Goal: Task Accomplishment & Management: Use online tool/utility

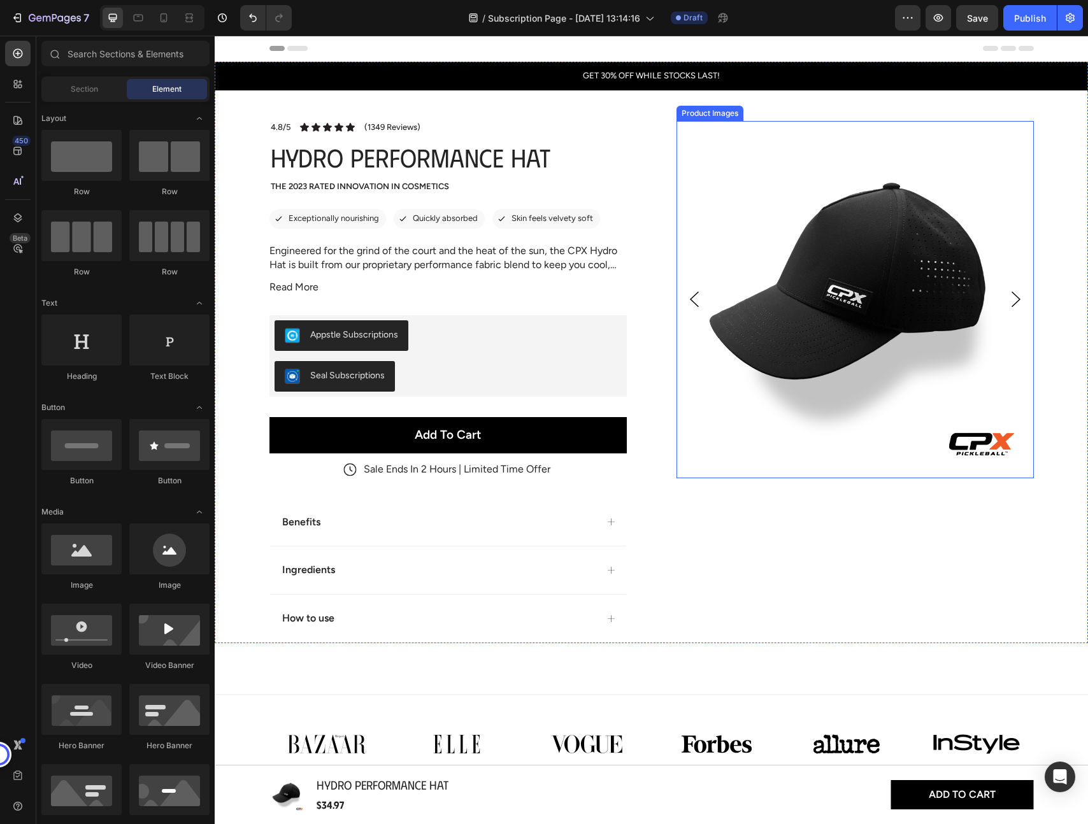
click at [827, 304] on img at bounding box center [854, 299] width 357 height 357
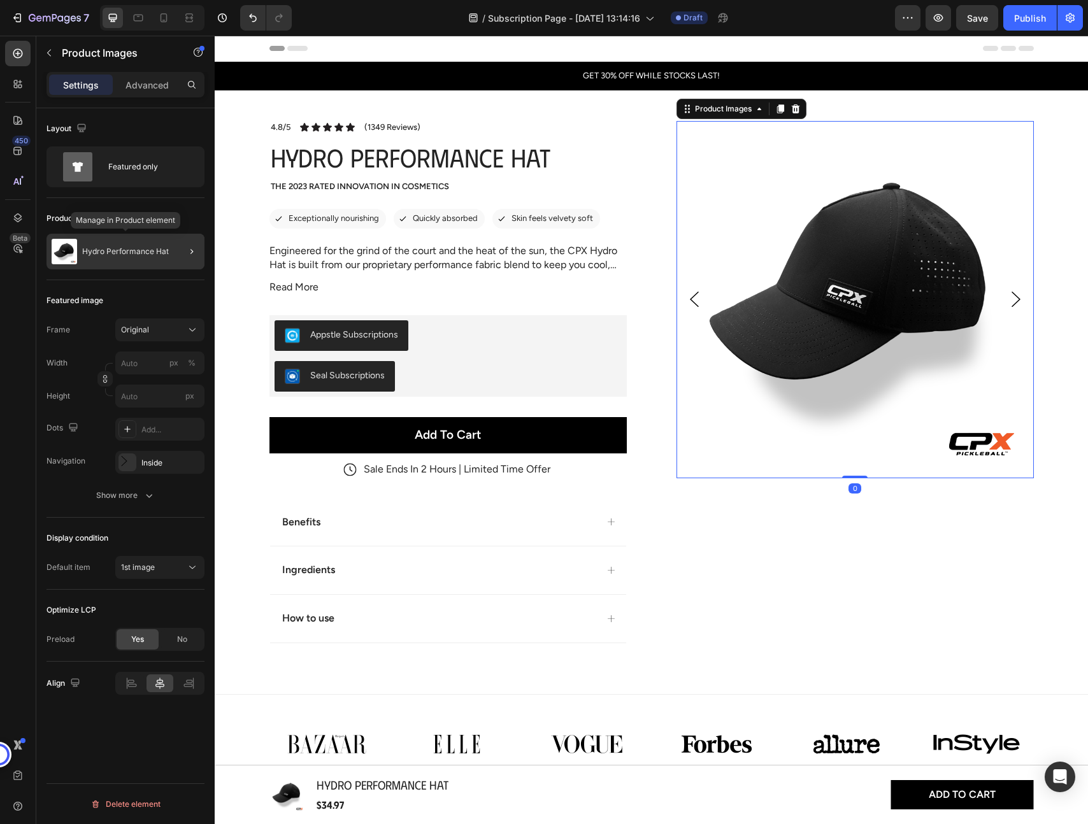
click at [111, 248] on p "Hydro Performance Hat" at bounding box center [125, 251] width 87 height 9
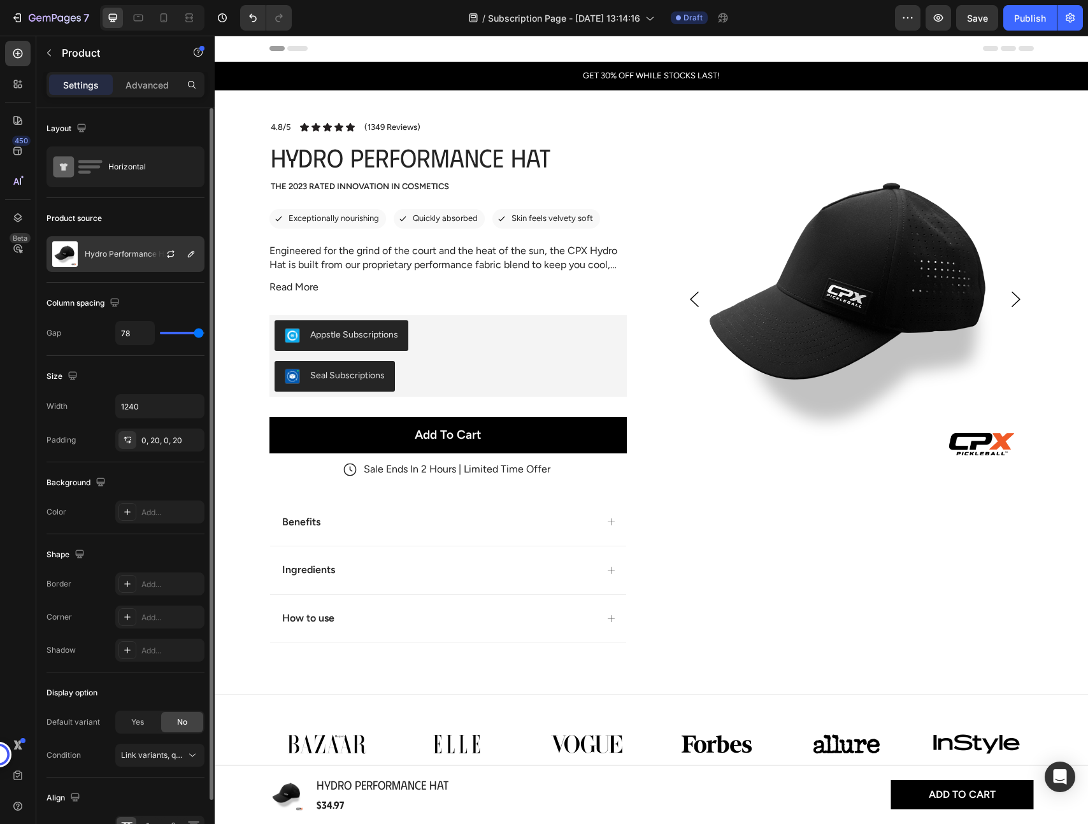
click at [118, 256] on p "Hydro Performance Hat" at bounding box center [128, 254] width 87 height 9
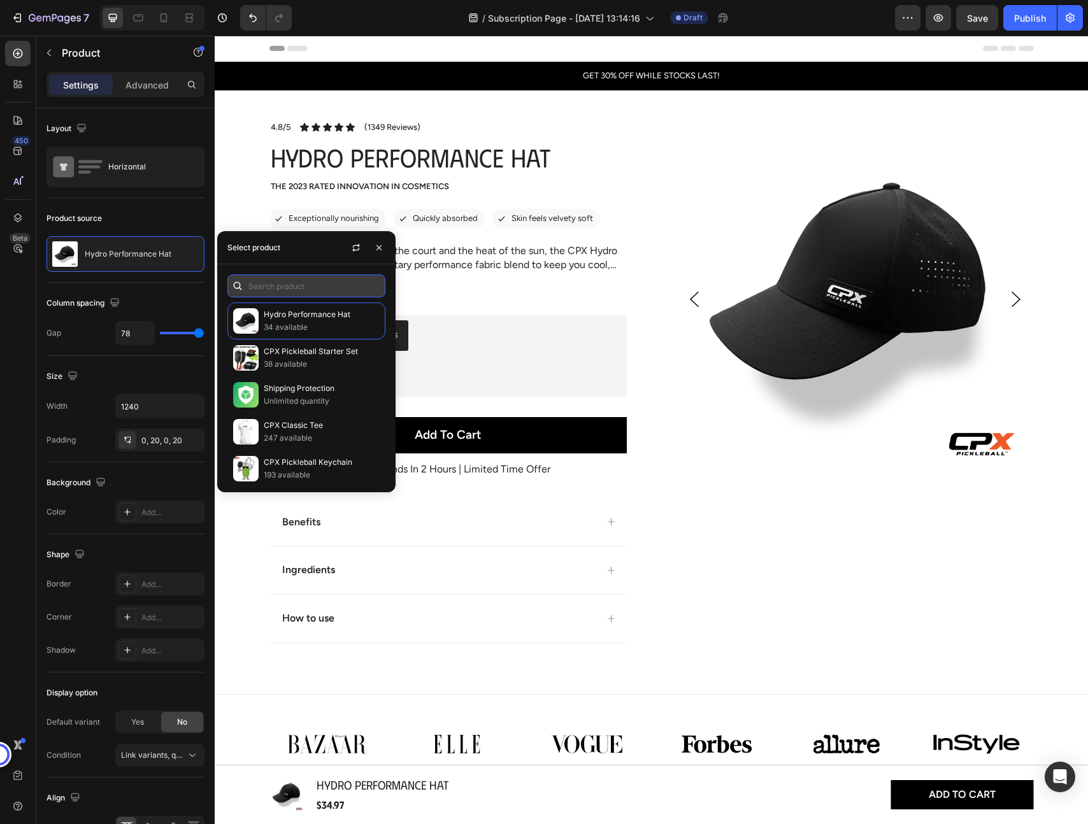
click at [288, 287] on input "text" at bounding box center [306, 285] width 158 height 23
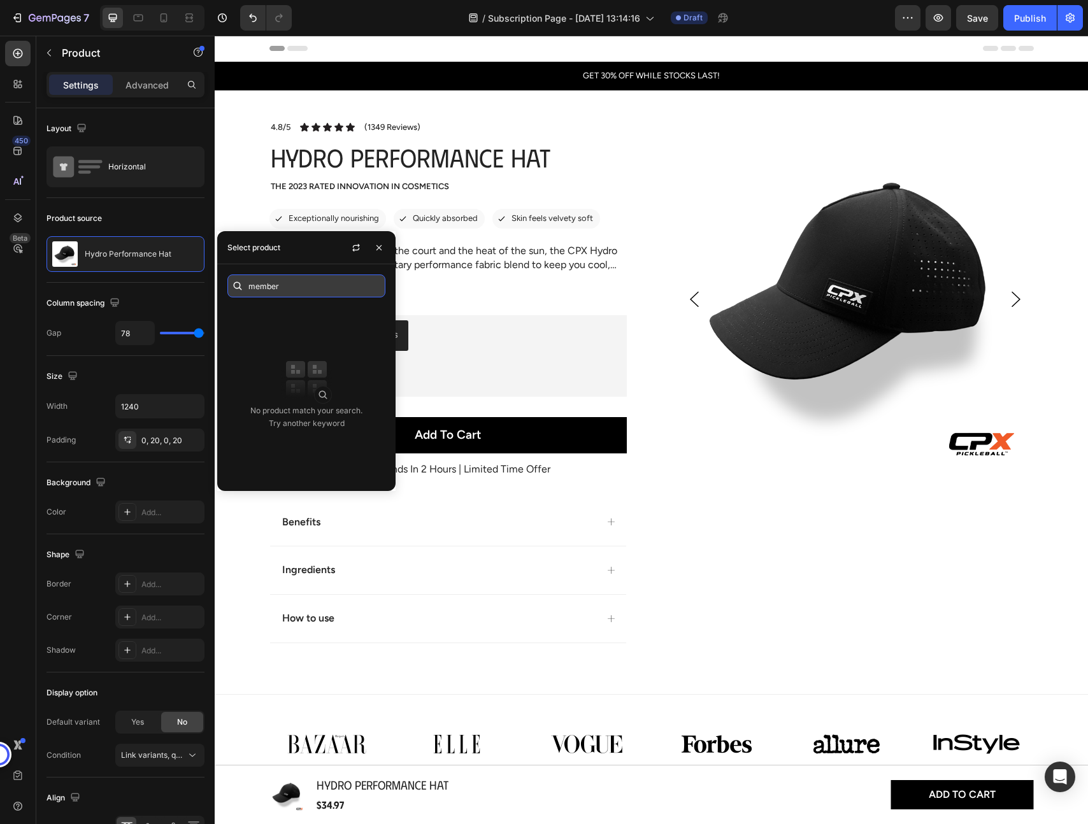
type input "c"
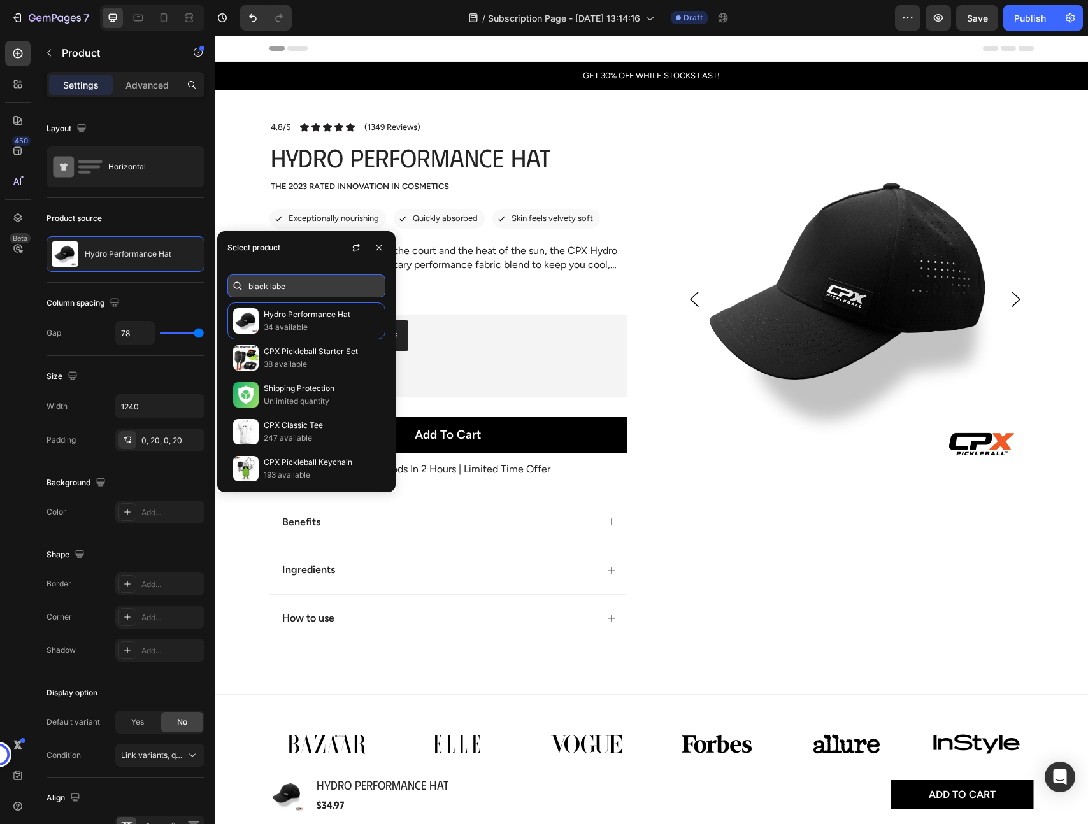
type input "black label"
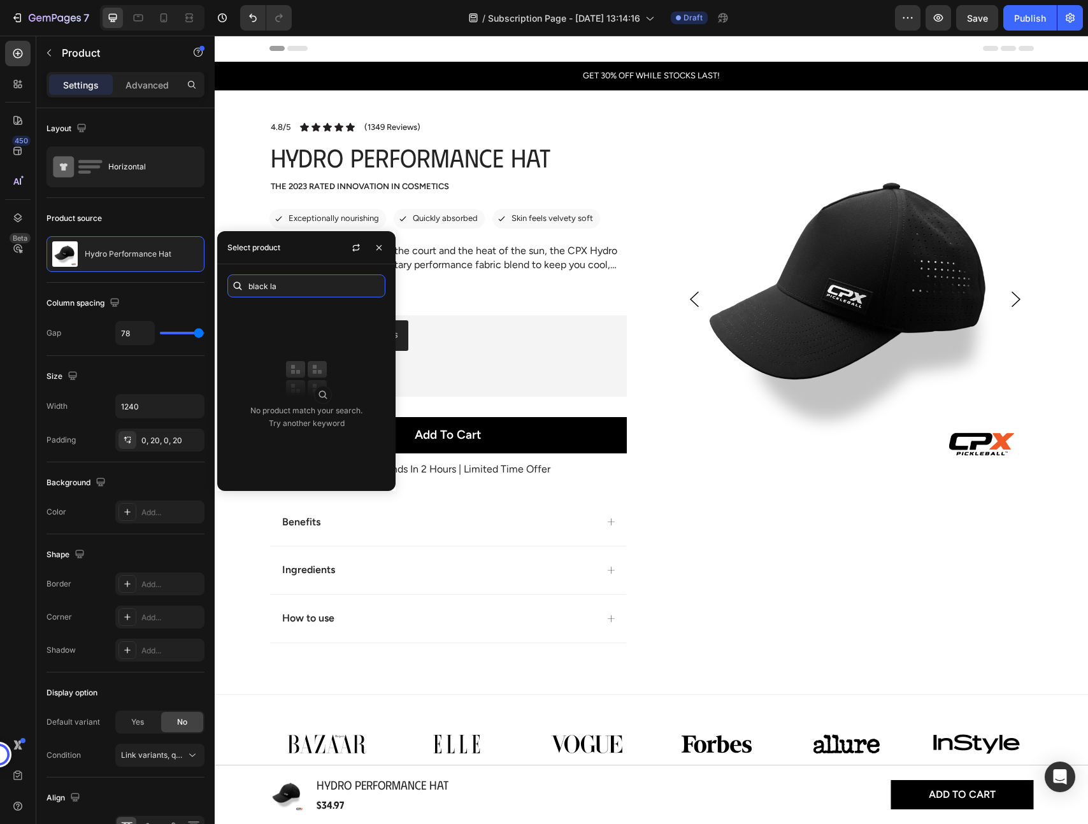
type input "black lab"
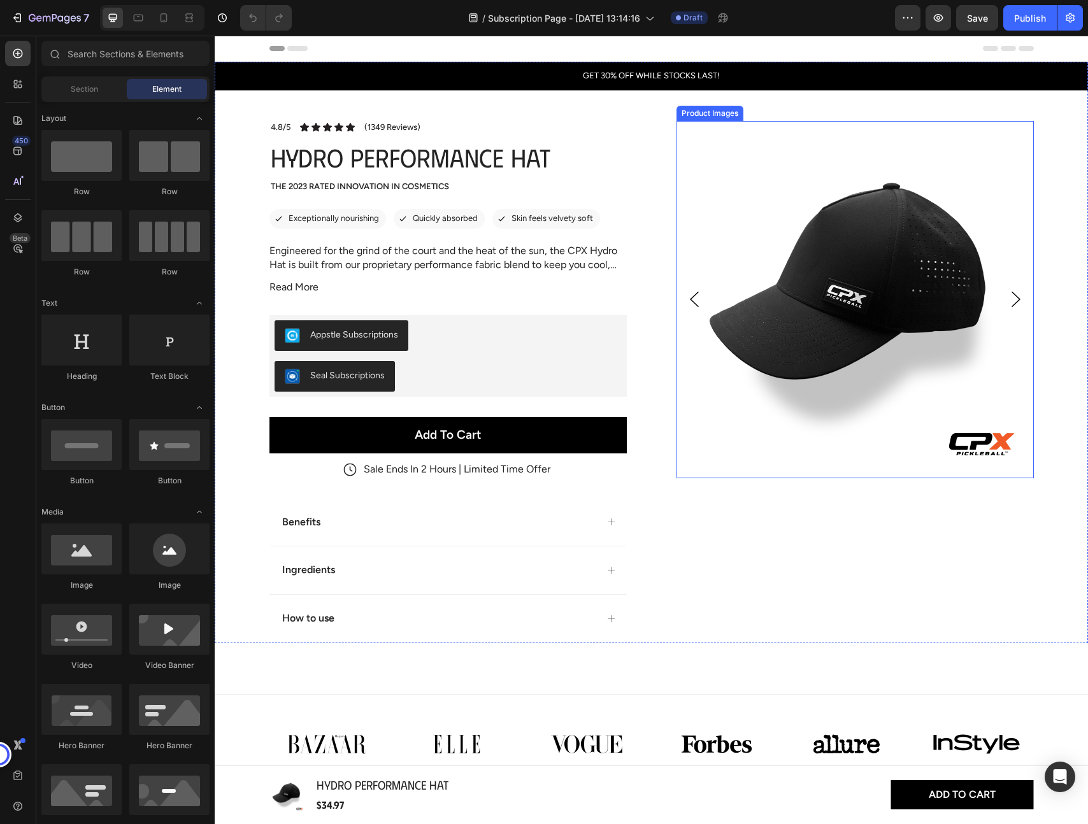
click at [774, 332] on img at bounding box center [854, 299] width 357 height 357
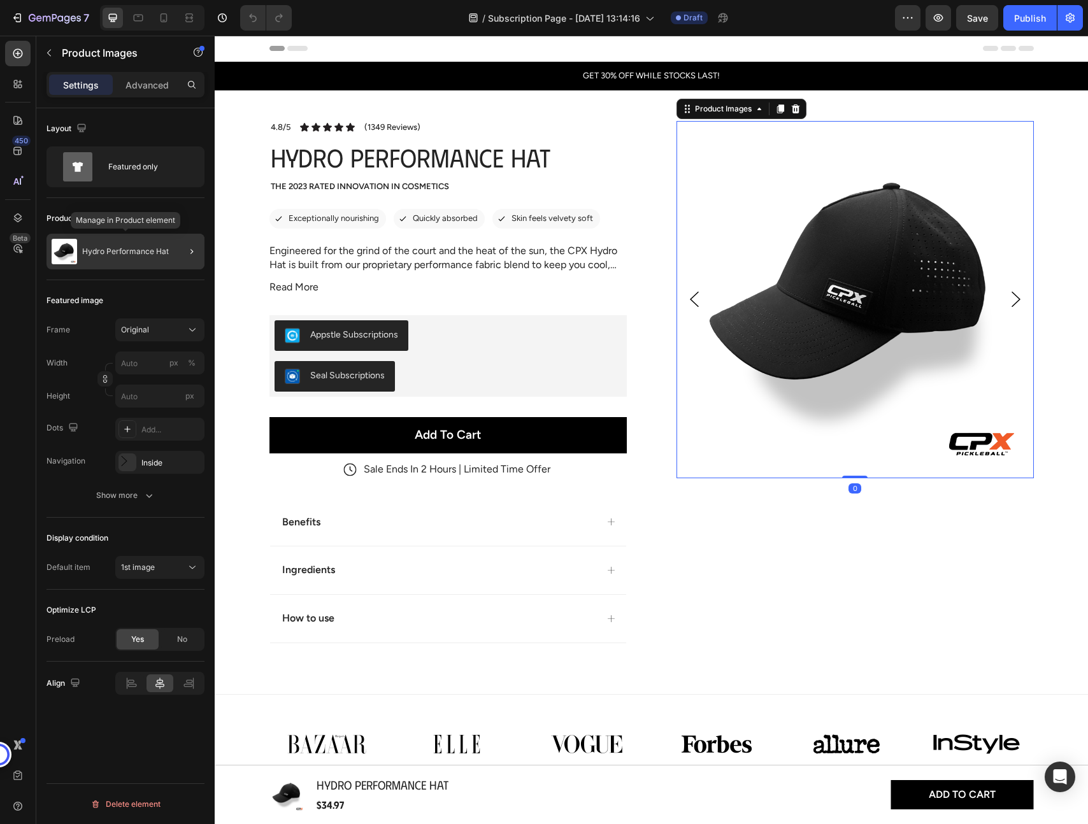
click at [131, 252] on p "Hydro Performance Hat" at bounding box center [125, 251] width 87 height 9
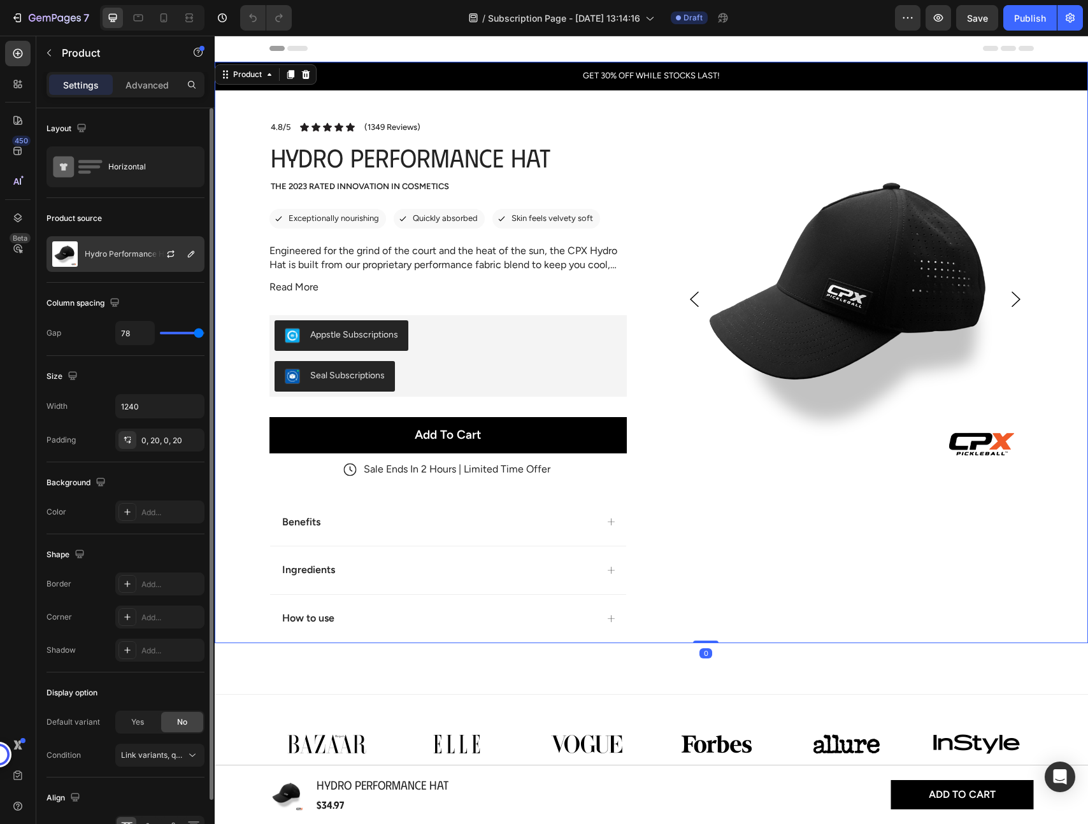
click at [125, 245] on div "Hydro Performance Hat" at bounding box center [125, 254] width 158 height 36
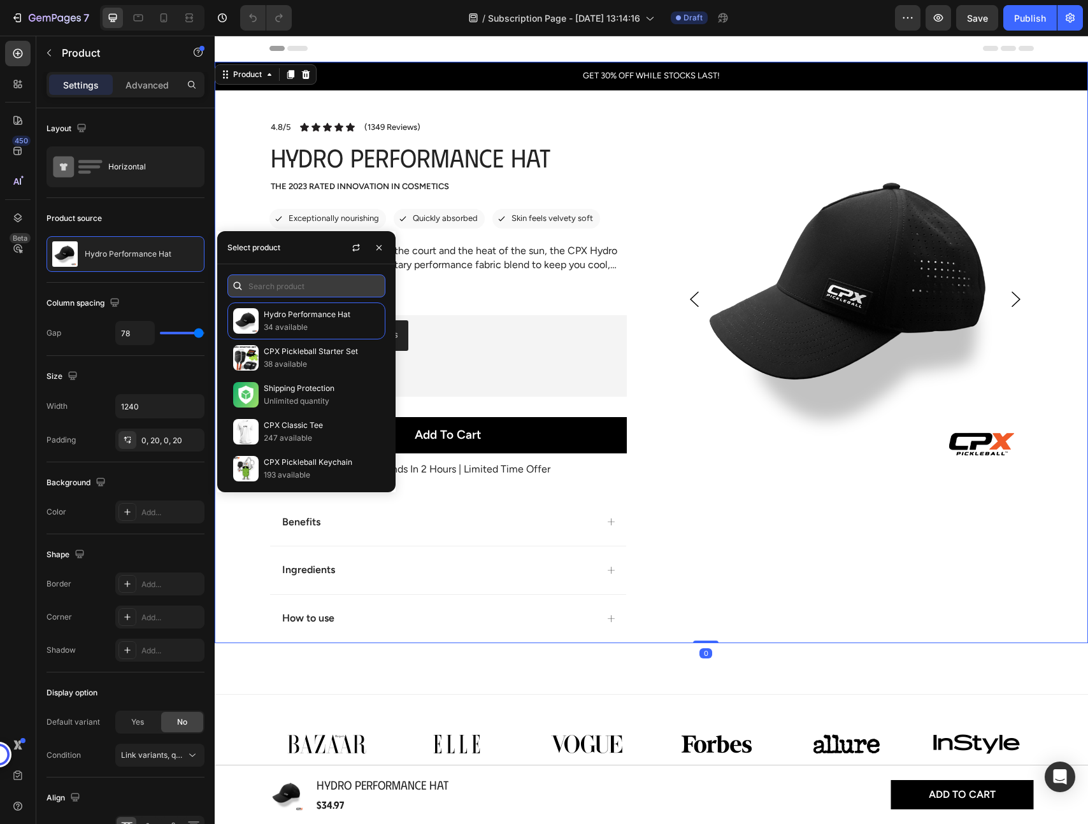
click at [279, 281] on input "text" at bounding box center [306, 285] width 158 height 23
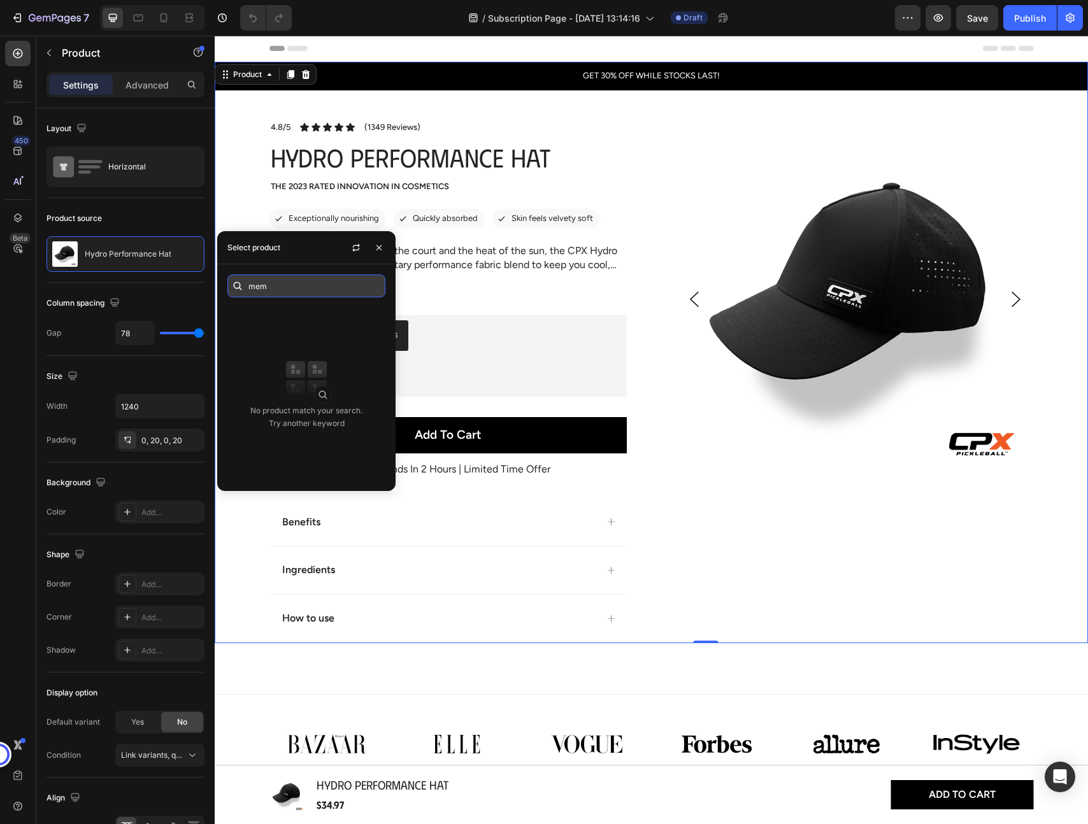
type input "me"
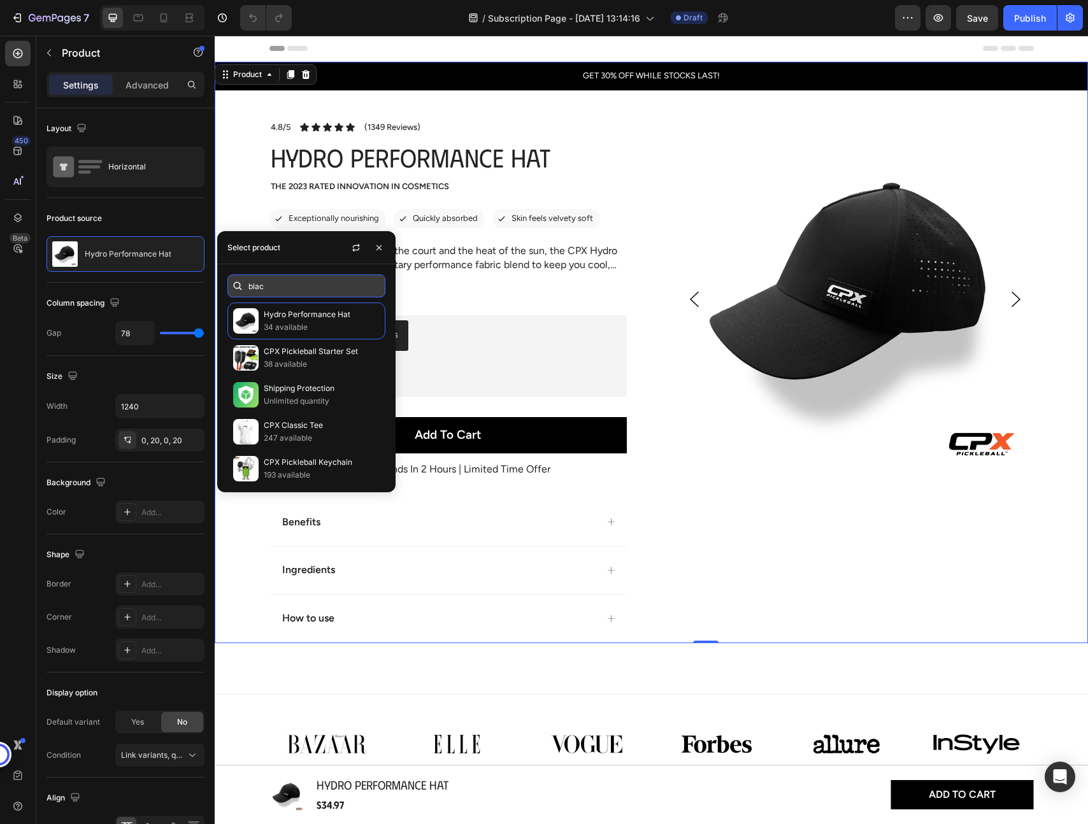
type input "black"
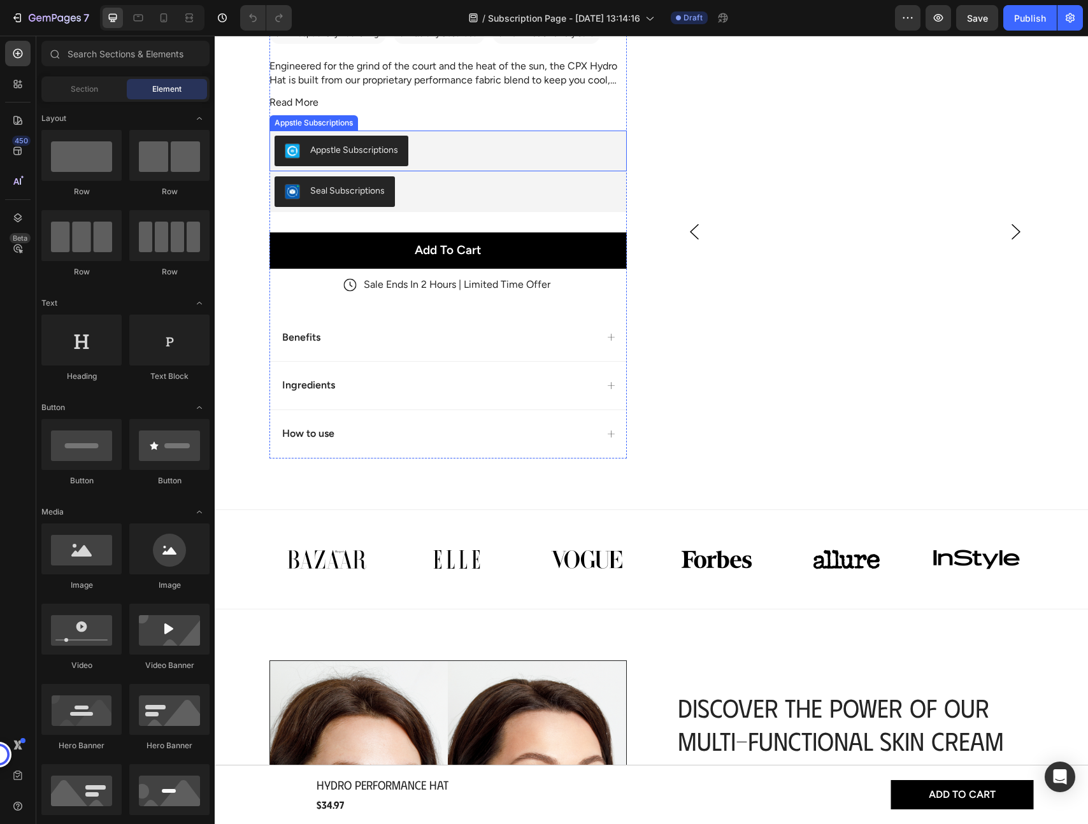
scroll to position [313, 0]
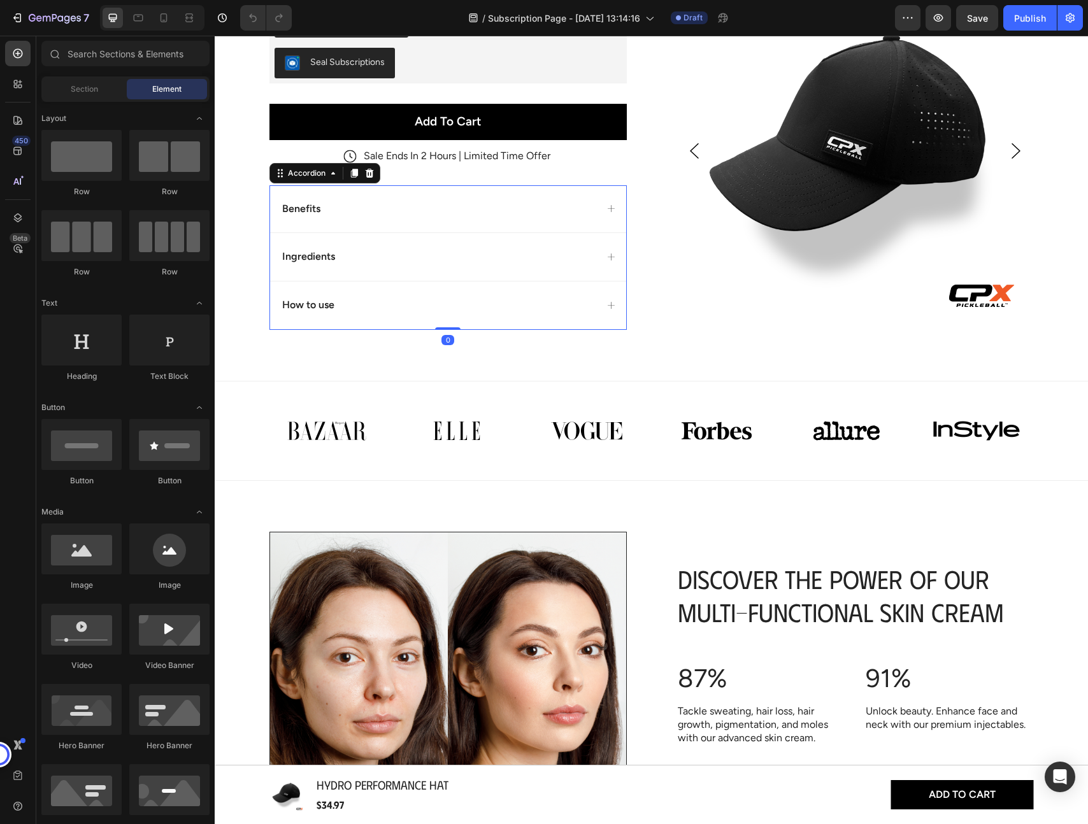
click at [539, 215] on div "Benefits" at bounding box center [438, 209] width 316 height 17
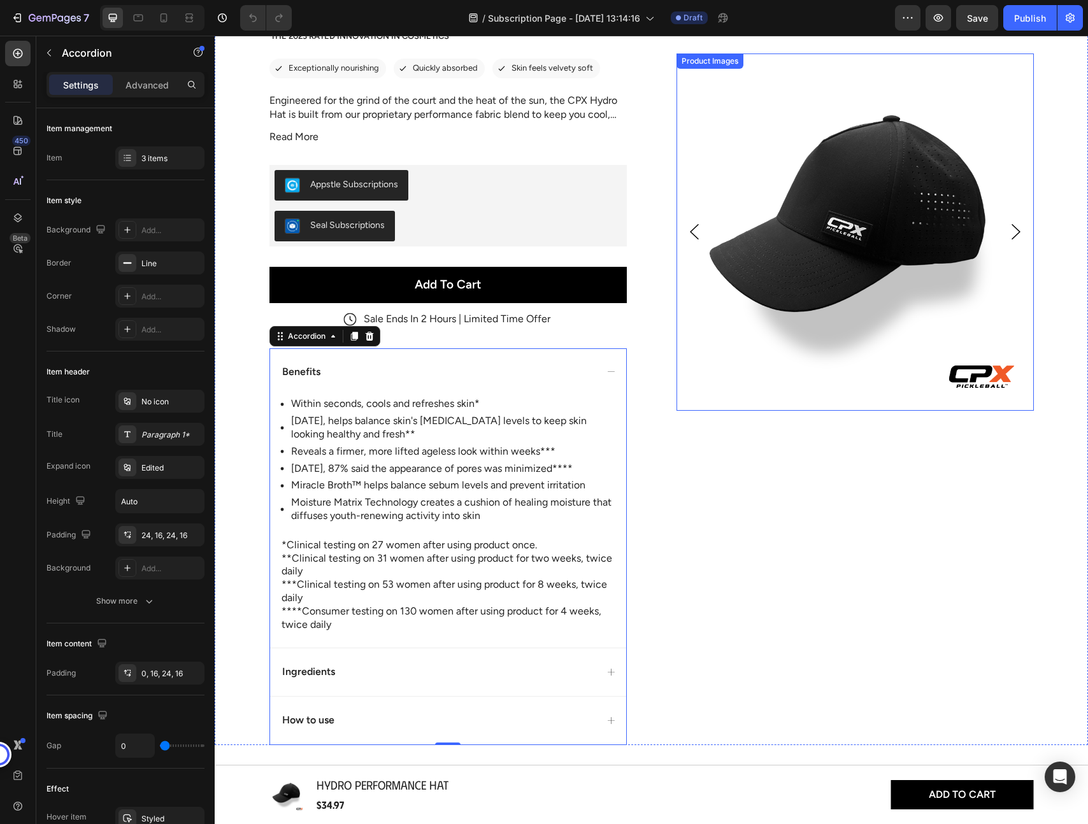
scroll to position [152, 0]
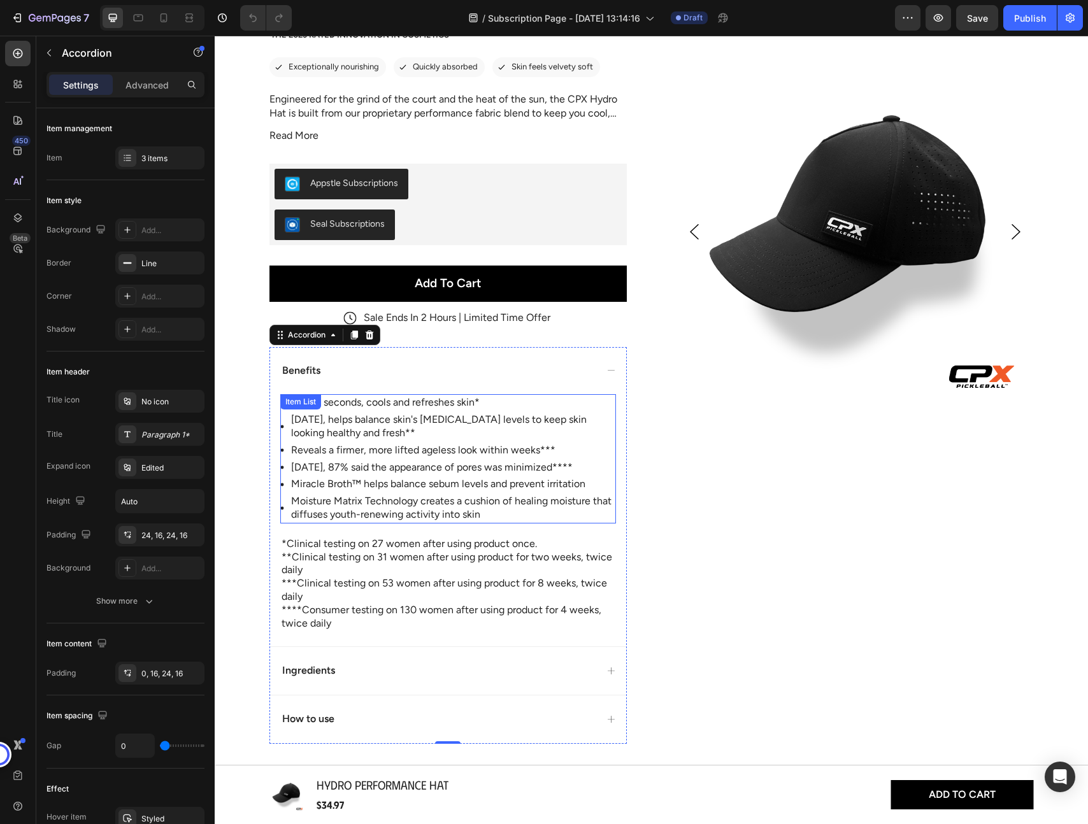
click at [457, 513] on p "Moisture Matrix Technology creates a cushion of healing moisture that diffuses …" at bounding box center [452, 508] width 323 height 27
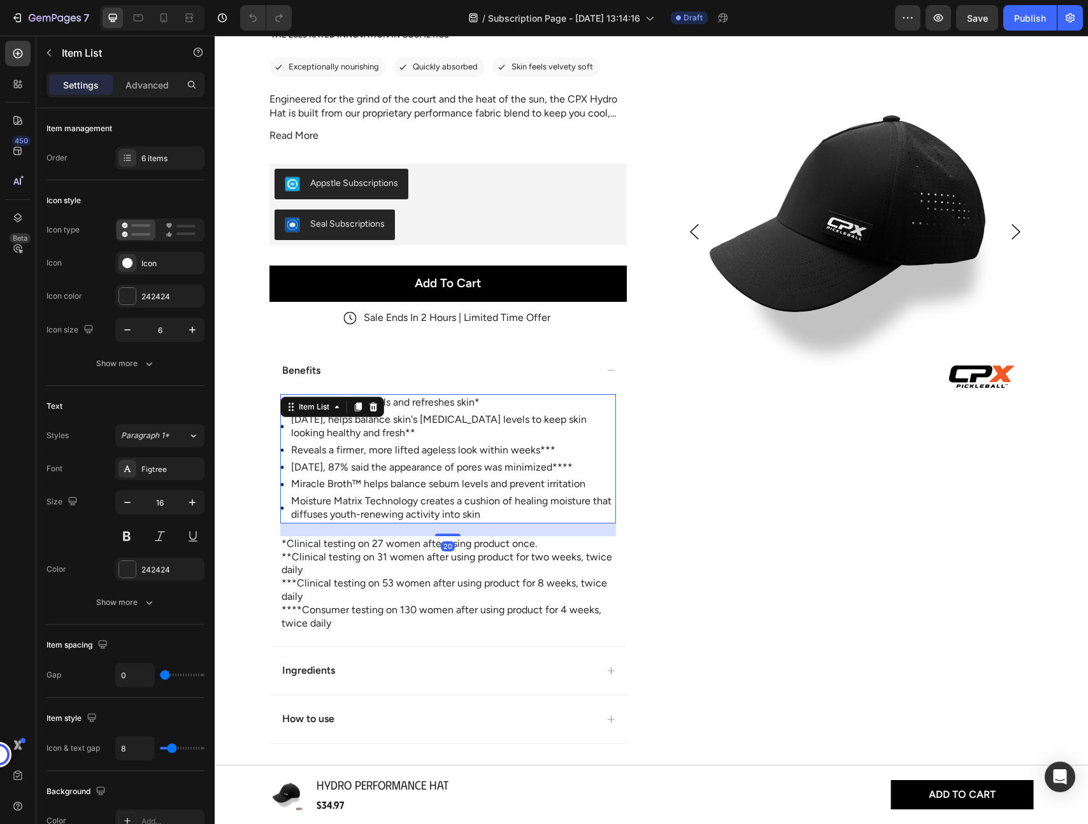
click at [457, 513] on p "Moisture Matrix Technology creates a cushion of healing moisture that diffuses …" at bounding box center [452, 508] width 323 height 27
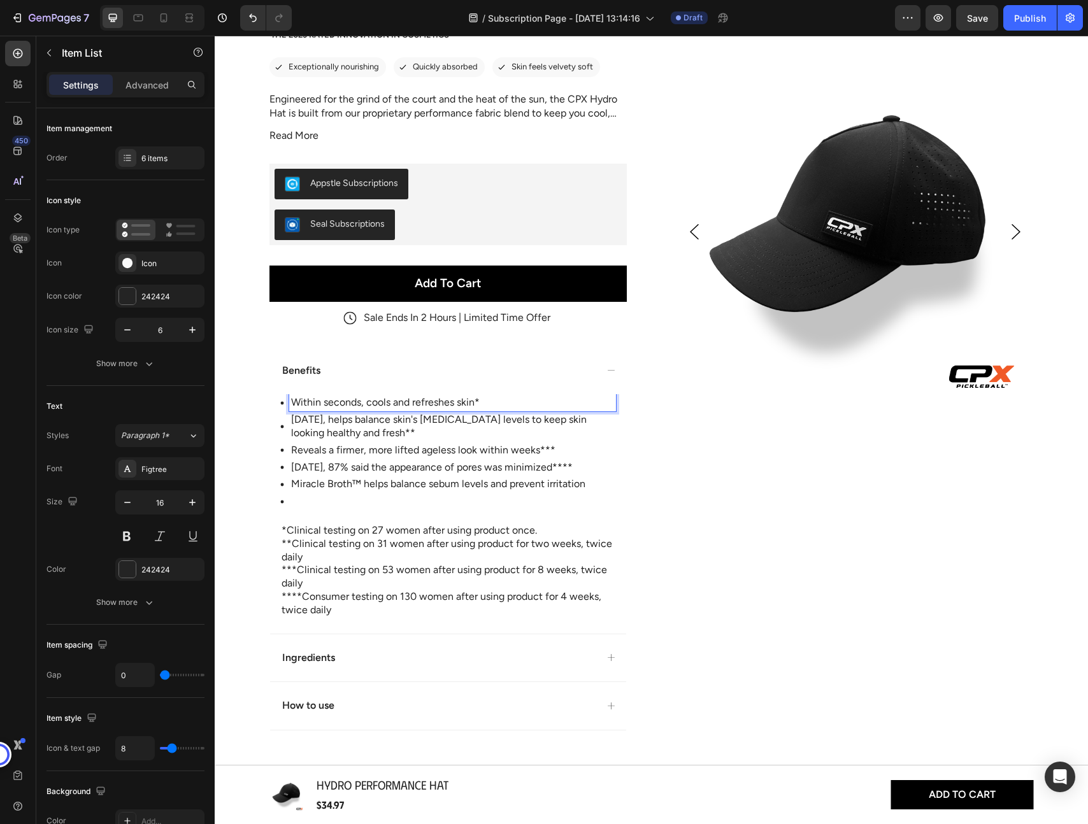
click at [336, 402] on p "Within seconds, cools and refreshes skin*" at bounding box center [452, 402] width 323 height 13
click at [371, 403] on p "Within seconds, cools and refreshes skin*" at bounding box center [452, 402] width 323 height 13
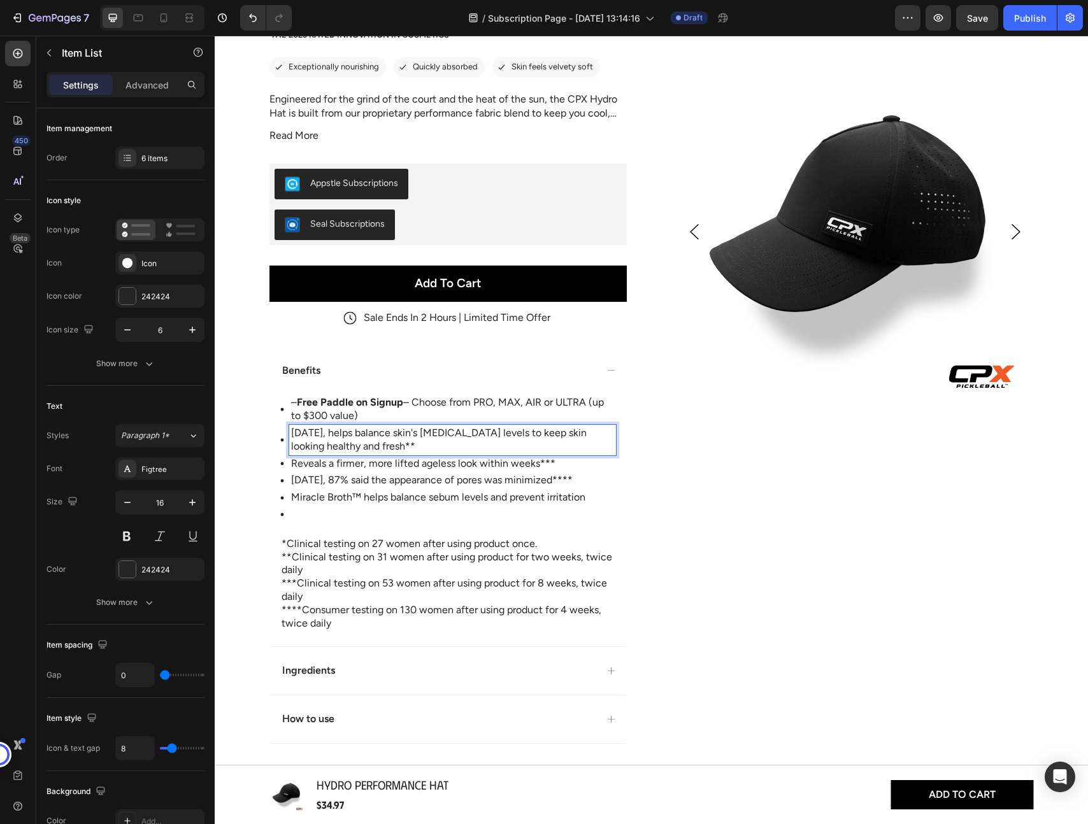
click at [372, 436] on p "In 2 weeks, helps balance skin's sebum levels to keep skin looking healthy and …" at bounding box center [452, 440] width 323 height 27
click at [299, 404] on strong "Free Paddle on Signup" at bounding box center [350, 402] width 106 height 12
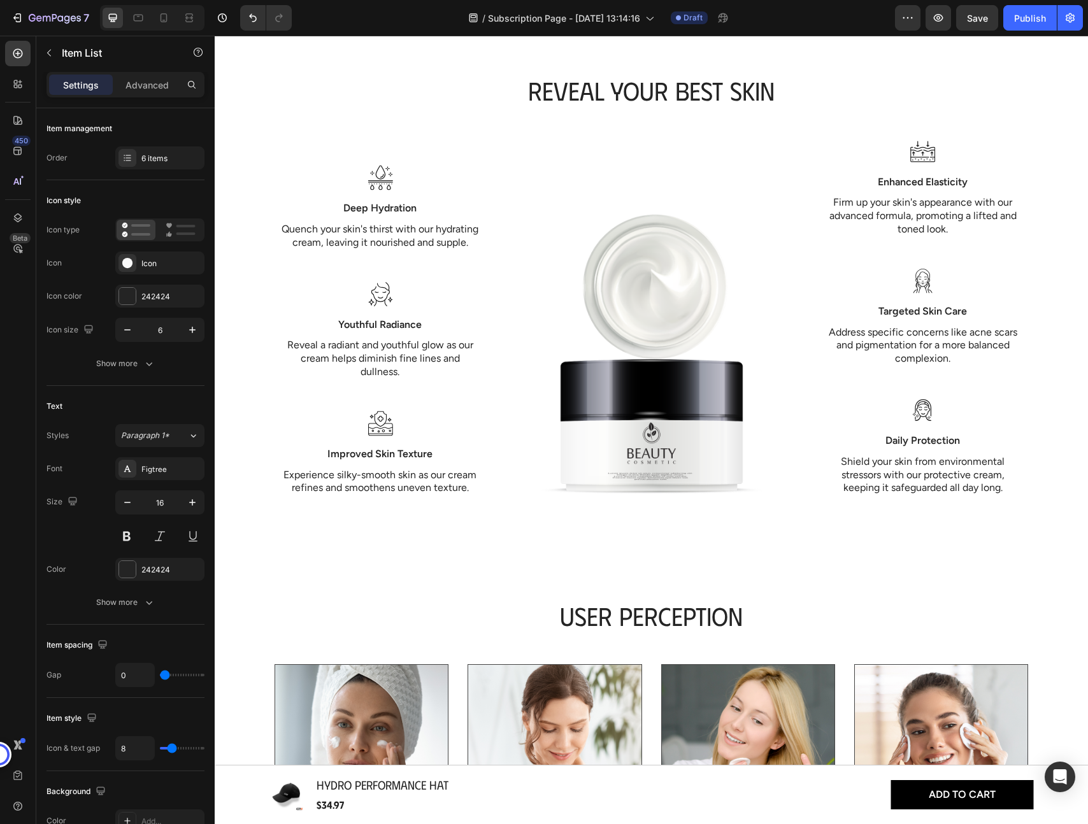
scroll to position [1528, 0]
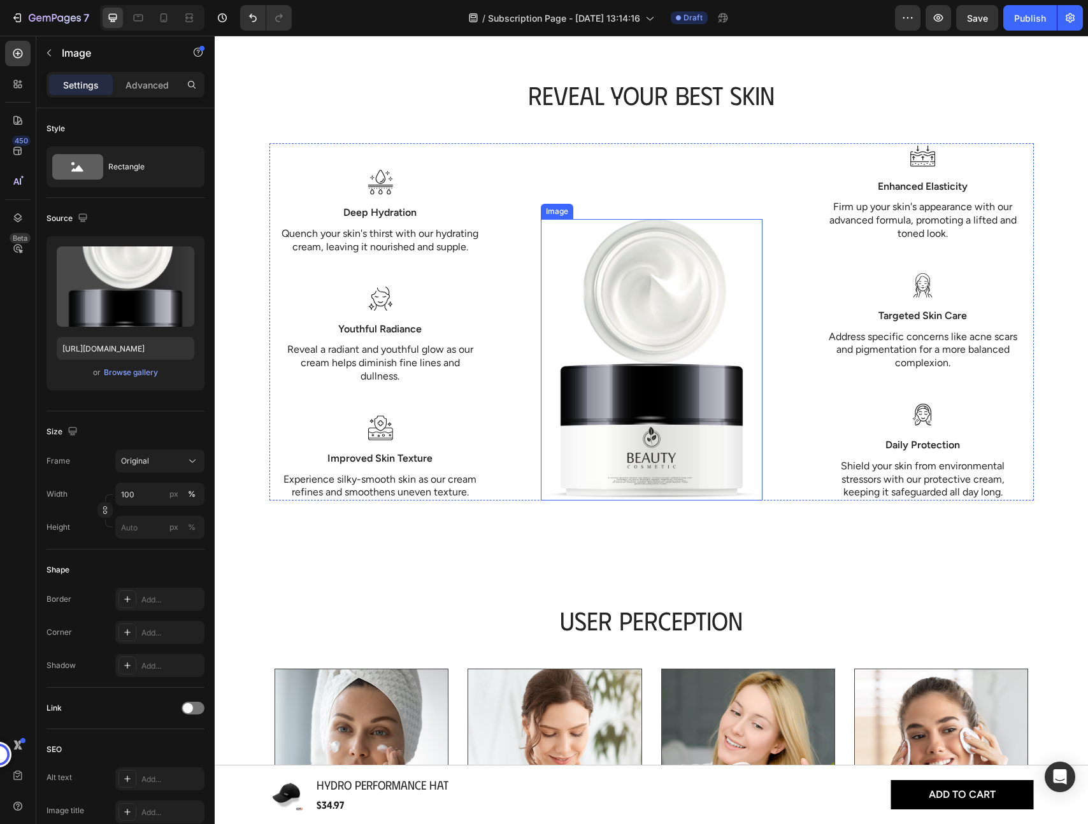
click at [646, 352] on img at bounding box center [652, 359] width 222 height 281
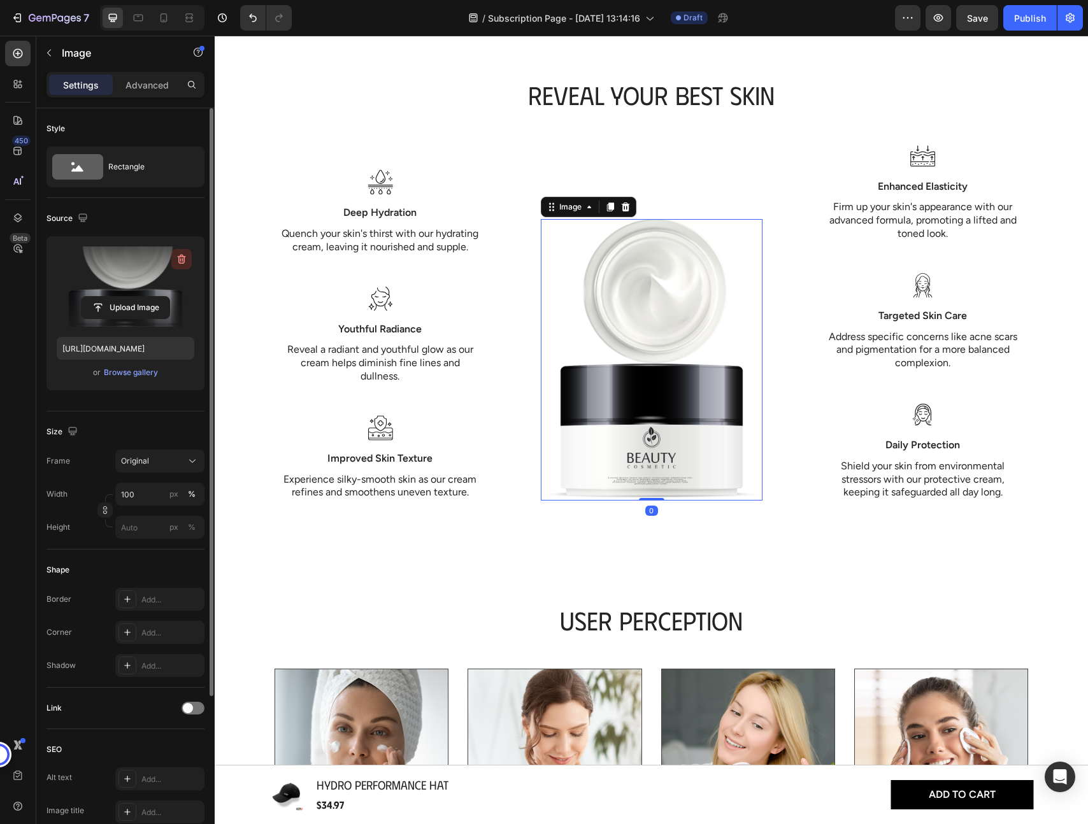
click at [181, 262] on icon "button" at bounding box center [181, 259] width 13 height 13
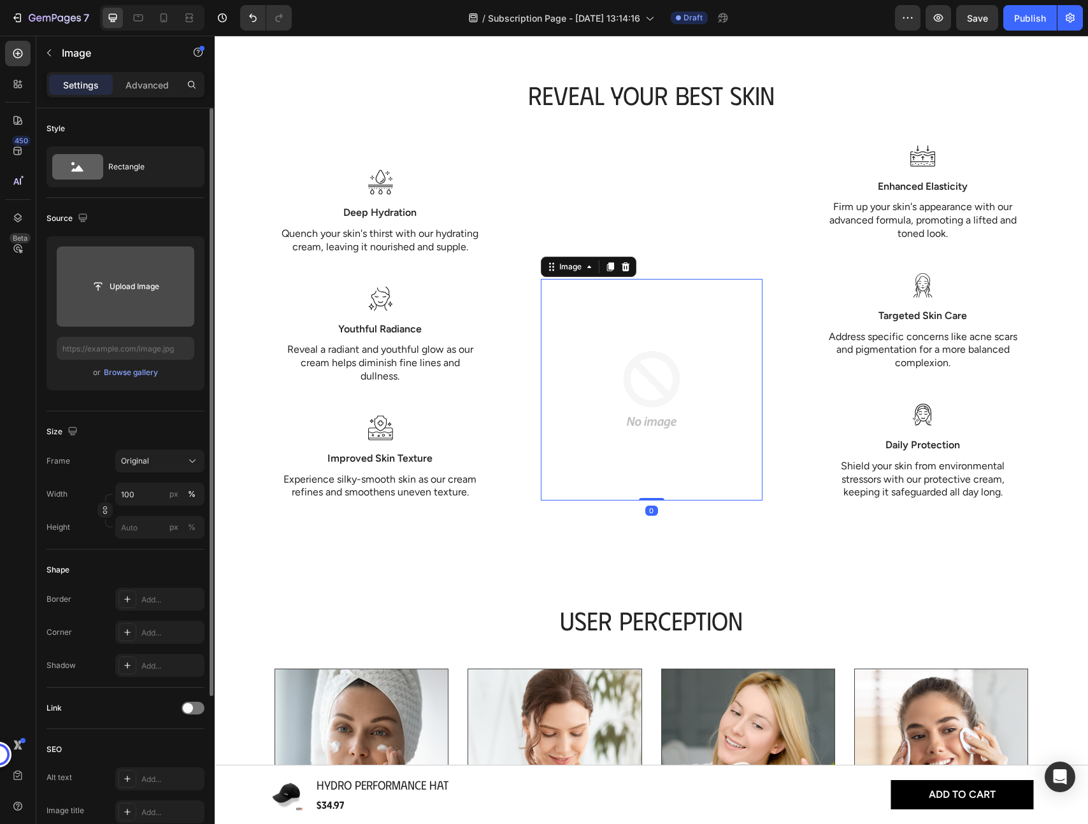
click at [122, 290] on input "file" at bounding box center [126, 287] width 88 height 22
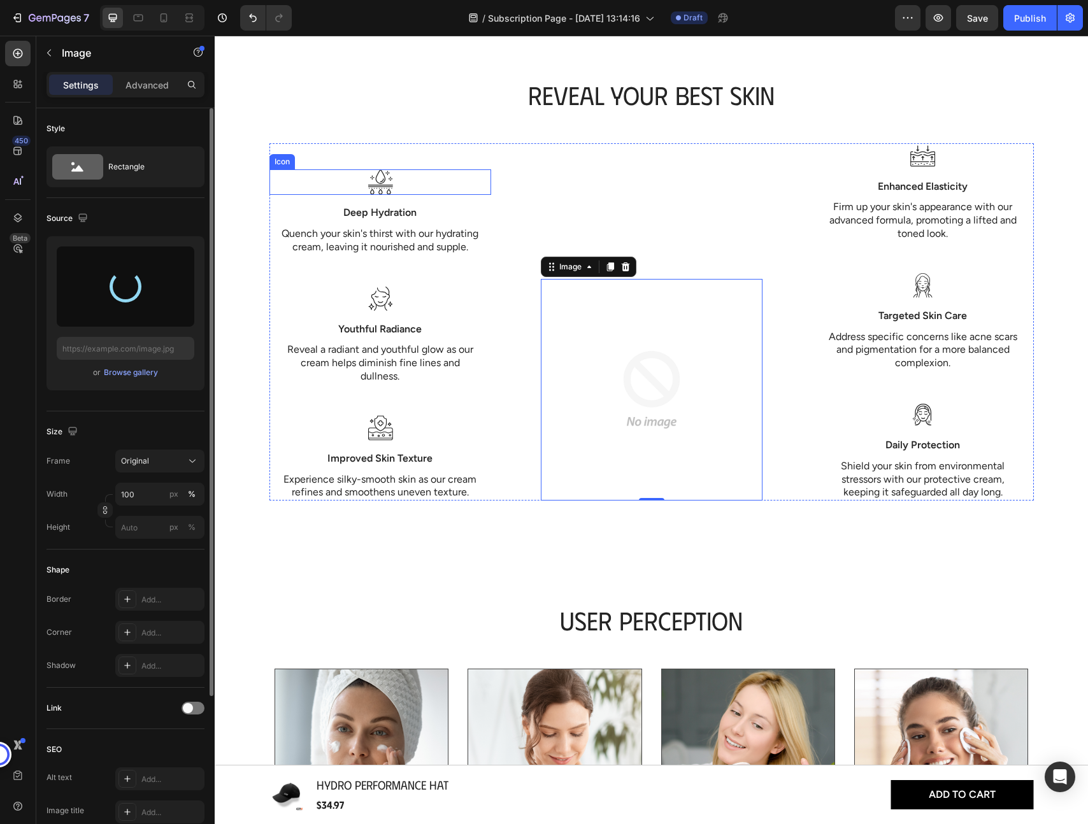
type input "https://cdn.shopify.com/s/files/1/0829/6978/8730/files/gempages_575413675901321…"
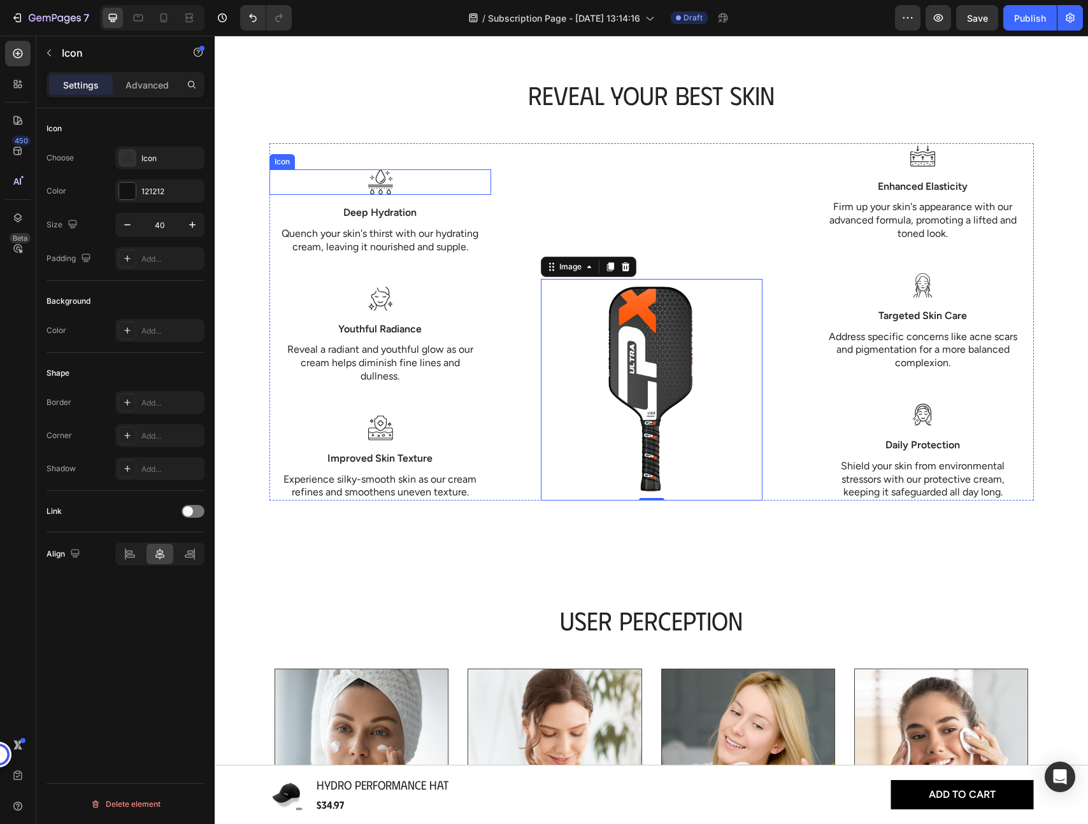
click at [382, 173] on icon at bounding box center [379, 181] width 25 height 25
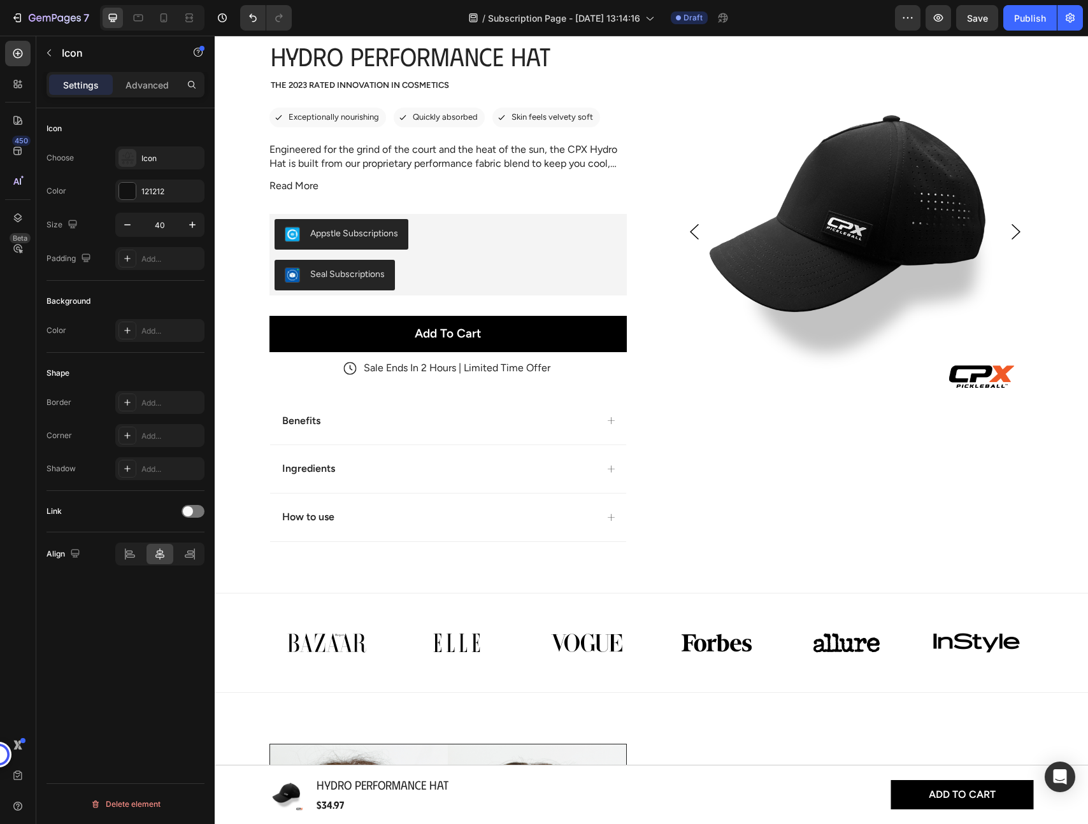
scroll to position [0, 0]
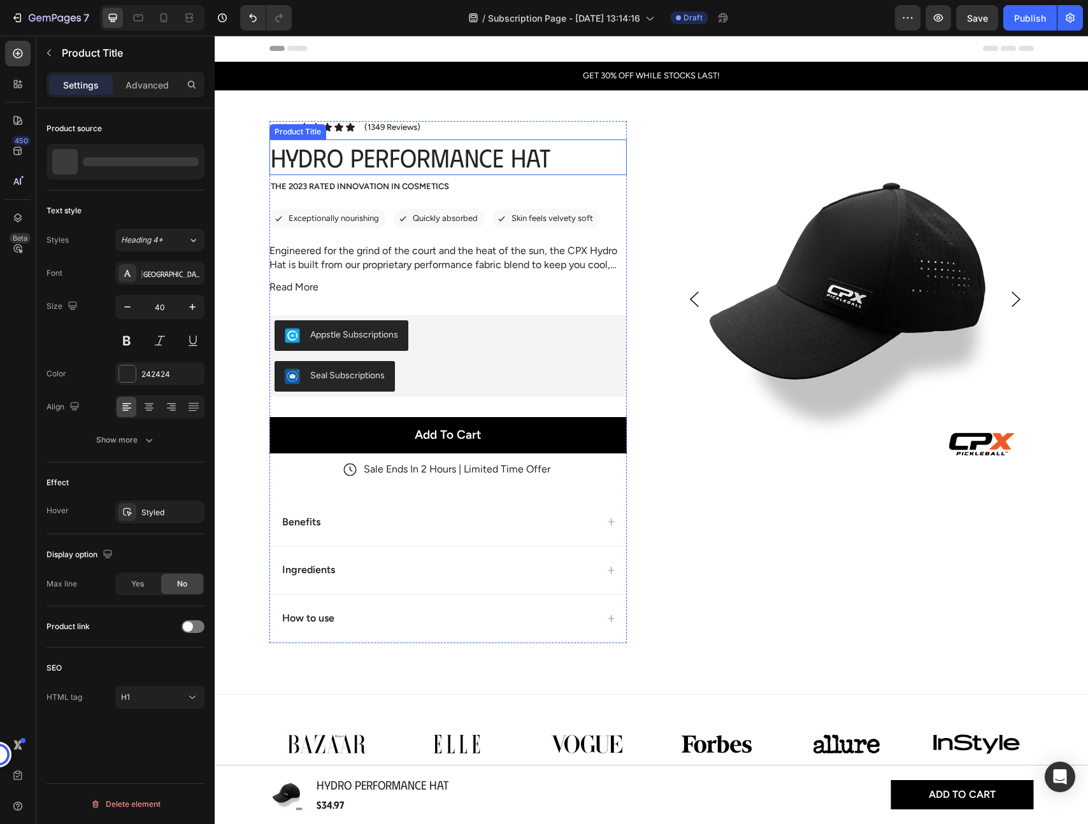
click at [336, 156] on h1 "Hydro Performance Hat" at bounding box center [447, 157] width 357 height 36
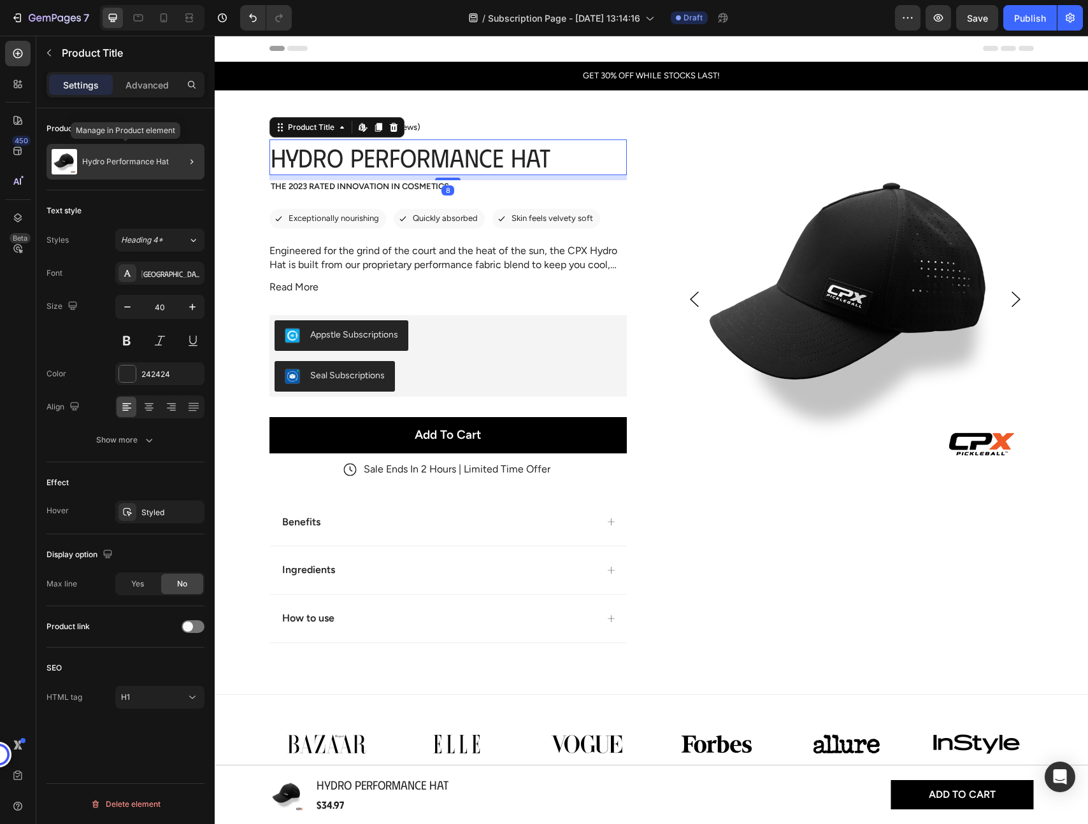
click at [138, 167] on div "Hydro Performance Hat" at bounding box center [125, 162] width 158 height 36
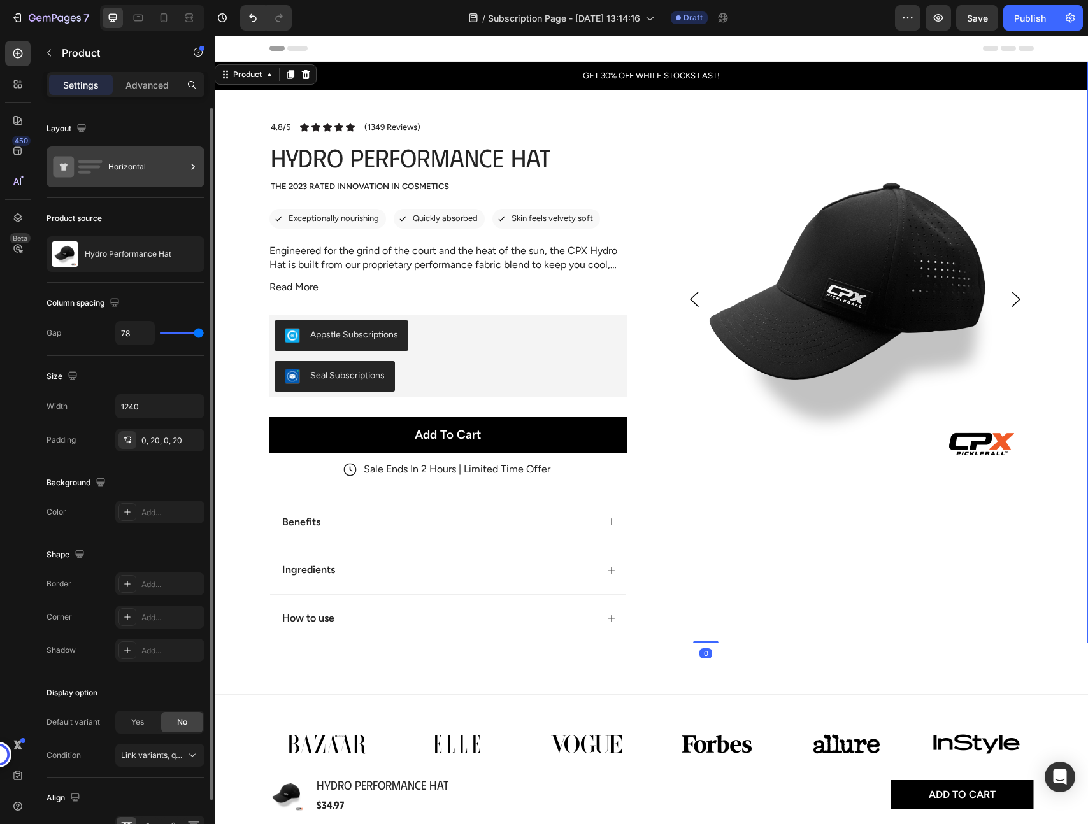
click at [127, 168] on div "Horizontal" at bounding box center [147, 166] width 78 height 29
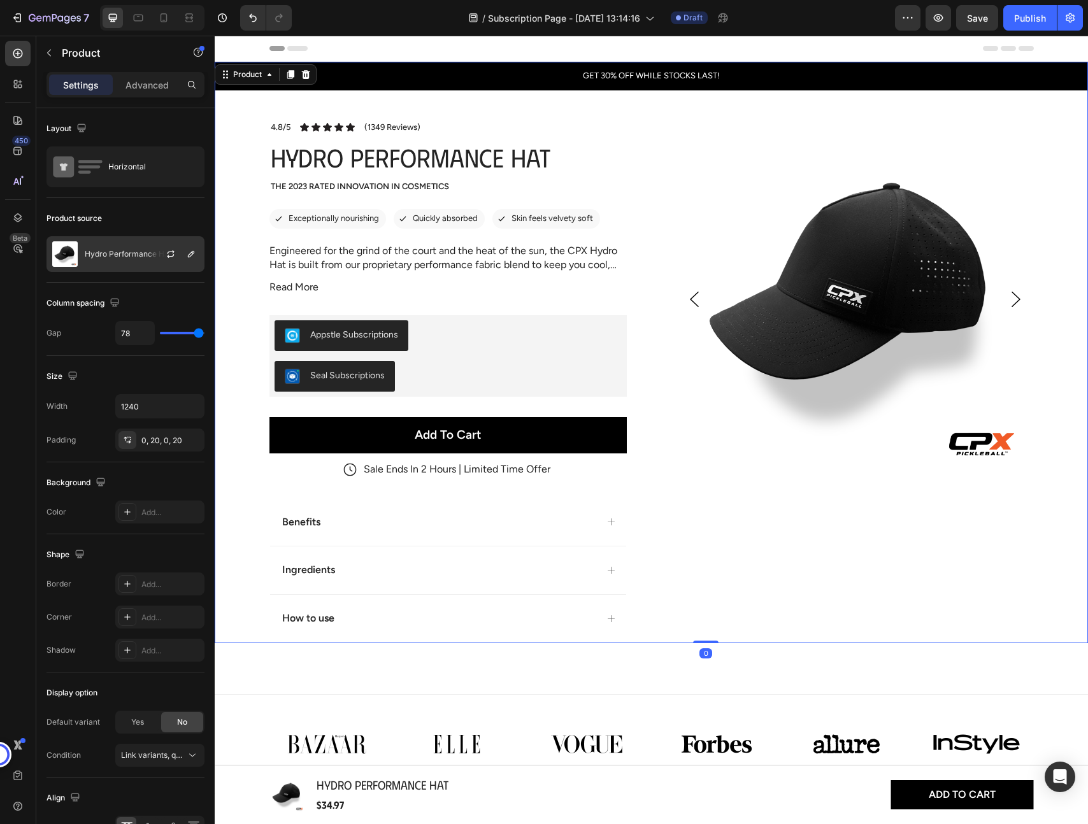
click at [125, 254] on p "Hydro Performance Hat" at bounding box center [128, 254] width 87 height 9
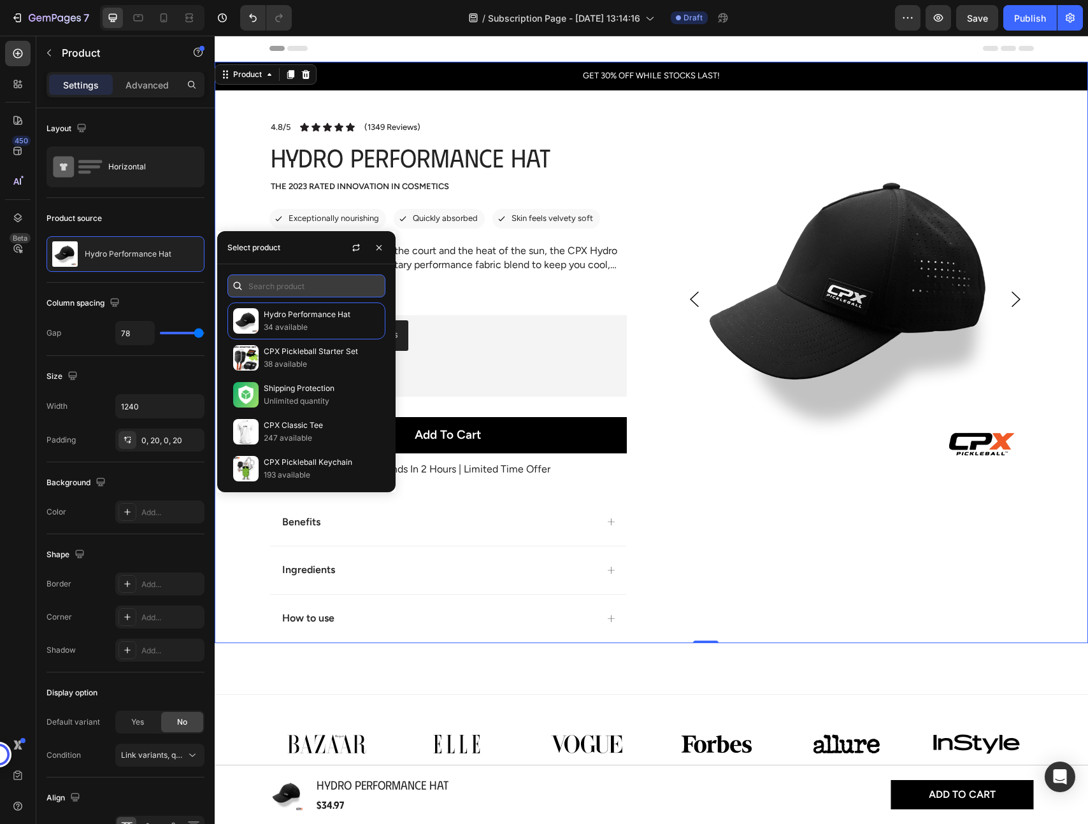
click at [264, 282] on input "text" at bounding box center [306, 285] width 158 height 23
type input "e"
type input "mem"
click at [383, 248] on icon "button" at bounding box center [379, 248] width 10 height 10
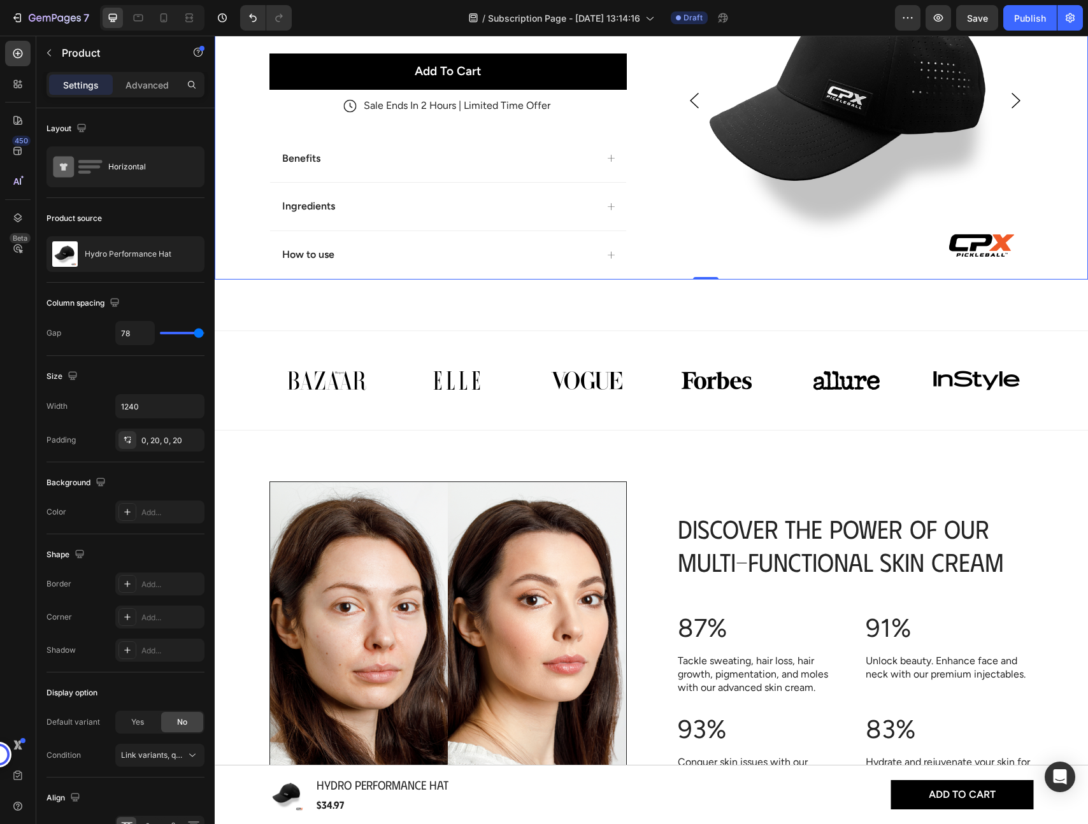
scroll to position [326, 0]
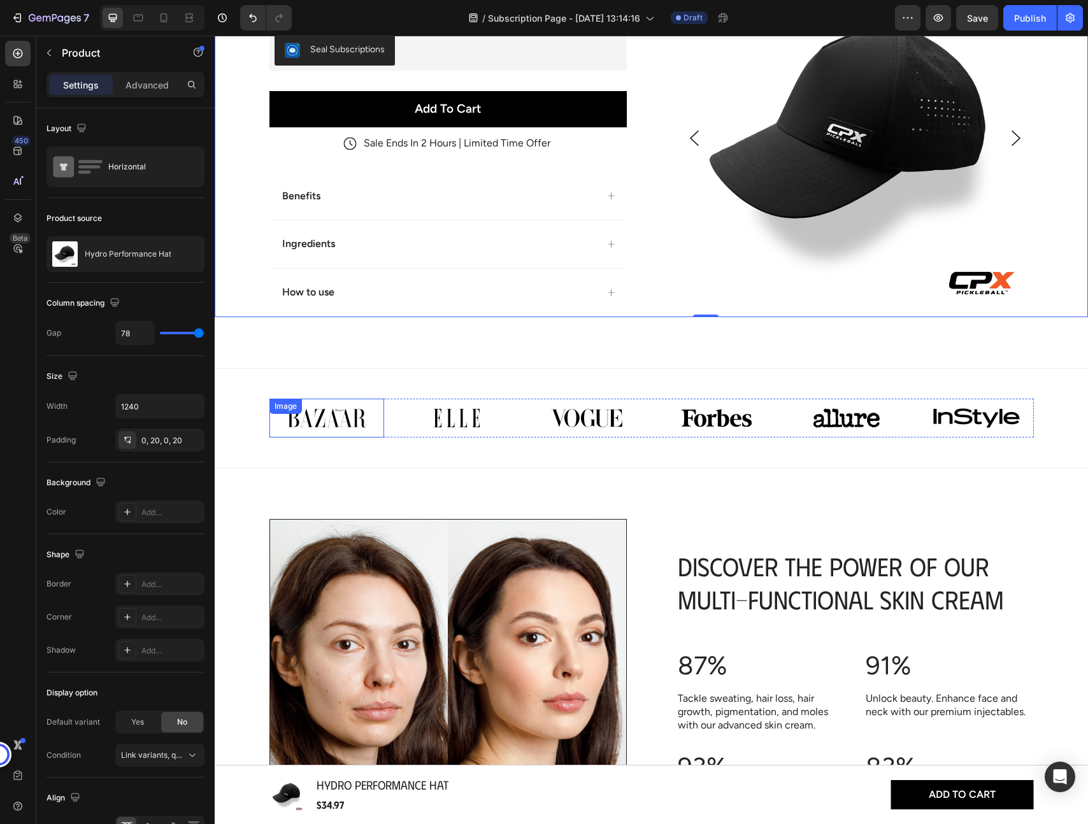
click at [340, 421] on div "Image" at bounding box center [326, 418] width 115 height 39
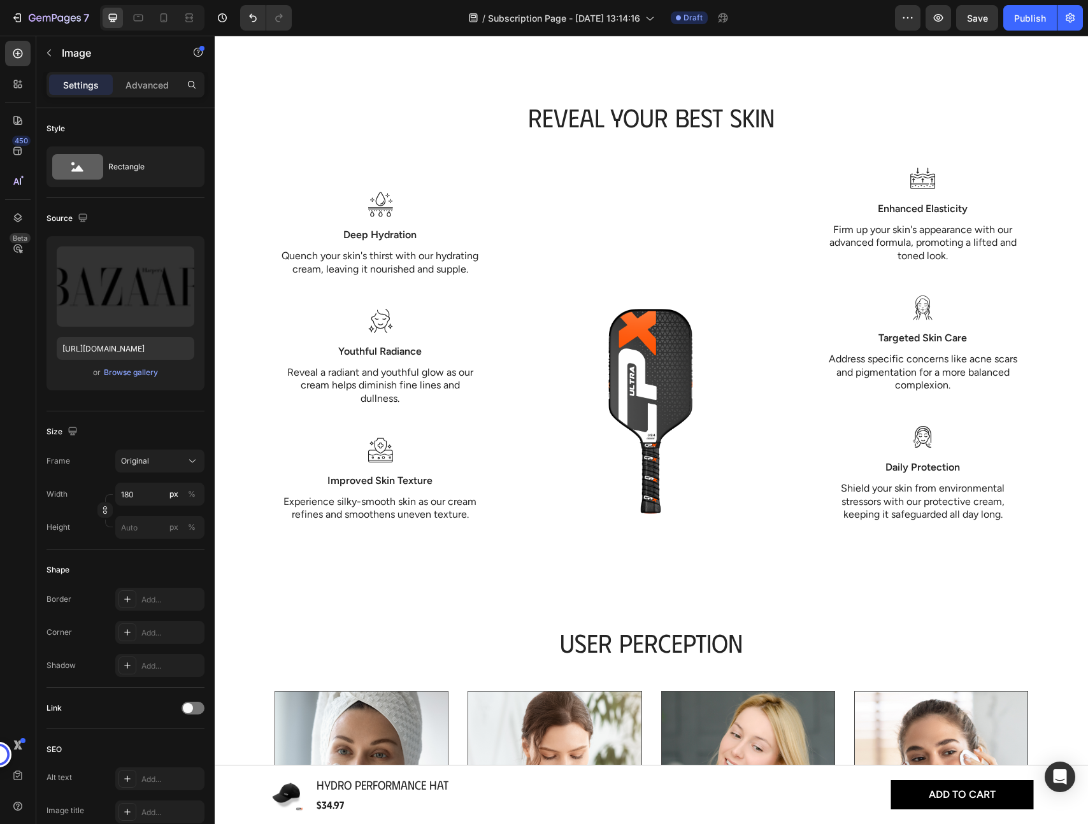
scroll to position [1244, 0]
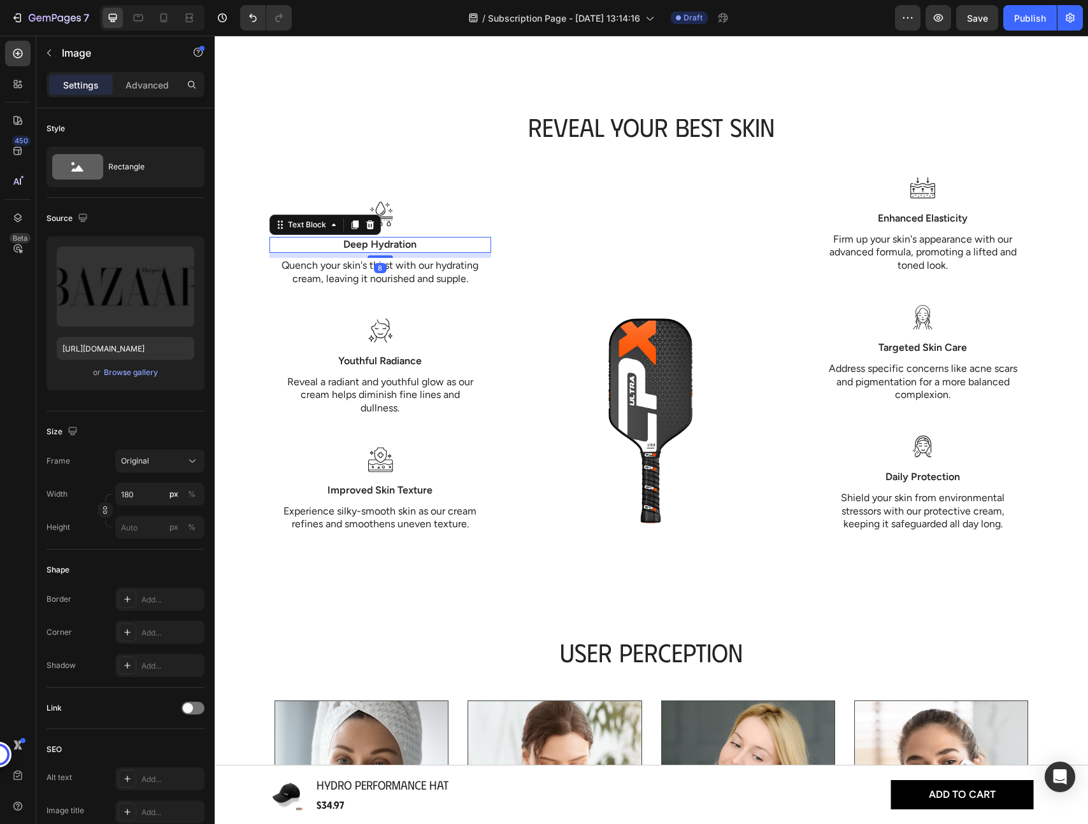
click at [373, 238] on p "Deep Hydration" at bounding box center [380, 244] width 219 height 13
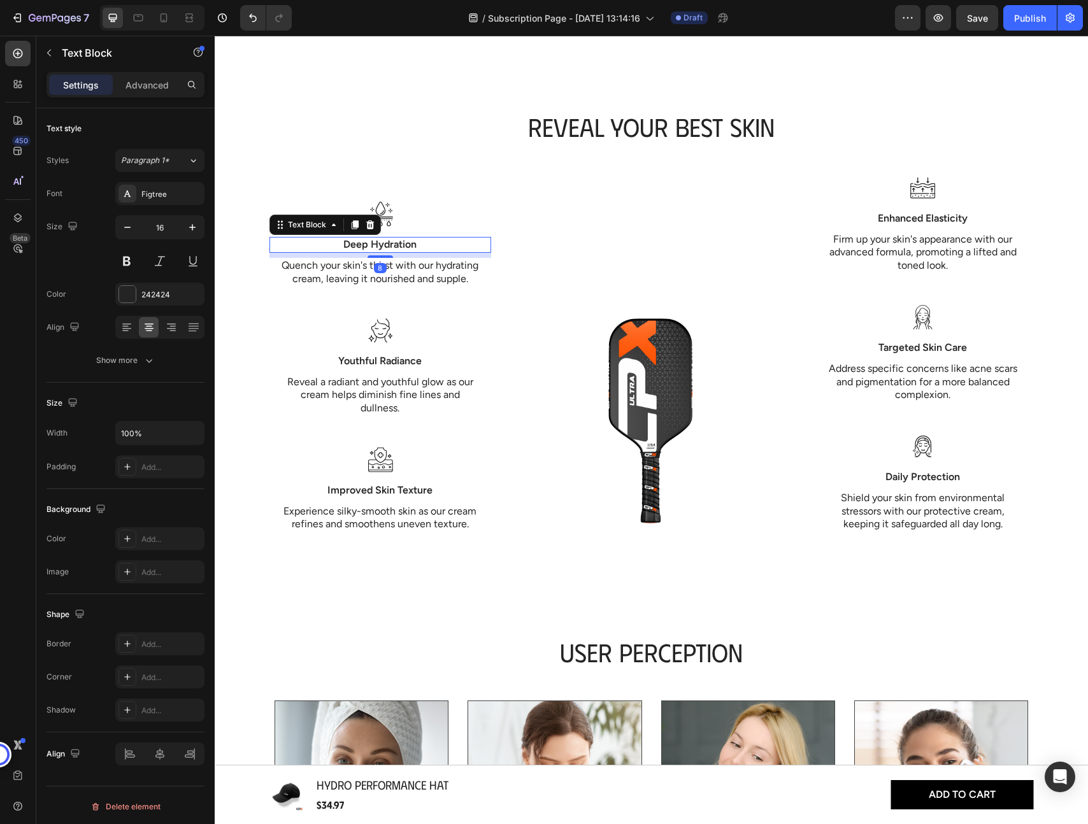
click at [373, 238] on p "Deep Hydration" at bounding box center [380, 244] width 219 height 13
click at [385, 201] on icon at bounding box center [379, 213] width 25 height 25
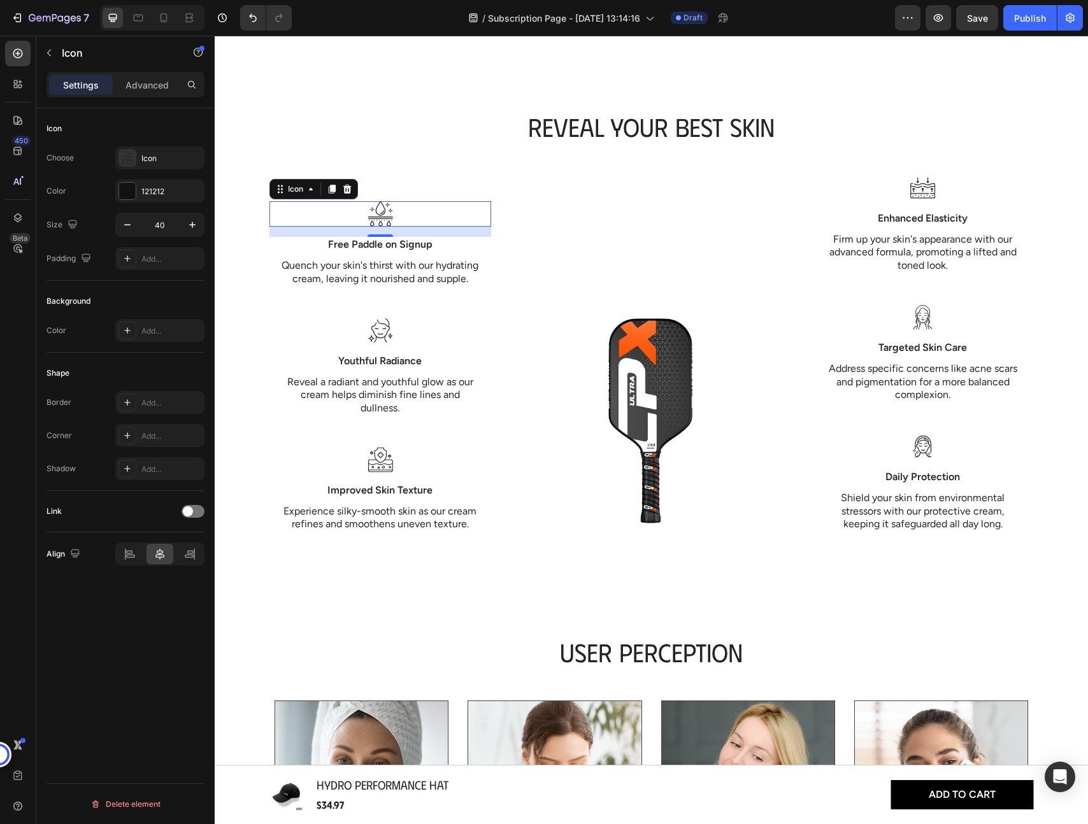
click at [386, 217] on icon at bounding box center [379, 217] width 25 height 1
click at [142, 88] on p "Advanced" at bounding box center [146, 84] width 43 height 13
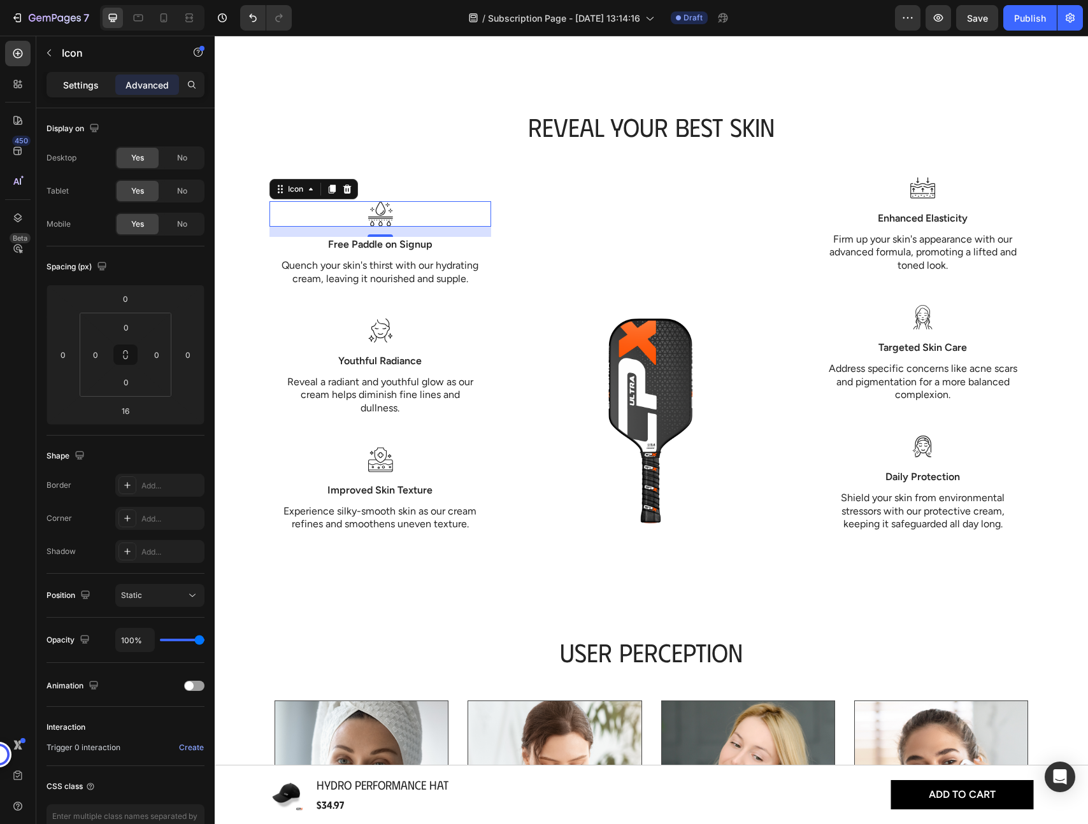
click at [84, 90] on p "Settings" at bounding box center [81, 84] width 36 height 13
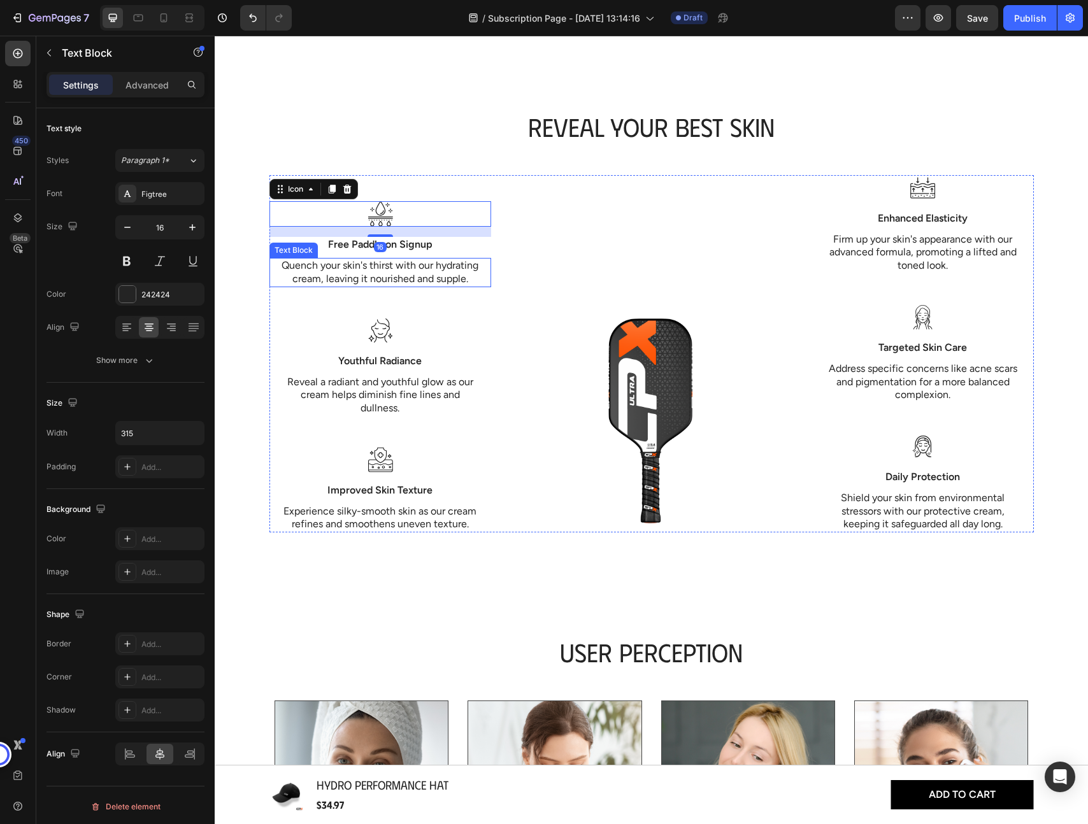
click at [464, 259] on p "Quench your skin's thirst with our hydrating cream, leaving it nourished and su…" at bounding box center [380, 272] width 198 height 27
click at [381, 217] on icon at bounding box center [379, 217] width 25 height 1
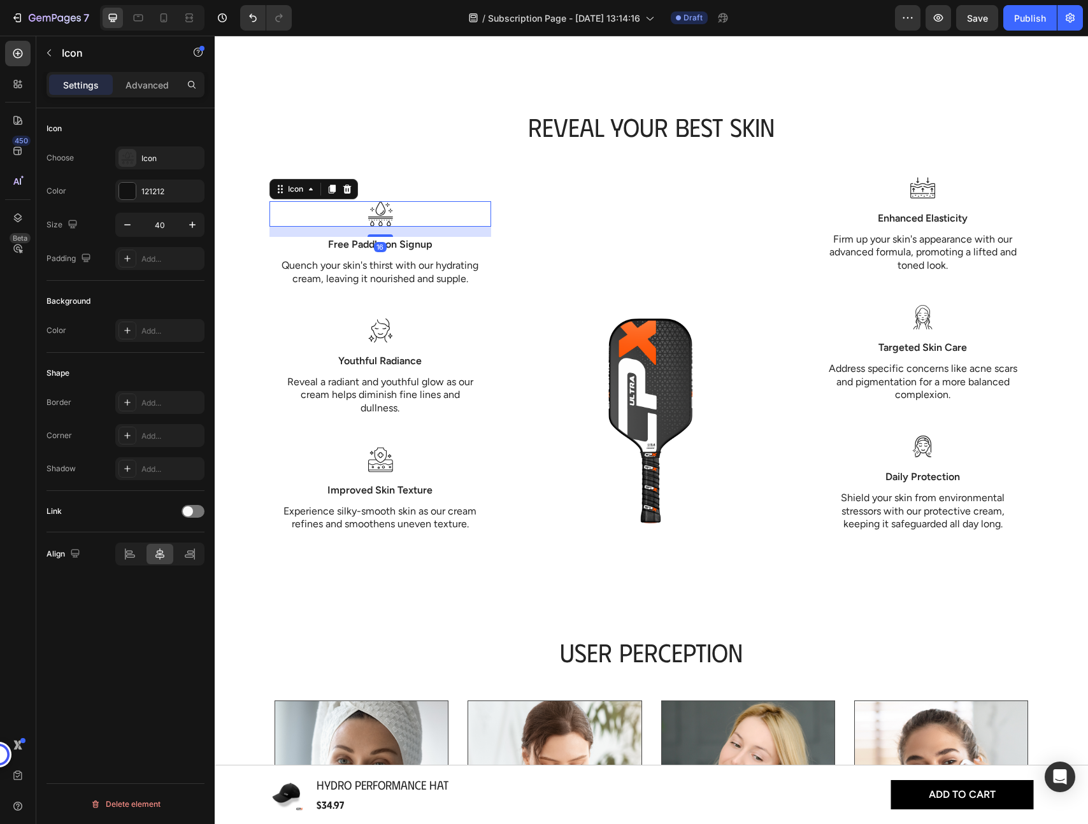
click at [390, 211] on icon at bounding box center [390, 212] width 1 height 2
click at [128, 164] on icon at bounding box center [128, 163] width 2 height 3
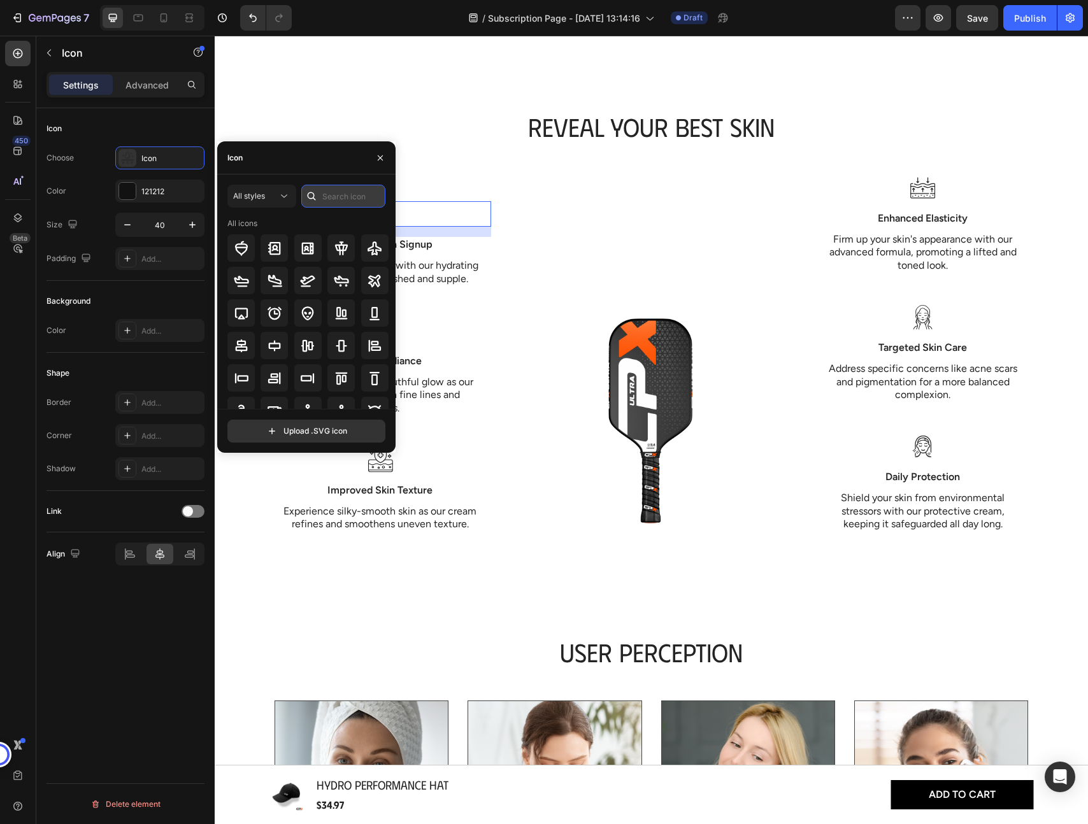
click at [338, 198] on input "text" at bounding box center [343, 196] width 84 height 23
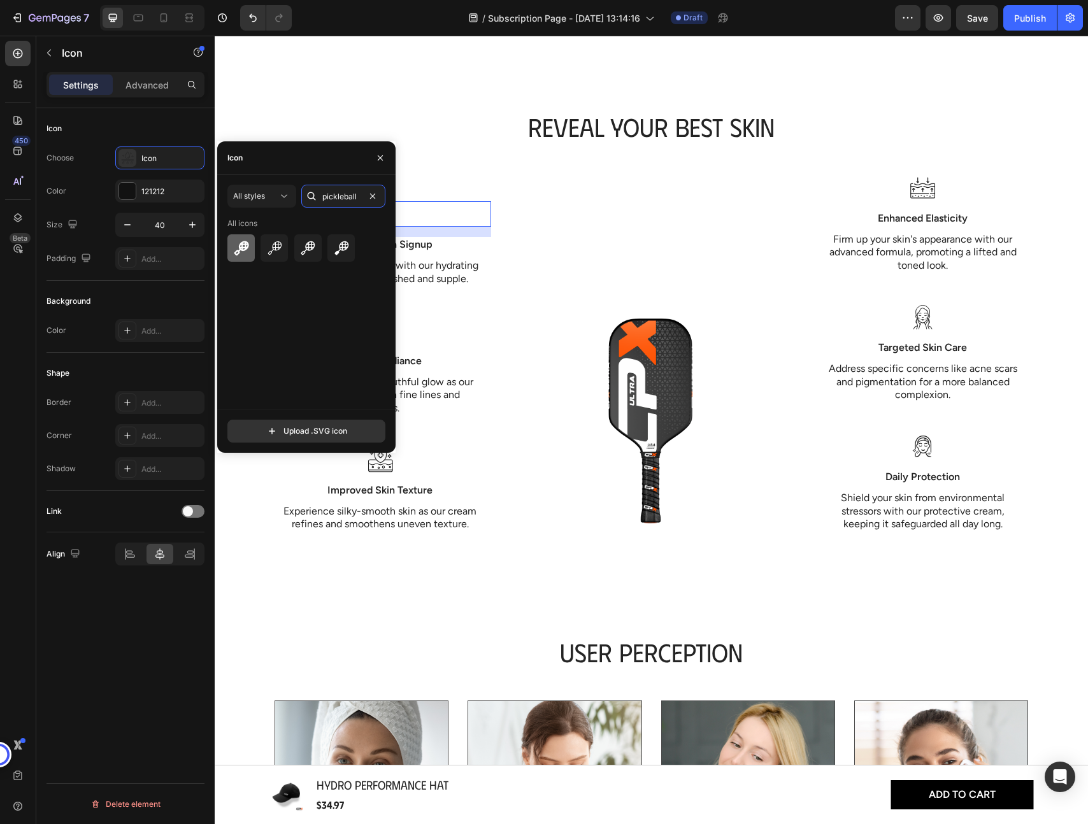
type input "pickleball"
click at [238, 250] on icon at bounding box center [241, 248] width 15 height 15
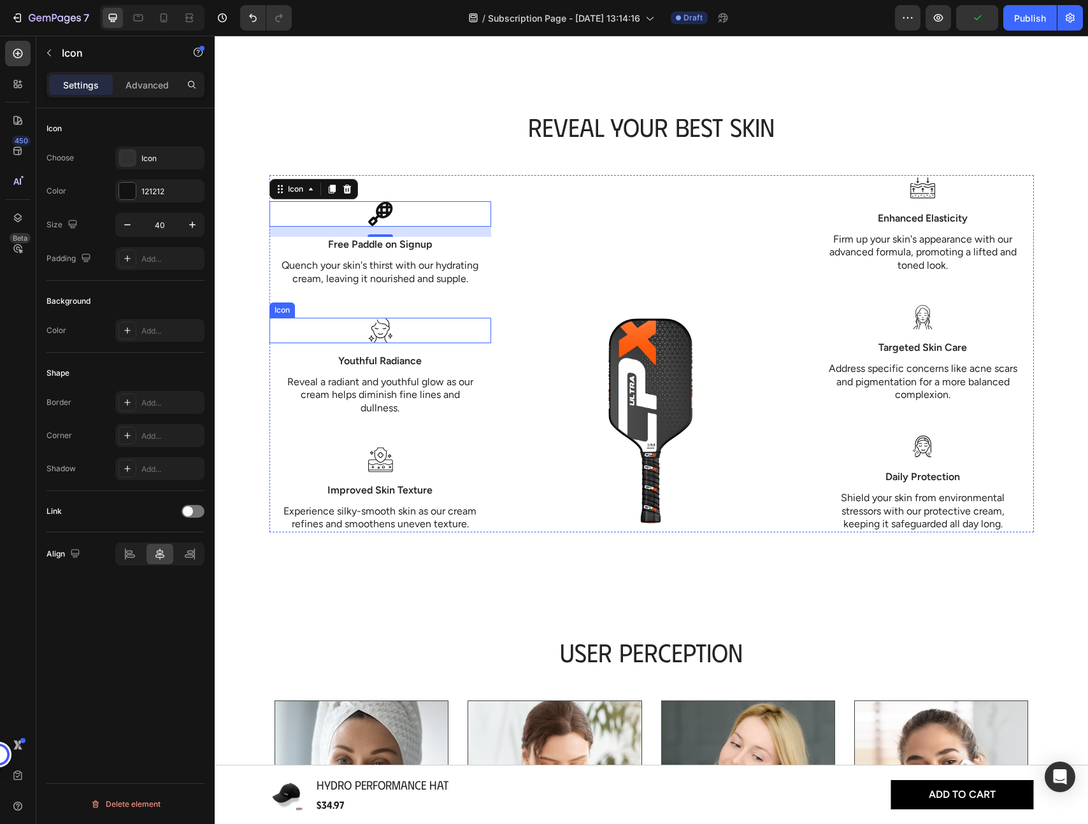
click at [470, 325] on div "Icon" at bounding box center [380, 330] width 222 height 25
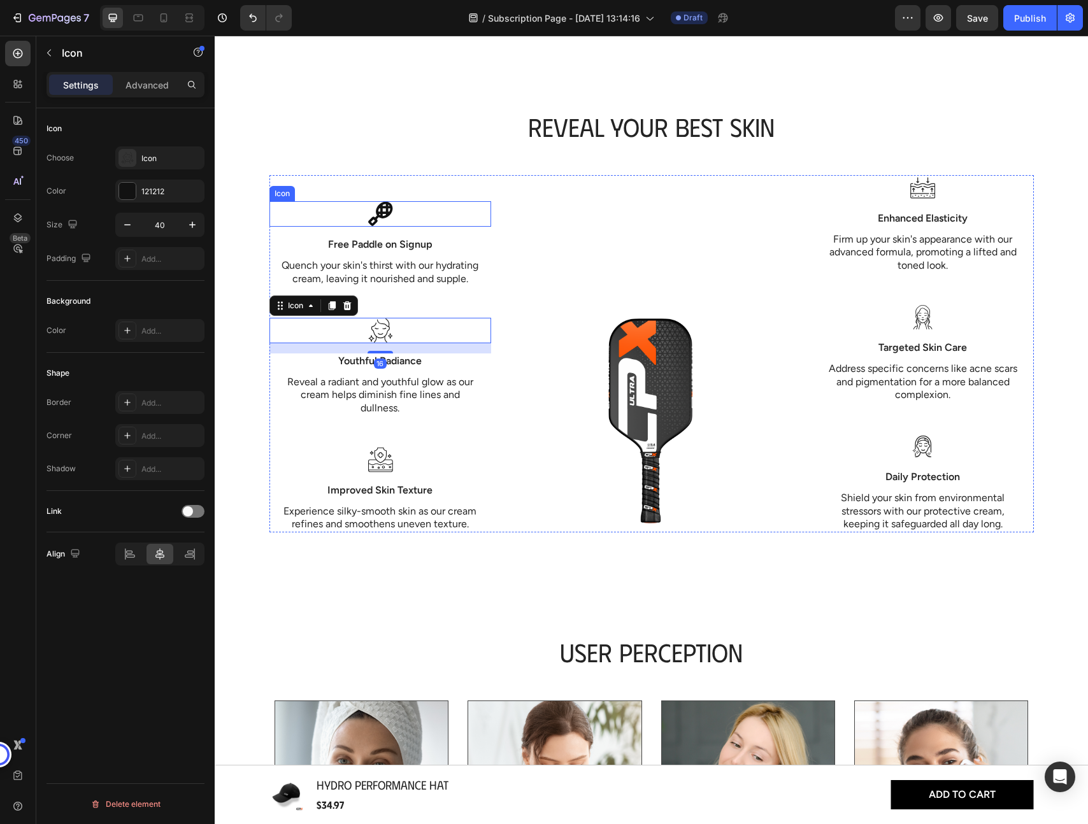
click at [379, 201] on icon at bounding box center [379, 213] width 25 height 25
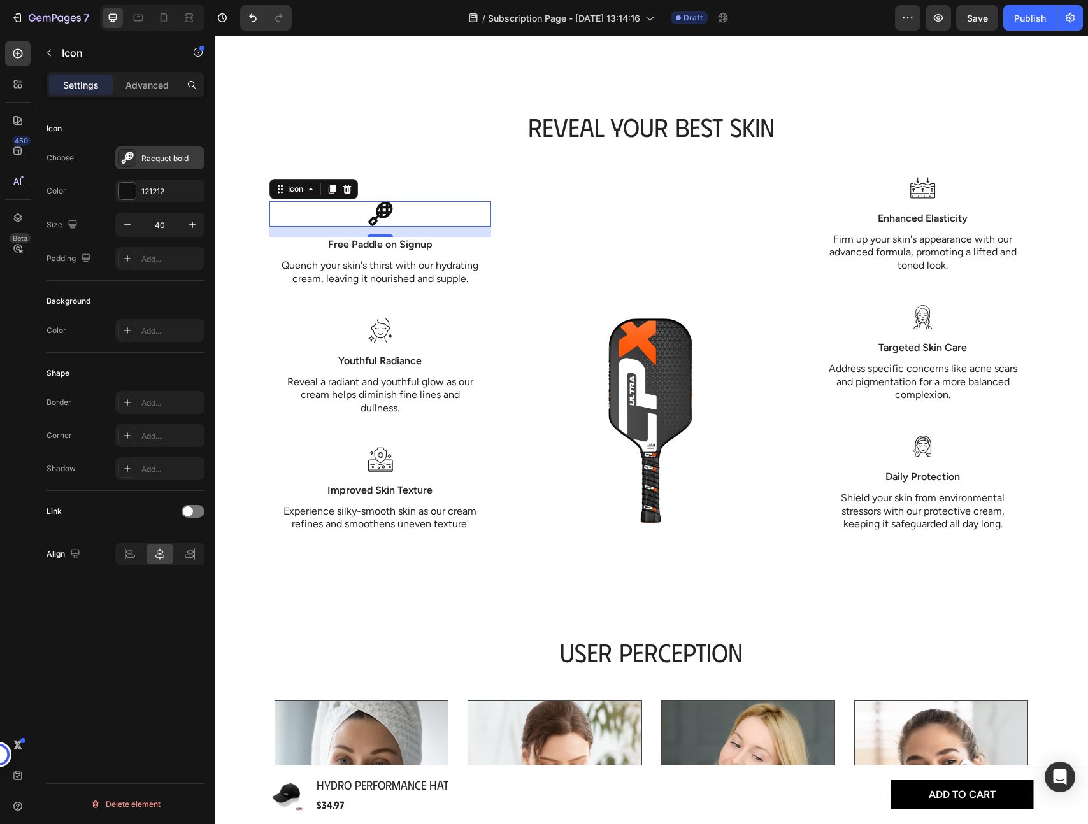
click at [148, 155] on div "Racquet bold" at bounding box center [171, 158] width 60 height 11
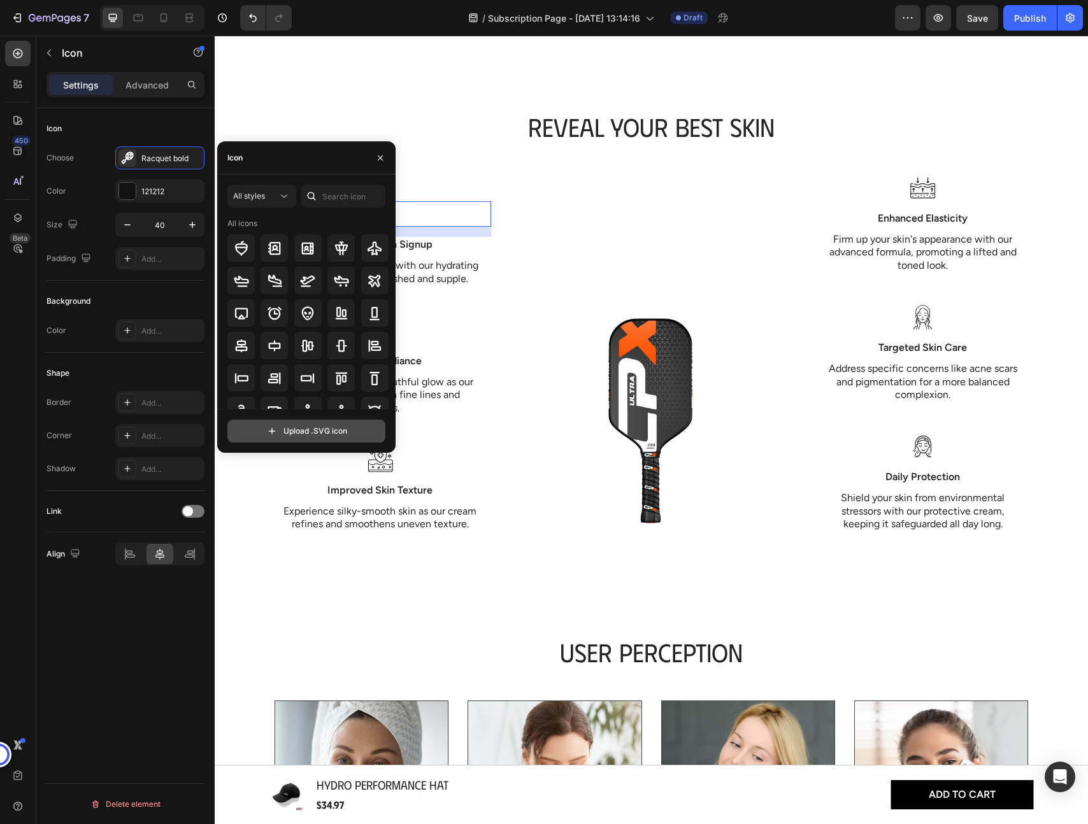
click at [297, 428] on input "file" at bounding box center [306, 431] width 157 height 22
type input "C:\fakepath\noun-pickleball-6530092.svg"
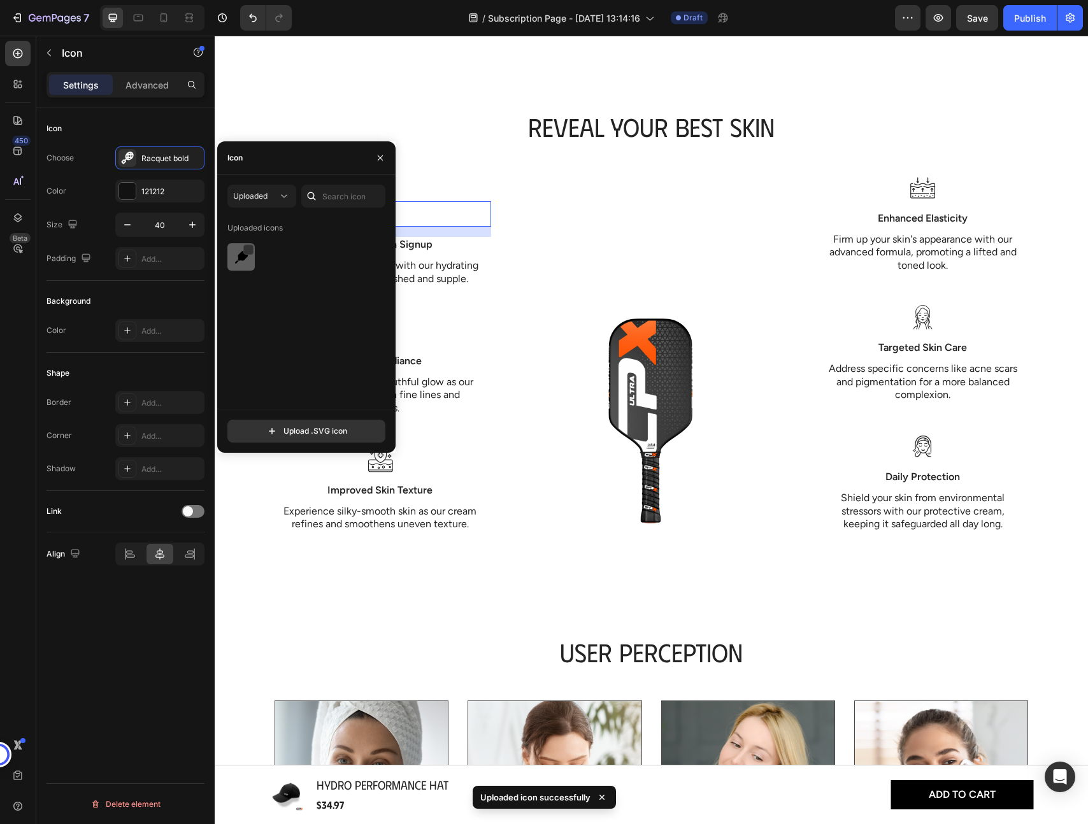
click at [243, 262] on img at bounding box center [241, 257] width 15 height 15
click at [529, 311] on div "Icon 16 Free Paddle on Signup Text Block Quench your skin's thirst with our hyd…" at bounding box center [651, 354] width 764 height 358
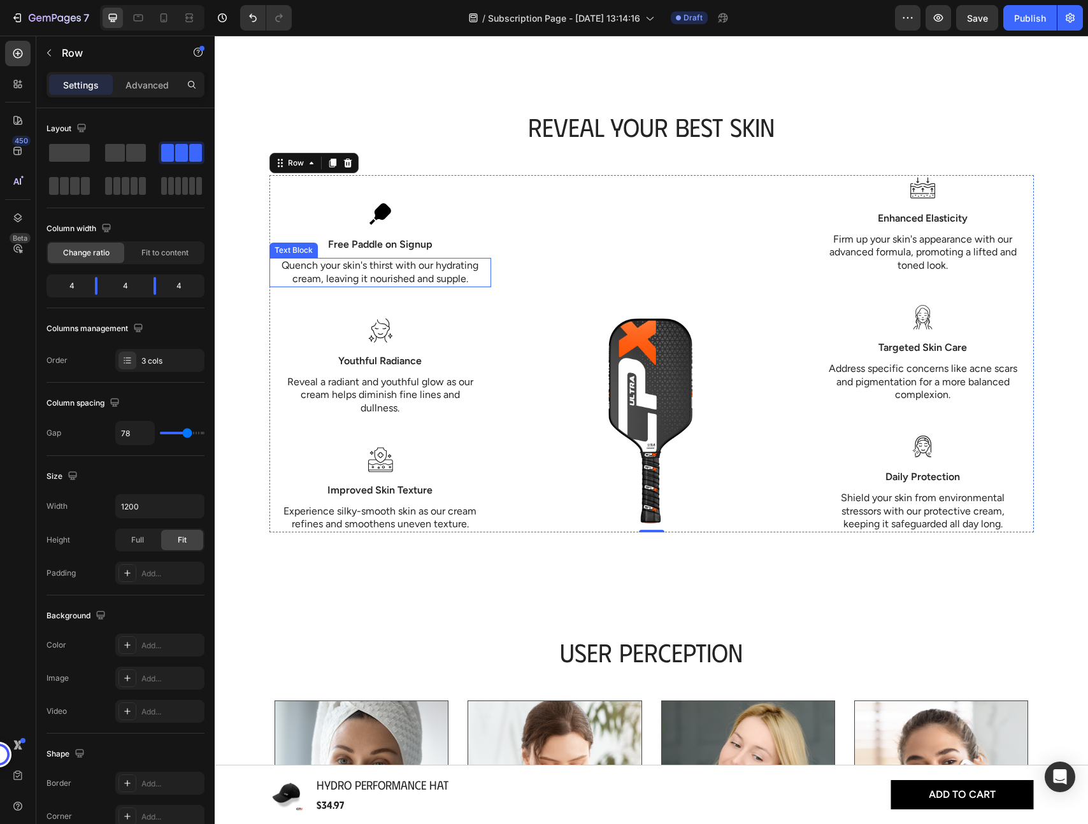
click at [385, 259] on p "Quench your skin's thirst with our hydrating cream, leaving it nourished and su…" at bounding box center [380, 272] width 198 height 27
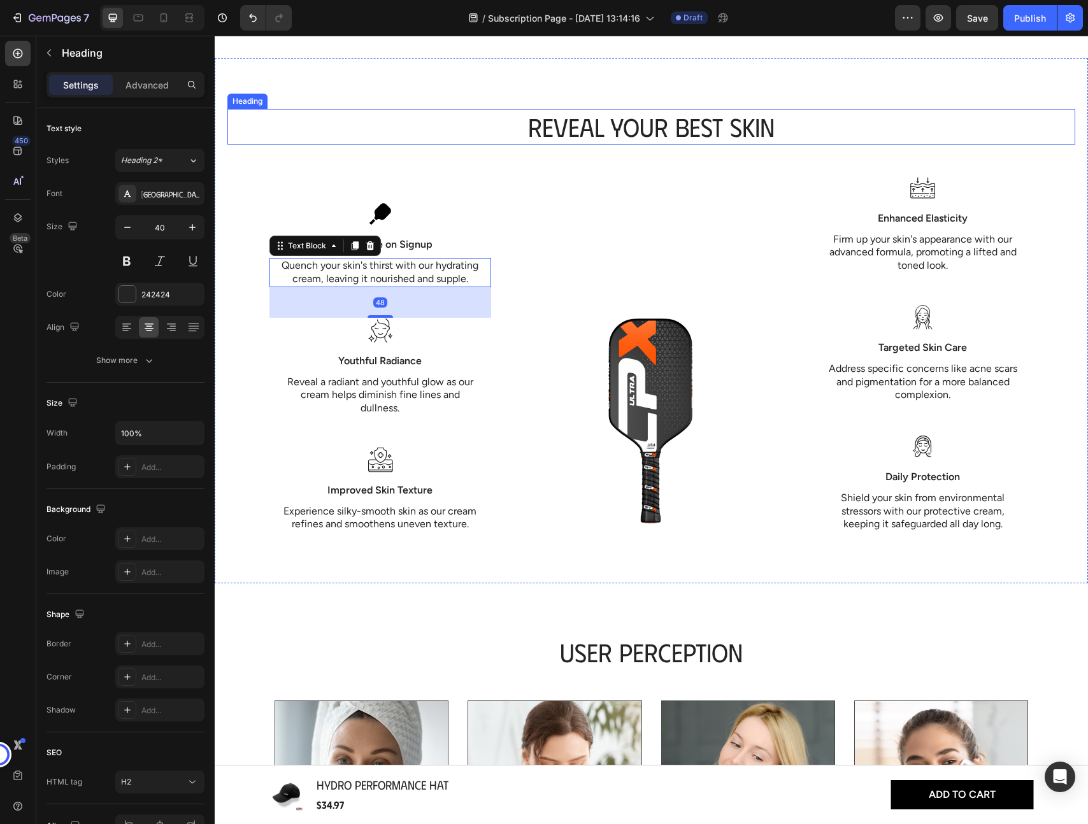
click at [424, 118] on h2 "Reveal Your Best Skin" at bounding box center [651, 127] width 848 height 36
click at [373, 263] on p "Quench your skin's thirst with our hydrating cream, leaving it nourished and su…" at bounding box center [380, 272] width 198 height 27
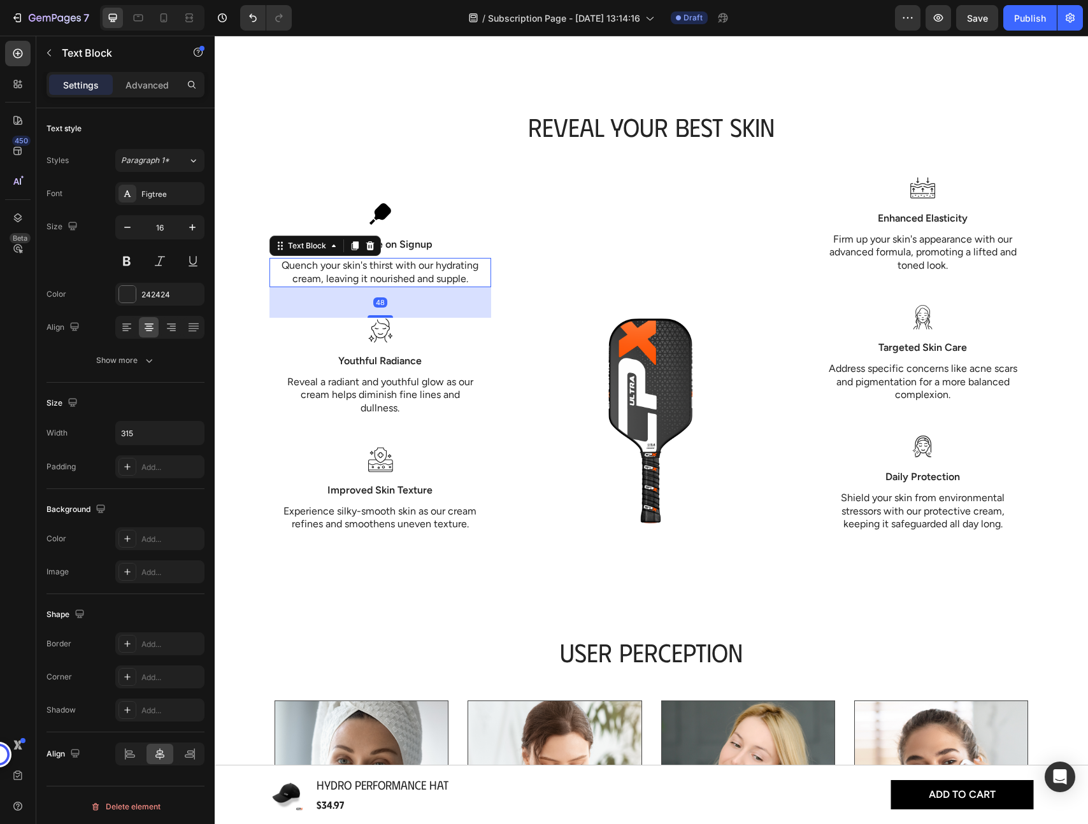
click at [373, 263] on p "Quench your skin's thirst with our hydrating cream, leaving it nourished and su…" at bounding box center [380, 272] width 198 height 27
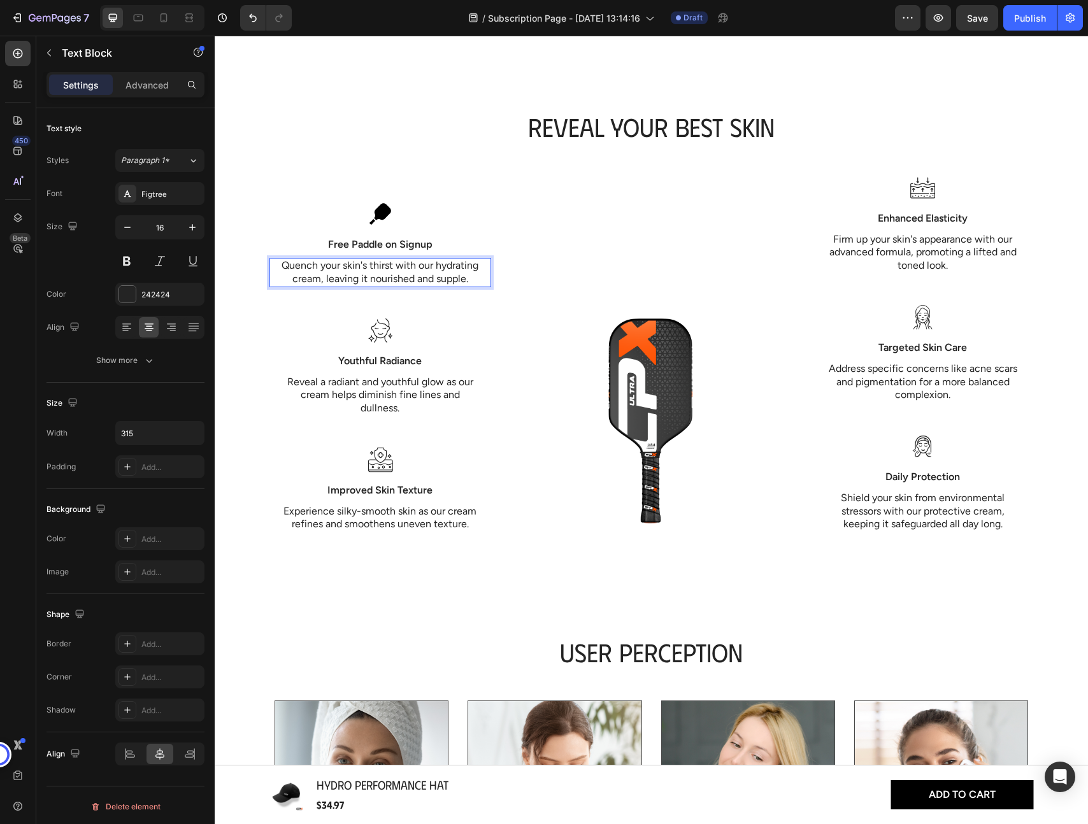
scroll to position [1257, 0]
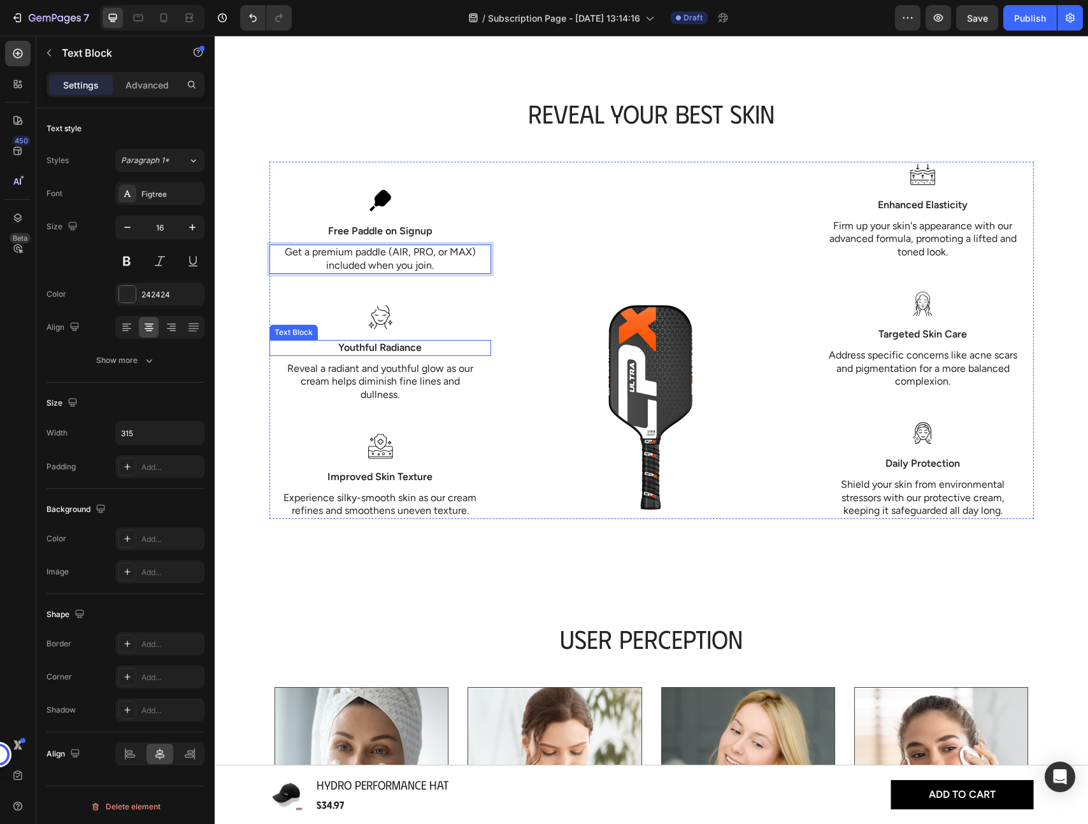
click at [383, 347] on p "Youthful Radiance" at bounding box center [380, 347] width 219 height 13
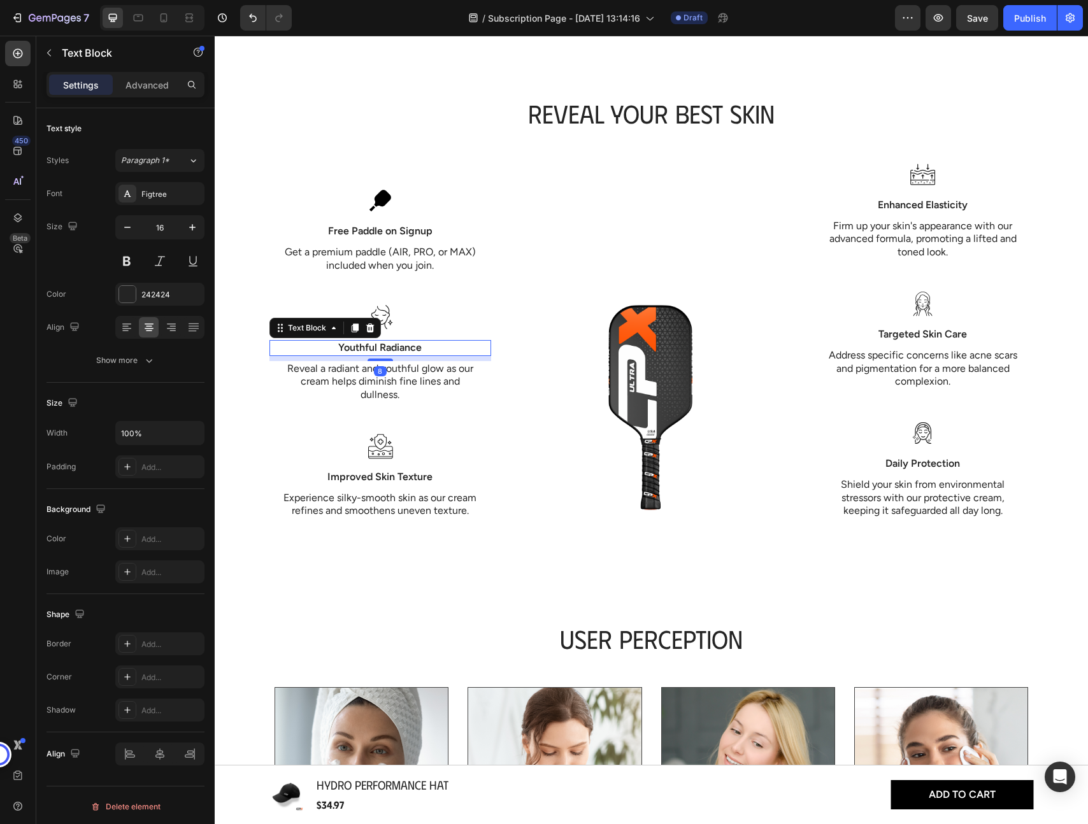
click at [383, 347] on p "Youthful Radiance" at bounding box center [380, 347] width 219 height 13
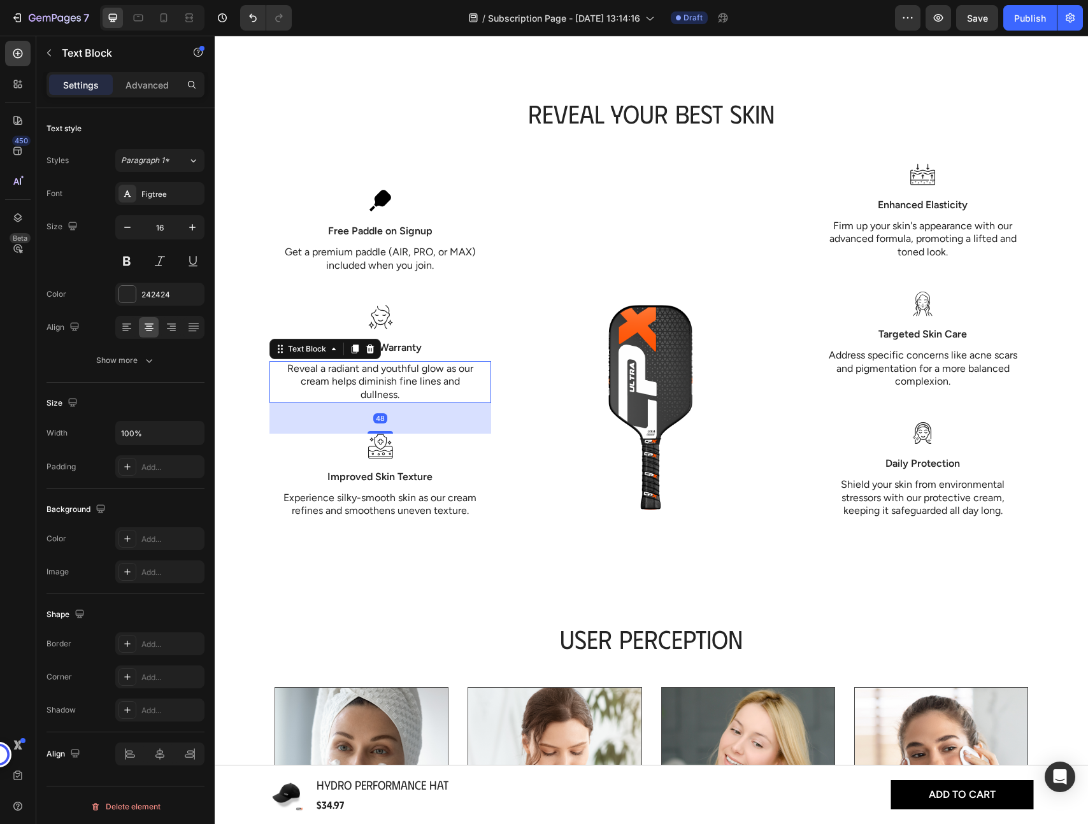
click at [383, 374] on p "Reveal a radiant and youthful glow as our cream helps diminish fine lines and d…" at bounding box center [380, 381] width 198 height 39
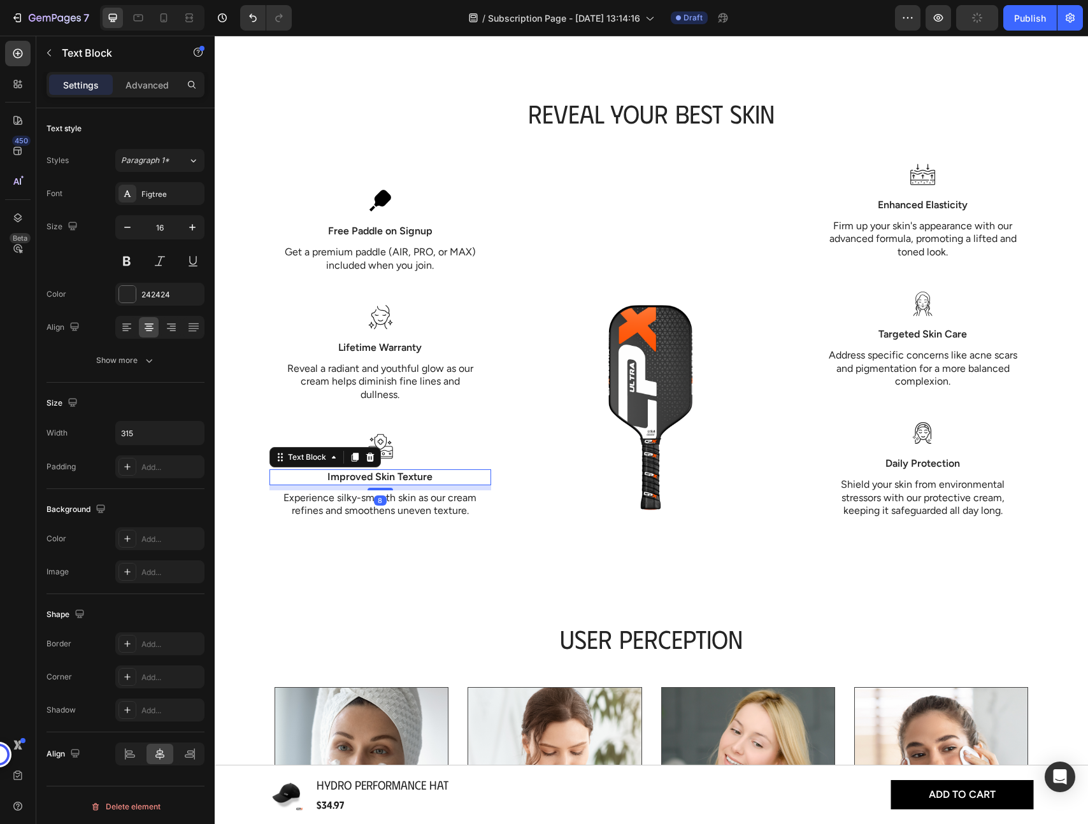
click at [375, 483] on div "Improved Skin Texture" at bounding box center [380, 477] width 222 height 16
click at [362, 482] on p "Improved Skin Texture" at bounding box center [380, 477] width 219 height 13
click at [348, 505] on p "Experience silky-smooth skin as our cream refines and smoothens uneven texture." at bounding box center [380, 505] width 198 height 27
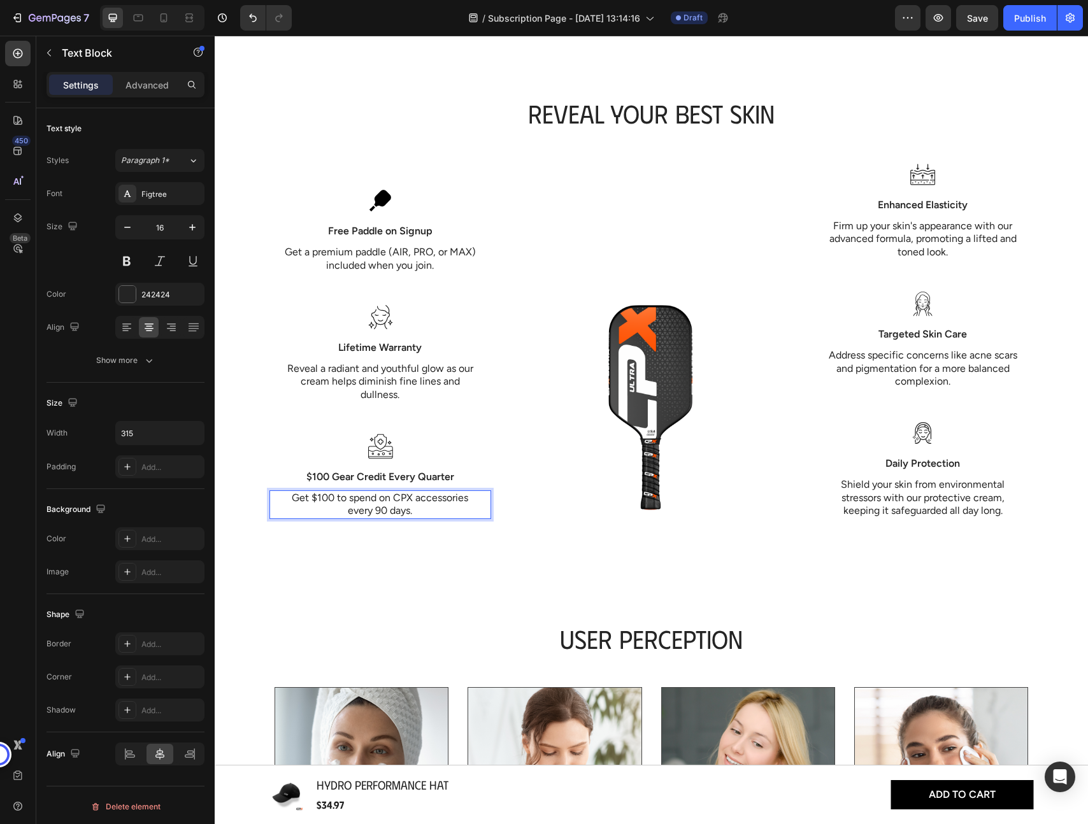
click at [382, 385] on p "Reveal a radiant and youthful glow as our cream helps diminish fine lines and d…" at bounding box center [380, 381] width 198 height 39
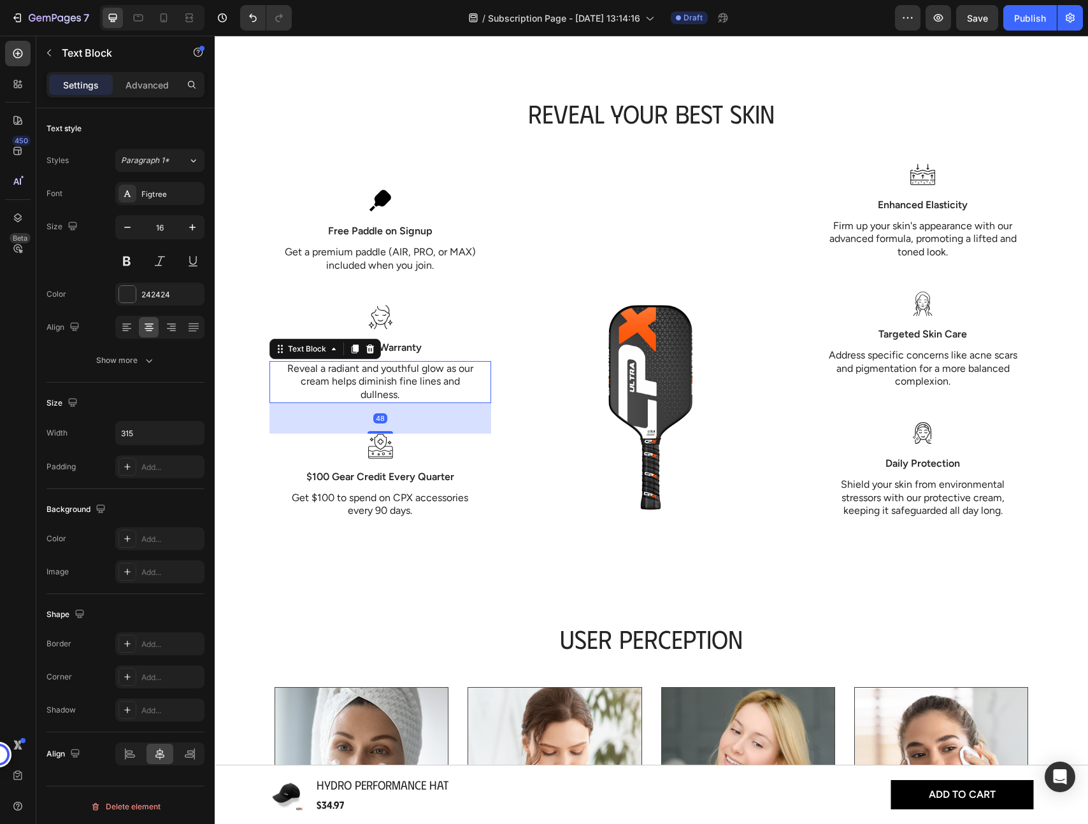
click at [382, 385] on p "Reveal a radiant and youthful glow as our cream helps diminish fine lines and d…" at bounding box center [380, 381] width 198 height 39
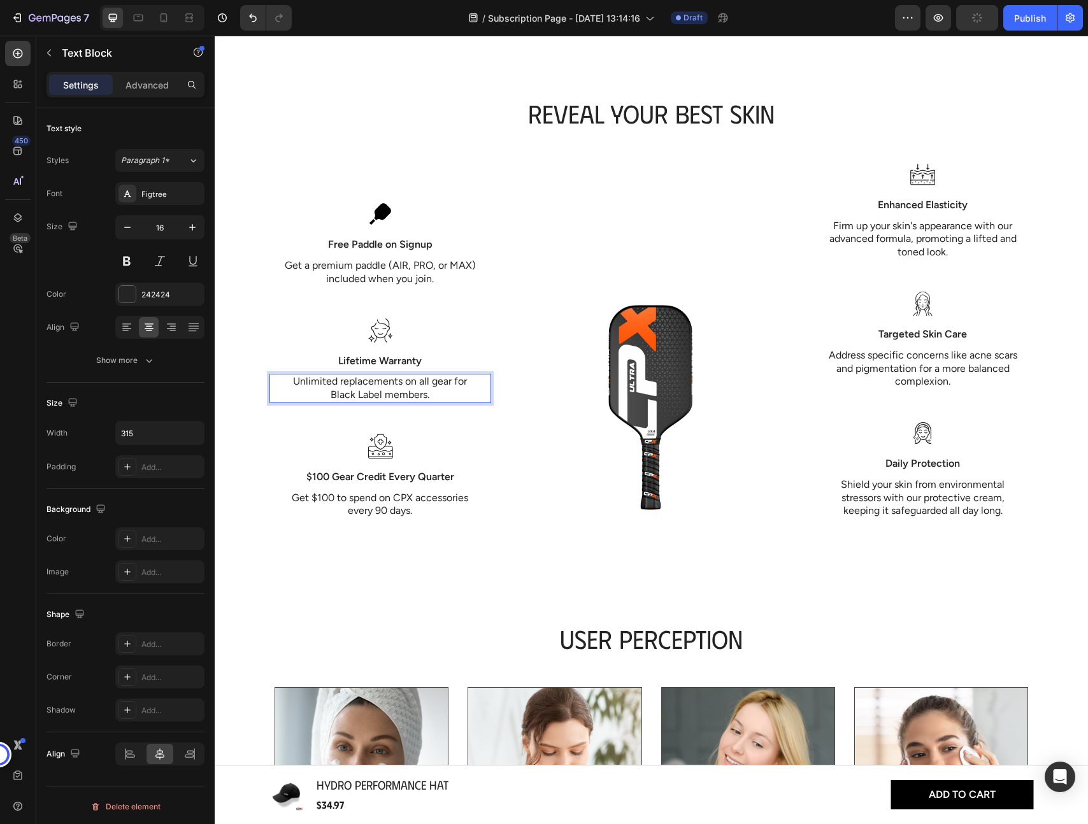
scroll to position [1270, 0]
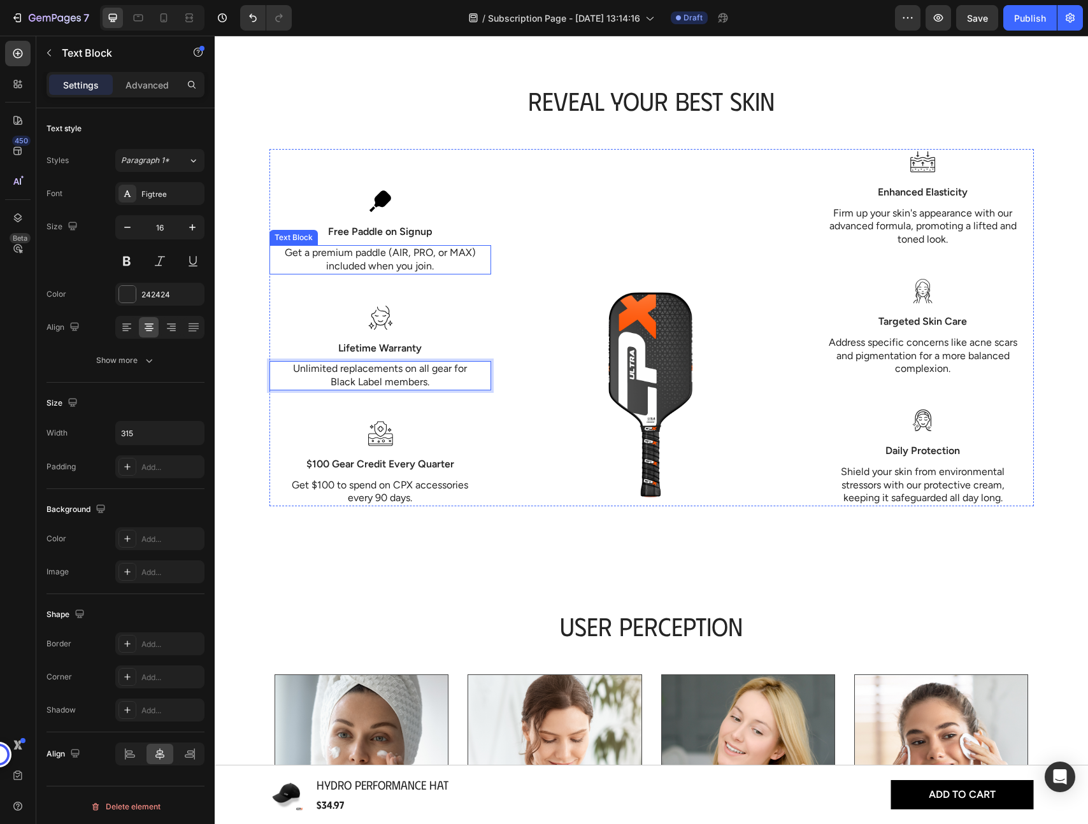
click at [359, 257] on p "Get a premium paddle (AIR, PRO, or MAX) included when you join." at bounding box center [380, 259] width 198 height 27
click at [436, 252] on p "Get a premium paddle (AIR, PRO, or MAX) included when you join." at bounding box center [380, 259] width 198 height 27
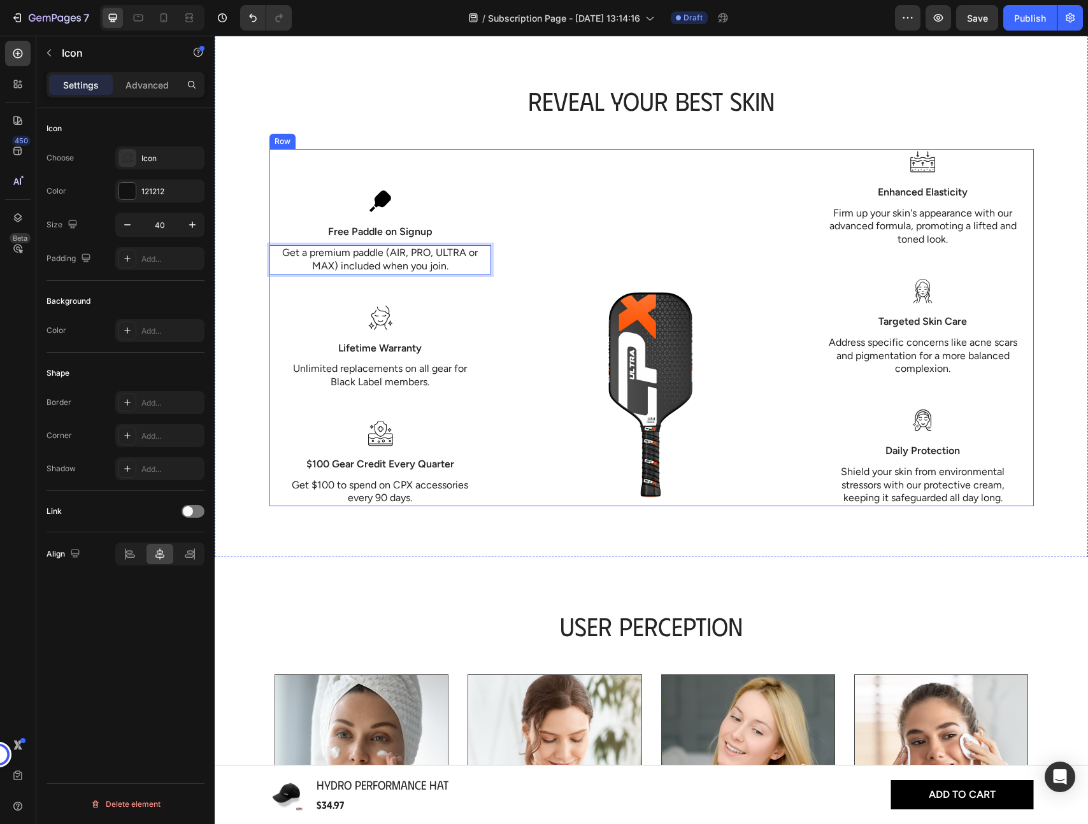
click at [374, 321] on icon at bounding box center [381, 318] width 16 height 11
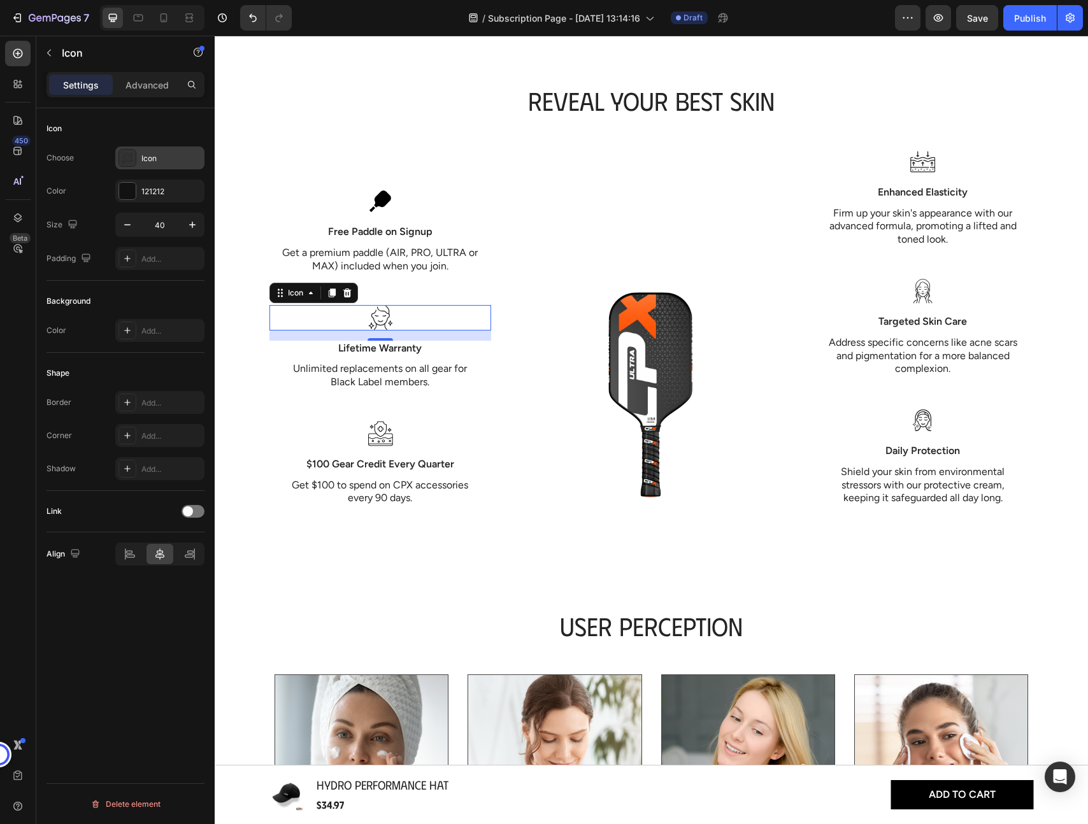
click at [129, 153] on icon at bounding box center [127, 158] width 13 height 13
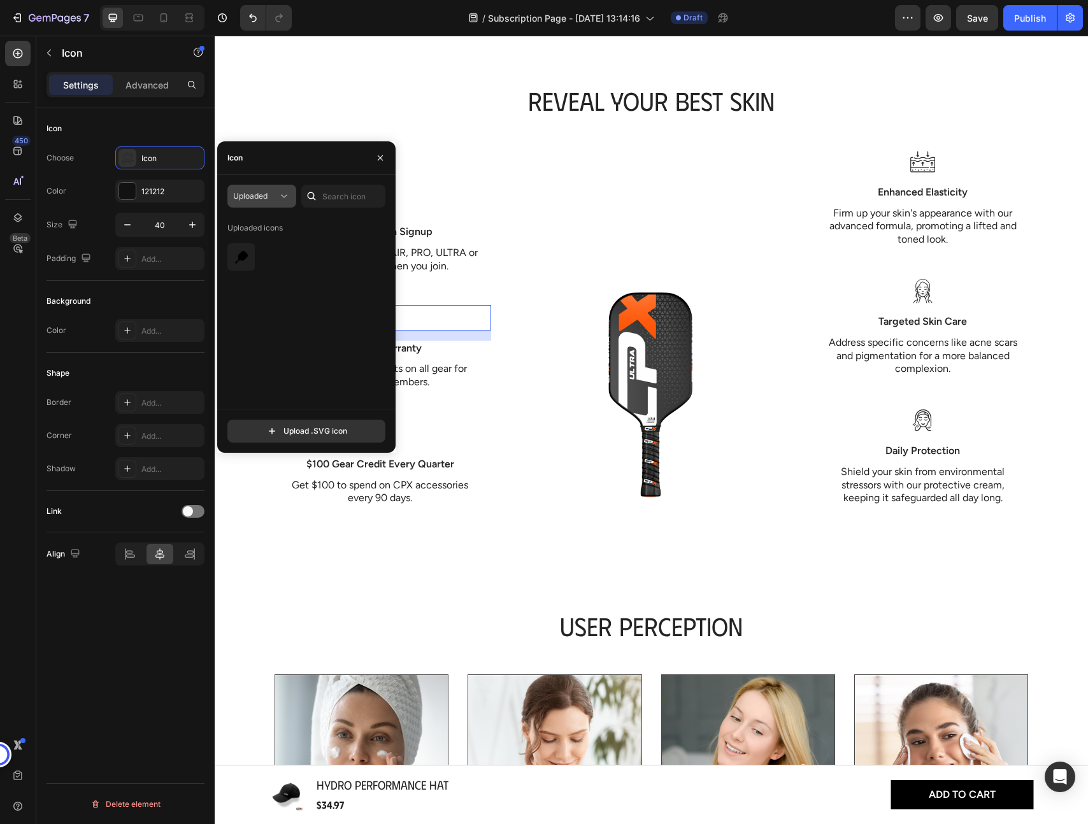
click at [264, 194] on span "Uploaded" at bounding box center [250, 196] width 34 height 10
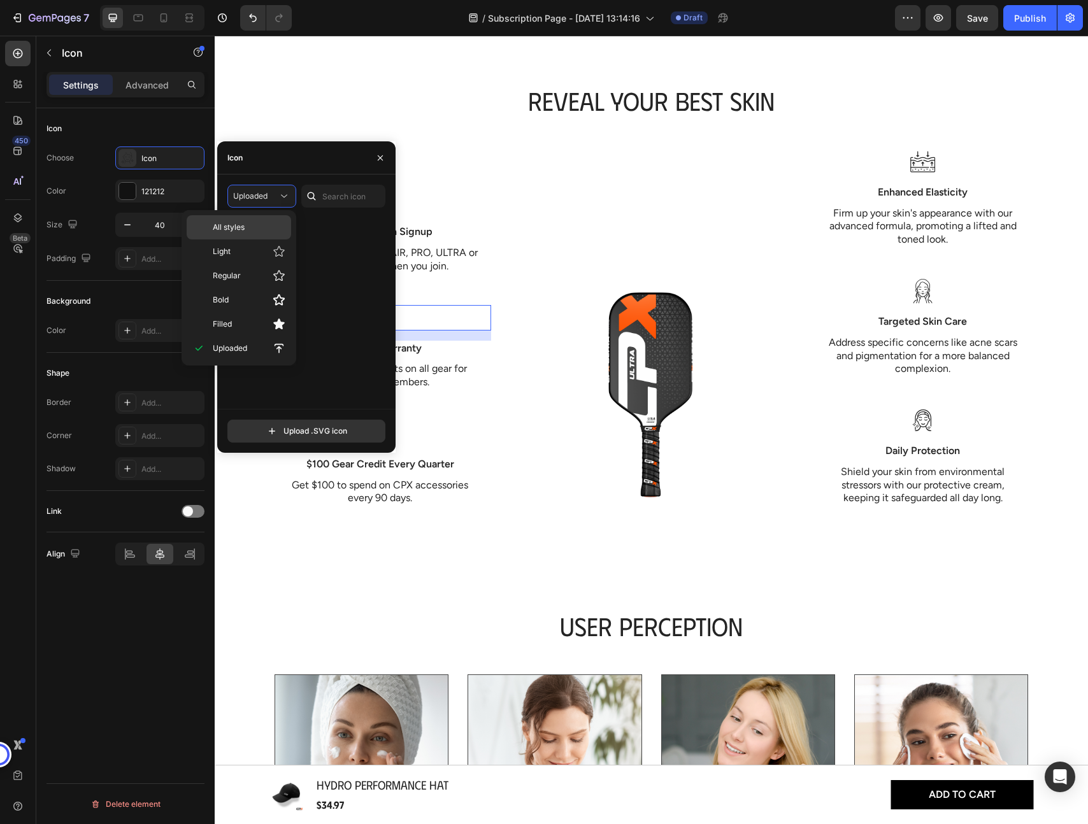
click at [252, 228] on p "All styles" at bounding box center [249, 227] width 73 height 11
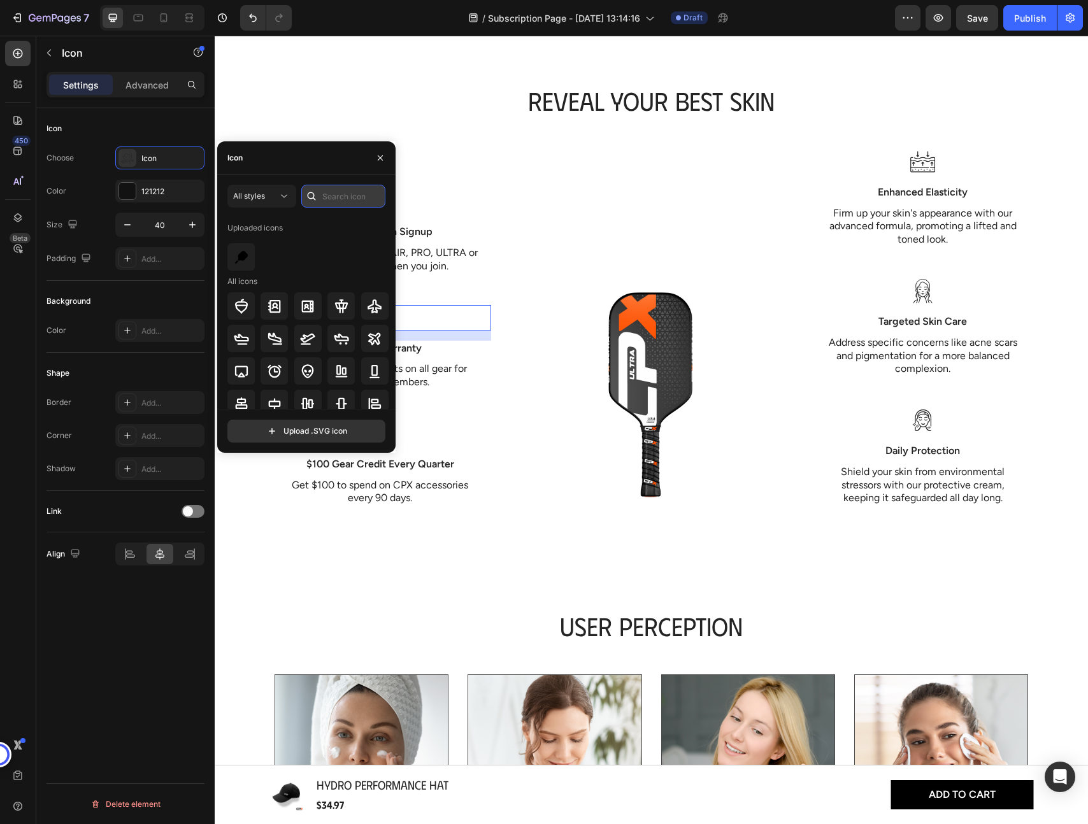
click at [346, 196] on input "text" at bounding box center [343, 196] width 84 height 23
type input "warranty"
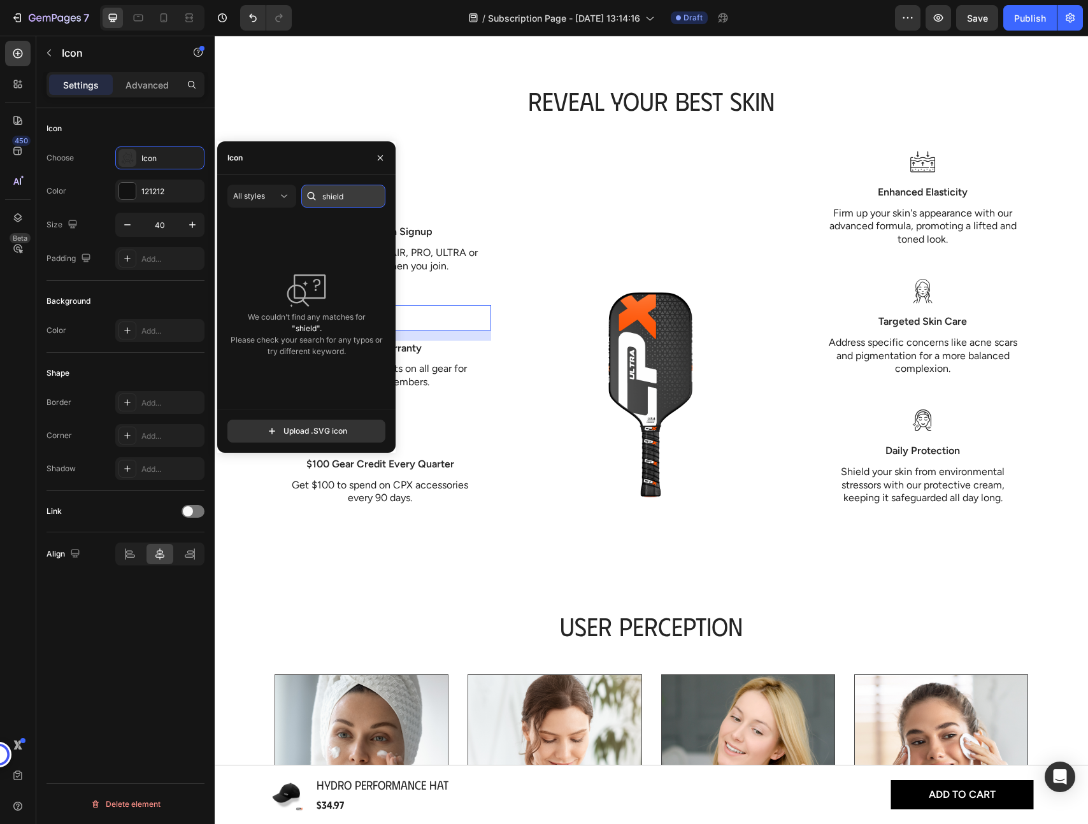
type input "shield"
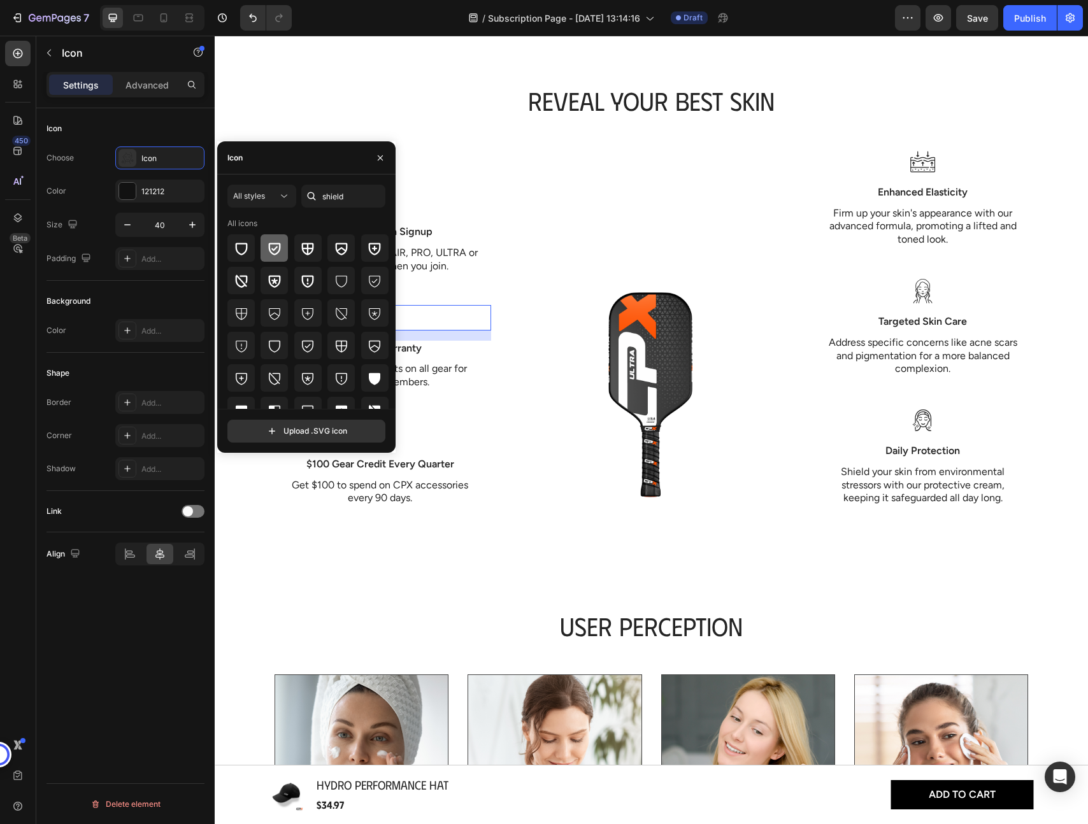
click at [273, 250] on icon at bounding box center [274, 248] width 15 height 15
click at [273, 244] on icon at bounding box center [274, 248] width 15 height 15
click at [381, 154] on icon "button" at bounding box center [380, 158] width 10 height 10
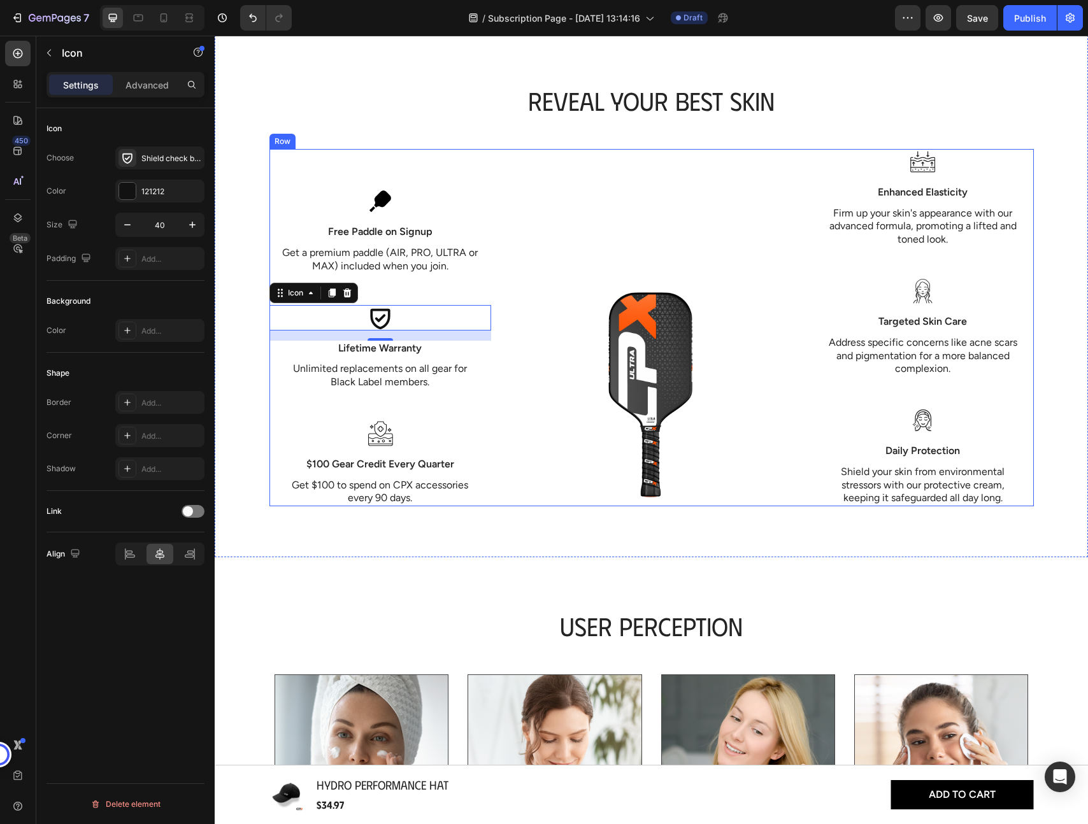
click at [382, 439] on icon at bounding box center [382, 440] width 3 height 3
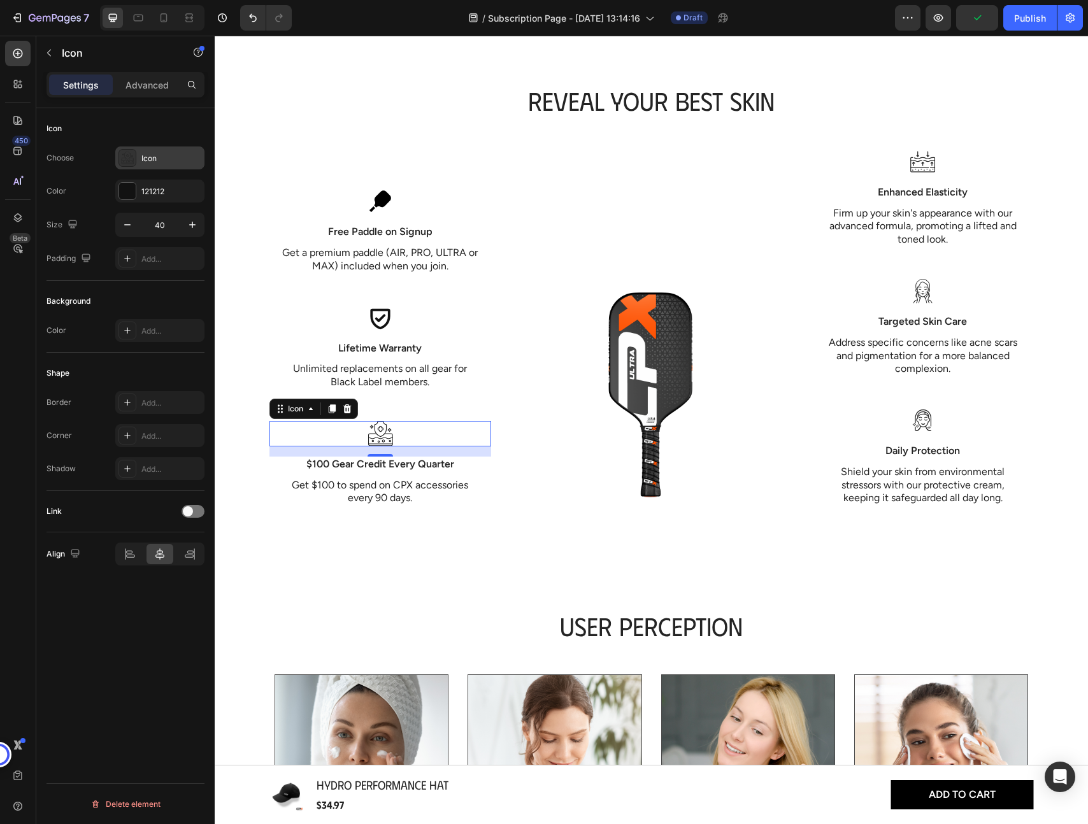
click at [129, 159] on icon at bounding box center [127, 156] width 6 height 8
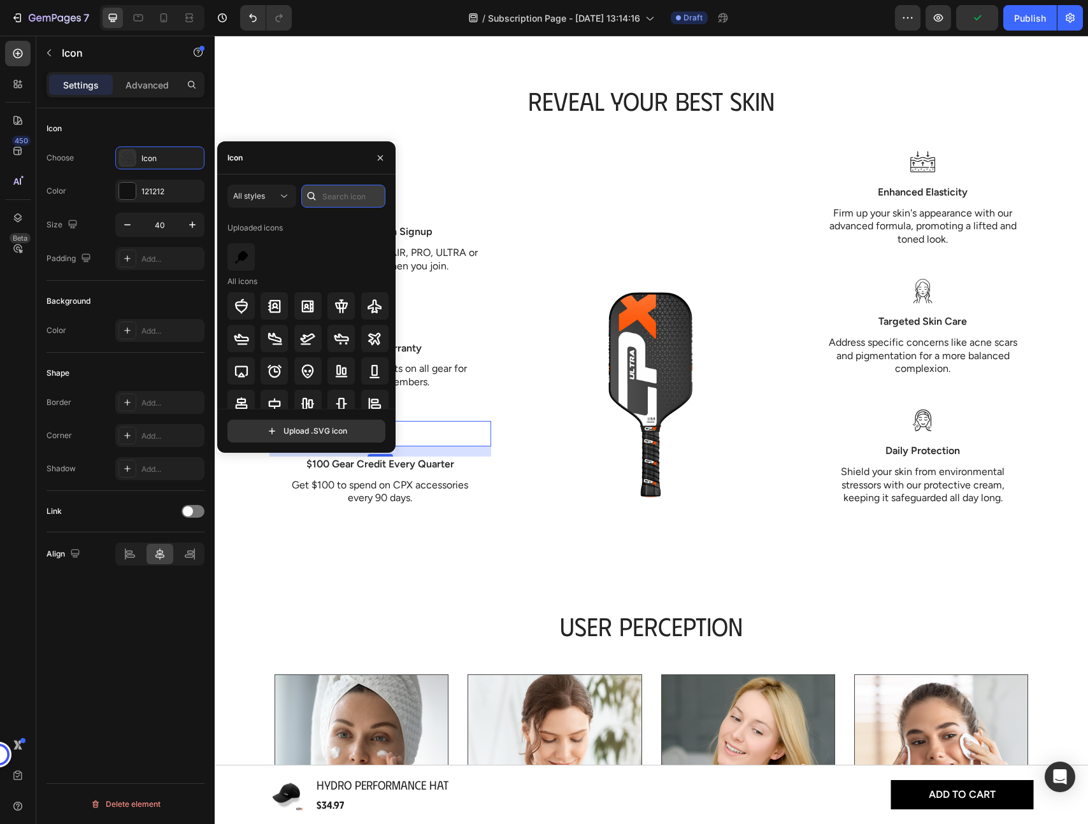
click at [331, 197] on input "text" at bounding box center [343, 196] width 84 height 23
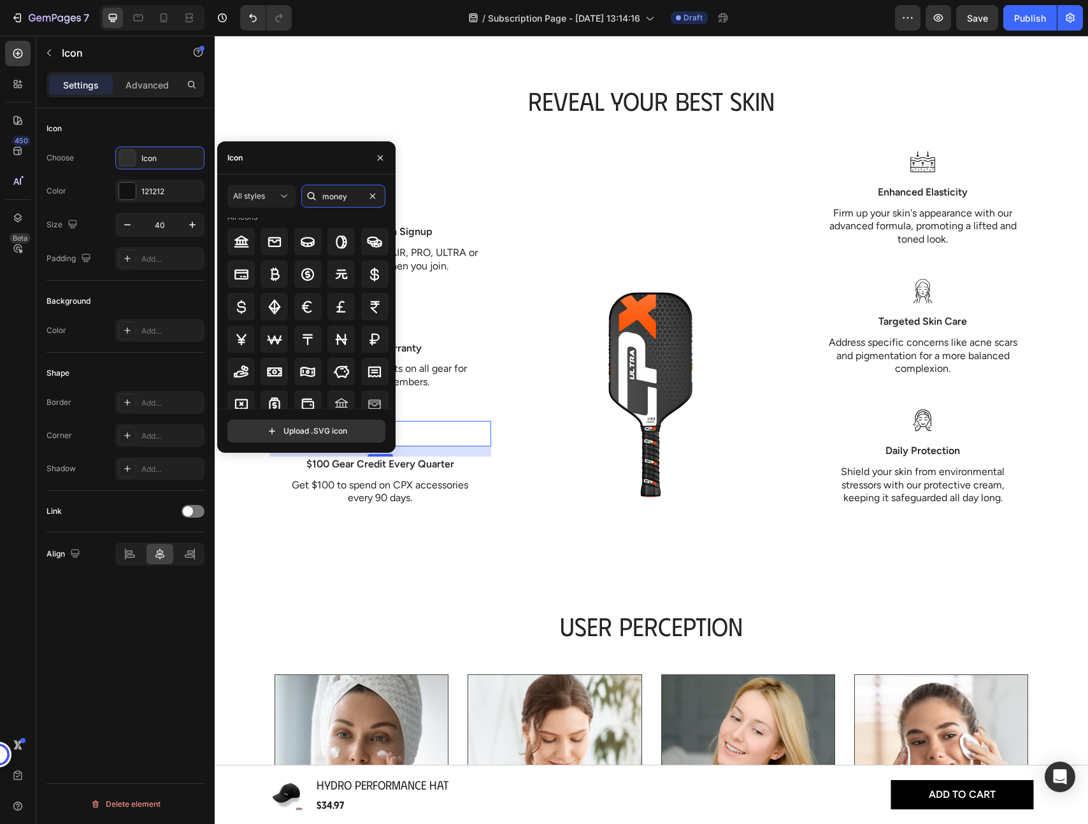
scroll to position [0, 0]
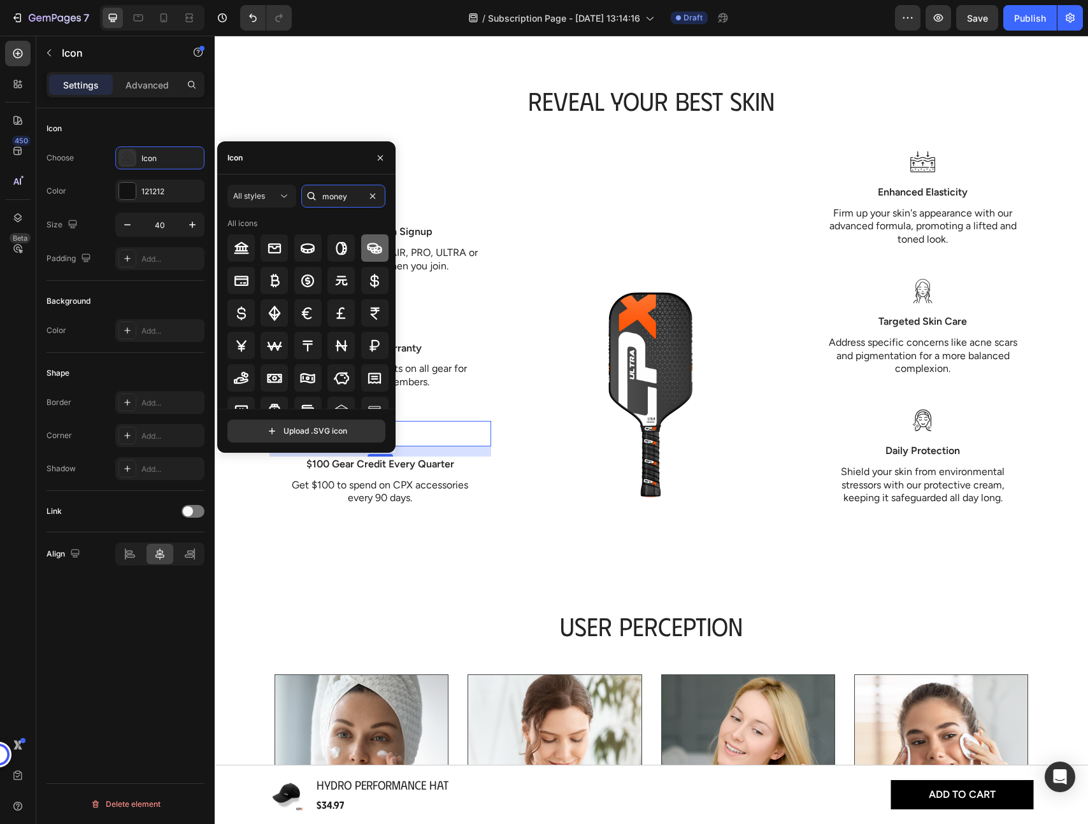
type input "money"
click at [367, 249] on icon at bounding box center [374, 248] width 15 height 11
click at [470, 298] on div "Icon Free Paddle on Signup Text Block Get a premium paddle (AIR, PRO, ULTRA or …" at bounding box center [380, 328] width 222 height 358
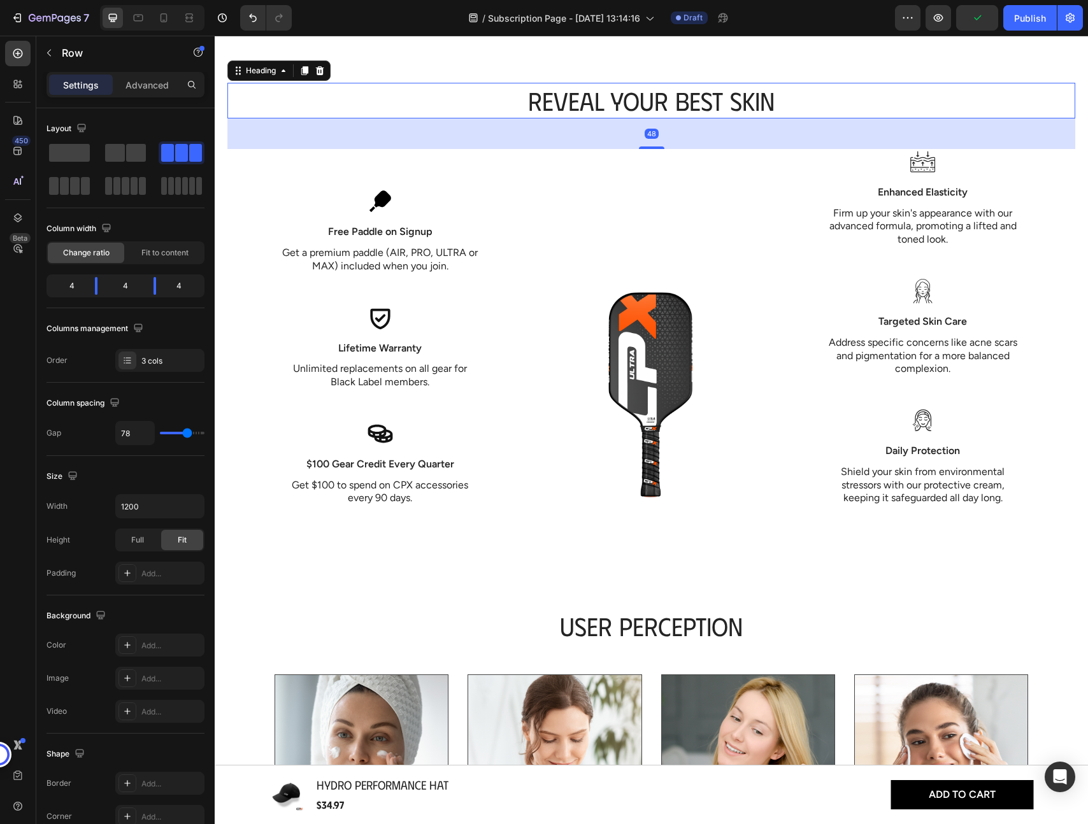
click at [641, 104] on h2 "Reveal Your Best Skin" at bounding box center [651, 101] width 848 height 36
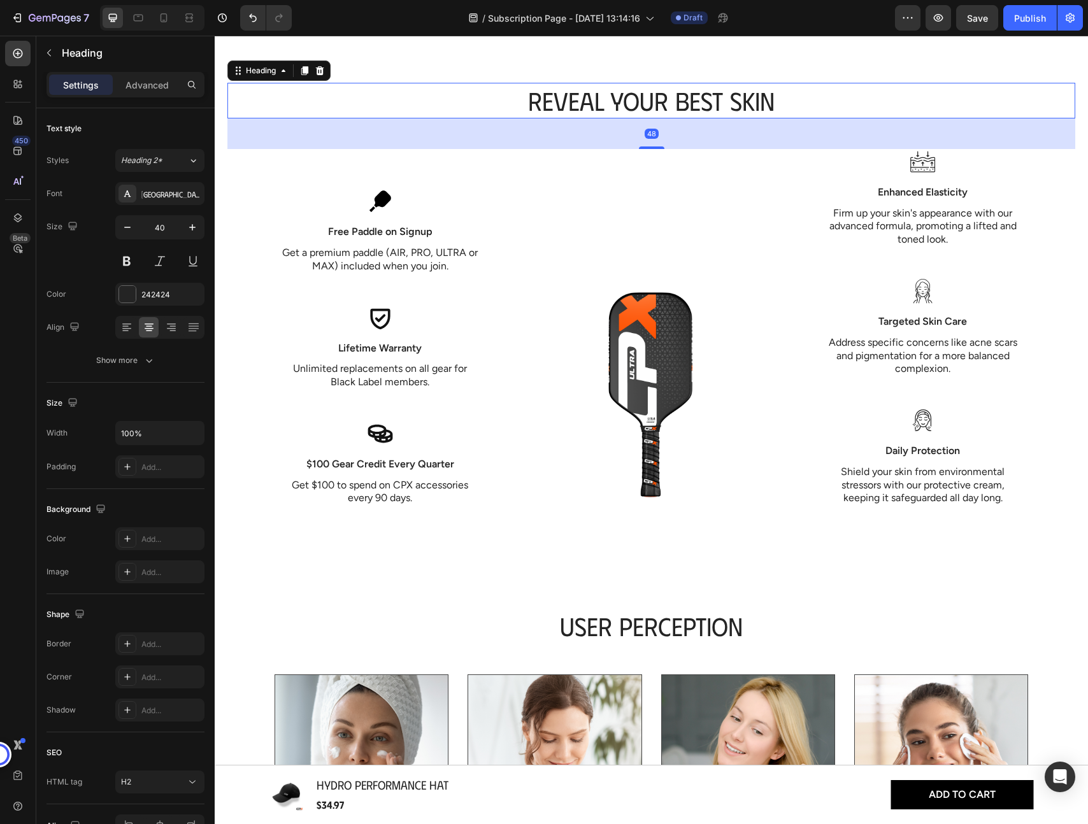
click at [641, 104] on h2 "Reveal Your Best Skin" at bounding box center [651, 101] width 848 height 36
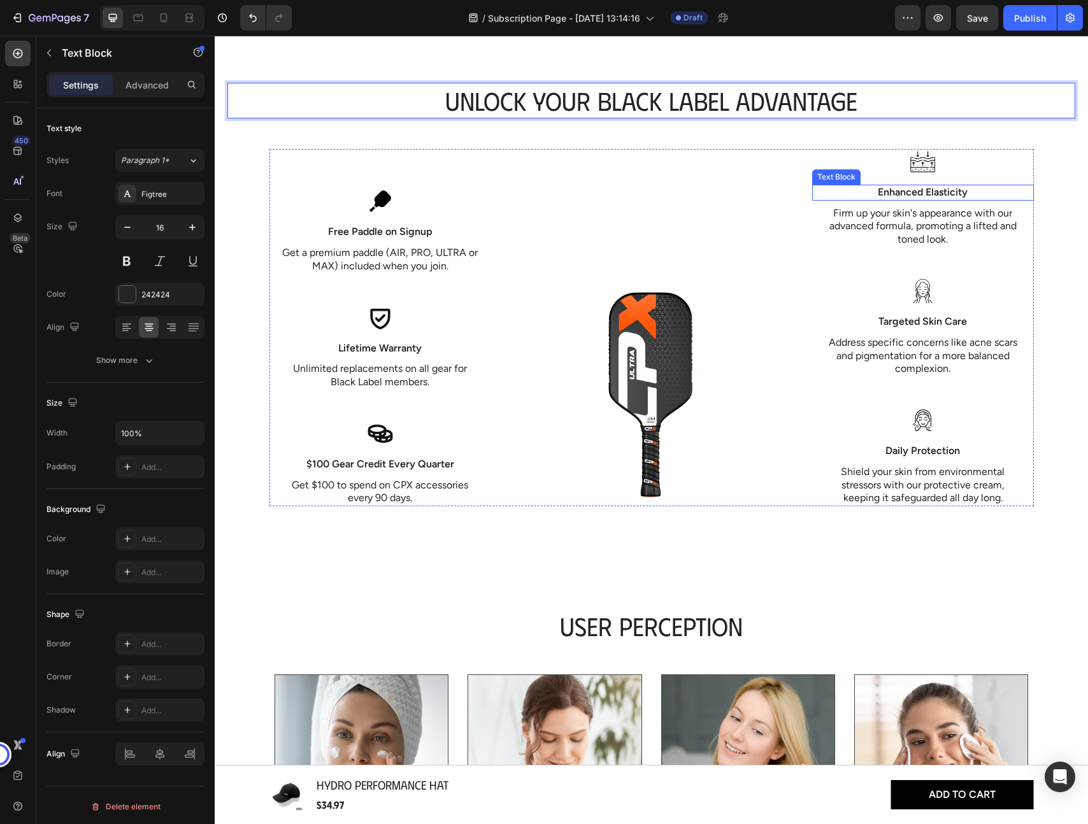
click at [912, 191] on p "Enhanced Elasticity" at bounding box center [922, 192] width 219 height 13
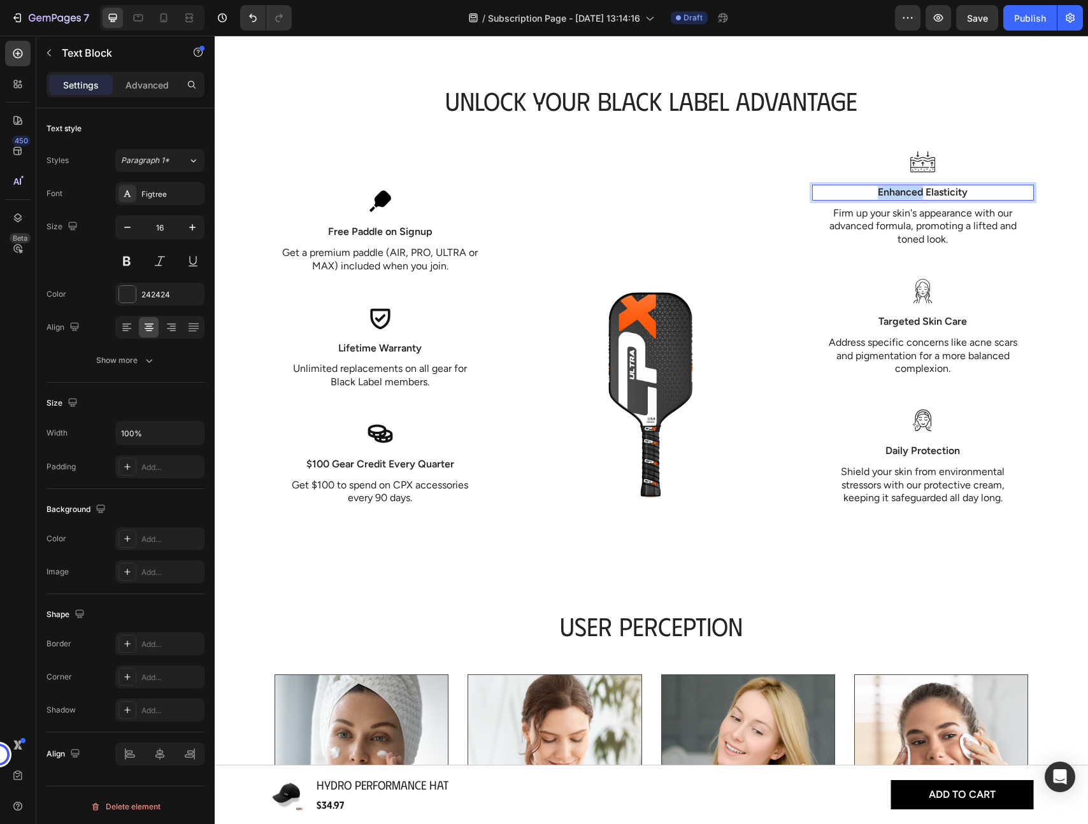
click at [912, 191] on p "Enhanced Elasticity" at bounding box center [922, 192] width 219 height 13
click at [926, 224] on p "Firm up your skin's appearance with our advanced formula, promoting a lifted an…" at bounding box center [922, 226] width 198 height 39
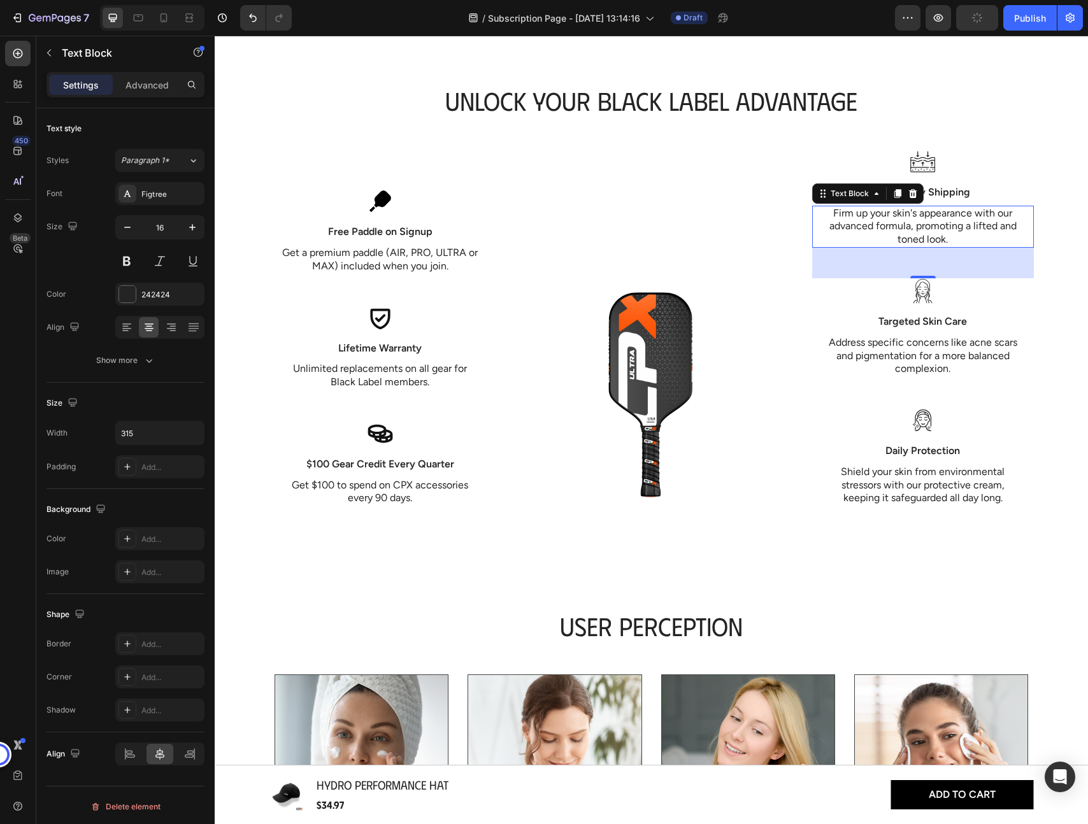
click at [926, 231] on p "Firm up your skin's appearance with our advanced formula, promoting a lifted an…" at bounding box center [922, 226] width 198 height 39
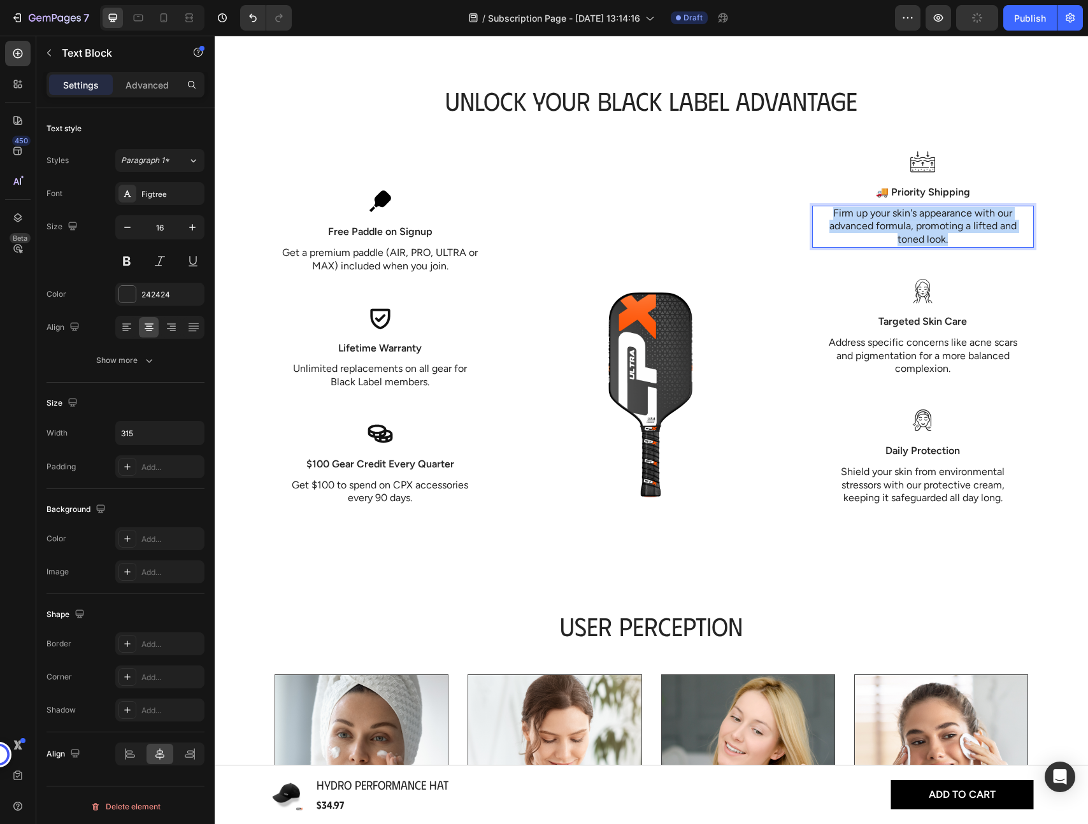
click at [926, 231] on p "Firm up your skin's appearance with our advanced formula, promoting a lifted an…" at bounding box center [922, 226] width 198 height 39
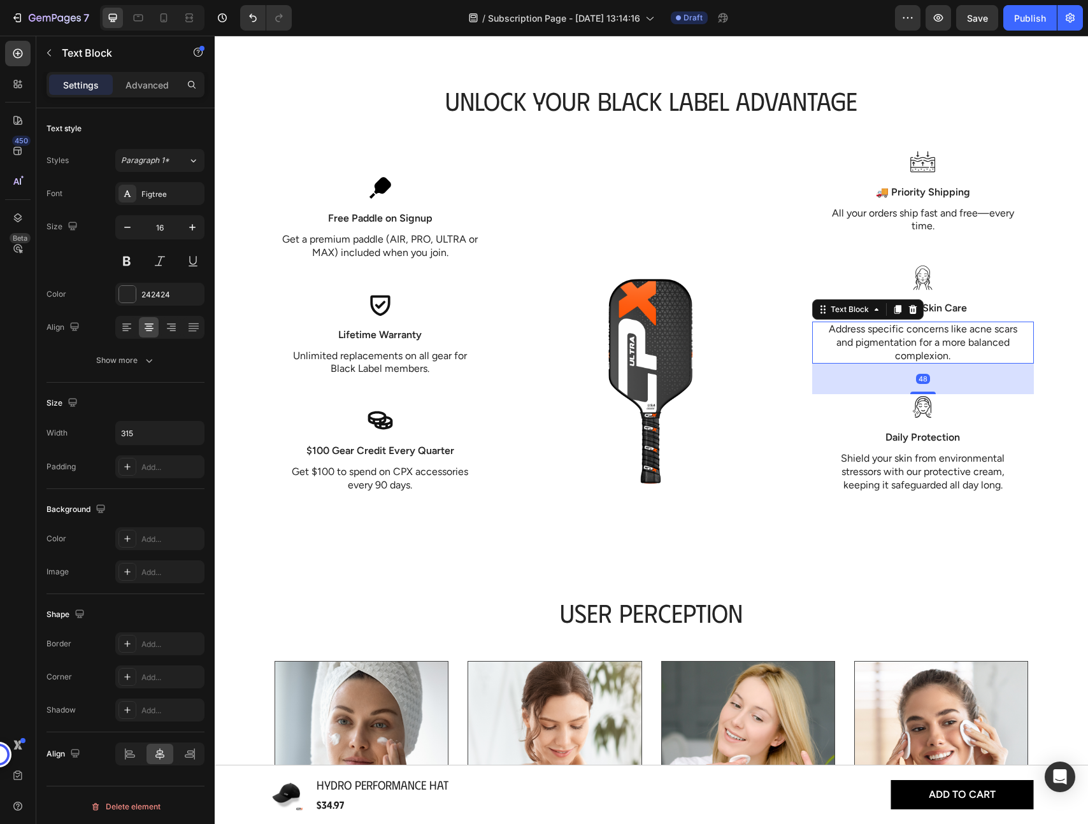
click at [921, 338] on p "Address specific concerns like acne scars and pigmentation for a more balanced …" at bounding box center [922, 342] width 198 height 39
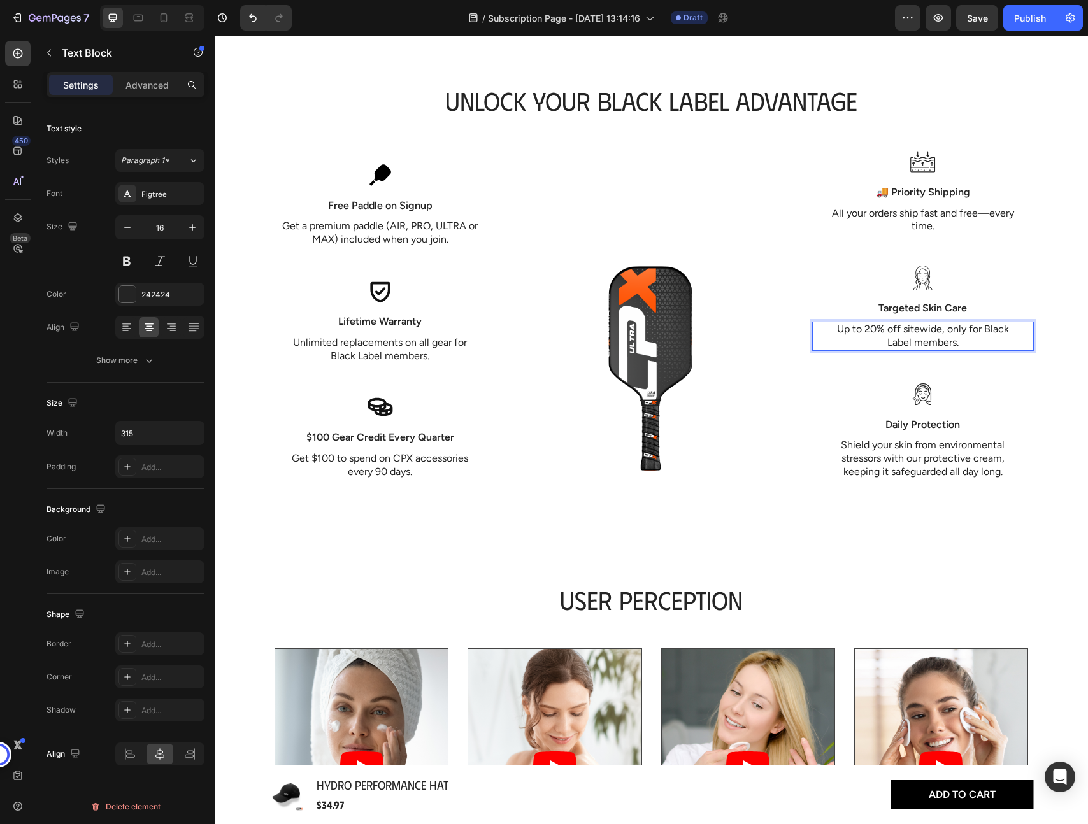
click at [860, 329] on p "Up to 20% off sitewide, only for Black Label members." at bounding box center [922, 336] width 198 height 27
click at [857, 329] on p "Up to 20% off sitewide, only for Black Label members." at bounding box center [922, 336] width 198 height 27
click at [949, 307] on p "Targeted Skin Care" at bounding box center [922, 308] width 219 height 13
click at [938, 304] on p "Targeted Skin Care" at bounding box center [922, 308] width 219 height 13
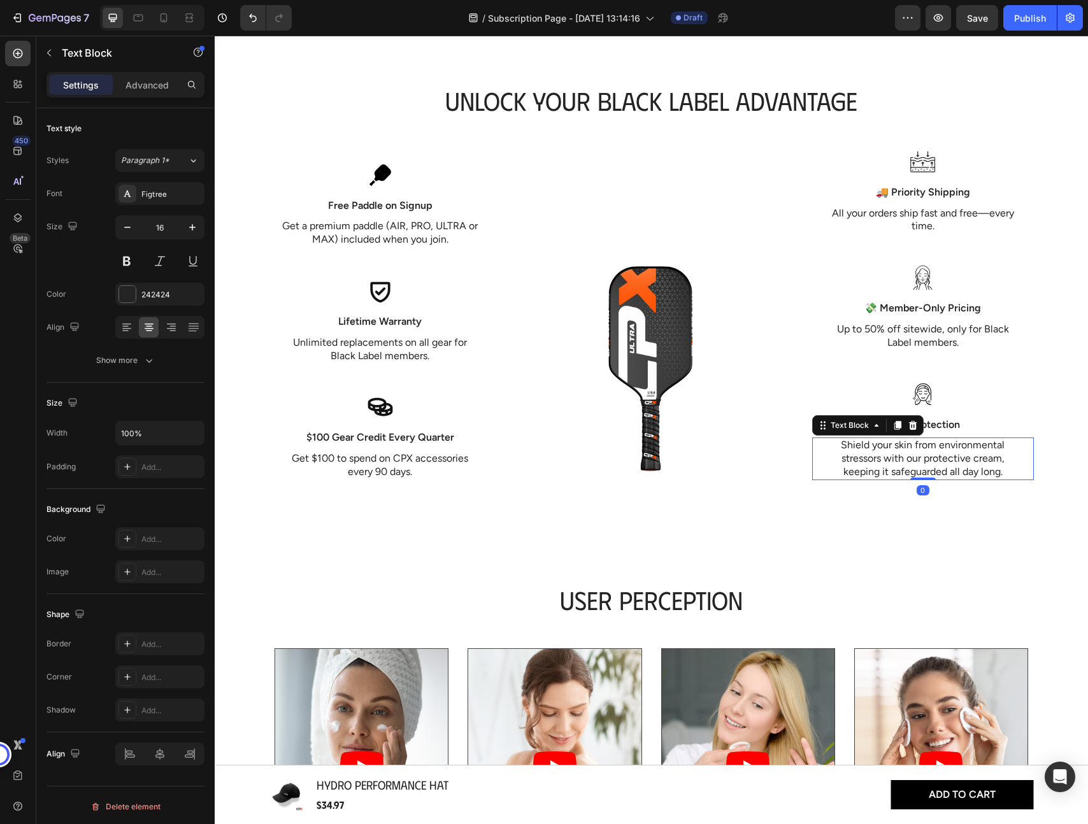
click at [939, 456] on p "Shield your skin from environmental stressors with our protective cream, keepin…" at bounding box center [922, 458] width 198 height 39
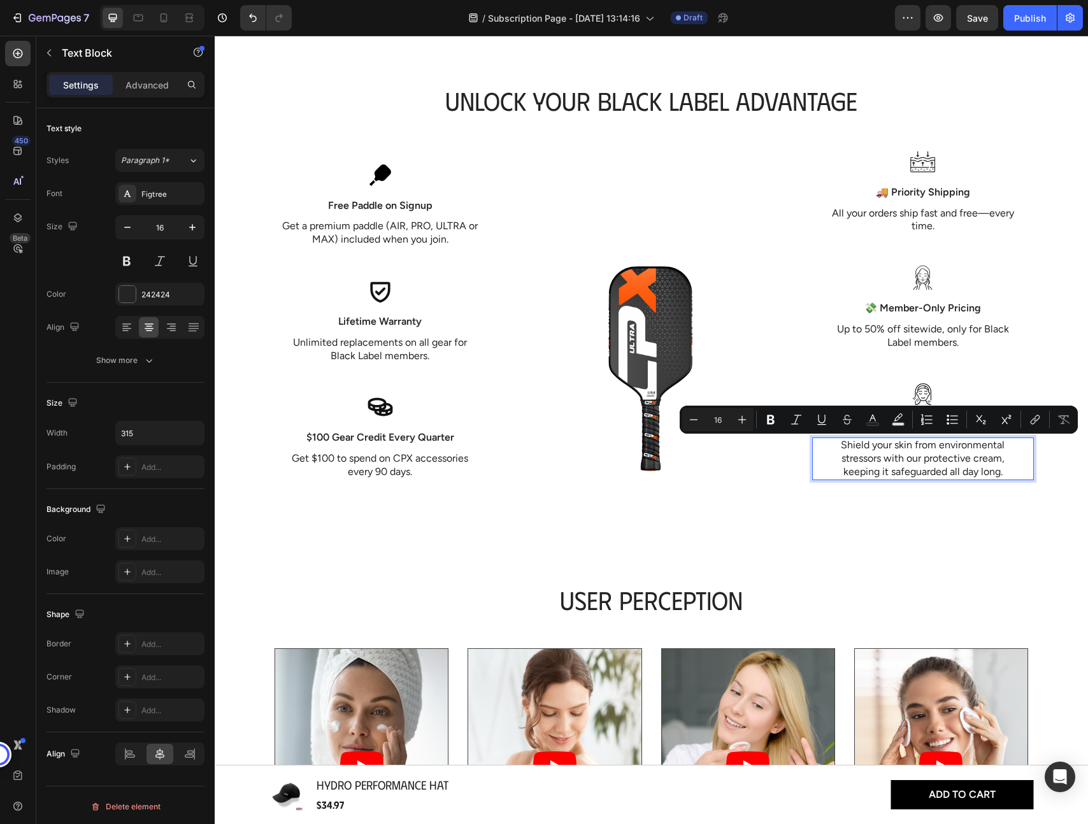
scroll to position [1283, 0]
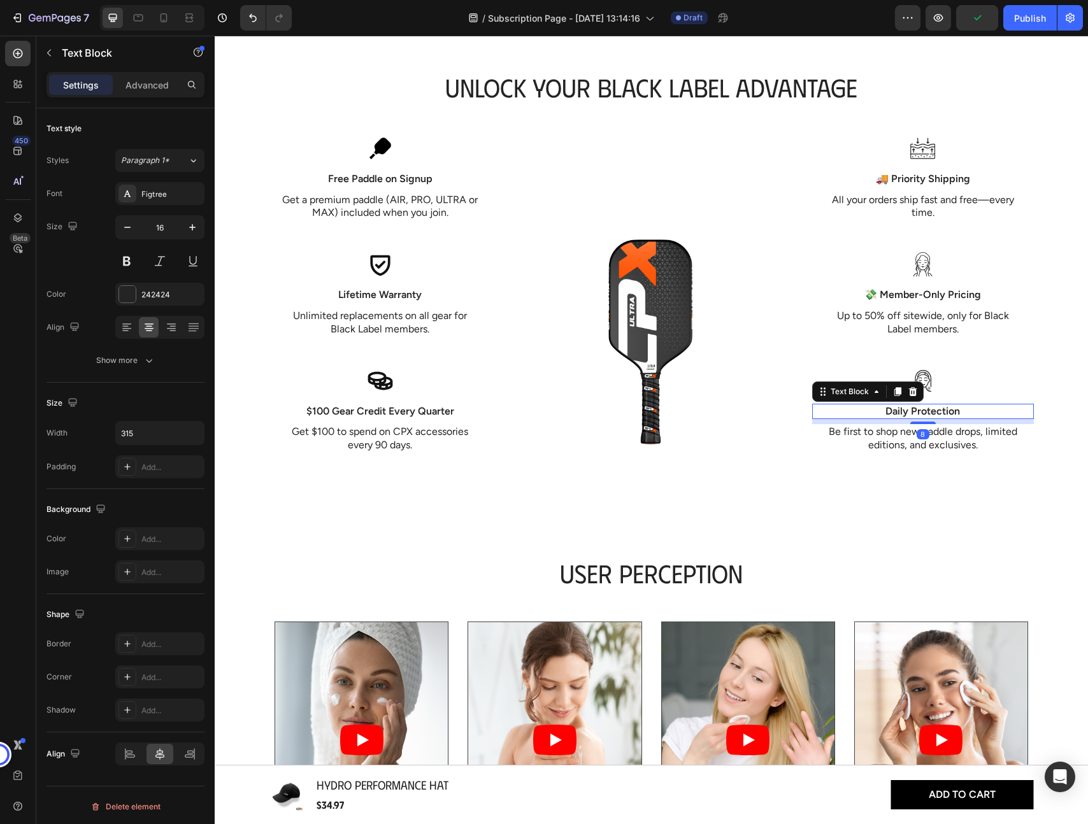
click at [943, 410] on p "Daily Protection" at bounding box center [922, 411] width 219 height 13
click at [878, 294] on p "💸 Member-Only Pricing" at bounding box center [922, 294] width 219 height 13
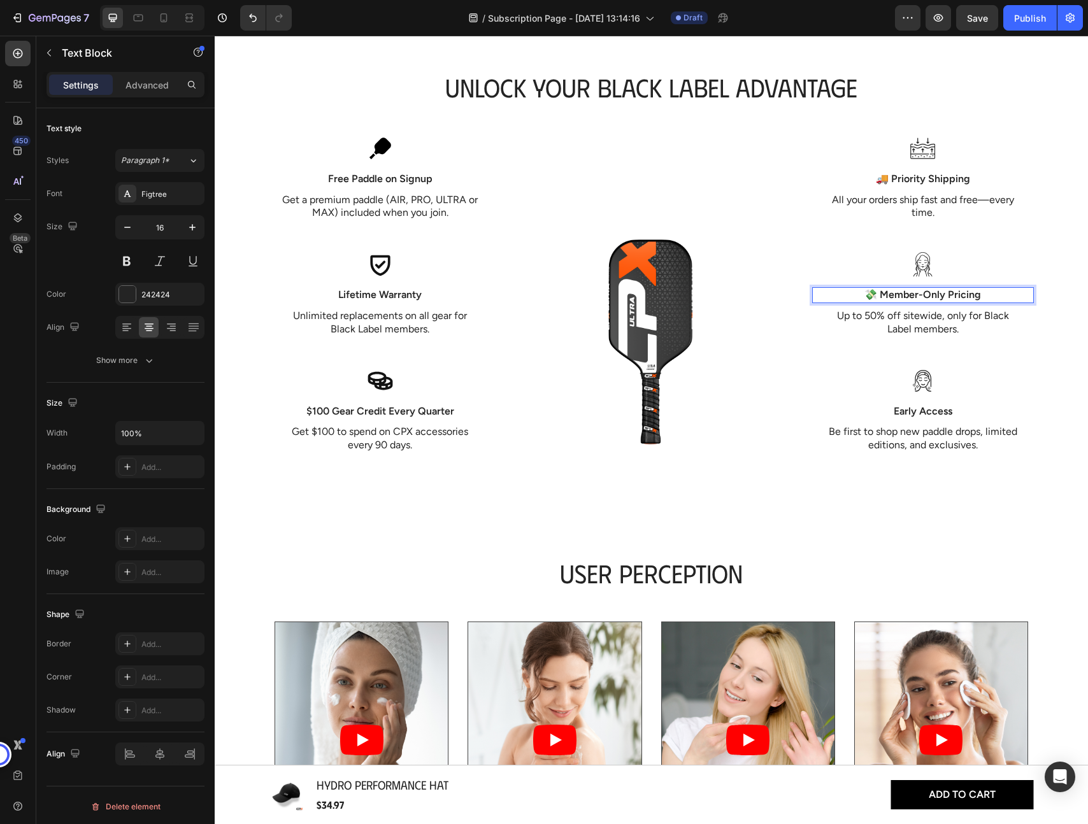
click at [879, 294] on p "💸 Member-Only Pricing" at bounding box center [922, 294] width 219 height 13
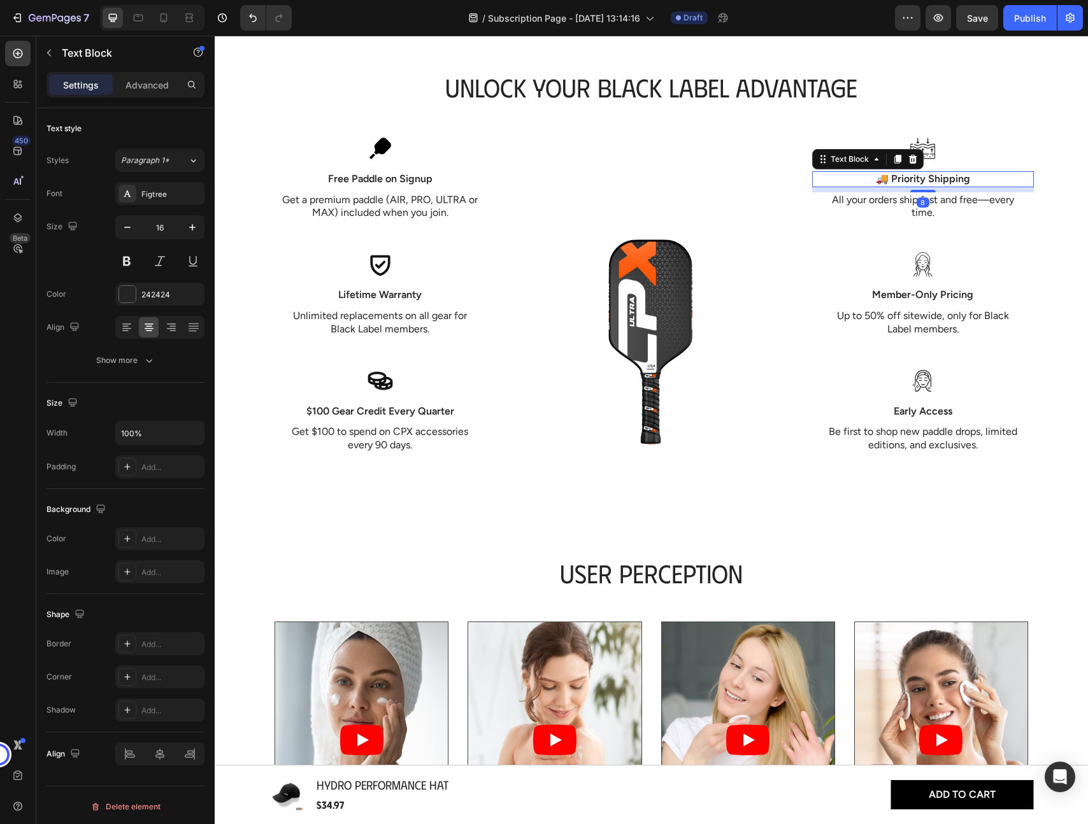
click at [891, 180] on p "🚚 Priority Shipping" at bounding box center [922, 179] width 219 height 13
click at [891, 176] on p "🚚 Priority Shipping" at bounding box center [922, 179] width 219 height 13
click at [920, 149] on icon at bounding box center [922, 148] width 25 height 25
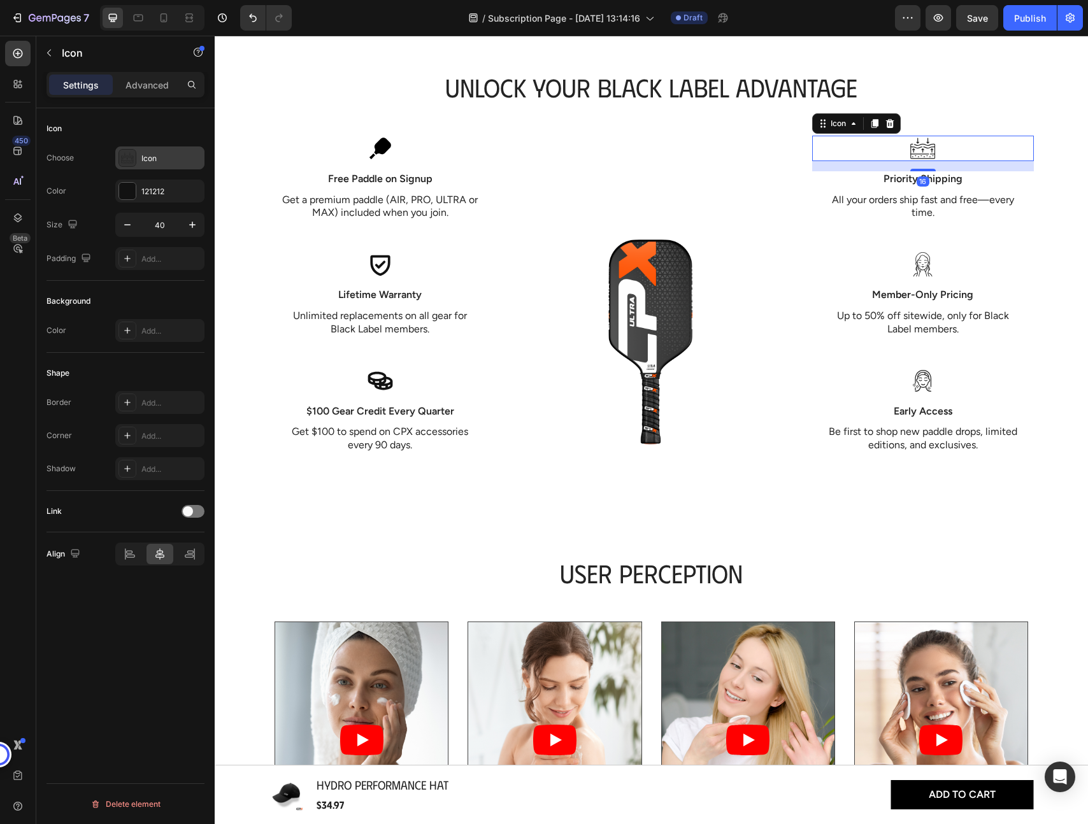
click at [127, 156] on icon at bounding box center [127, 158] width 13 height 13
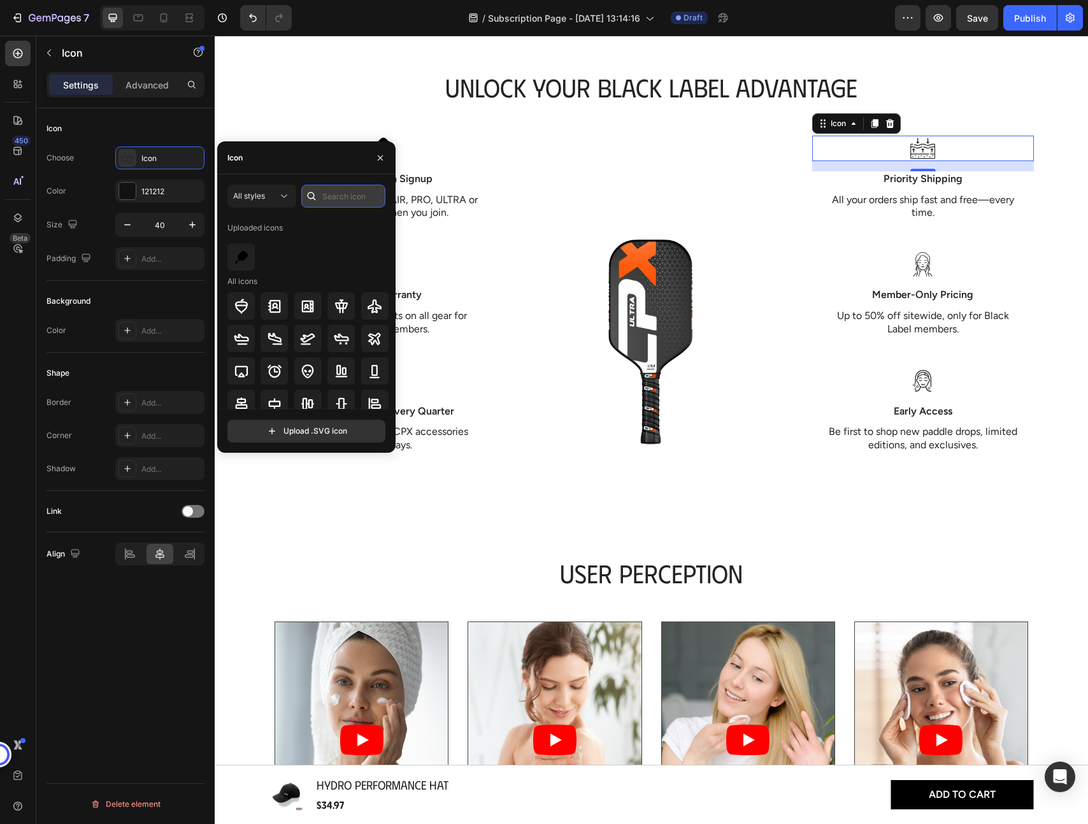
click at [337, 194] on input "text" at bounding box center [343, 196] width 84 height 23
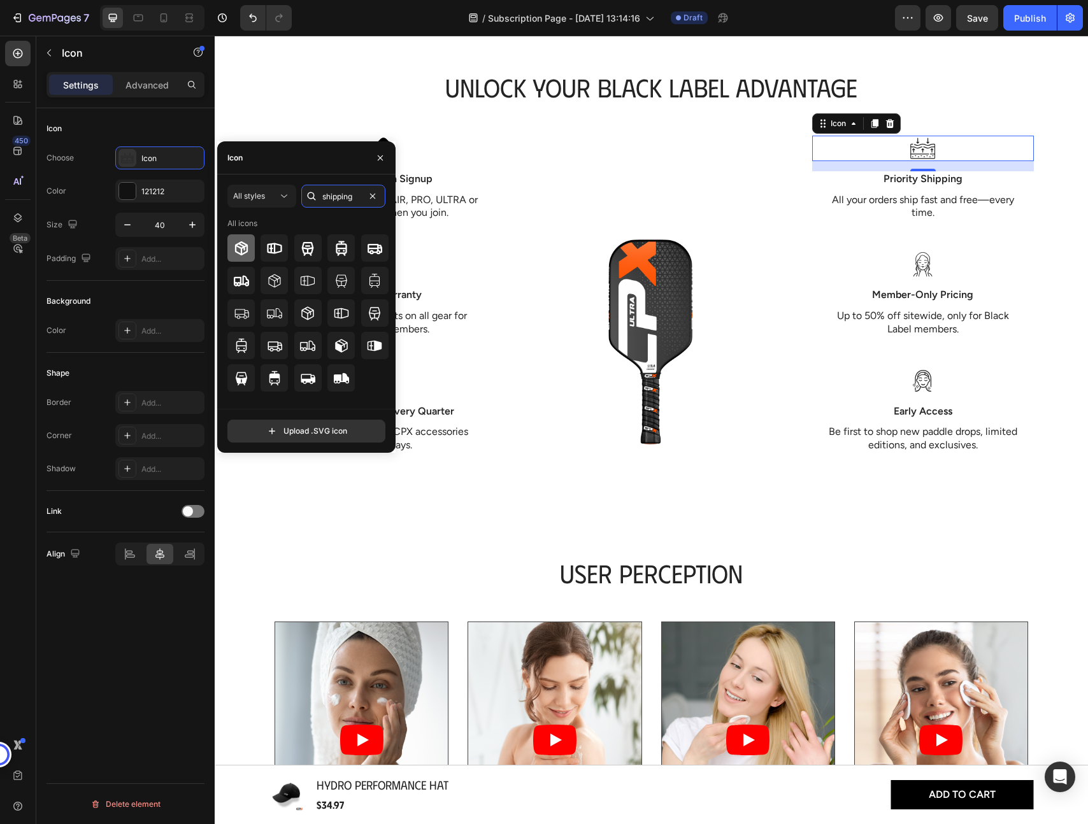
type input "shipping"
click at [248, 257] on div at bounding box center [240, 247] width 27 height 27
click at [929, 264] on icon at bounding box center [922, 264] width 25 height 25
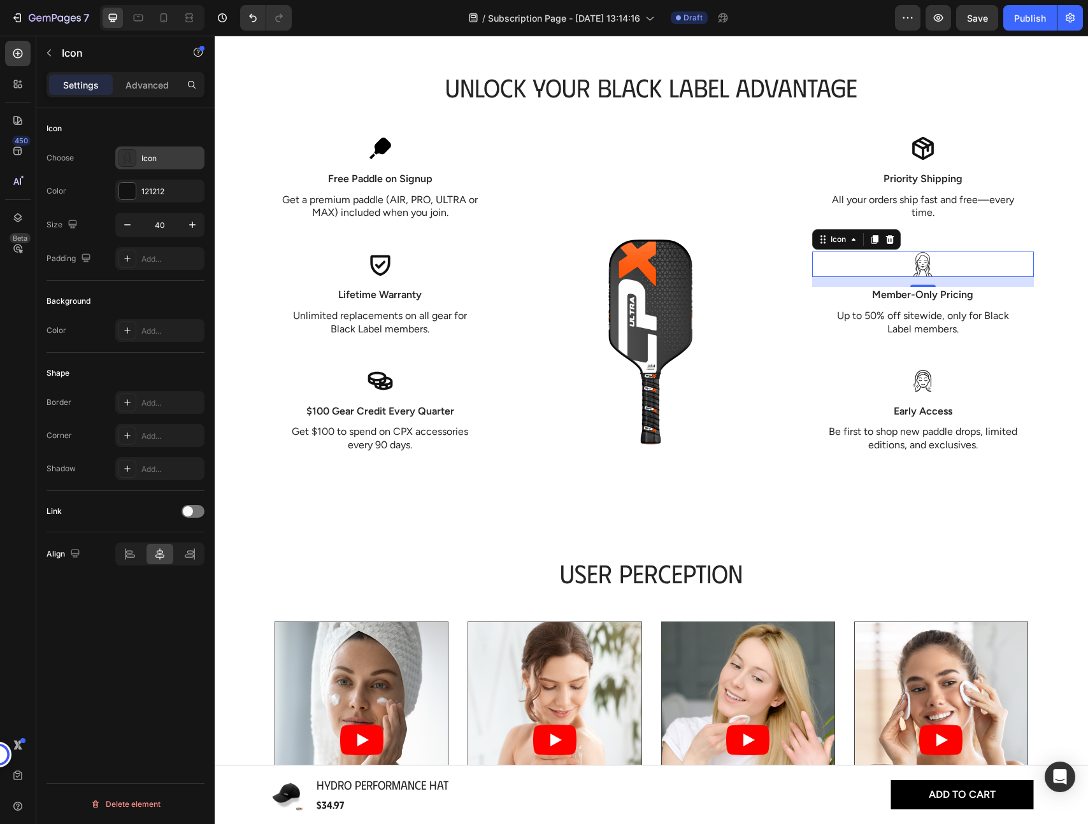
click at [130, 160] on icon at bounding box center [127, 158] width 13 height 13
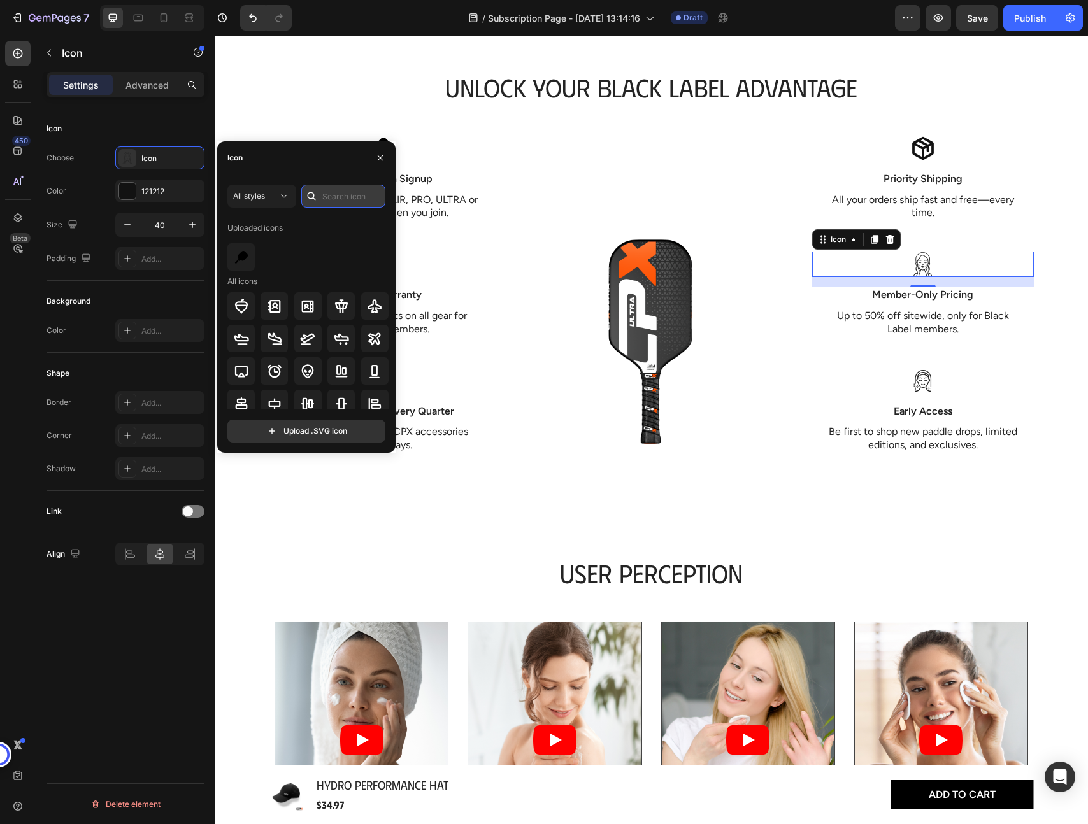
click at [345, 201] on input "text" at bounding box center [343, 196] width 84 height 23
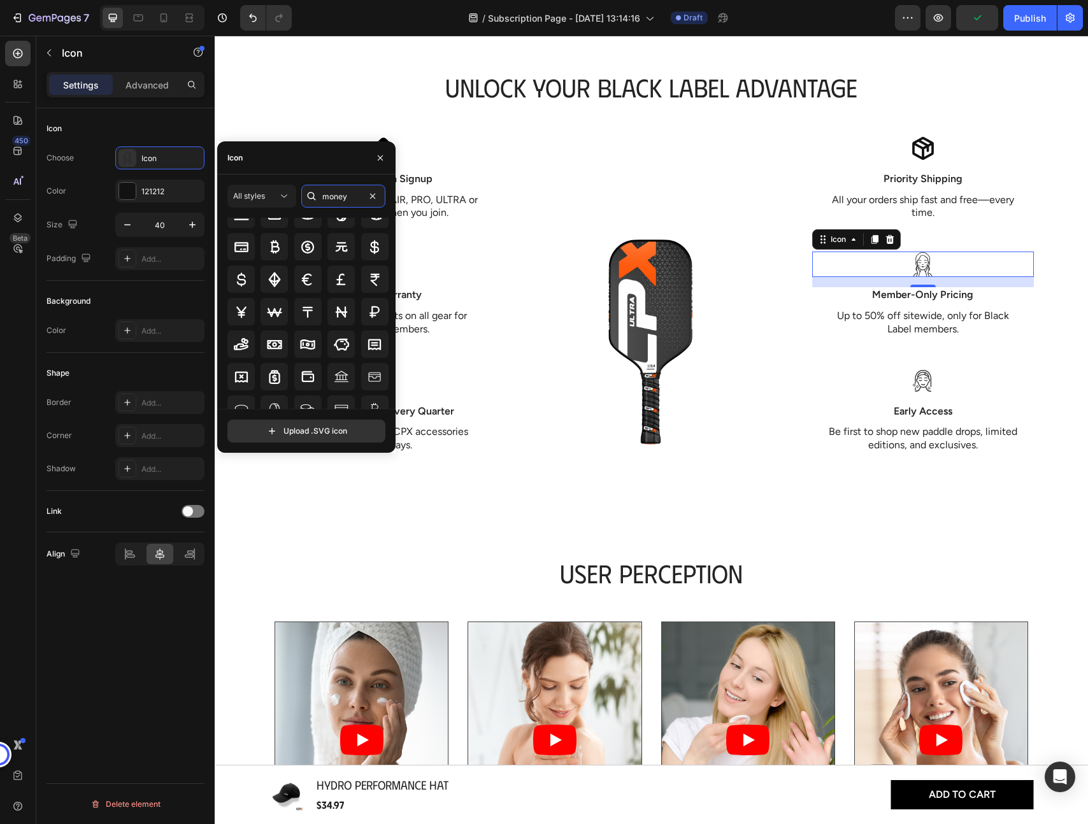
scroll to position [36, 0]
type input "money"
click at [274, 338] on icon at bounding box center [274, 342] width 15 height 9
click at [920, 394] on div "Icon Priority Shipping Text Block All your orders ship fast and free—every time…" at bounding box center [923, 295] width 222 height 318
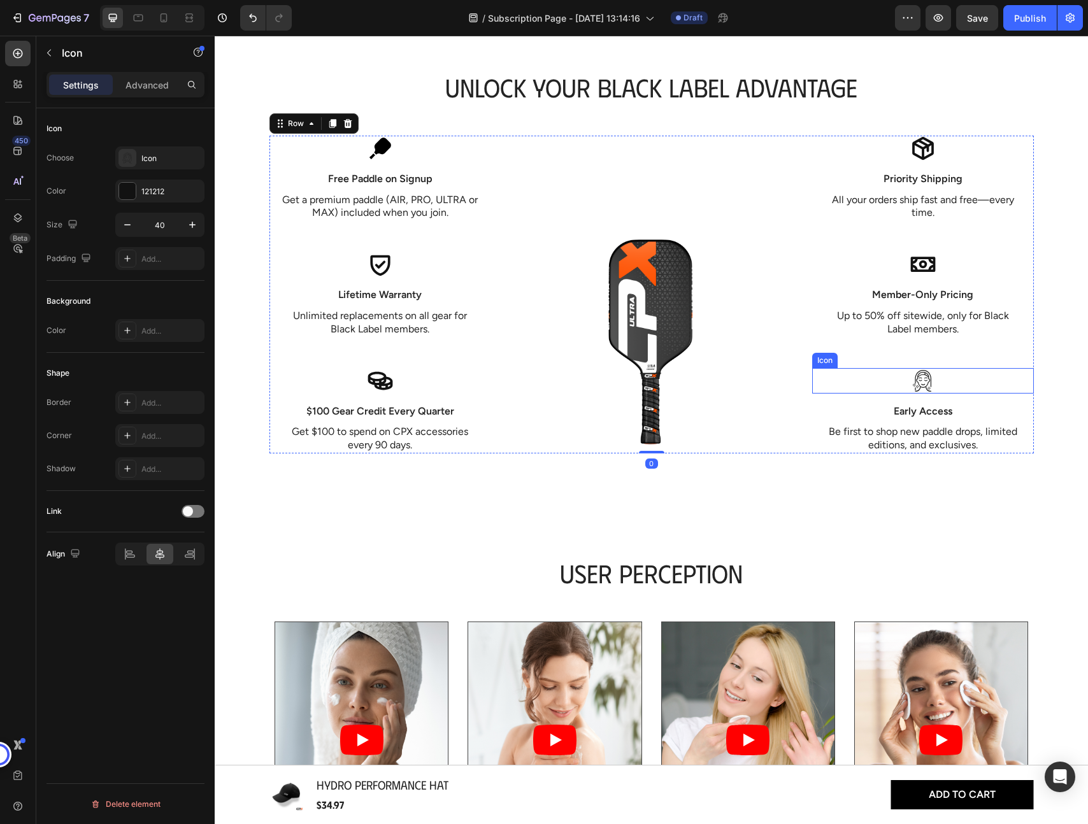
click at [927, 384] on icon at bounding box center [922, 380] width 25 height 25
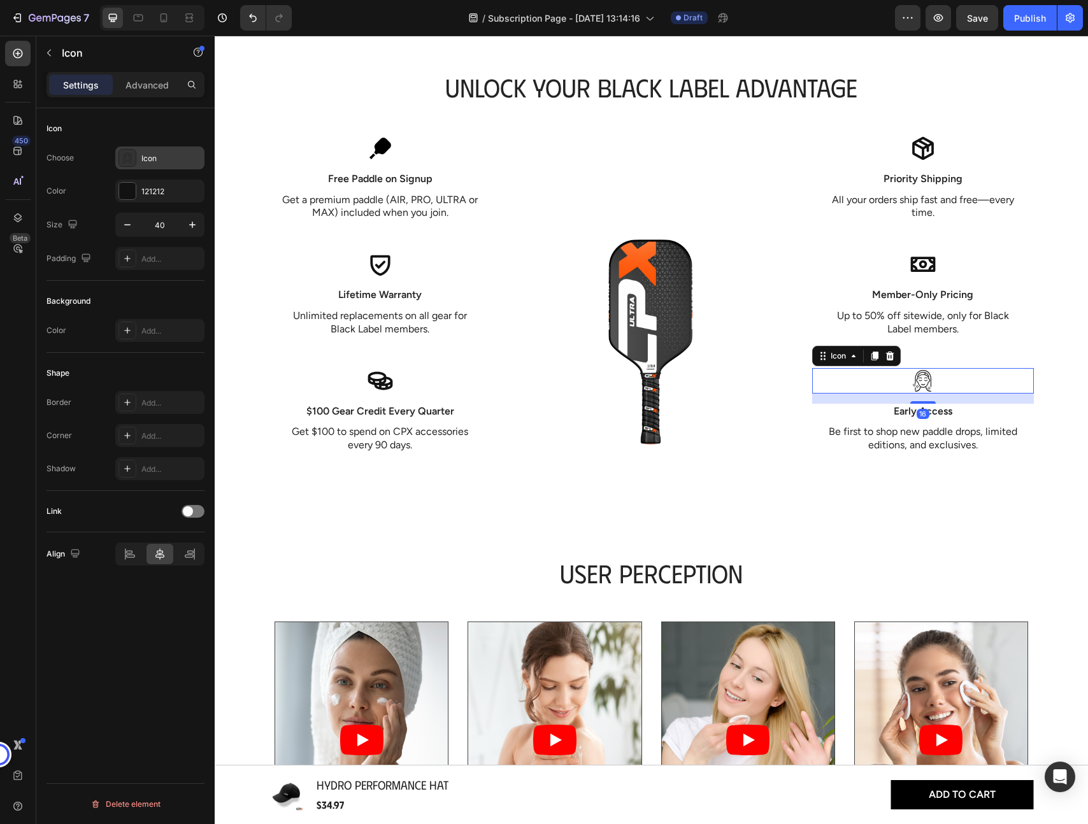
click at [124, 158] on icon at bounding box center [128, 156] width 8 height 8
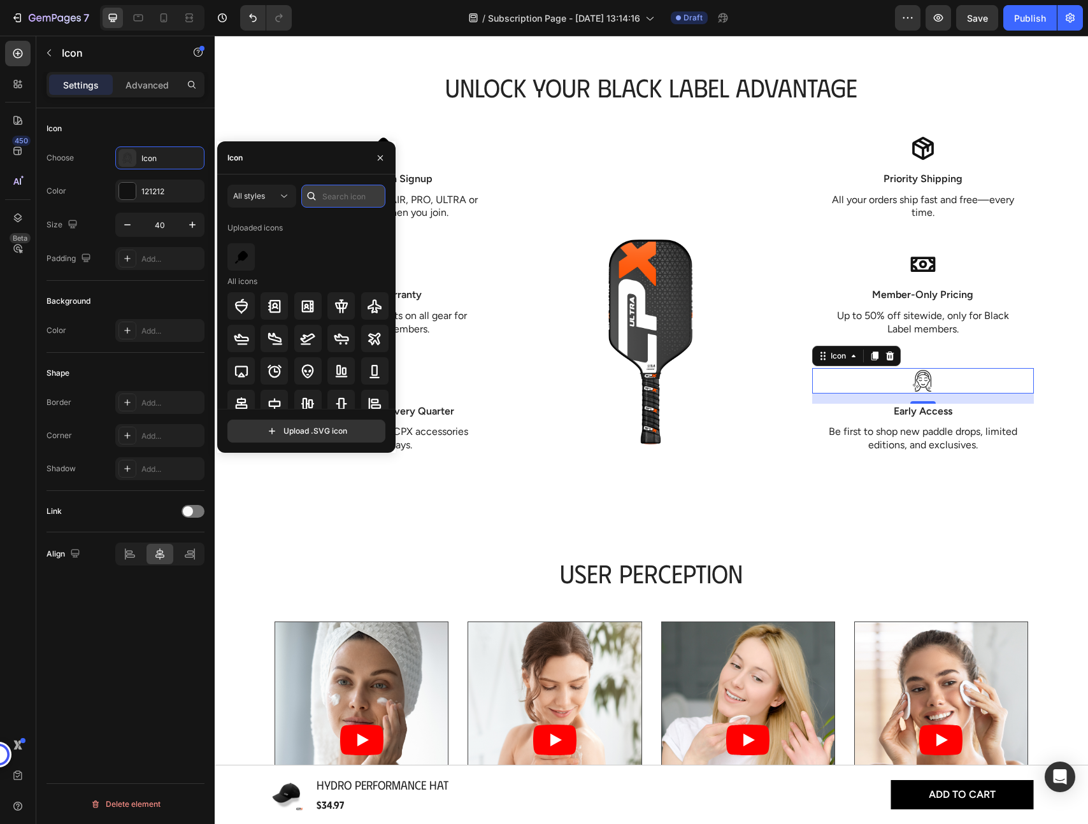
click at [339, 192] on input "text" at bounding box center [343, 196] width 84 height 23
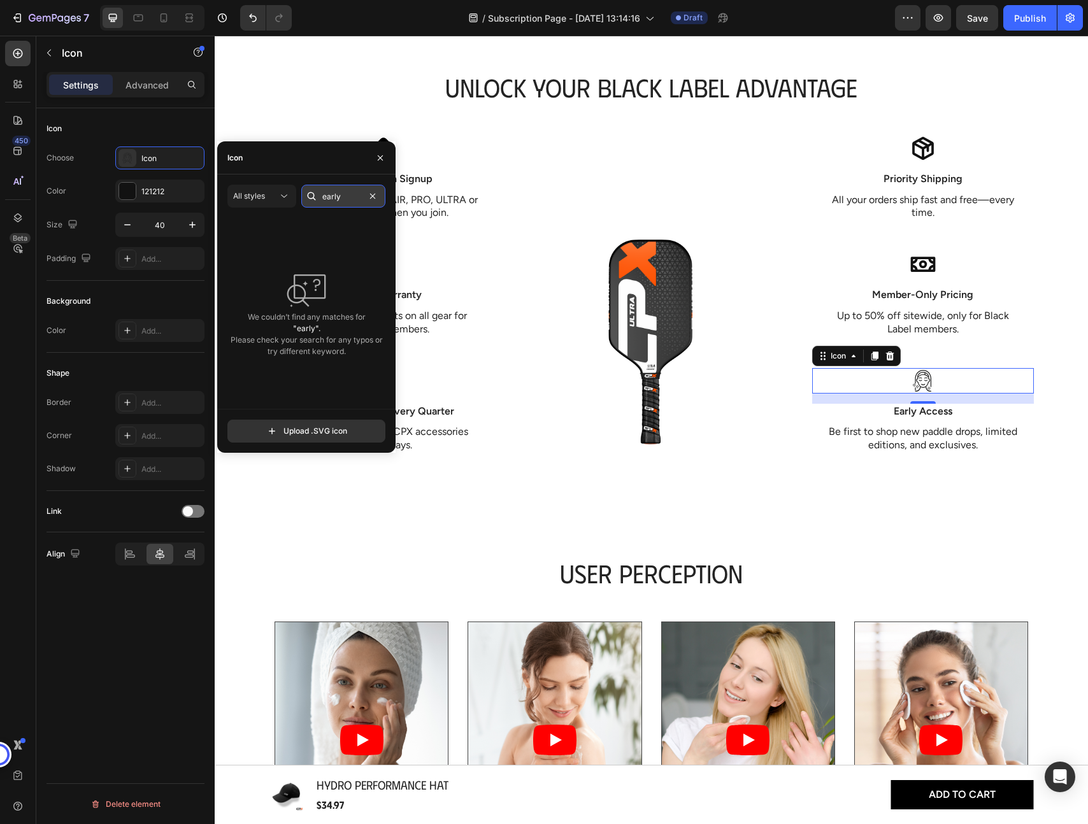
type input "early"
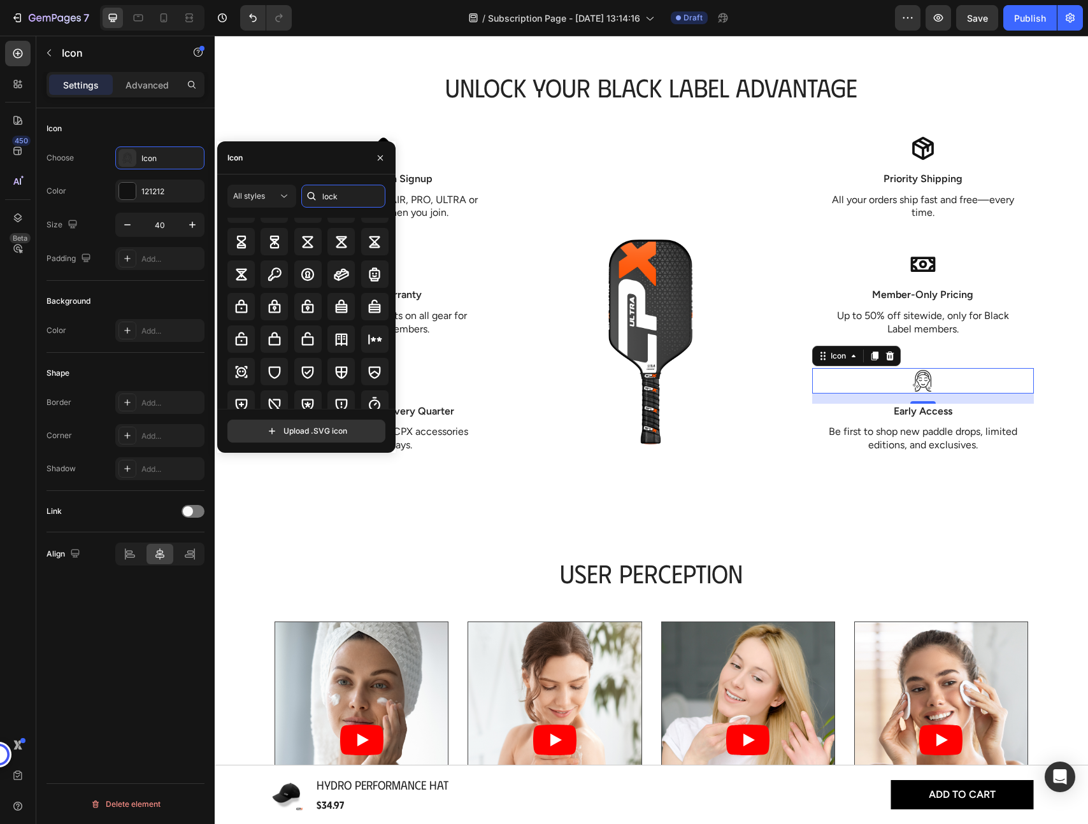
scroll to position [194, 0]
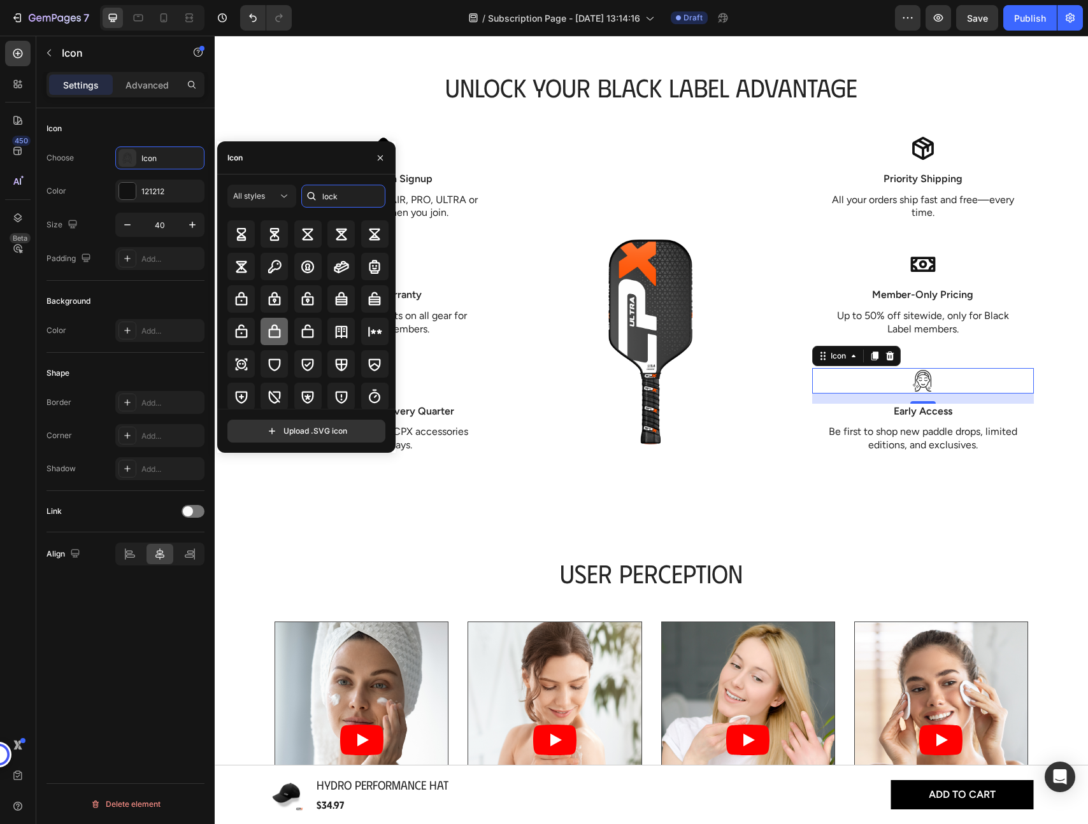
type input "lock"
click at [273, 331] on icon at bounding box center [274, 331] width 15 height 15
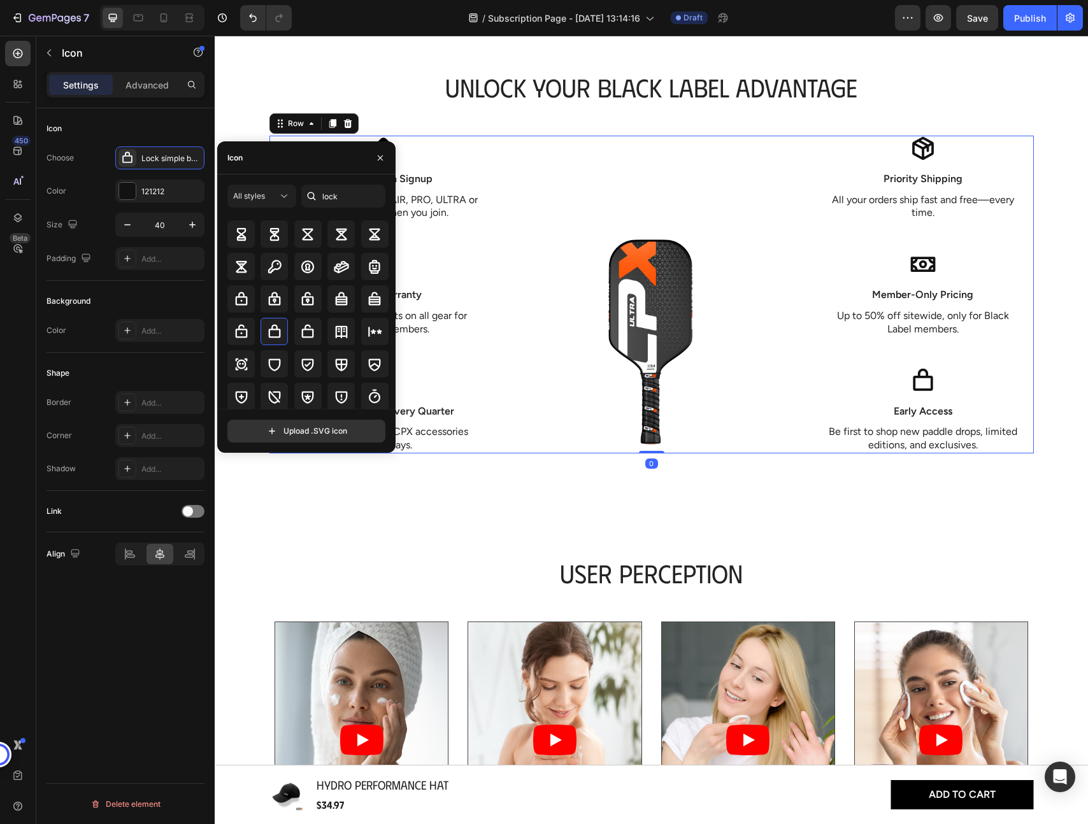
click at [500, 273] on div "Icon Free Paddle on Signup Text Block Get a premium paddle (AIR, PRO, ULTRA or …" at bounding box center [651, 295] width 764 height 318
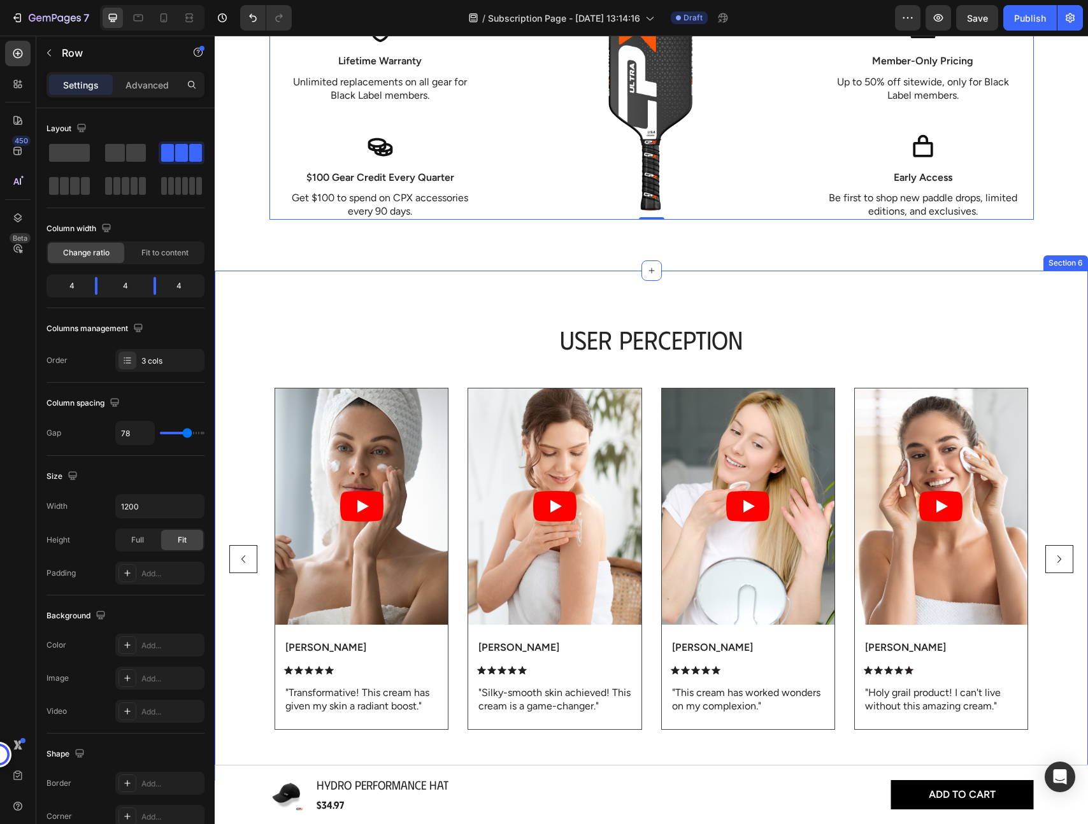
scroll to position [1544, 0]
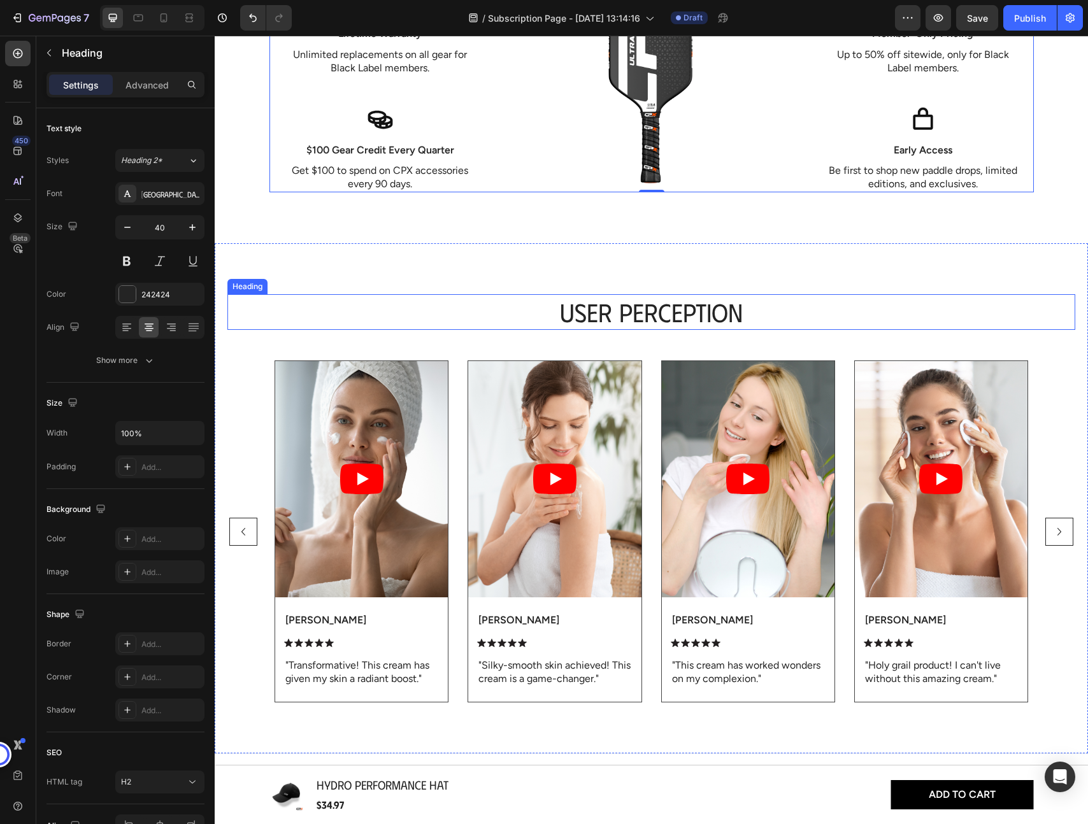
click at [680, 318] on h2 "User Perception" at bounding box center [651, 312] width 848 height 36
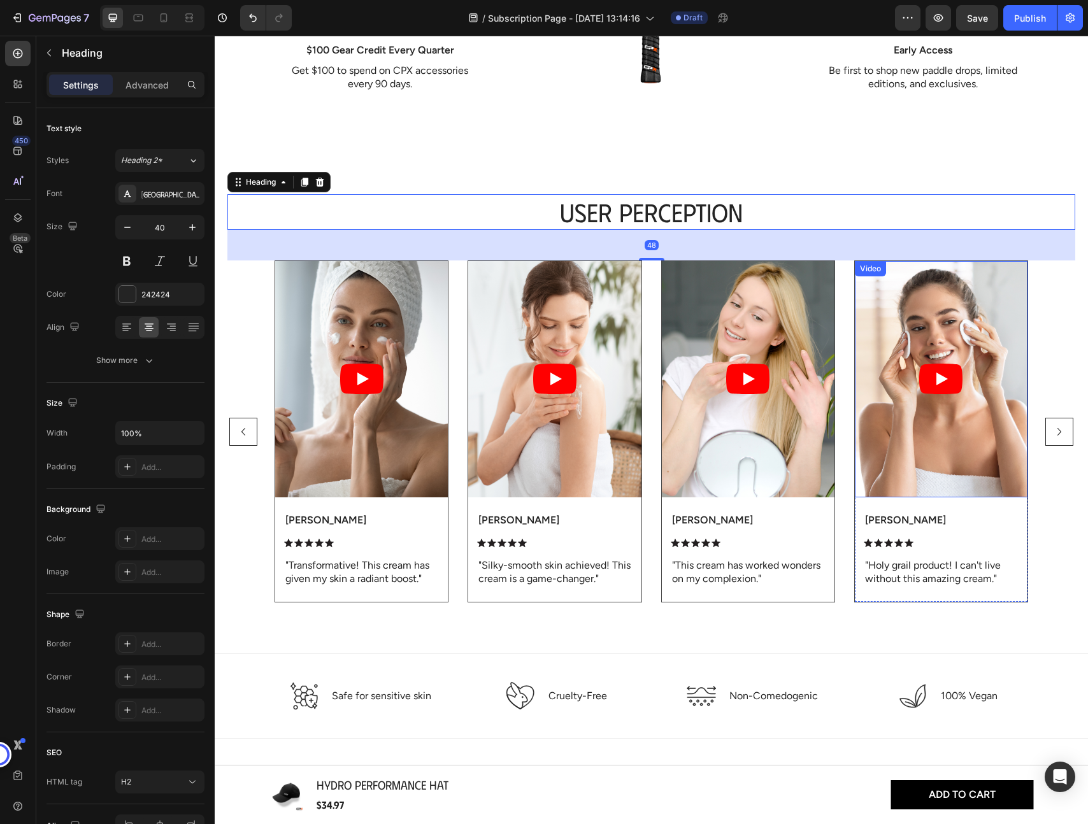
scroll to position [1647, 0]
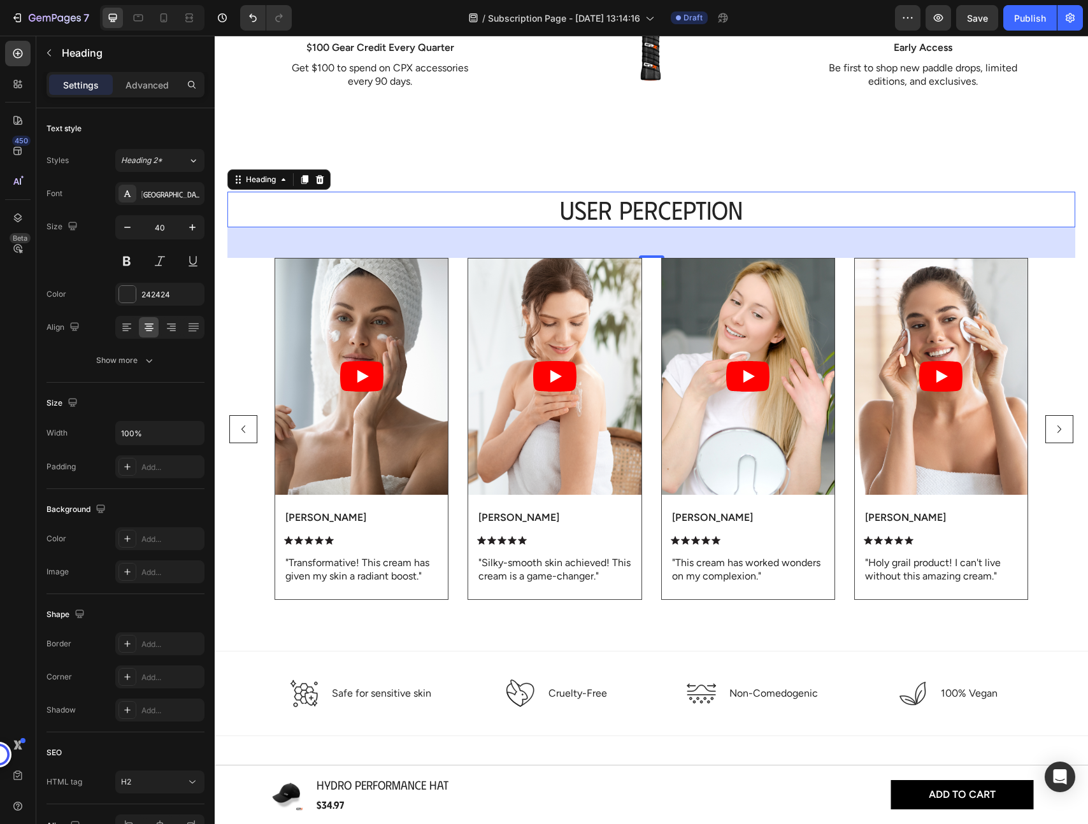
click at [355, 572] on p ""Transformative! This cream has given my skin a radiant boost."" at bounding box center [361, 570] width 152 height 27
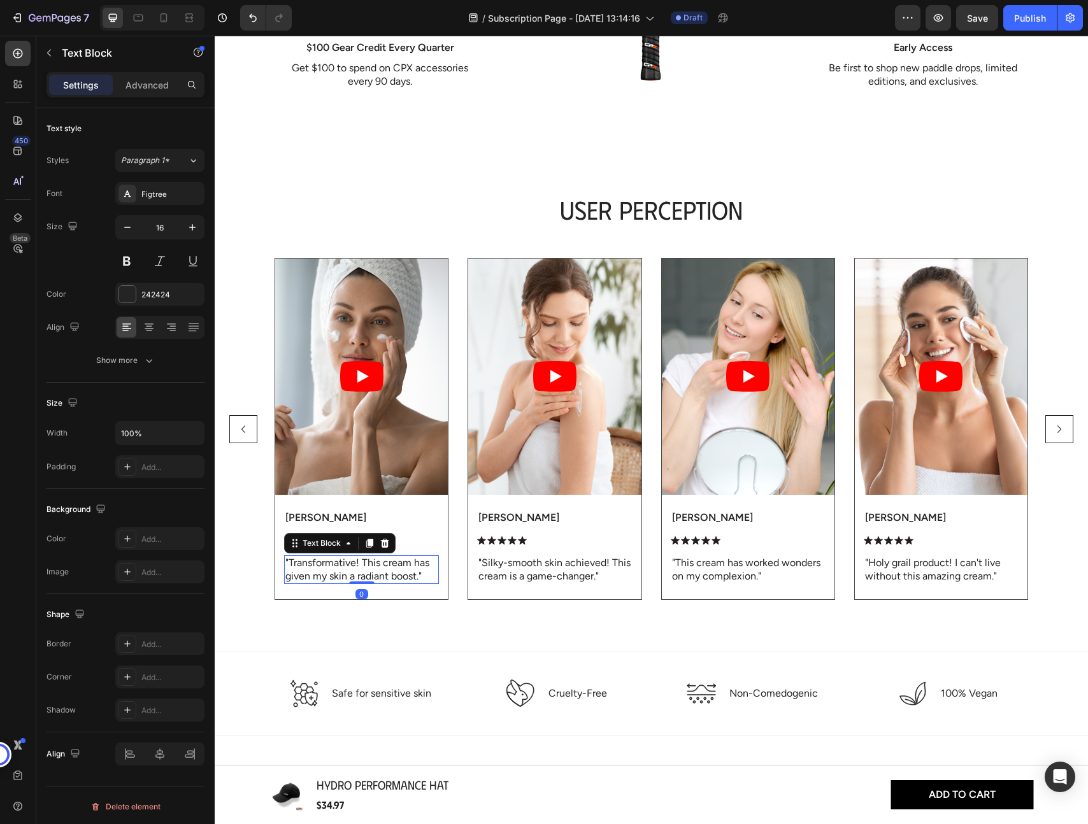
click at [355, 572] on p ""Transformative! This cream has given my skin a radiant boost."" at bounding box center [361, 570] width 152 height 27
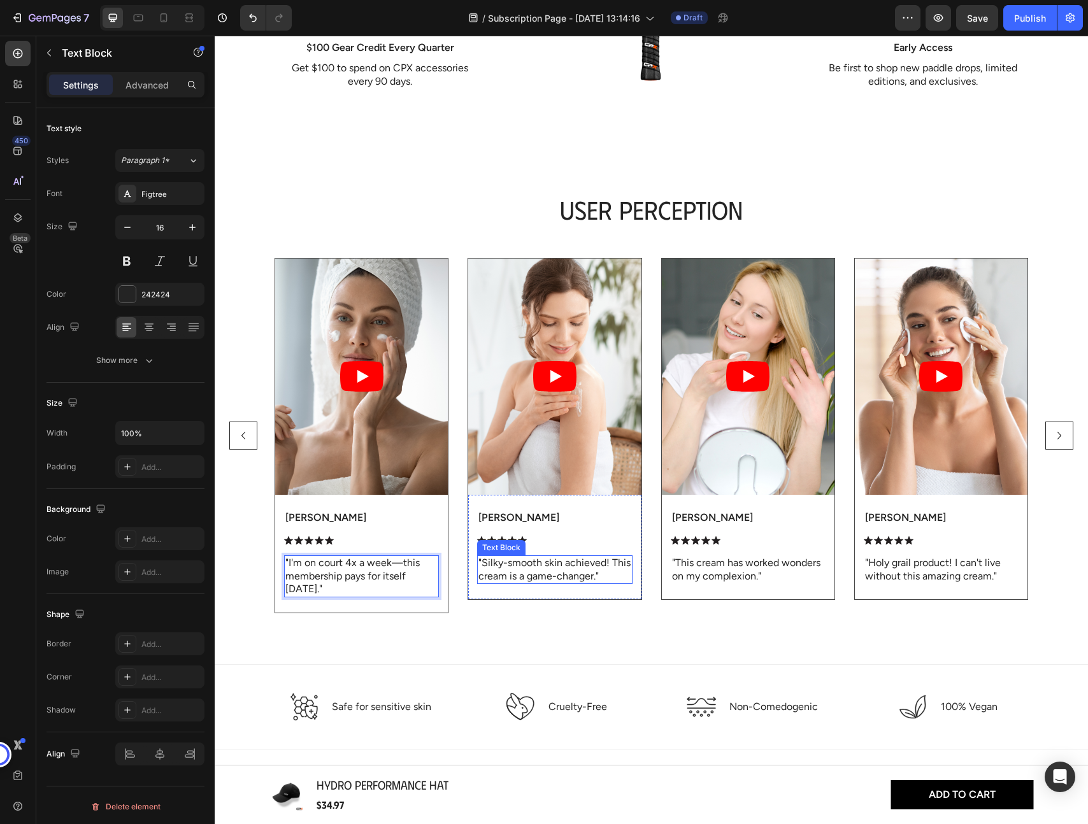
click at [517, 574] on p ""Silky-smooth skin achieved! This cream is a game-changer."" at bounding box center [554, 570] width 152 height 27
click at [536, 574] on p ""Silky-smooth skin achieved! This cream is a game-changer."" at bounding box center [554, 570] width 152 height 27
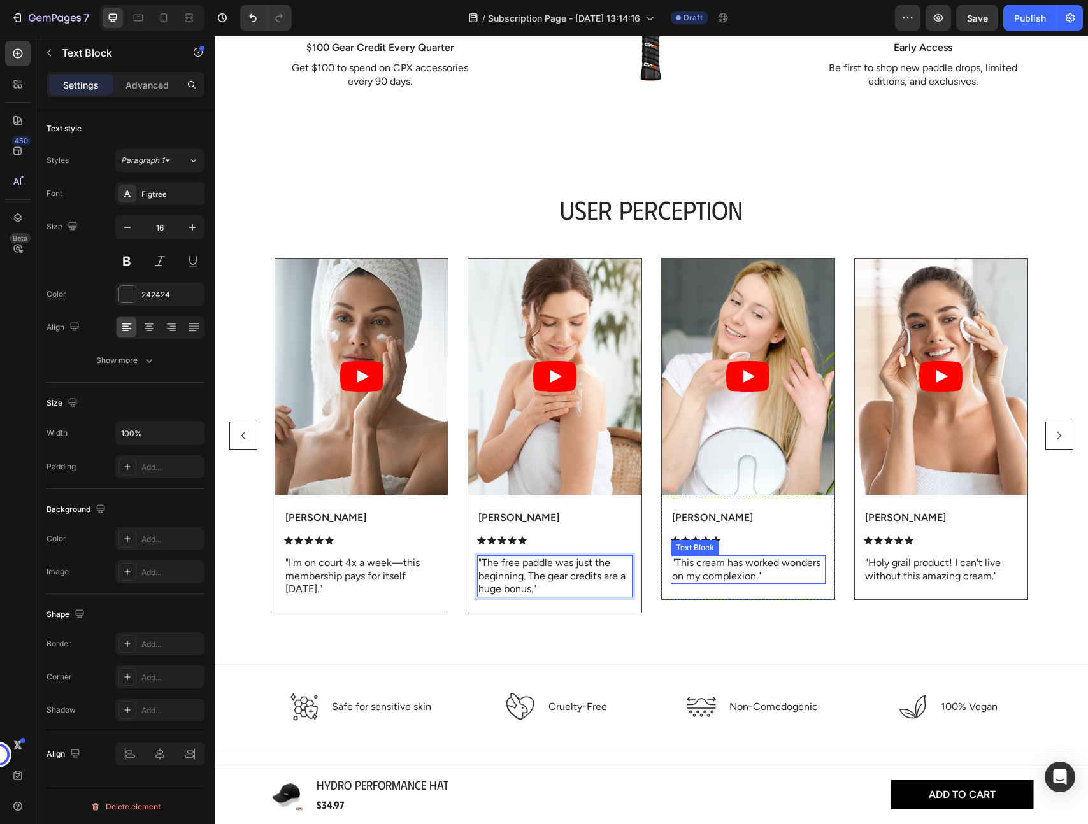
click at [725, 571] on p ""This cream has worked wonders on my complexion."" at bounding box center [748, 570] width 152 height 27
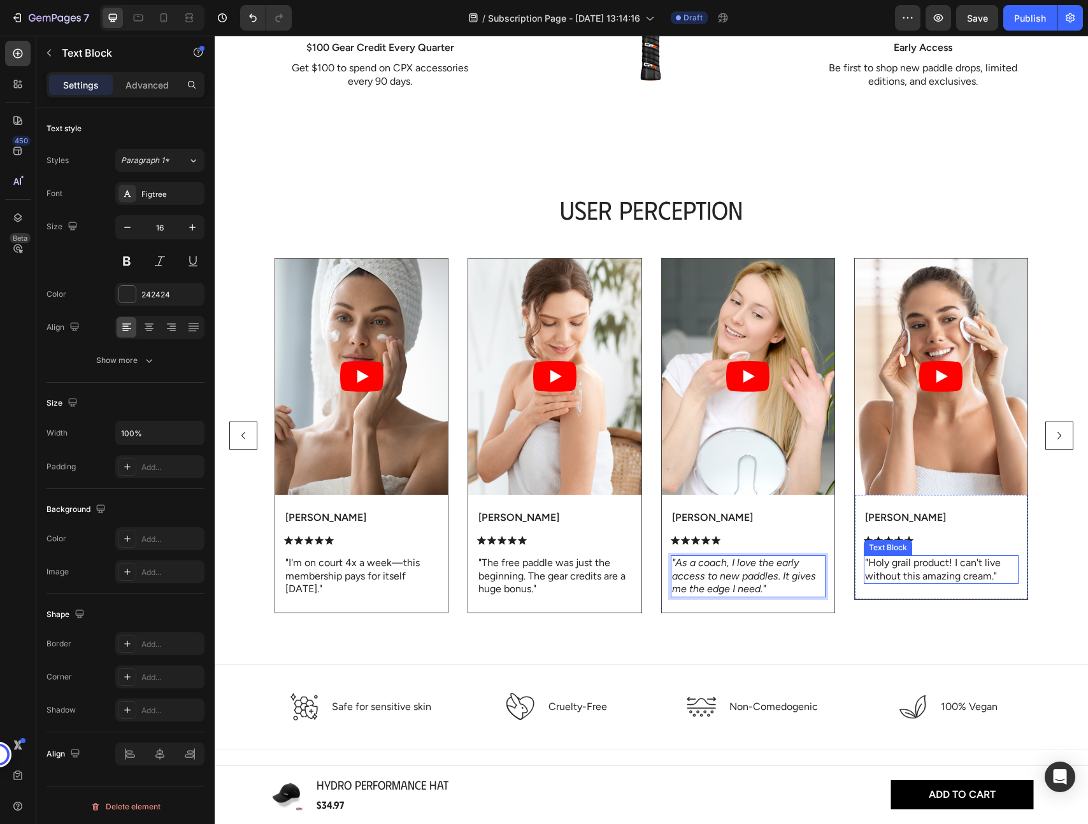
click at [941, 582] on div ""Holy grail product! I can't live without this amazing cream." Text Block" at bounding box center [941, 569] width 155 height 29
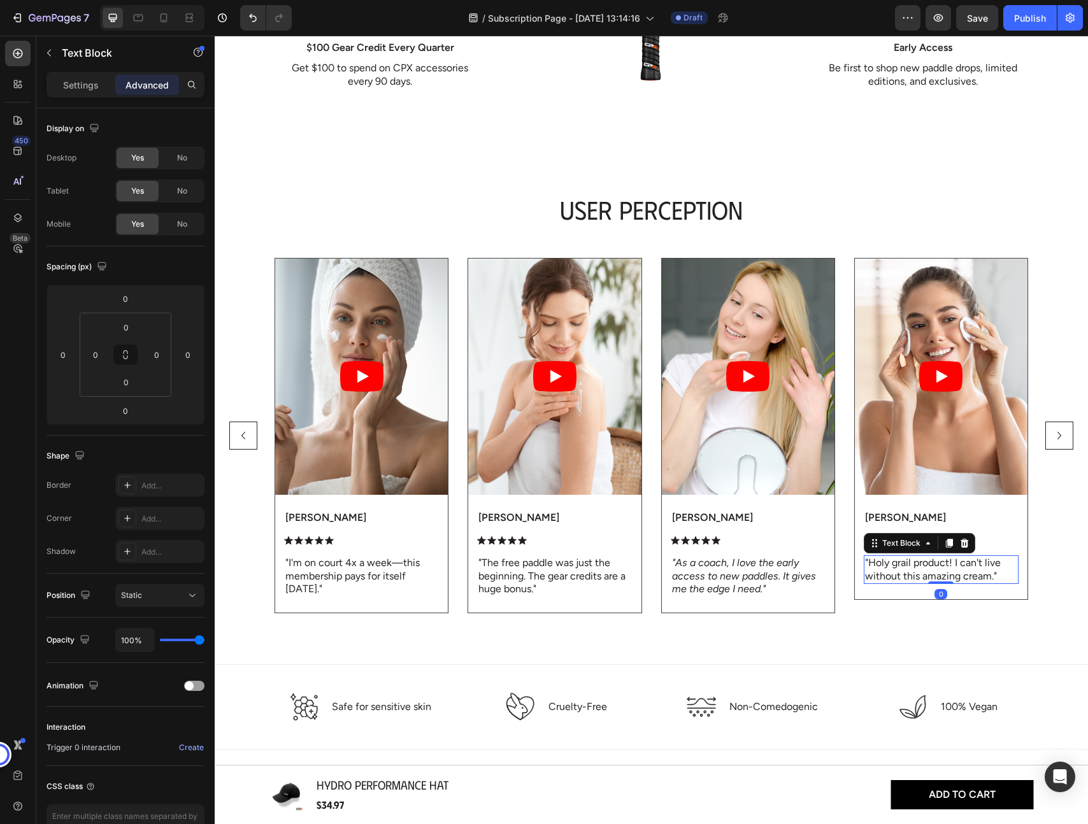
click at [924, 570] on p ""Holy grail product! I can't live without this amazing cream."" at bounding box center [941, 570] width 152 height 27
click at [637, 213] on h2 "User Perception" at bounding box center [651, 210] width 848 height 36
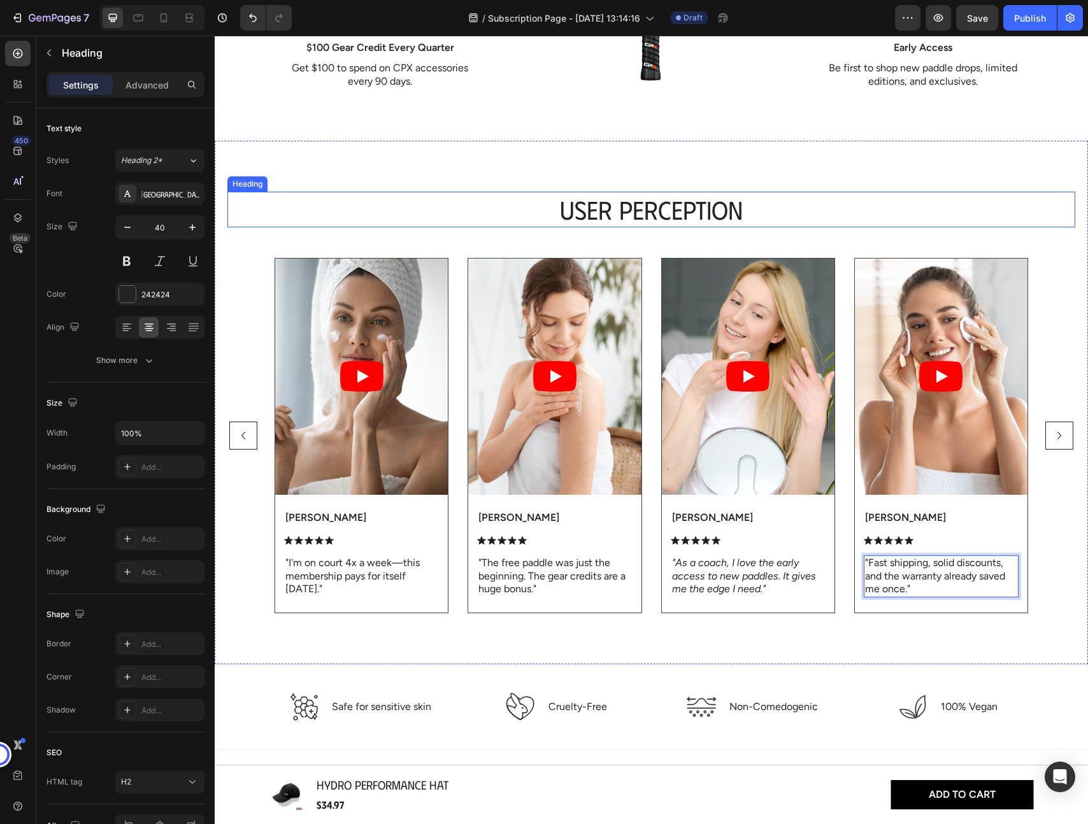
click at [637, 213] on h2 "User Perception" at bounding box center [651, 210] width 848 height 36
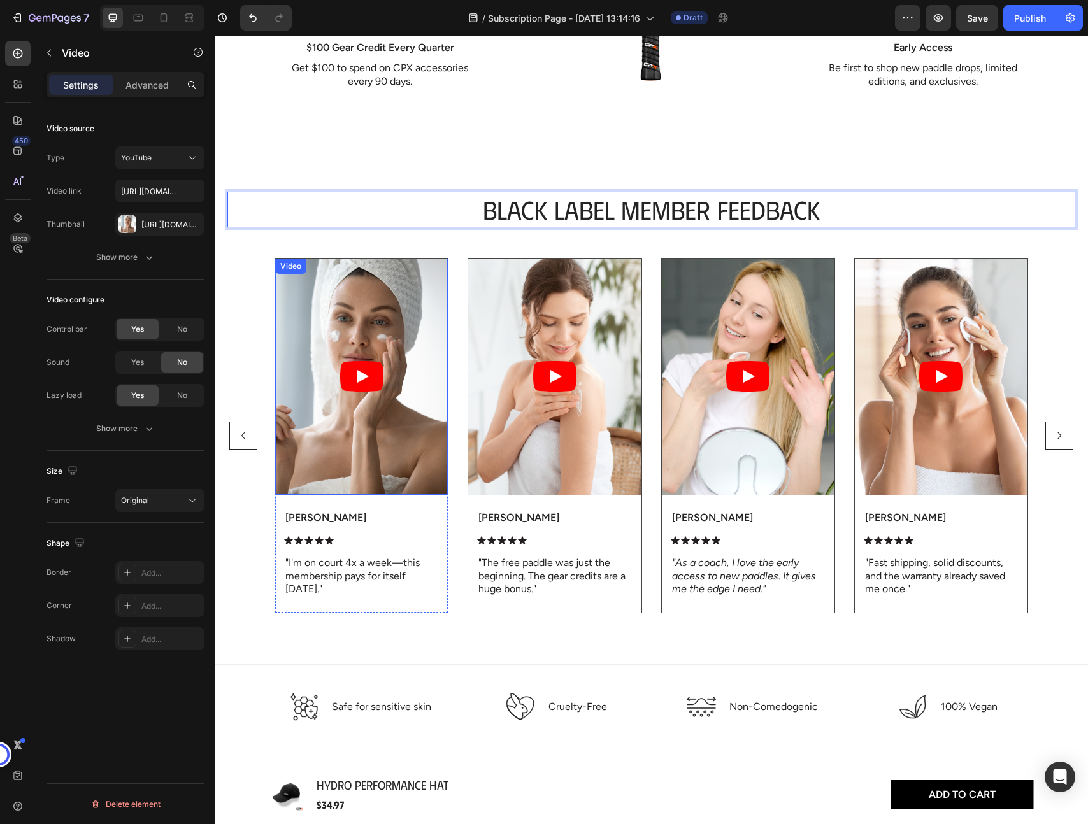
click at [358, 325] on article at bounding box center [361, 377] width 173 height 236
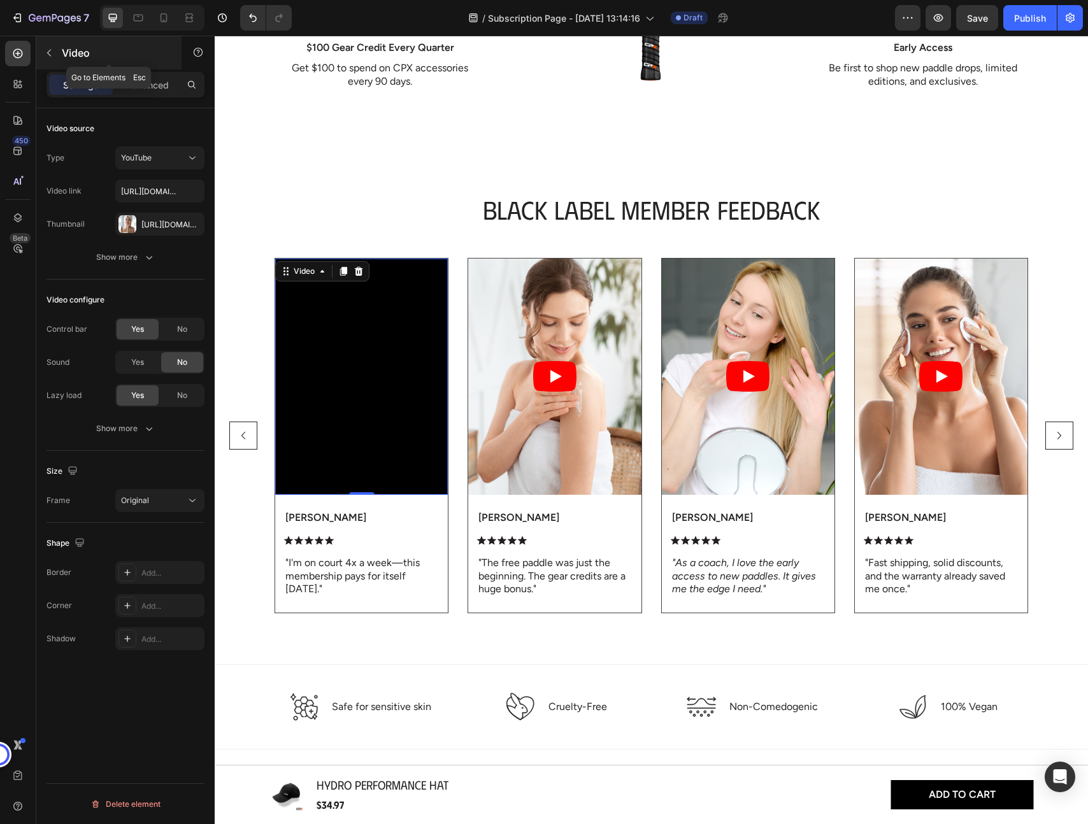
click at [50, 55] on icon "button" at bounding box center [49, 53] width 4 height 7
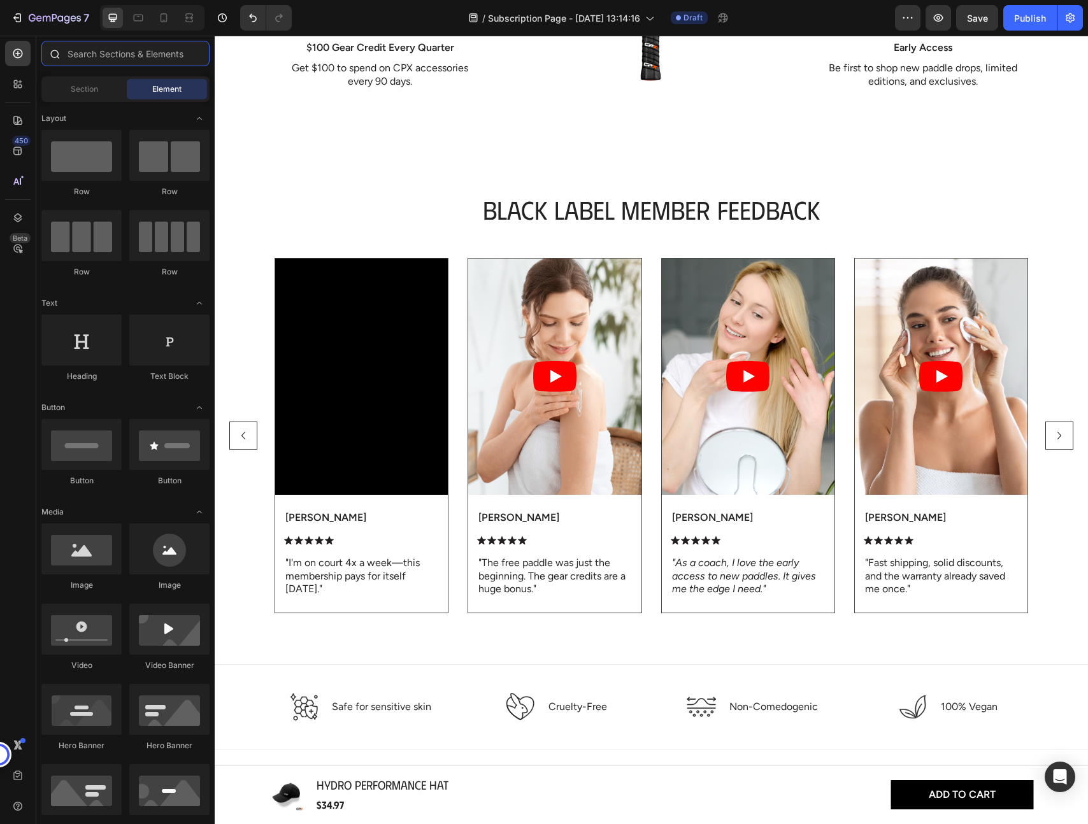
click at [94, 59] on input "text" at bounding box center [125, 53] width 168 height 25
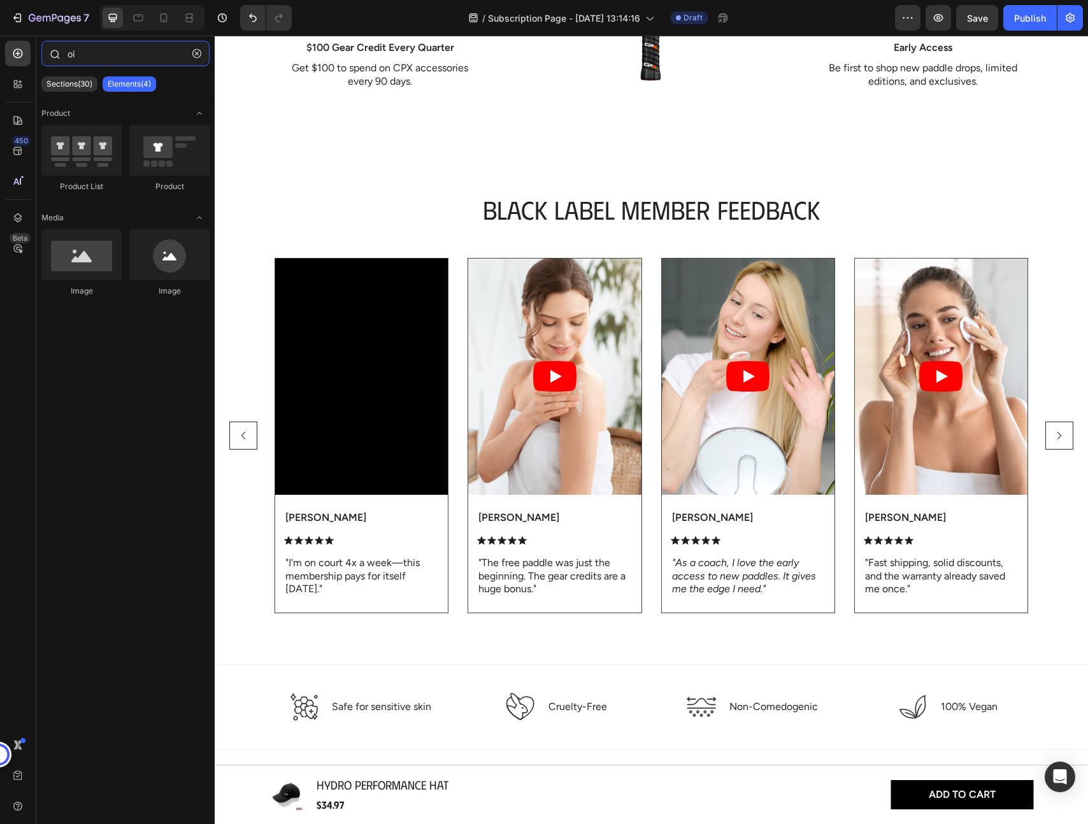
type input "o"
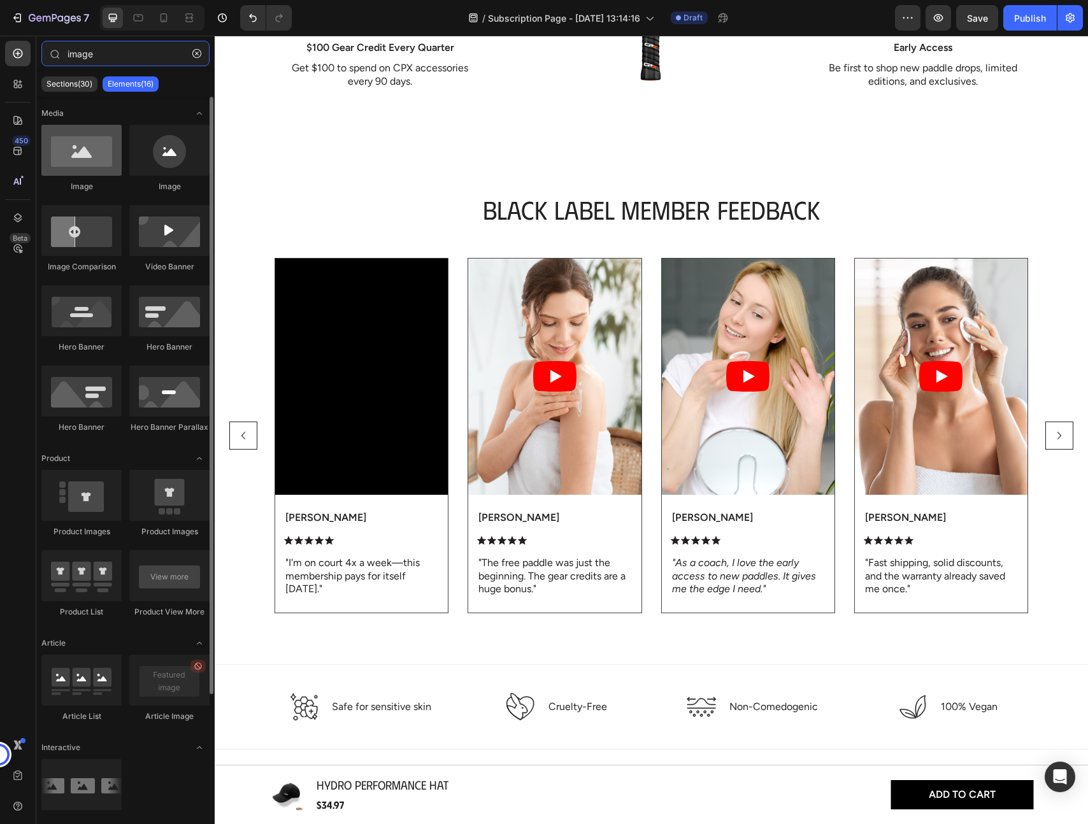
type input "image"
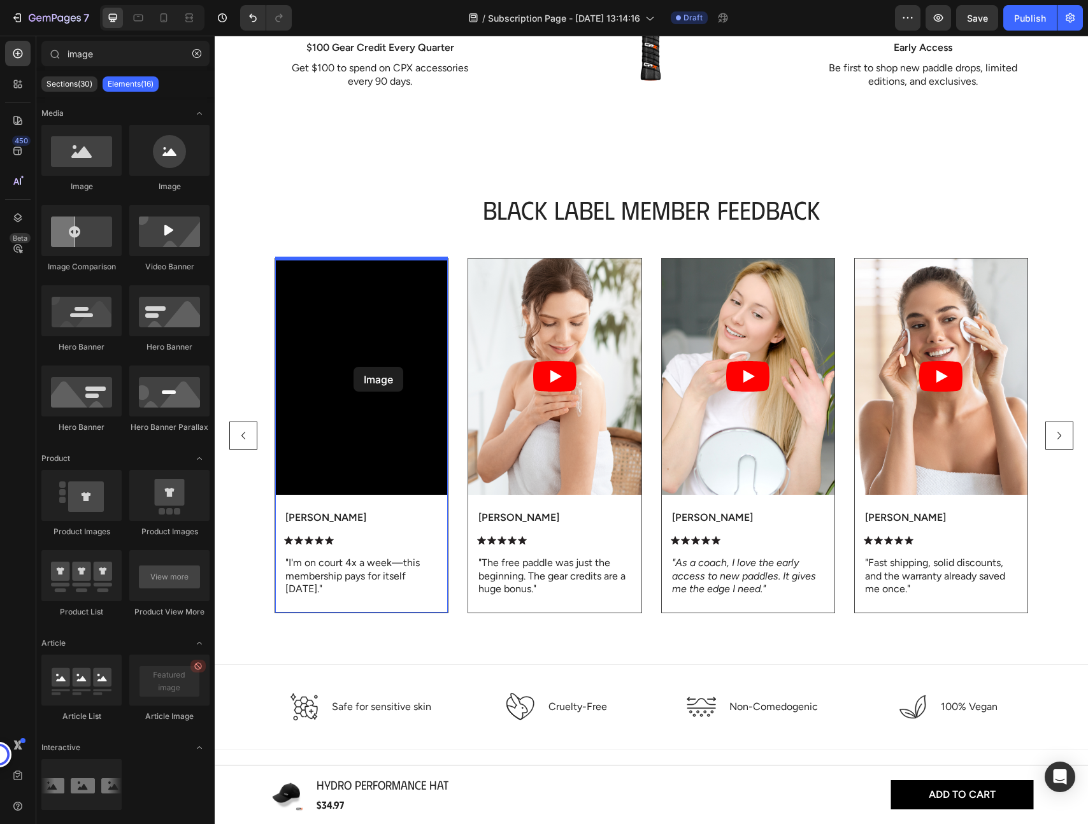
drag, startPoint x: 311, startPoint y: 198, endPoint x: 353, endPoint y: 366, distance: 173.3
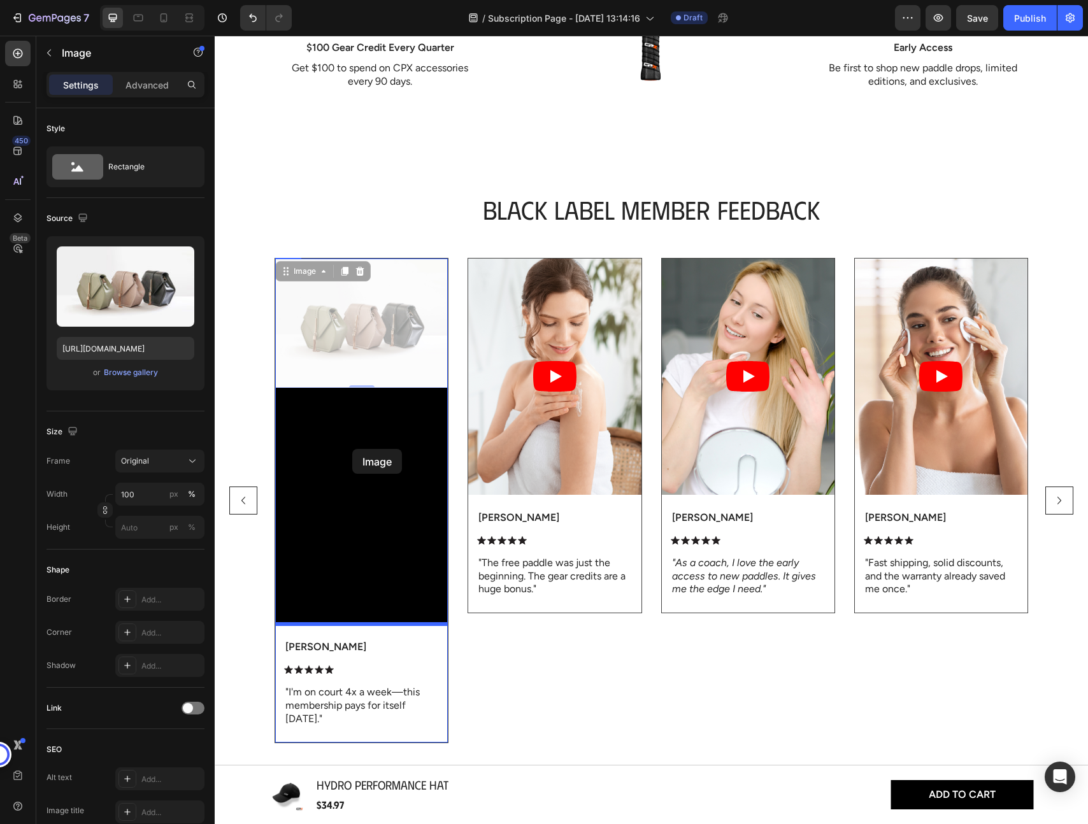
drag, startPoint x: 350, startPoint y: 352, endPoint x: 352, endPoint y: 445, distance: 93.0
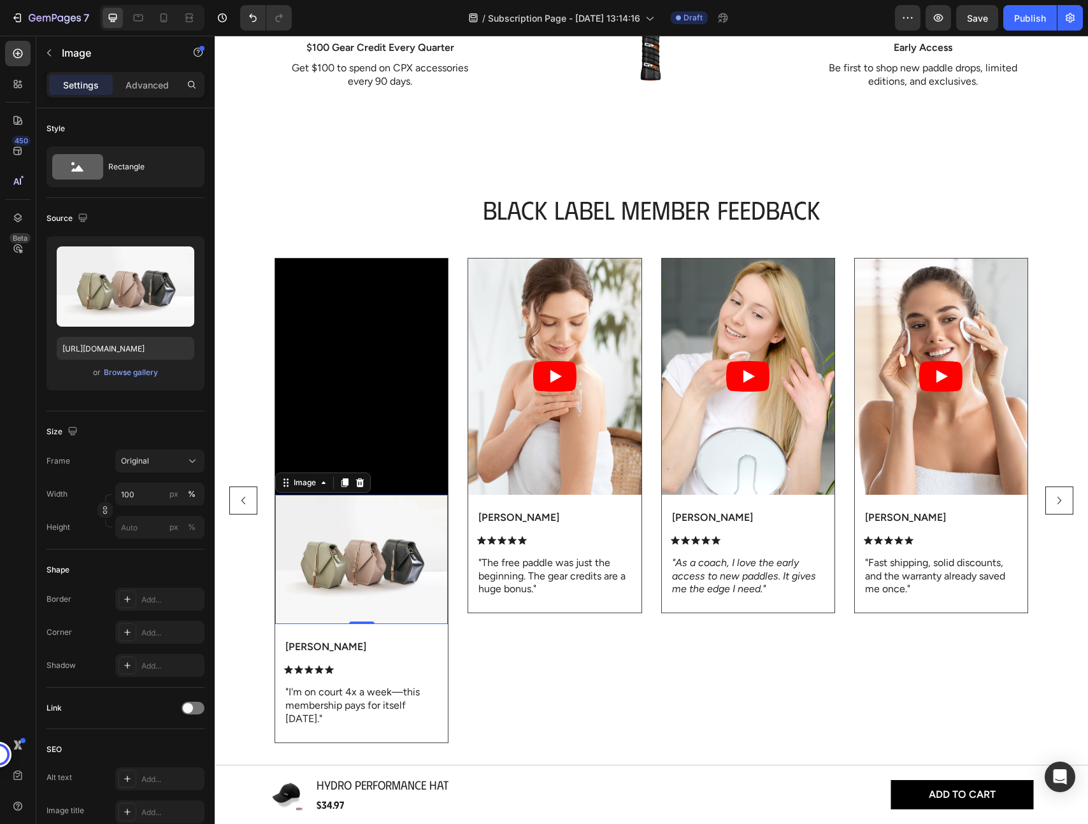
click at [365, 546] on img at bounding box center [361, 559] width 173 height 129
click at [51, 53] on icon "button" at bounding box center [49, 53] width 10 height 10
click at [375, 525] on img at bounding box center [361, 559] width 173 height 129
click at [419, 515] on img at bounding box center [361, 559] width 173 height 129
click at [138, 457] on span "Original" at bounding box center [135, 460] width 28 height 11
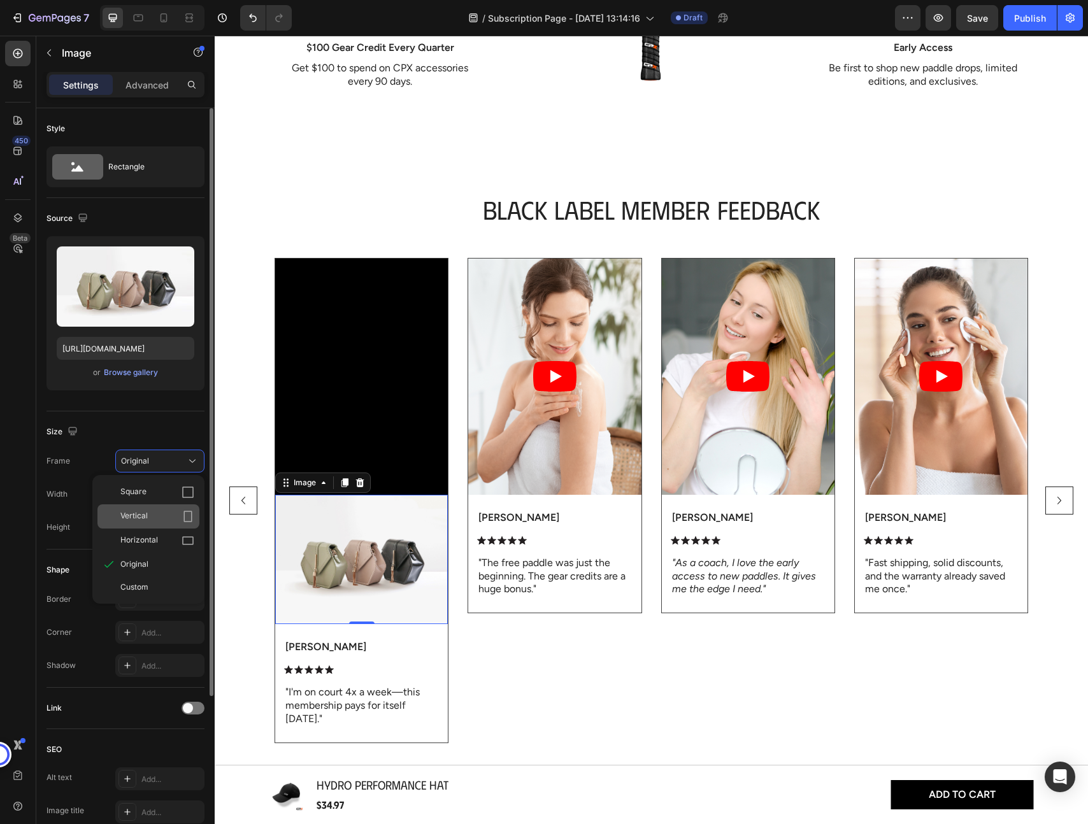
click at [164, 516] on div "Vertical" at bounding box center [157, 516] width 74 height 13
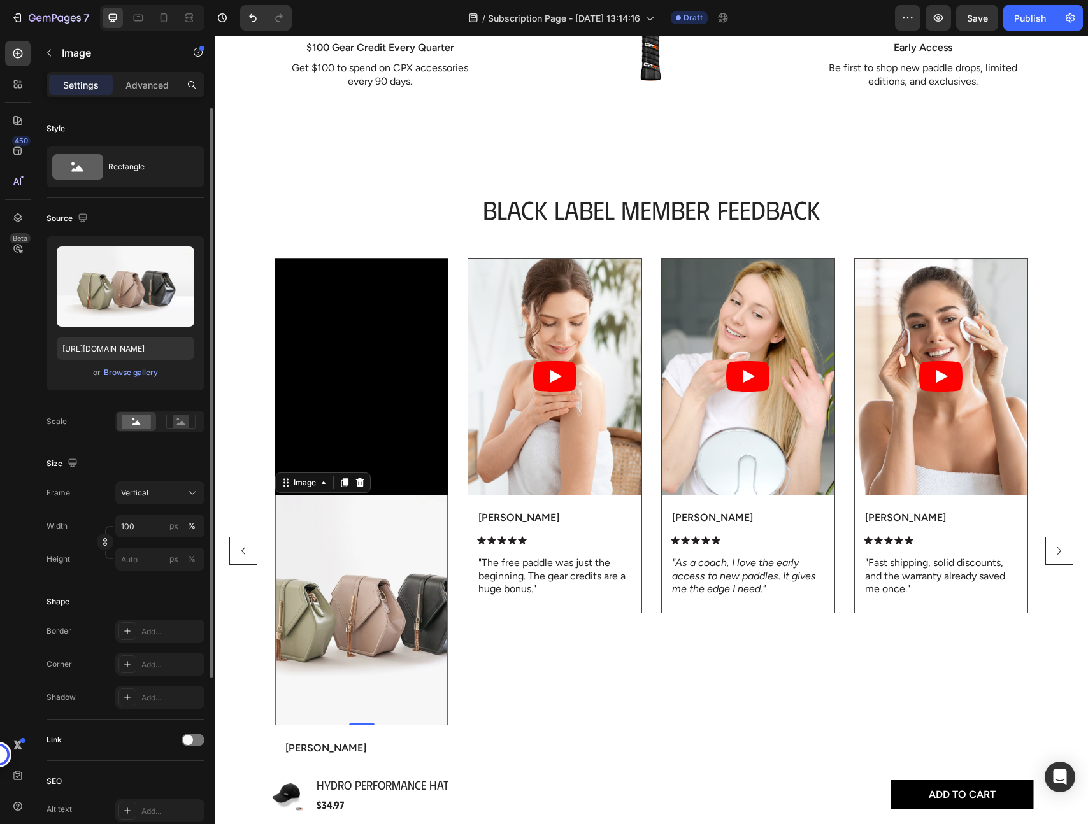
scroll to position [1695, 0]
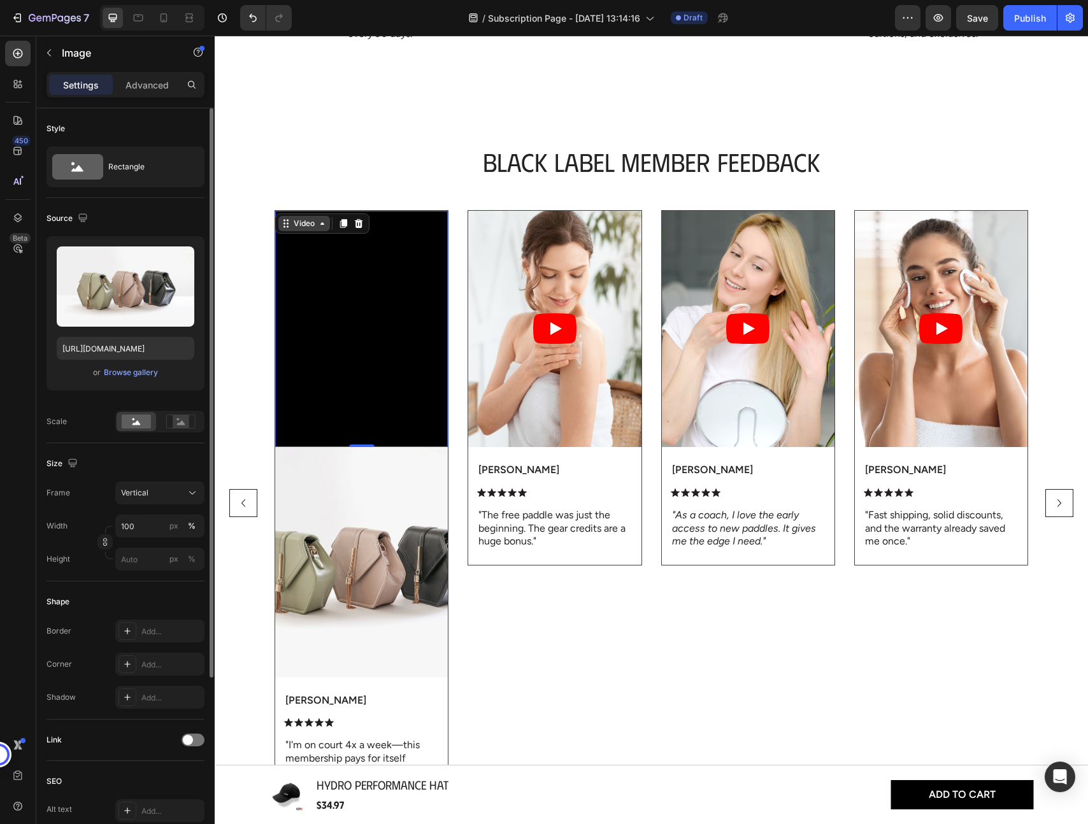
click at [292, 221] on div "Video" at bounding box center [304, 223] width 26 height 11
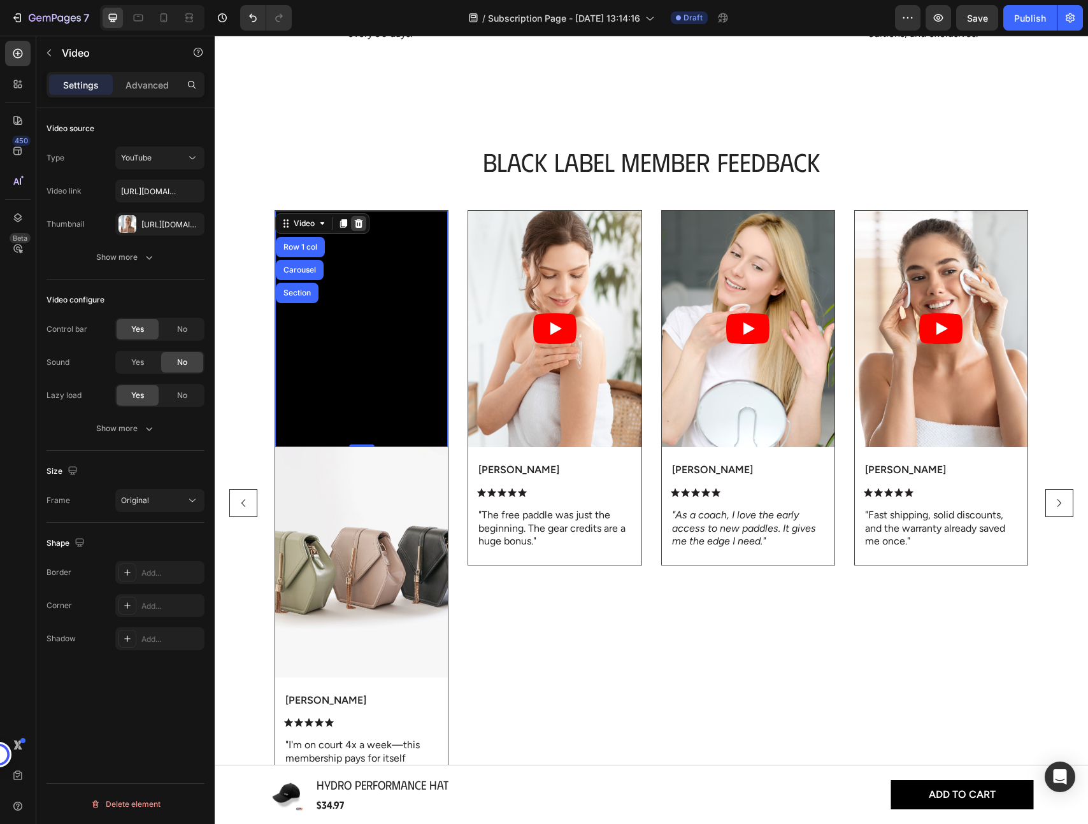
click at [359, 225] on icon at bounding box center [358, 223] width 10 height 10
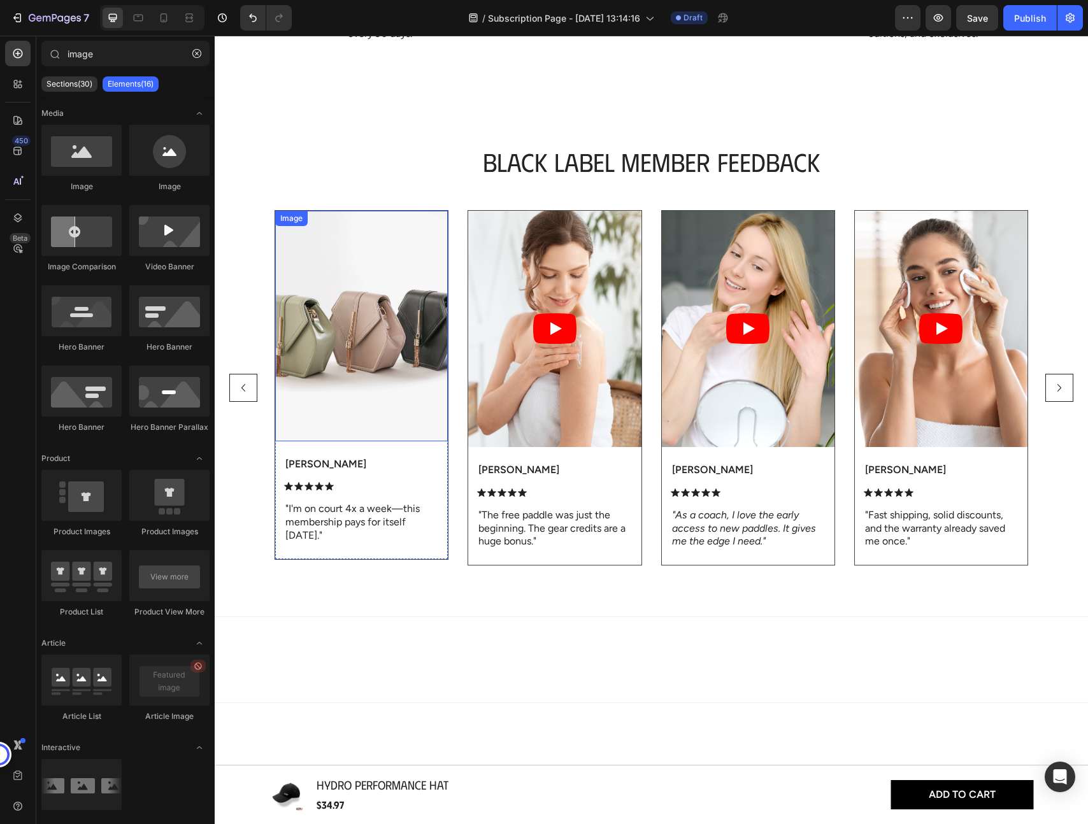
click at [374, 332] on img at bounding box center [361, 326] width 173 height 231
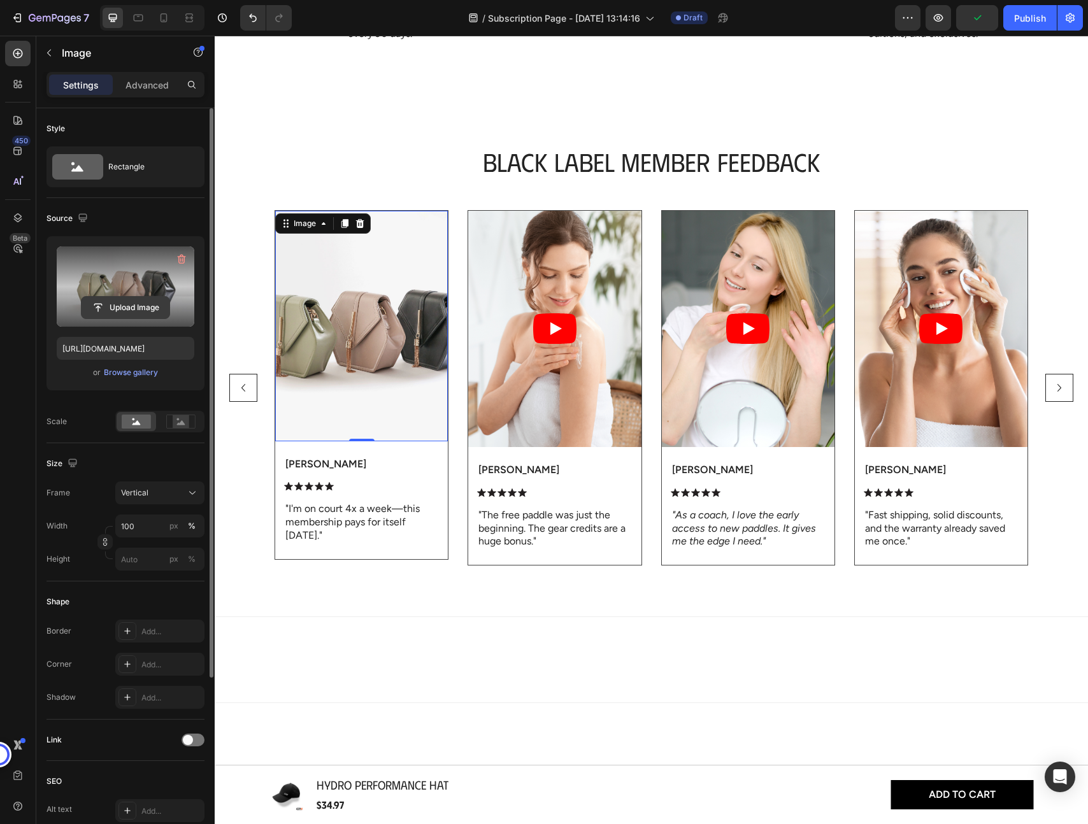
click at [129, 307] on input "file" at bounding box center [126, 308] width 88 height 22
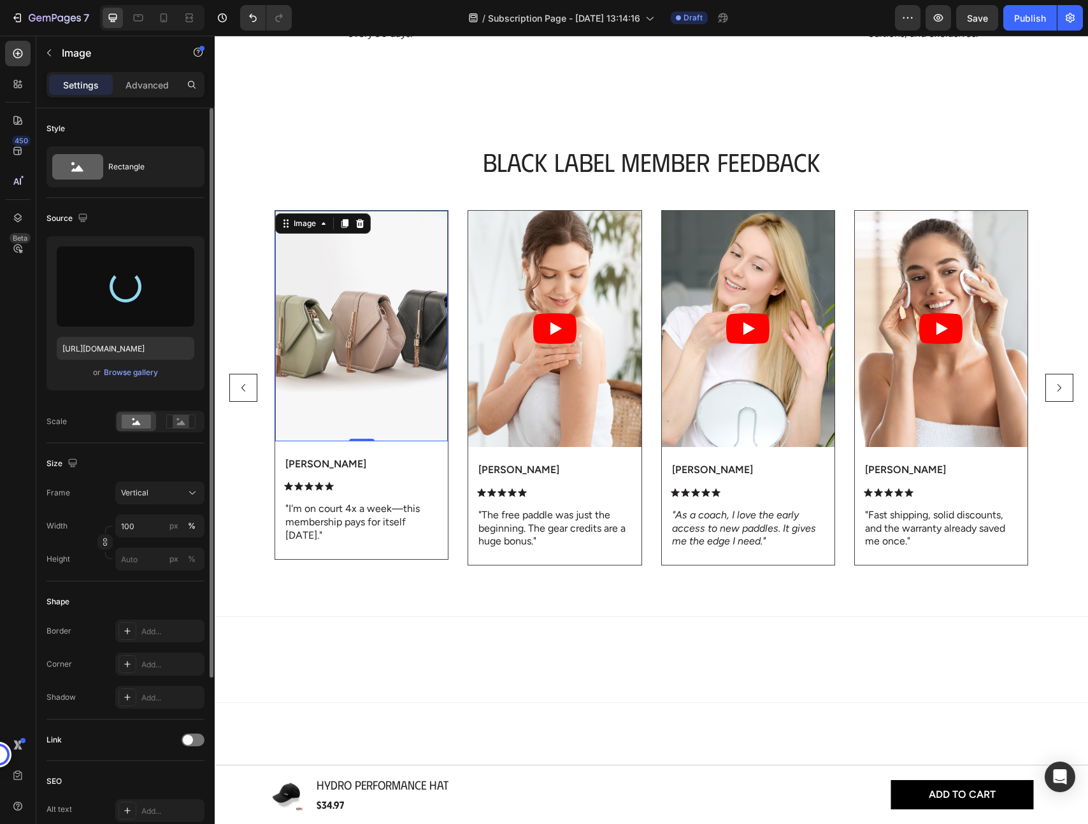
type input "https://cdn.shopify.com/s/files/1/0829/6978/8730/files/gempages_575413675901321…"
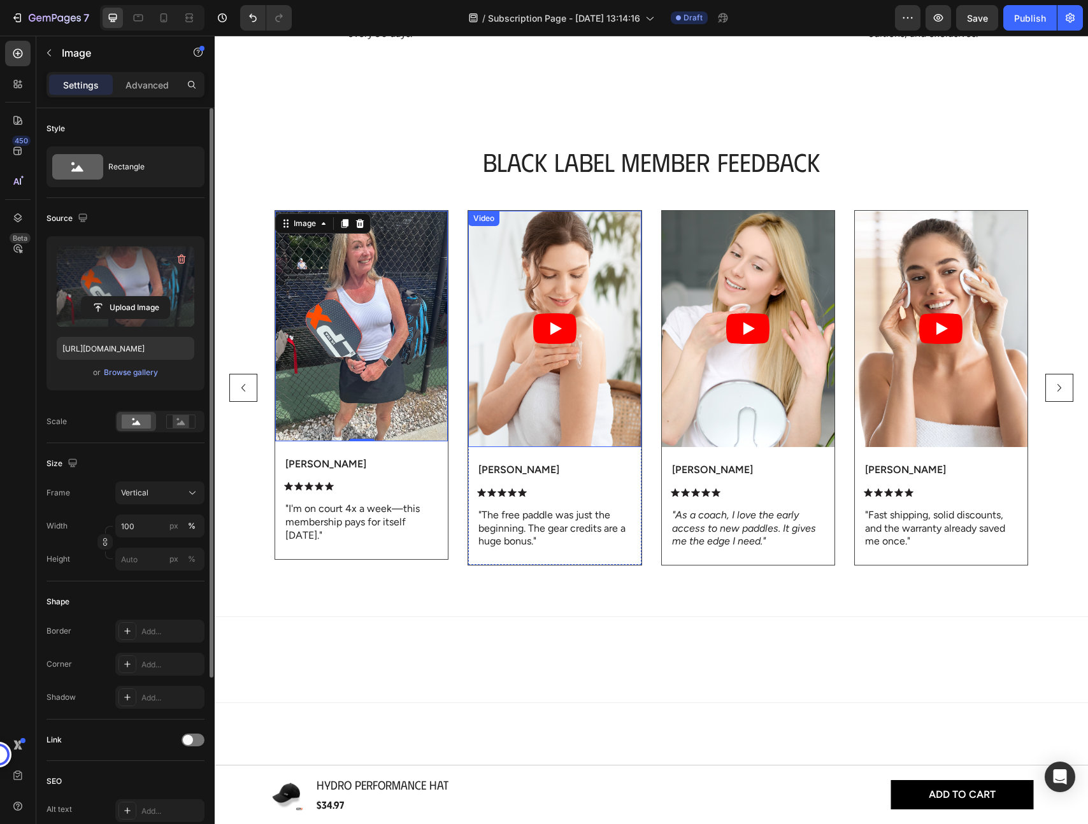
click at [595, 424] on article at bounding box center [554, 329] width 173 height 236
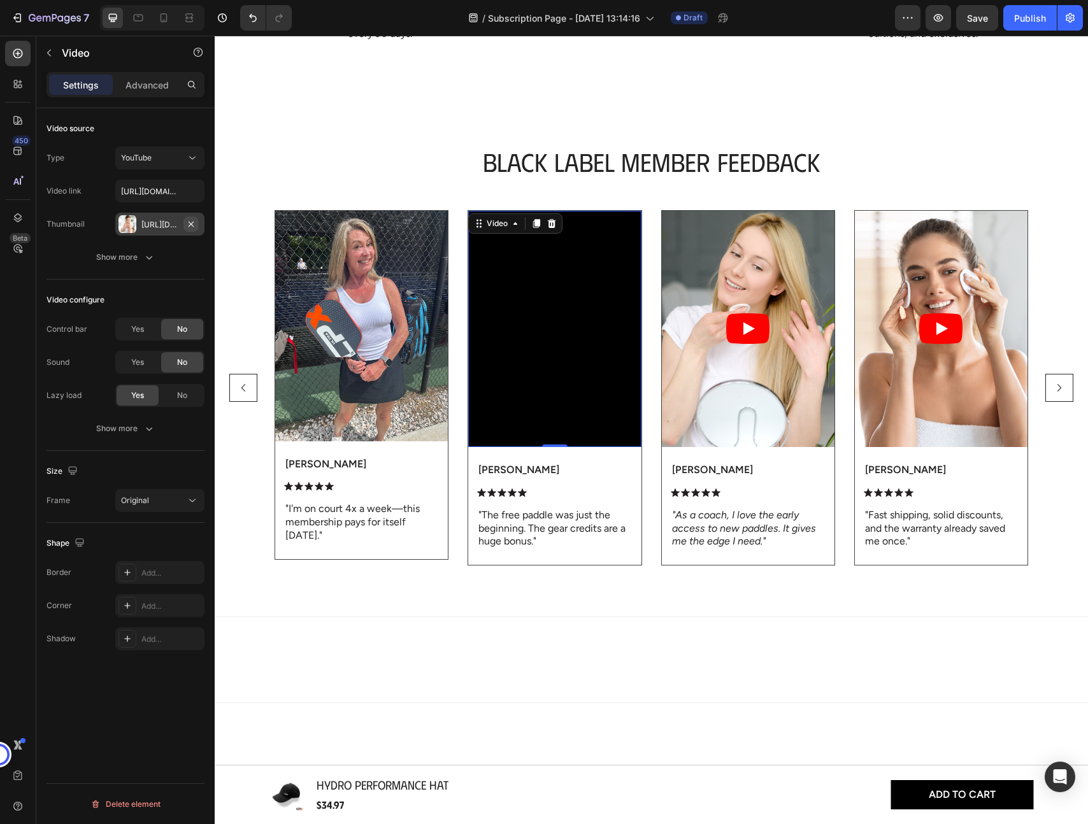
click at [191, 224] on icon "button" at bounding box center [191, 223] width 5 height 5
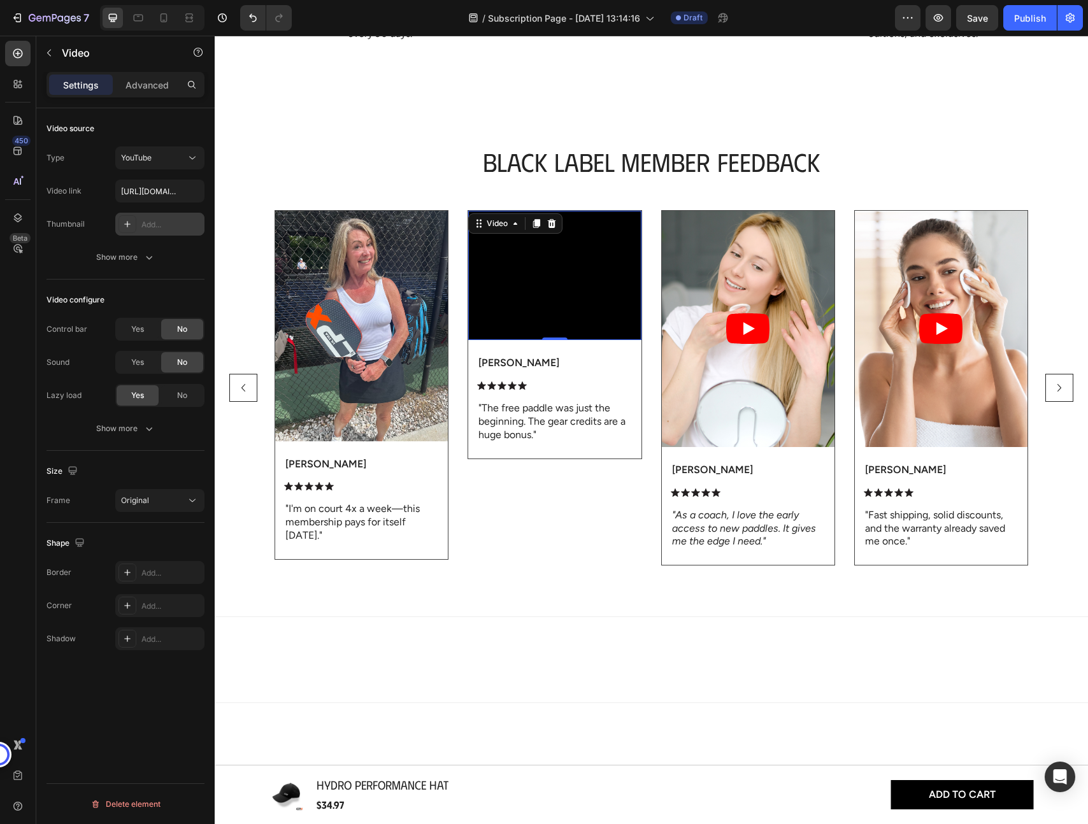
click at [137, 224] on div "Add..." at bounding box center [159, 224] width 89 height 23
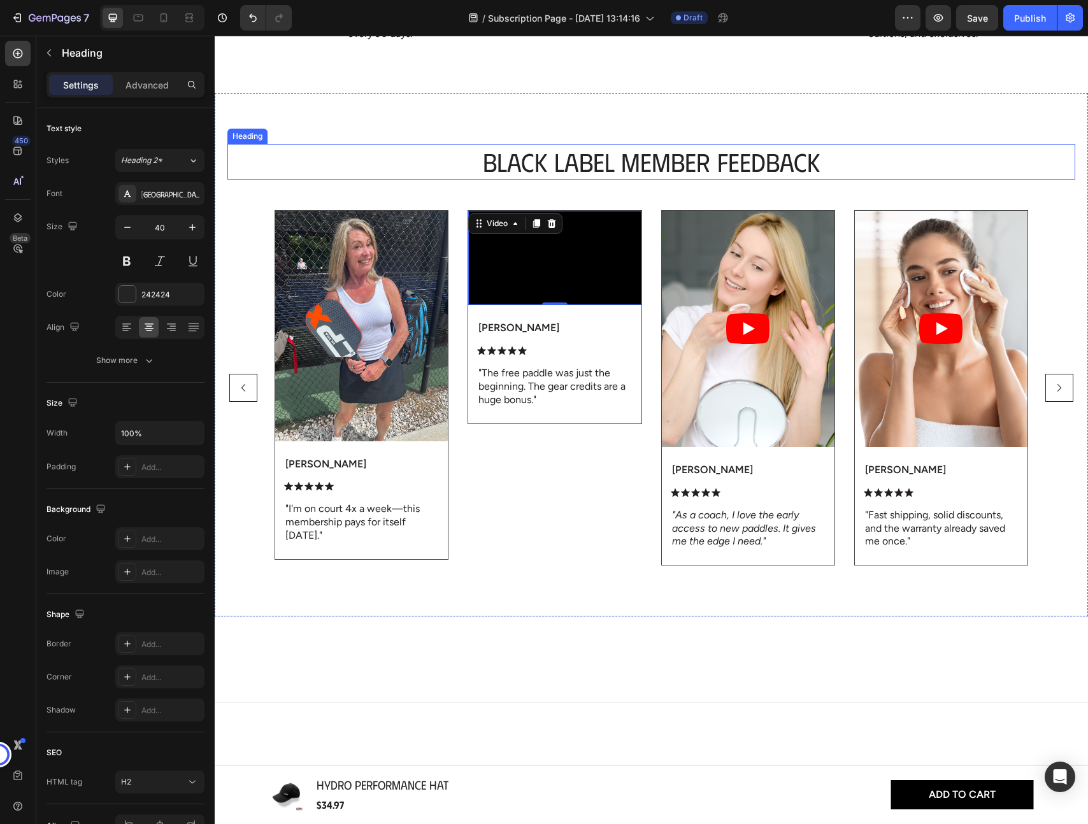
click at [432, 155] on p "BLACK LABEL MEMBER FEEDBACK" at bounding box center [651, 161] width 845 height 33
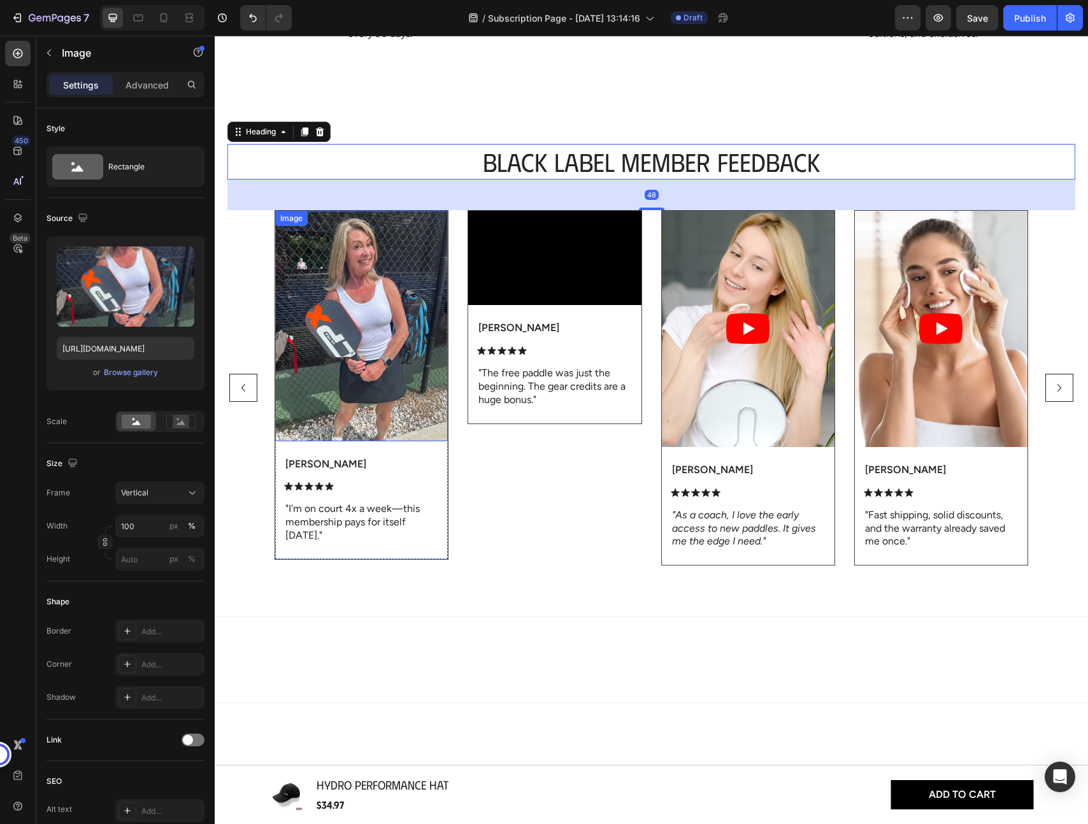
click at [399, 300] on img at bounding box center [361, 326] width 173 height 231
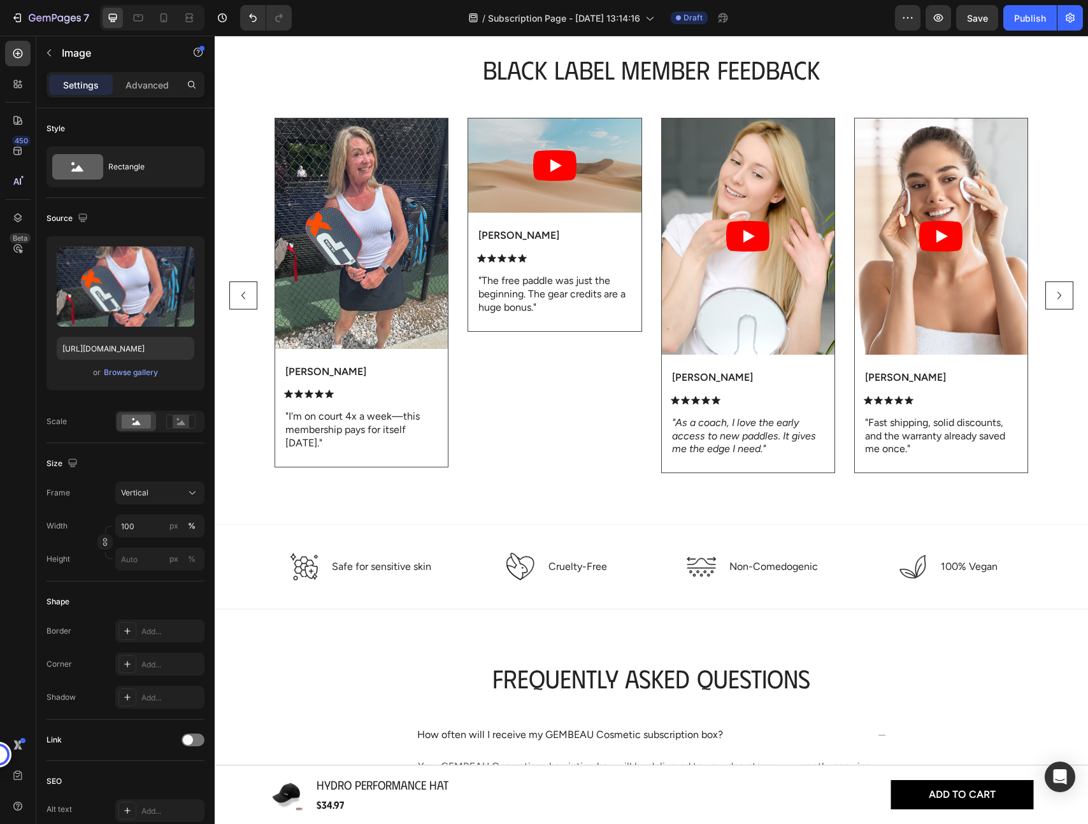
scroll to position [1792, 0]
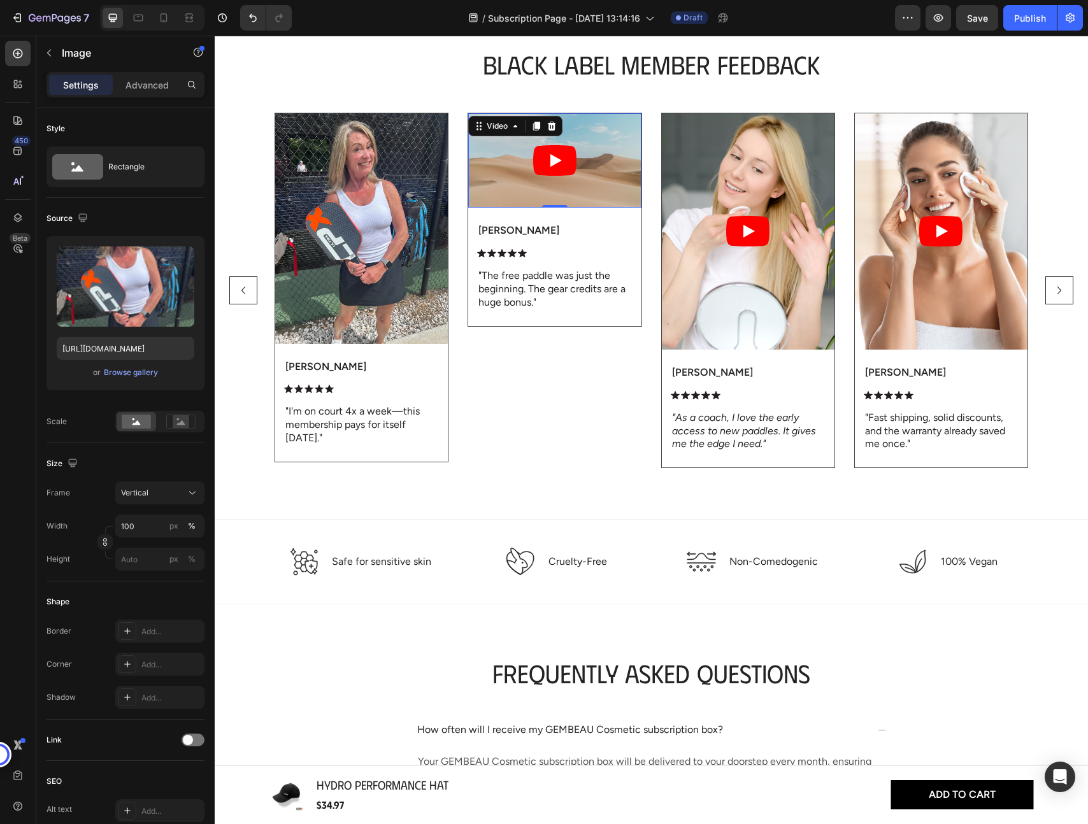
click at [585, 190] on article at bounding box center [554, 160] width 173 height 95
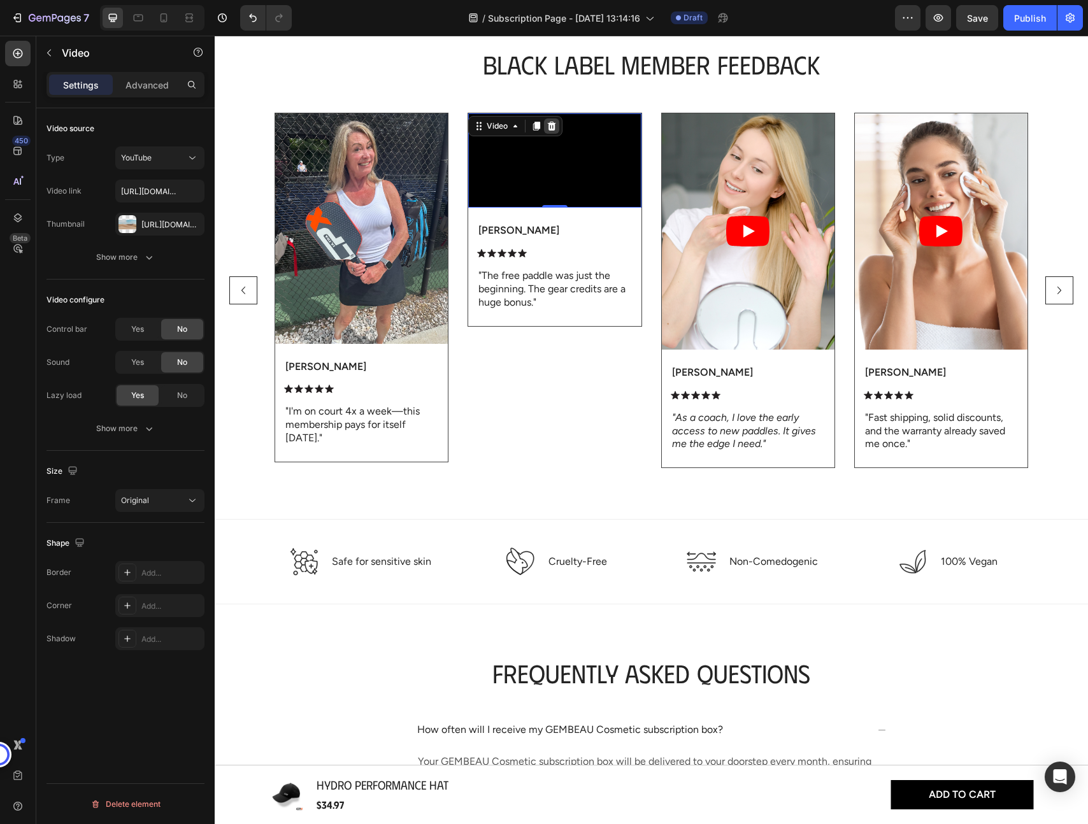
click at [554, 125] on icon at bounding box center [552, 126] width 8 height 9
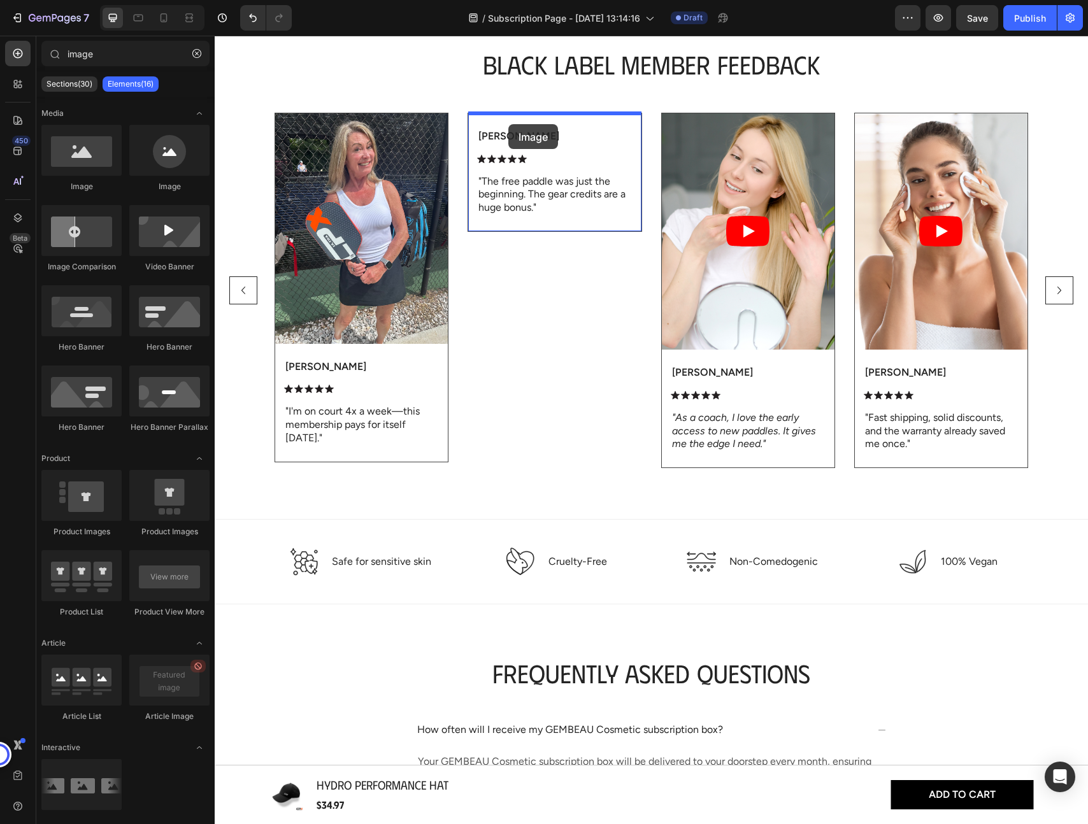
drag, startPoint x: 292, startPoint y: 213, endPoint x: 508, endPoint y: 124, distance: 234.2
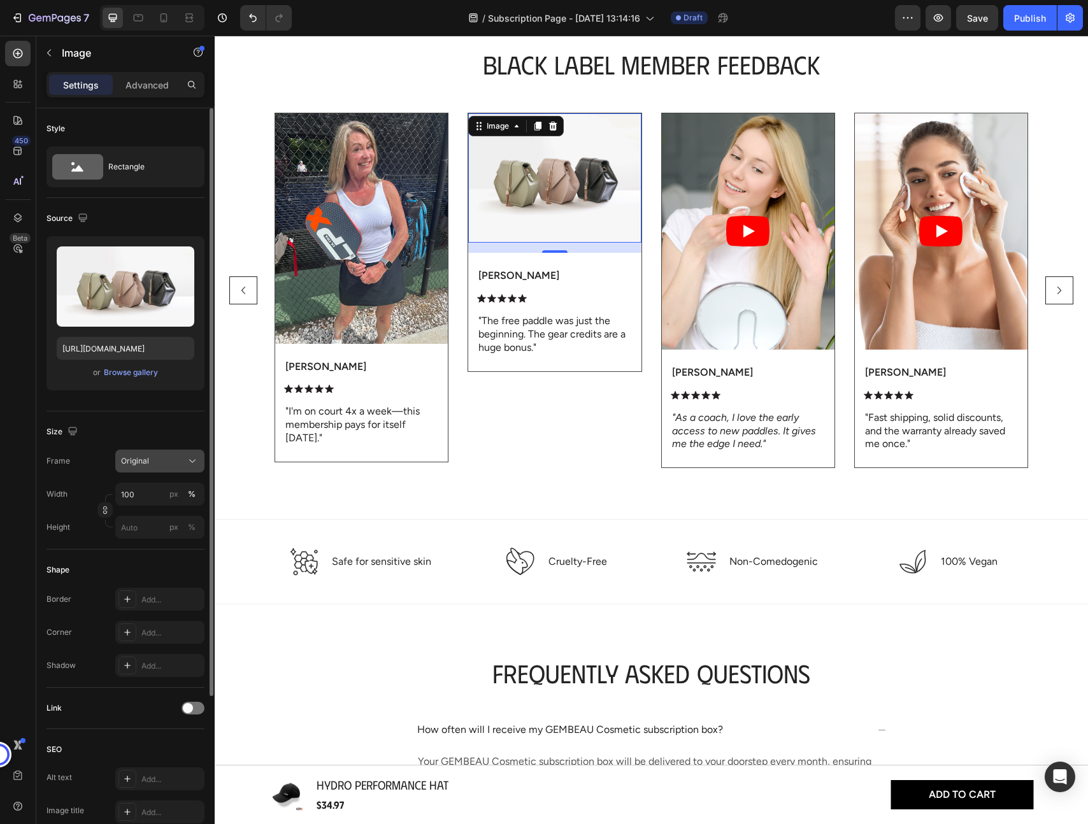
click at [138, 463] on span "Original" at bounding box center [135, 460] width 28 height 11
click at [169, 513] on div "Vertical" at bounding box center [157, 516] width 74 height 13
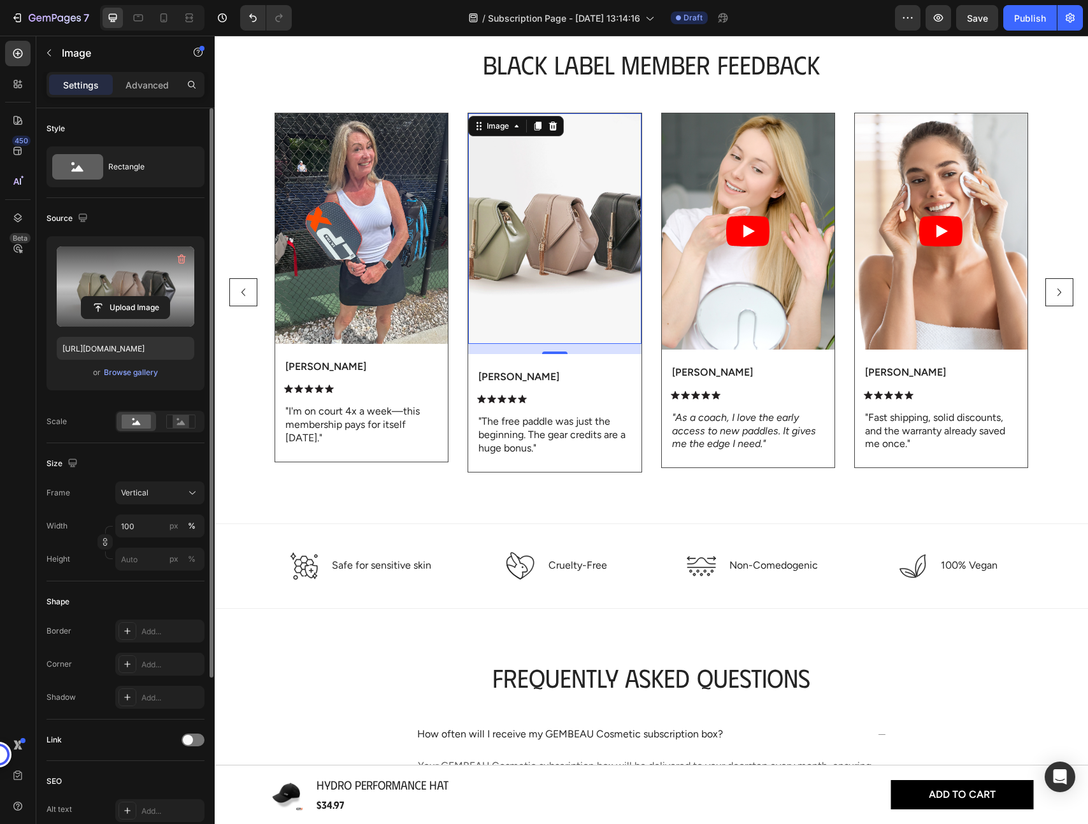
click at [131, 294] on label at bounding box center [126, 286] width 138 height 80
click at [131, 297] on input "file" at bounding box center [126, 308] width 88 height 22
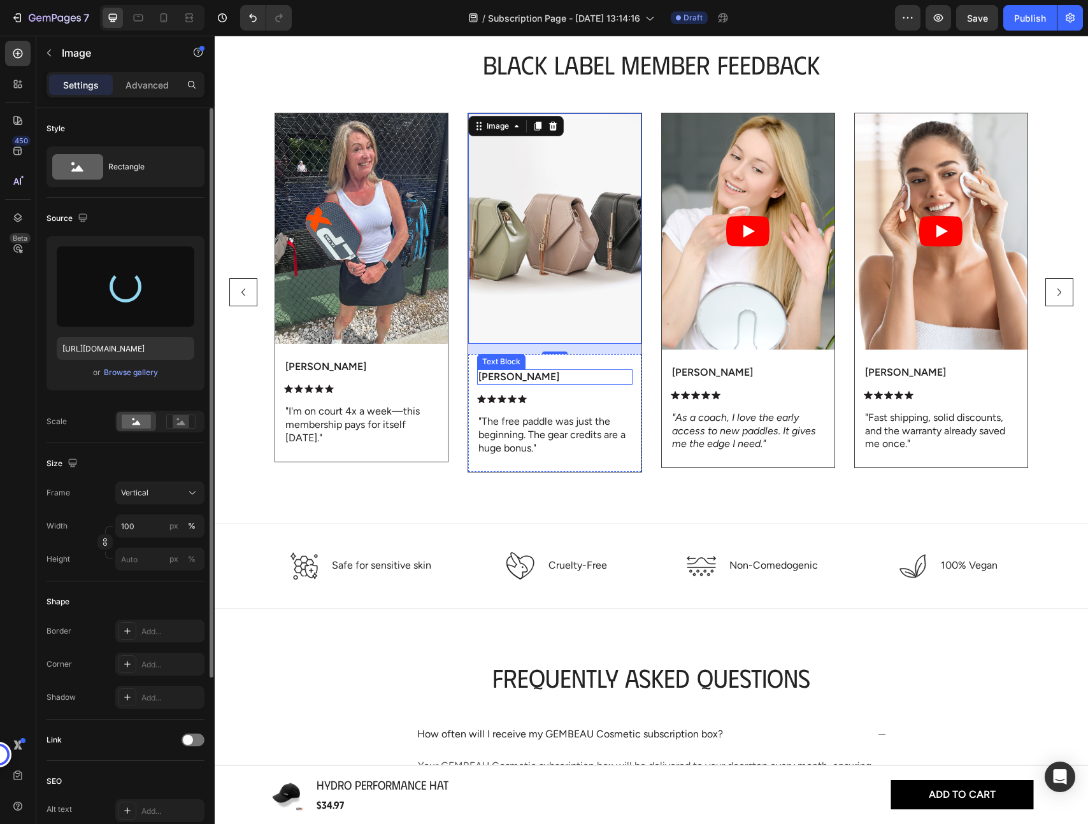
type input "https://cdn.shopify.com/s/files/1/0829/6978/8730/files/gempages_575413675901321…"
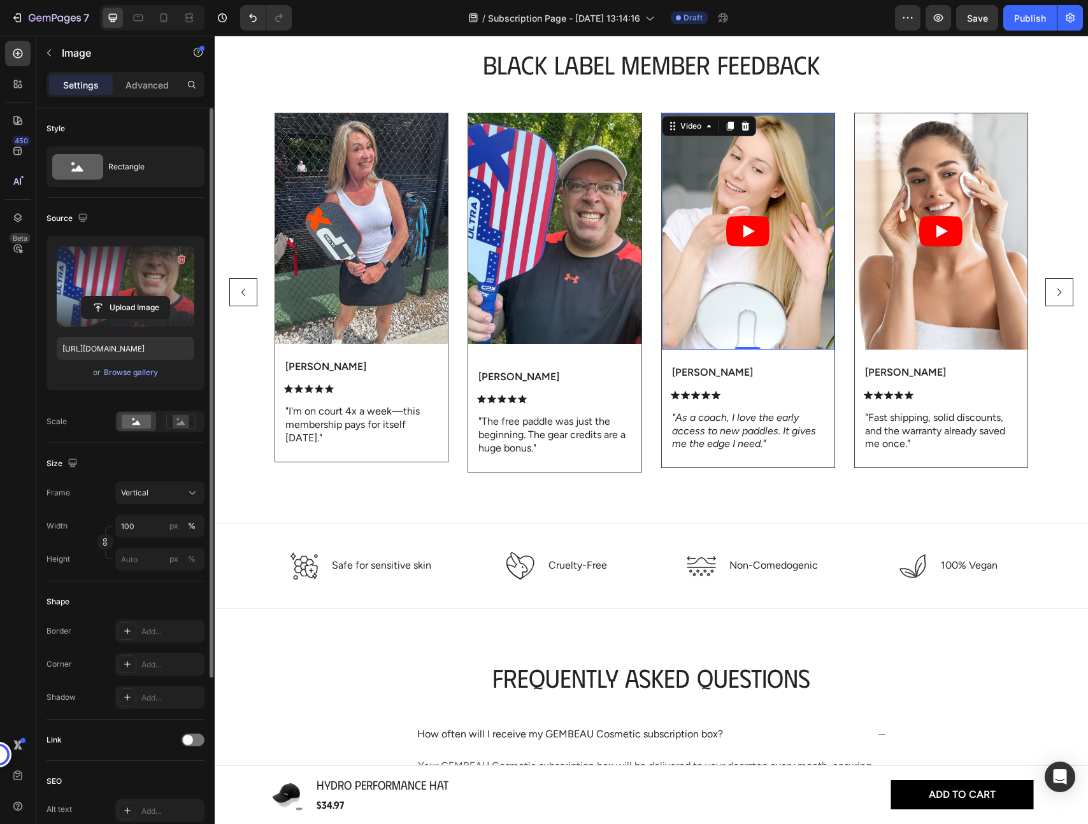
click at [771, 312] on article at bounding box center [748, 231] width 173 height 236
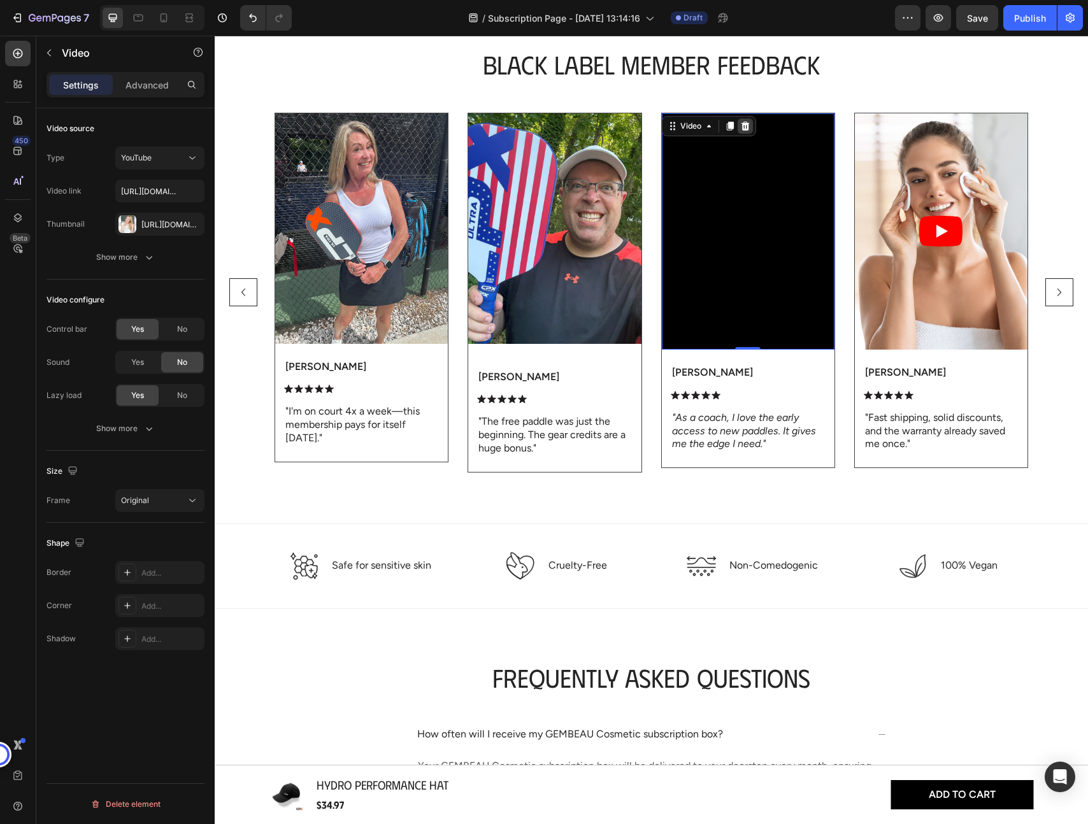
click at [745, 125] on icon at bounding box center [745, 126] width 8 height 9
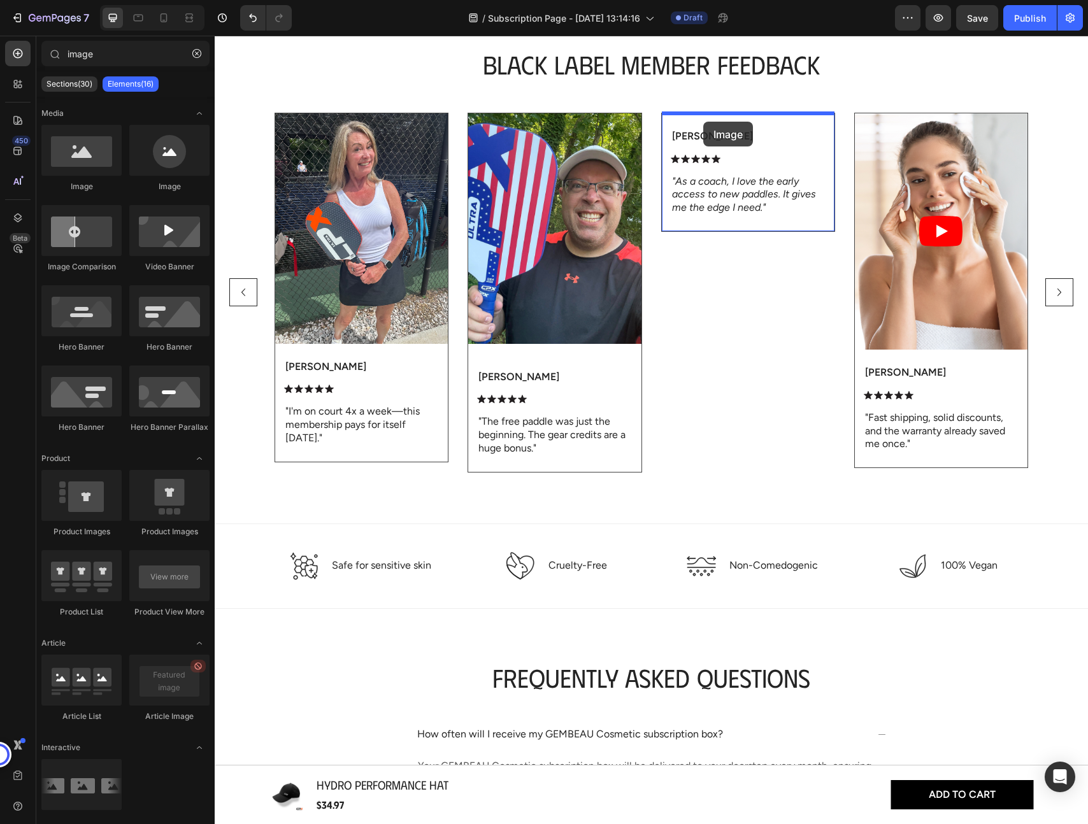
drag, startPoint x: 310, startPoint y: 175, endPoint x: 703, endPoint y: 122, distance: 397.2
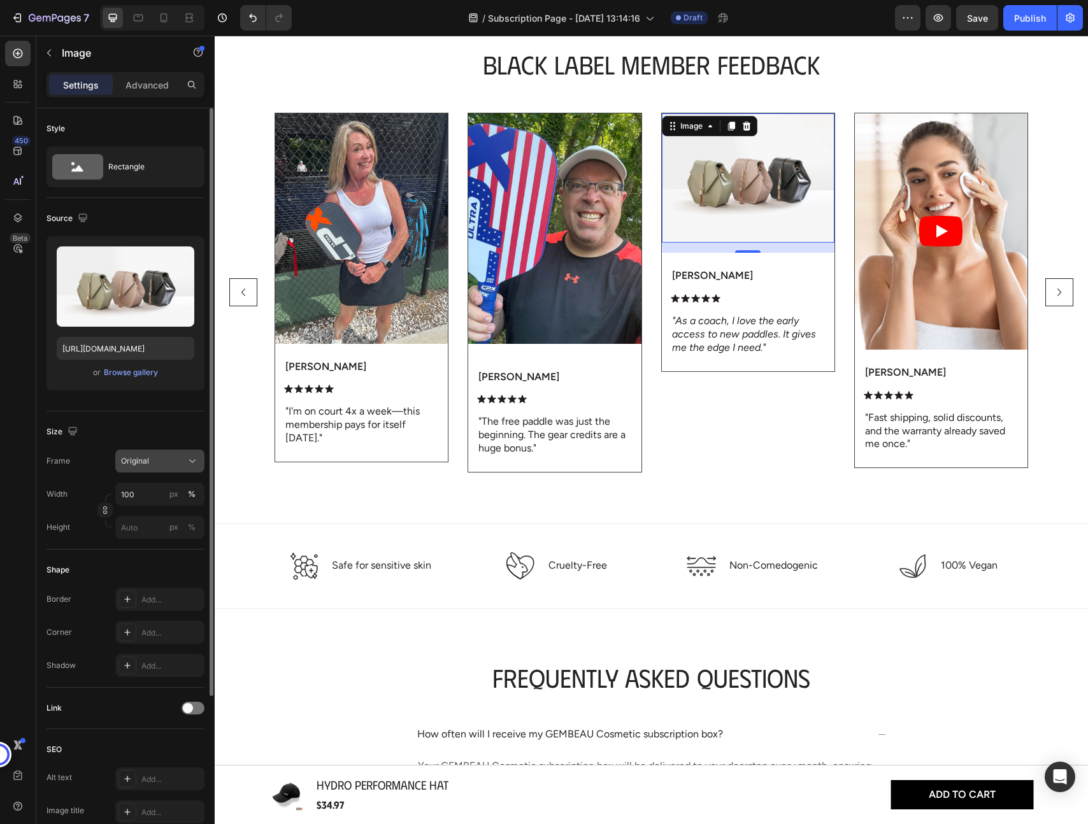
click at [148, 471] on button "Original" at bounding box center [159, 461] width 89 height 23
click at [143, 516] on span "Vertical" at bounding box center [133, 516] width 27 height 13
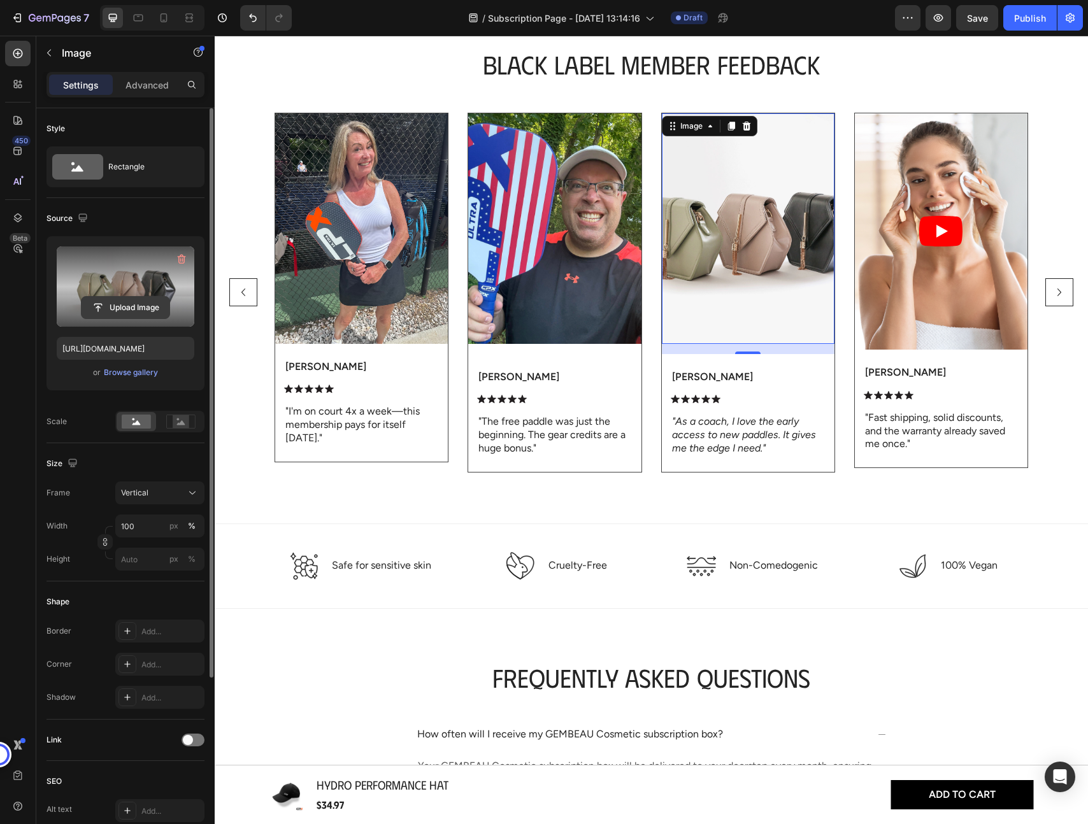
click at [112, 312] on input "file" at bounding box center [126, 308] width 88 height 22
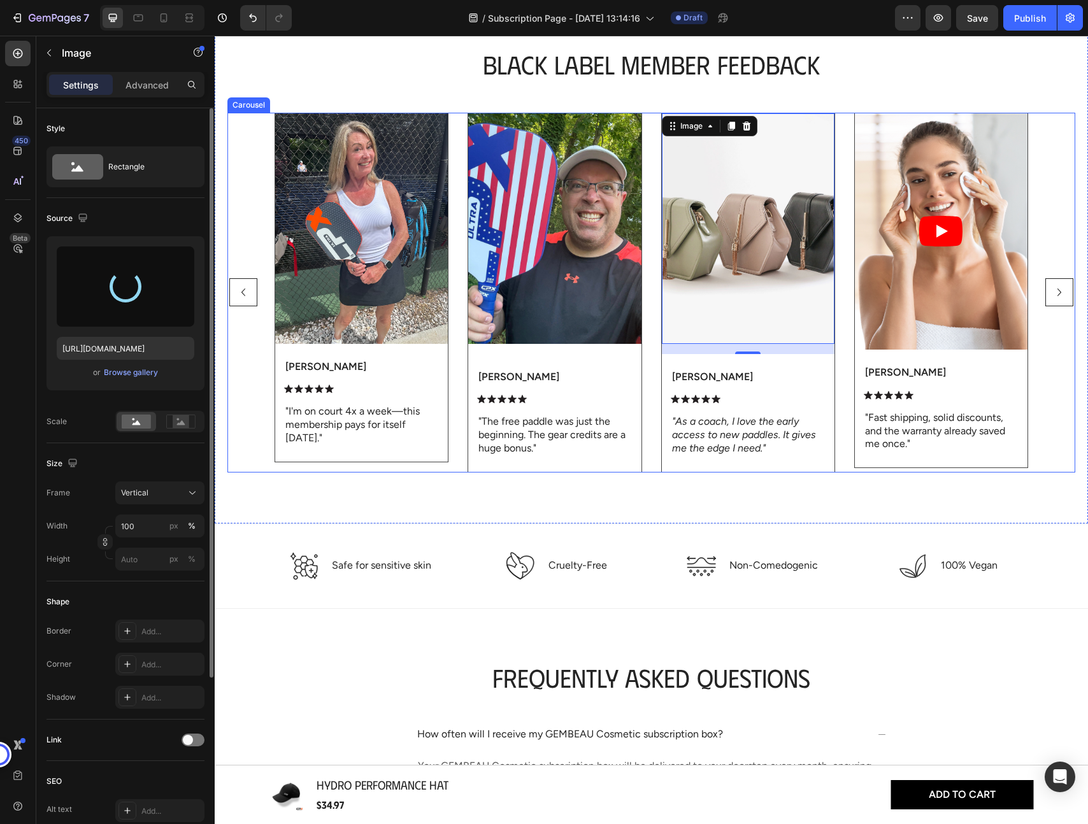
type input "https://cdn.shopify.com/s/files/1/0829/6978/8730/files/gempages_575413675901321…"
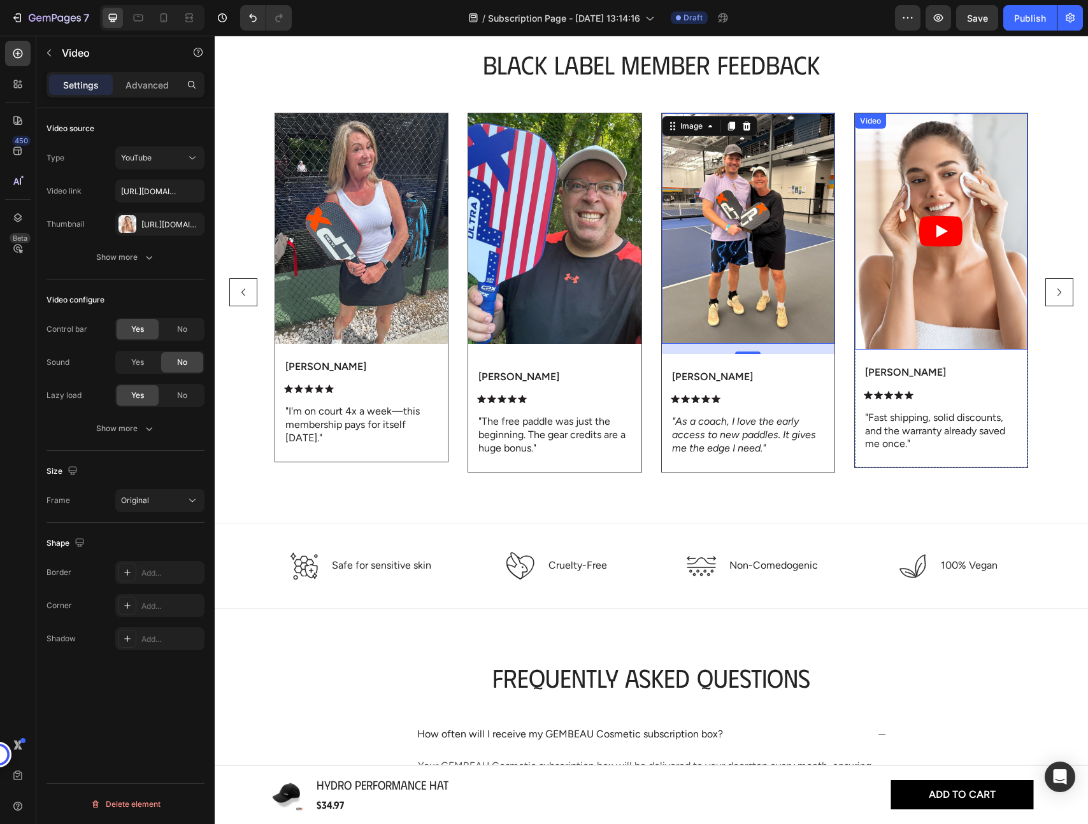
click at [923, 335] on article at bounding box center [941, 231] width 173 height 236
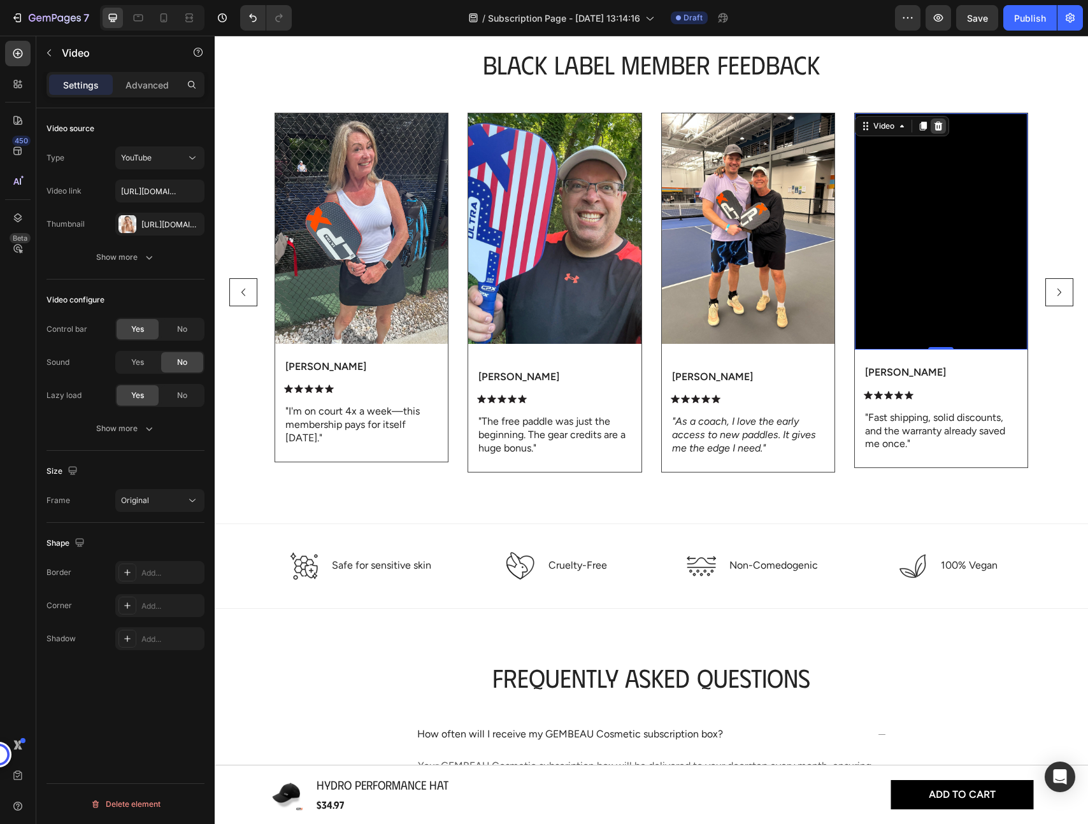
click at [940, 129] on icon at bounding box center [938, 126] width 8 height 9
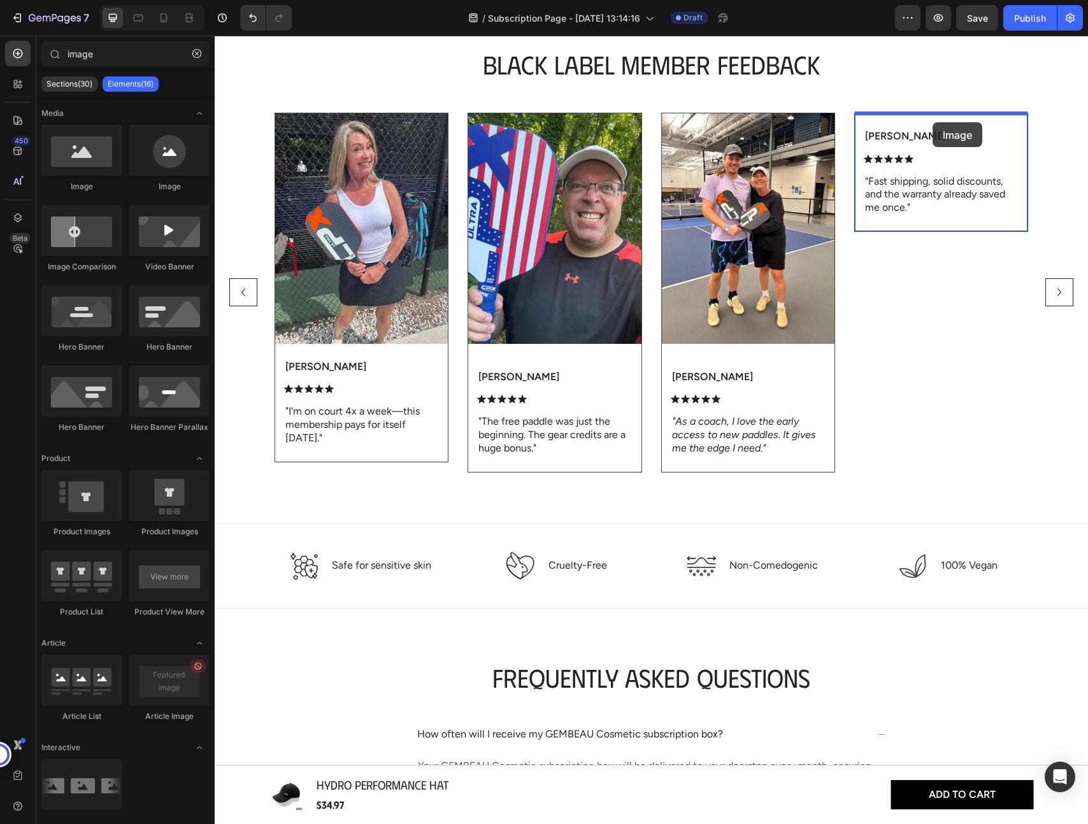
drag, startPoint x: 303, startPoint y: 188, endPoint x: 932, endPoint y: 122, distance: 632.6
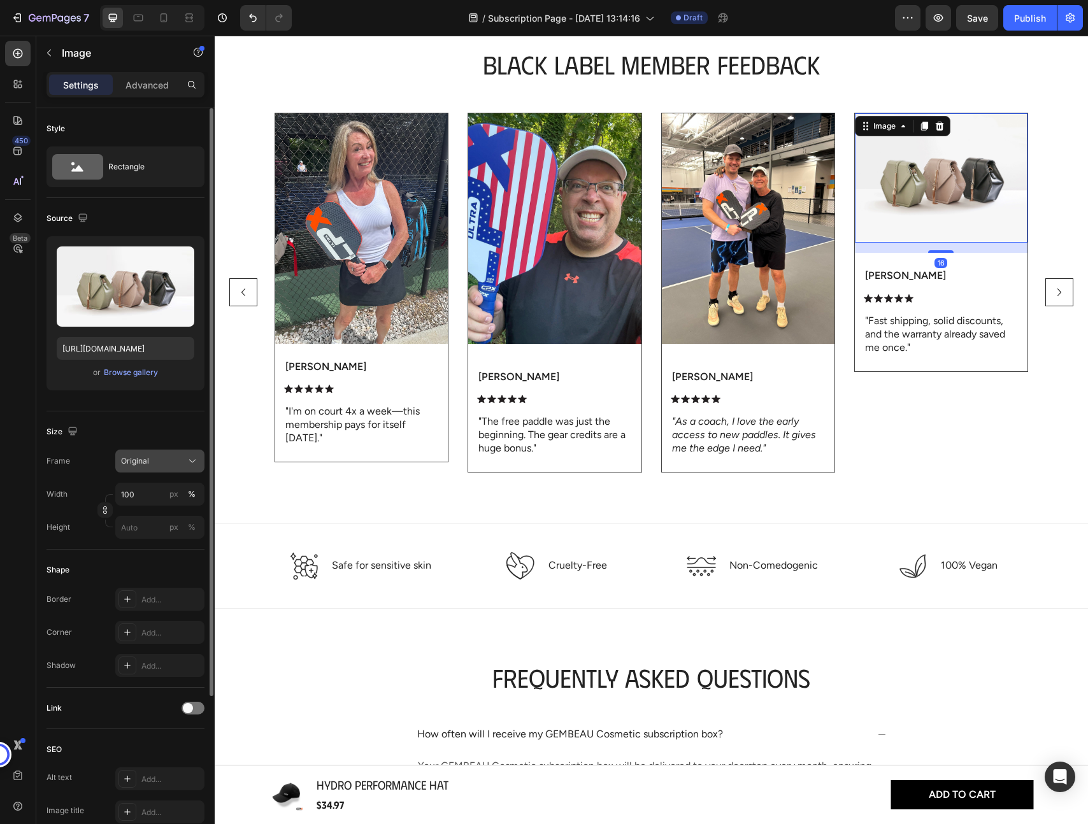
click at [159, 462] on div "Original" at bounding box center [152, 460] width 62 height 11
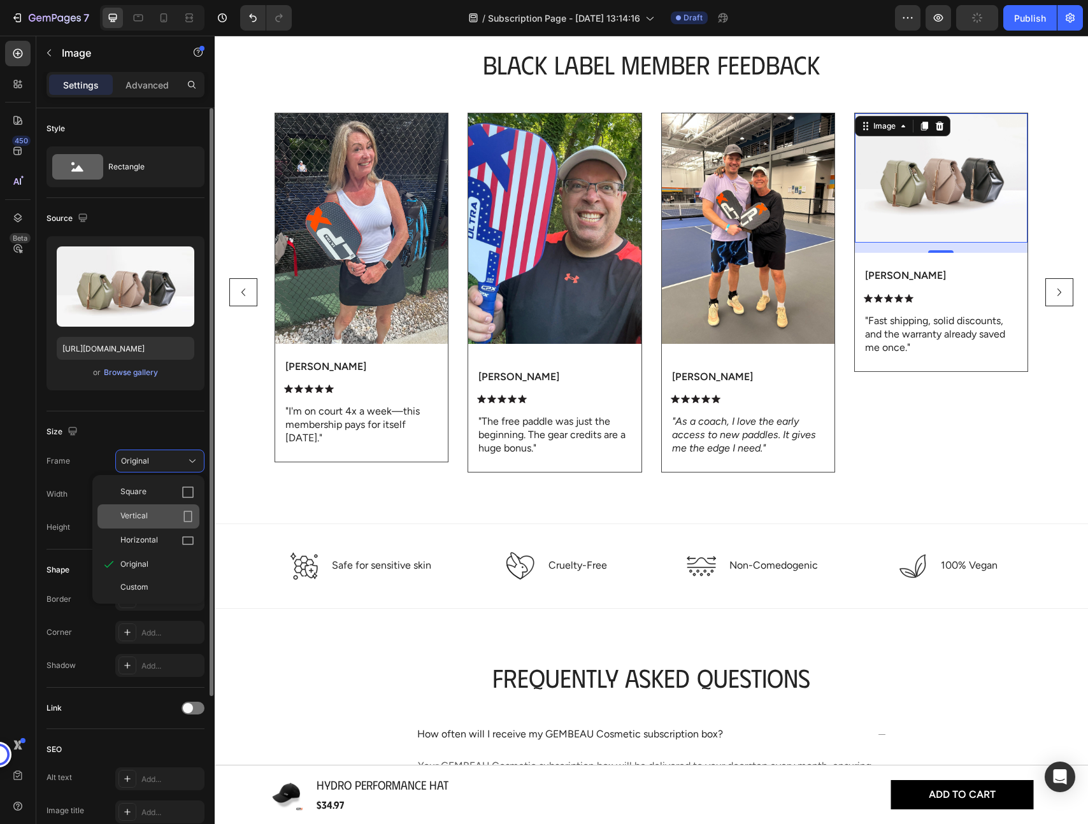
click at [159, 506] on div "Vertical" at bounding box center [148, 516] width 102 height 24
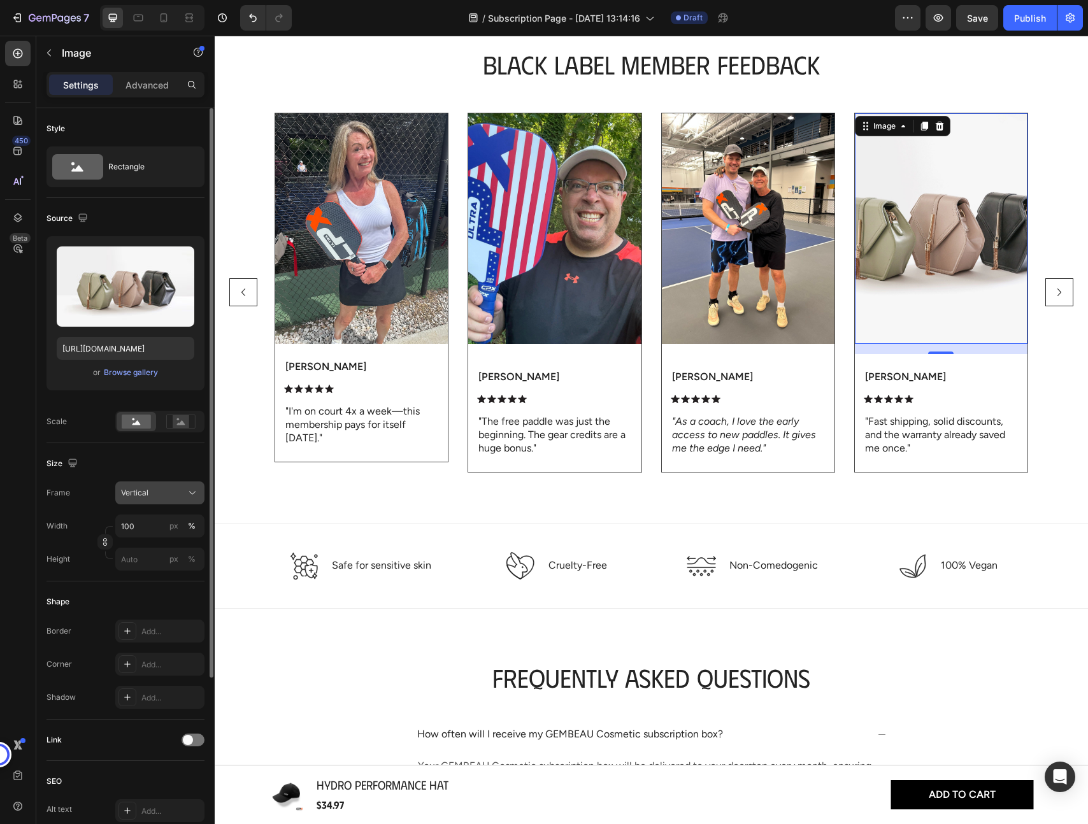
click at [155, 494] on div "Vertical" at bounding box center [152, 492] width 62 height 11
click at [162, 456] on div "Size" at bounding box center [125, 463] width 158 height 20
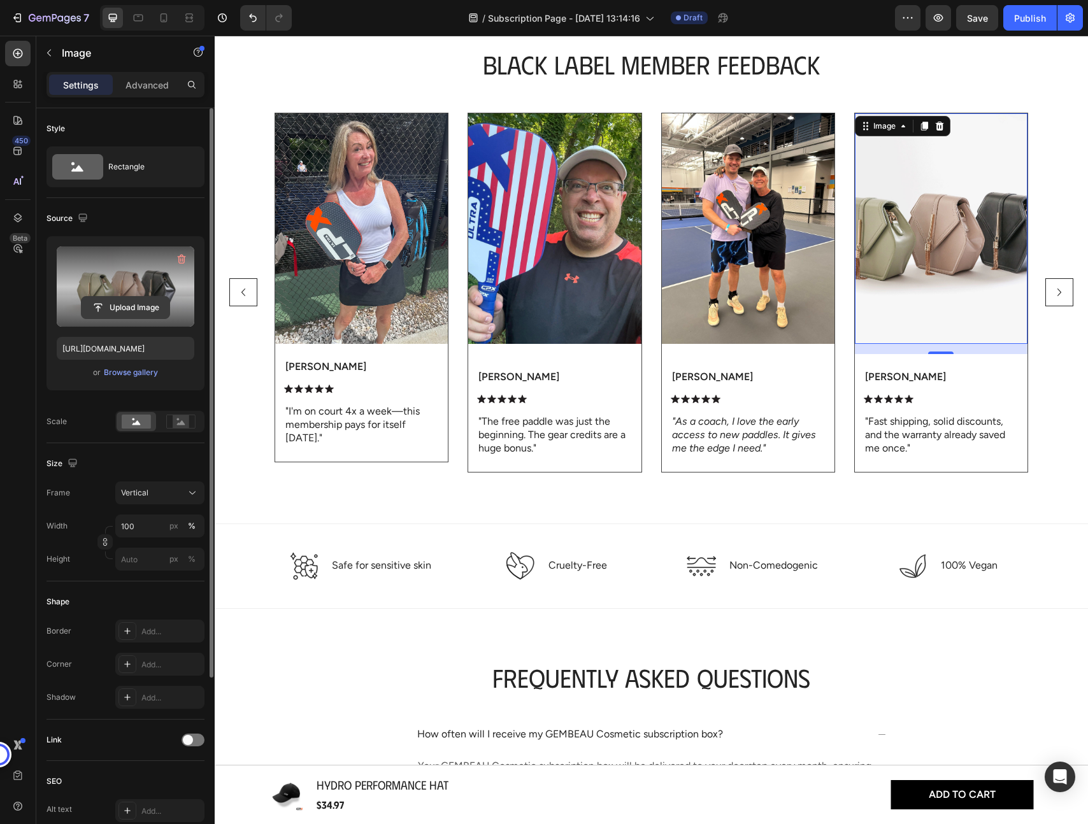
click at [115, 306] on input "file" at bounding box center [126, 308] width 88 height 22
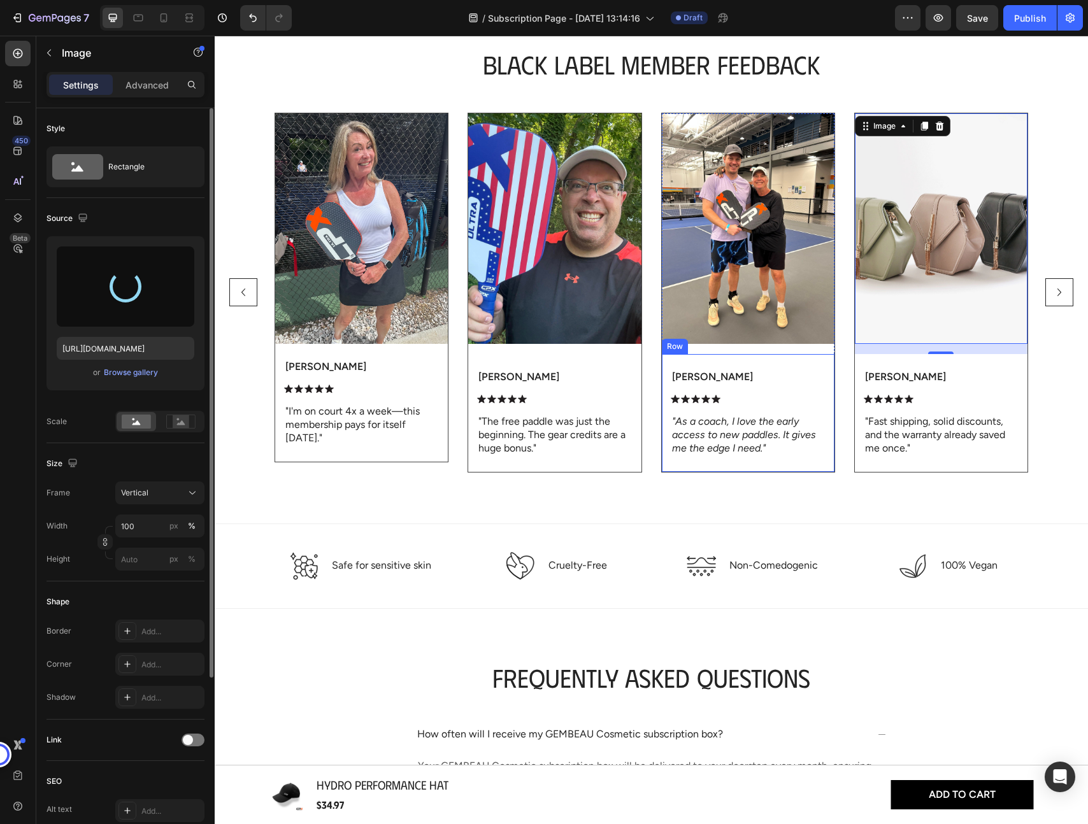
type input "https://cdn.shopify.com/s/files/1/0829/6978/8730/files/gempages_575413675901321…"
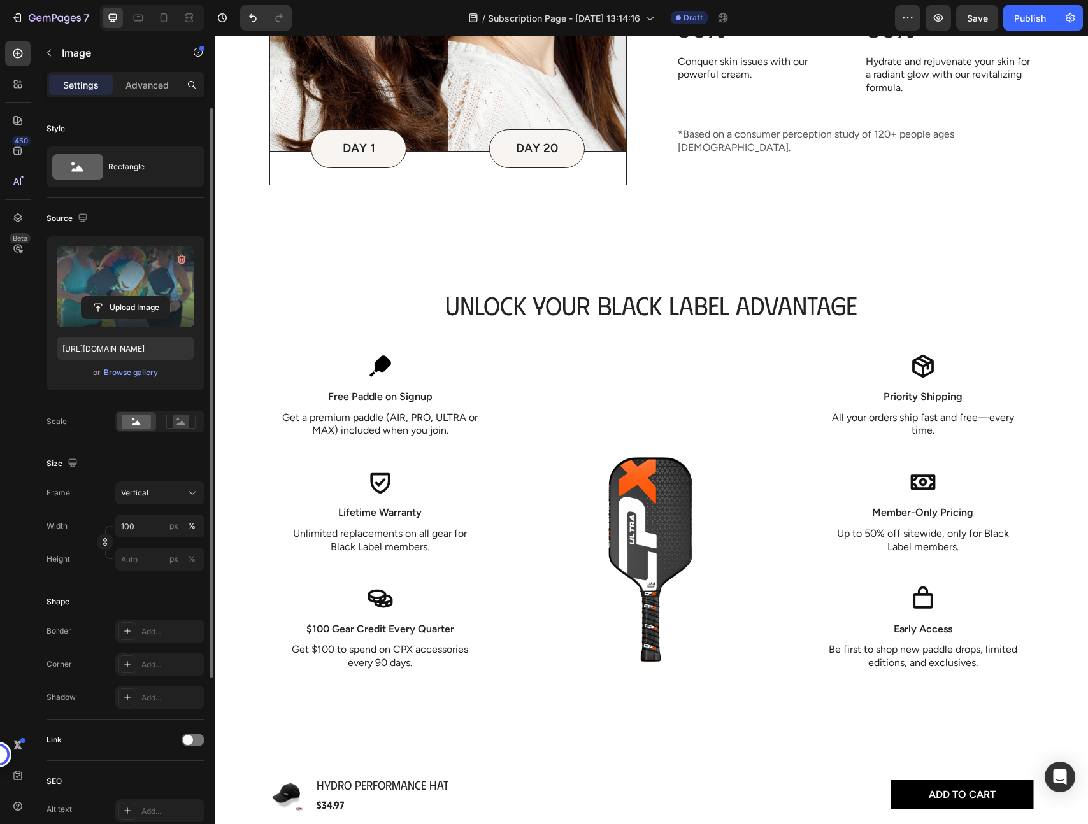
scroll to position [1066, 0]
click at [975, 19] on icon "button" at bounding box center [977, 17] width 13 height 13
click at [946, 20] on button "button" at bounding box center [937, 17] width 25 height 25
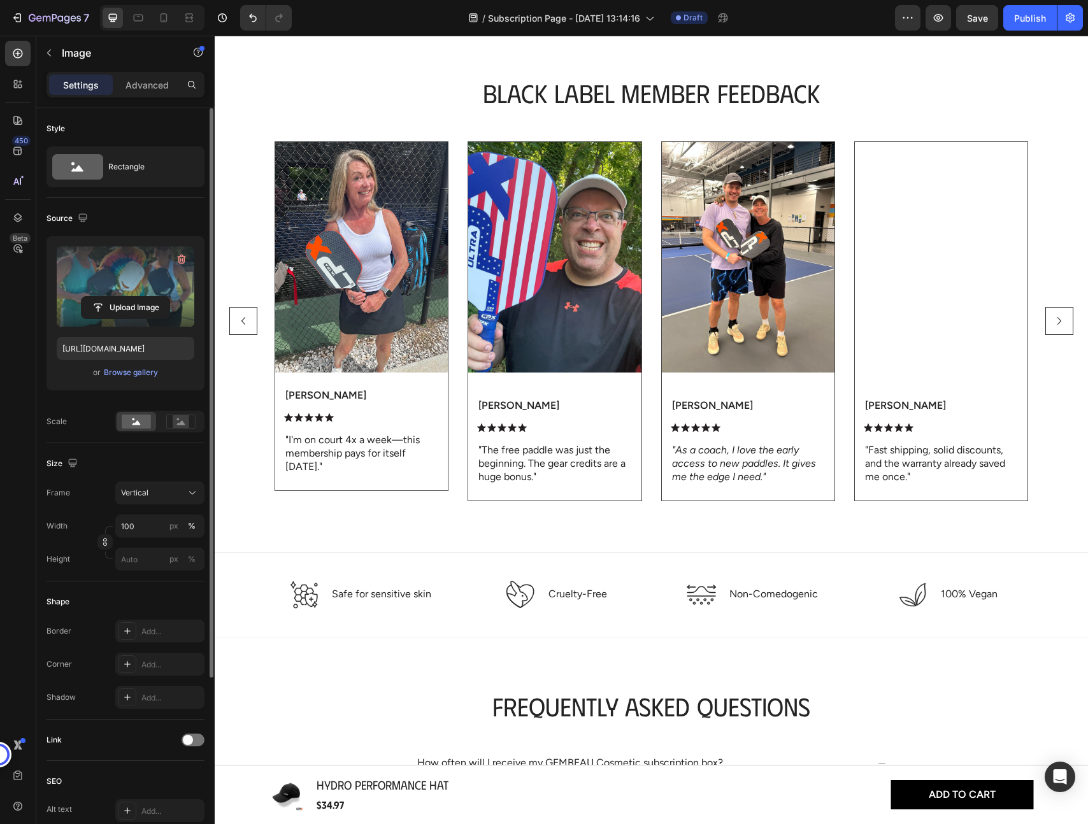
scroll to position [1765, 0]
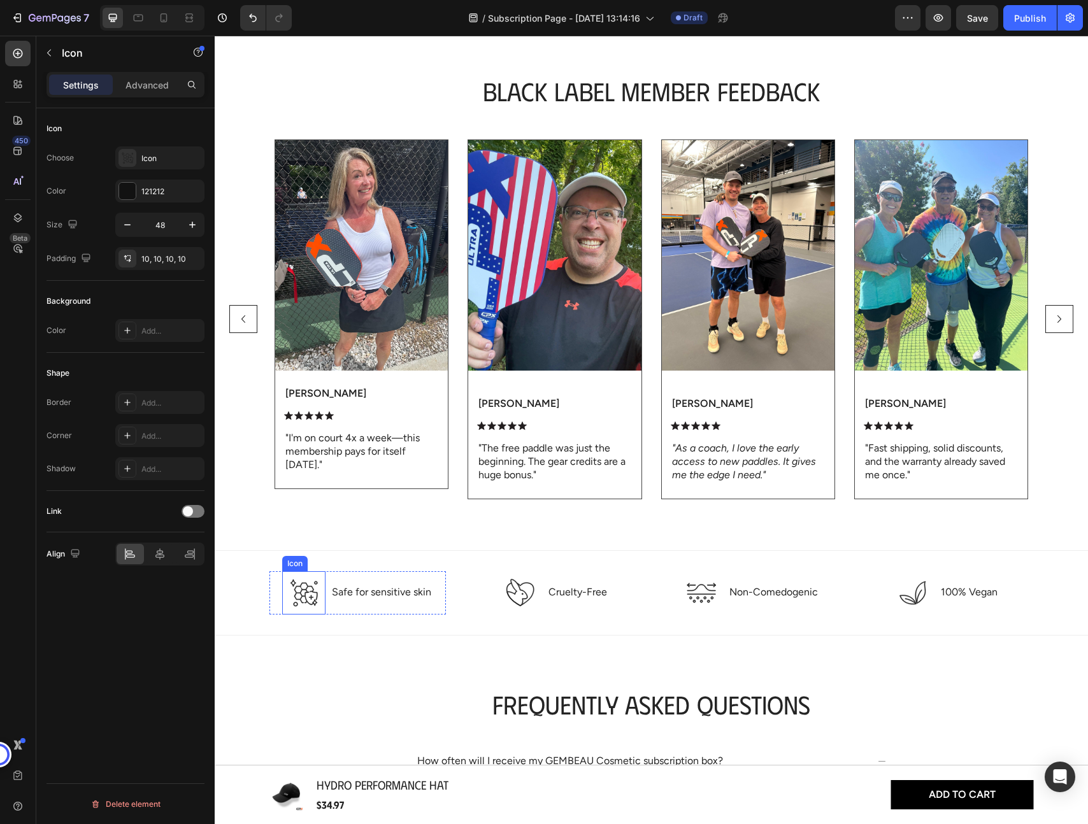
click at [301, 585] on icon at bounding box center [306, 594] width 24 height 23
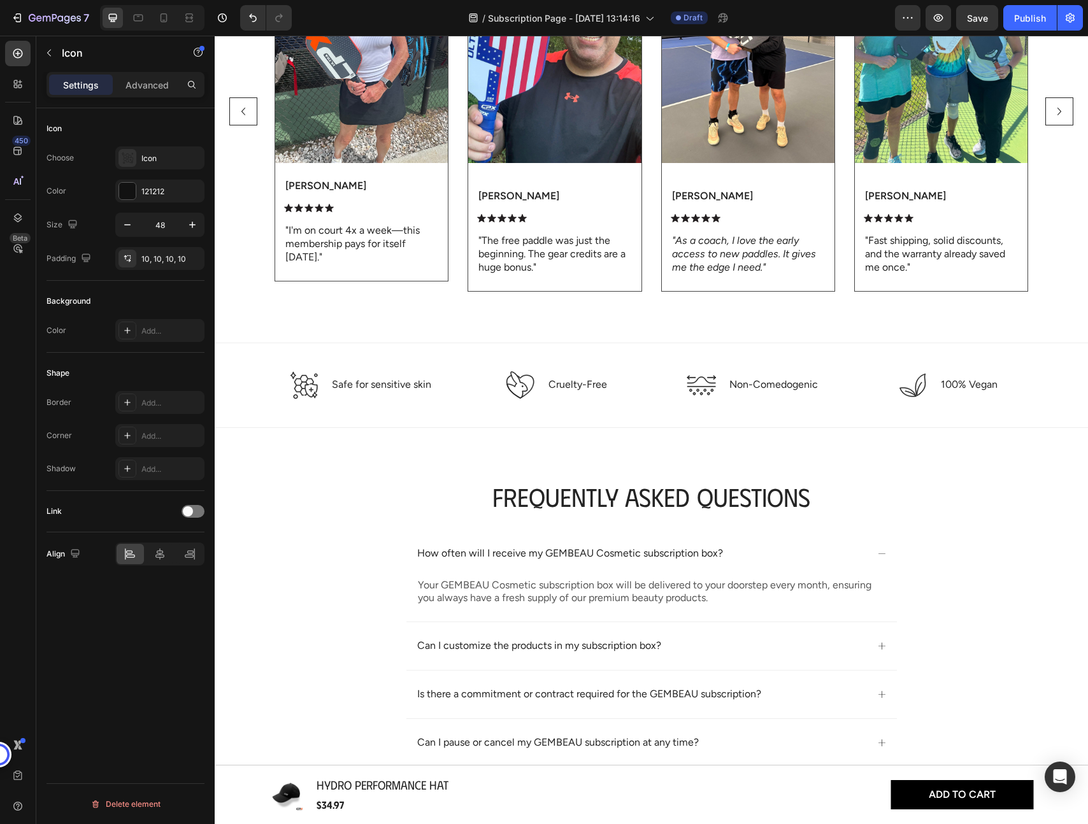
scroll to position [1958, 0]
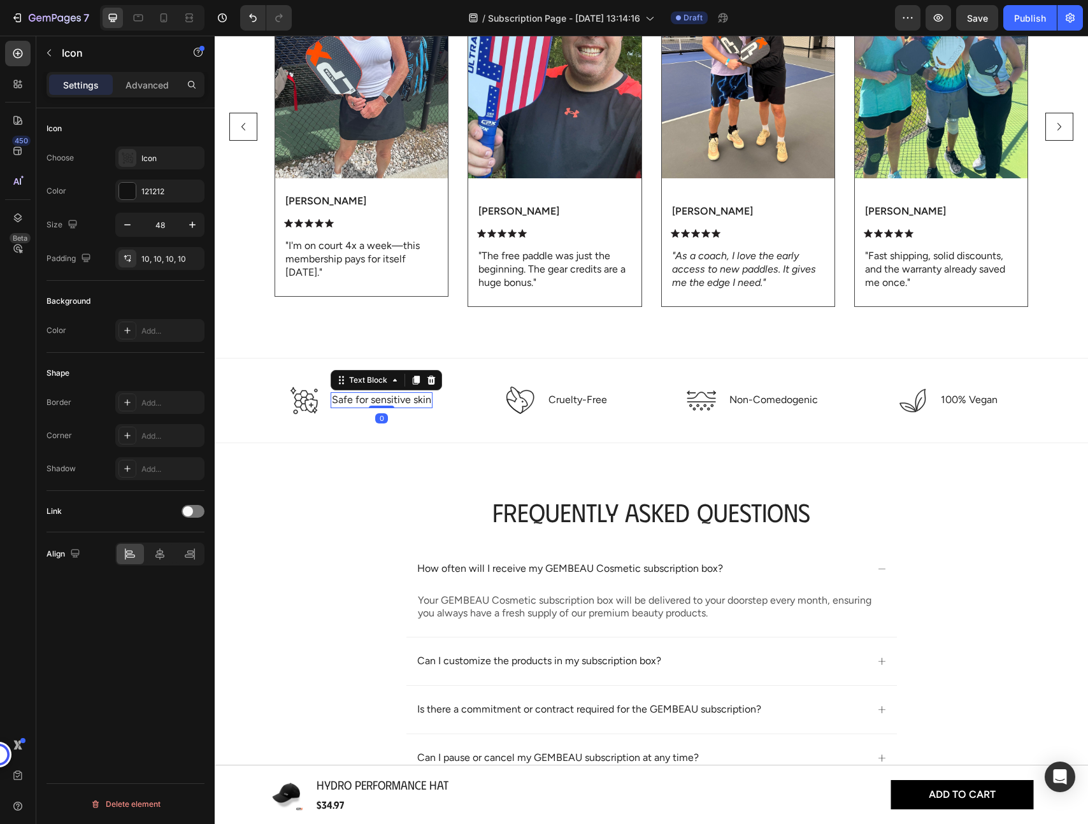
click at [373, 402] on p "Safe for sensitive skin" at bounding box center [381, 400] width 99 height 13
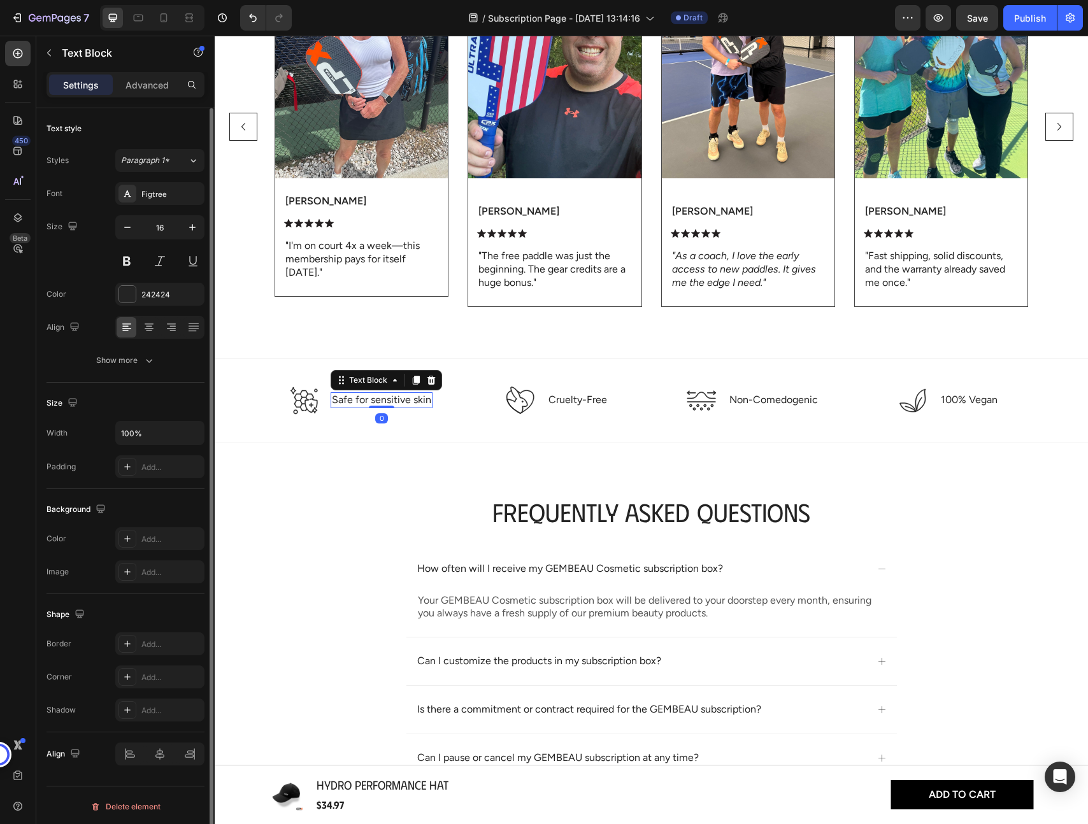
click at [370, 402] on p "Safe for sensitive skin" at bounding box center [381, 400] width 99 height 13
click at [294, 399] on icon at bounding box center [293, 401] width 24 height 23
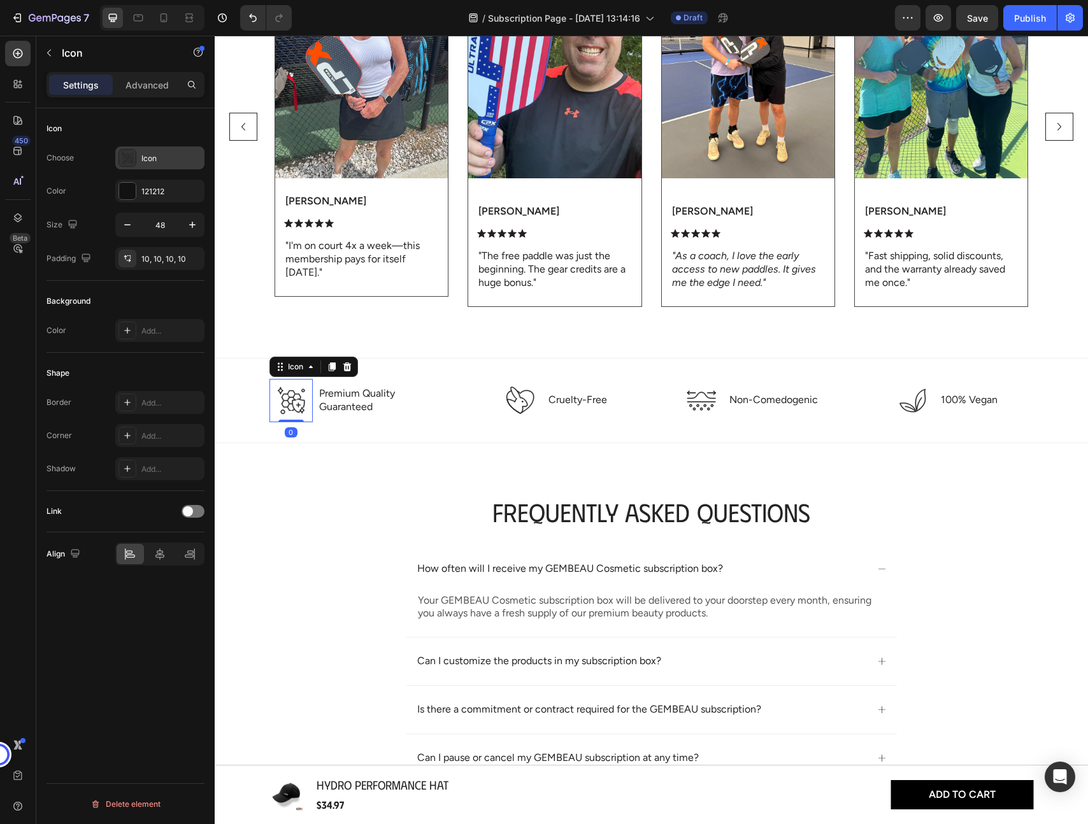
click at [127, 161] on icon at bounding box center [127, 158] width 13 height 13
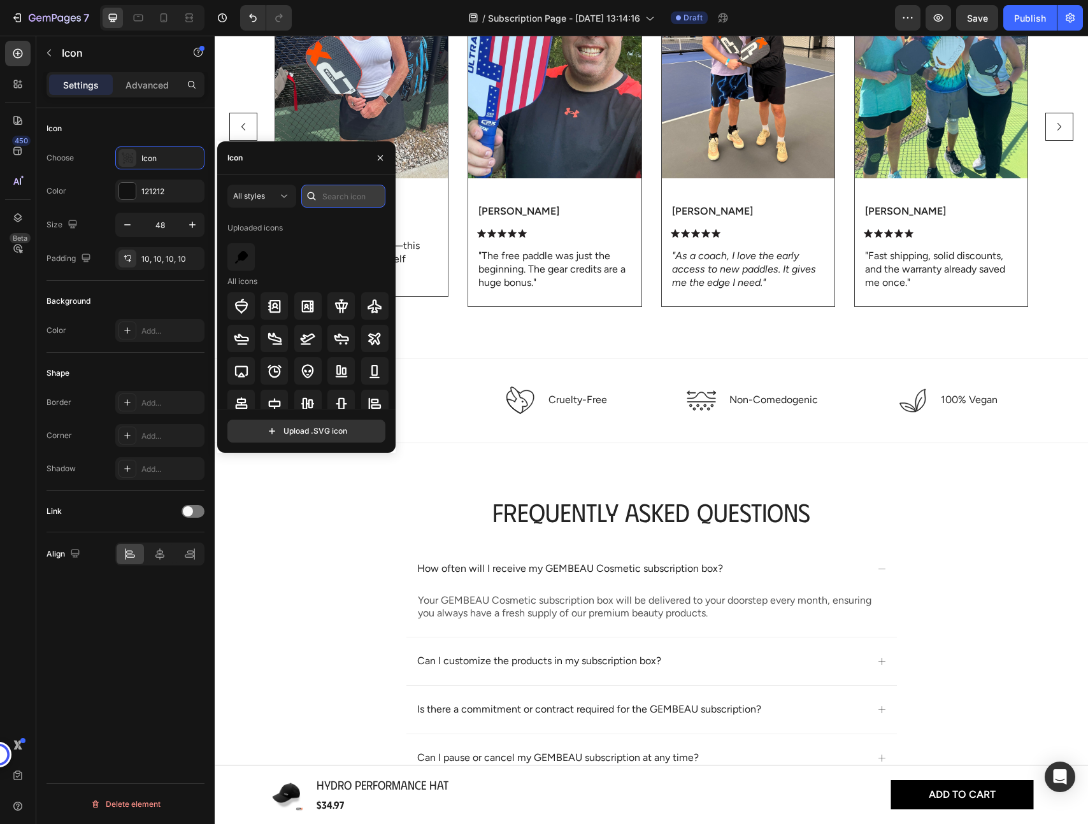
click at [339, 196] on input "text" at bounding box center [343, 196] width 84 height 23
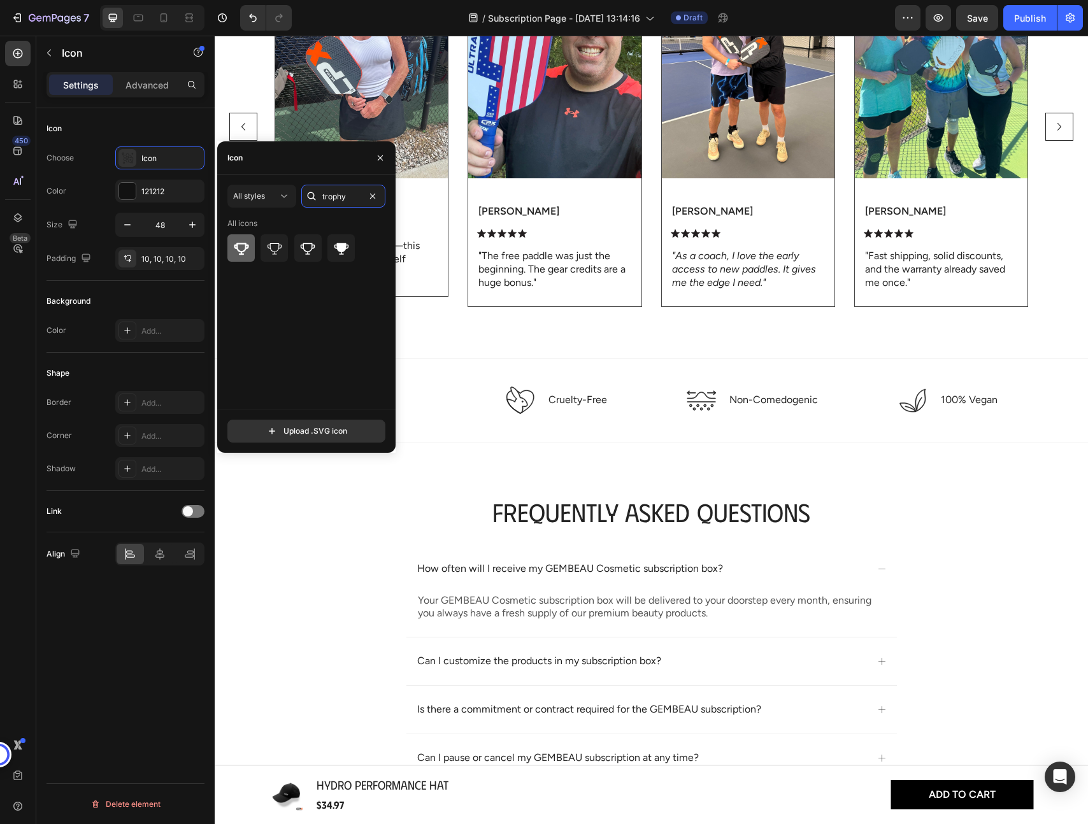
type input "trophy"
click at [246, 254] on icon at bounding box center [241, 248] width 15 height 15
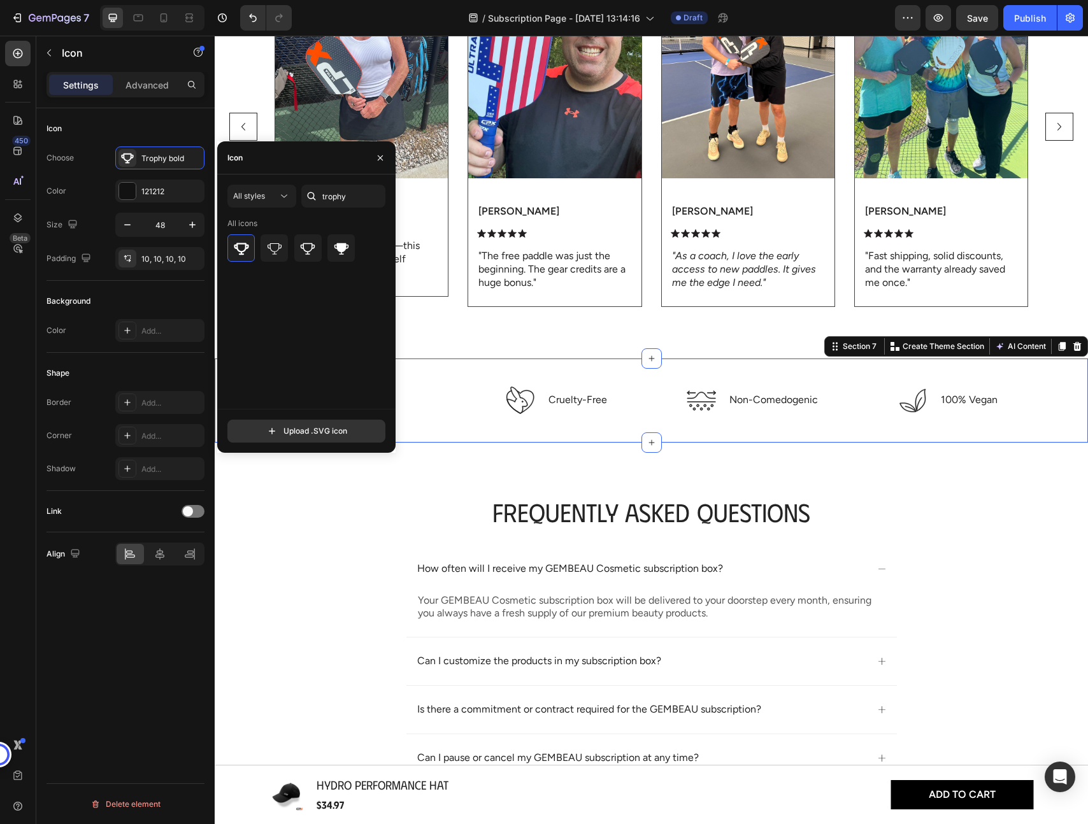
click at [462, 370] on div "Icon Premium Quality Guaranteed Text Block Row Icon Cruelty-Free Text Block Row…" at bounding box center [651, 400] width 873 height 85
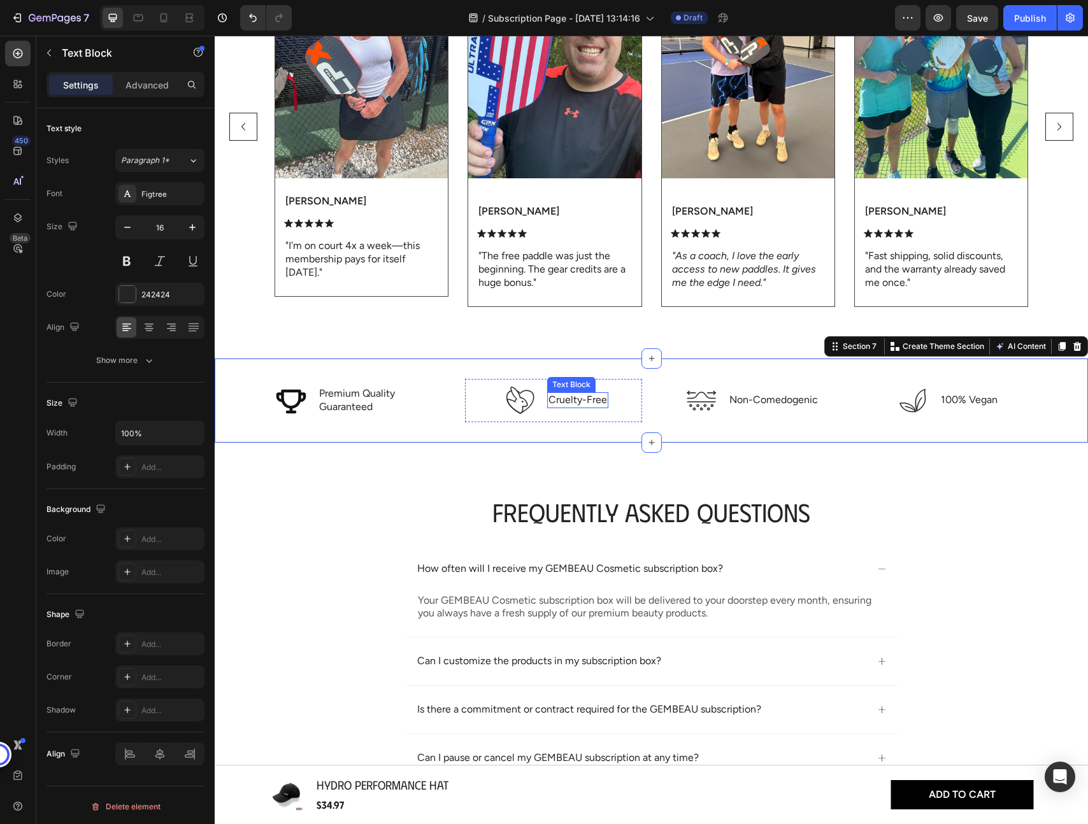
click at [567, 399] on p "Cruelty-Free" at bounding box center [577, 400] width 59 height 13
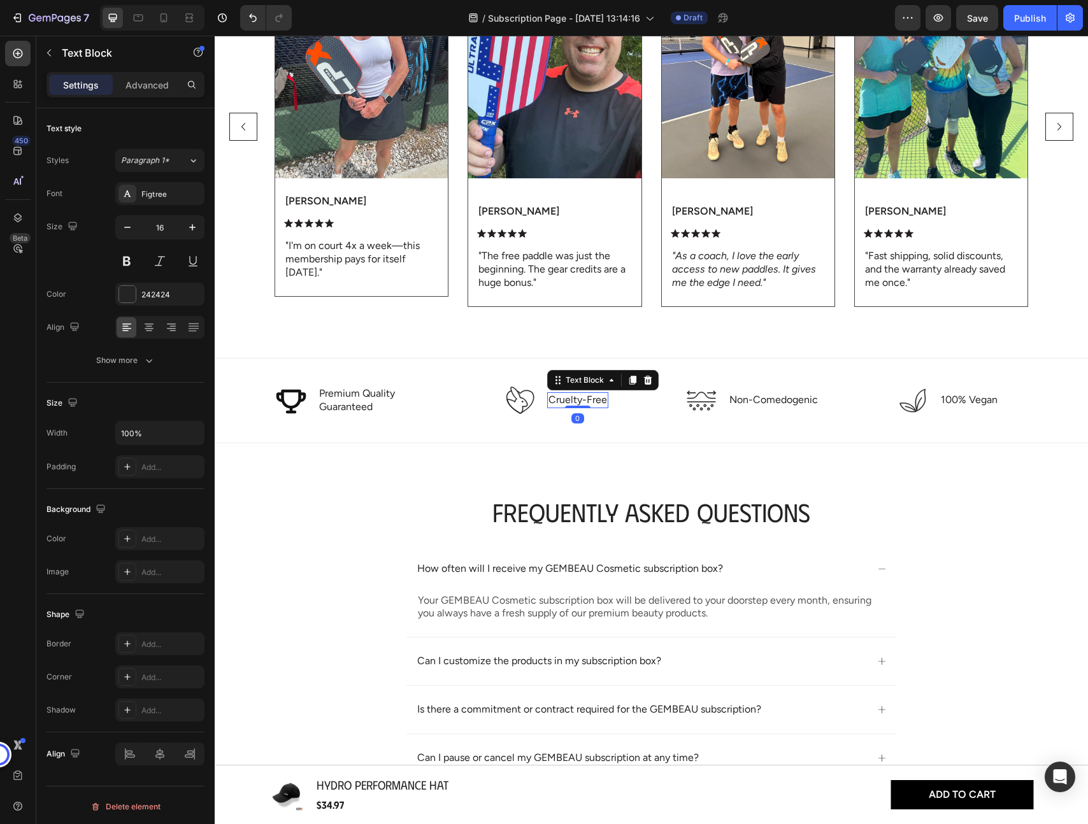
click at [567, 399] on p "Cruelty-Free" at bounding box center [577, 400] width 59 height 13
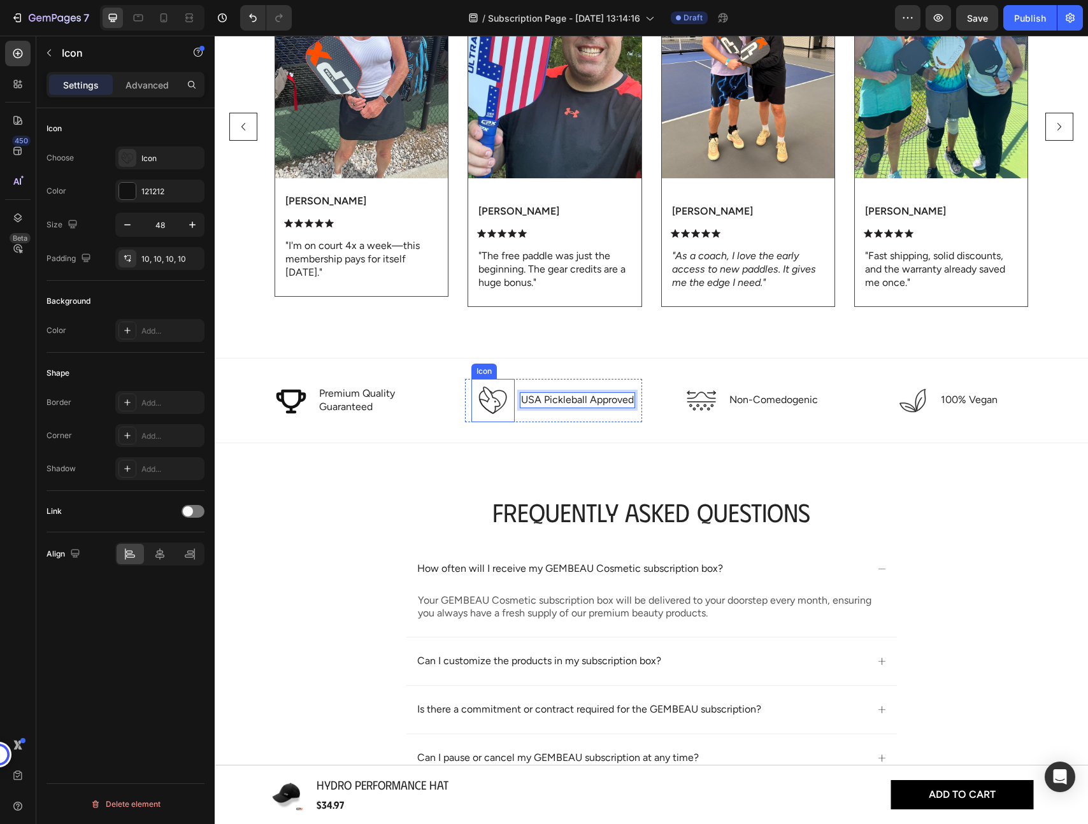
click at [491, 401] on icon at bounding box center [493, 400] width 31 height 31
click at [129, 158] on icon at bounding box center [126, 157] width 9 height 11
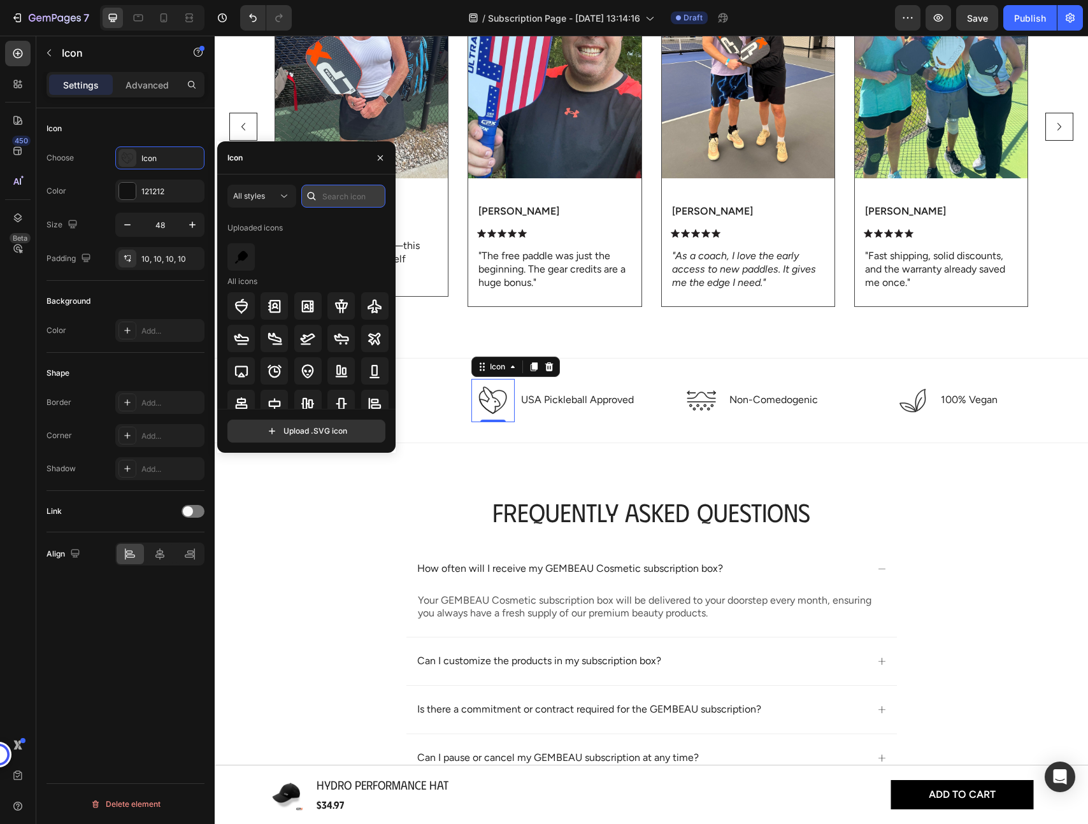
click at [350, 205] on input "text" at bounding box center [343, 196] width 84 height 23
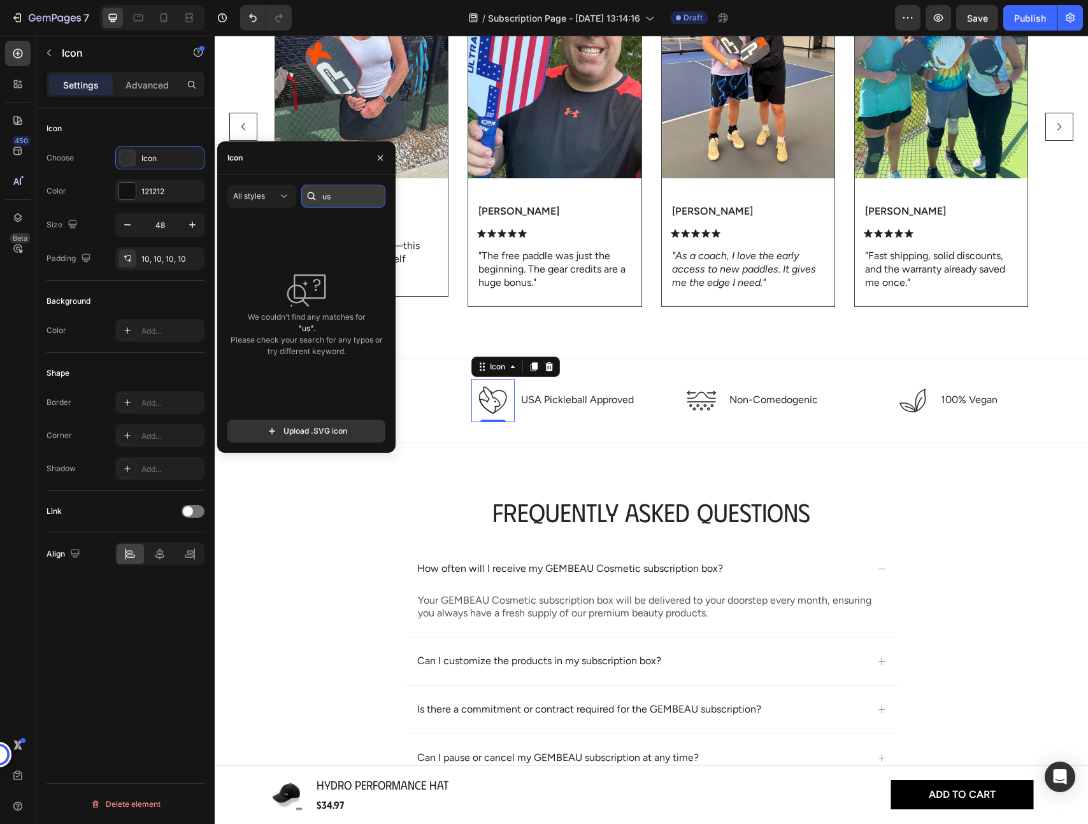
type input "u"
type input "done"
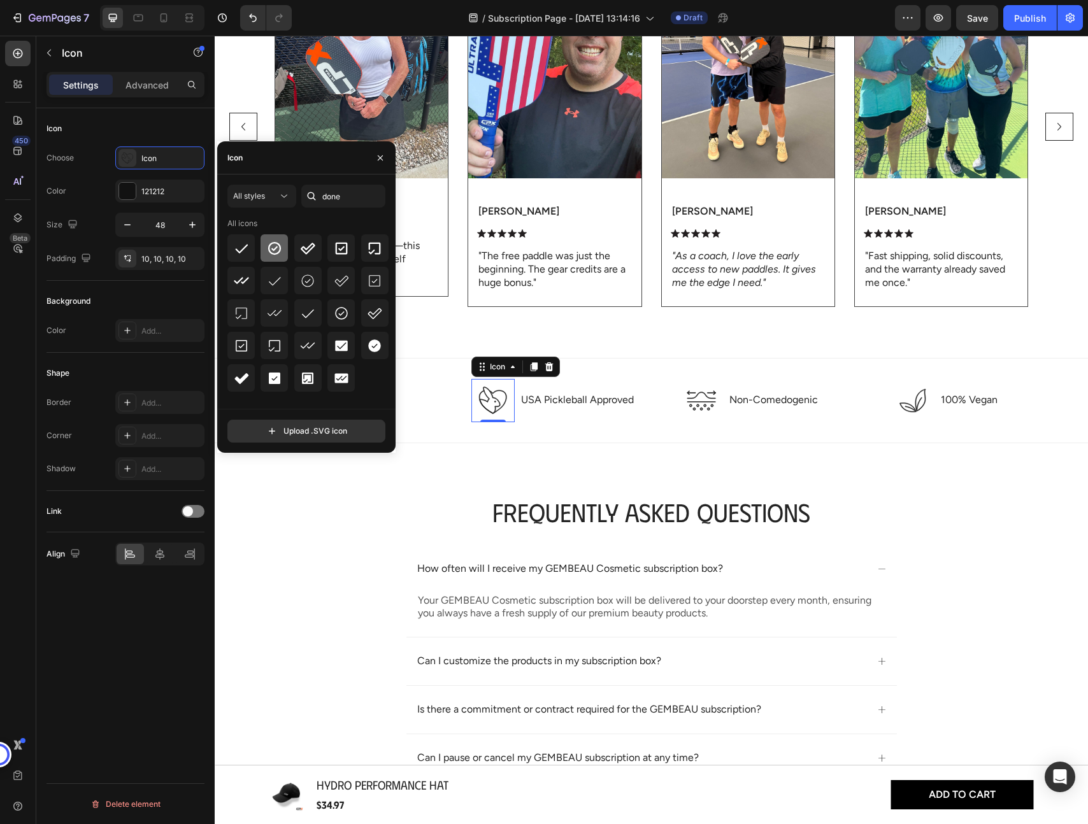
click at [273, 250] on icon at bounding box center [274, 247] width 13 height 13
click at [699, 404] on icon at bounding box center [701, 400] width 31 height 31
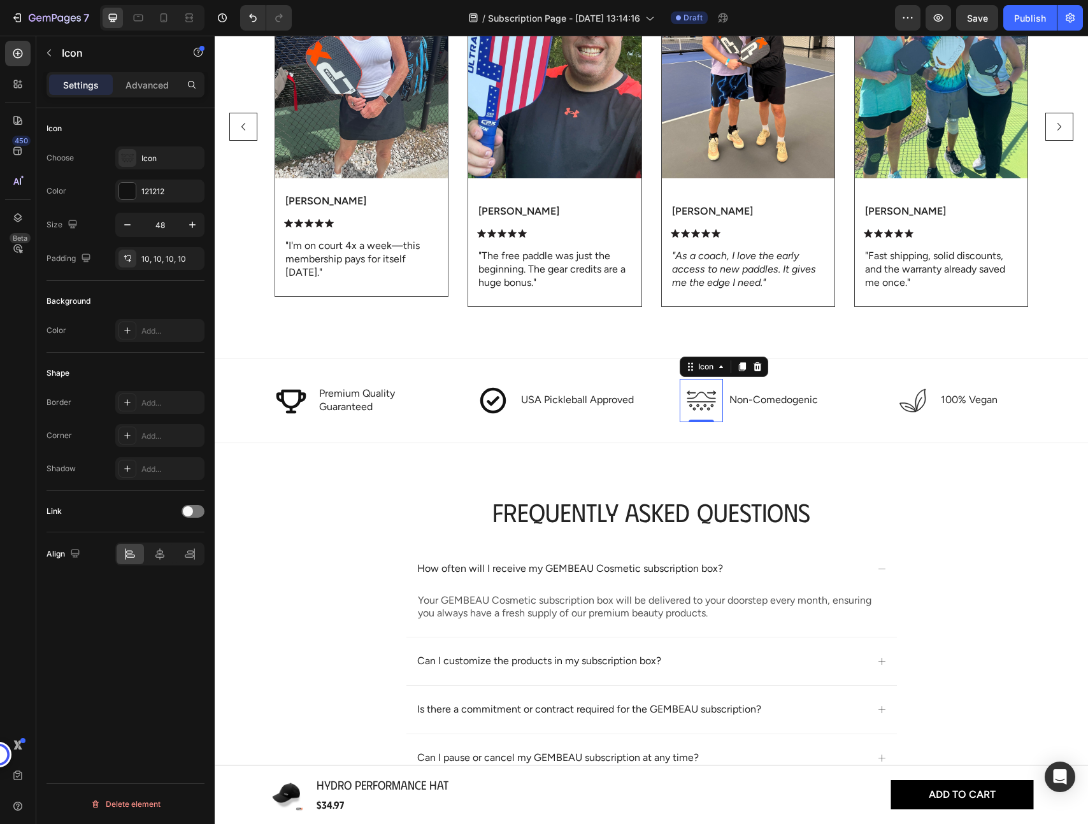
click at [774, 399] on p "Non-Comedogenic" at bounding box center [773, 400] width 89 height 13
click at [676, 399] on icon at bounding box center [684, 400] width 31 height 31
click at [128, 160] on icon at bounding box center [127, 158] width 13 height 13
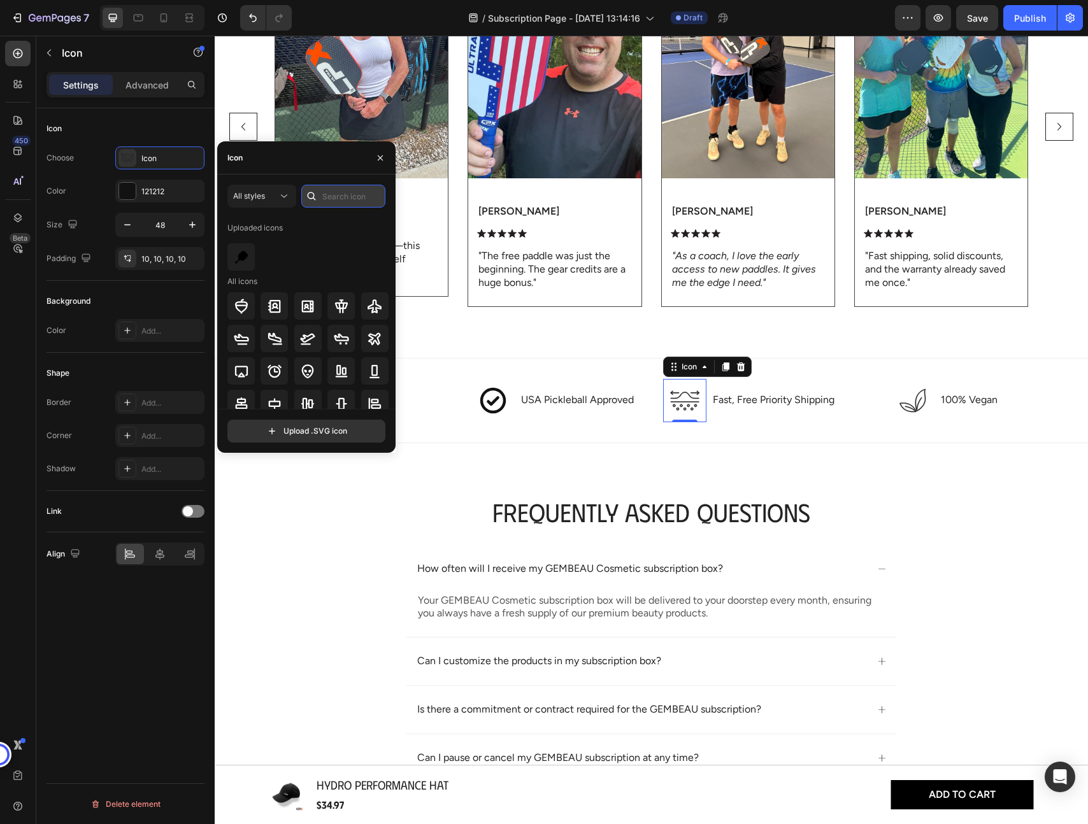
click at [334, 195] on input "text" at bounding box center [343, 196] width 84 height 23
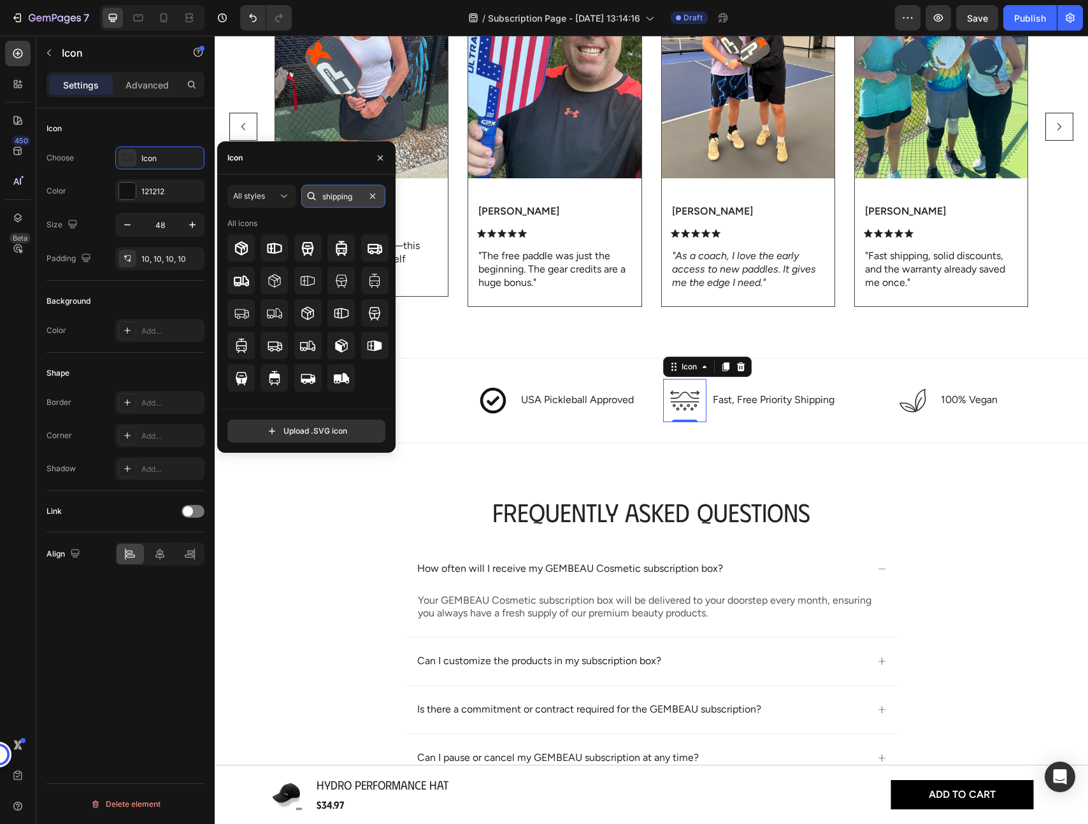
type input "shipping"
click at [377, 248] on icon at bounding box center [374, 248] width 15 height 10
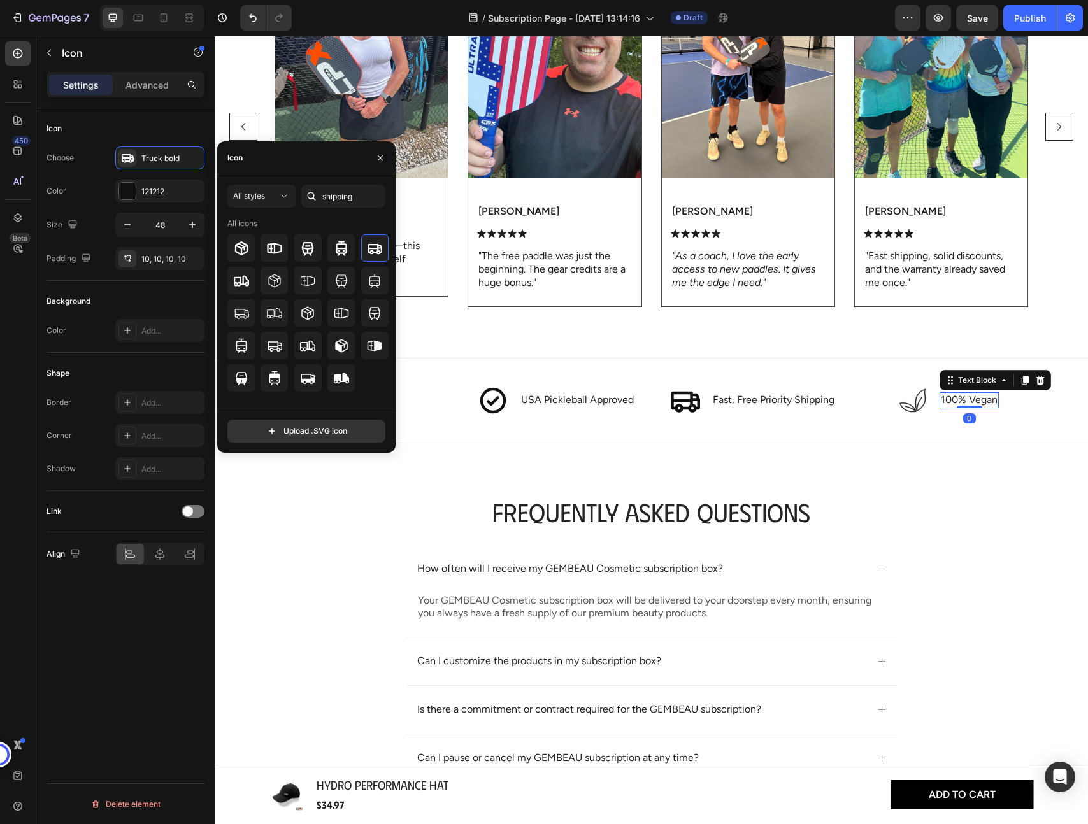
click at [960, 399] on p "100% Vegan" at bounding box center [969, 400] width 57 height 13
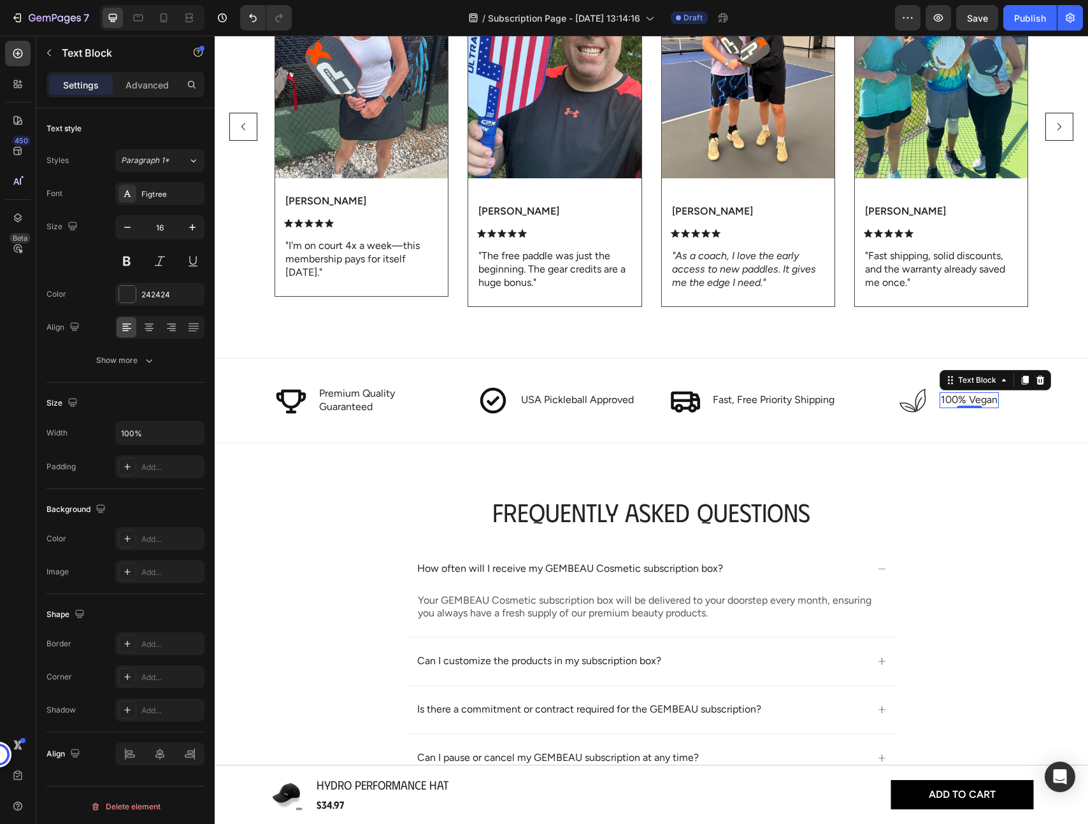
click at [946, 397] on p "100% Vegan" at bounding box center [969, 400] width 57 height 13
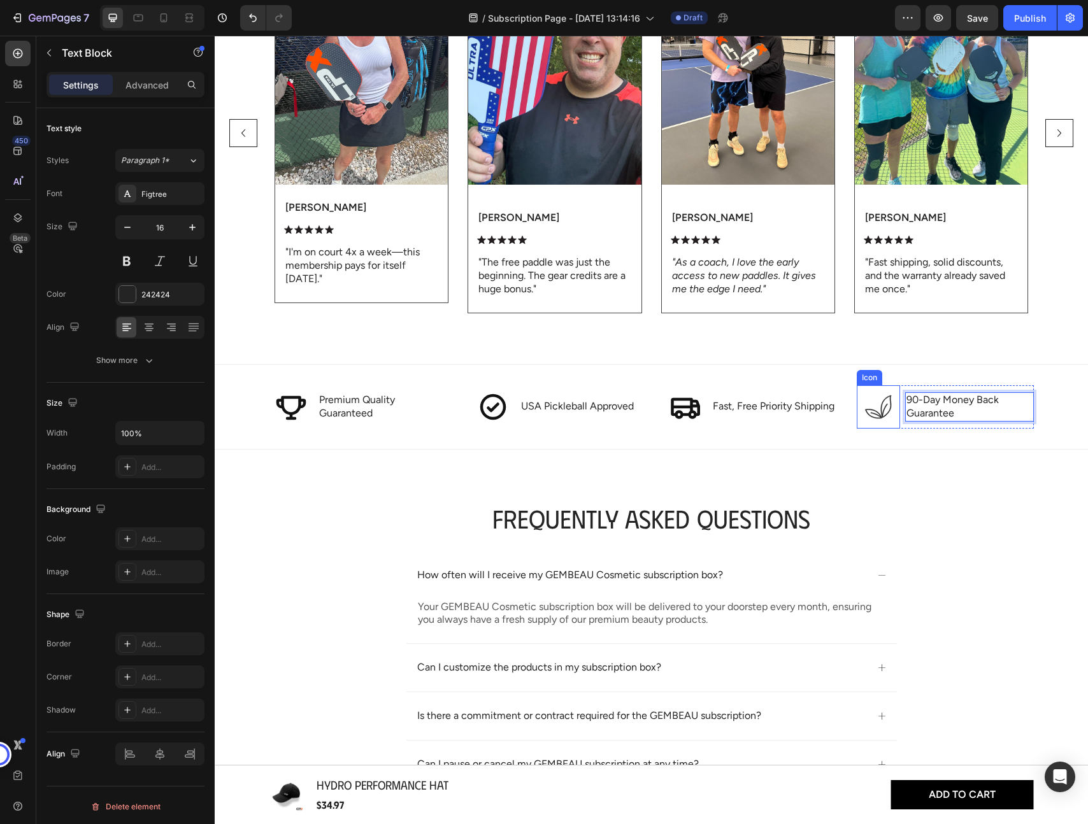
click at [885, 409] on icon at bounding box center [878, 407] width 31 height 31
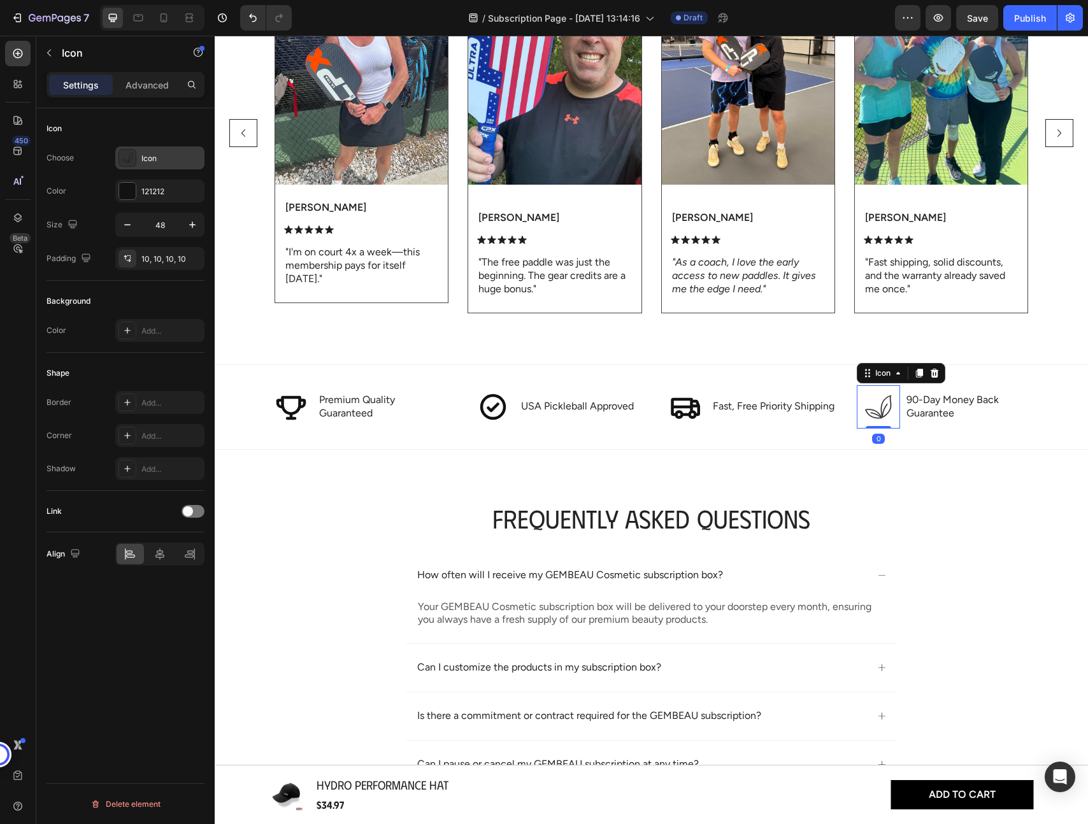
click at [126, 157] on icon at bounding box center [127, 158] width 13 height 13
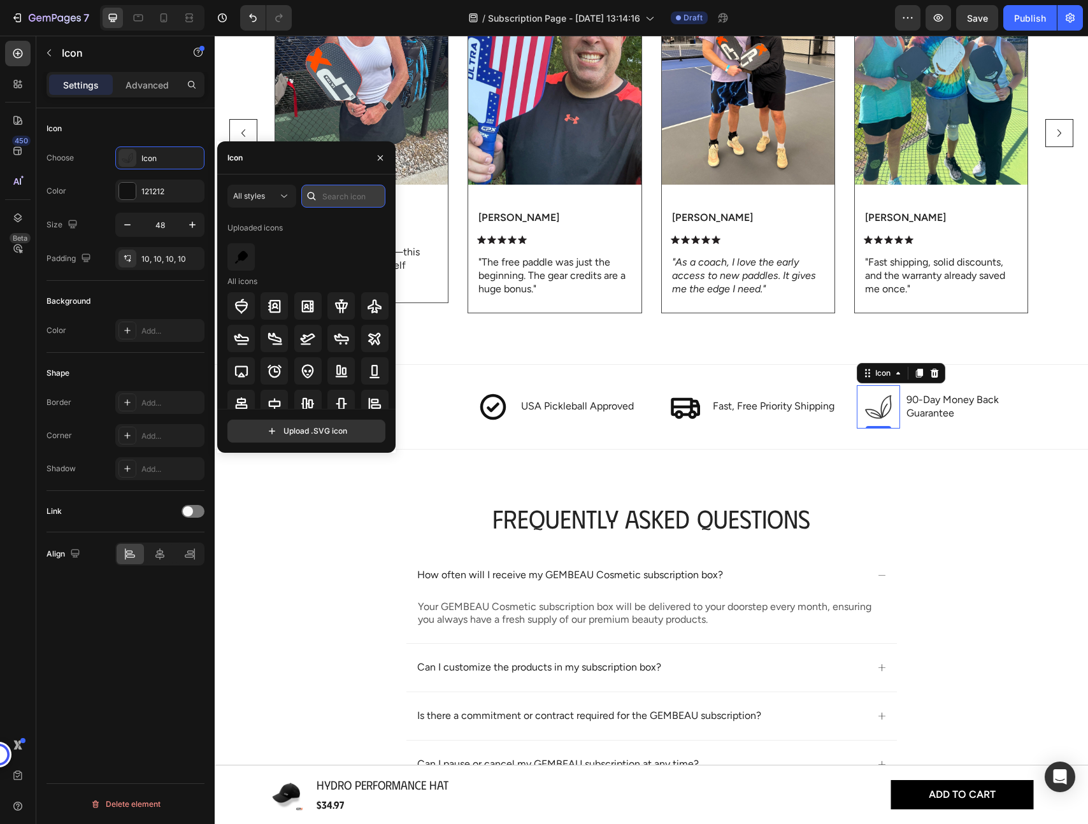
click at [341, 199] on input "text" at bounding box center [343, 196] width 84 height 23
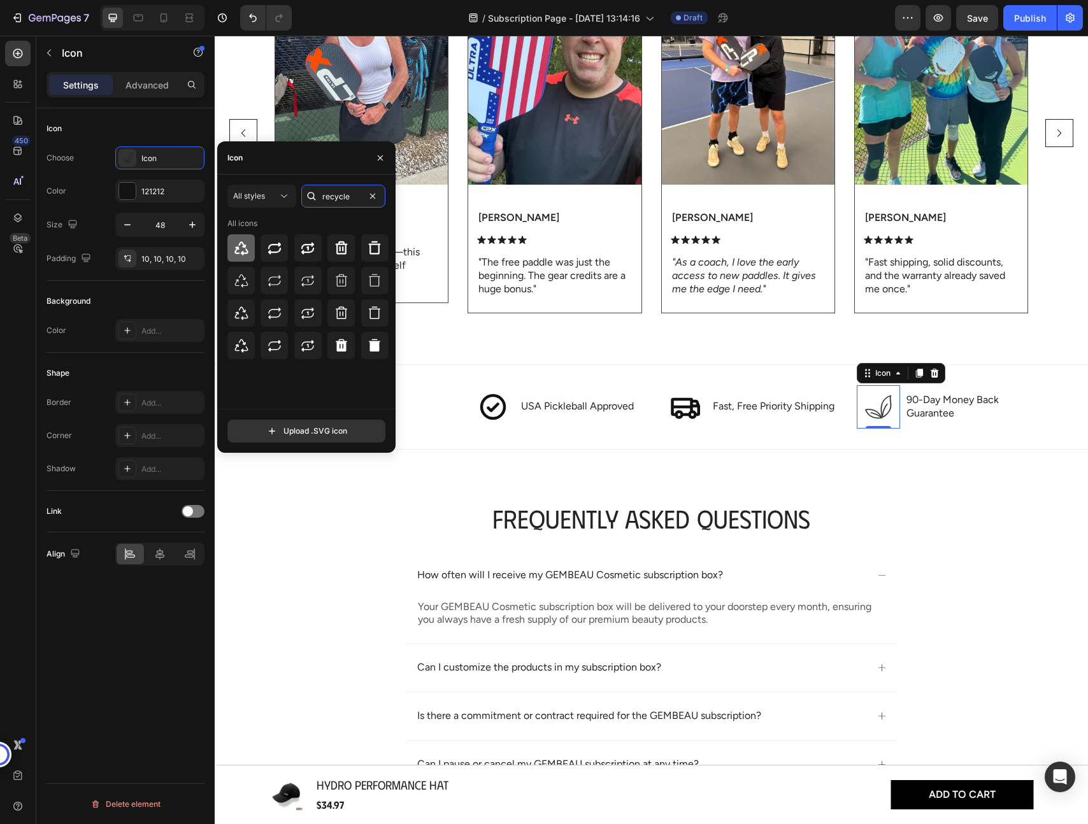
type input "recycle"
click at [252, 250] on div at bounding box center [240, 247] width 27 height 27
click at [306, 476] on div "Frequently Asked Questions Heading How often will I receive my GEMBEAU Cosmetic…" at bounding box center [651, 693] width 873 height 487
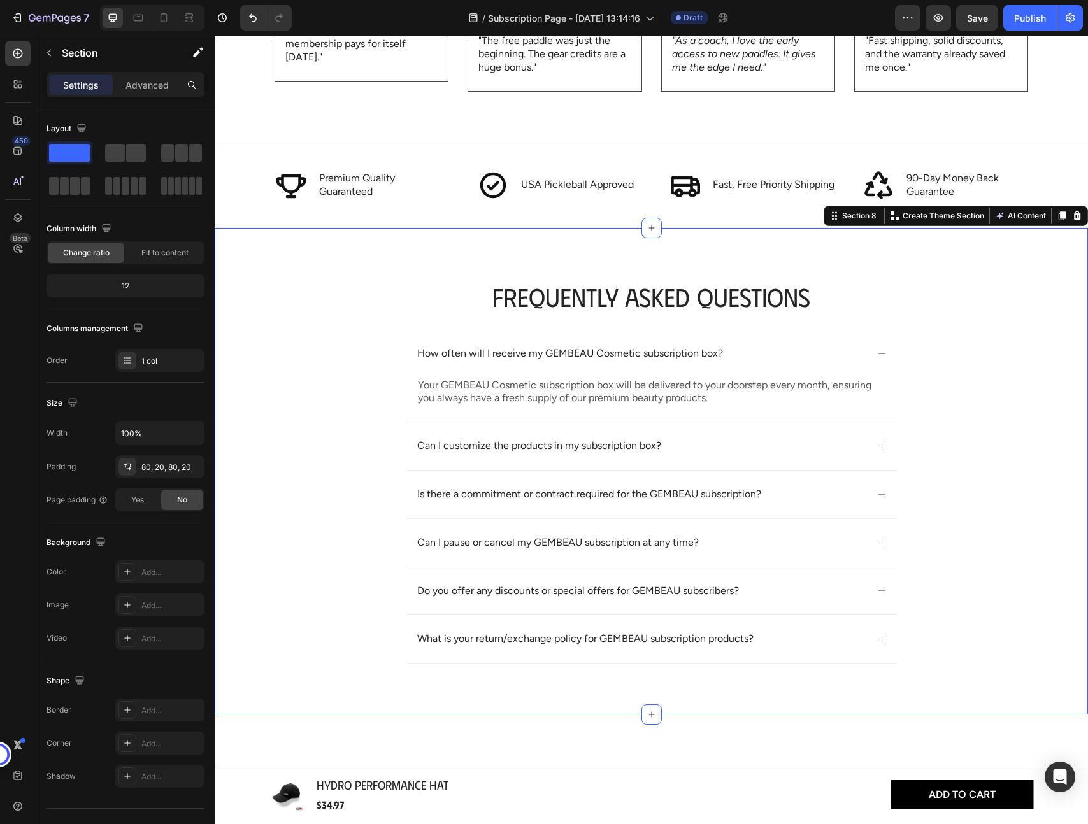
scroll to position [2174, 0]
click at [878, 446] on icon at bounding box center [882, 446] width 10 height 10
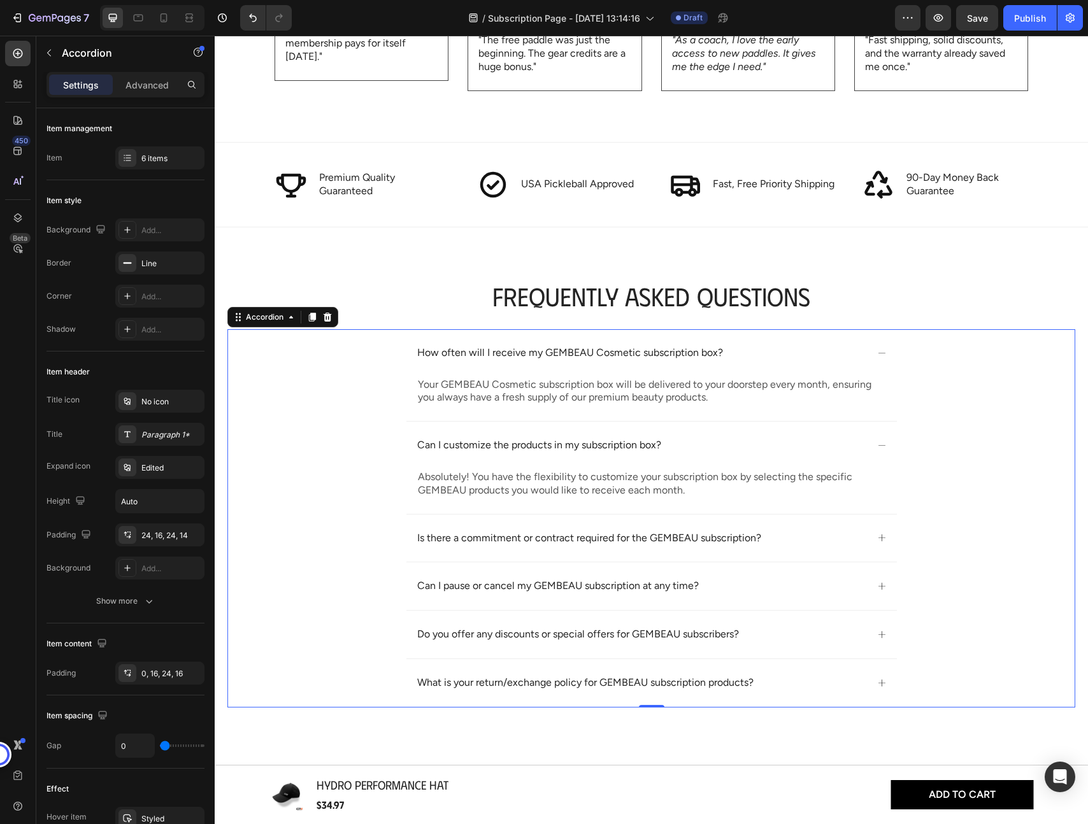
click at [469, 349] on p "How often will I receive my GEMBEAU Cosmetic subscription box?" at bounding box center [570, 352] width 306 height 13
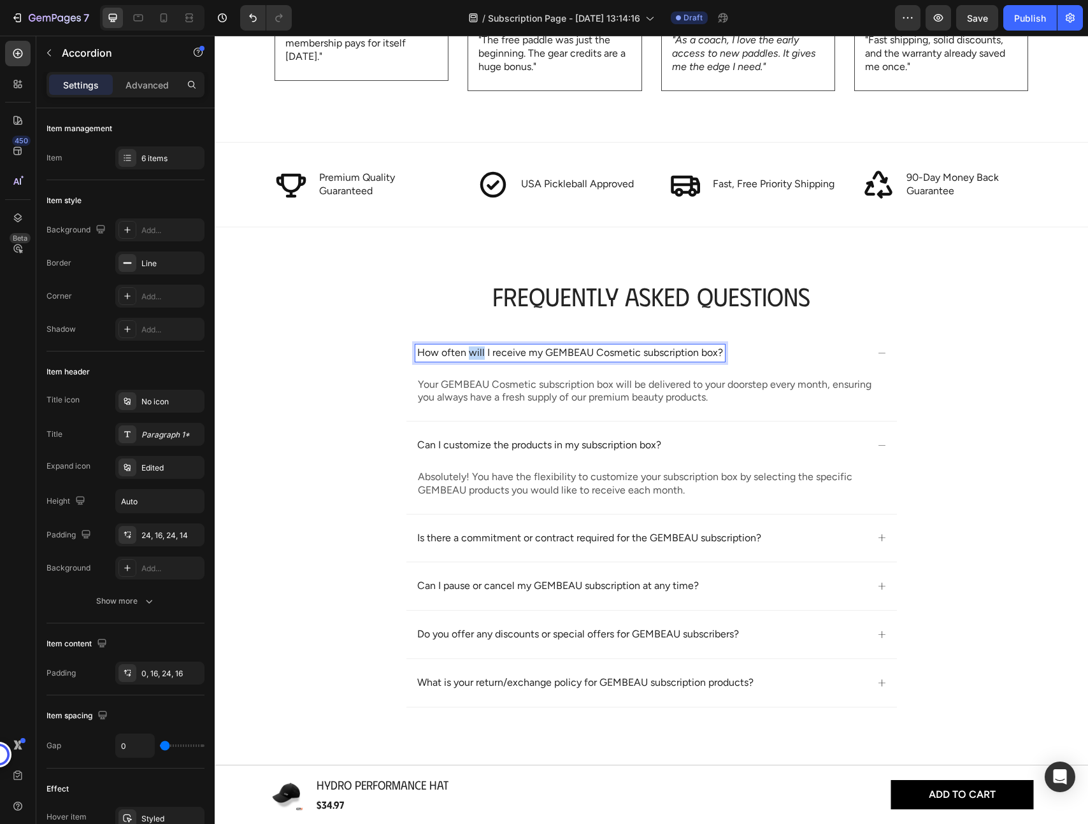
click at [469, 349] on p "How often will I receive my GEMBEAU Cosmetic subscription box?" at bounding box center [570, 352] width 306 height 13
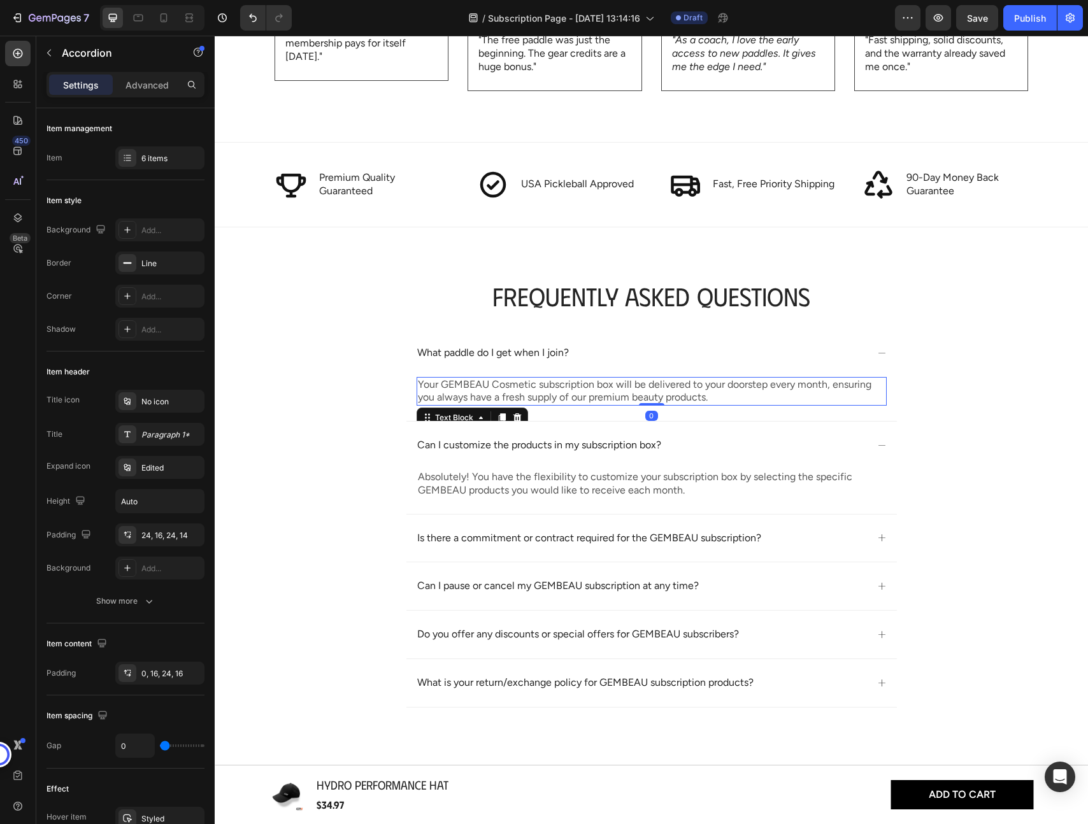
click at [483, 388] on p "Your GEMBEAU Cosmetic subscription box will be delivered to your doorstep every…" at bounding box center [651, 391] width 467 height 27
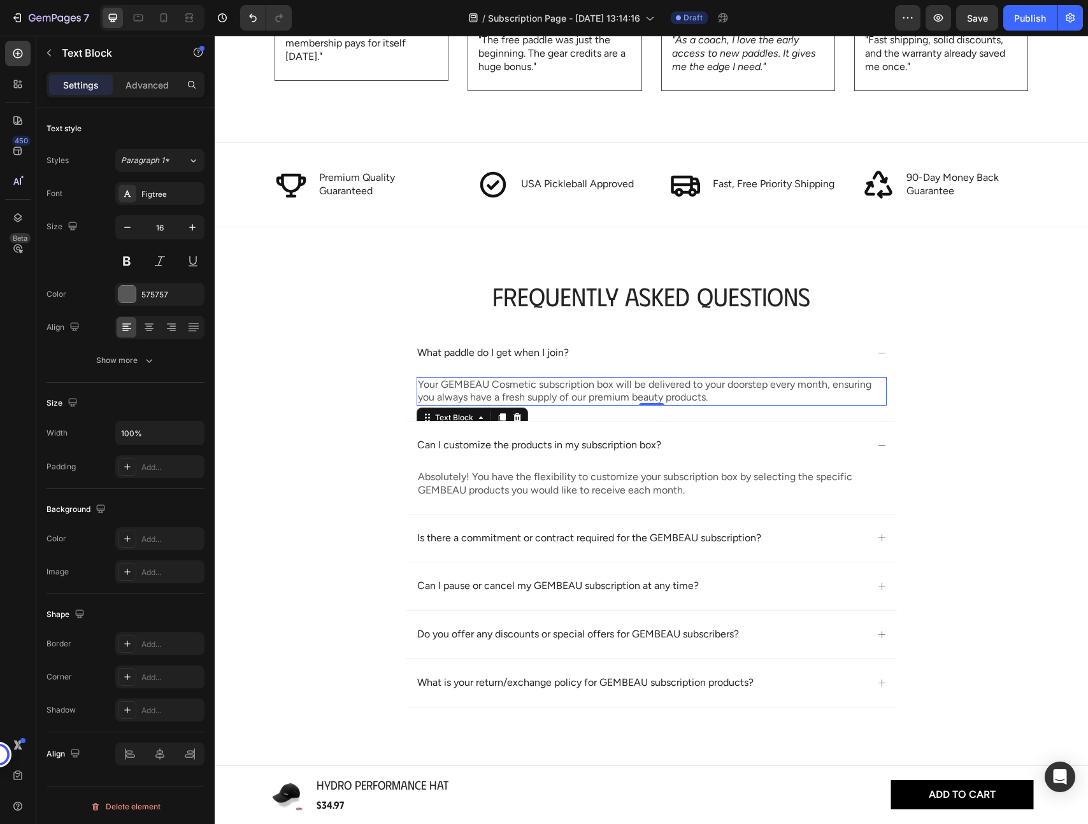
click at [529, 390] on p "Your GEMBEAU Cosmetic subscription box will be delivered to your doorstep every…" at bounding box center [651, 391] width 467 height 27
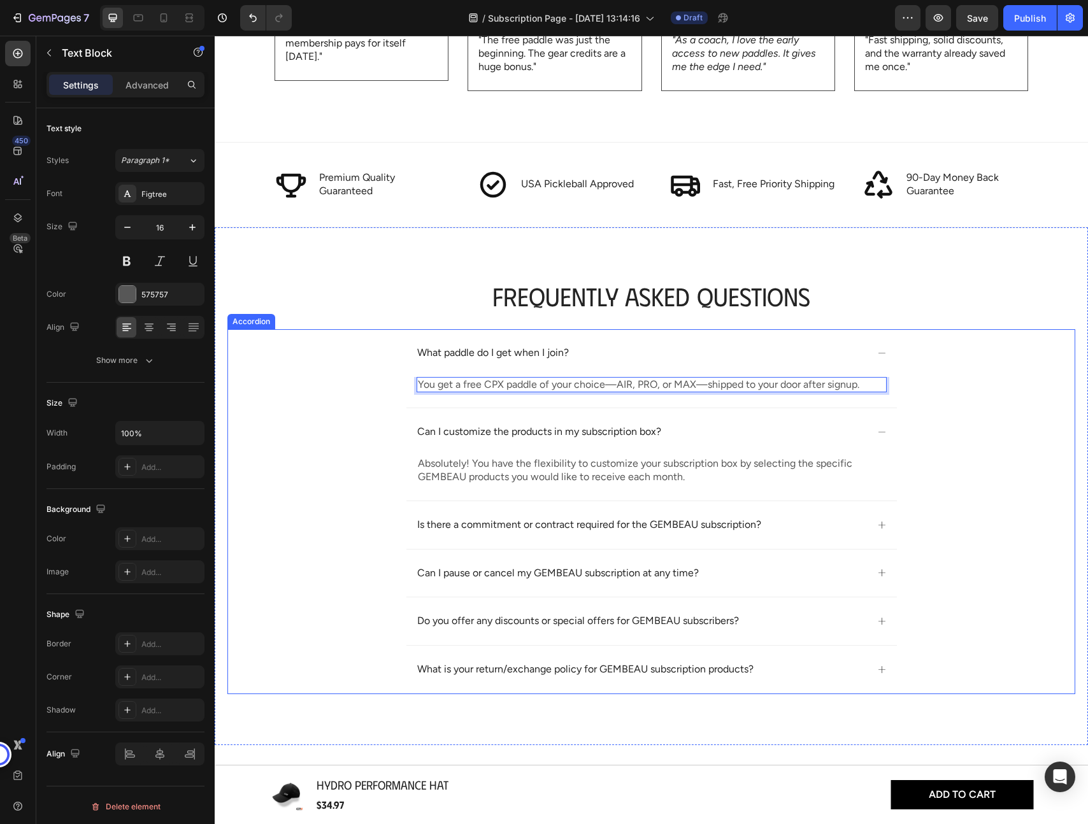
click at [530, 433] on p "Can I customize the products in my subscription box?" at bounding box center [539, 431] width 244 height 13
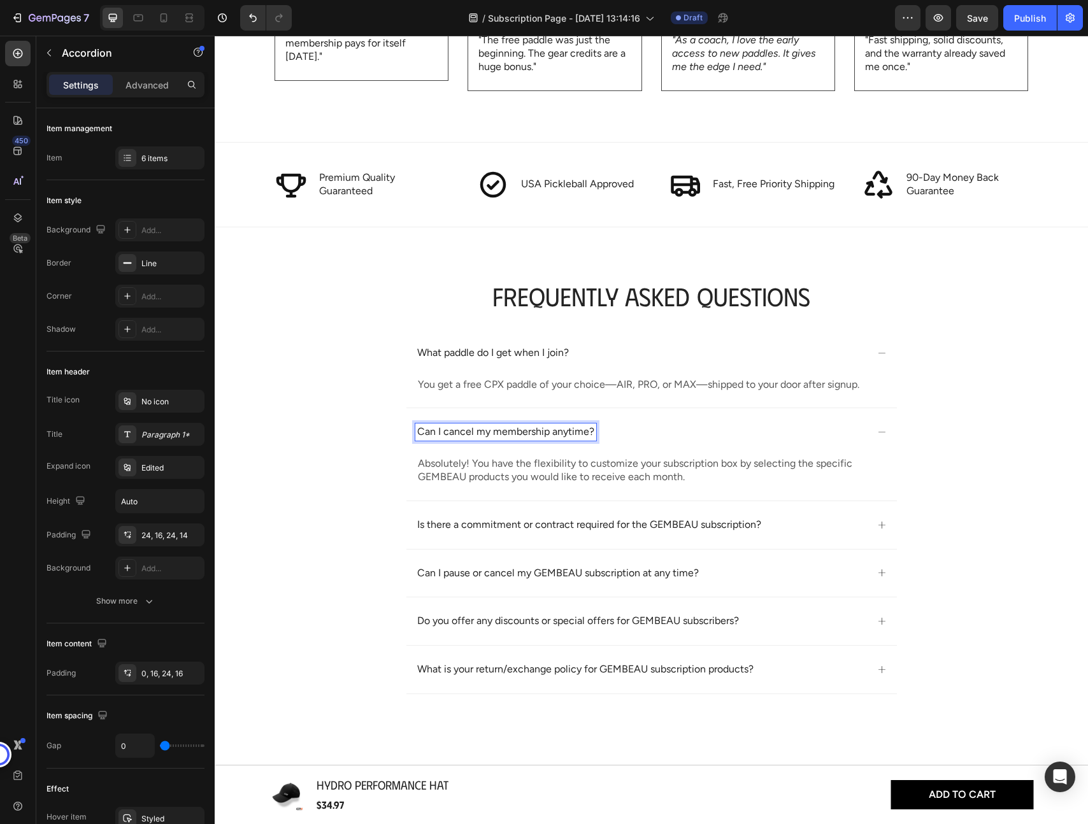
click at [494, 523] on p "Is there a commitment or contract required for the GEMBEAU subscription?" at bounding box center [589, 524] width 344 height 13
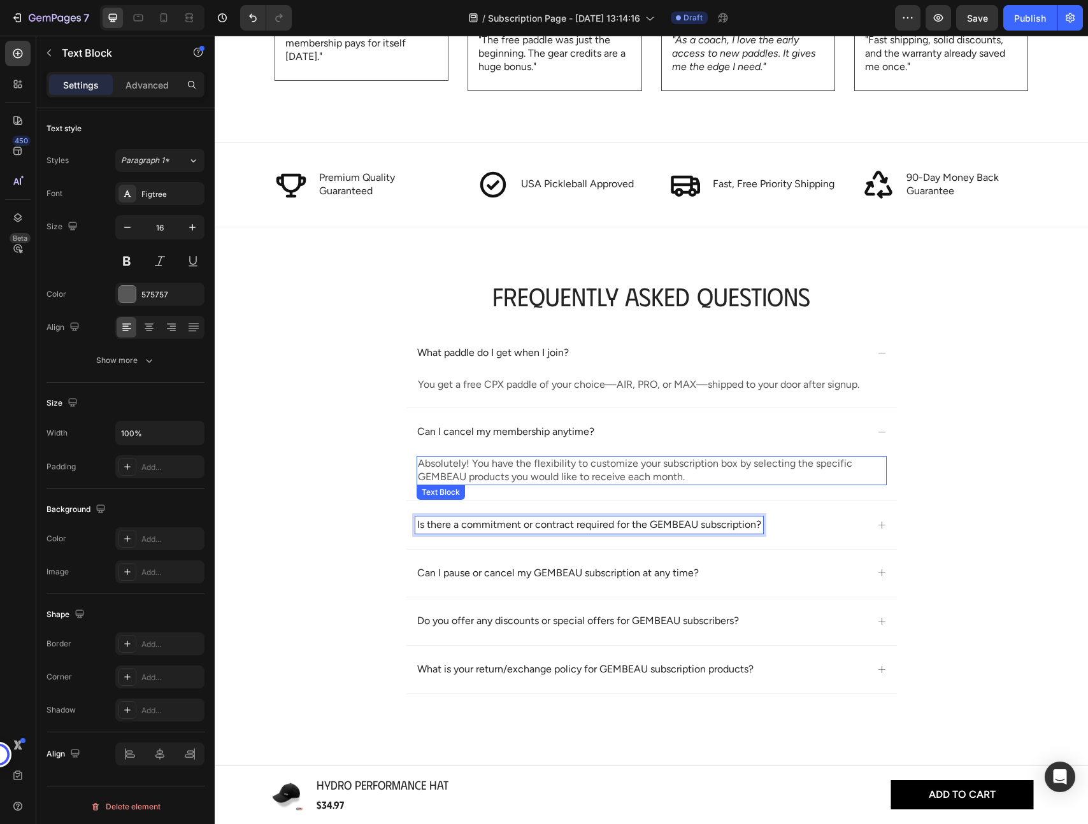
click at [530, 471] on p "Absolutely! You have the flexibility to customize your subscription box by sele…" at bounding box center [651, 470] width 467 height 27
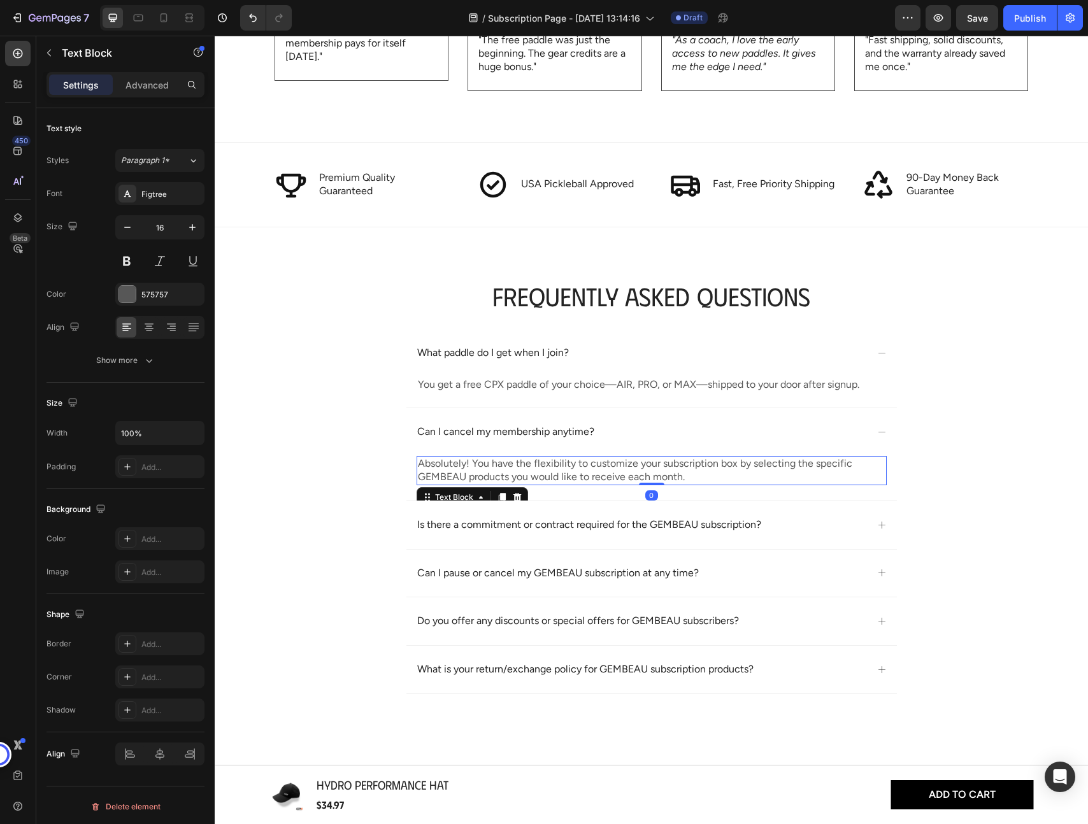
click at [530, 471] on p "Absolutely! You have the flexibility to customize your subscription box by sele…" at bounding box center [651, 470] width 467 height 27
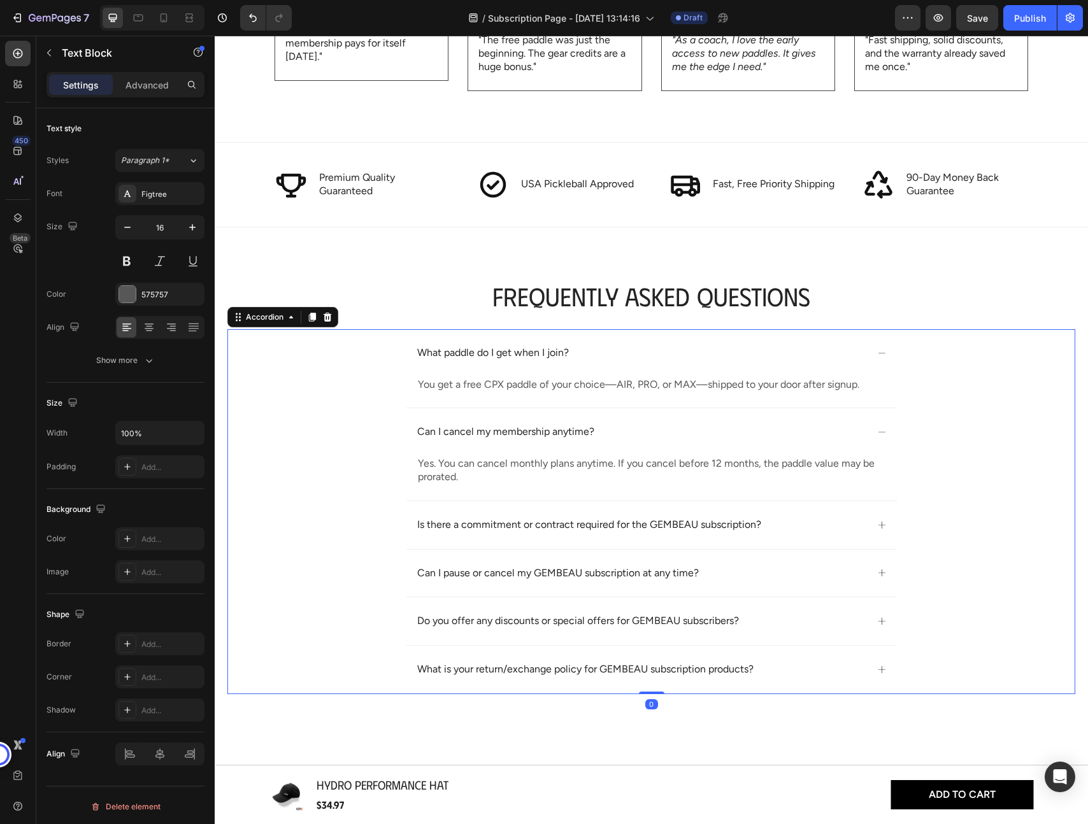
click at [537, 532] on div "Is there a commitment or contract required for the GEMBEAU subscription?" at bounding box center [589, 524] width 348 height 17
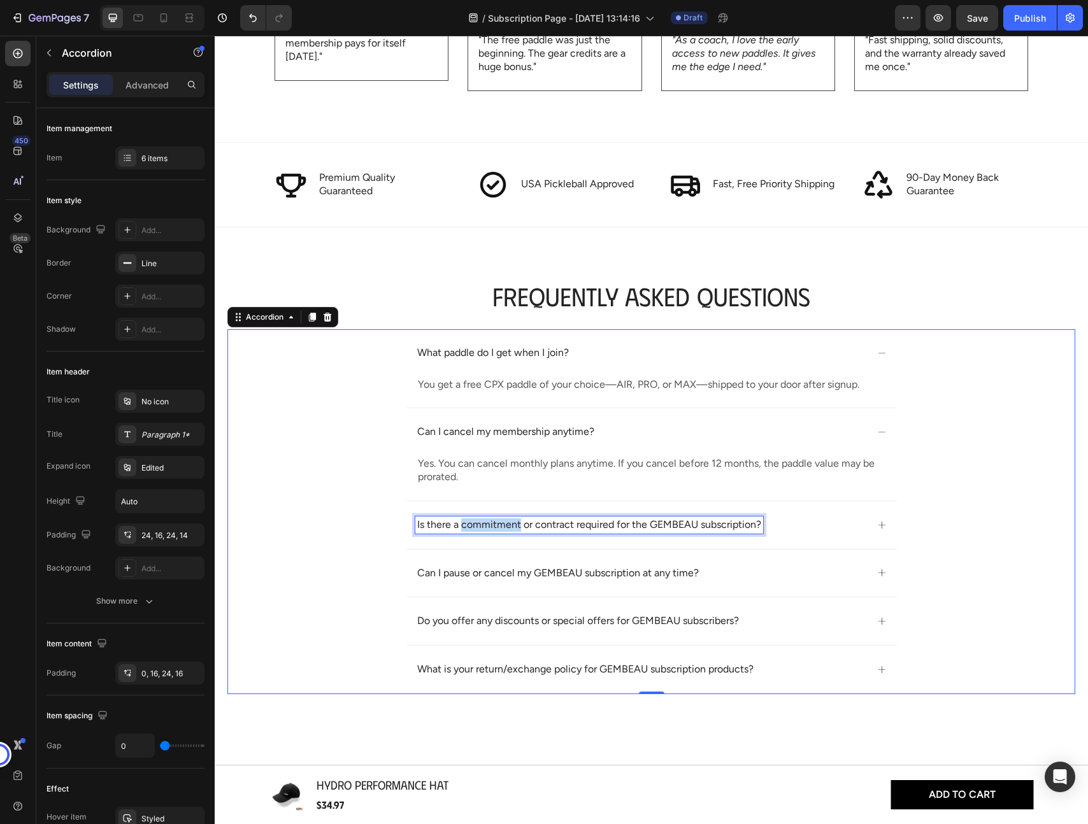
click at [507, 523] on p "Is there a commitment or contract required for the GEMBEAU subscription?" at bounding box center [589, 524] width 344 height 13
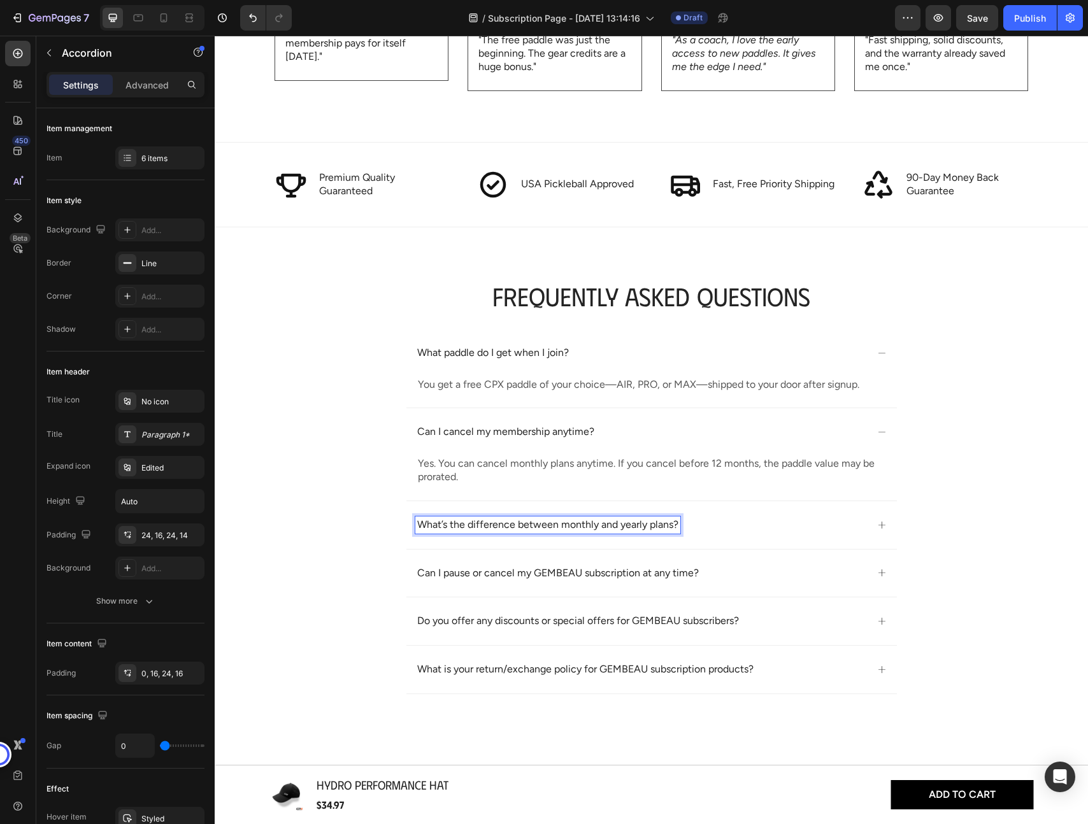
click at [876, 529] on div "What’s the difference between monthly and yearly plans?" at bounding box center [651, 525] width 490 height 48
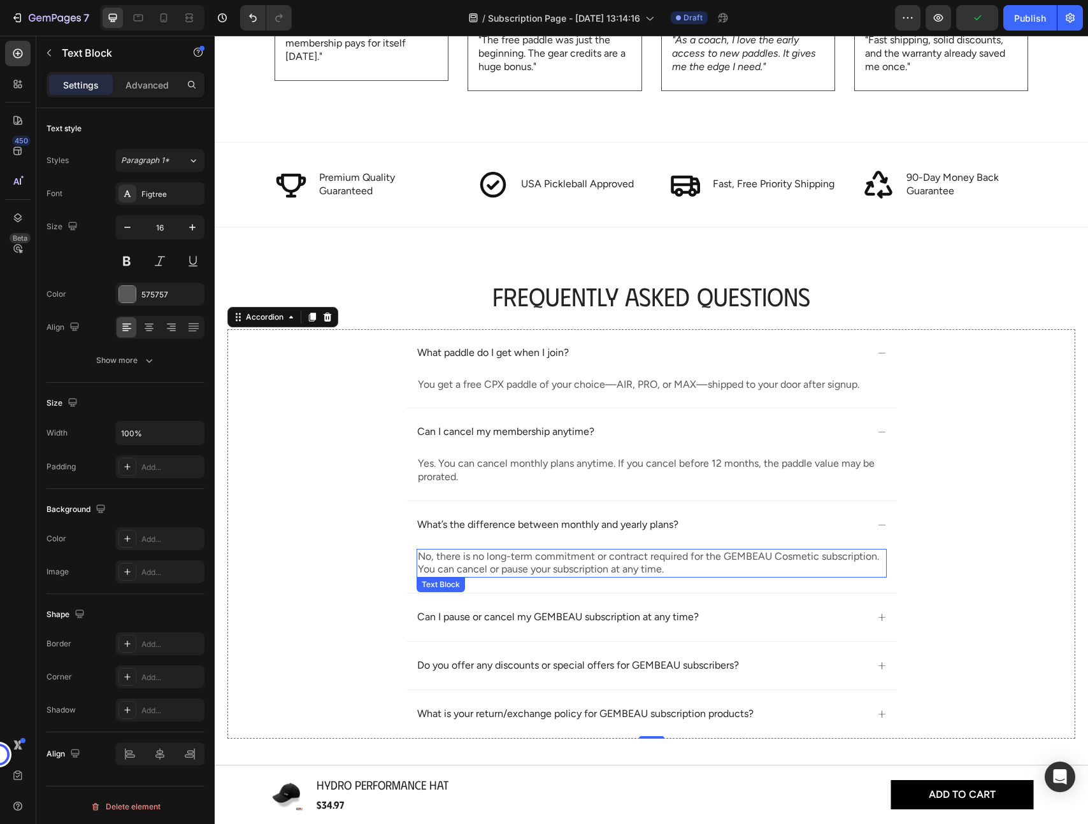
click at [485, 567] on p "No, there is no long-term commitment or contract required for the GEMBEAU Cosme…" at bounding box center [651, 563] width 467 height 27
click at [532, 561] on p "Both include the same perks. The annual plan saves you $89 upfront and locks in…" at bounding box center [651, 563] width 467 height 27
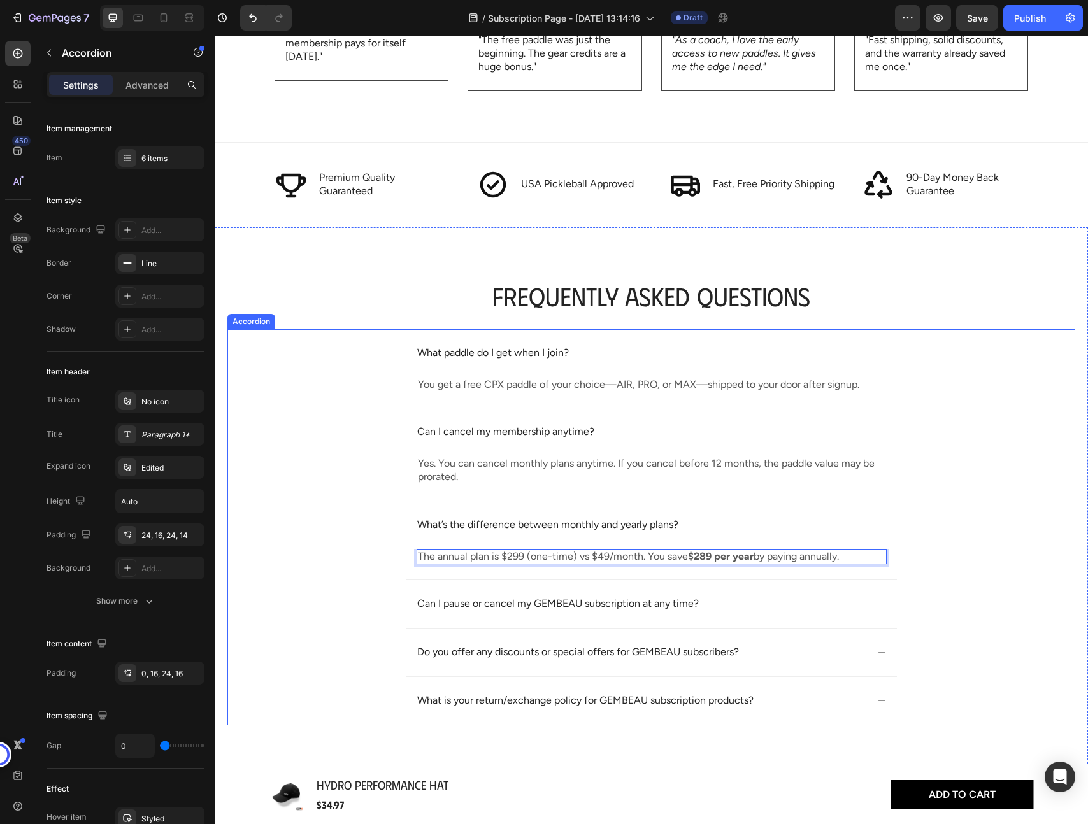
click at [520, 606] on p "Can I pause or cancel my GEMBEAU subscription at any time?" at bounding box center [557, 603] width 281 height 13
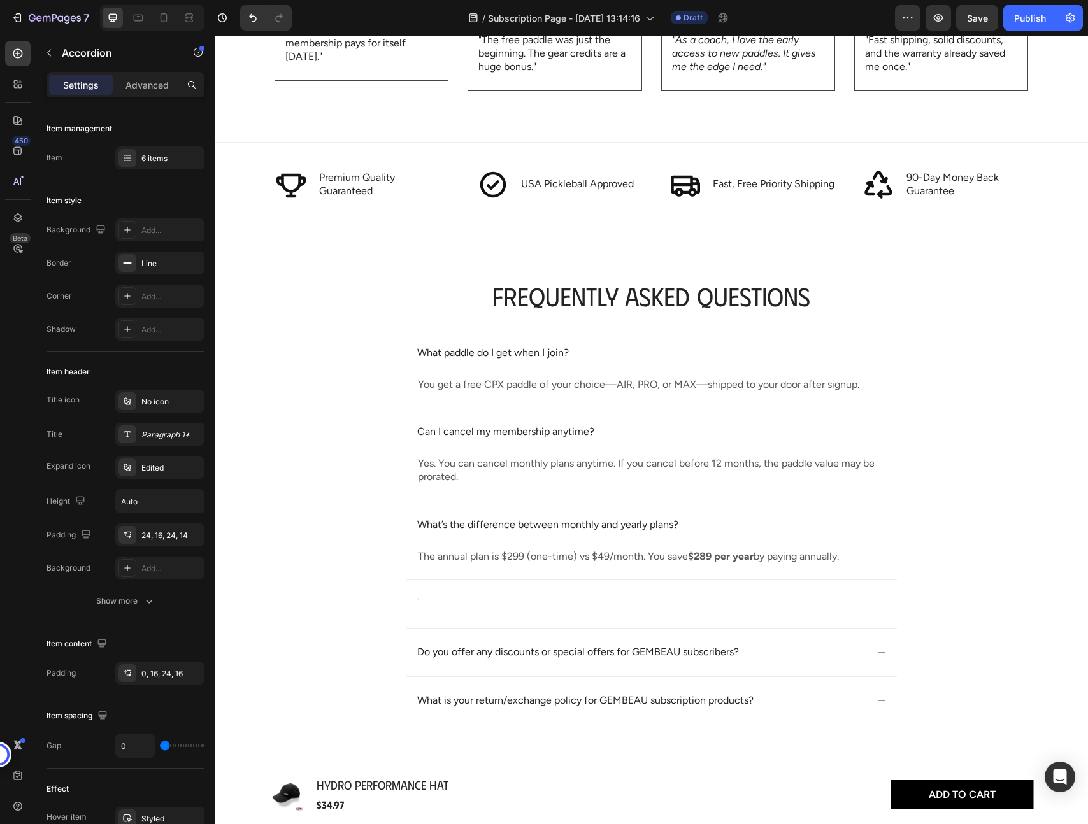
scroll to position [2170, 0]
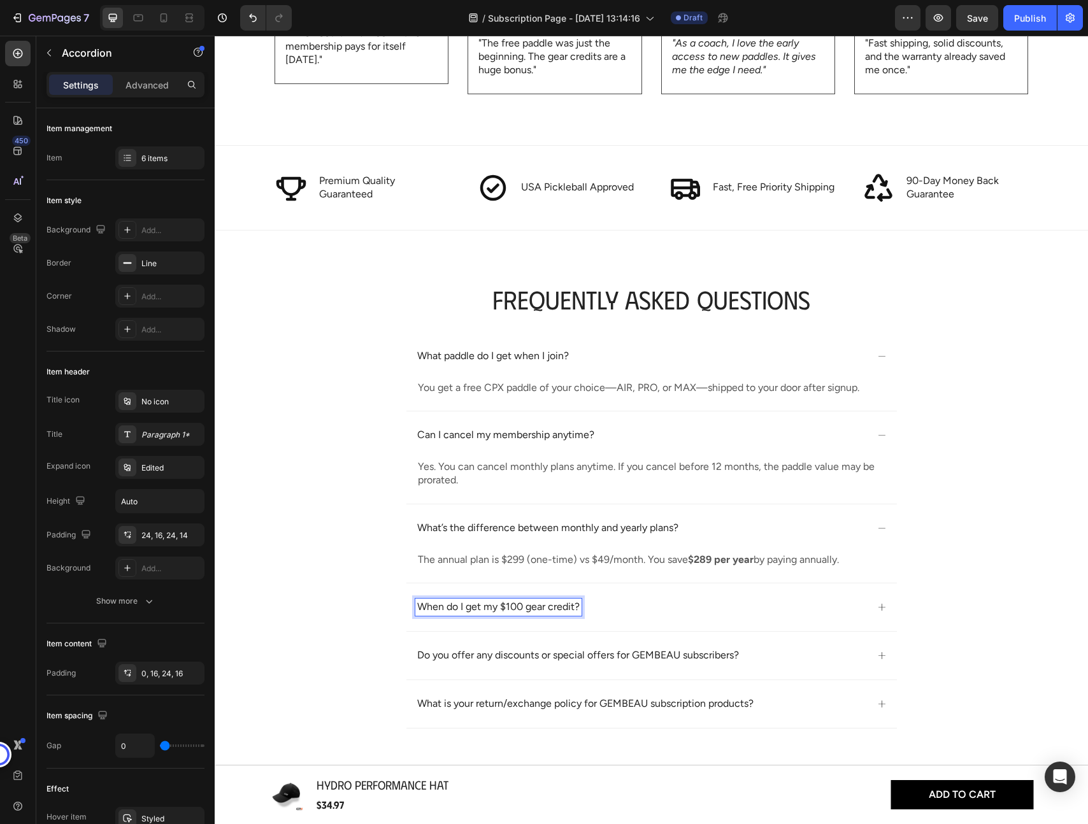
click at [881, 608] on icon at bounding box center [882, 607] width 10 height 10
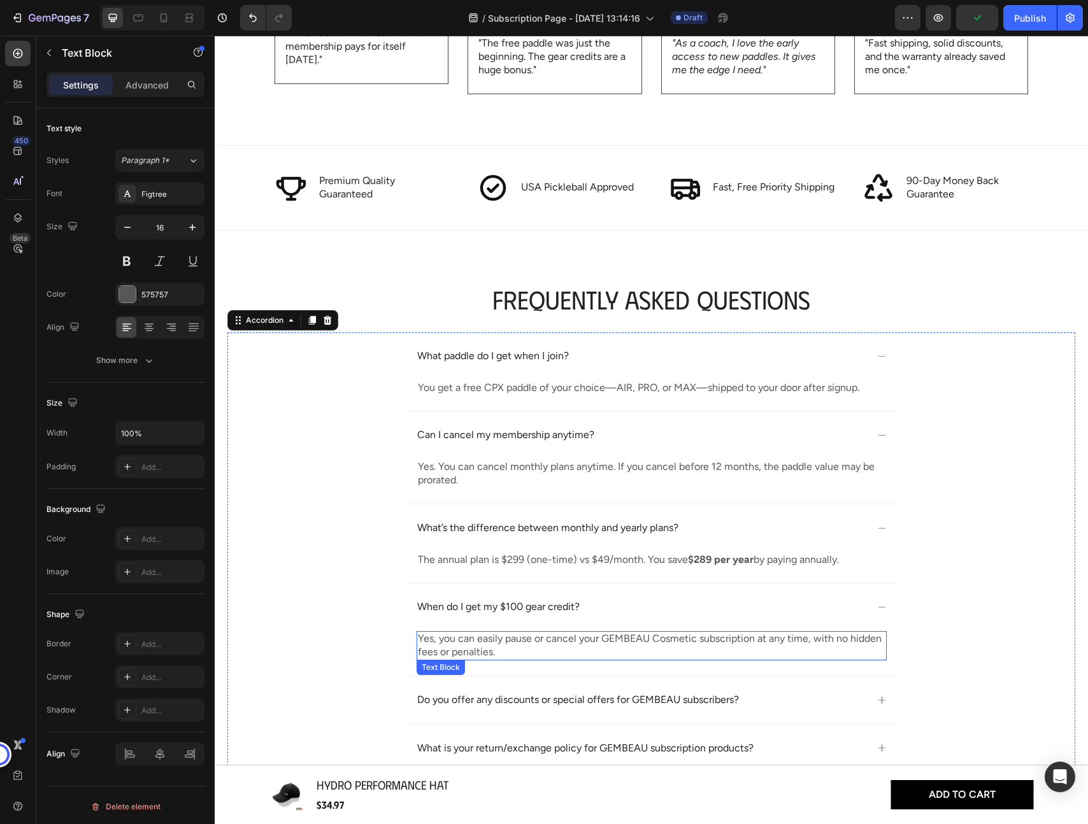
click at [460, 641] on p "Yes, you can easily pause or cancel your GEMBEAU Cosmetic subscription at any t…" at bounding box center [651, 645] width 467 height 27
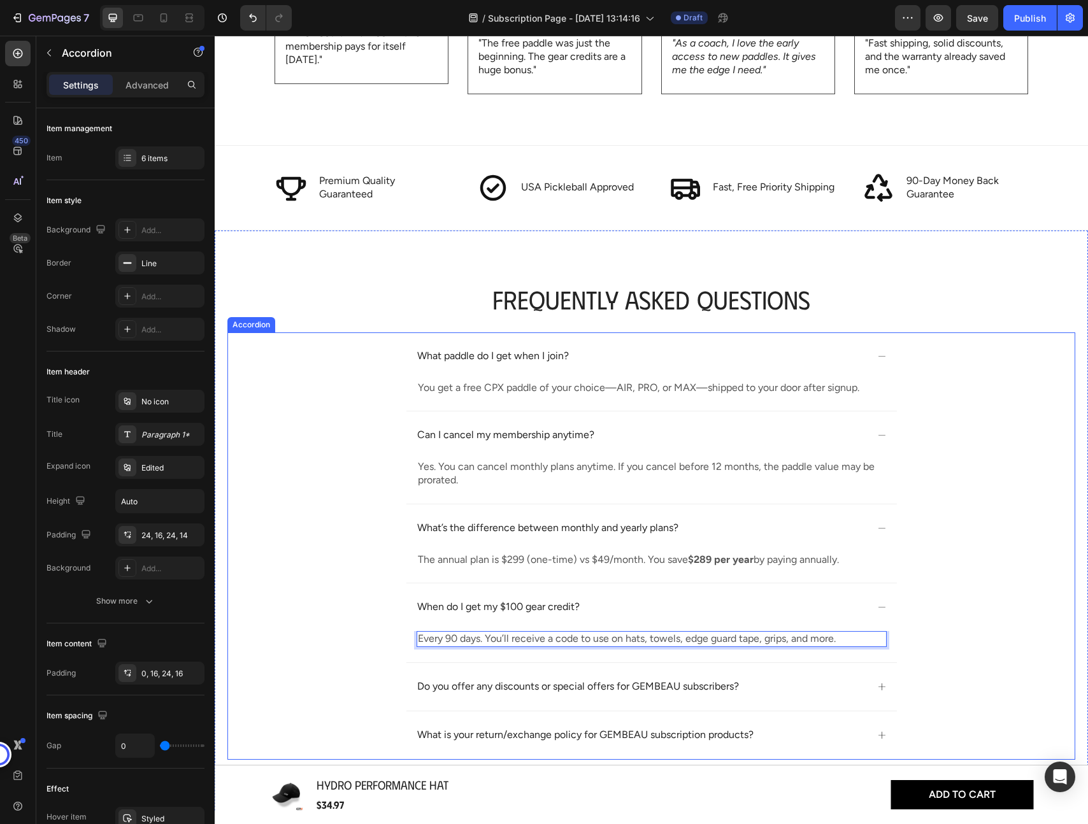
click at [523, 681] on p "Do you offer any discounts or special offers for GEMBEAU subscribers?" at bounding box center [578, 686] width 322 height 13
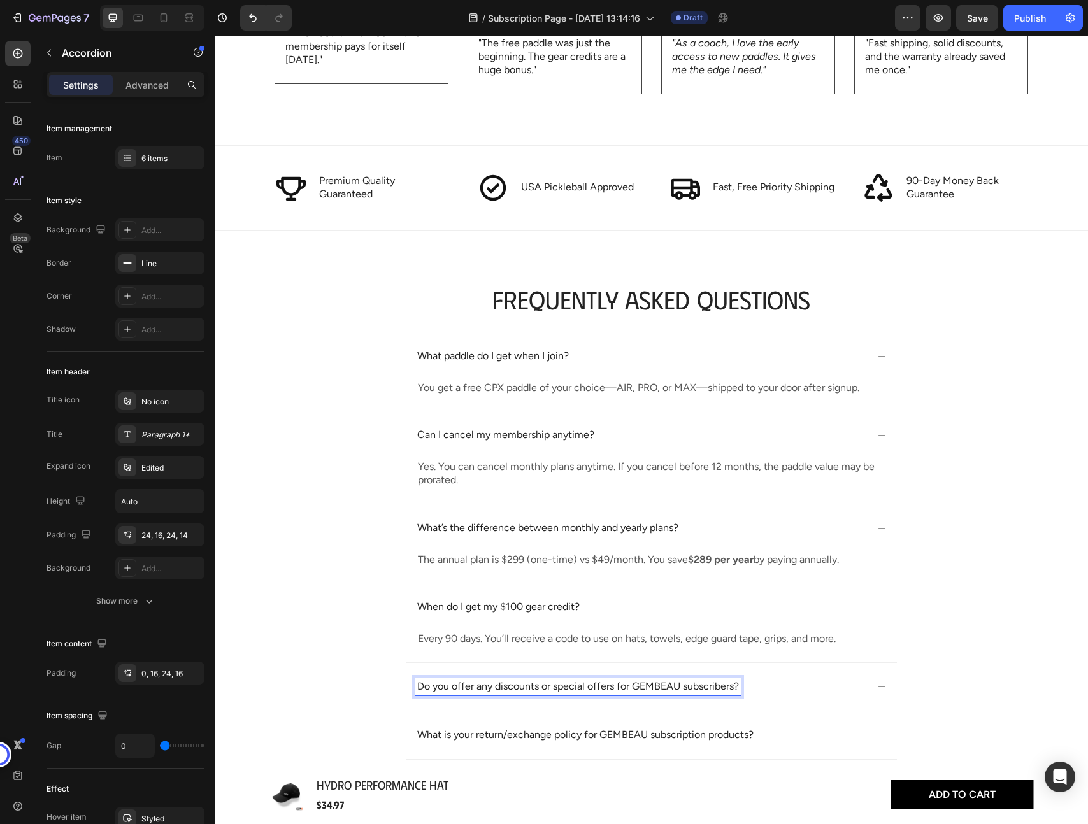
click at [522, 686] on p "Do you offer any discounts or special offers for GEMBEAU subscribers?" at bounding box center [578, 686] width 322 height 13
click at [869, 681] on div "What’s covered under the lifetime warranty?" at bounding box center [651, 687] width 490 height 48
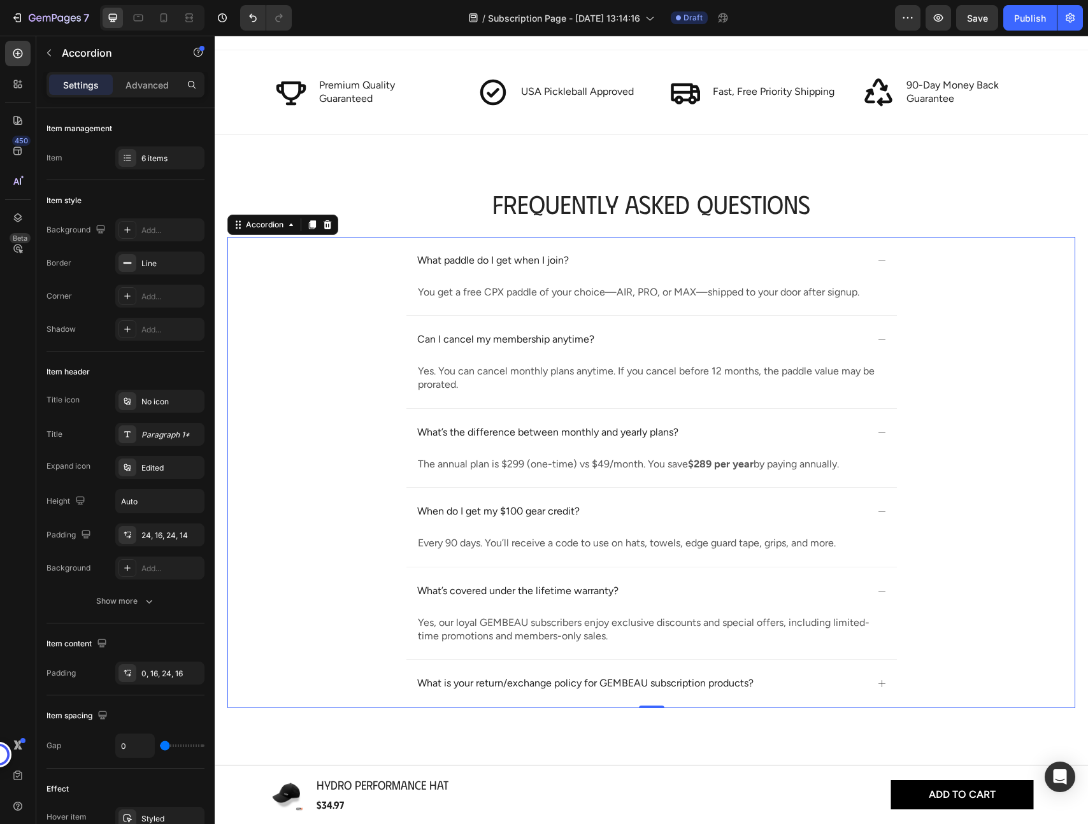
scroll to position [2299, 0]
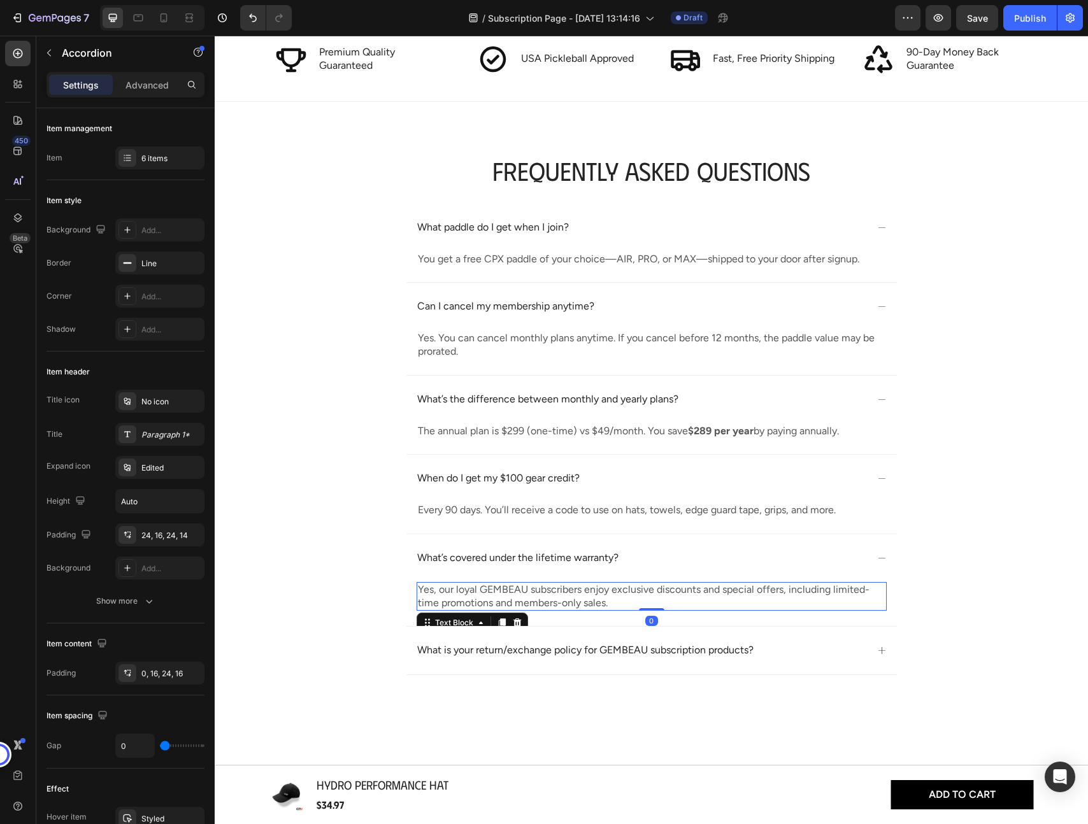
click at [552, 600] on p "Yes, our loyal GEMBEAU subscribers enjoy exclusive discounts and special offers…" at bounding box center [651, 596] width 467 height 27
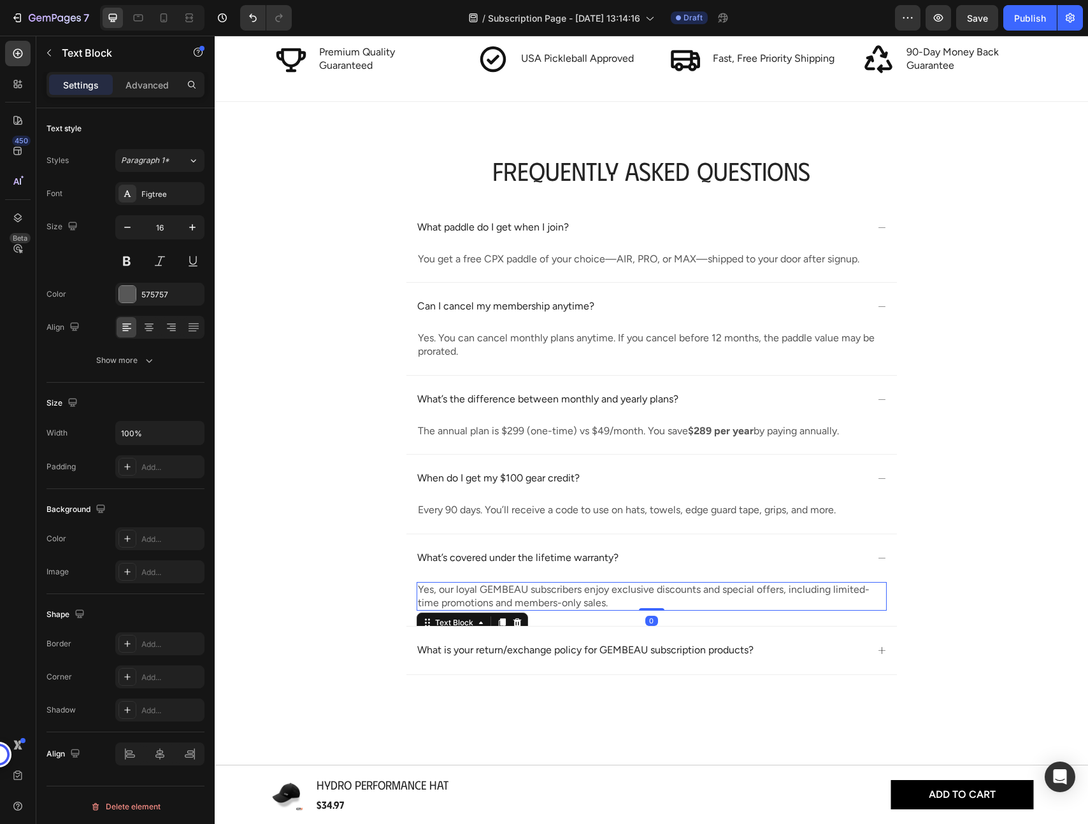
click at [552, 600] on p "Yes, our loyal GEMBEAU subscribers enjoy exclusive discounts and special offers…" at bounding box center [651, 596] width 467 height 27
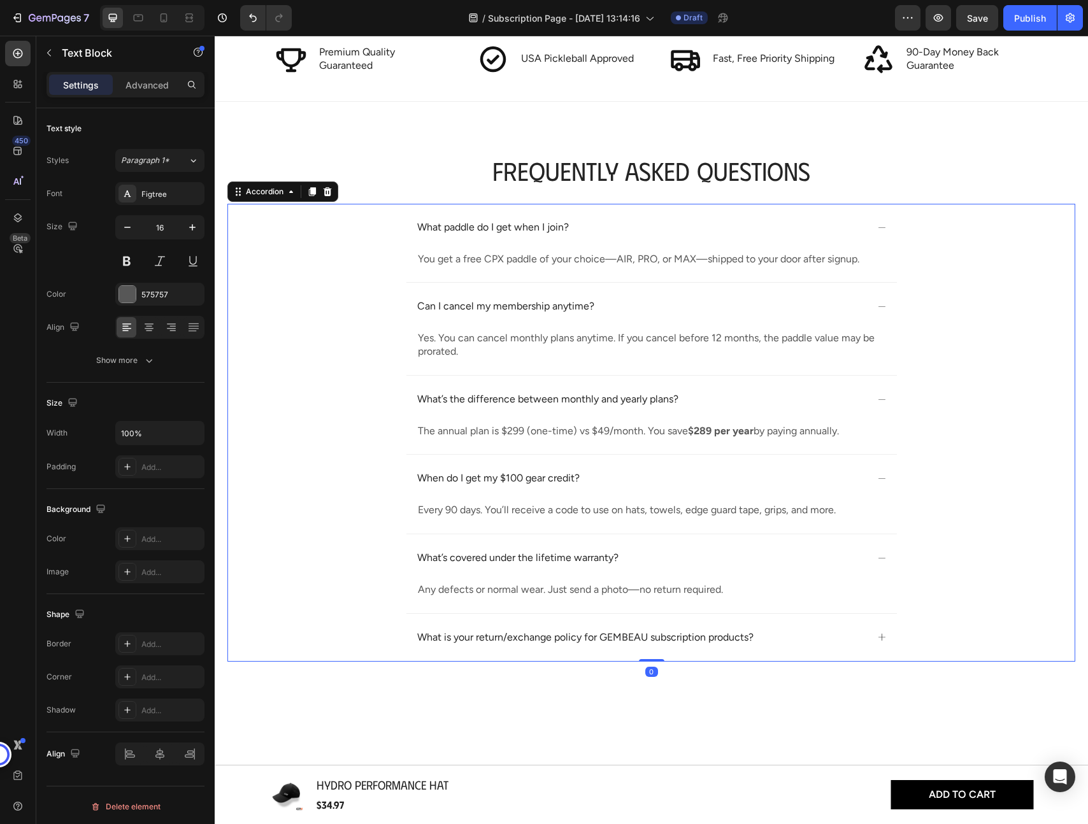
click at [877, 635] on icon at bounding box center [882, 637] width 10 height 10
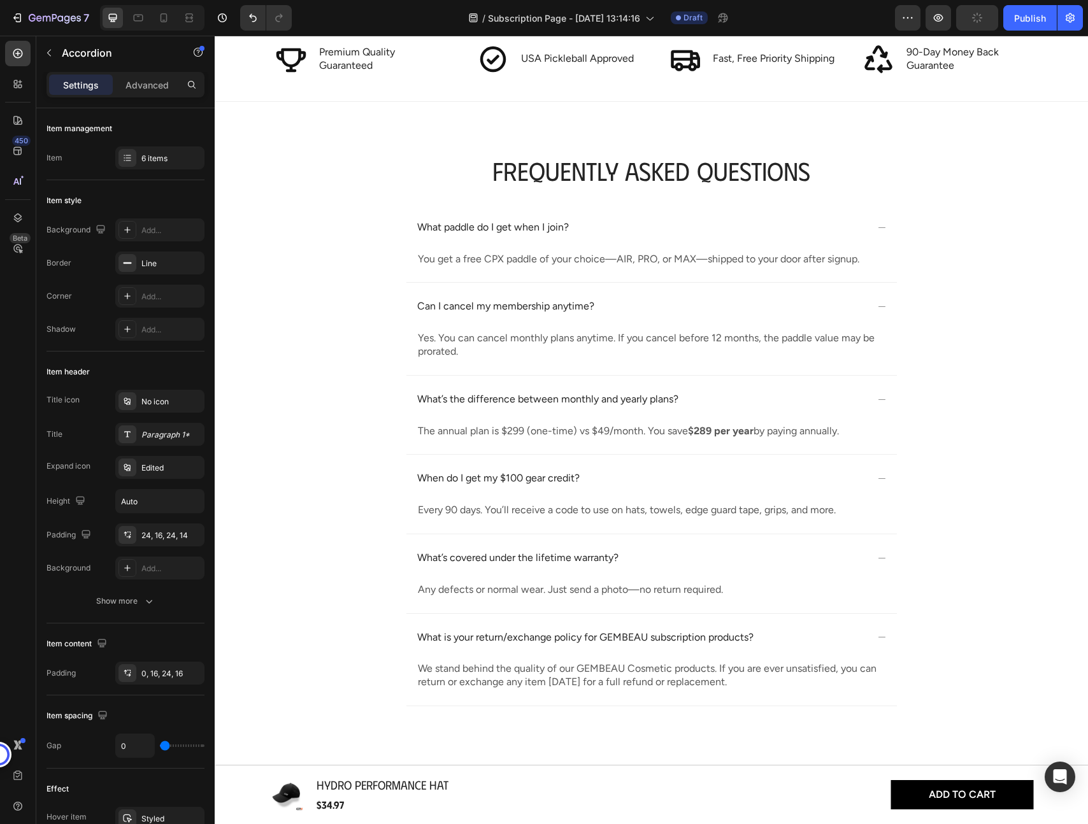
click at [881, 633] on icon at bounding box center [882, 637] width 10 height 10
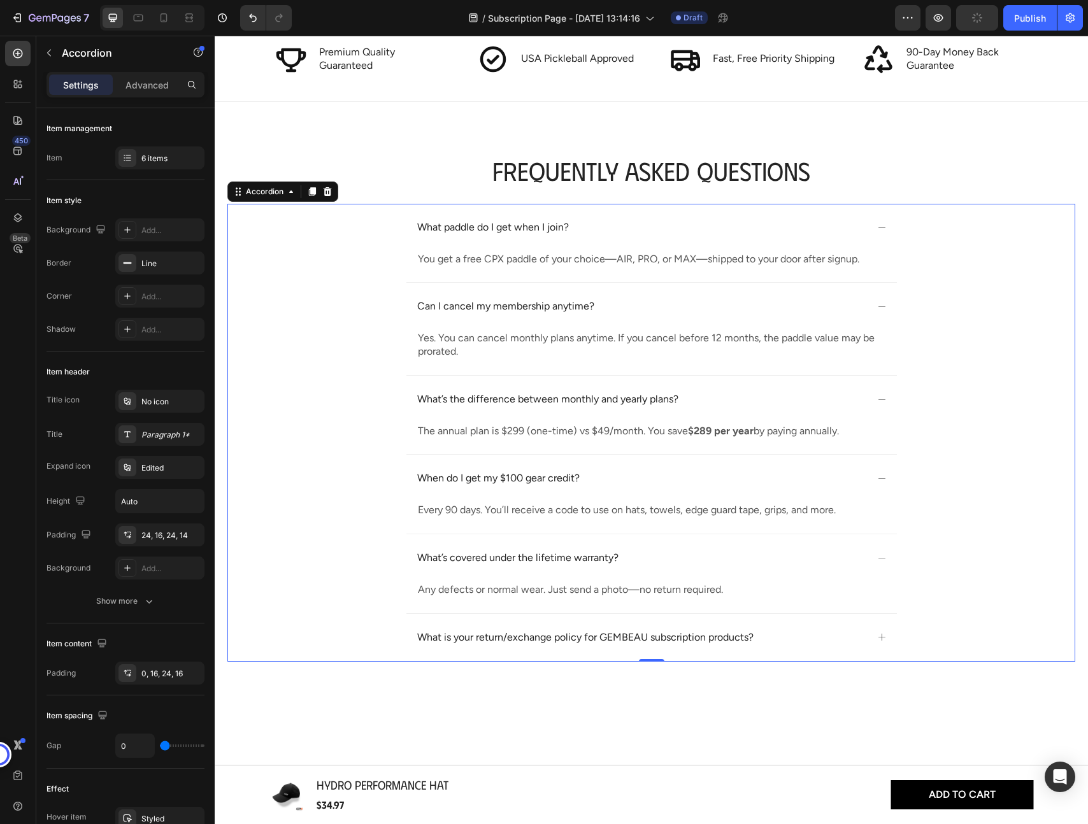
click at [813, 636] on div "What is your return/exchange policy for GEMBEAU subscription products?" at bounding box center [641, 637] width 452 height 17
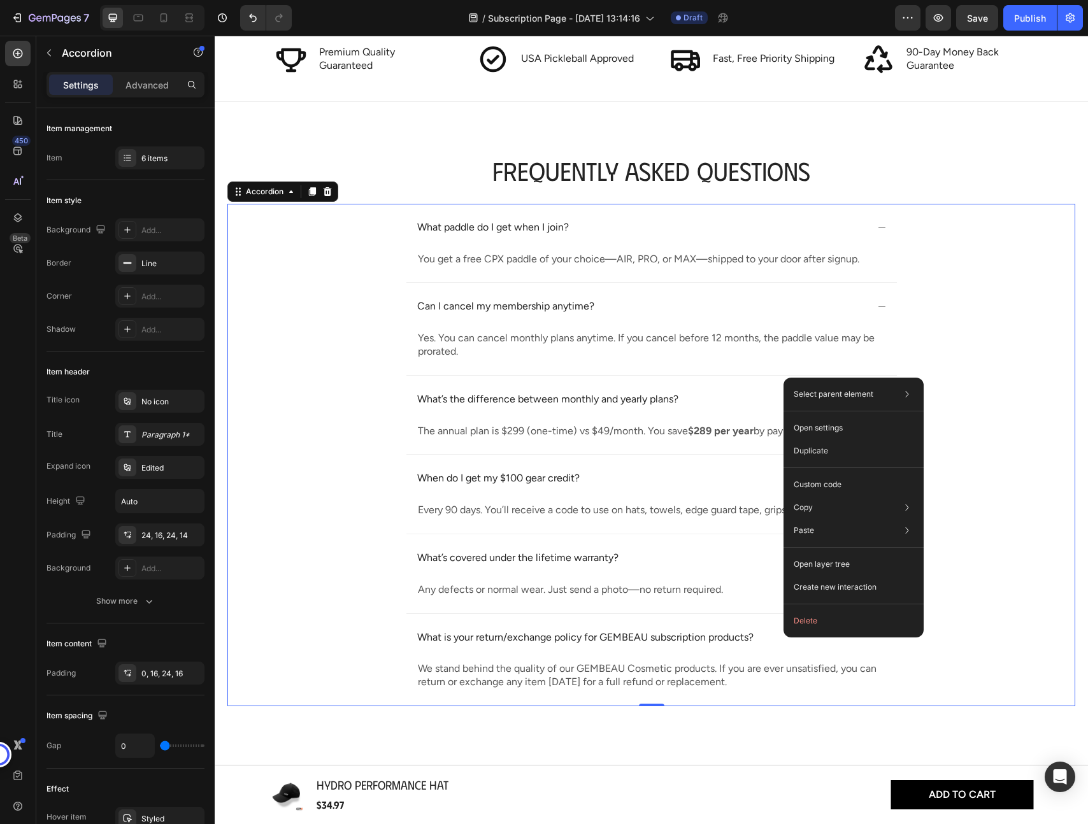
click at [736, 634] on p "What is your return/exchange policy for GEMBEAU subscription products?" at bounding box center [585, 637] width 336 height 13
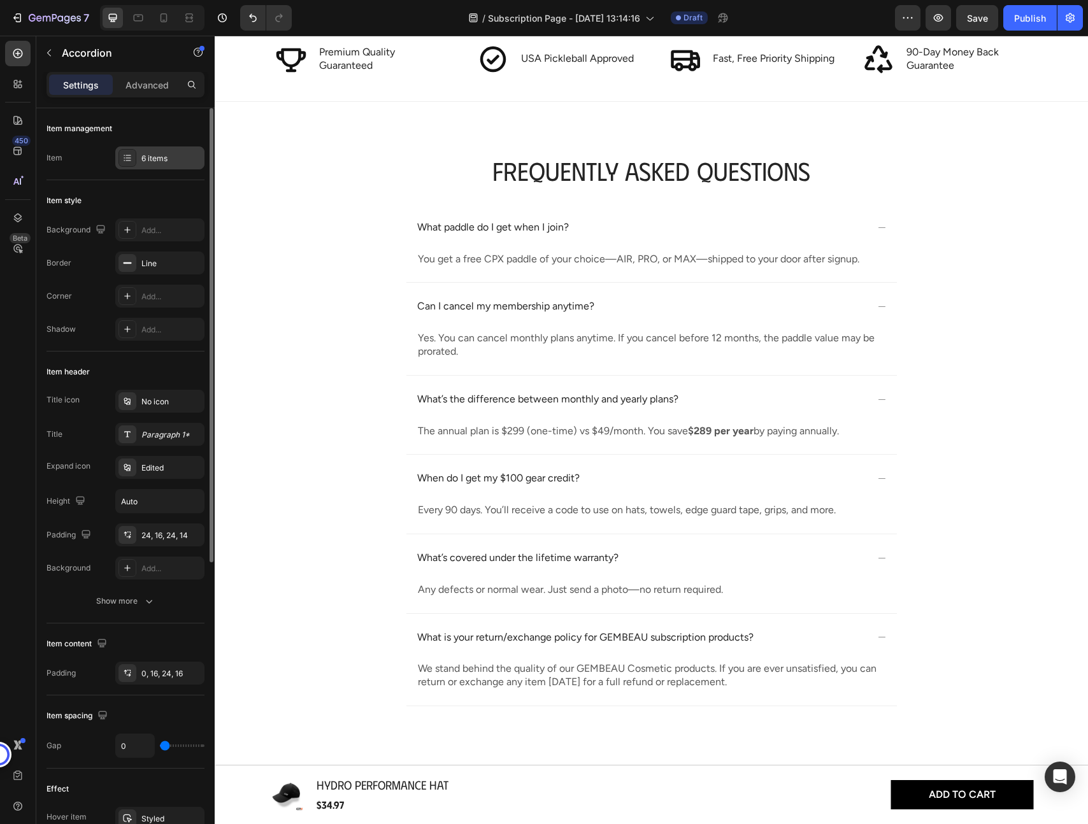
click at [126, 158] on icon at bounding box center [127, 157] width 5 height 1
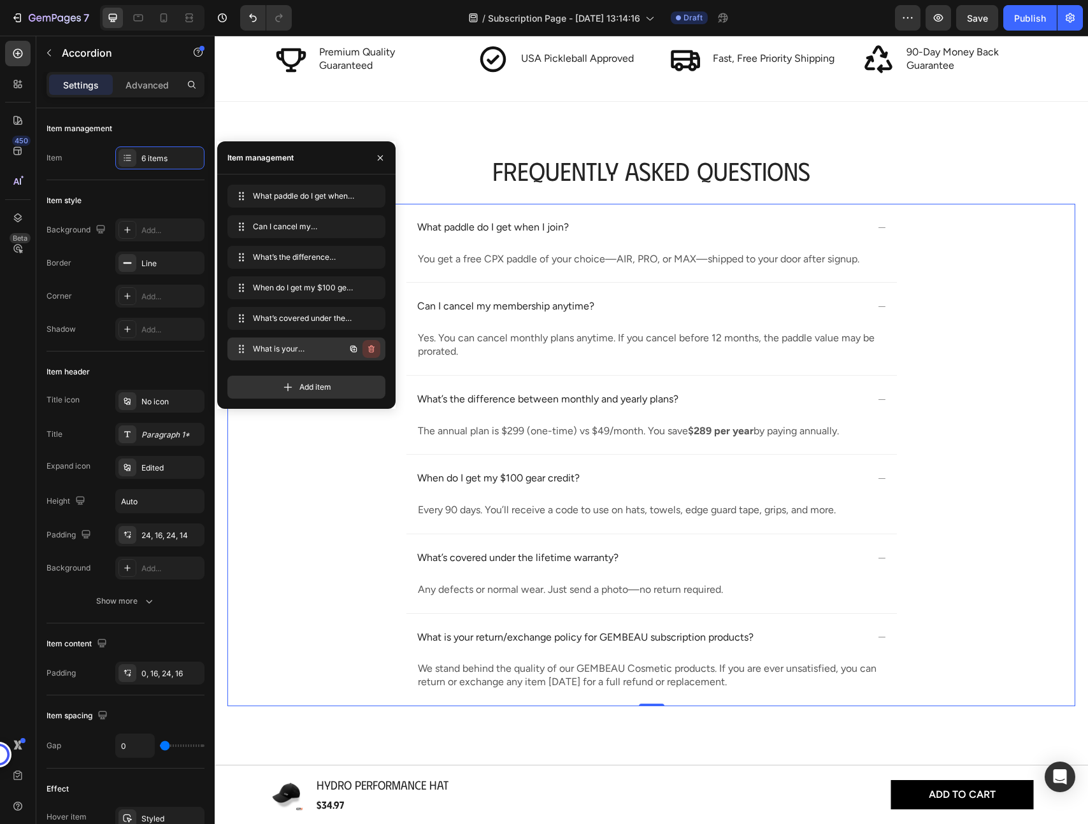
click at [370, 348] on icon "button" at bounding box center [371, 349] width 10 height 10
click at [370, 348] on div "Delete" at bounding box center [363, 348] width 24 height 11
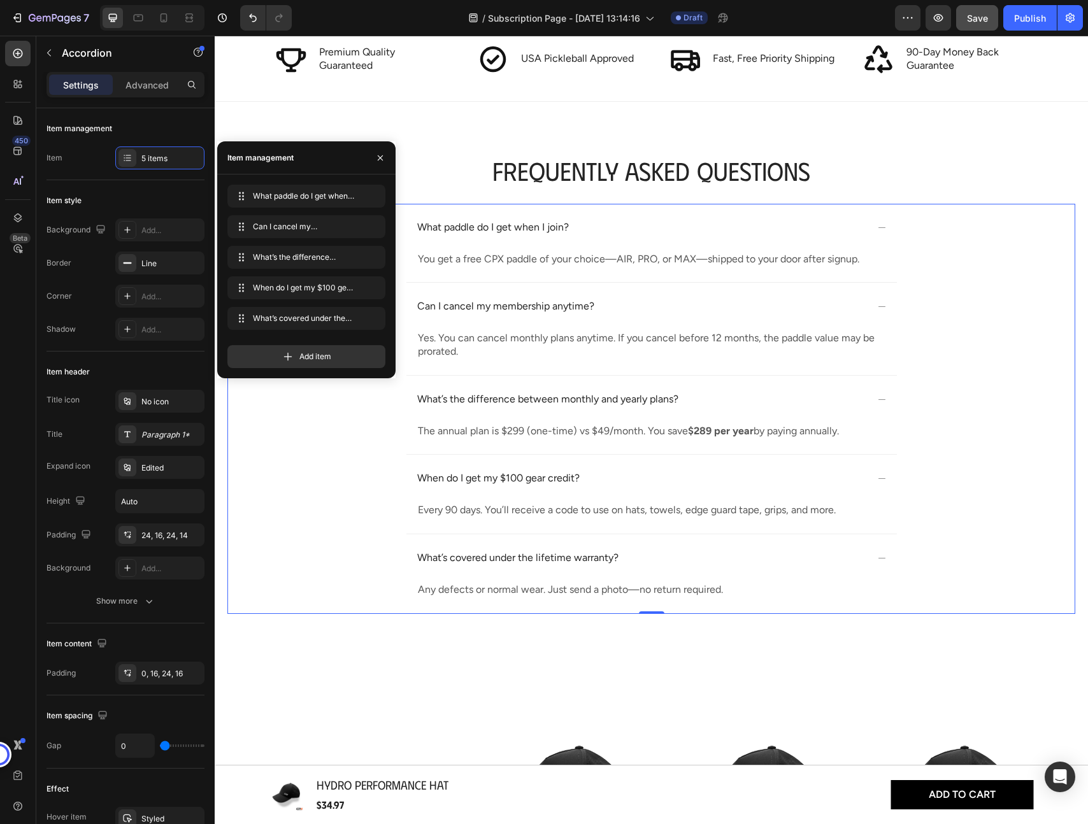
click at [975, 25] on button "Save" at bounding box center [977, 17] width 42 height 25
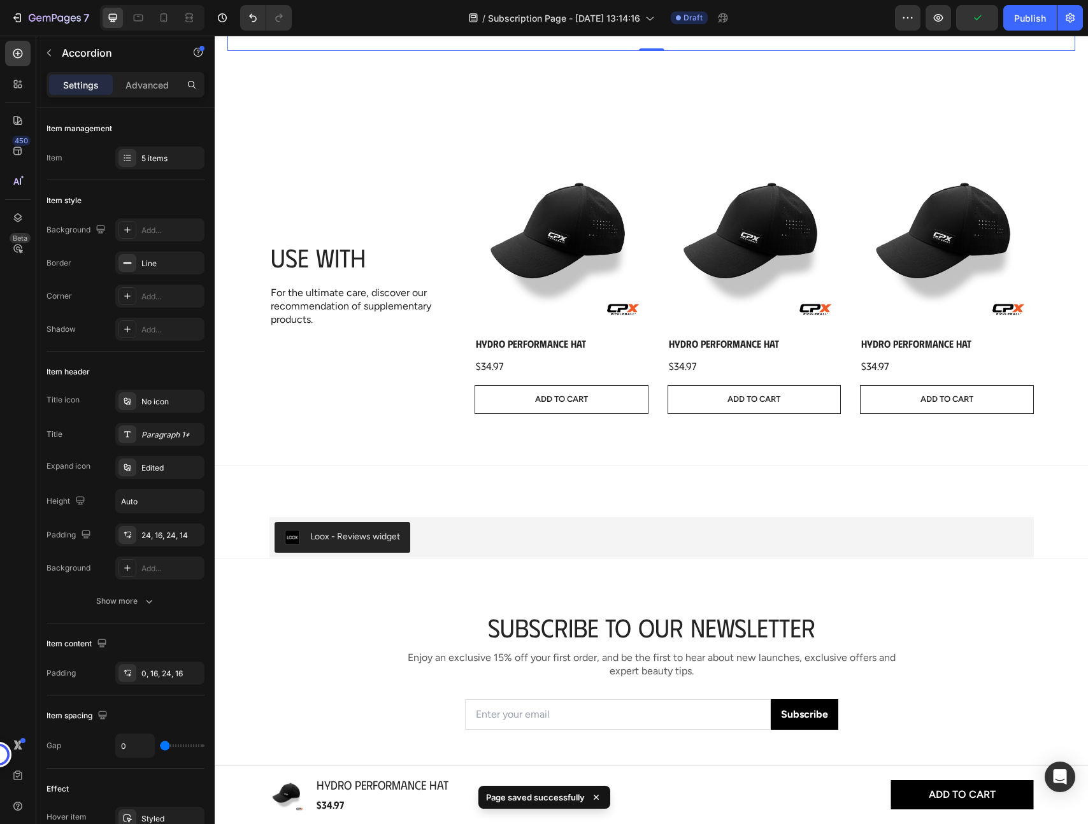
scroll to position [2868, 0]
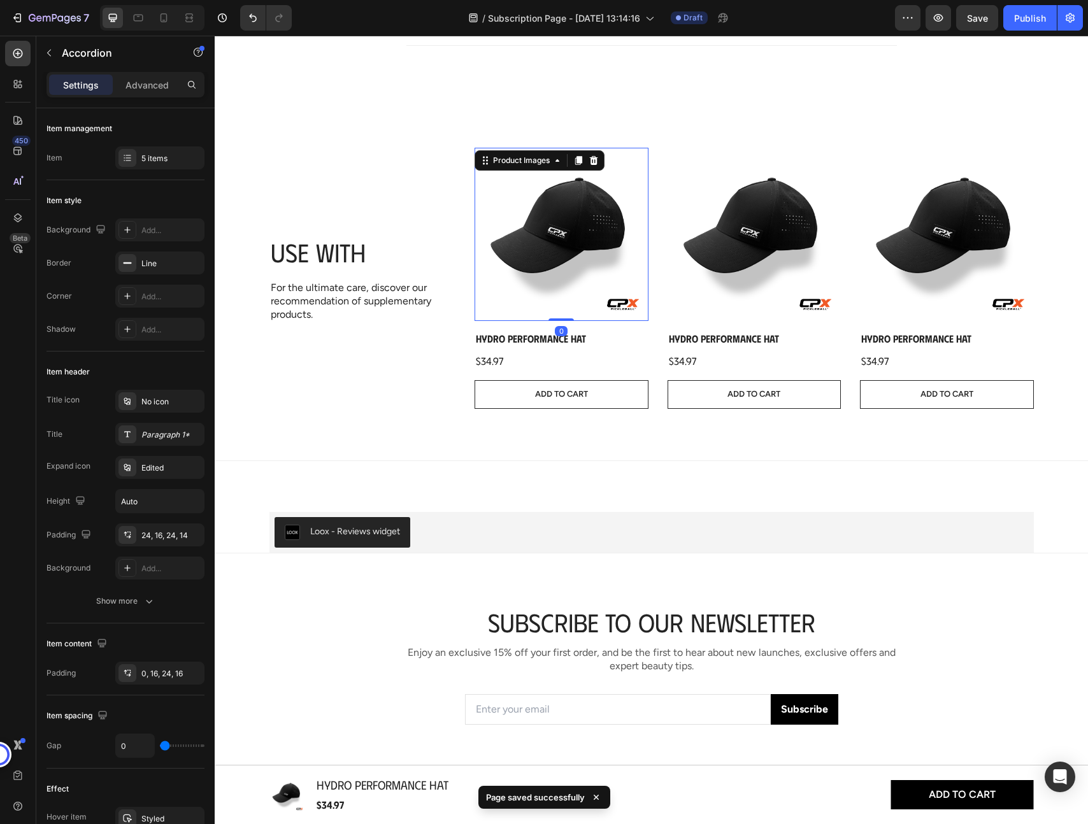
click at [573, 274] on img at bounding box center [561, 235] width 174 height 174
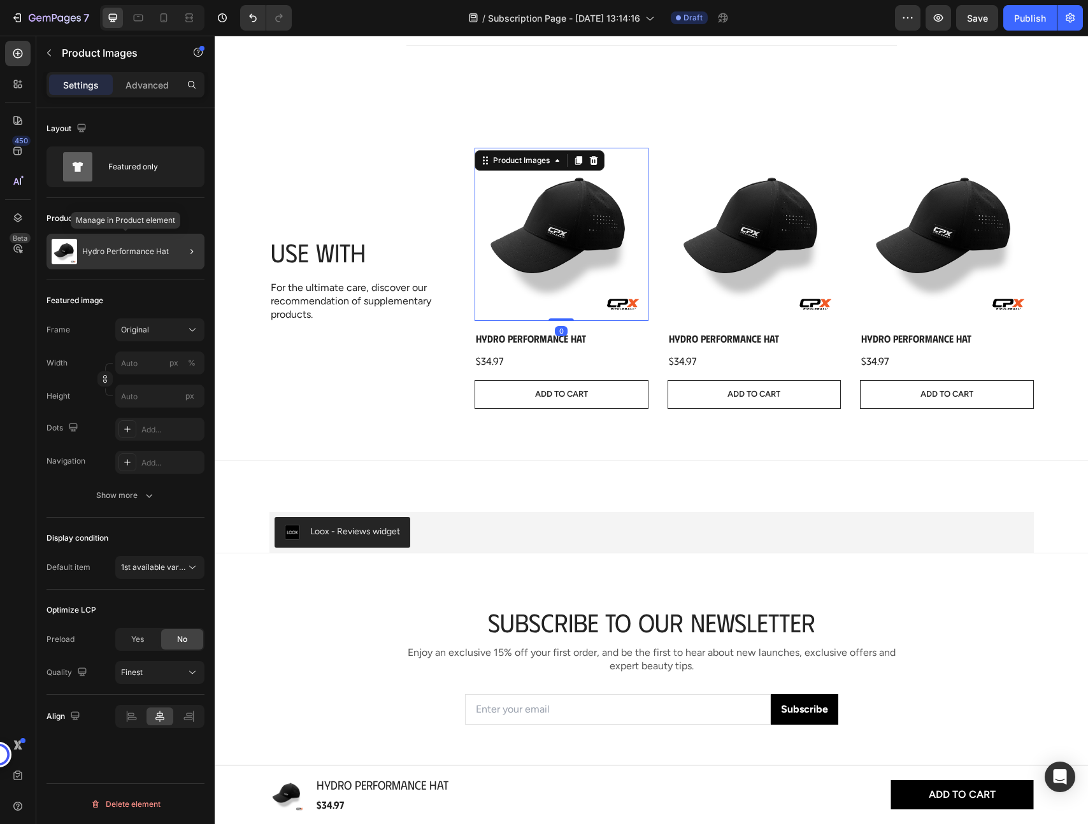
click at [155, 257] on div "Hydro Performance Hat" at bounding box center [125, 252] width 158 height 36
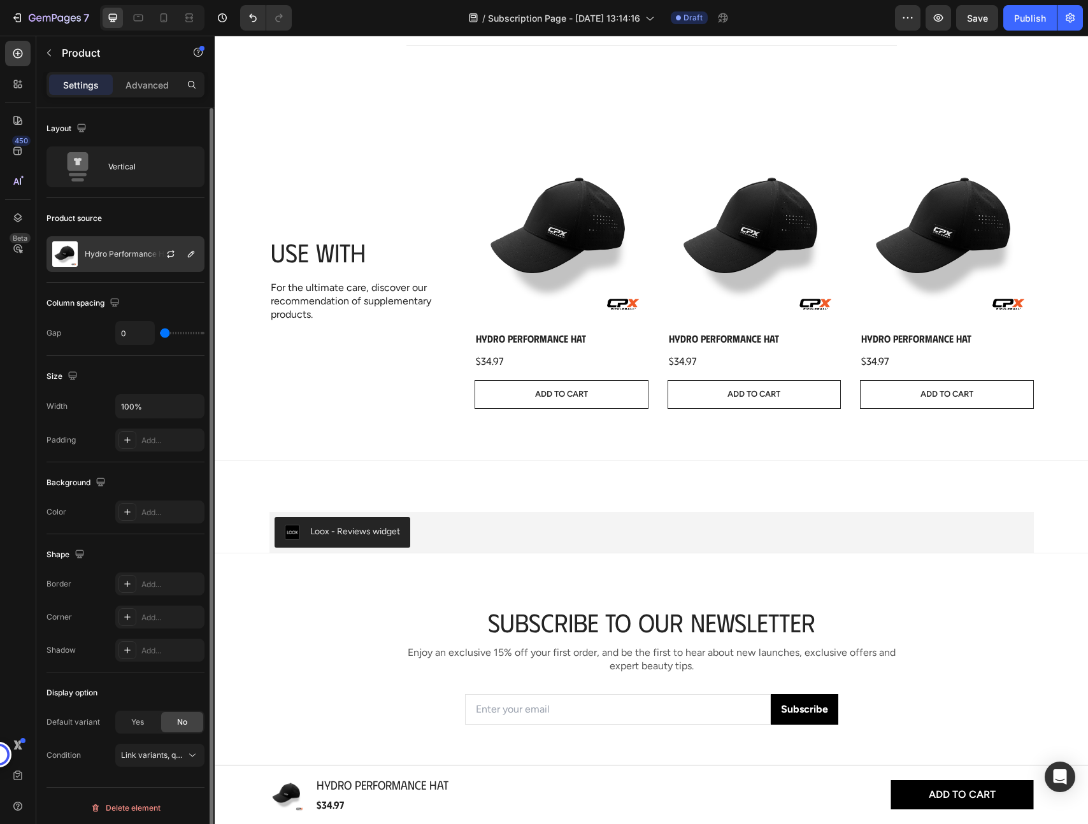
click at [127, 252] on p "Hydro Performance Hat" at bounding box center [128, 254] width 87 height 9
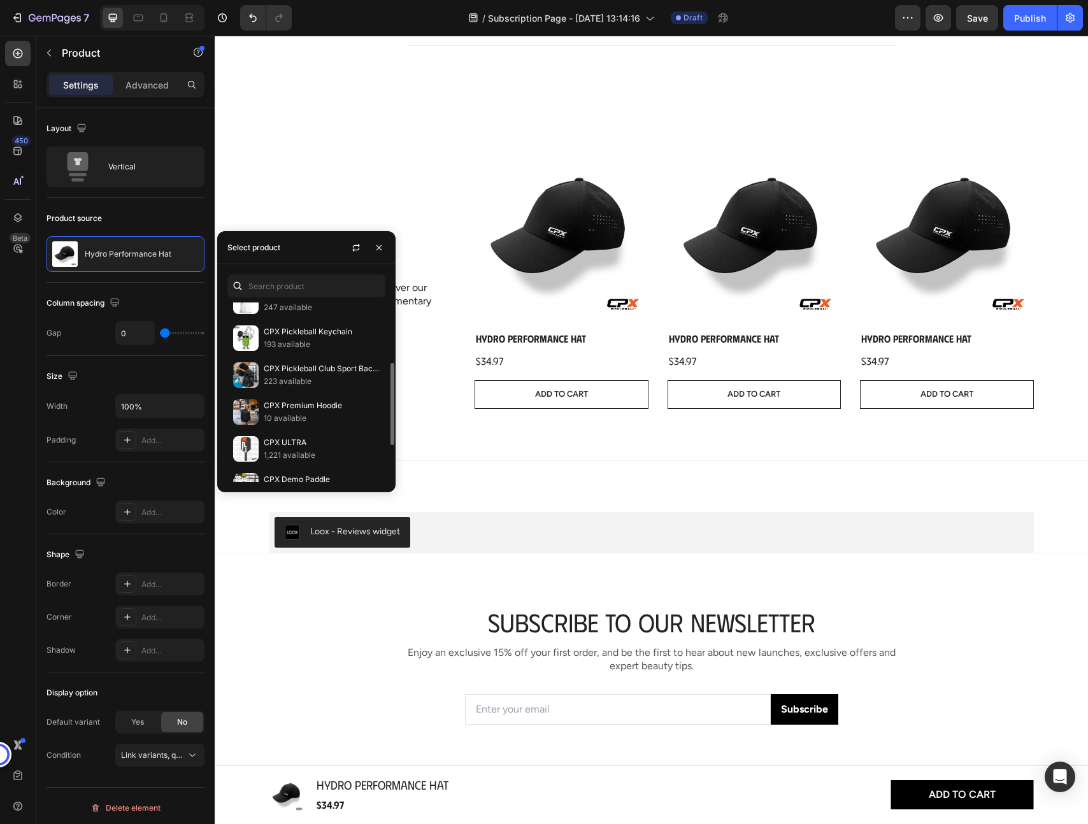
scroll to position [132, 0]
click at [297, 373] on p "223 available" at bounding box center [322, 379] width 116 height 13
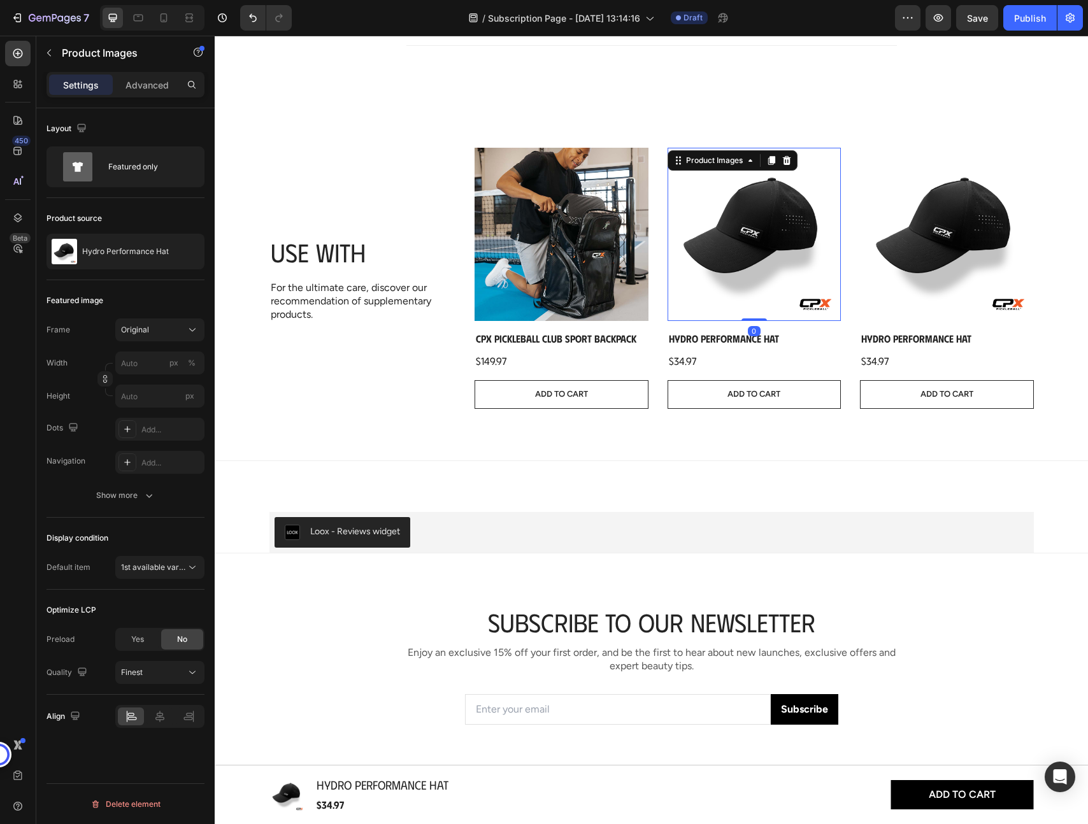
click at [741, 255] on img at bounding box center [754, 235] width 174 height 174
click at [126, 250] on p "Hydro Performance Hat" at bounding box center [125, 251] width 87 height 9
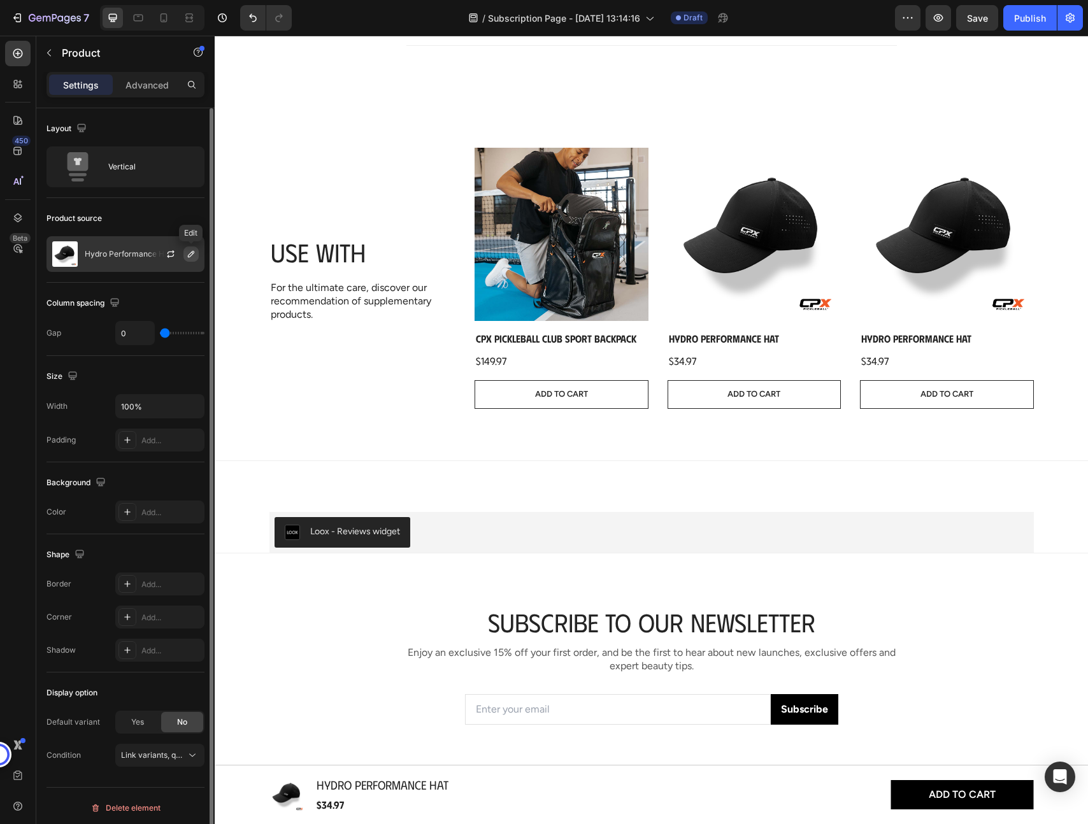
click at [190, 253] on icon "button" at bounding box center [191, 254] width 6 height 6
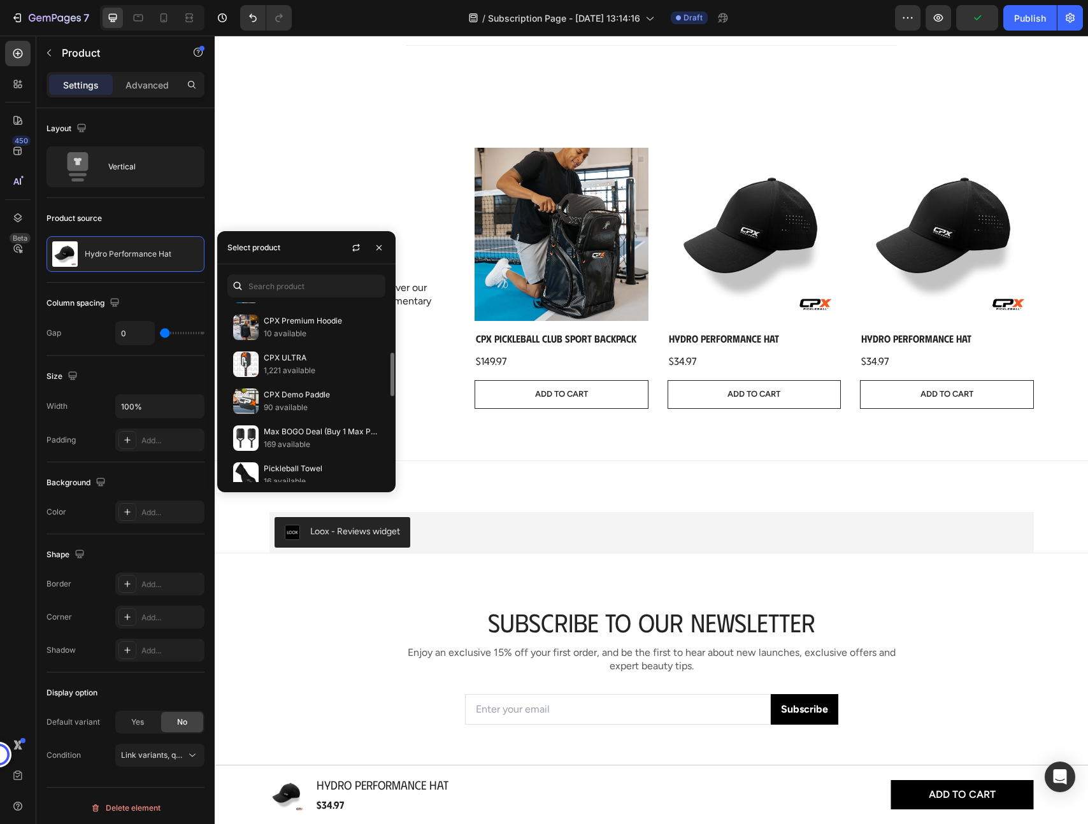
scroll to position [214, 0]
click at [297, 366] on p "1,221 available" at bounding box center [322, 372] width 116 height 13
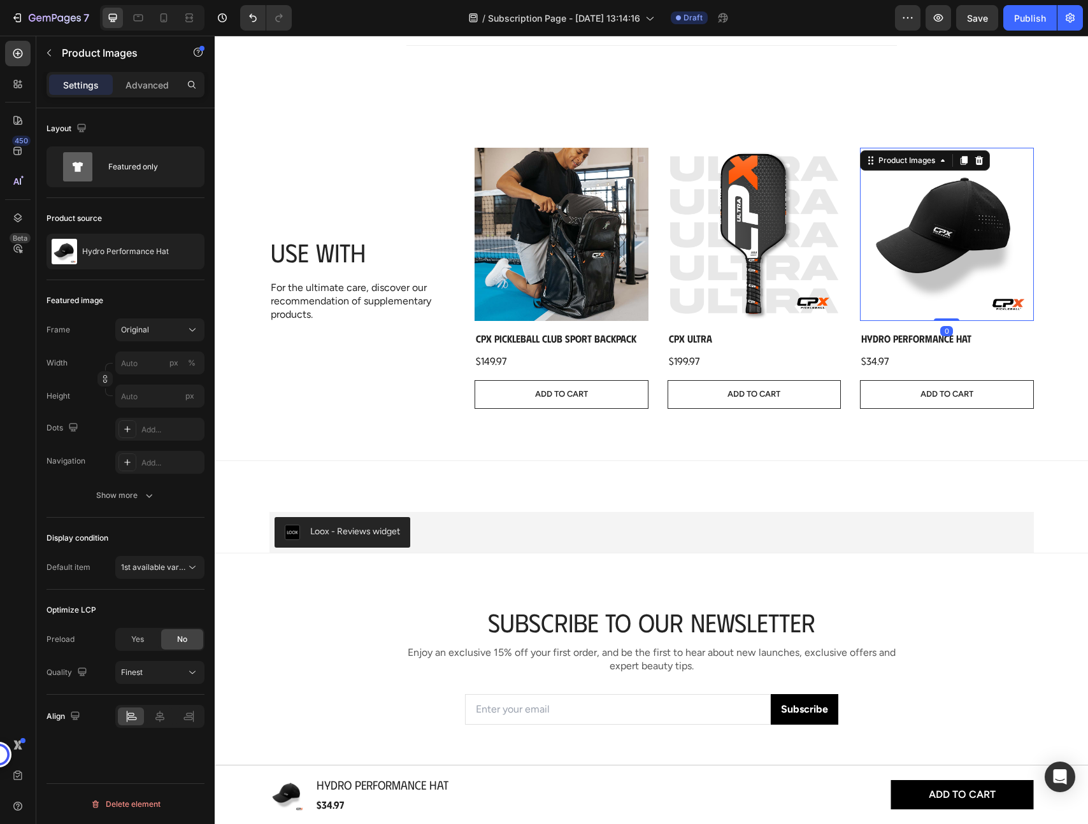
click at [943, 226] on img at bounding box center [947, 235] width 174 height 174
click at [152, 250] on p "Hydro Performance Hat" at bounding box center [125, 251] width 87 height 9
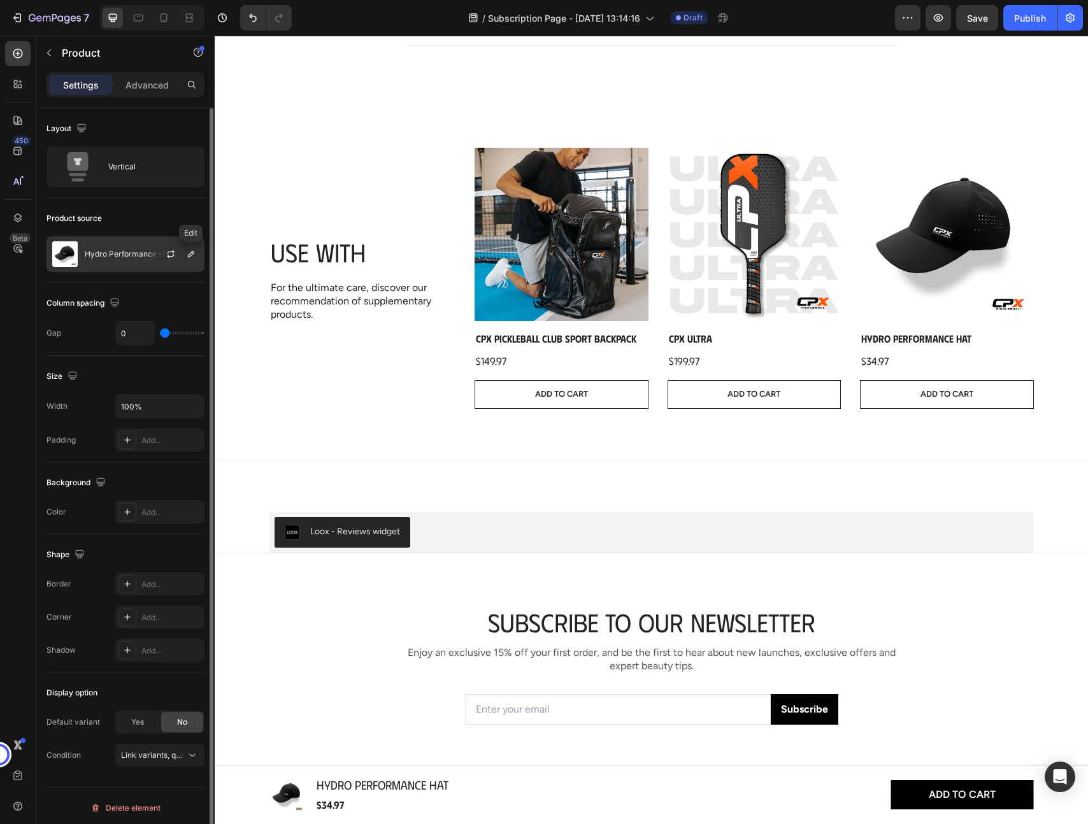
click at [182, 252] on div at bounding box center [176, 254] width 56 height 34
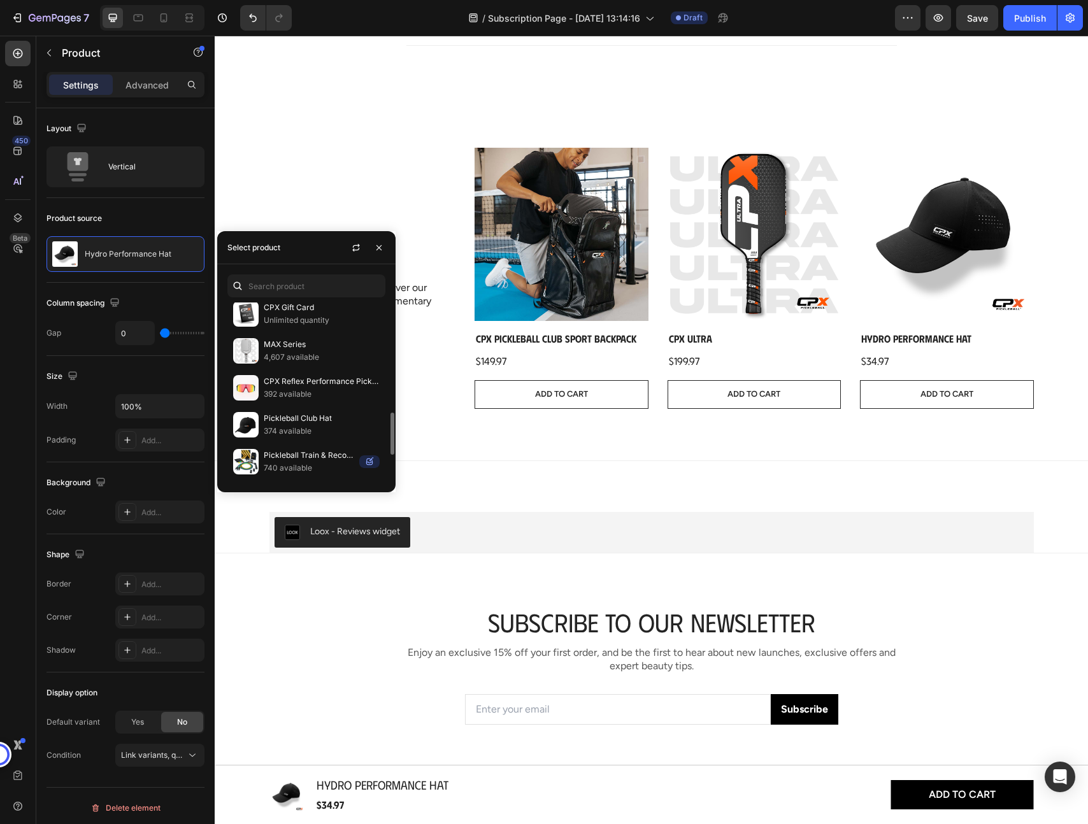
scroll to position [561, 0]
click at [291, 362] on p "392 available" at bounding box center [322, 357] width 116 height 13
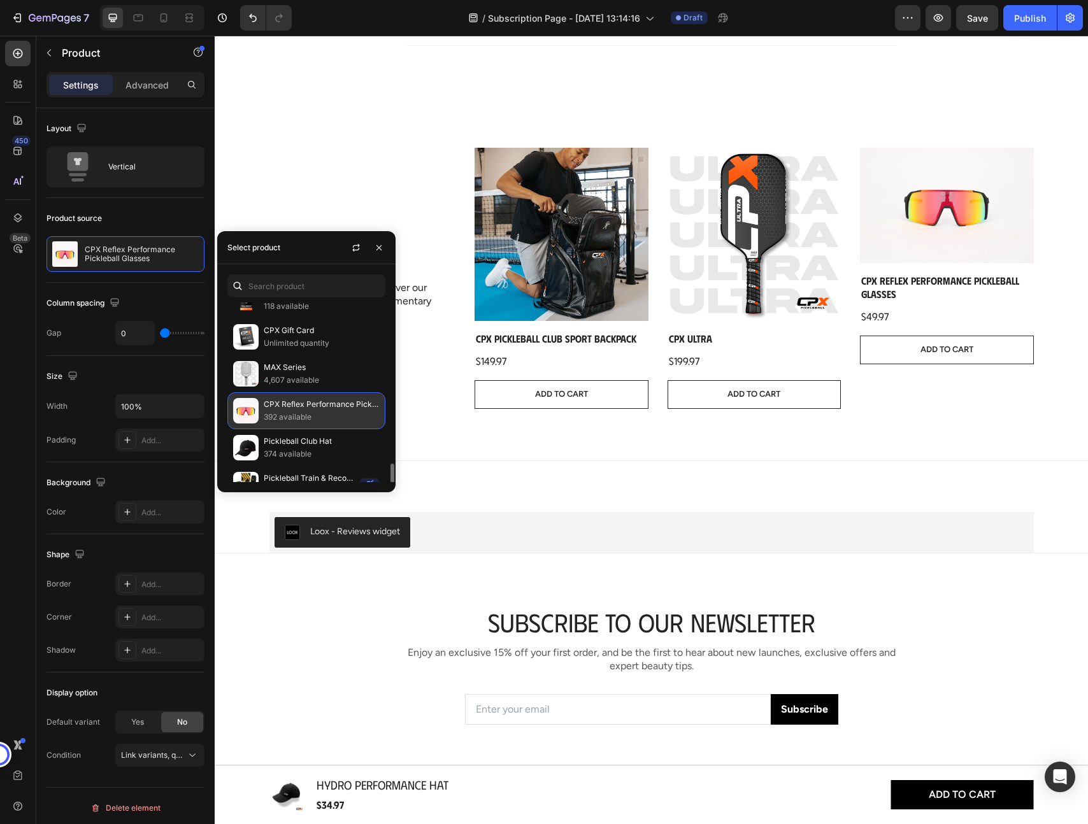
scroll to position [501, 0]
click at [280, 365] on p "MAX Series" at bounding box center [322, 368] width 116 height 13
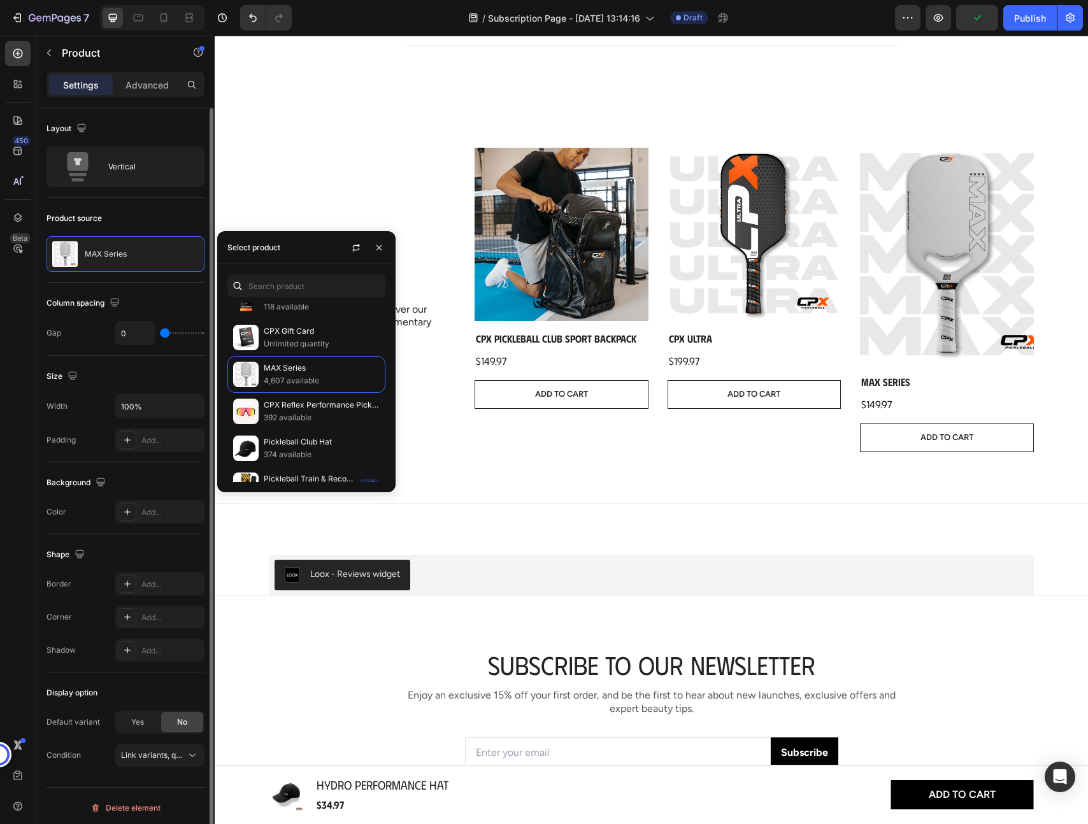
click at [69, 345] on div "Column spacing Gap 0" at bounding box center [125, 319] width 158 height 73
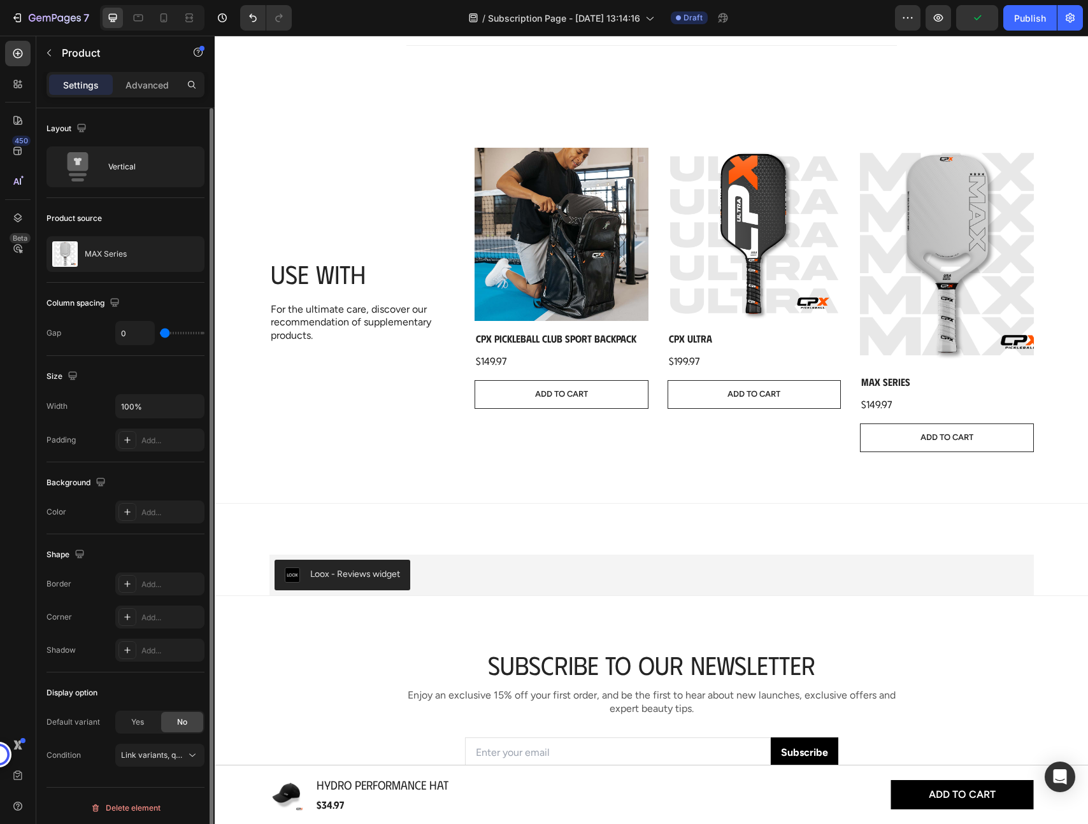
scroll to position [4, 0]
click at [136, 716] on span "Yes" at bounding box center [137, 718] width 13 height 11
click at [184, 717] on span "No" at bounding box center [182, 718] width 10 height 11
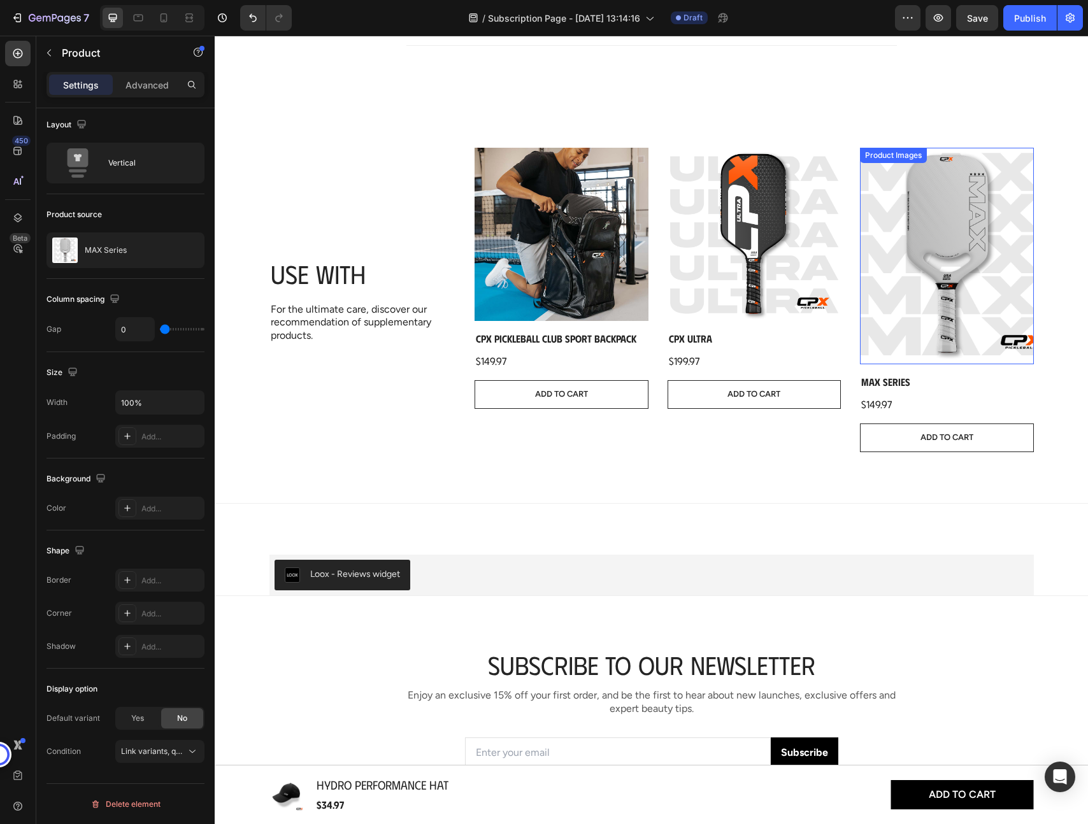
click at [928, 251] on img at bounding box center [947, 256] width 174 height 217
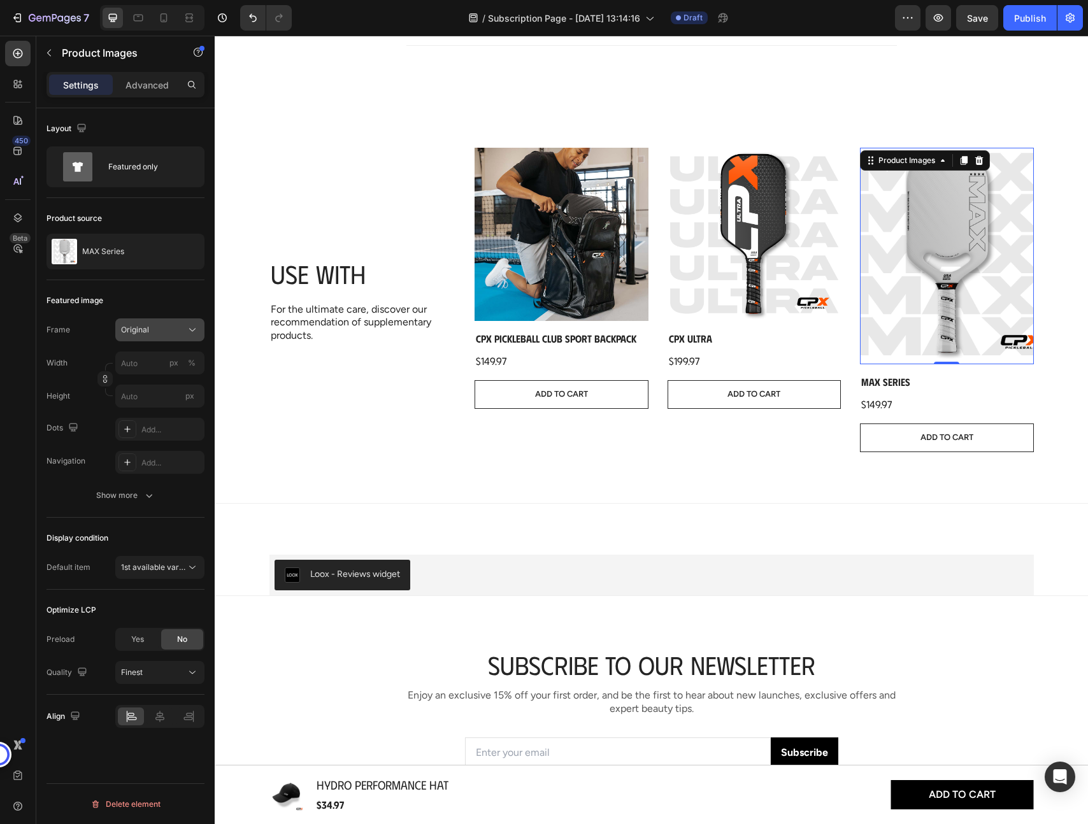
click at [153, 334] on div "Original" at bounding box center [152, 329] width 62 height 11
click at [167, 363] on div "Square" at bounding box center [157, 361] width 74 height 13
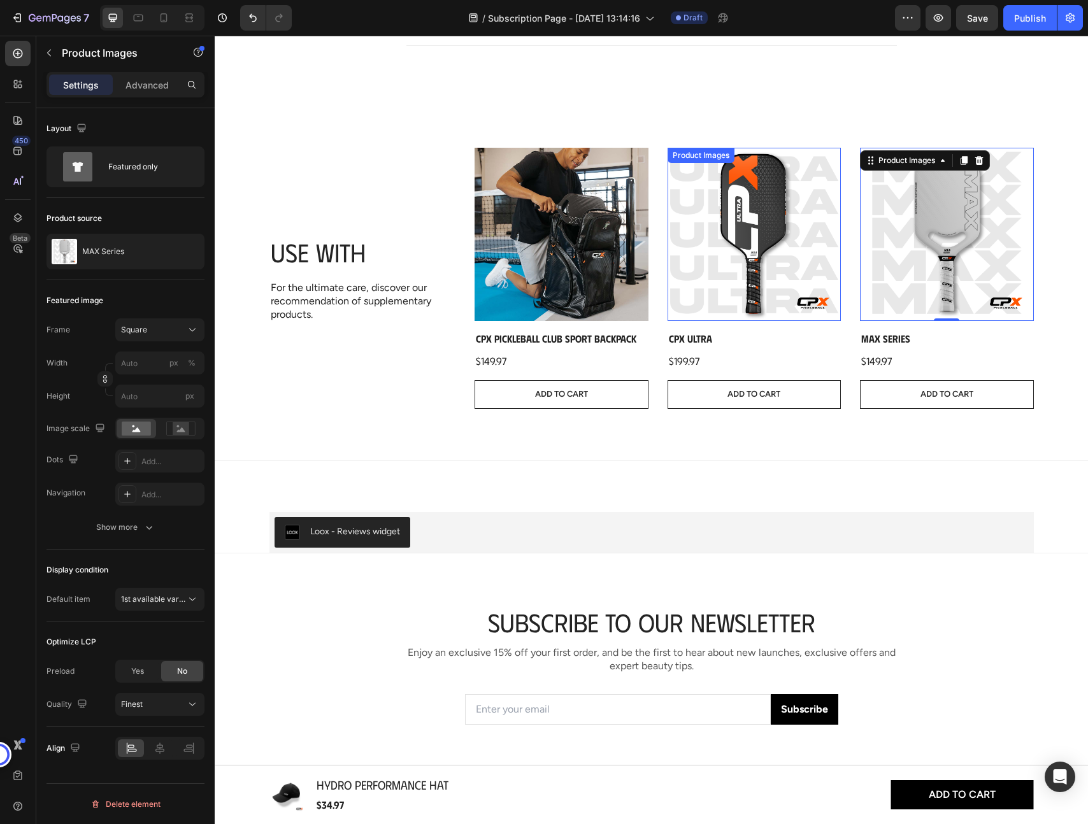
click at [787, 209] on img at bounding box center [754, 235] width 174 height 174
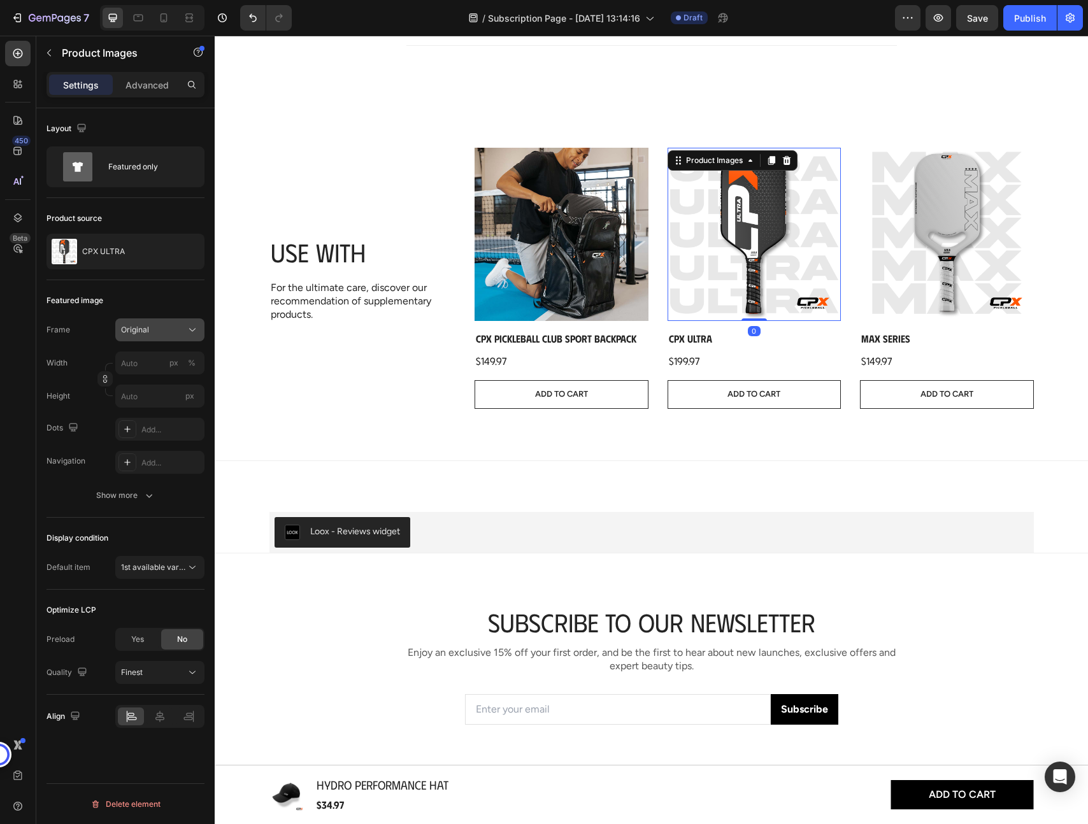
click at [152, 338] on button "Original" at bounding box center [159, 329] width 89 height 23
click at [151, 366] on div "Square" at bounding box center [157, 361] width 74 height 13
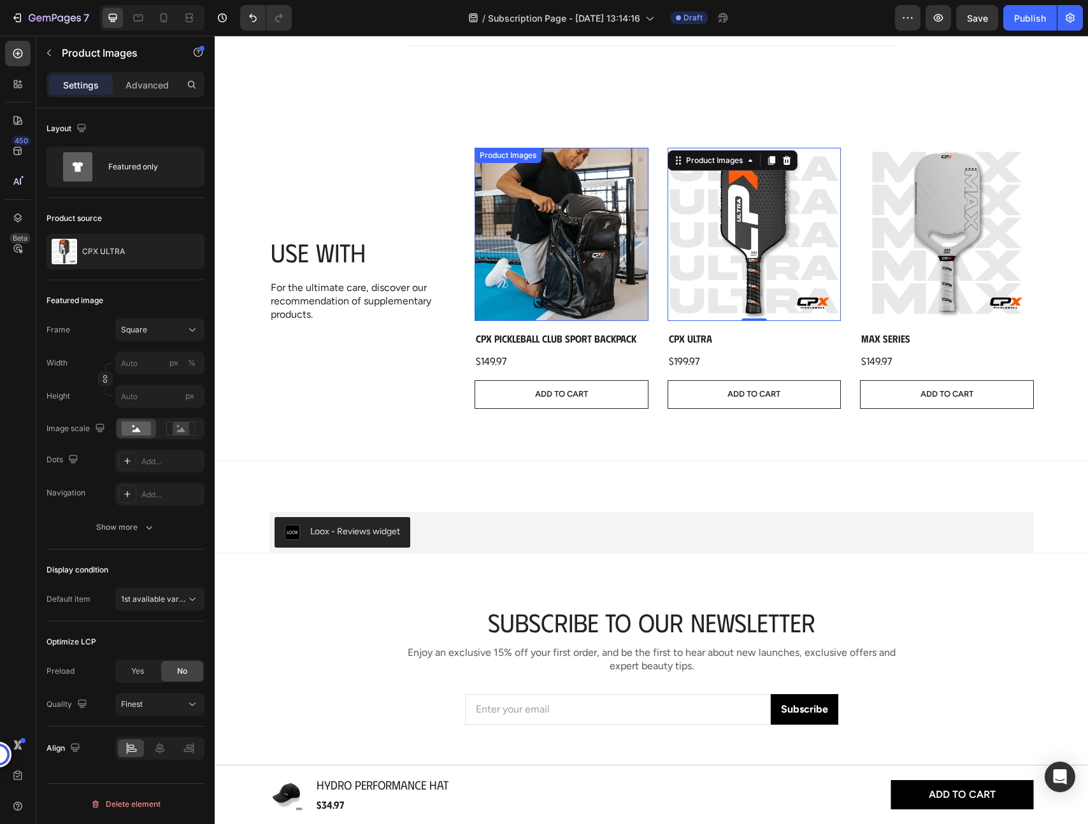
click at [614, 217] on img at bounding box center [561, 235] width 174 height 174
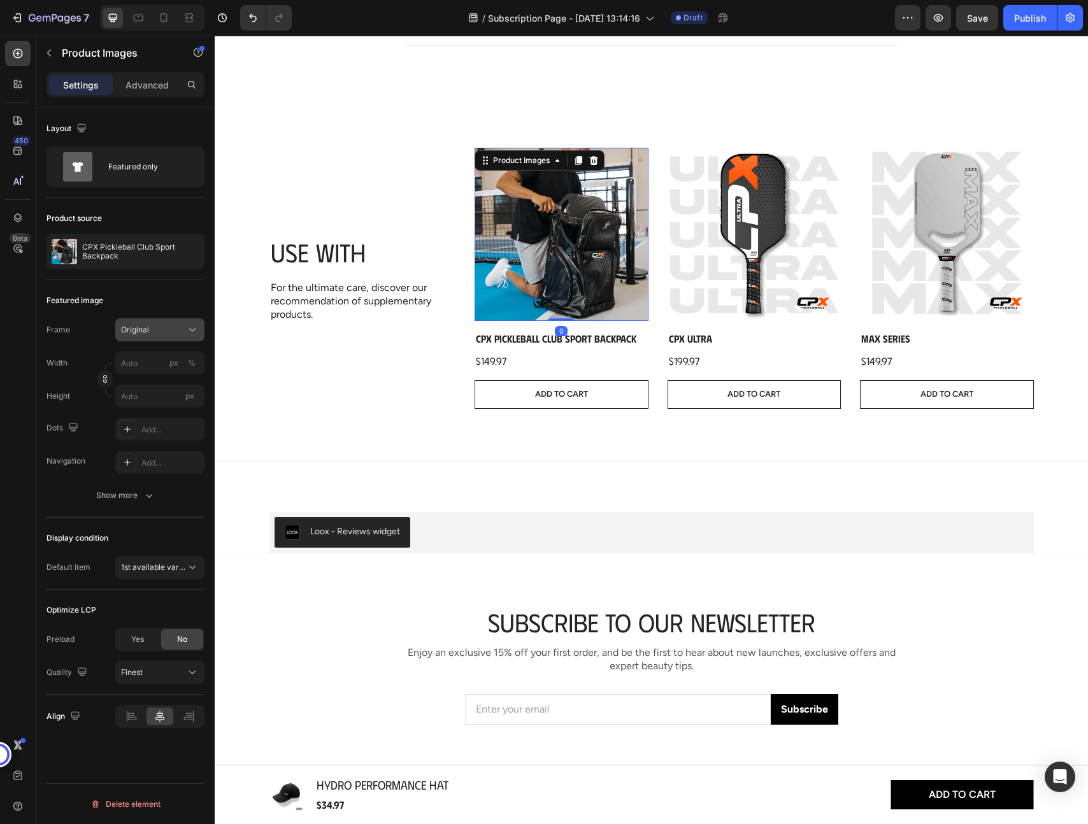
click at [145, 331] on span "Original" at bounding box center [135, 329] width 28 height 11
click at [145, 353] on div "Square" at bounding box center [148, 361] width 102 height 24
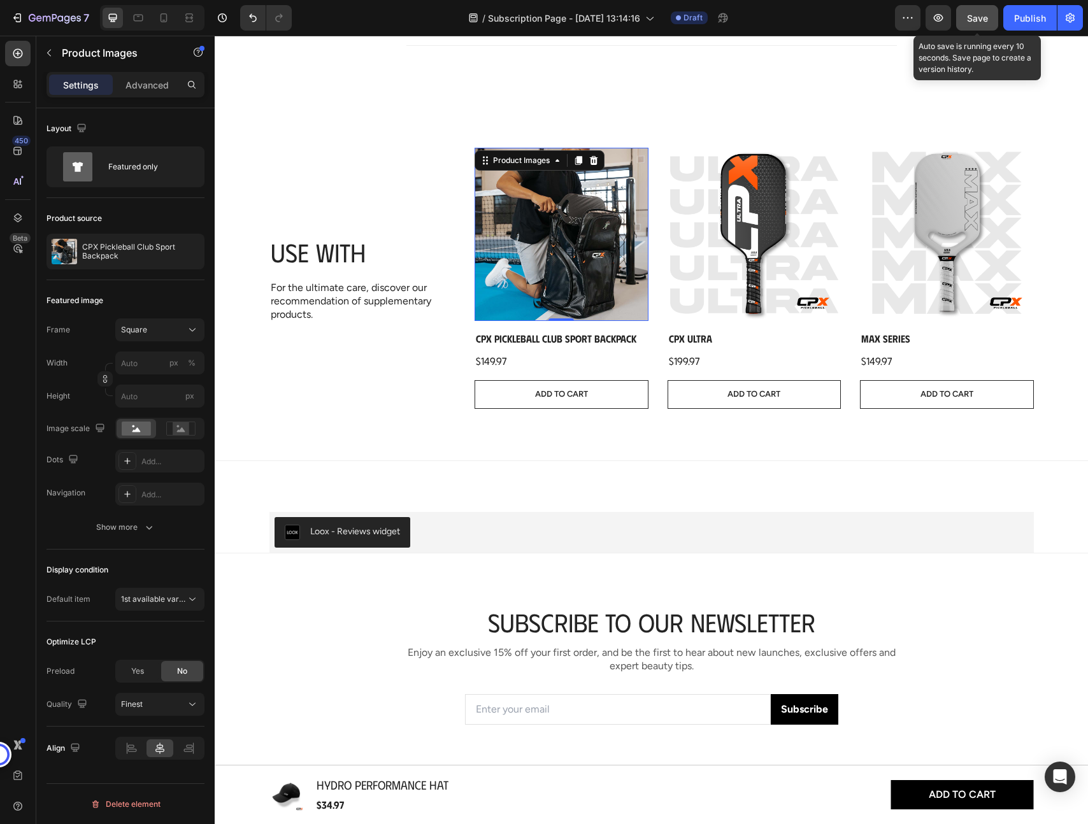
click at [979, 25] on button "Save" at bounding box center [977, 17] width 42 height 25
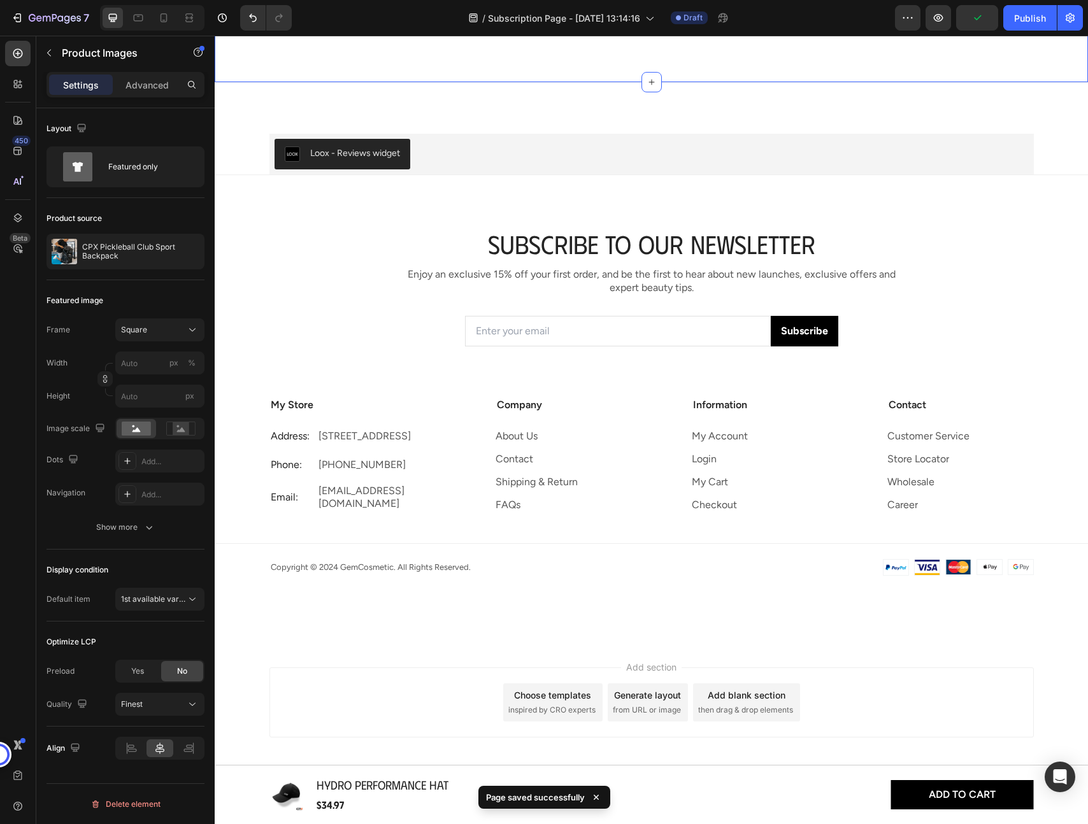
scroll to position [3248, 0]
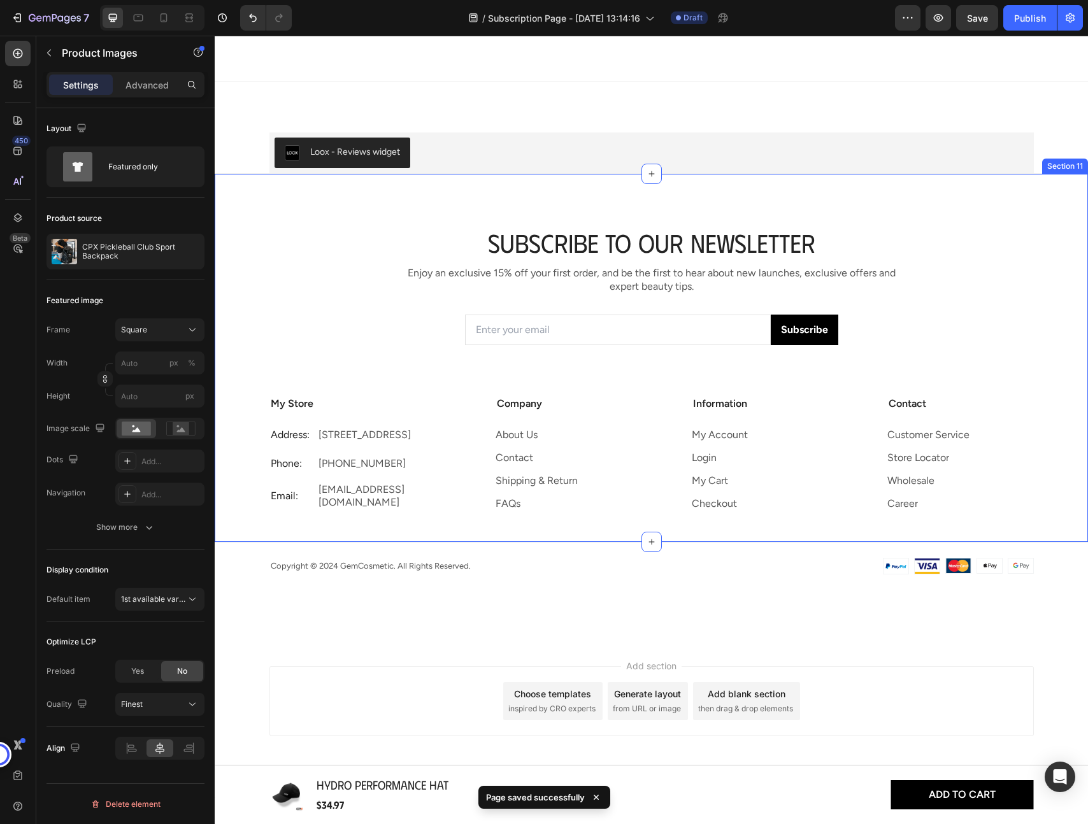
click at [914, 213] on div "Subscribe to Our Newsletter Heading Enjoy an exclusive 15% off your first order…" at bounding box center [651, 357] width 873 height 369
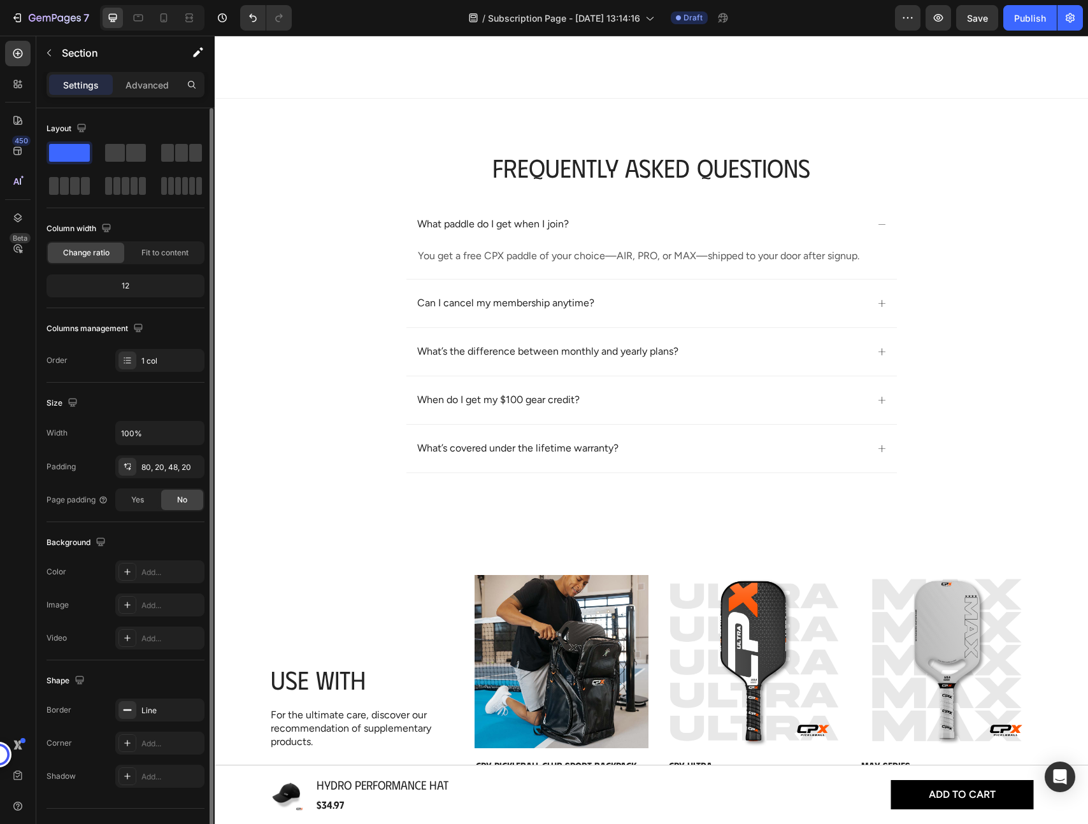
scroll to position [2288, 0]
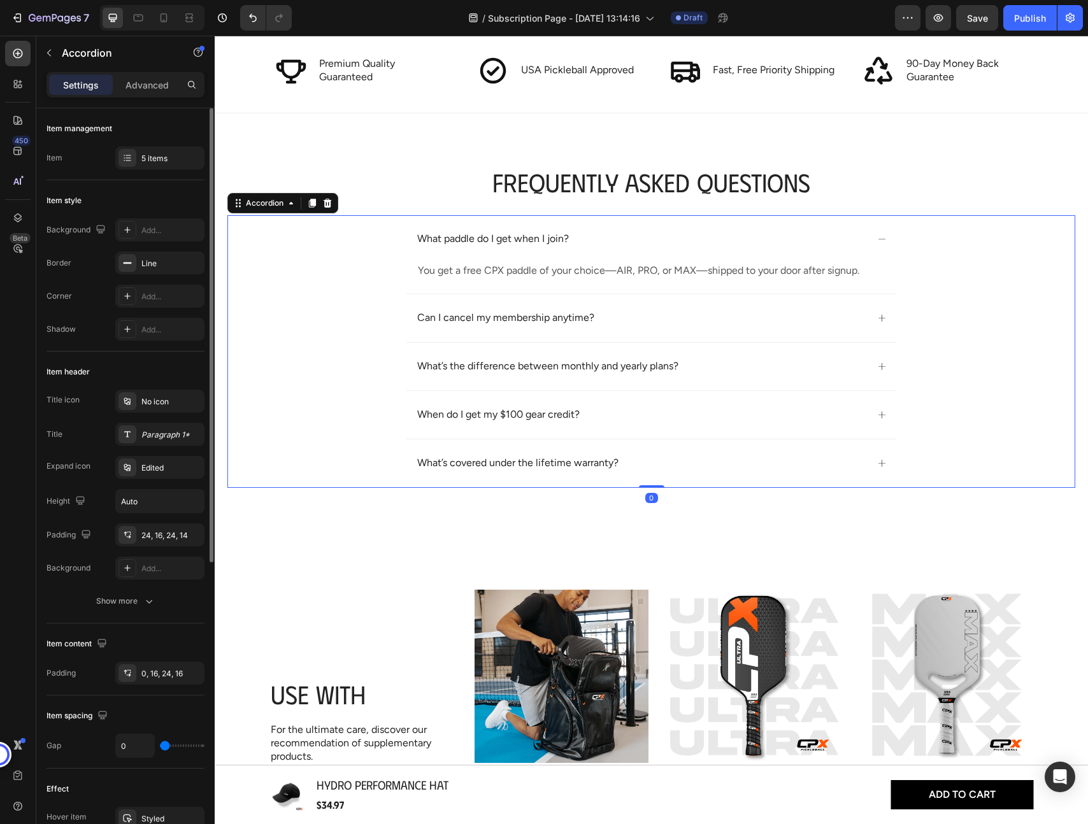
click at [709, 316] on div "Can I cancel my membership anytime?" at bounding box center [641, 318] width 452 height 17
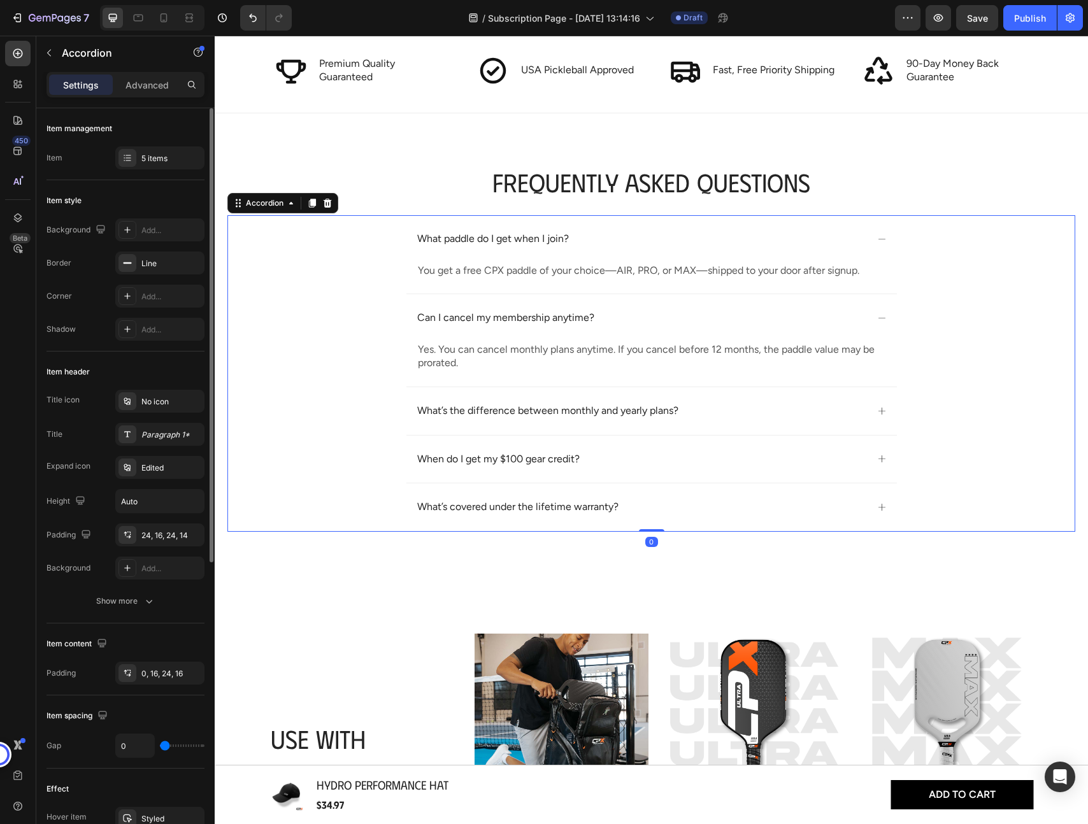
click at [711, 396] on div "What’s the difference between monthly and yearly plans?" at bounding box center [651, 411] width 490 height 48
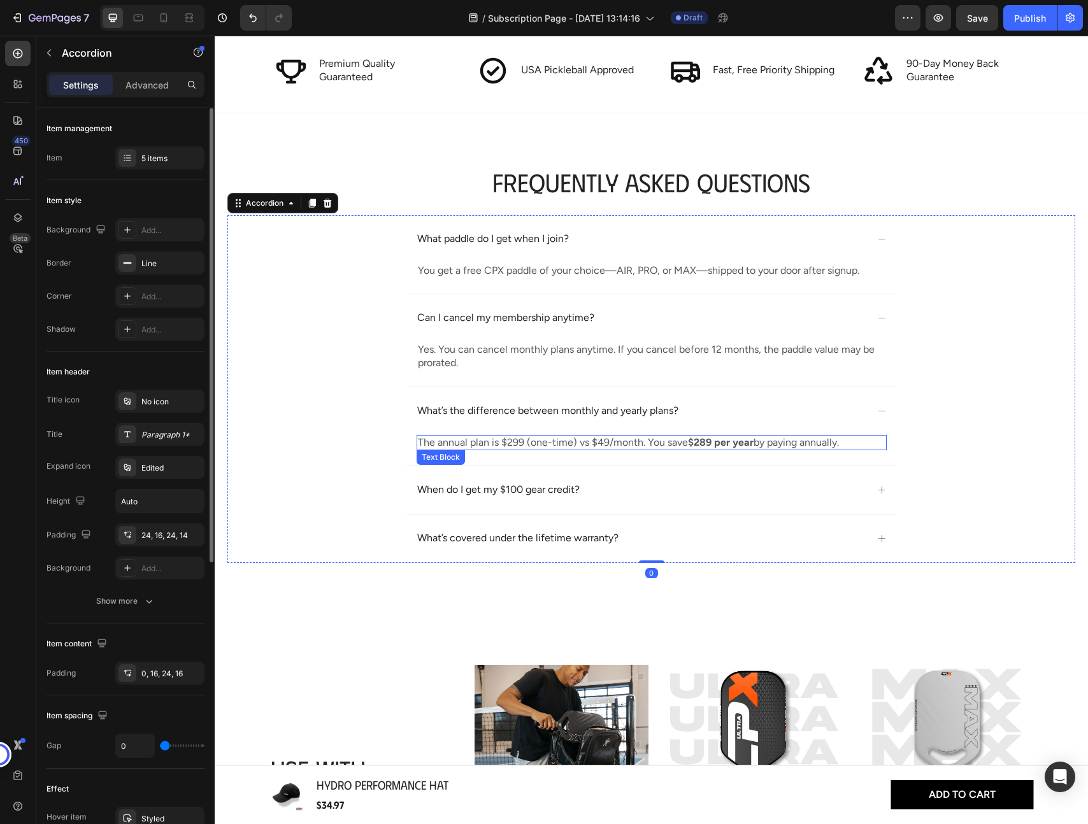
click at [530, 438] on p "The annual plan is $299 (one-time) vs $49/month. You save $289 per year by payi…" at bounding box center [651, 442] width 467 height 13
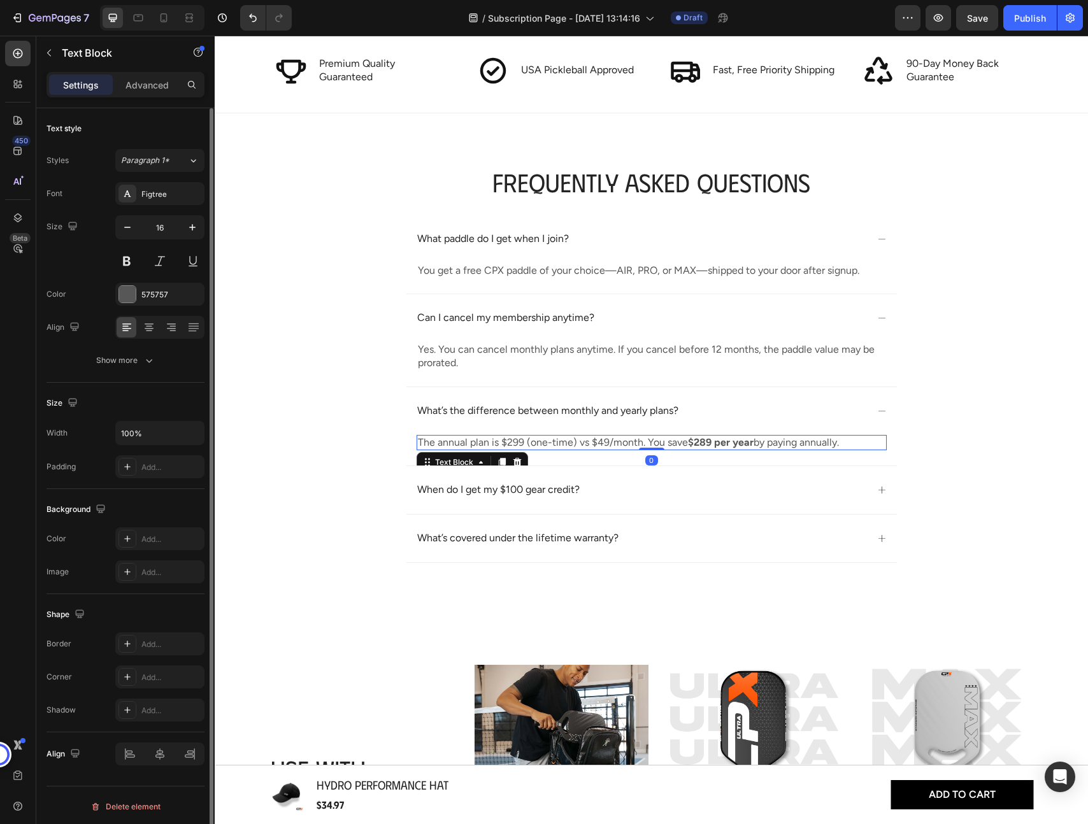
click at [542, 441] on p "The annual plan is $299 (one-time) vs $49/month. You save $289 per year by payi…" at bounding box center [651, 442] width 467 height 13
click at [569, 441] on p "The annual plan is $299 (one-time) vs $49/month. You save $289 per year by payi…" at bounding box center [651, 442] width 467 height 13
drag, startPoint x: 569, startPoint y: 441, endPoint x: 532, endPoint y: 441, distance: 37.6
click at [532, 441] on p "The annual plan is $299 (one-time) vs $49/month. You save $289 per year by payi…" at bounding box center [651, 442] width 467 height 13
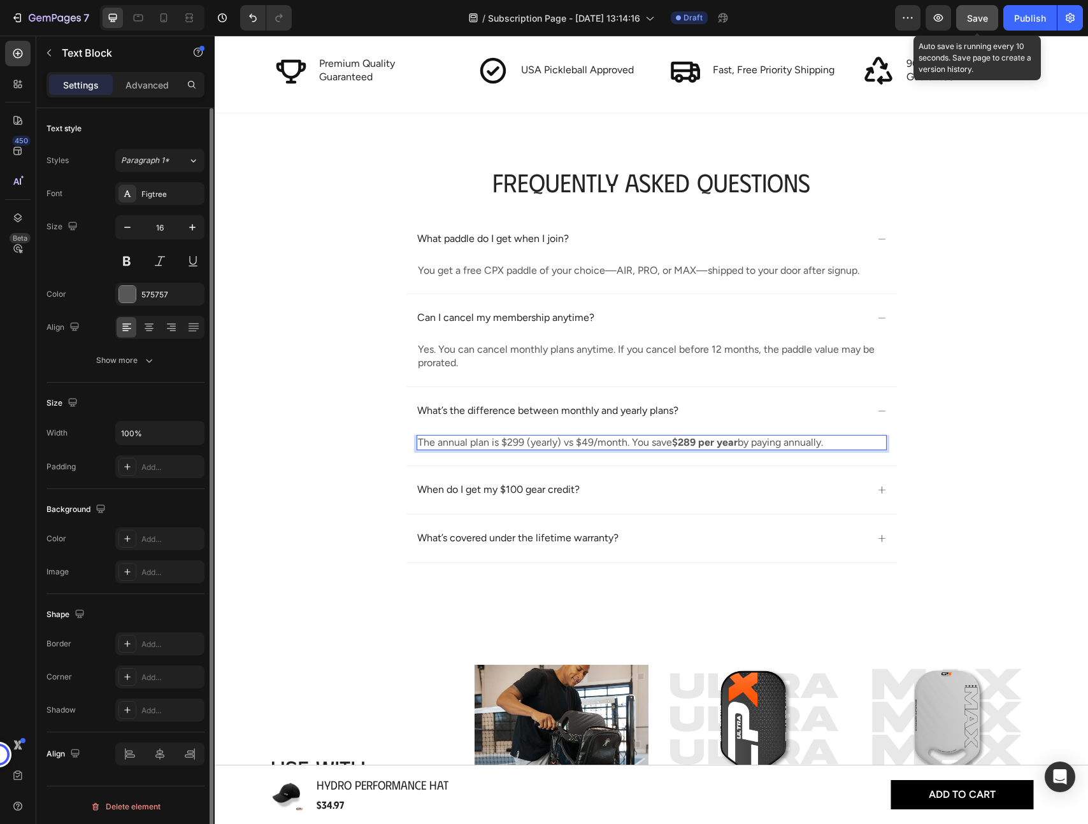
click at [976, 22] on span "Save" at bounding box center [977, 18] width 21 height 11
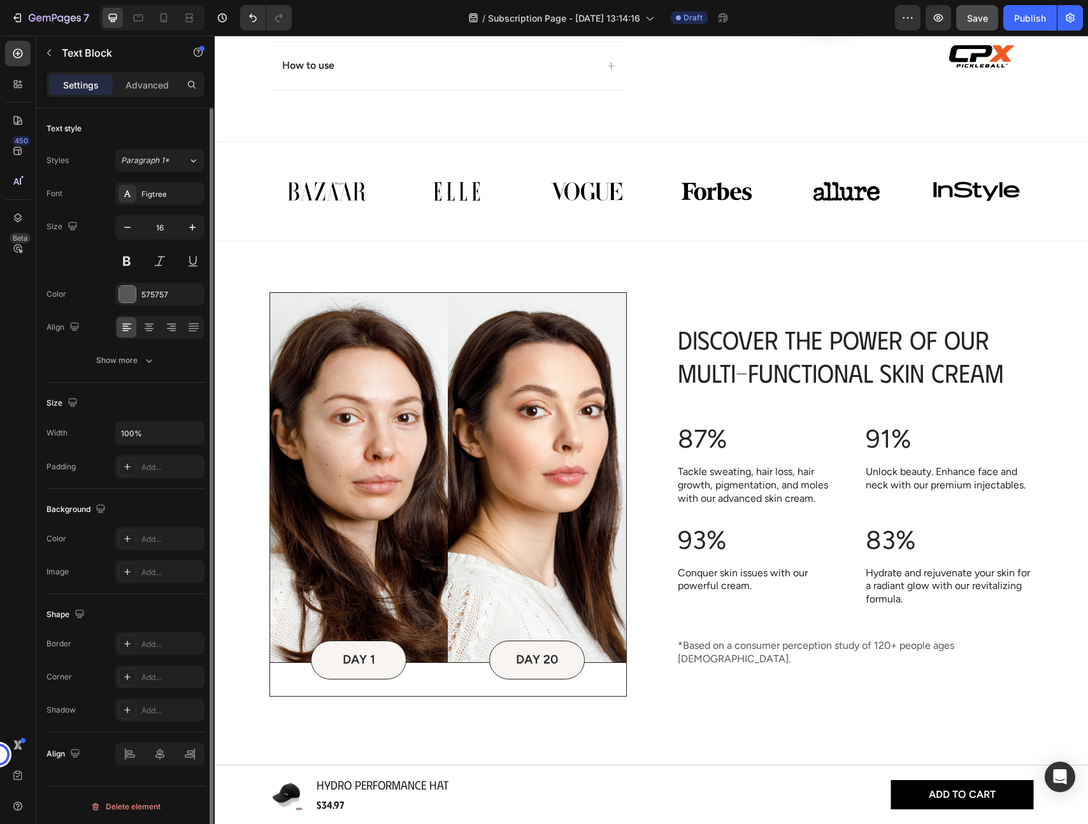
scroll to position [552, 0]
click at [353, 191] on img at bounding box center [326, 192] width 115 height 39
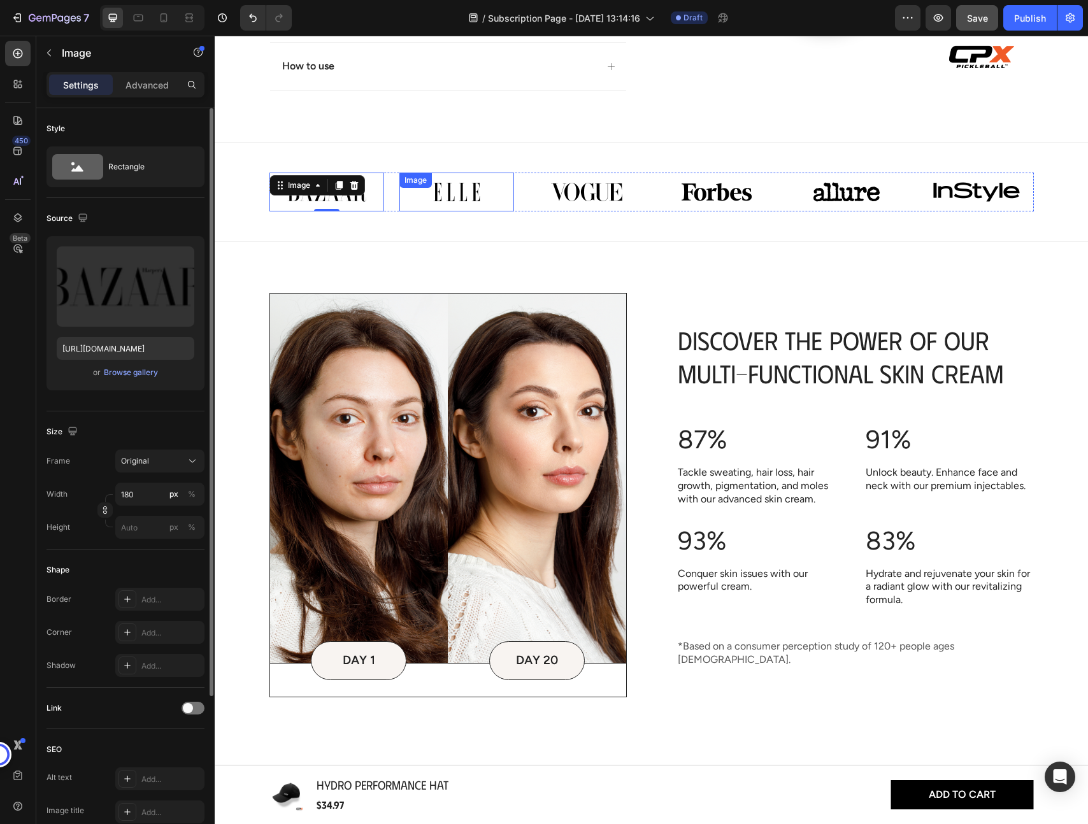
click at [455, 190] on img at bounding box center [456, 192] width 115 height 39
click at [560, 189] on div "Image" at bounding box center [586, 192] width 115 height 39
click at [681, 189] on div "Image" at bounding box center [716, 192] width 115 height 39
click at [823, 189] on div "Image" at bounding box center [846, 192] width 115 height 39
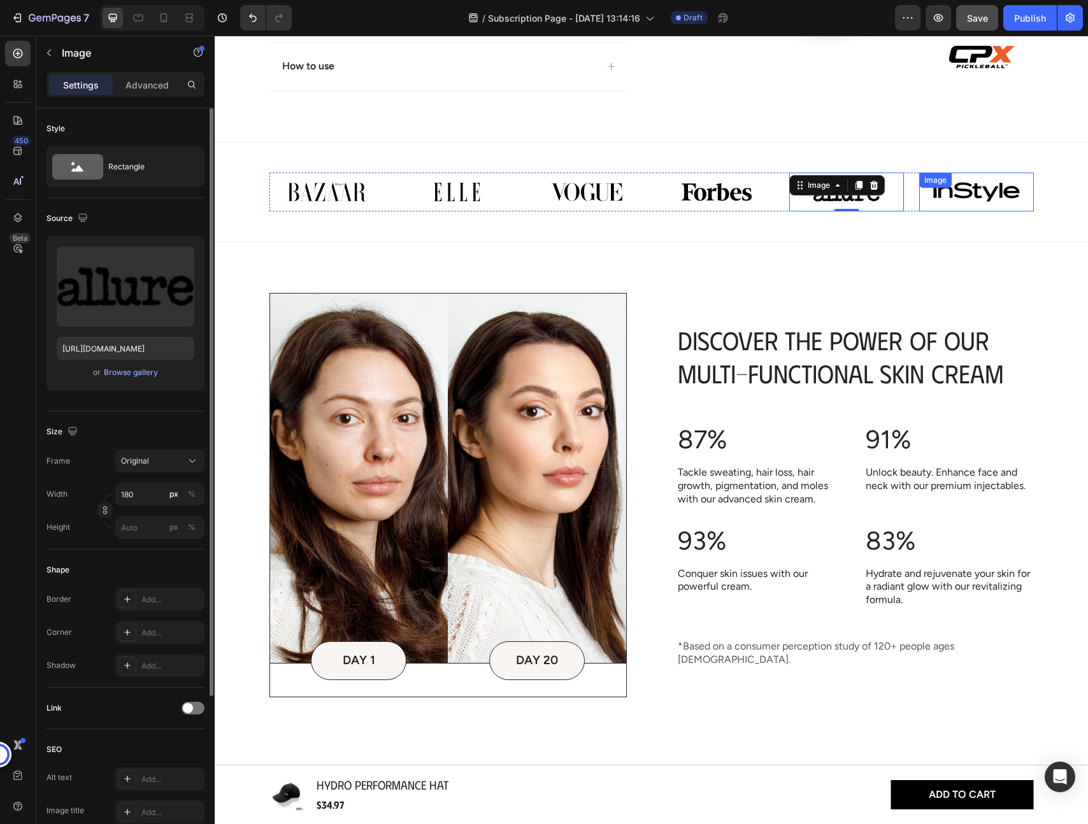
click at [927, 184] on div "Image" at bounding box center [935, 179] width 27 height 11
click at [867, 187] on div "Image" at bounding box center [846, 192] width 115 height 39
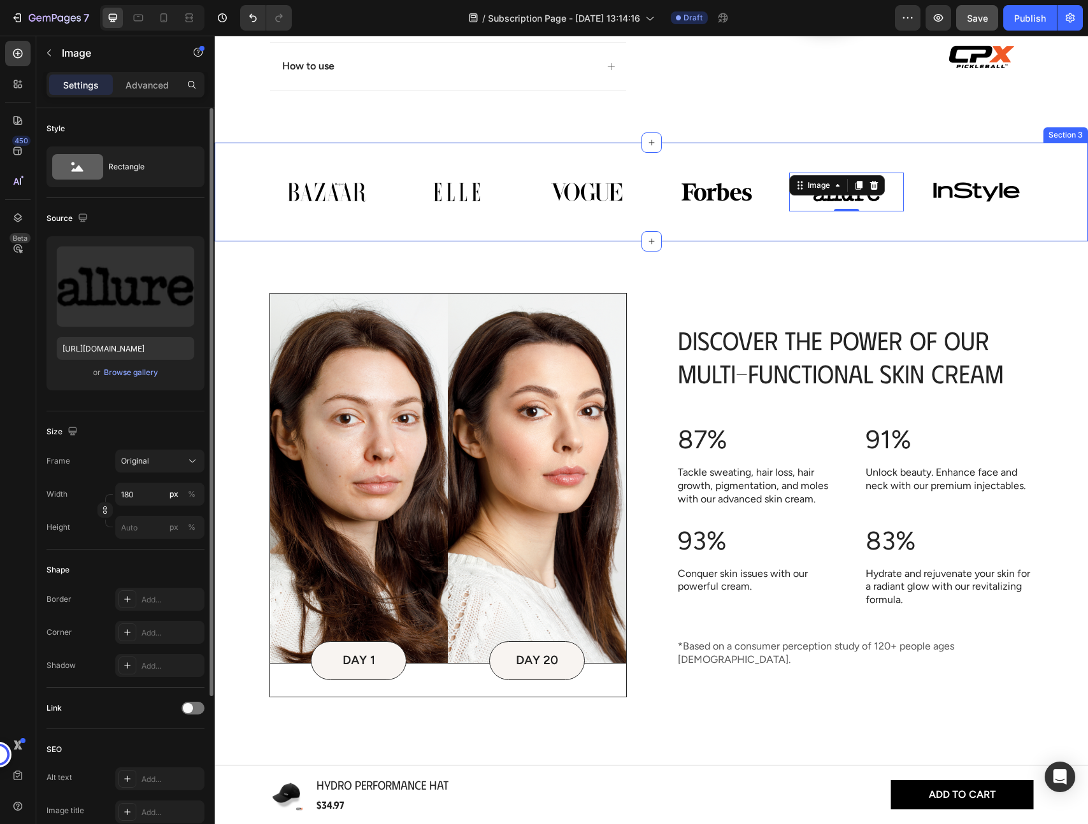
click at [897, 153] on div "Image Image Image Image Image 0 Image Carousel Section 3" at bounding box center [651, 192] width 873 height 100
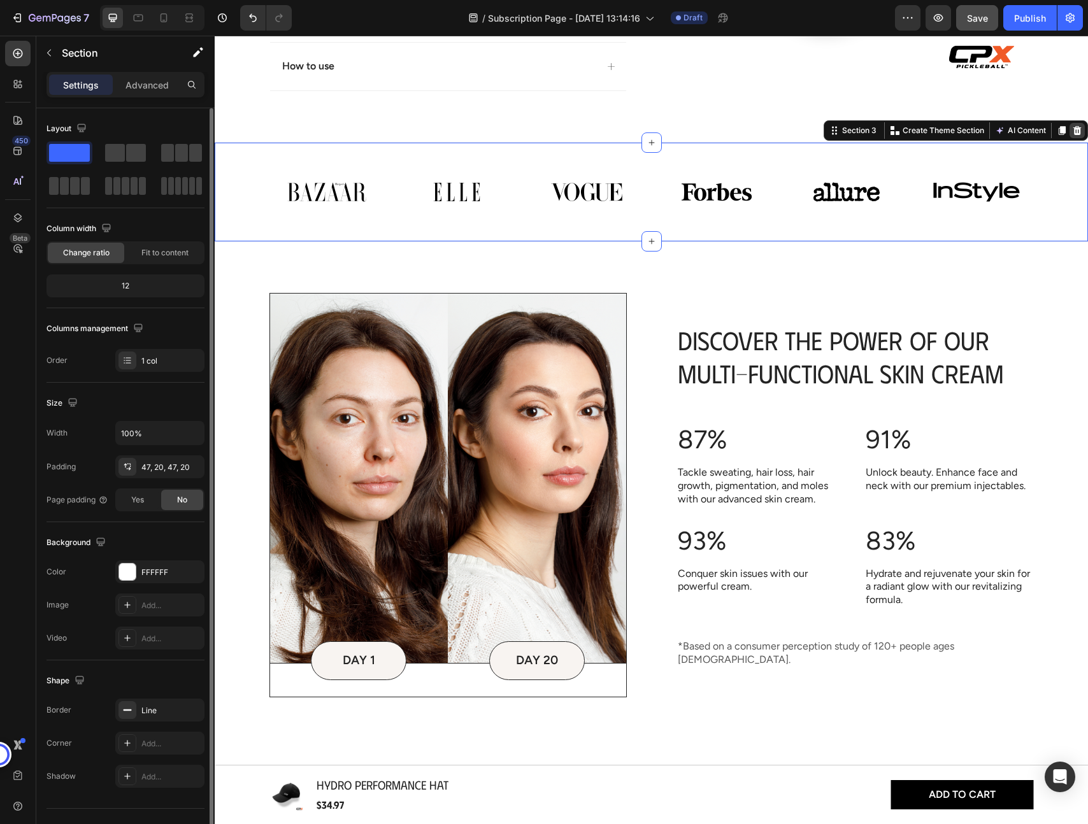
click at [1078, 127] on icon at bounding box center [1077, 130] width 8 height 9
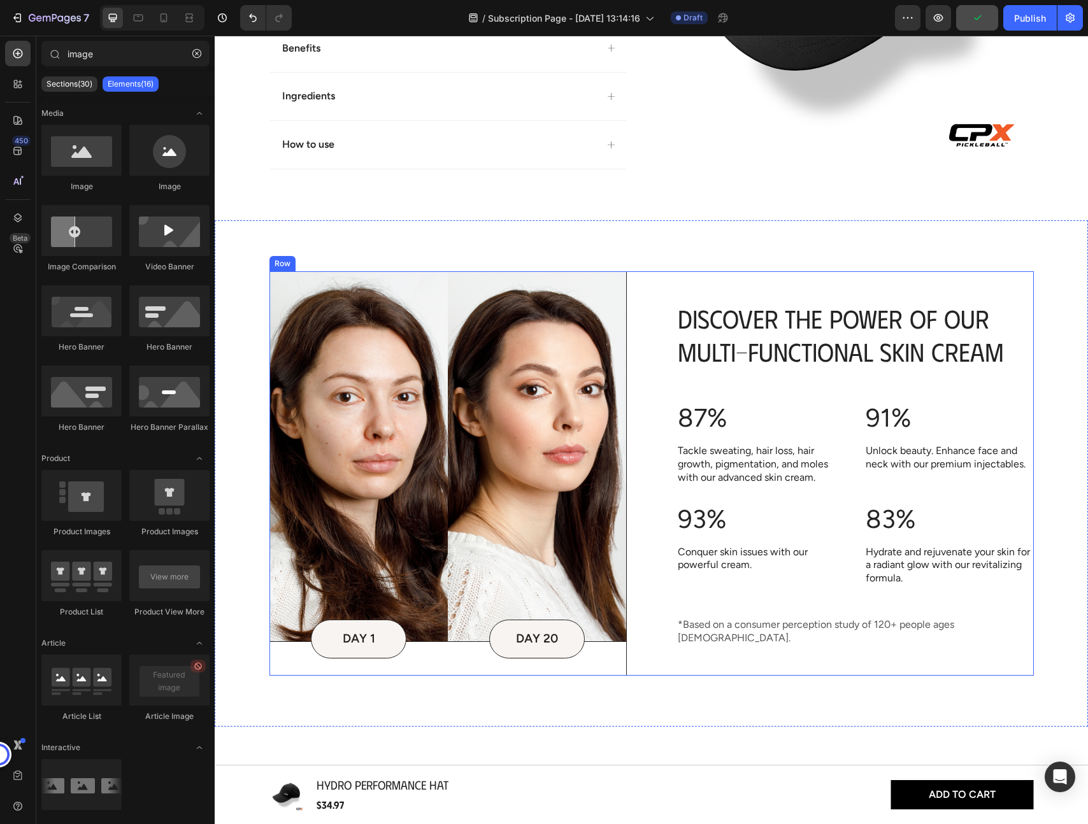
scroll to position [480, 0]
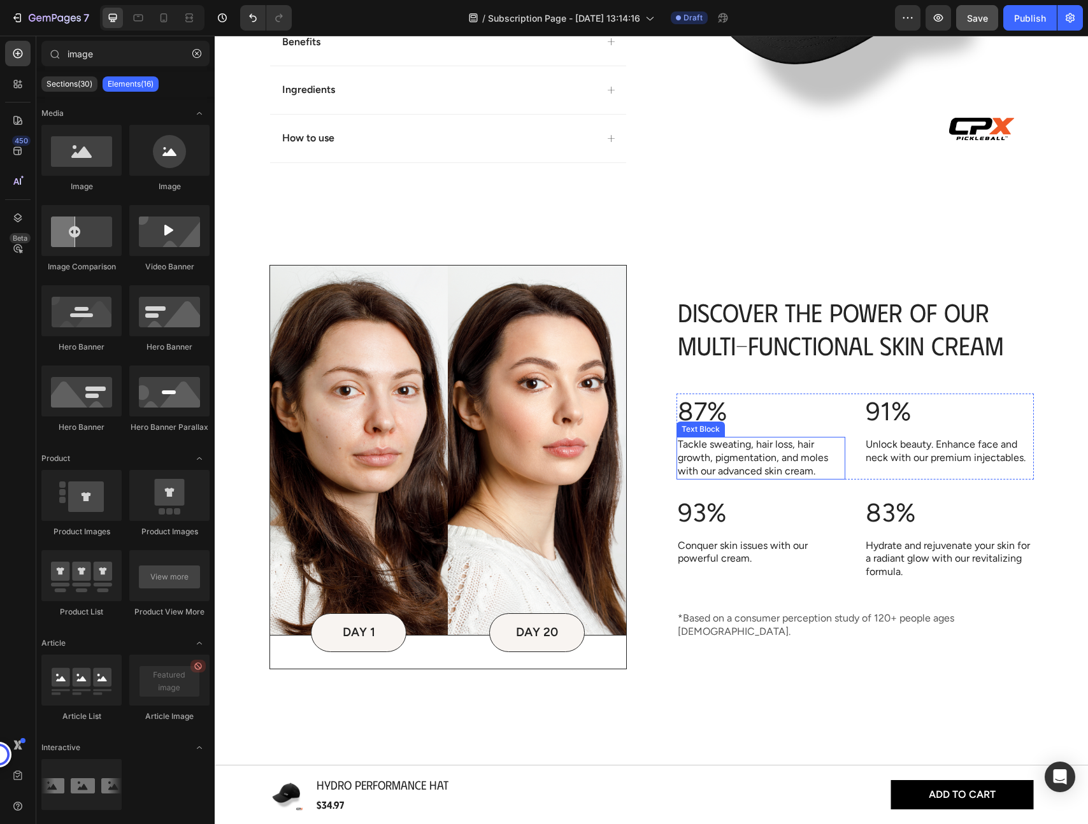
click at [724, 461] on p "Tackle sweating, hair loss, hair growth, pigmentation, and moles with our advan…" at bounding box center [761, 457] width 167 height 39
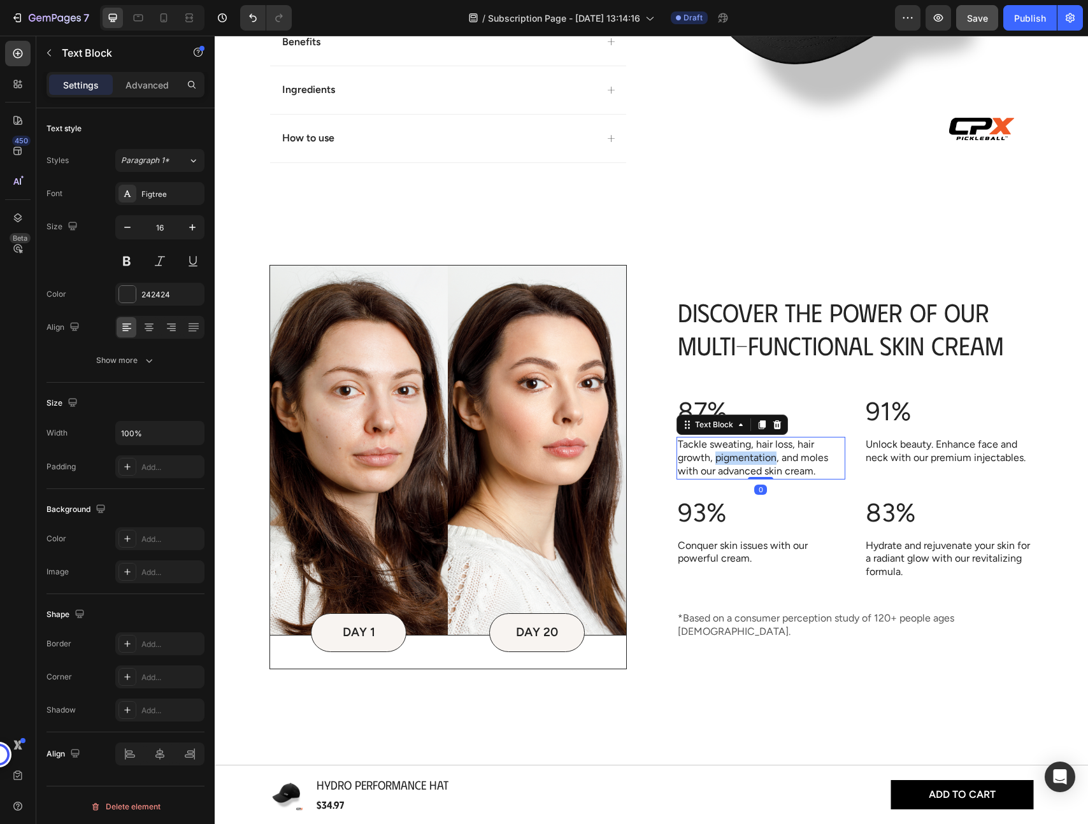
click at [724, 461] on p "Tackle sweating, hair loss, hair growth, pigmentation, and moles with our advan…" at bounding box center [761, 457] width 167 height 39
click at [683, 419] on p "87%" at bounding box center [761, 411] width 167 height 33
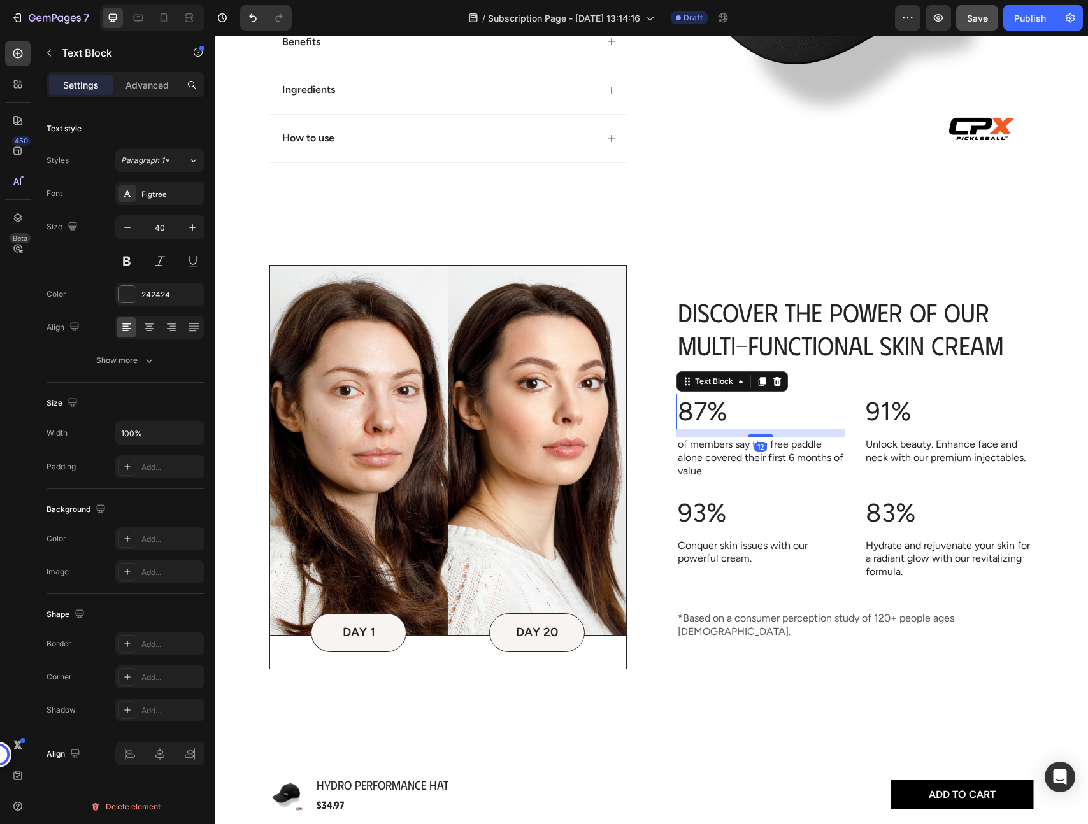
click at [694, 419] on p "87%" at bounding box center [761, 411] width 167 height 33
click at [892, 453] on p "Unlock beauty. Enhance face and neck with our premium injectables." at bounding box center [948, 451] width 167 height 27
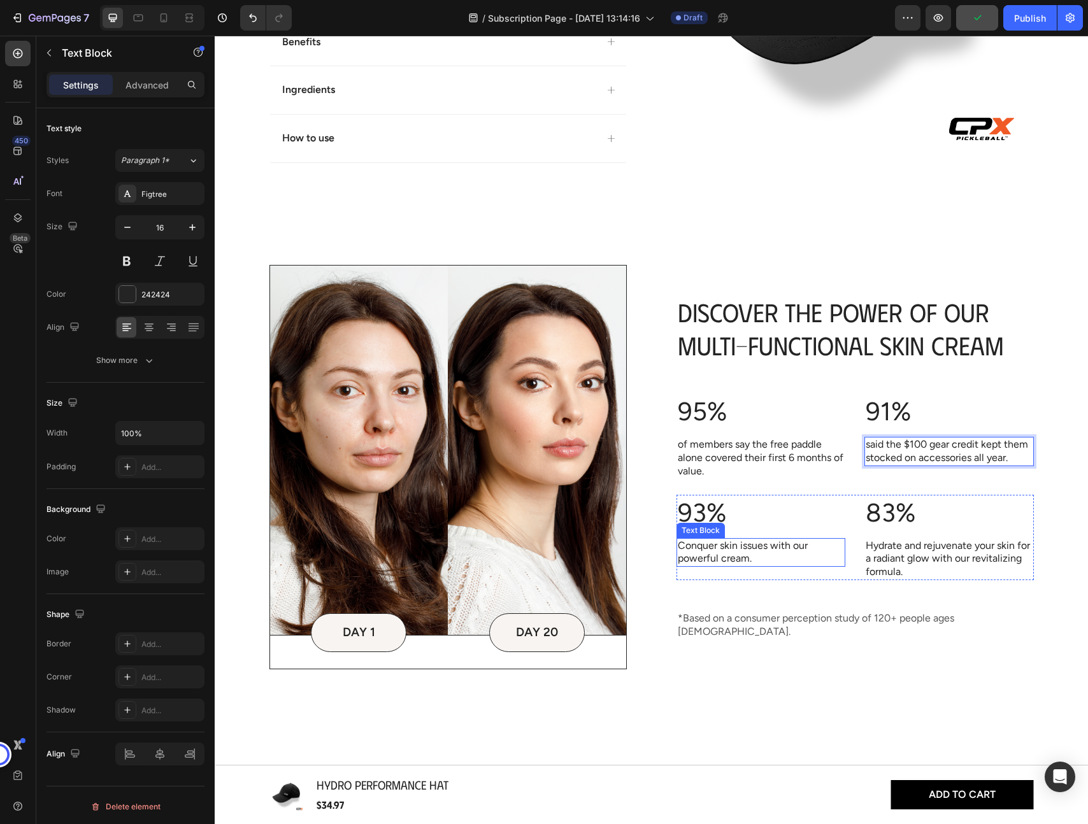
click at [715, 562] on p "Conquer skin issues with our powerful cream." at bounding box center [761, 552] width 167 height 27
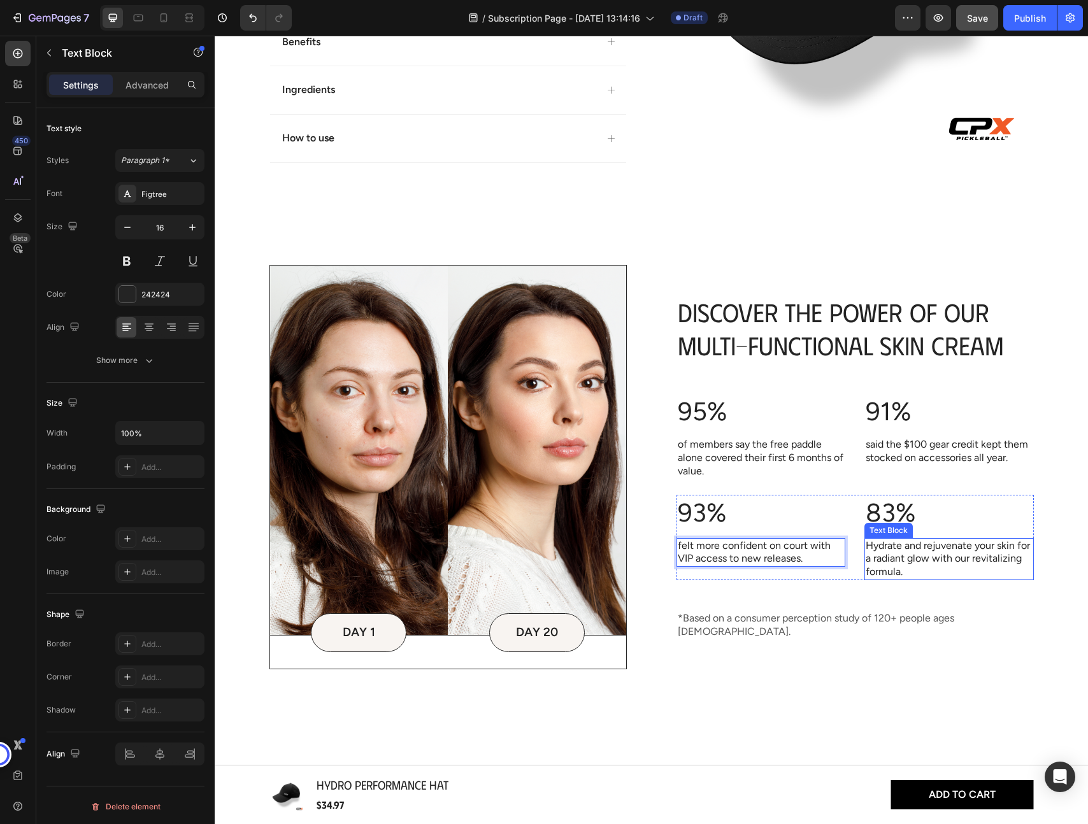
click at [925, 561] on p "Hydrate and rejuvenate your skin for a radiant glow with our revitalizing formu…" at bounding box center [948, 558] width 167 height 39
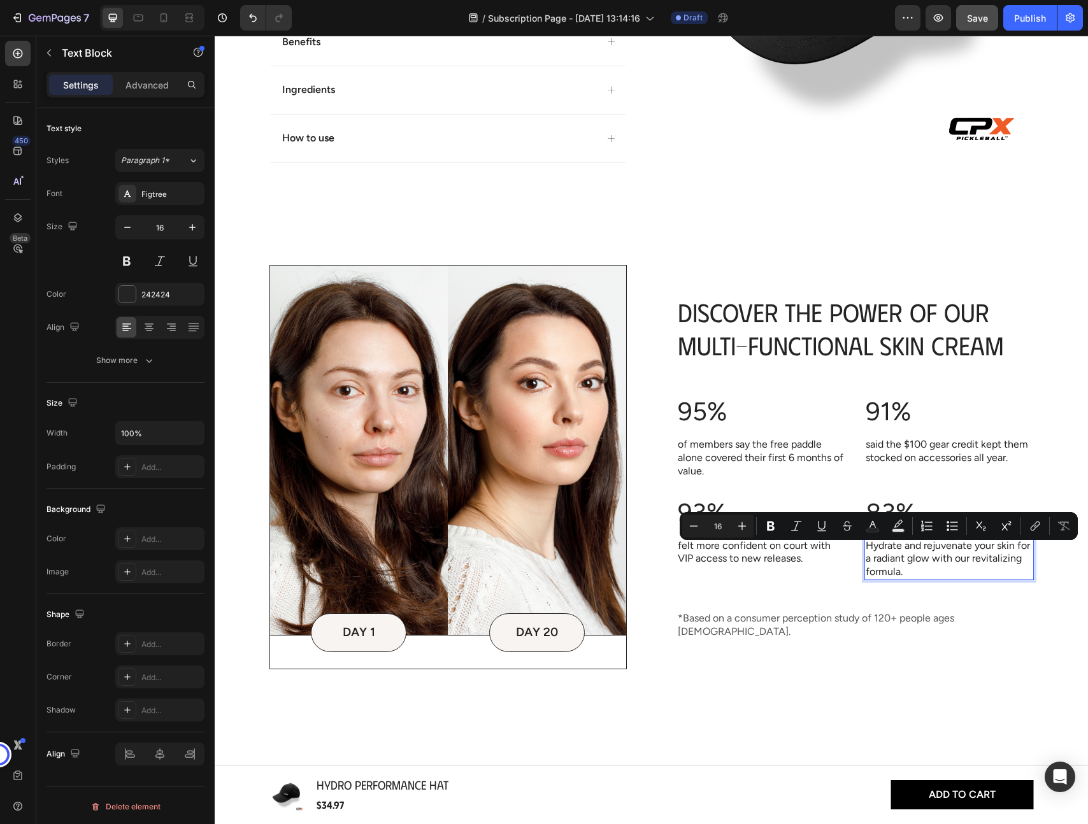
scroll to position [487, 0]
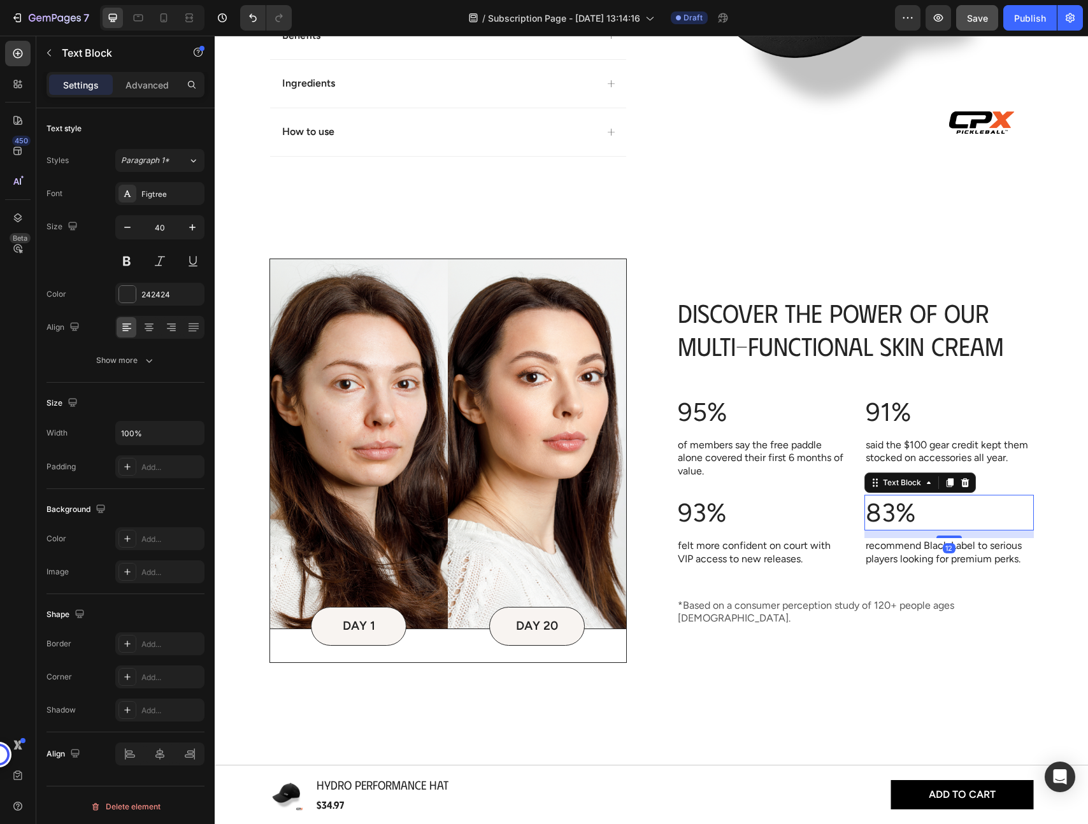
click at [885, 524] on p "83%" at bounding box center [948, 512] width 167 height 33
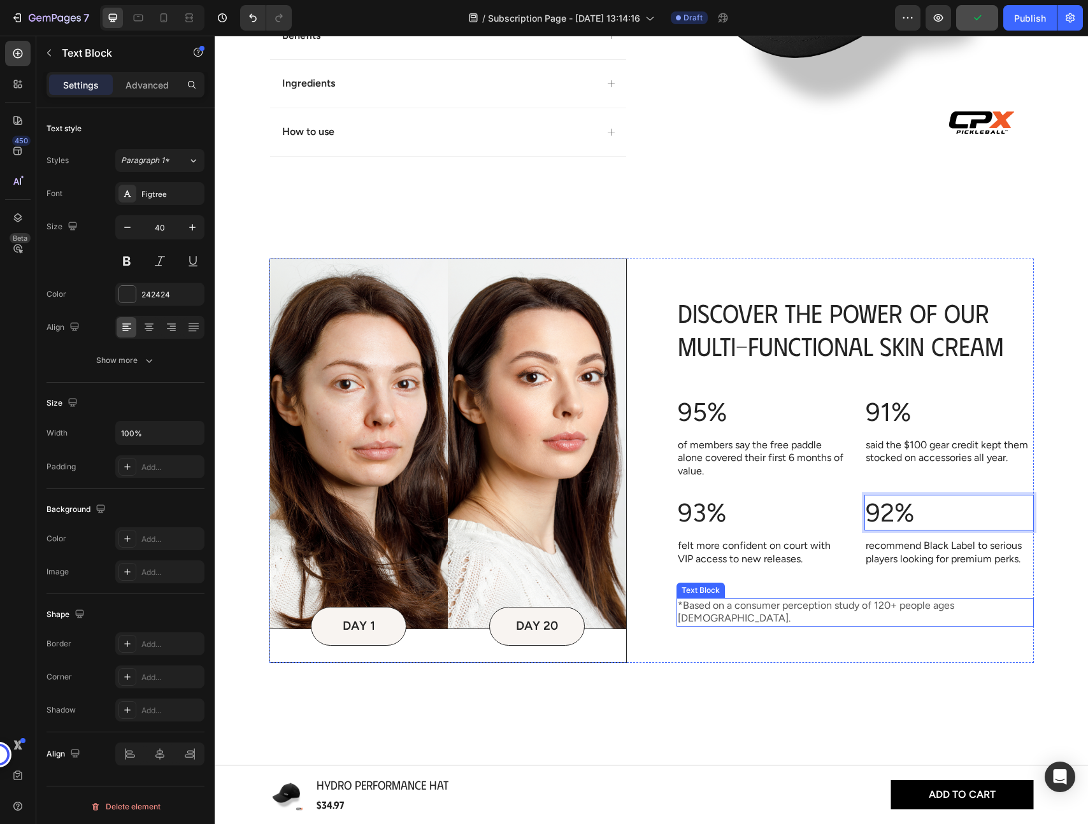
click at [785, 613] on p "*Based on a consumer perception study of 120+ people ages 18-40." at bounding box center [855, 612] width 355 height 27
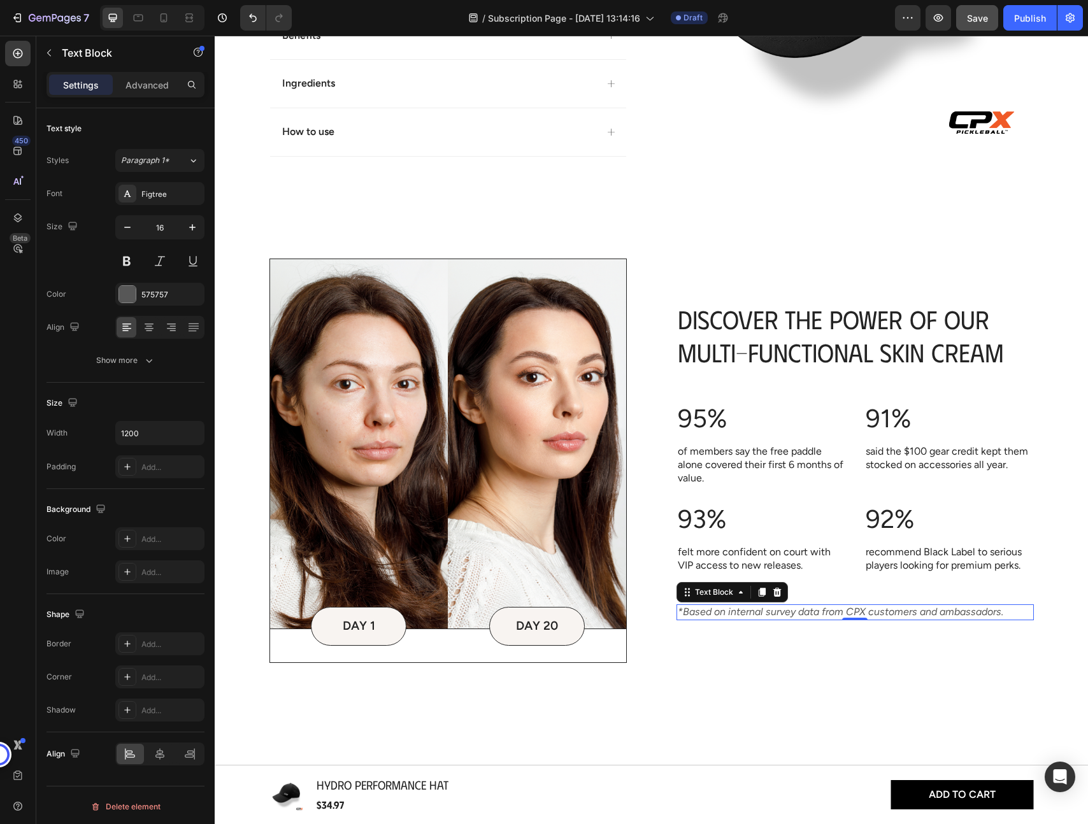
scroll to position [467, 0]
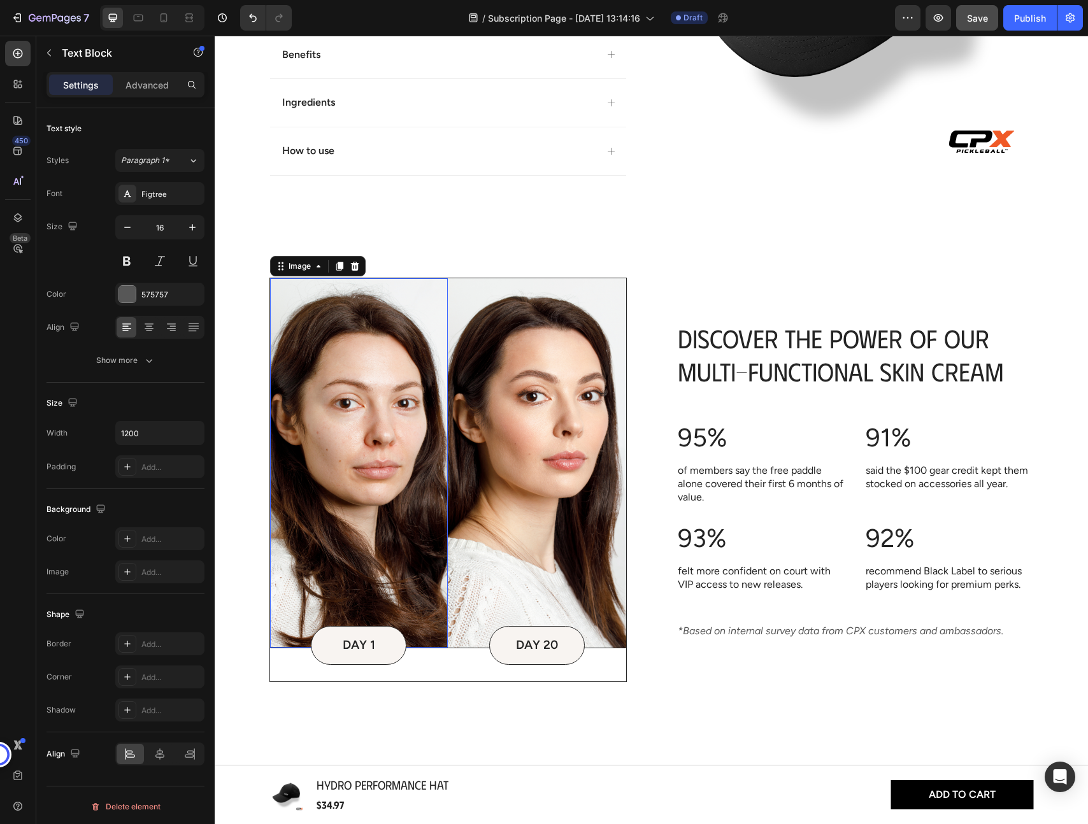
click at [404, 368] on img at bounding box center [359, 462] width 178 height 369
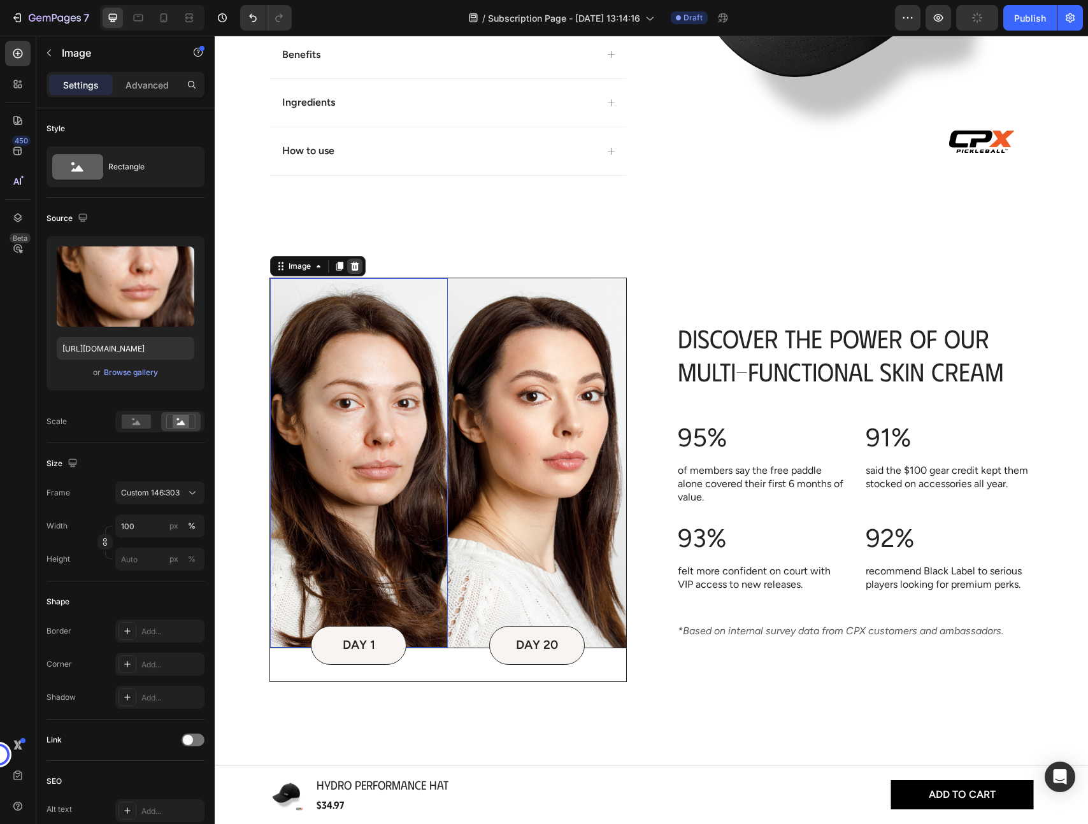
click at [358, 269] on icon at bounding box center [355, 266] width 10 height 10
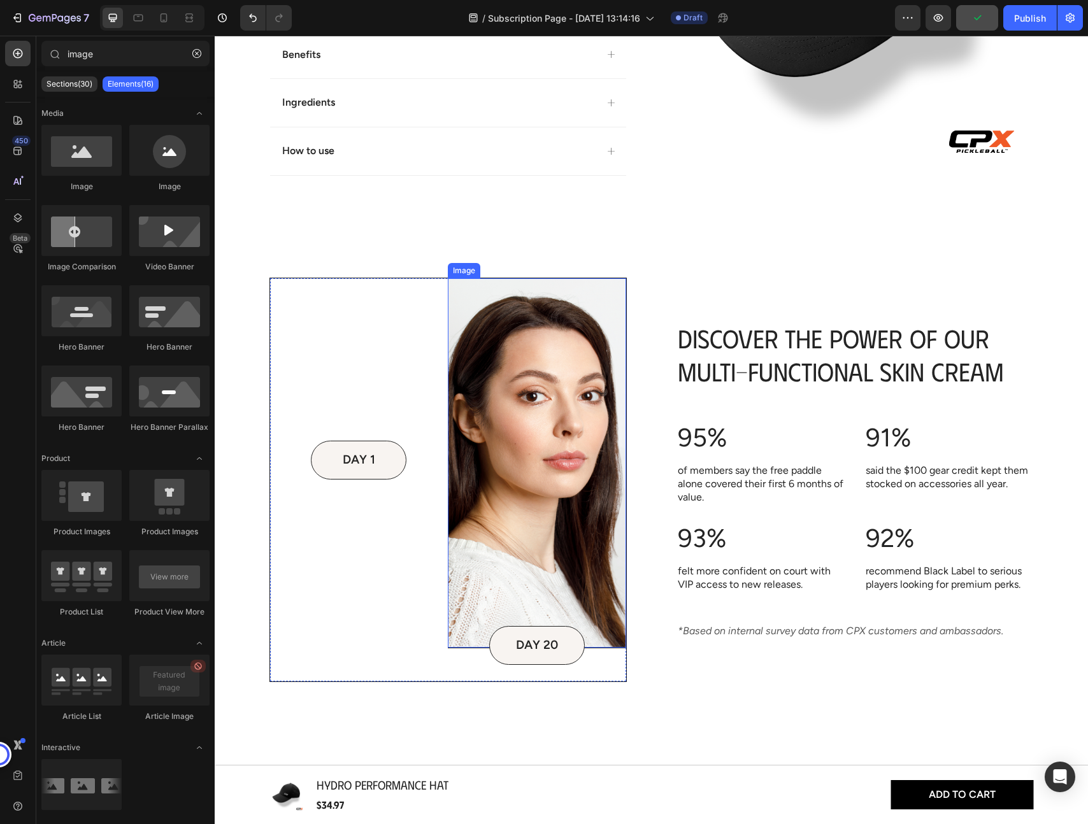
click at [481, 360] on img at bounding box center [537, 462] width 178 height 369
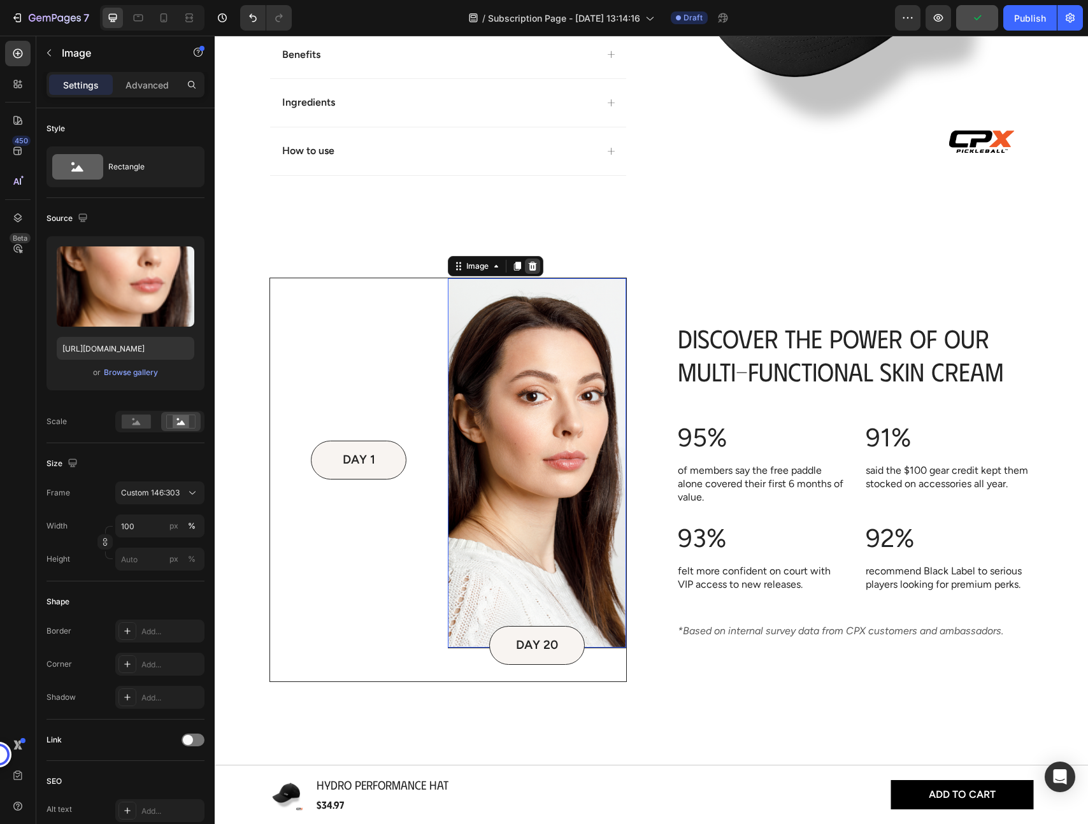
click at [531, 262] on icon at bounding box center [533, 266] width 8 height 9
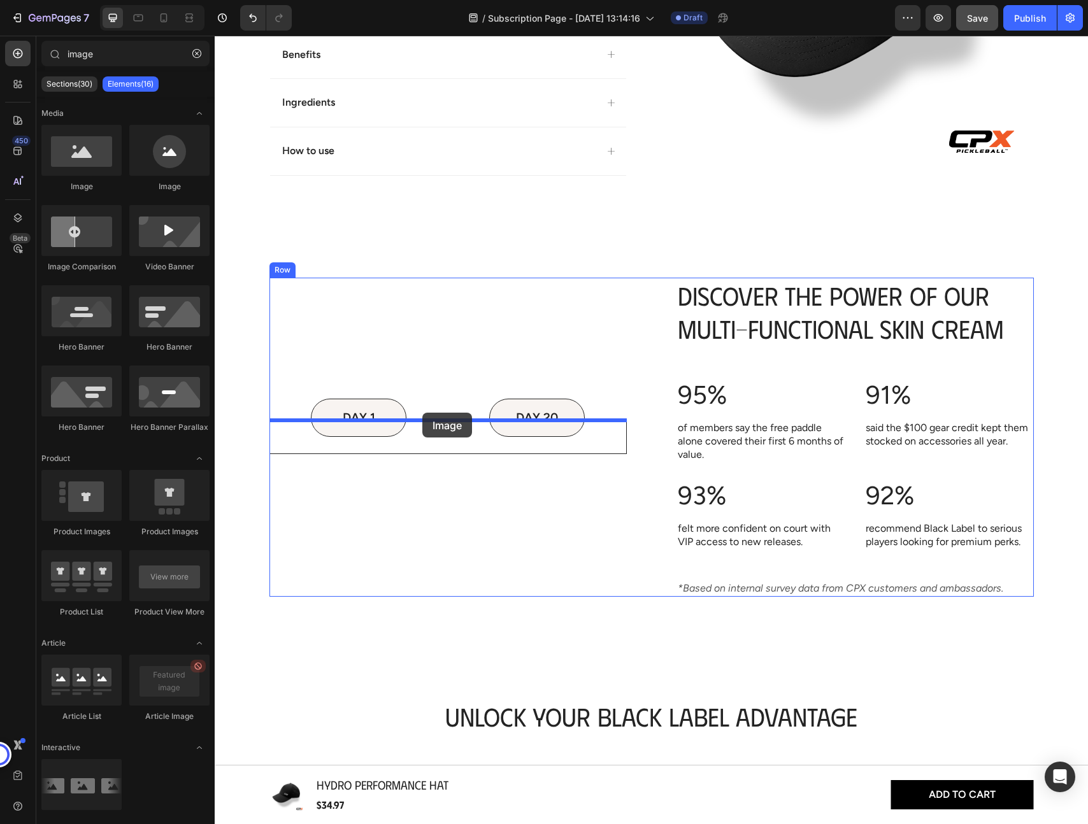
drag, startPoint x: 302, startPoint y: 189, endPoint x: 422, endPoint y: 411, distance: 253.3
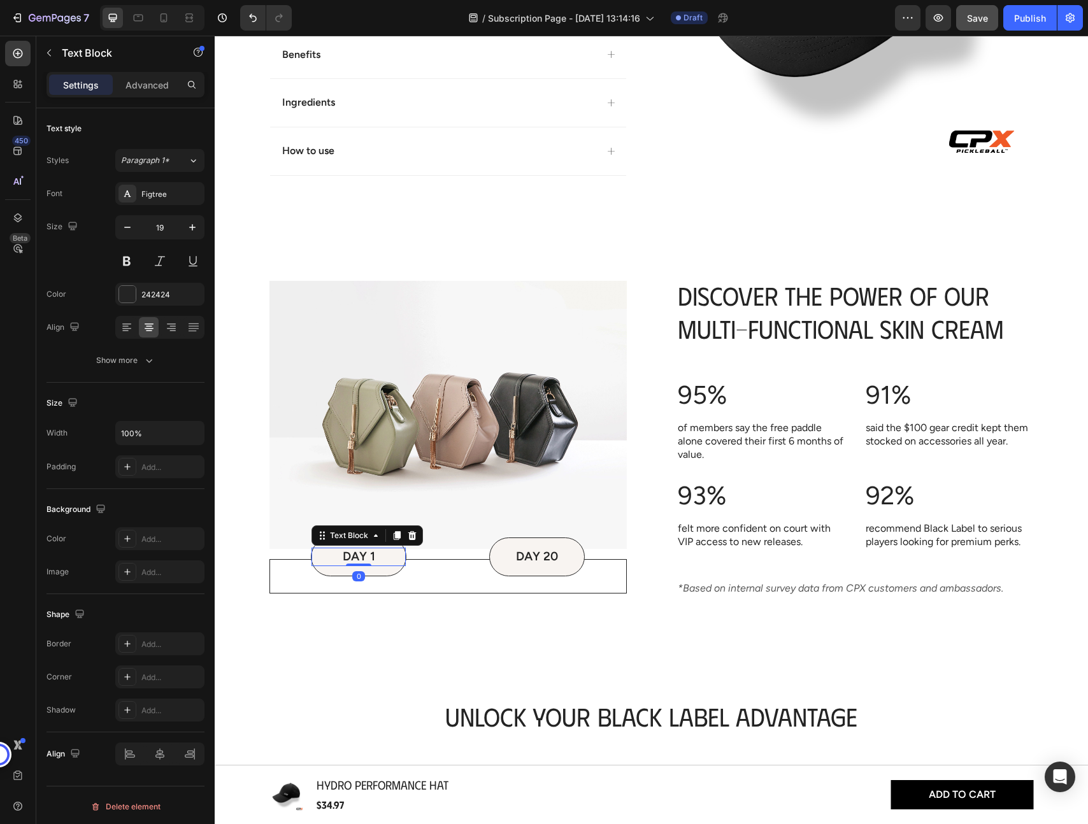
click at [368, 564] on div "DAY 1 Text Block 0" at bounding box center [358, 557] width 94 height 18
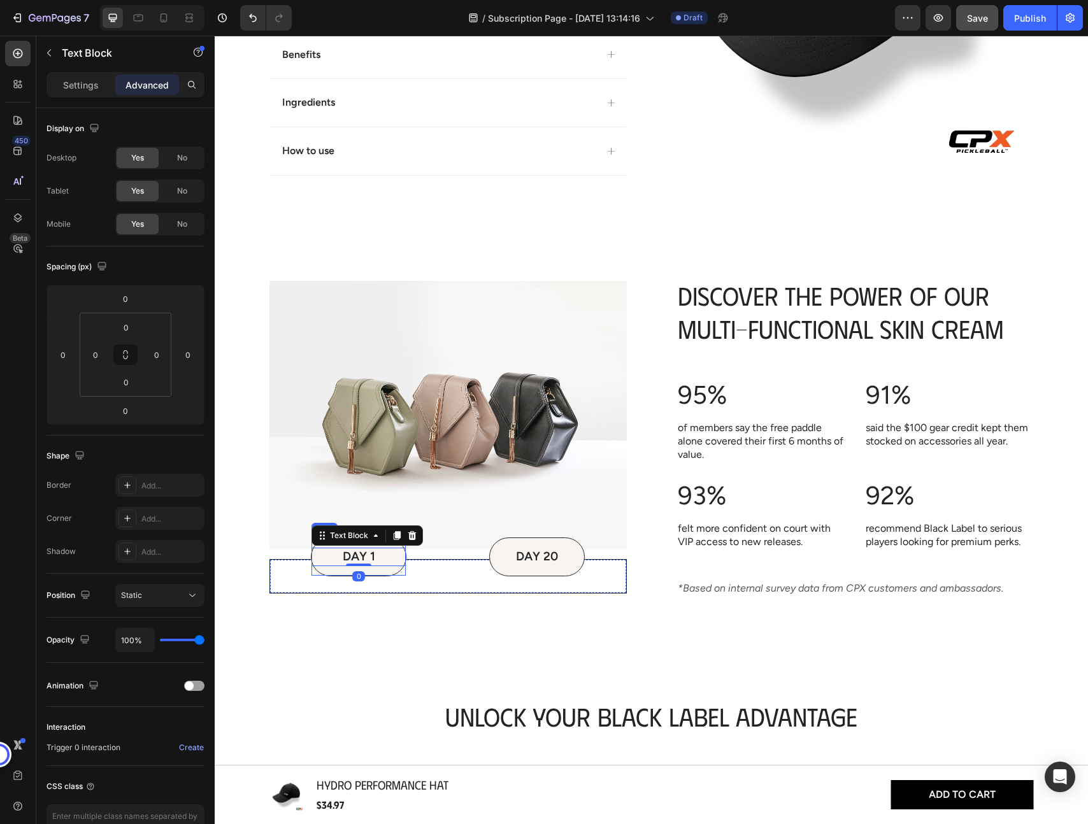
click at [381, 566] on div "DAY 1 Text Block 0 Row" at bounding box center [359, 557] width 96 height 39
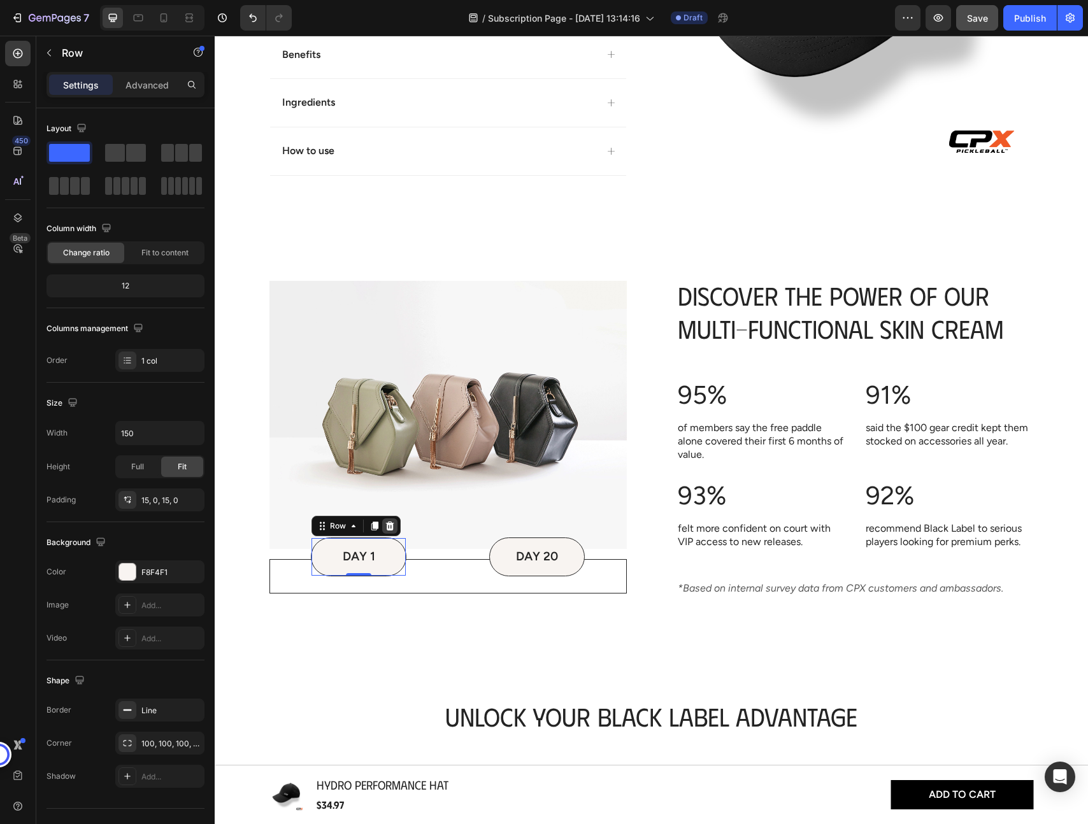
click at [392, 523] on icon at bounding box center [390, 526] width 8 height 9
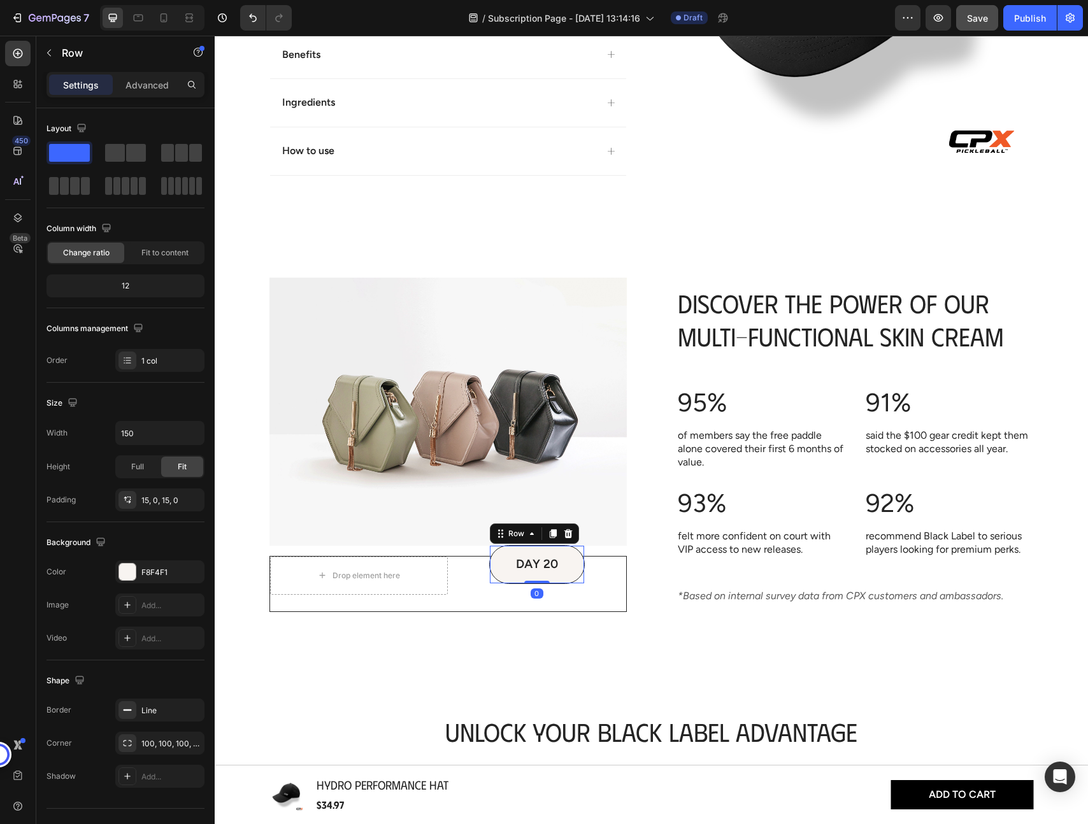
click at [567, 574] on div "DAY 20 Text Block Row 0" at bounding box center [537, 564] width 96 height 39
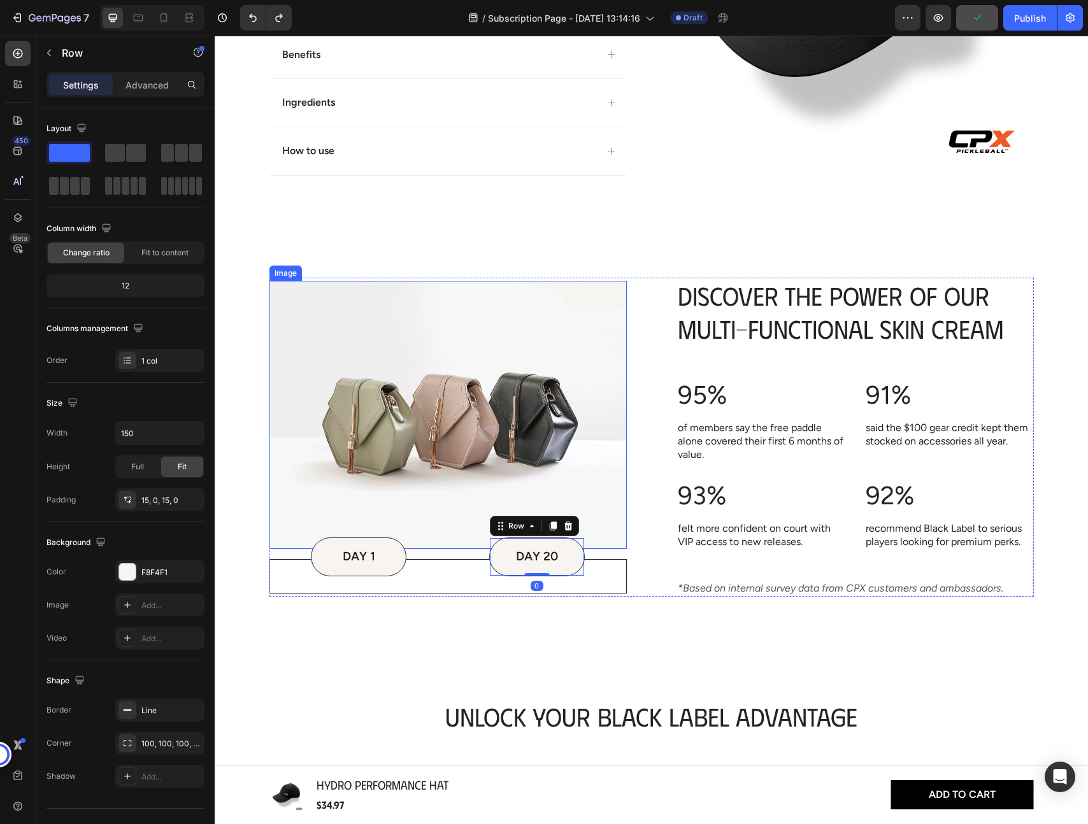
click at [469, 466] on img at bounding box center [447, 415] width 357 height 268
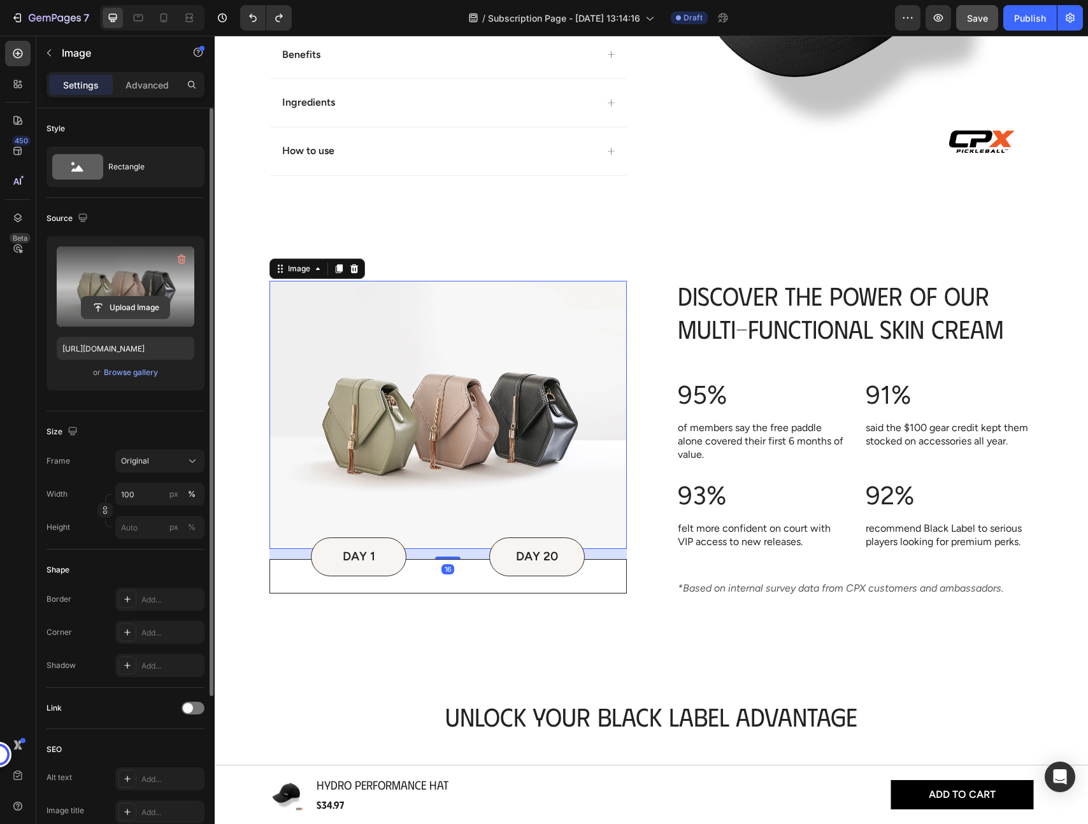
click at [120, 304] on input "file" at bounding box center [126, 308] width 88 height 22
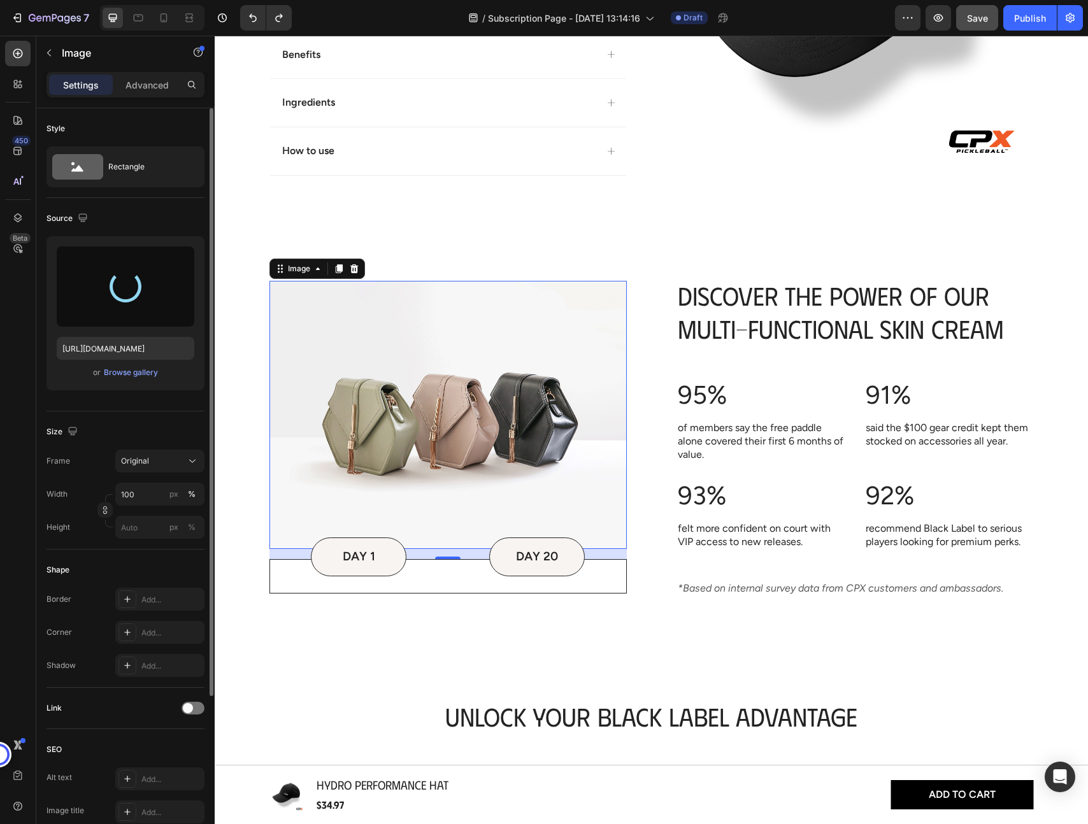
type input "https://cdn.shopify.com/s/files/1/0829/6978/8730/files/gempages_575413675901321…"
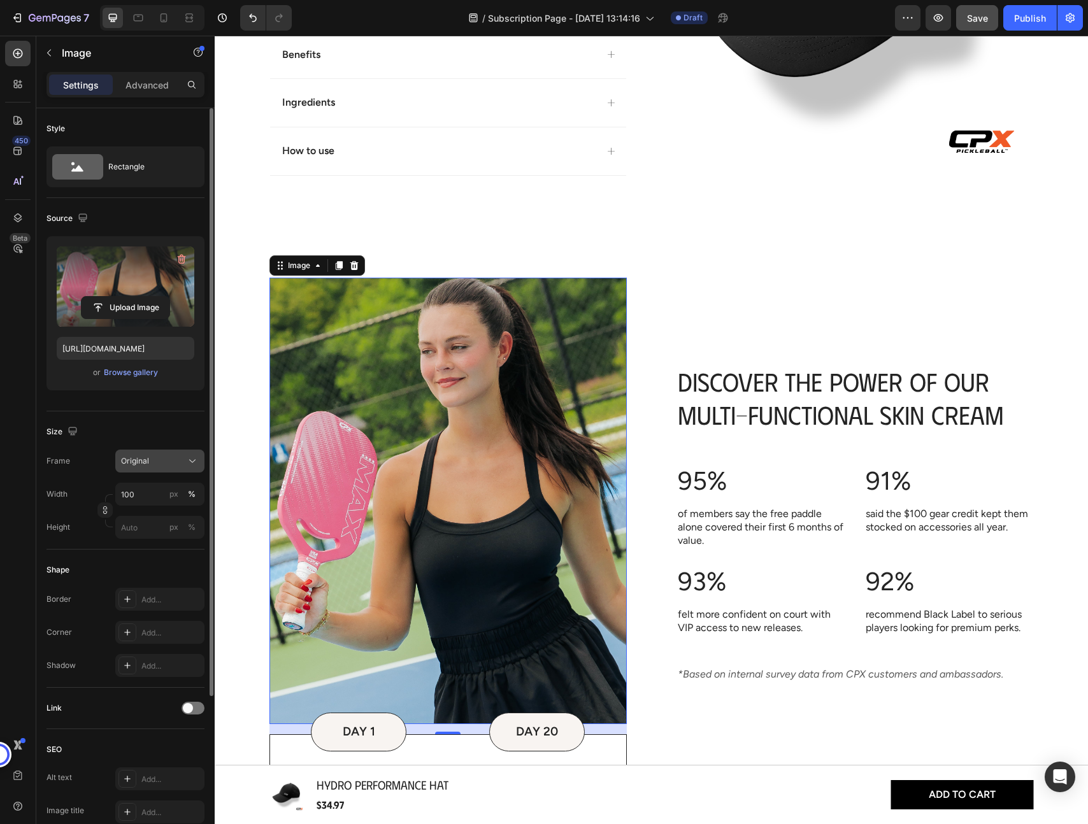
click at [173, 458] on div "Original" at bounding box center [152, 460] width 62 height 11
click at [167, 486] on div "Square" at bounding box center [157, 492] width 74 height 13
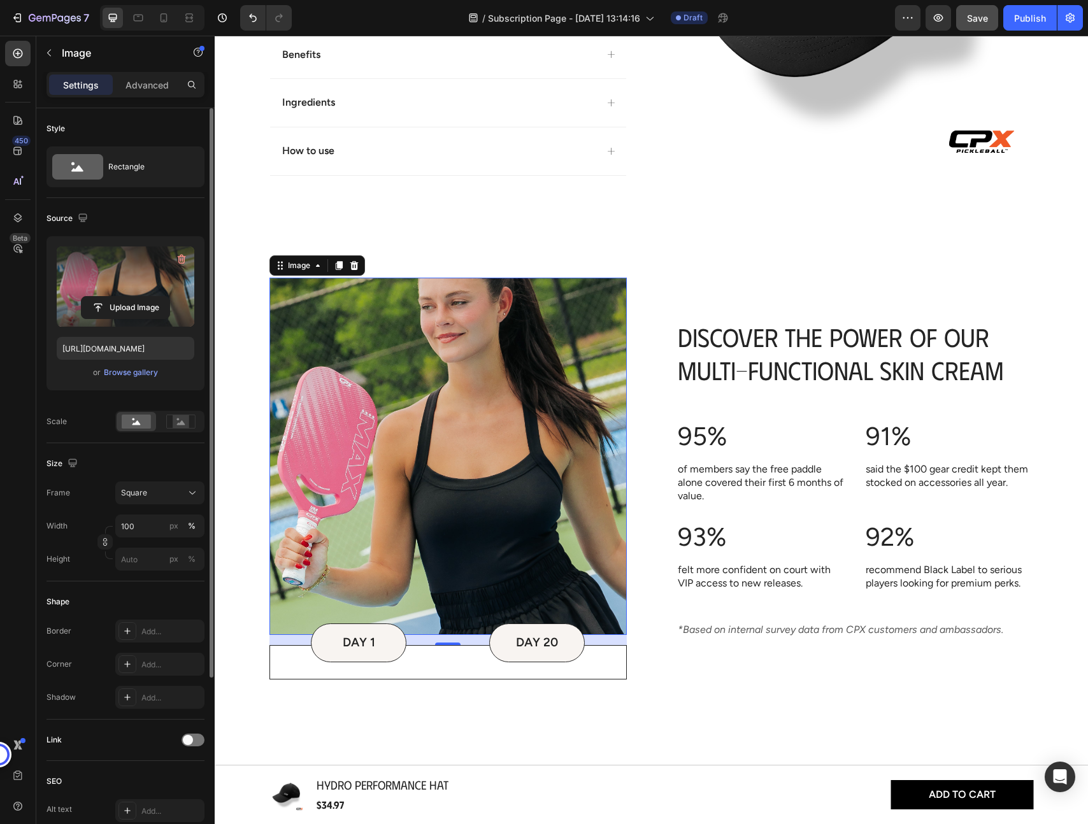
click at [167, 485] on button "Square" at bounding box center [159, 492] width 89 height 23
click at [164, 539] on div "Vertical" at bounding box center [148, 548] width 102 height 24
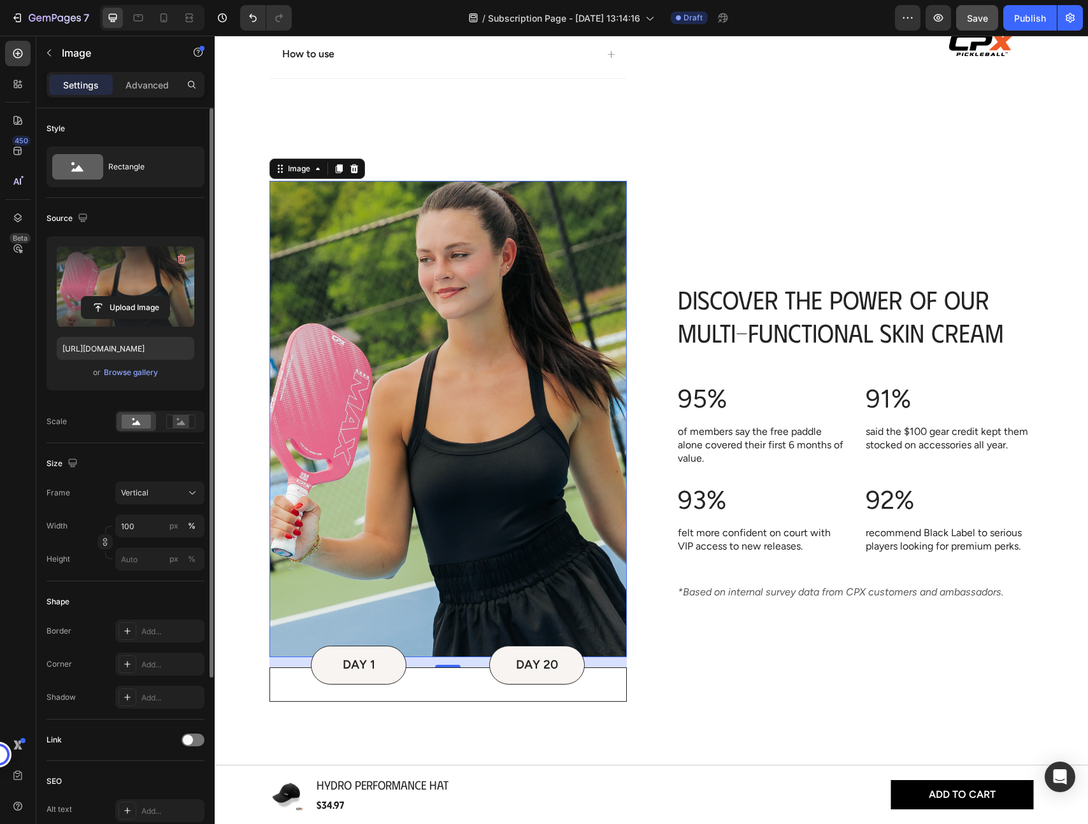
scroll to position [566, 0]
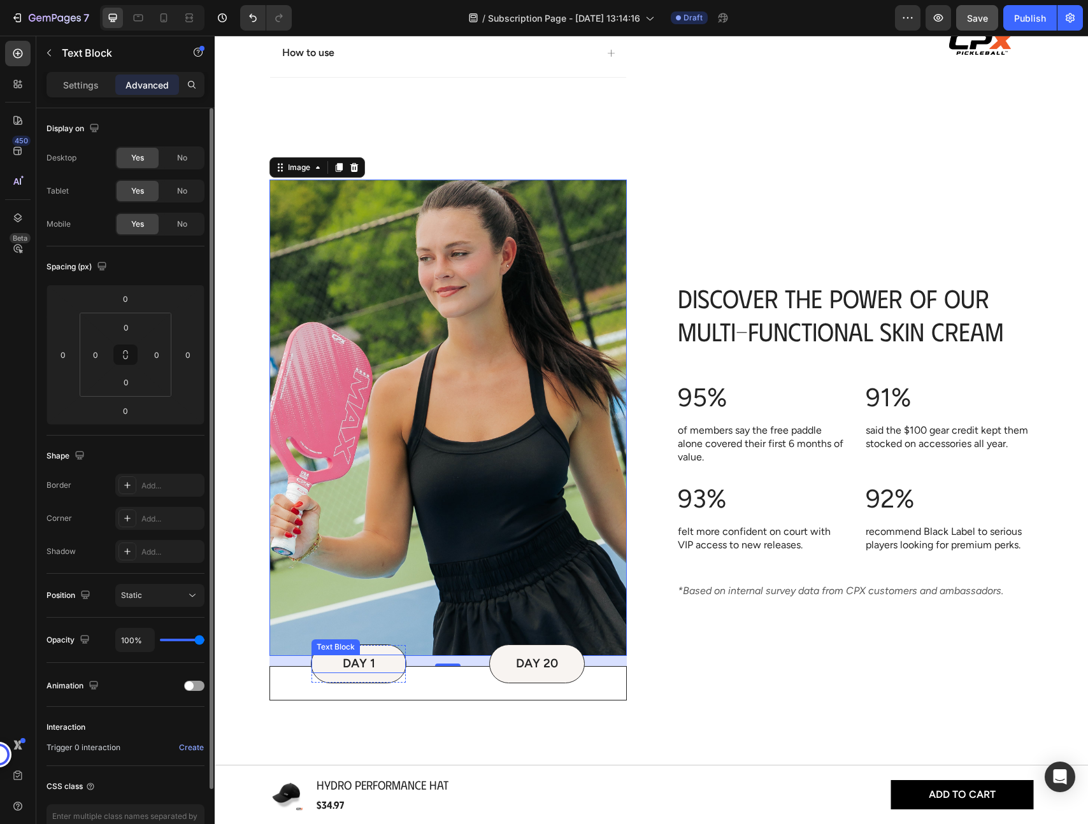
click at [387, 662] on p "DAY 1" at bounding box center [359, 664] width 92 height 16
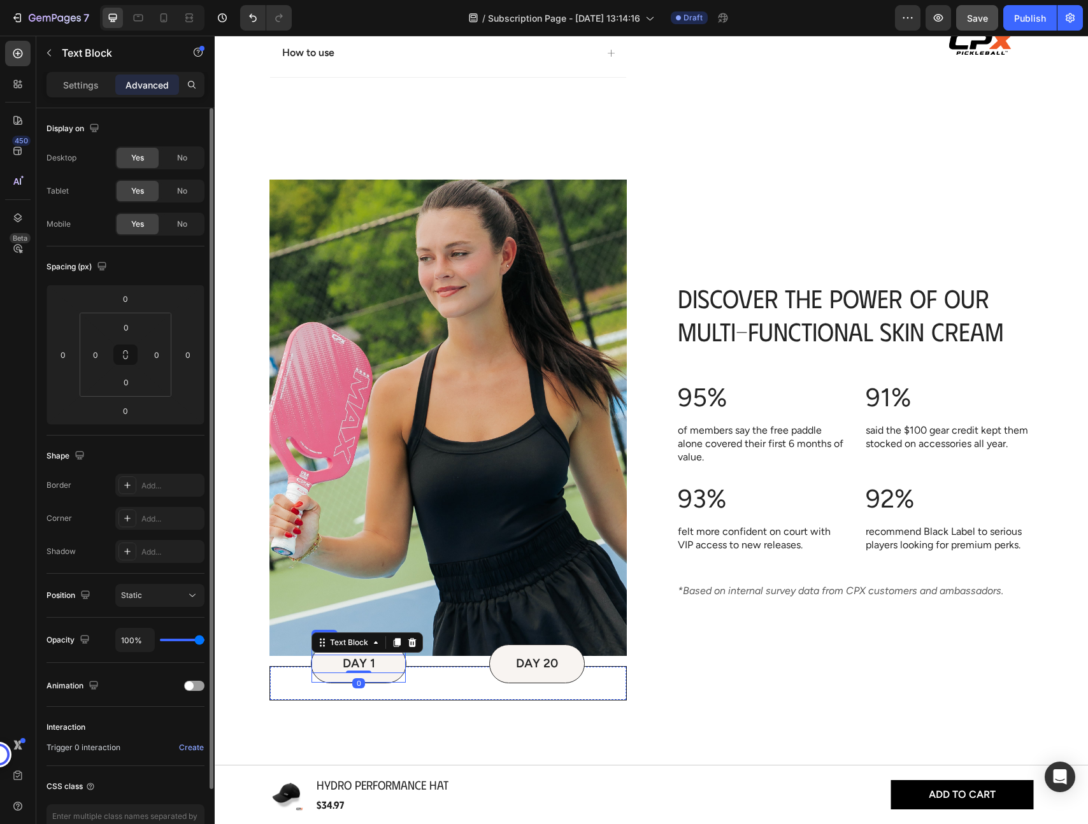
click at [386, 679] on div "DAY 1 Text Block 0 Row" at bounding box center [359, 663] width 96 height 39
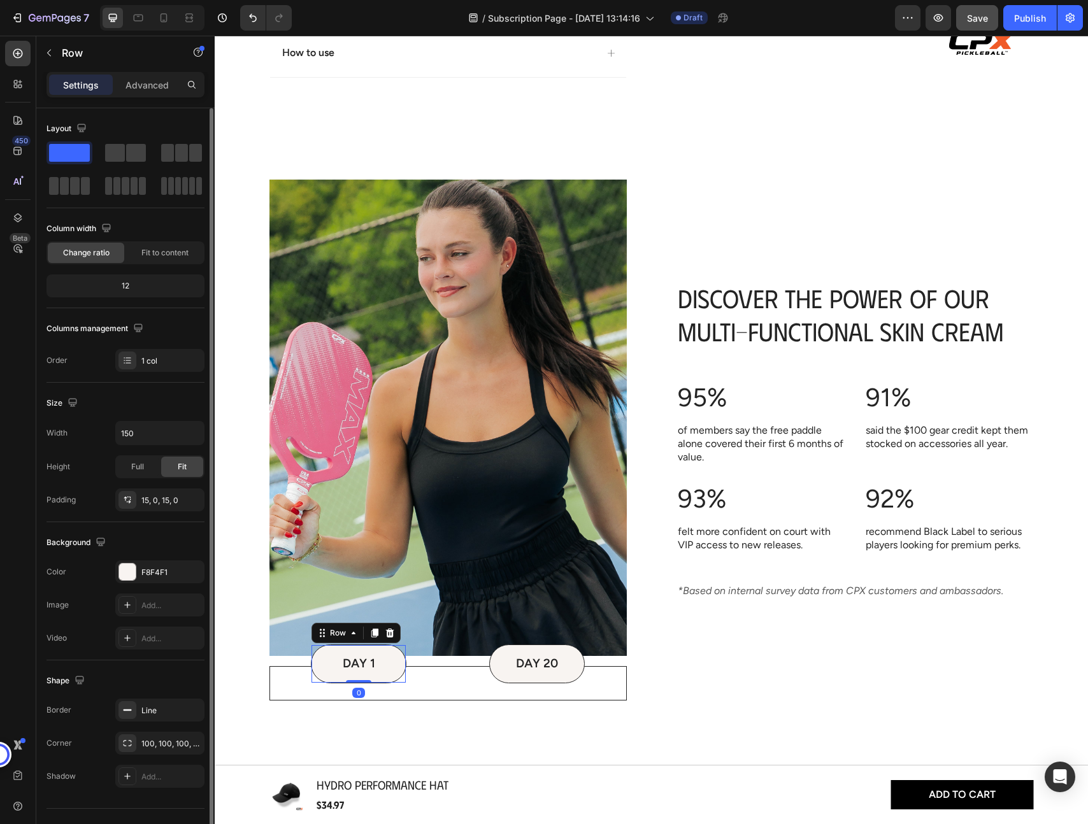
click at [391, 673] on div "DAY 1 Text Block Row 0" at bounding box center [359, 663] width 96 height 39
click at [364, 663] on p "DAY 1" at bounding box center [359, 664] width 92 height 16
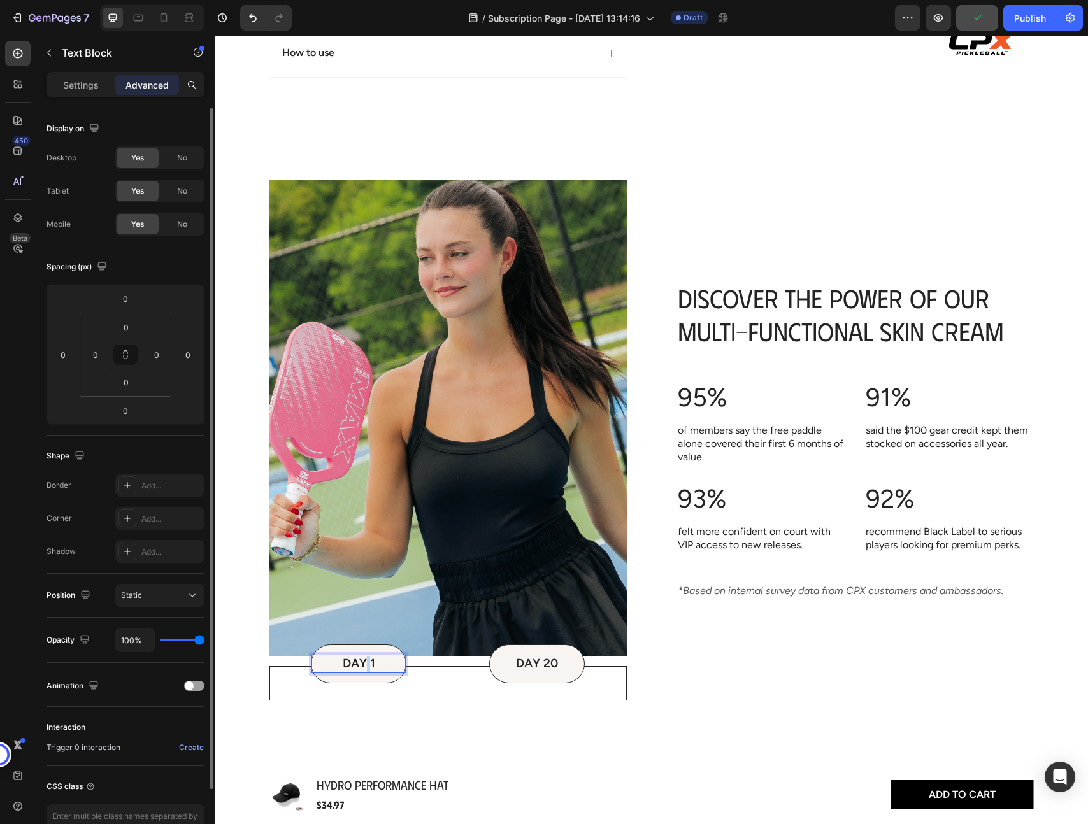
click at [364, 663] on p "DAY 1" at bounding box center [359, 664] width 92 height 16
click at [548, 662] on p "DAY 20" at bounding box center [537, 664] width 92 height 16
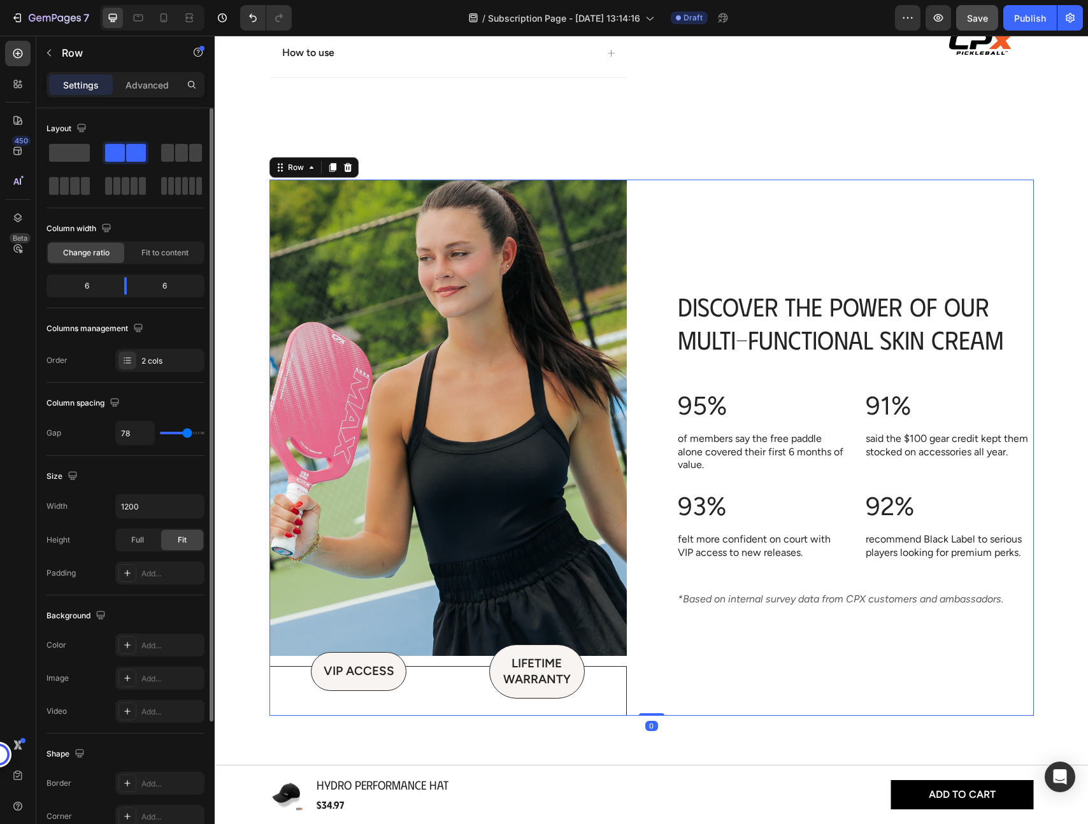
click at [756, 665] on div "Discover the Power of our Multi-Functional Skin Cream Heading 95% Text Block of…" at bounding box center [854, 448] width 357 height 536
click at [378, 703] on div "VIP Access Text Block Row Lifetime Warranty Text Block Row Row" at bounding box center [447, 691] width 357 height 50
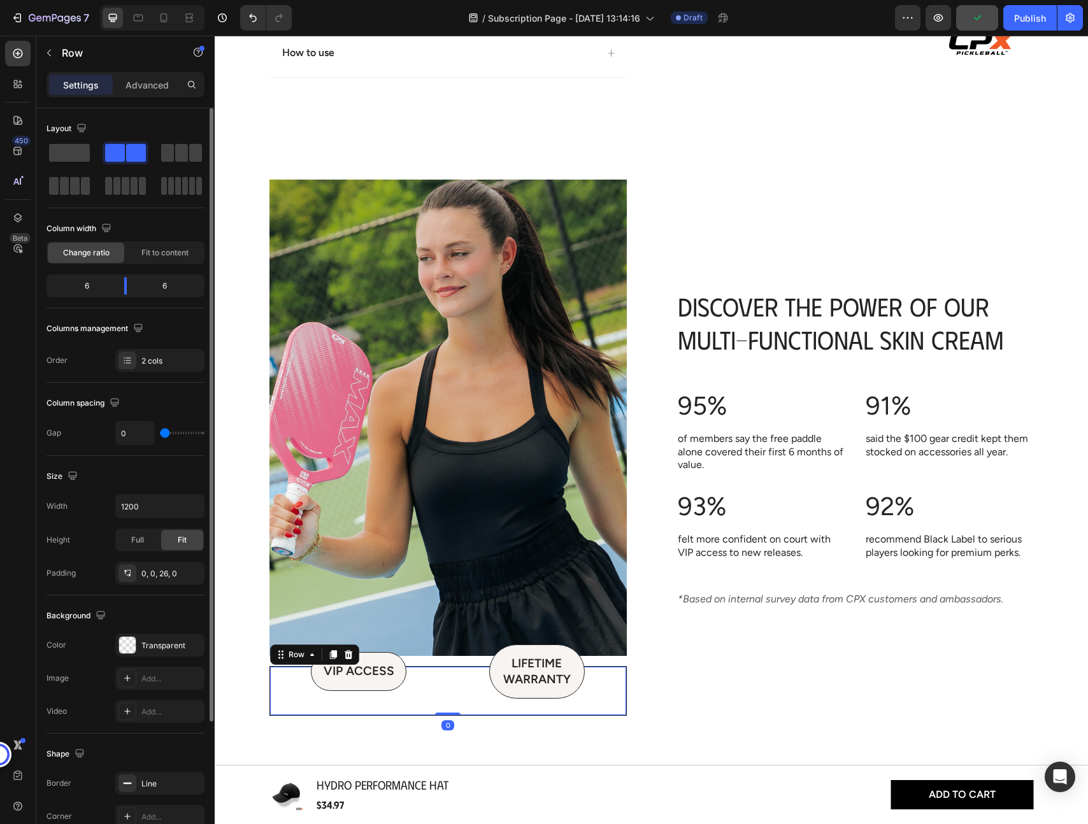
click at [471, 715] on div "VIP Access Text Block Row Lifetime Warranty Text Block Row Row 0" at bounding box center [447, 691] width 357 height 50
click at [348, 652] on icon at bounding box center [348, 654] width 8 height 9
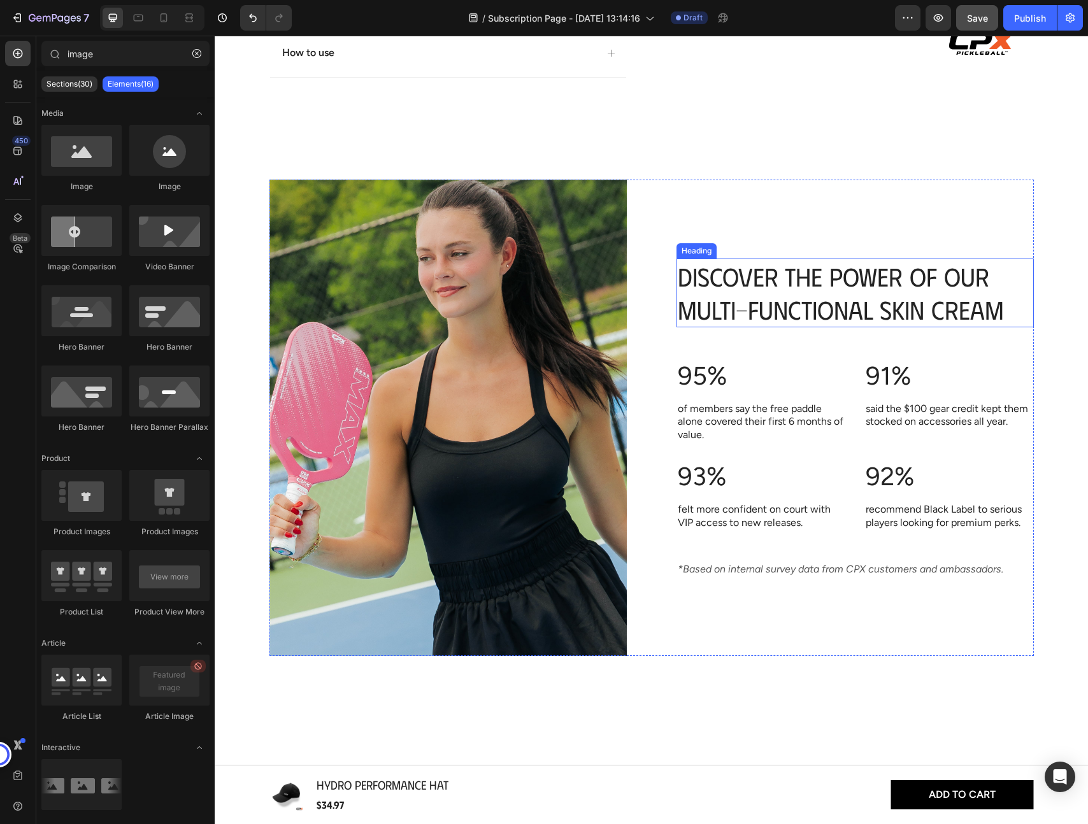
click at [766, 290] on h2 "Discover the Power of our Multi-Functional Skin Cream" at bounding box center [854, 293] width 357 height 69
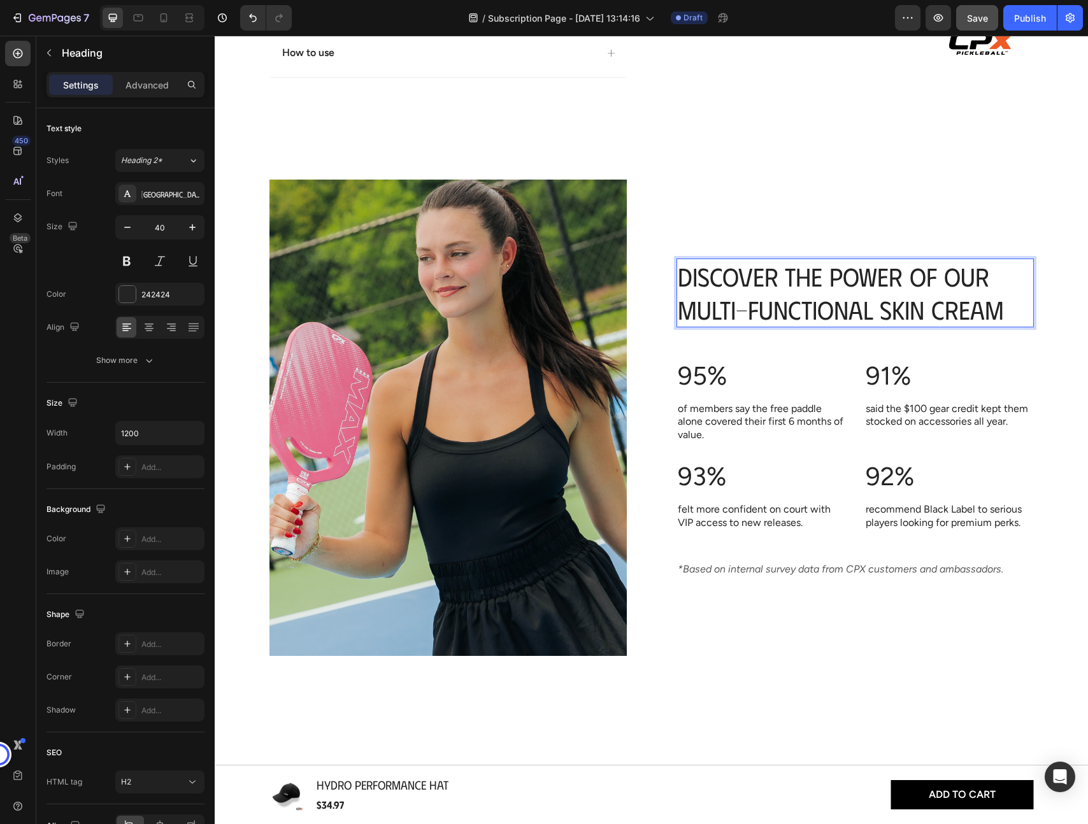
click at [766, 290] on h2 "Discover the Power of our Multi-Functional Skin Cream" at bounding box center [854, 293] width 357 height 69
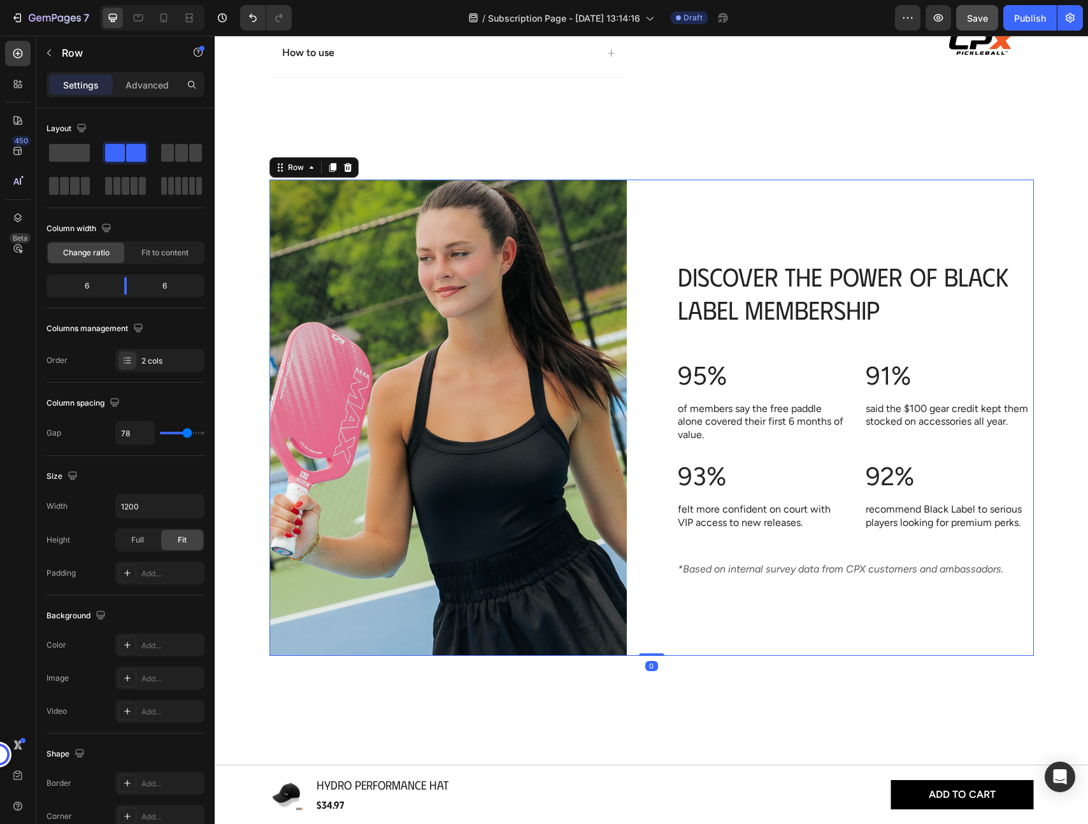
click at [794, 214] on div "DISCOVER THE POWER OF BLACK LABEL MEMBERSHIP Heading 95% Text Block of members …" at bounding box center [854, 418] width 357 height 476
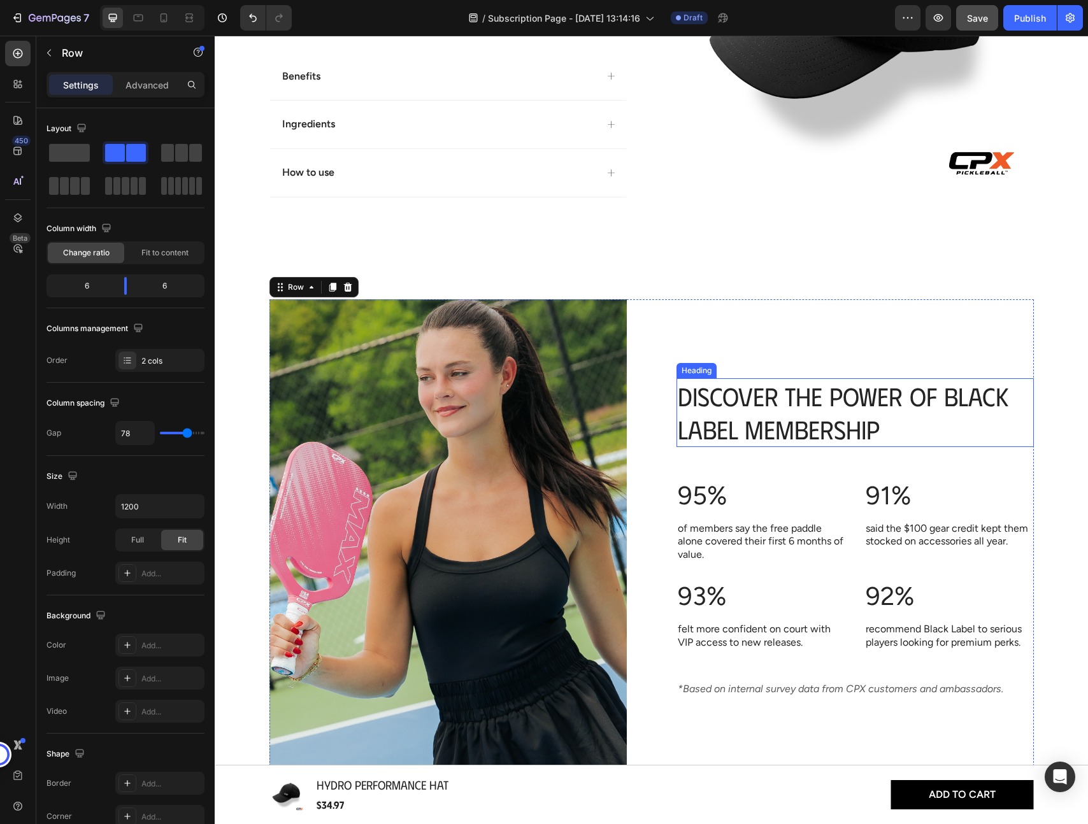
scroll to position [315, 0]
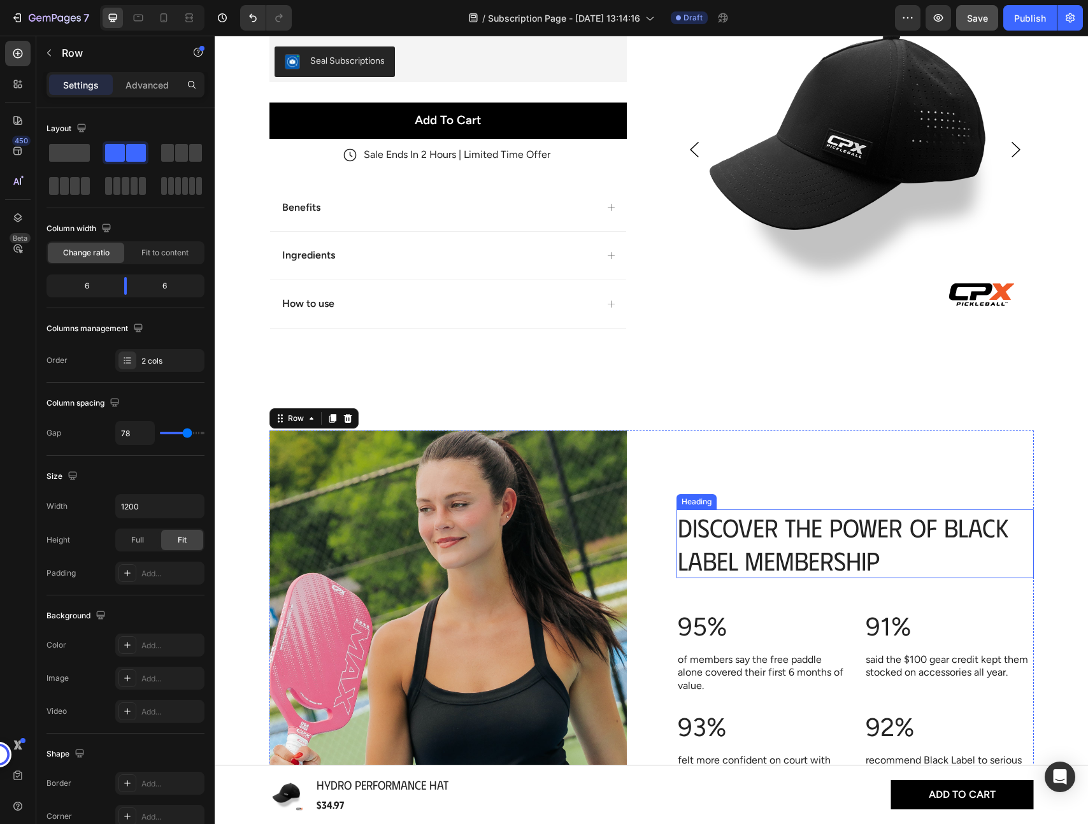
click at [940, 533] on p "DISCOVER THE POWER OF BLACK LABEL MEMBERSHIP" at bounding box center [855, 544] width 355 height 66
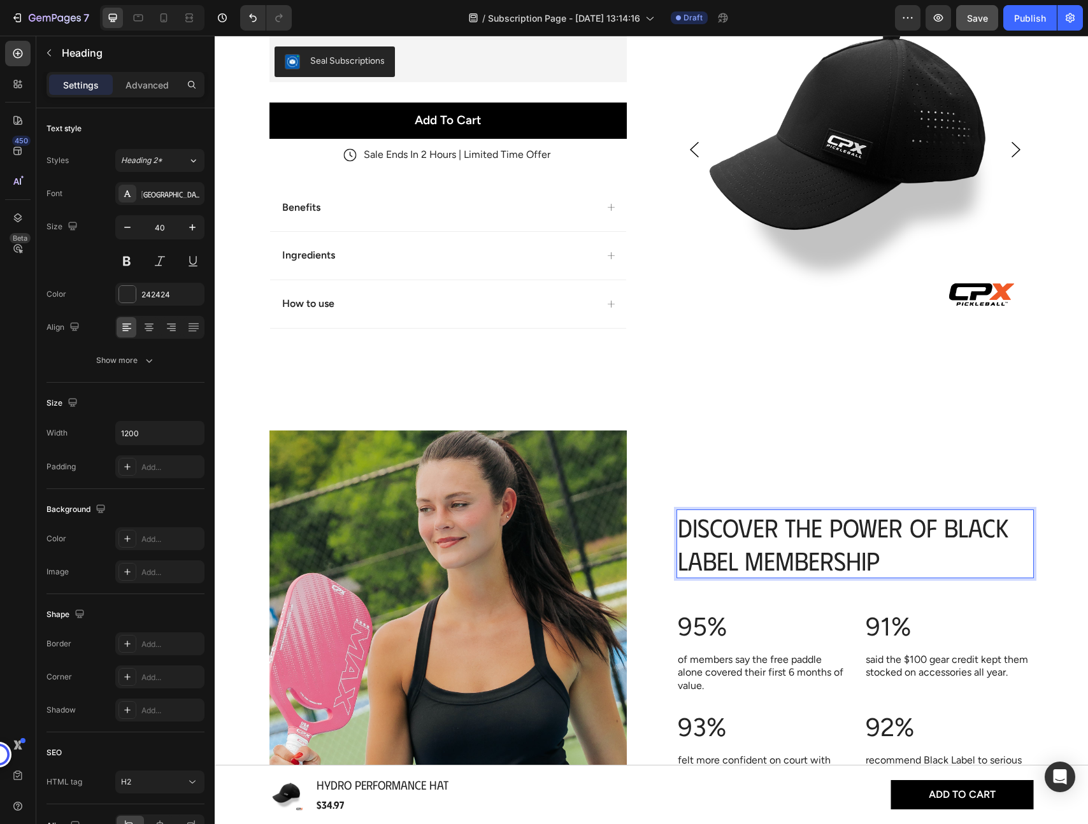
click at [942, 523] on p "DISCOVER THE POWER OF BLACK LABEL MEMBERSHIP" at bounding box center [855, 544] width 355 height 66
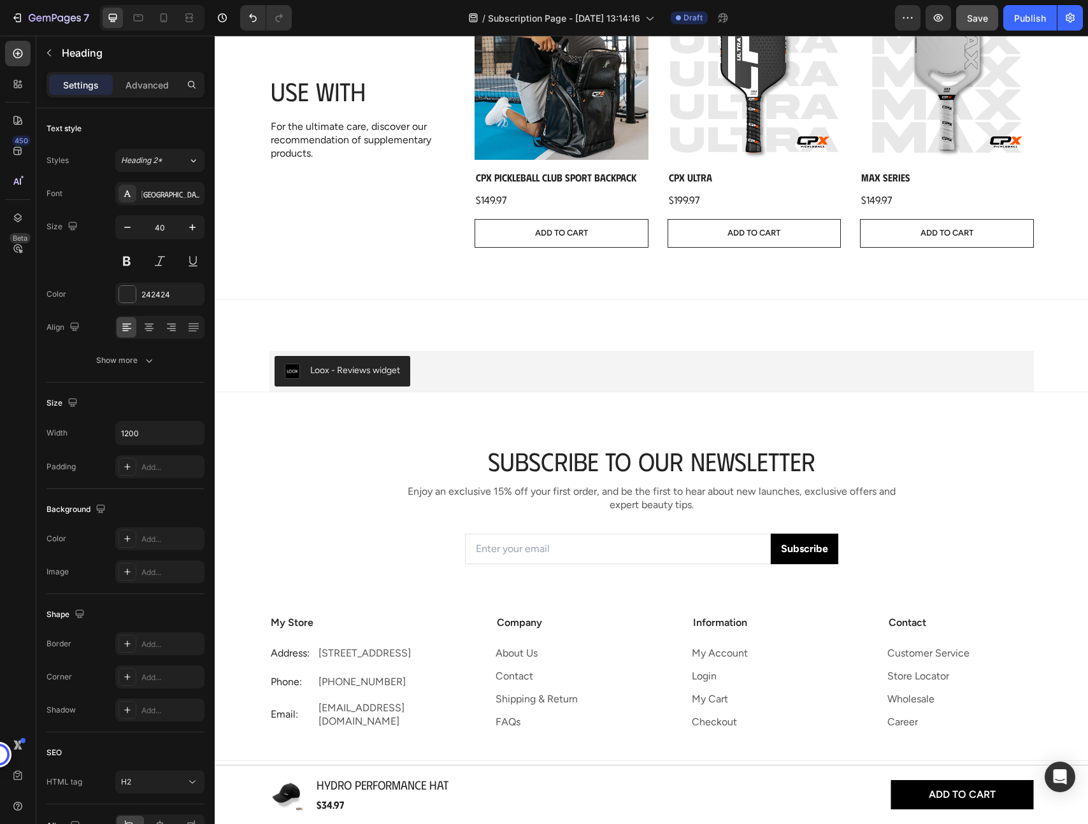
scroll to position [2872, 0]
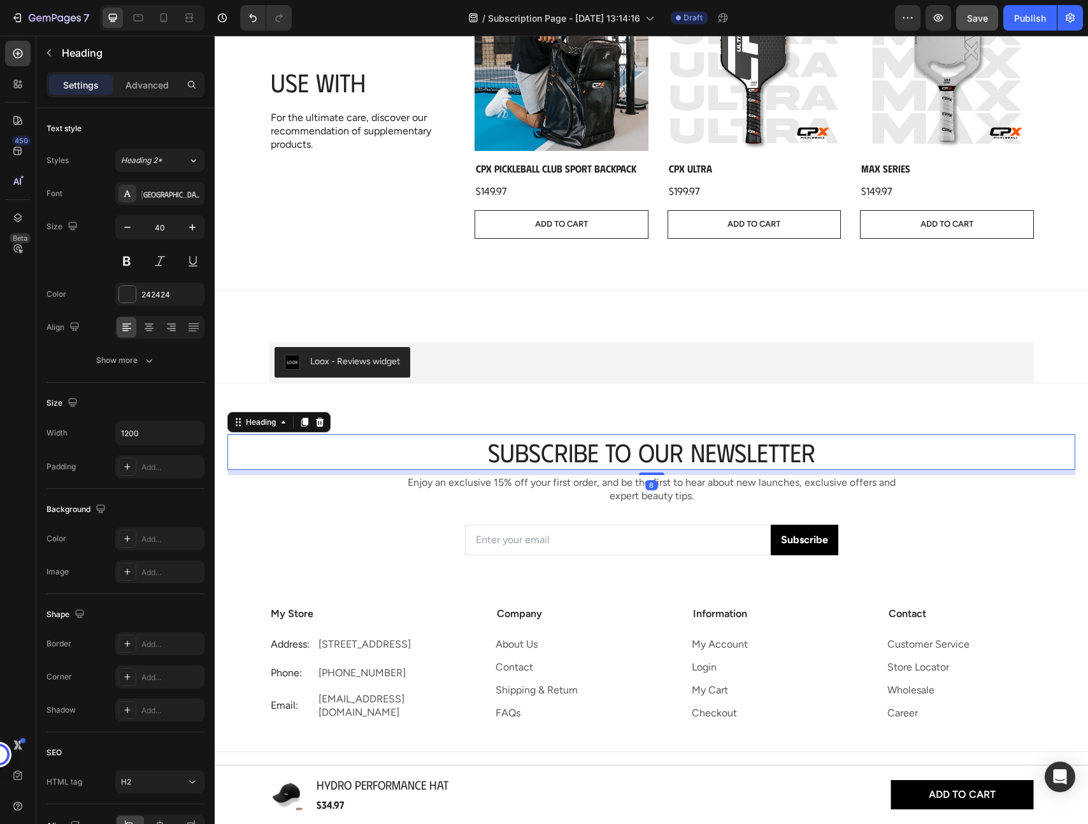
click at [629, 454] on h2 "Subscribe to Our Newsletter" at bounding box center [652, 452] width 516 height 36
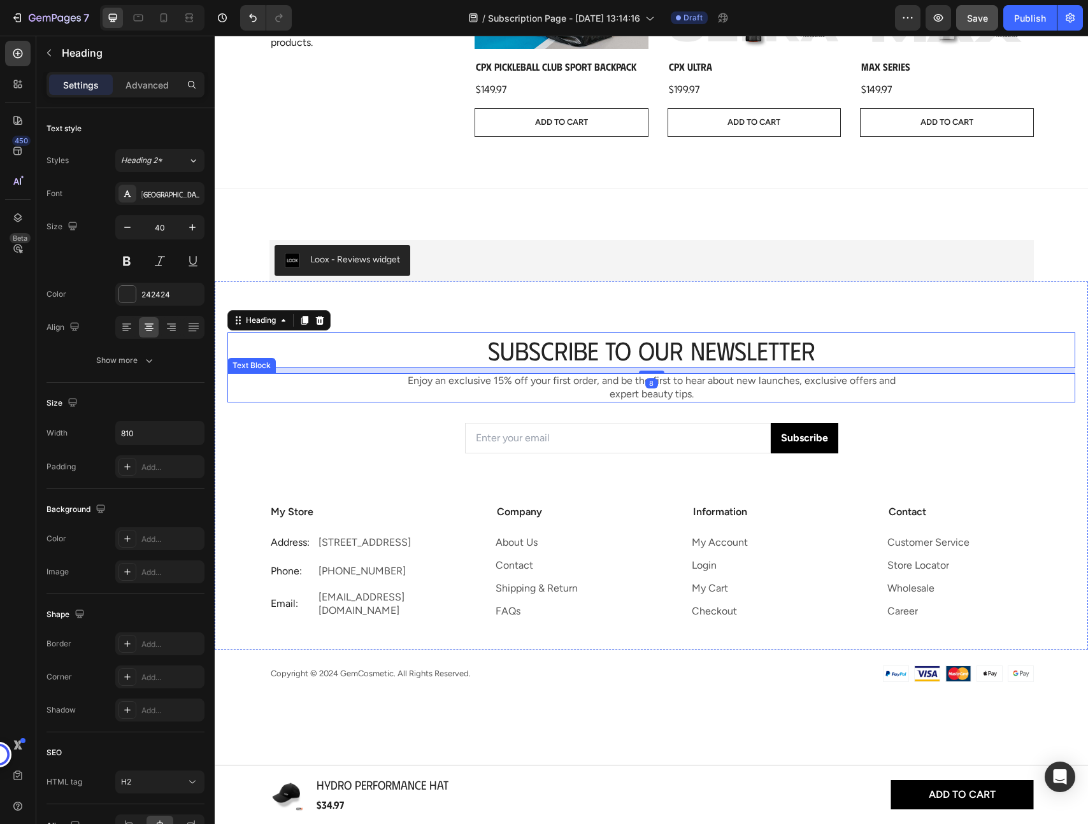
scroll to position [2978, 0]
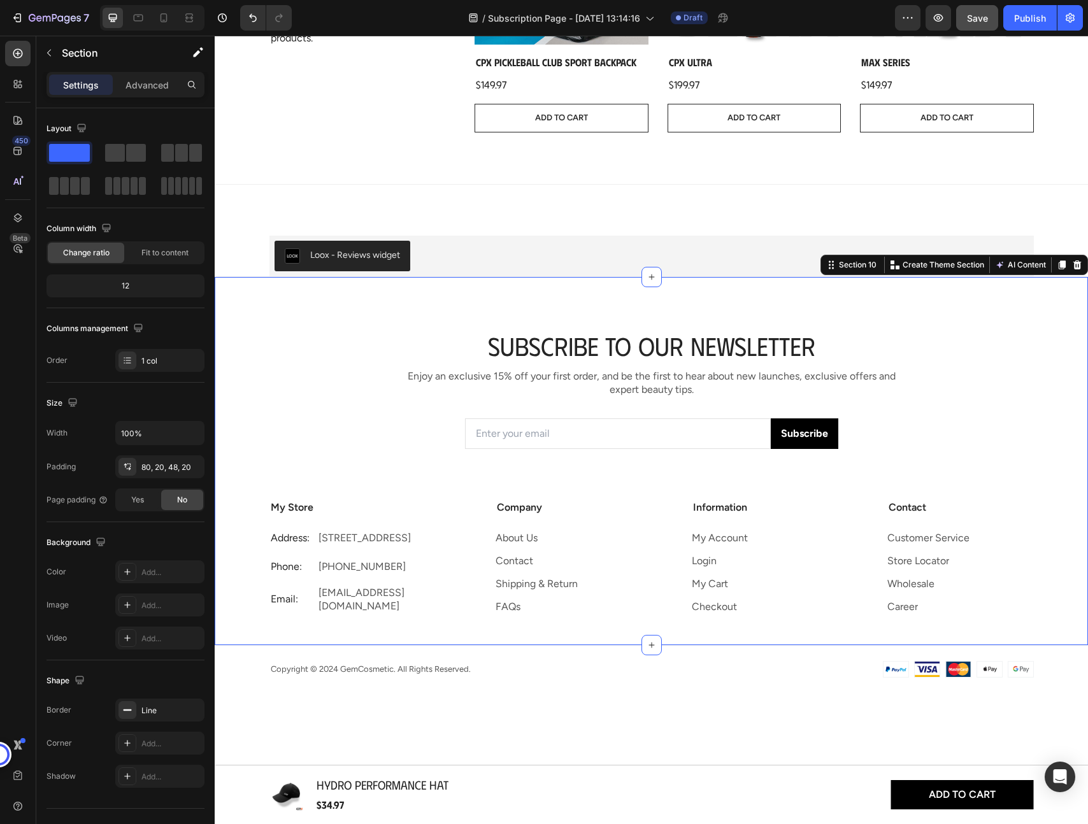
click at [1034, 310] on div "Subscribe to Our Newsletter Heading Enjoy an exclusive 15% off your first order…" at bounding box center [651, 460] width 873 height 369
click at [1082, 264] on div at bounding box center [1076, 264] width 15 height 15
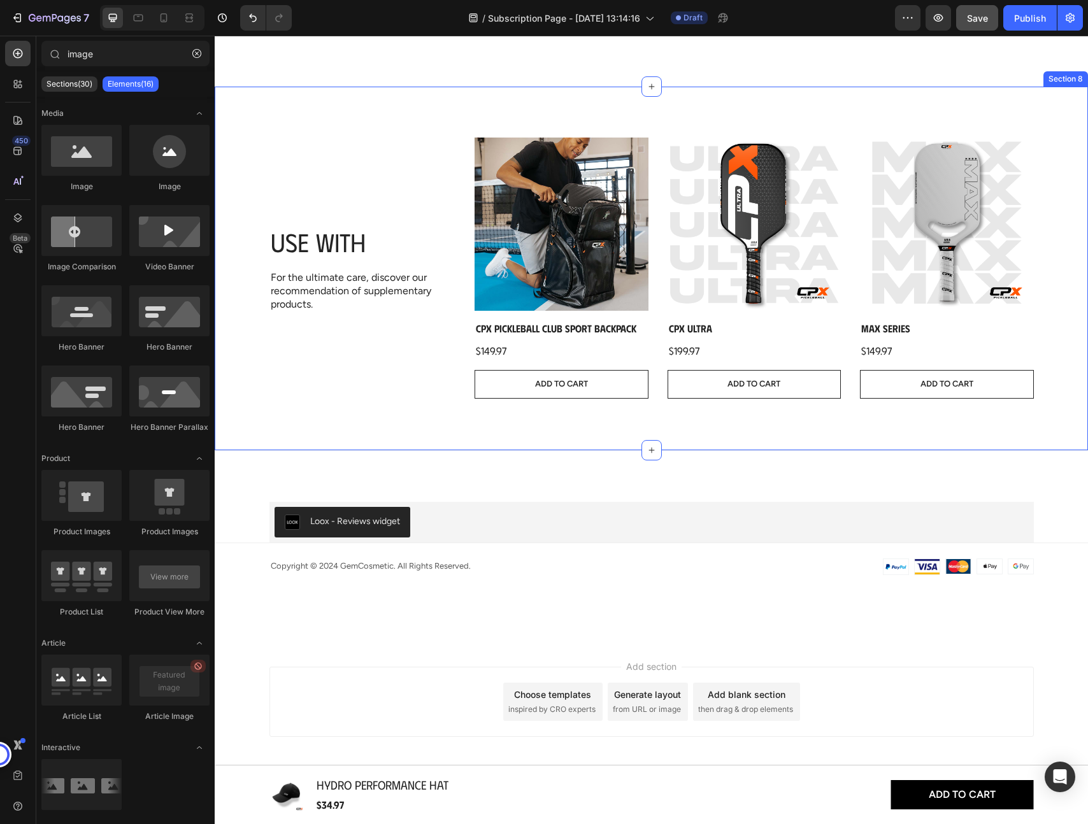
scroll to position [2712, 0]
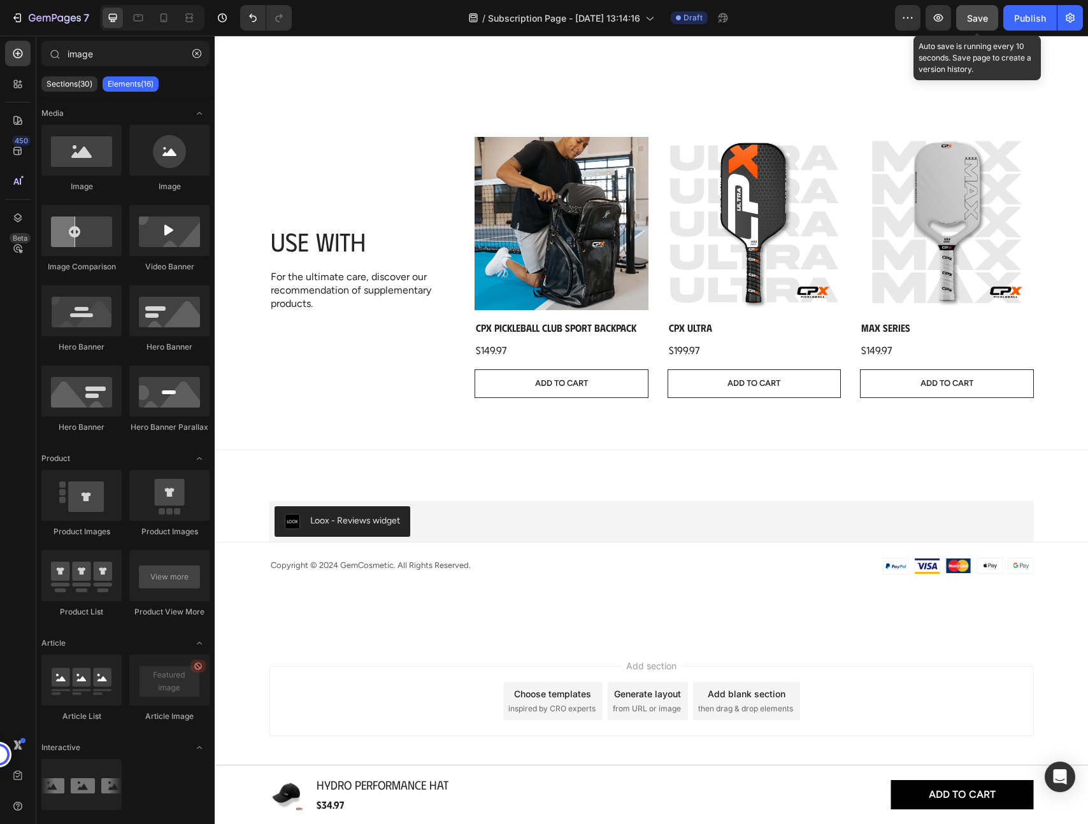
click at [988, 25] on button "Save" at bounding box center [977, 17] width 42 height 25
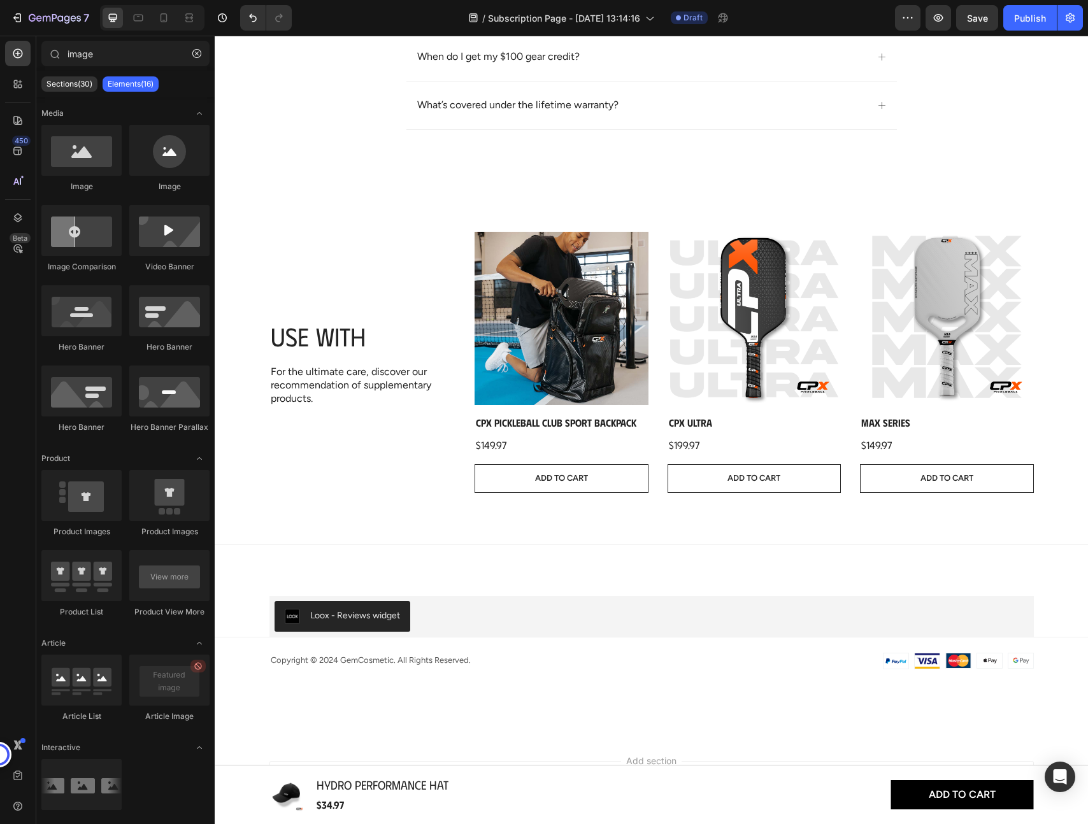
scroll to position [2675, 0]
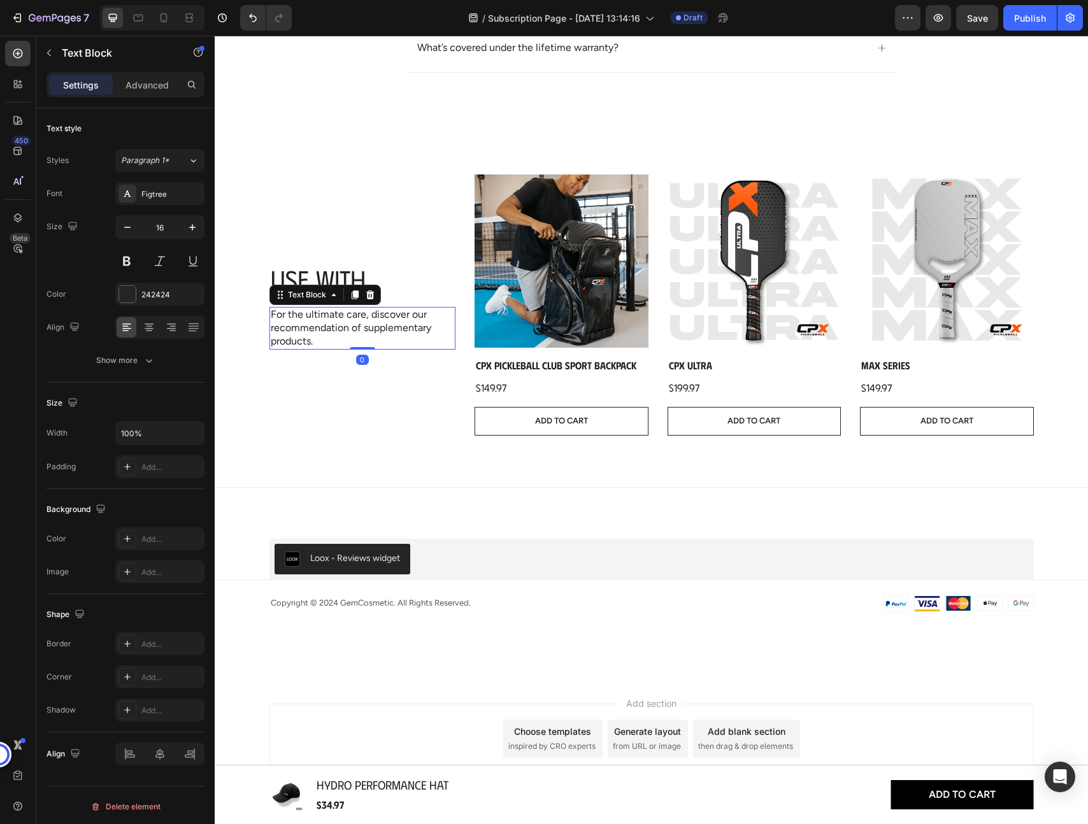
click at [322, 324] on p "For the ultimate care, discover our recommendation of supplementary products." at bounding box center [363, 327] width 184 height 39
click at [309, 327] on p "For the ultimate care, discover our recommendation of supplementary products." at bounding box center [363, 327] width 184 height 39
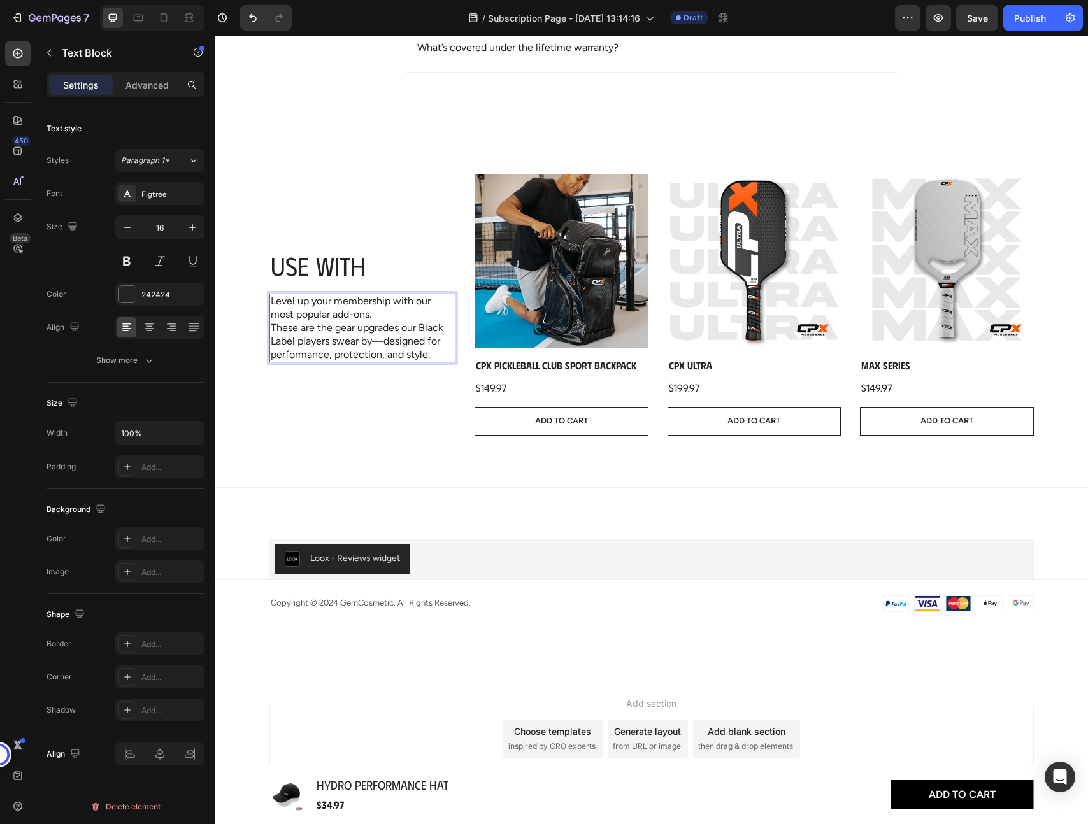
scroll to position [2661, 0]
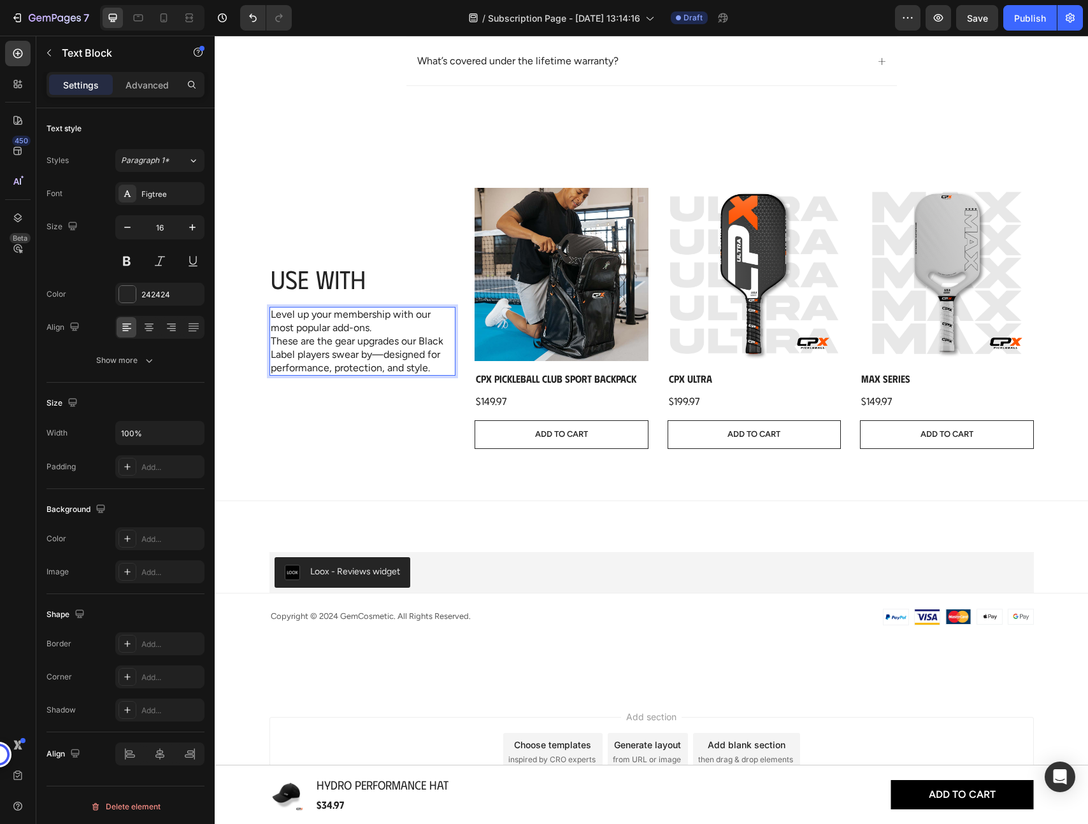
click at [381, 329] on p "Level up your membership with our most popular add-ons. These are the gear upgr…" at bounding box center [363, 341] width 184 height 66
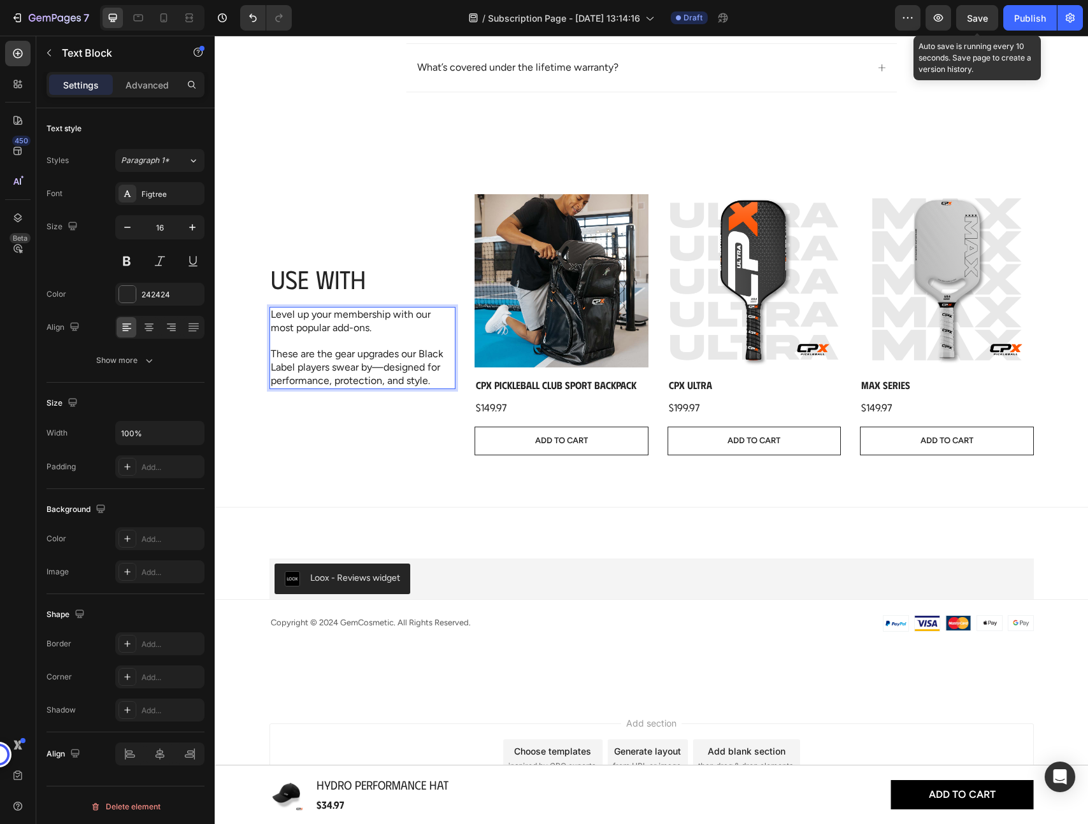
click at [981, 17] on span "Save" at bounding box center [977, 18] width 21 height 11
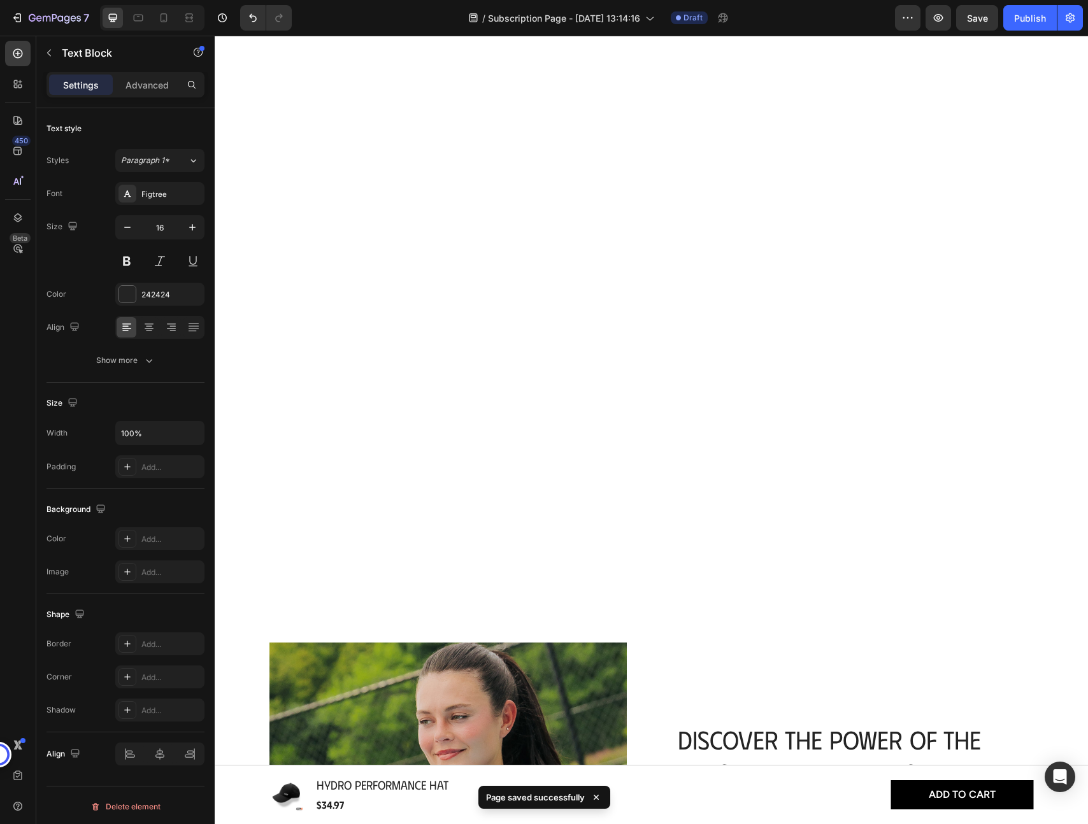
scroll to position [0, 0]
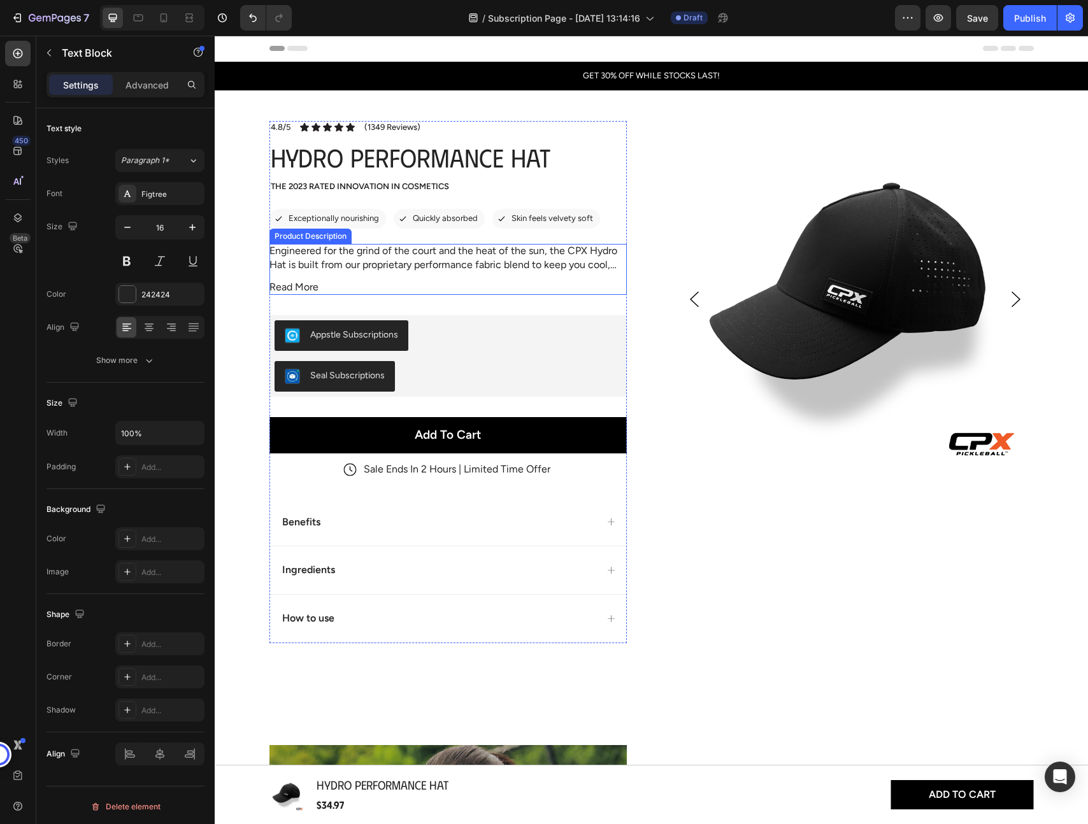
click at [460, 266] on p "Engineered for the grind of the court and the heat of the sun, the CPX Hydro Ha…" at bounding box center [443, 265] width 348 height 41
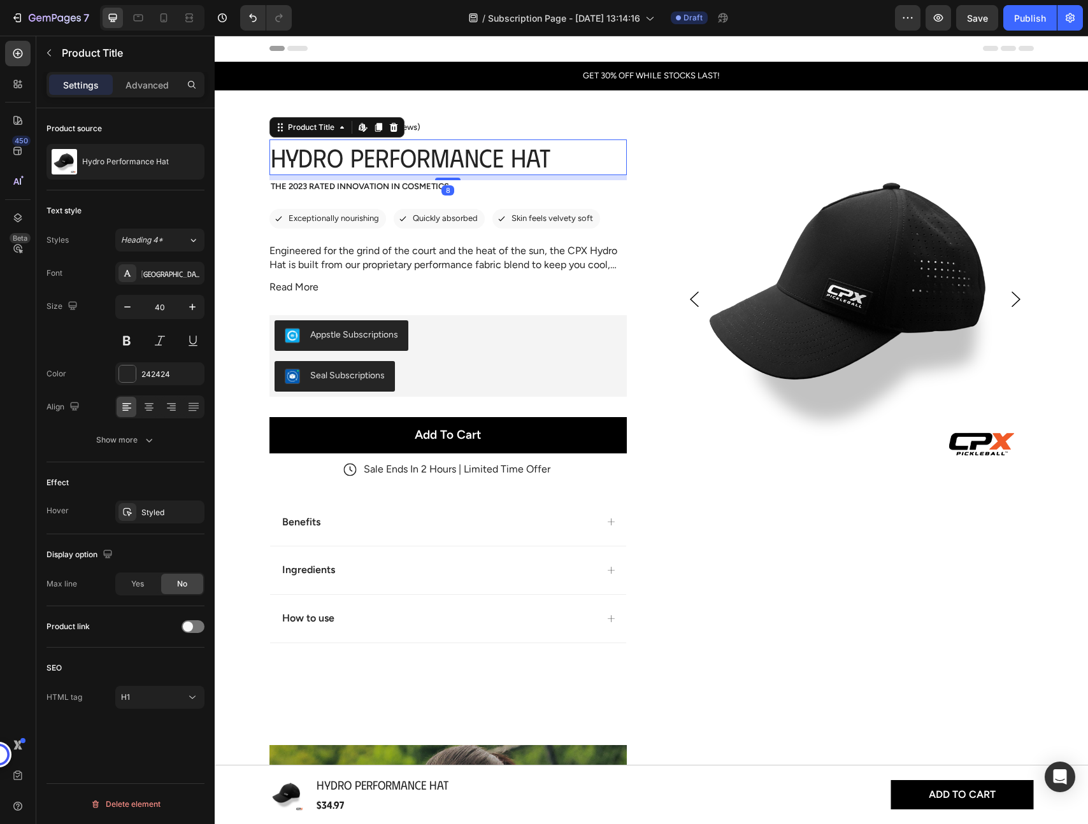
click at [378, 163] on h1 "Hydro Performance Hat" at bounding box center [447, 157] width 357 height 36
click at [857, 269] on img at bounding box center [854, 299] width 357 height 357
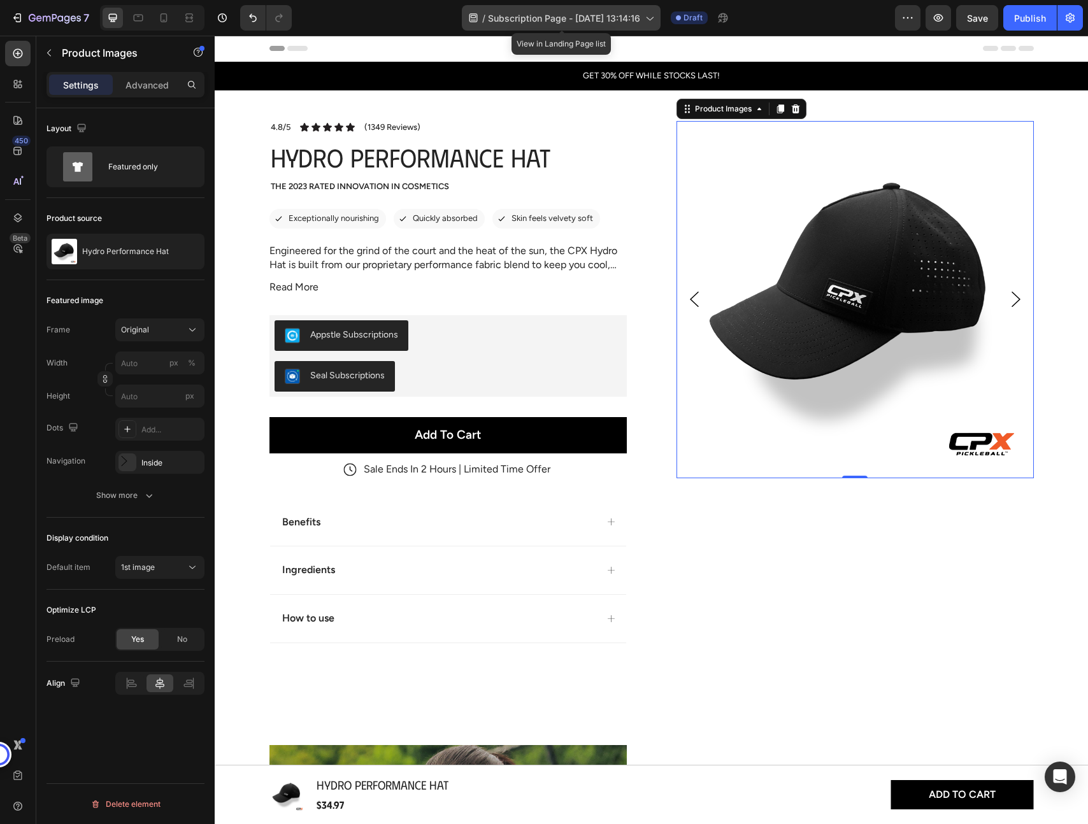
click at [628, 15] on span "Subscription Page - Aug 27, 13:14:16" at bounding box center [564, 17] width 152 height 13
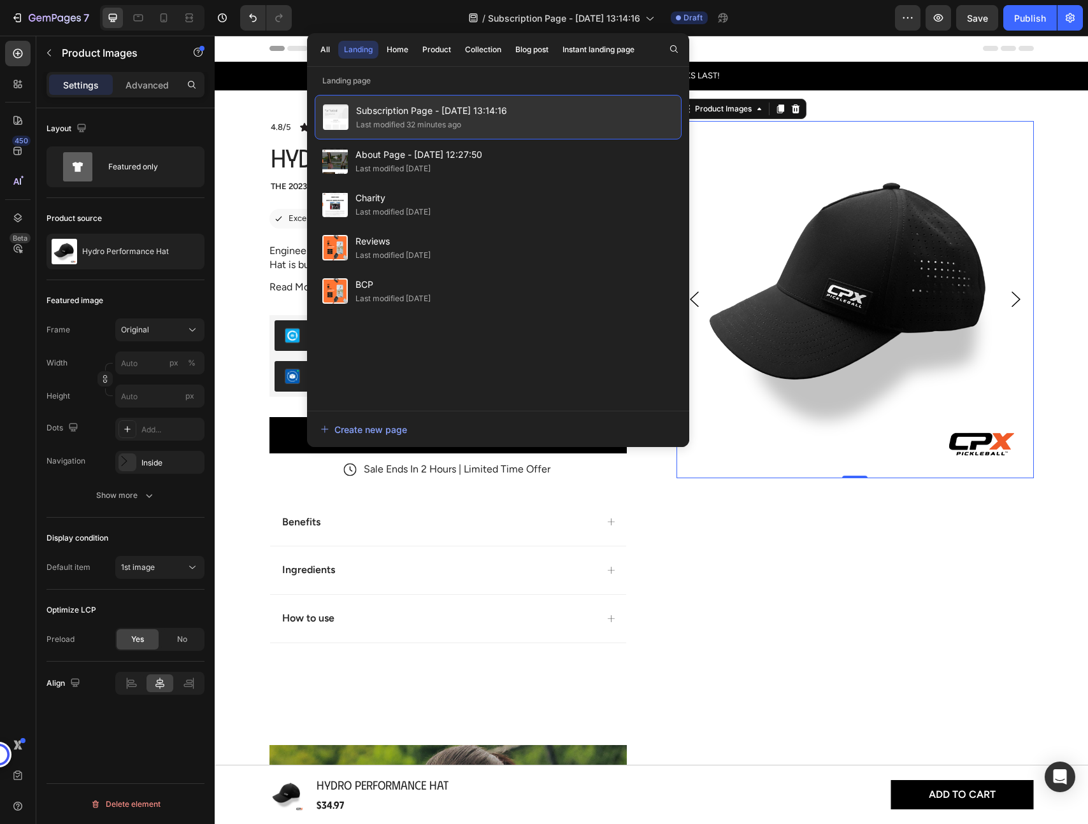
click at [549, 112] on div "Subscription Page - Aug 27, 13:14:16 Last modified 32 minutes ago" at bounding box center [498, 117] width 367 height 45
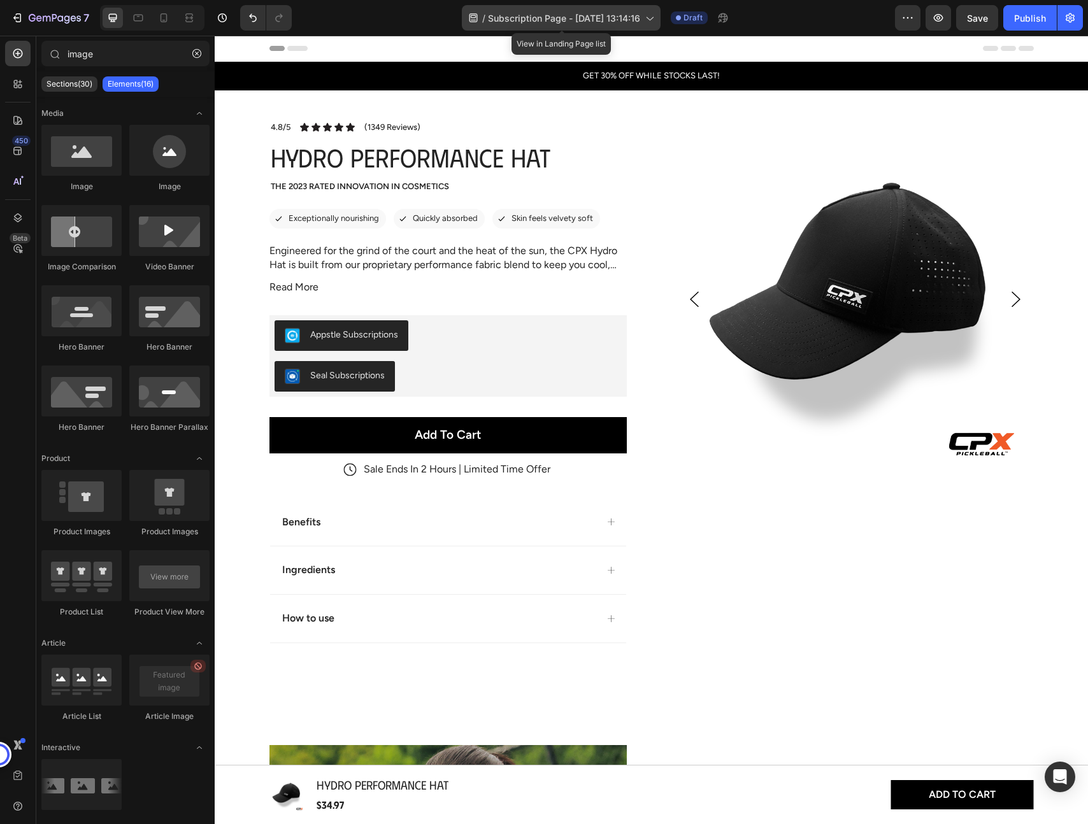
click at [620, 24] on span "Subscription Page - Aug 27, 13:14:16" at bounding box center [564, 17] width 152 height 13
click at [1023, 15] on div "Publish" at bounding box center [1030, 17] width 32 height 13
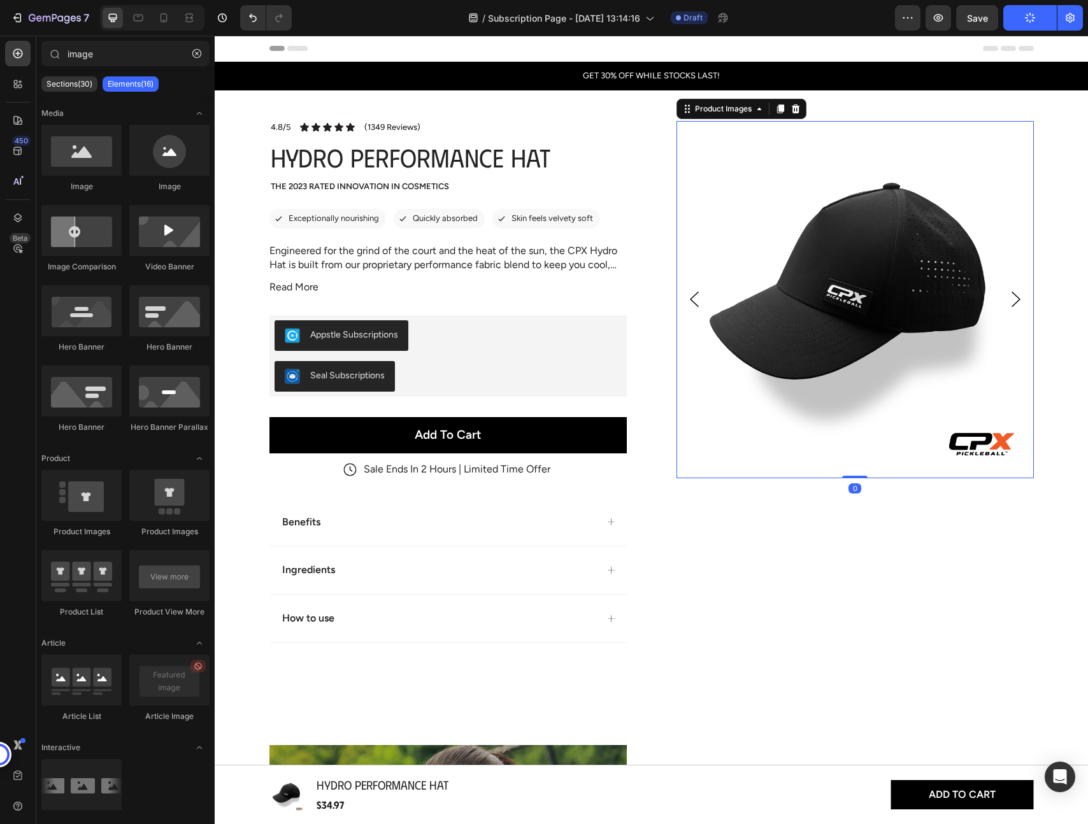
click at [746, 238] on img at bounding box center [854, 299] width 357 height 357
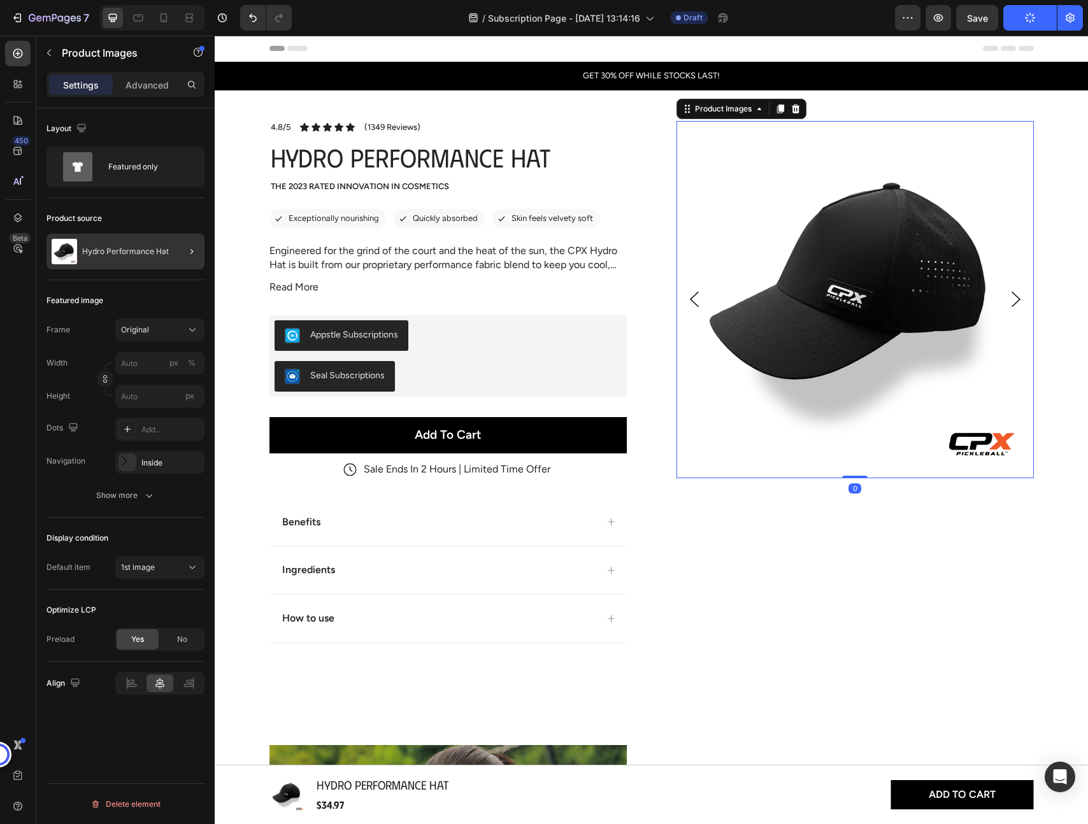
click at [143, 255] on p "Hydro Performance Hat" at bounding box center [125, 251] width 87 height 9
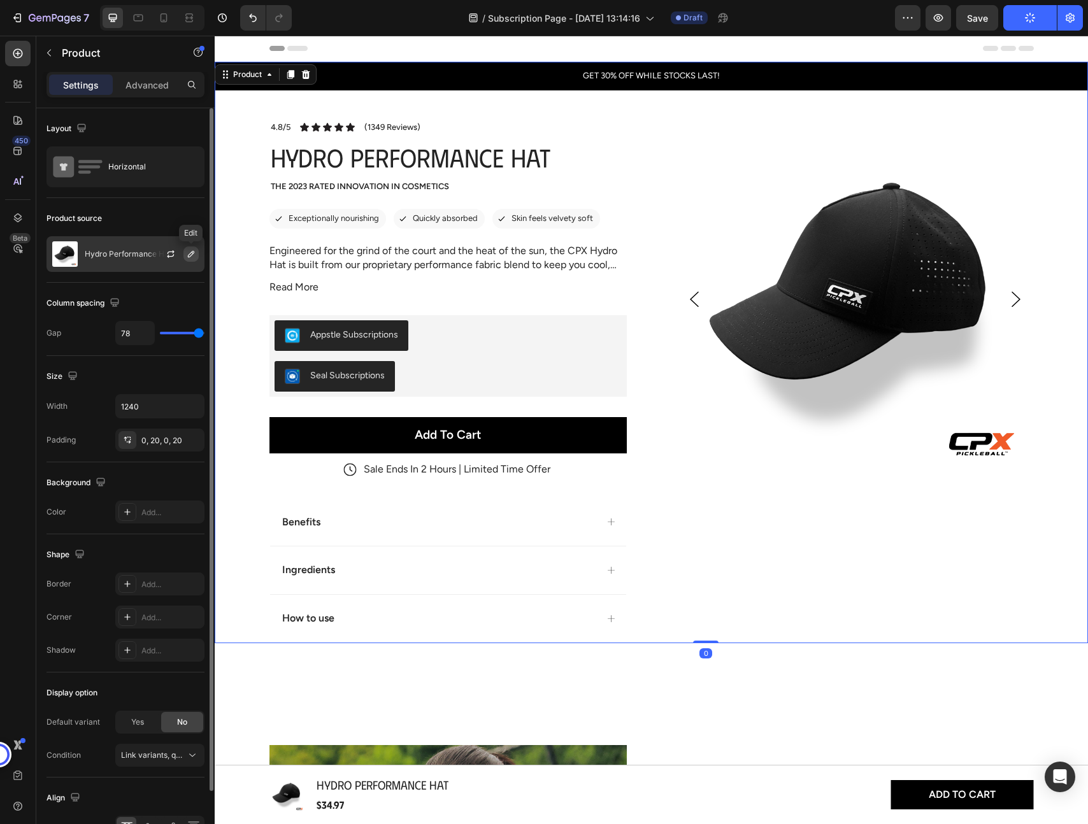
click at [187, 256] on icon "button" at bounding box center [191, 254] width 10 height 10
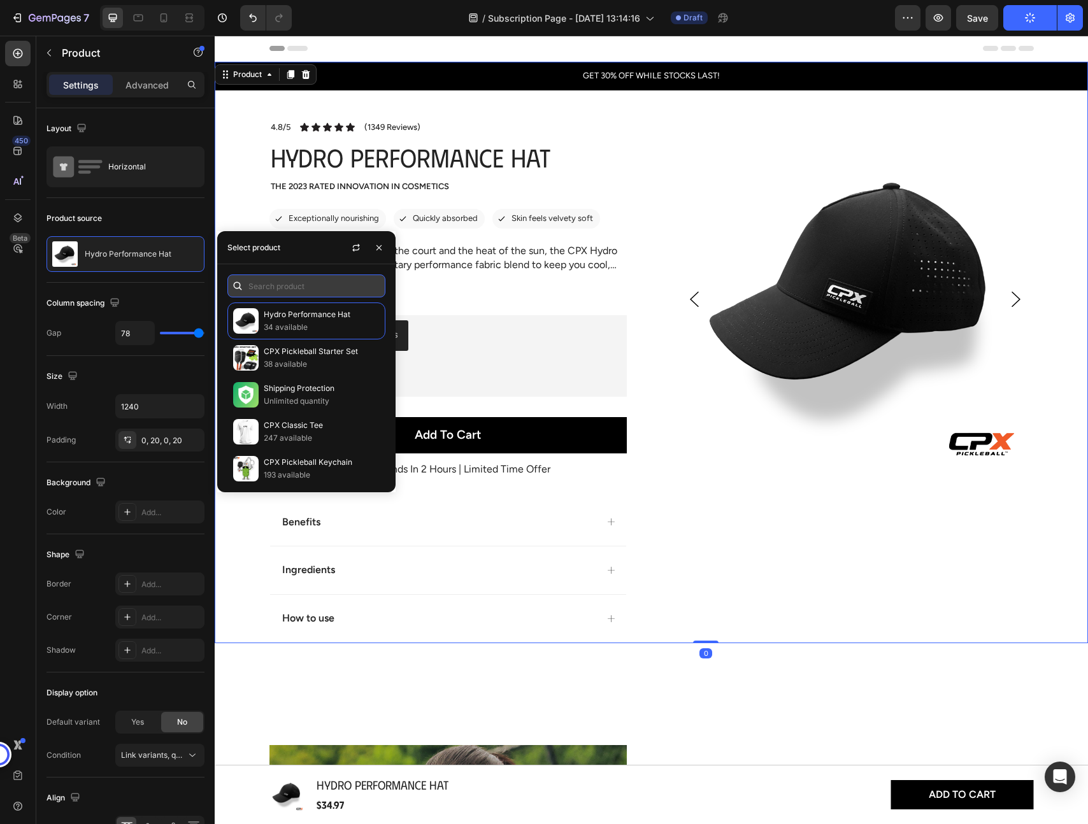
click at [293, 285] on input "text" at bounding box center [306, 285] width 158 height 23
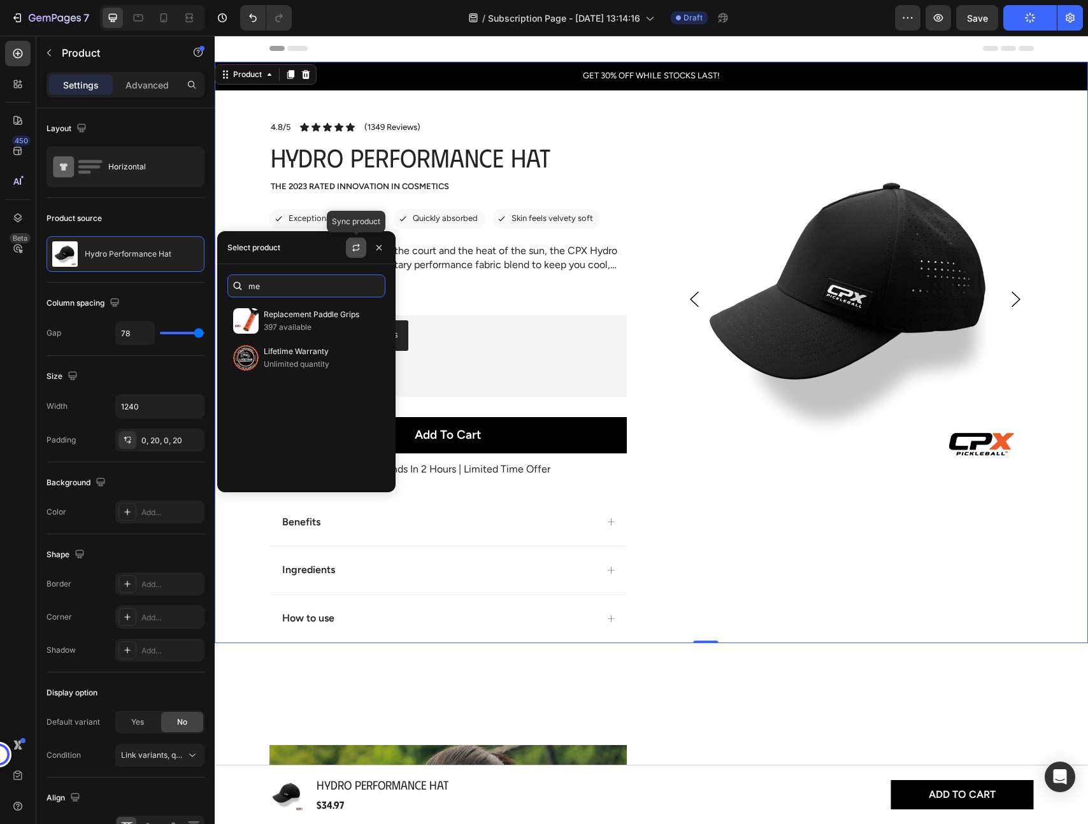
type input "me"
click at [353, 248] on icon "button" at bounding box center [355, 250] width 7 height 4
click at [288, 291] on input "me" at bounding box center [306, 285] width 158 height 23
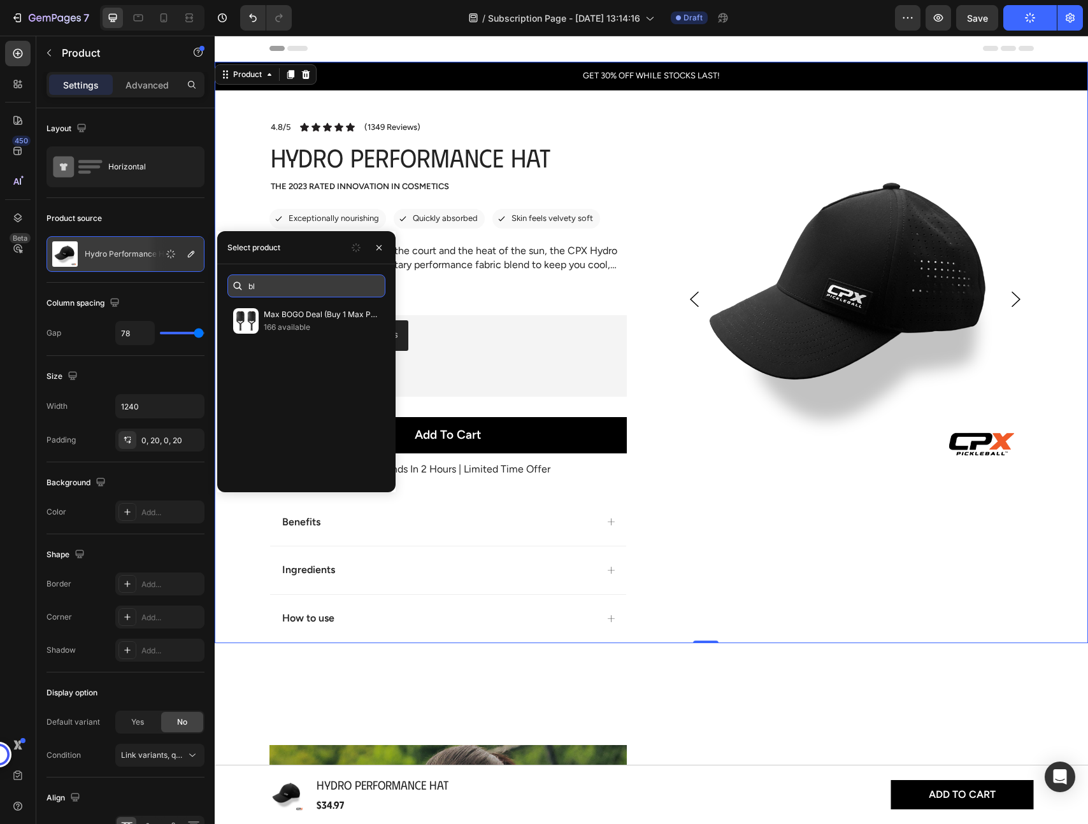
type input "b"
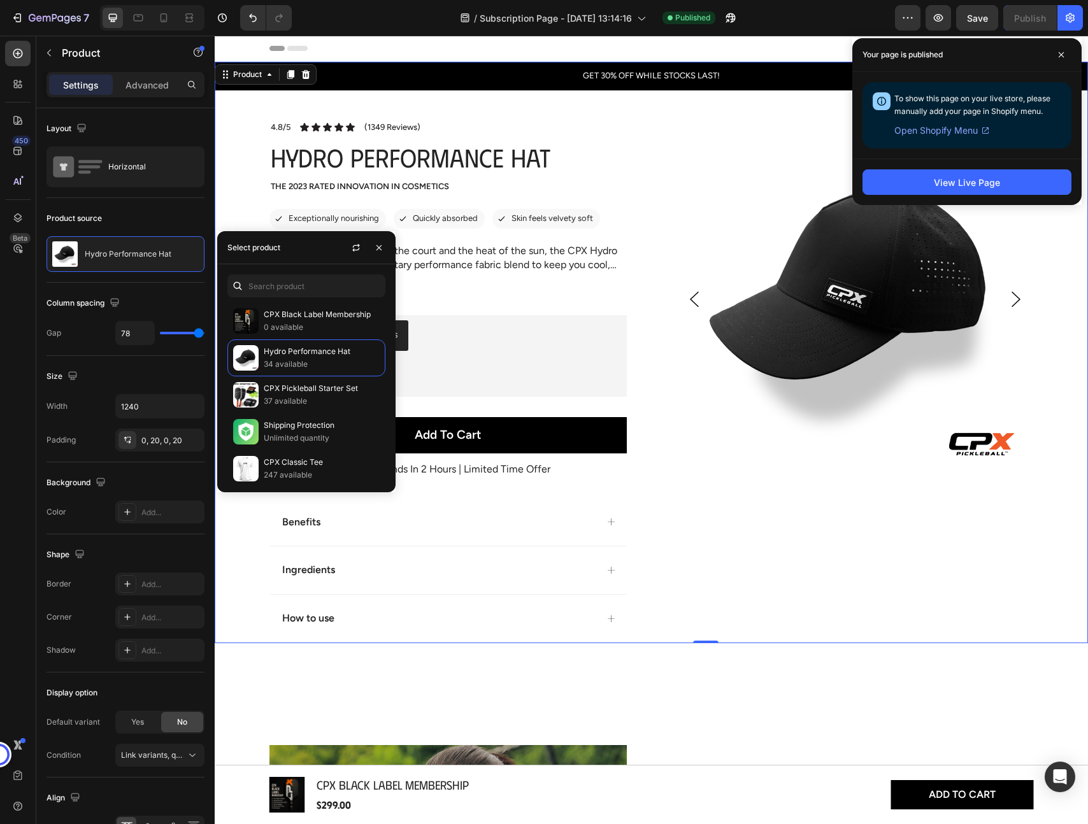
click at [951, 133] on span "Open Shopify Menu" at bounding box center [935, 130] width 83 height 15
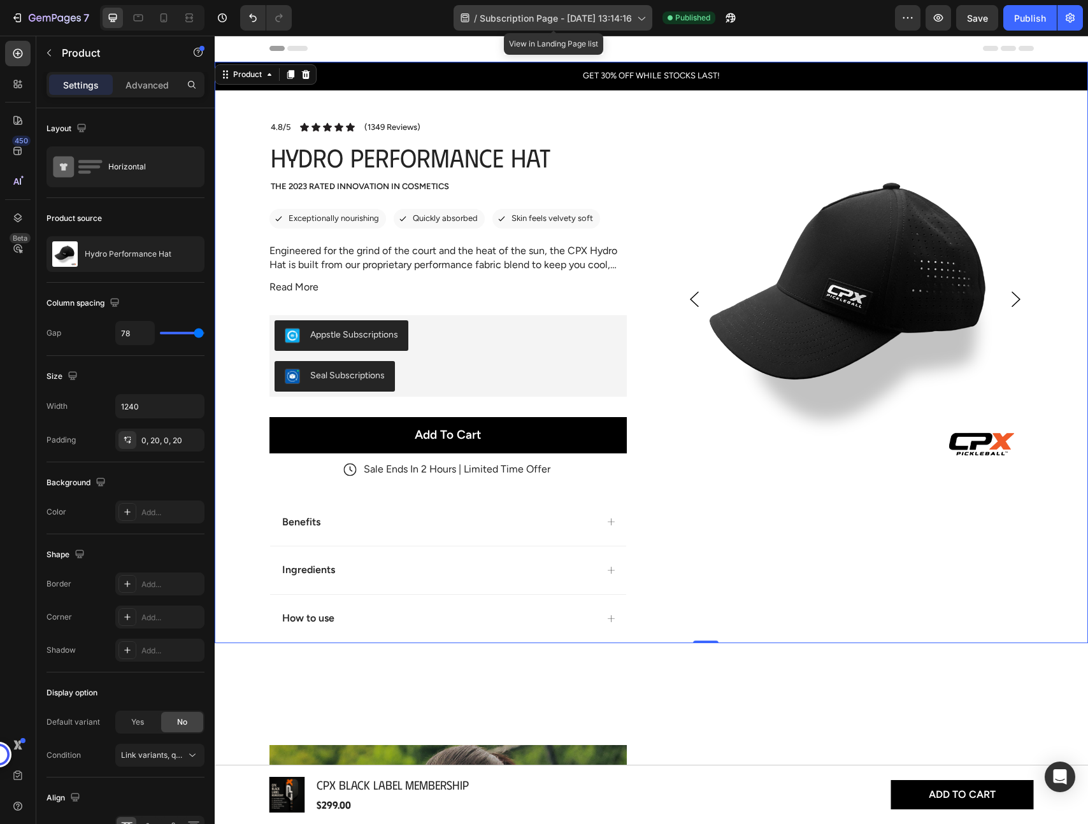
click at [593, 18] on span "Subscription Page - Aug 27, 13:14:16" at bounding box center [556, 17] width 152 height 13
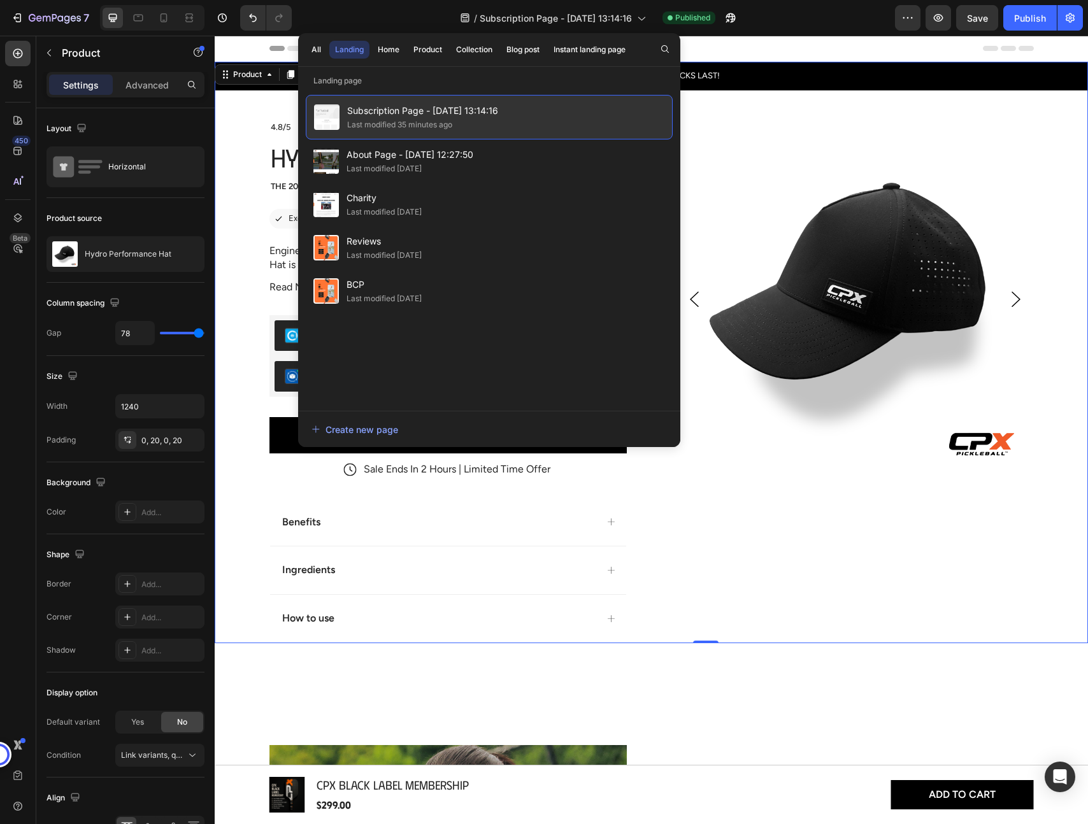
click at [390, 113] on span "Subscription Page - Aug 27, 13:14:16" at bounding box center [422, 110] width 151 height 15
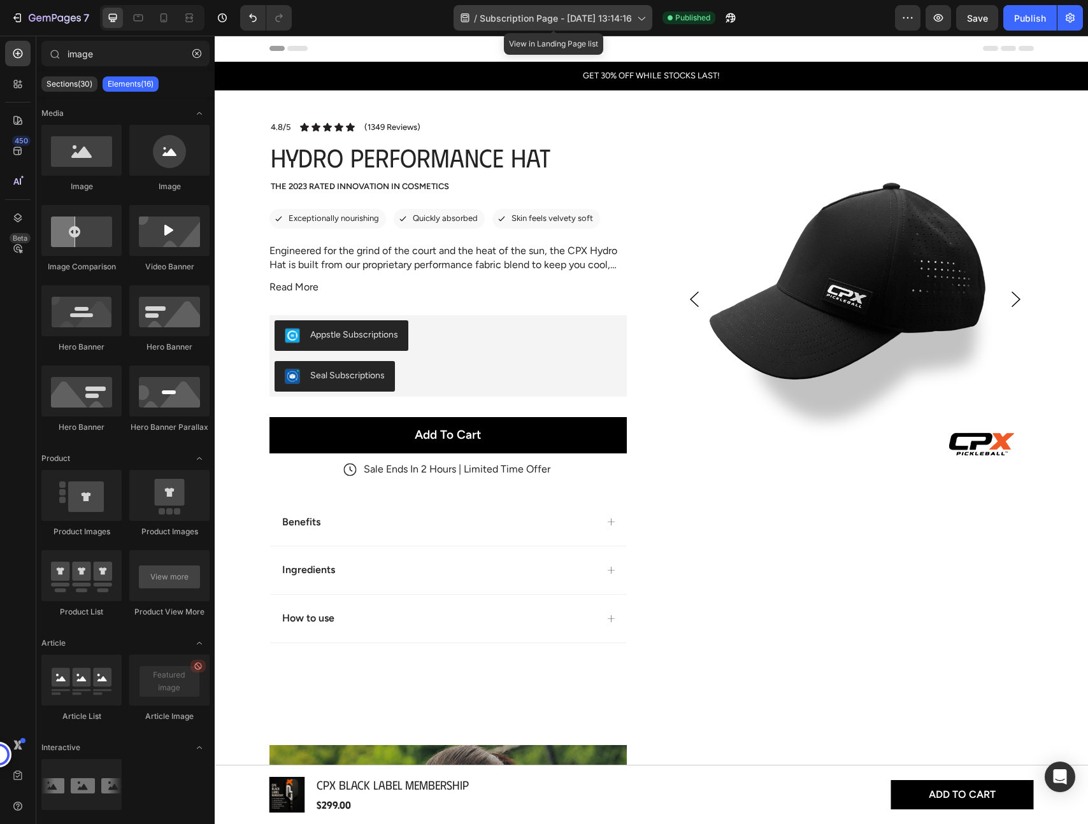
click at [643, 19] on icon at bounding box center [641, 19] width 7 height 4
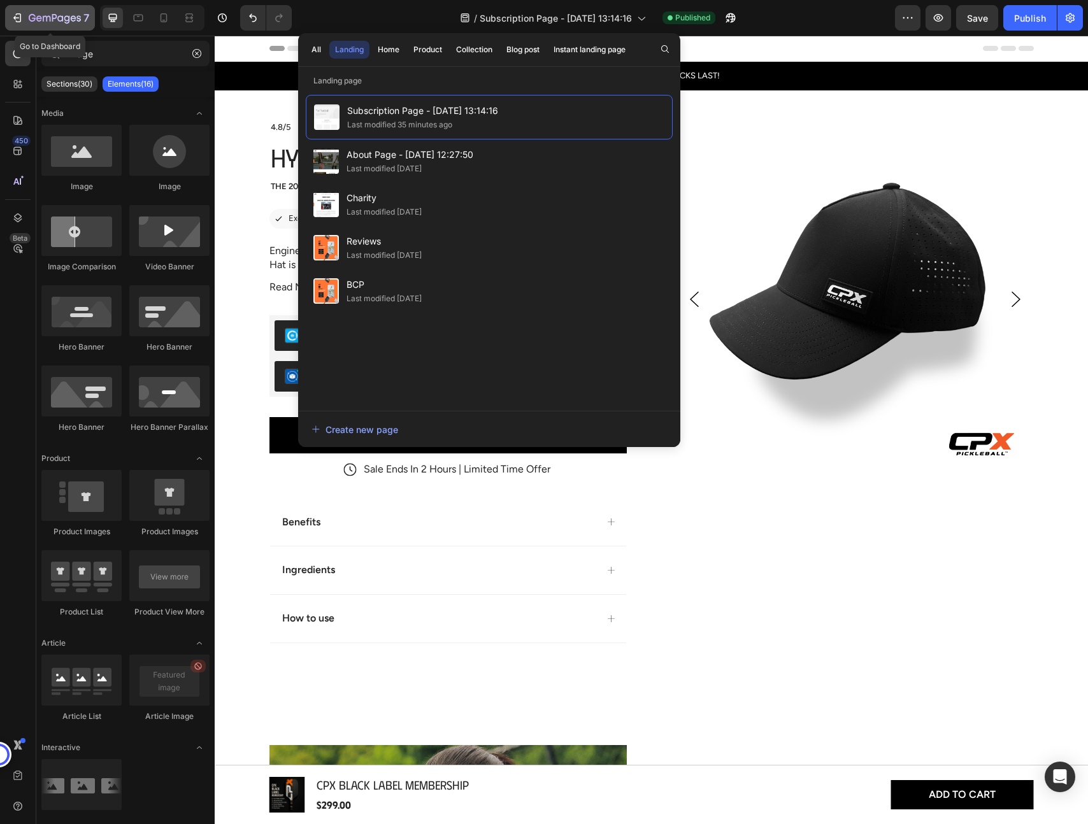
click at [25, 16] on div "7" at bounding box center [50, 17] width 78 height 15
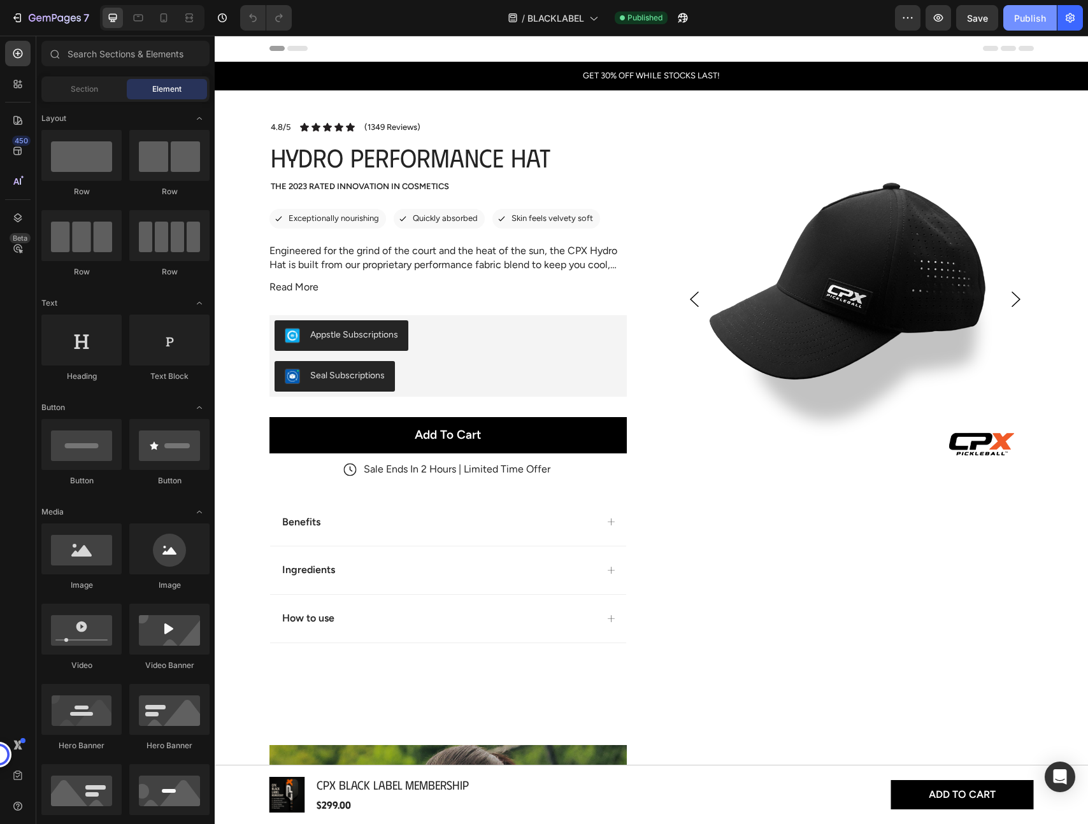
click at [1036, 15] on div "Publish" at bounding box center [1030, 17] width 32 height 13
click at [1072, 20] on icon "button" at bounding box center [1069, 18] width 9 height 10
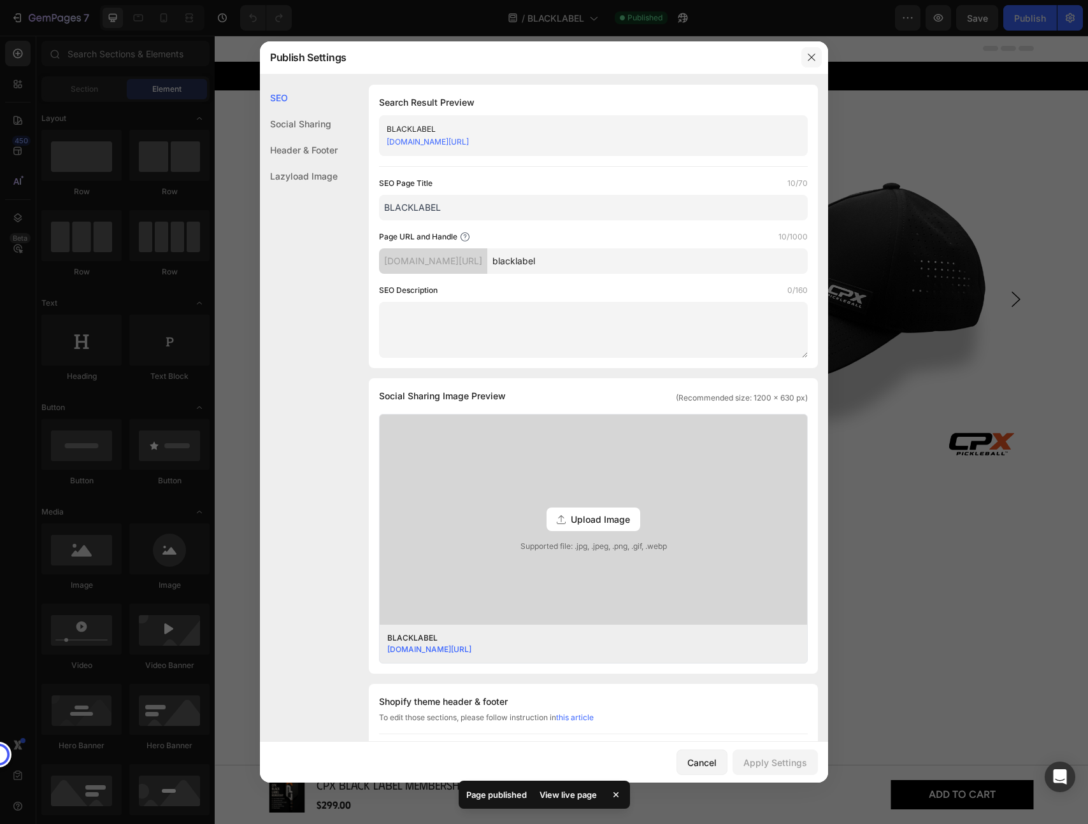
click at [813, 55] on icon "button" at bounding box center [811, 57] width 10 height 10
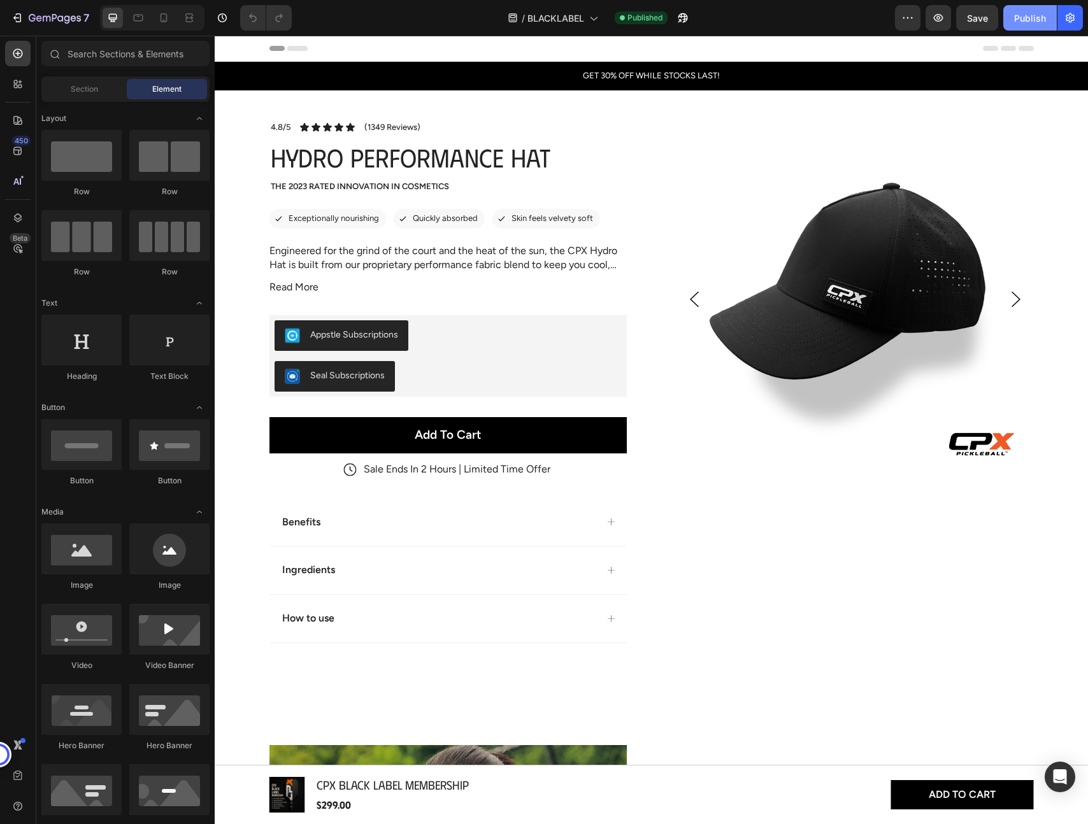
click at [1021, 22] on div "Publish" at bounding box center [1030, 17] width 32 height 13
click at [905, 21] on icon "button" at bounding box center [907, 17] width 13 height 13
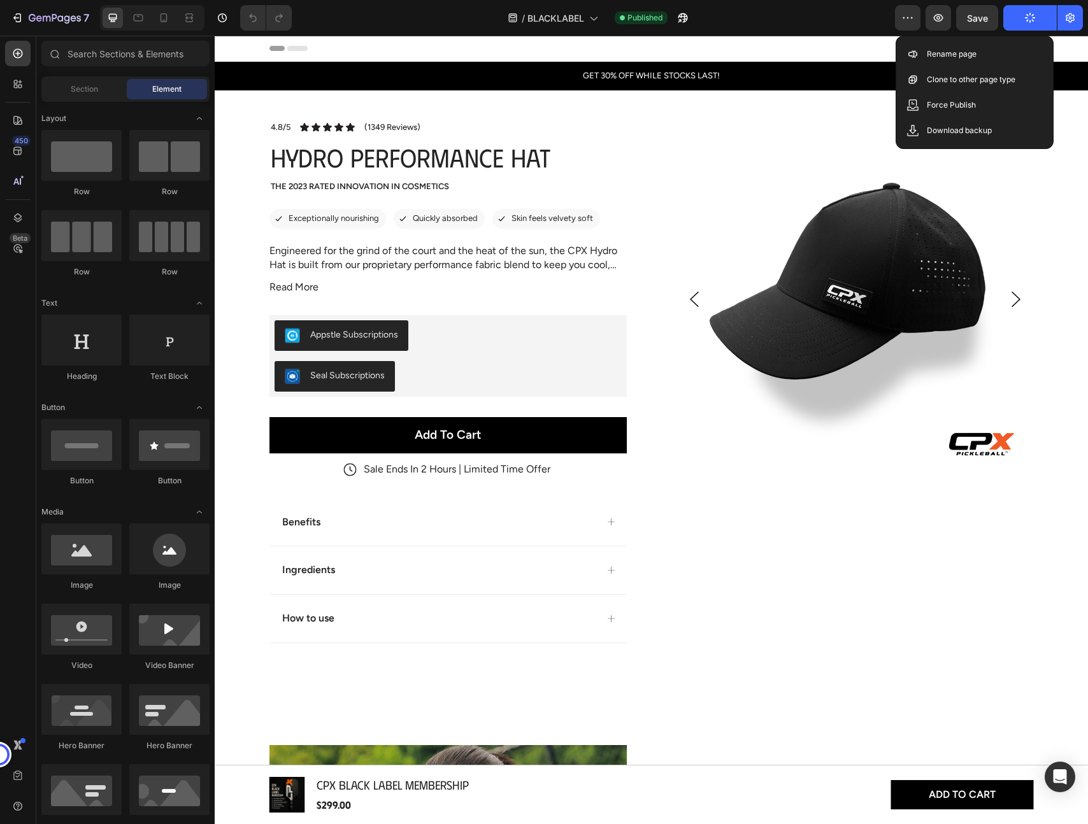
click at [783, 27] on div "/ BLACKLABEL Published" at bounding box center [598, 17] width 593 height 25
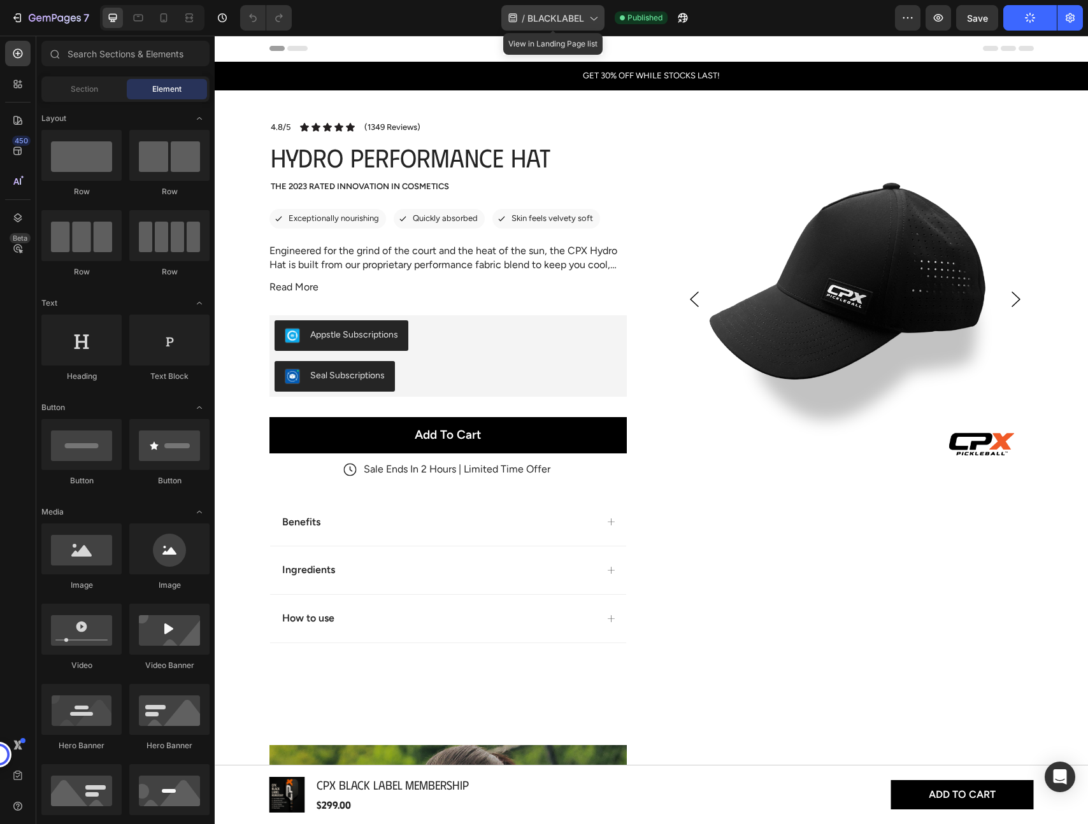
click at [567, 15] on span "BLACKLABEL" at bounding box center [555, 17] width 57 height 13
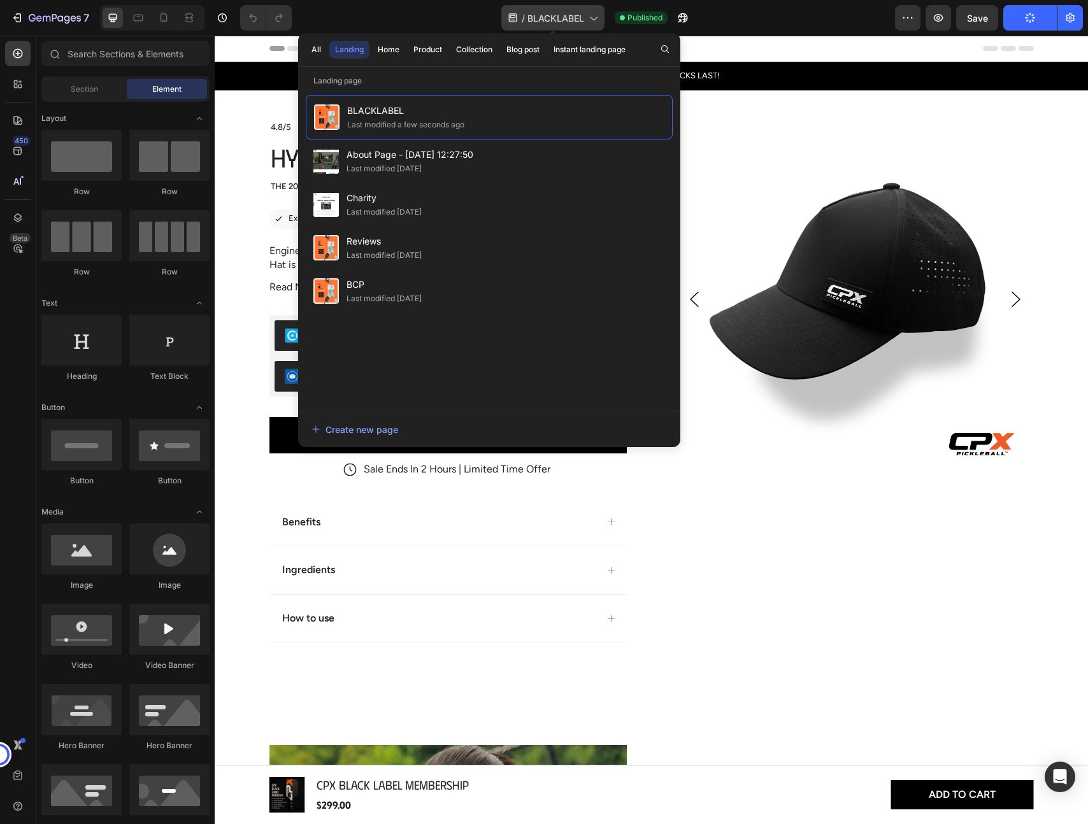
click at [567, 15] on span "BLACKLABEL" at bounding box center [555, 17] width 57 height 13
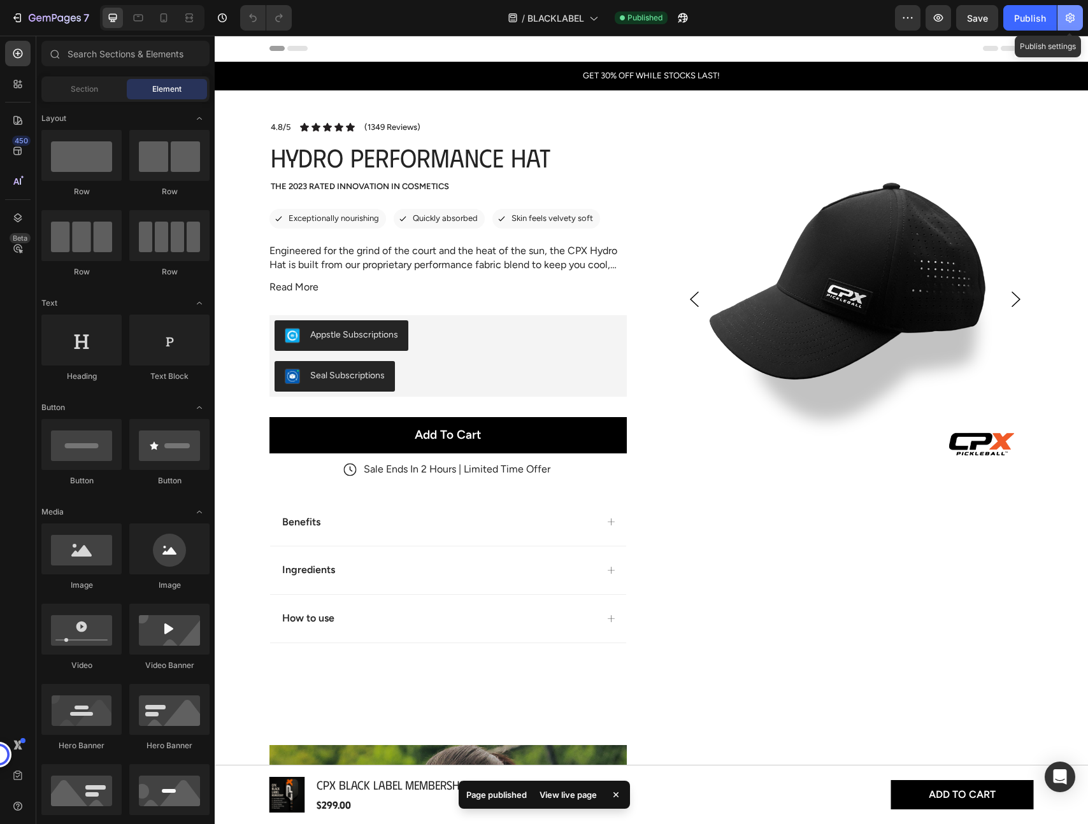
click at [1060, 20] on button "button" at bounding box center [1069, 17] width 25 height 25
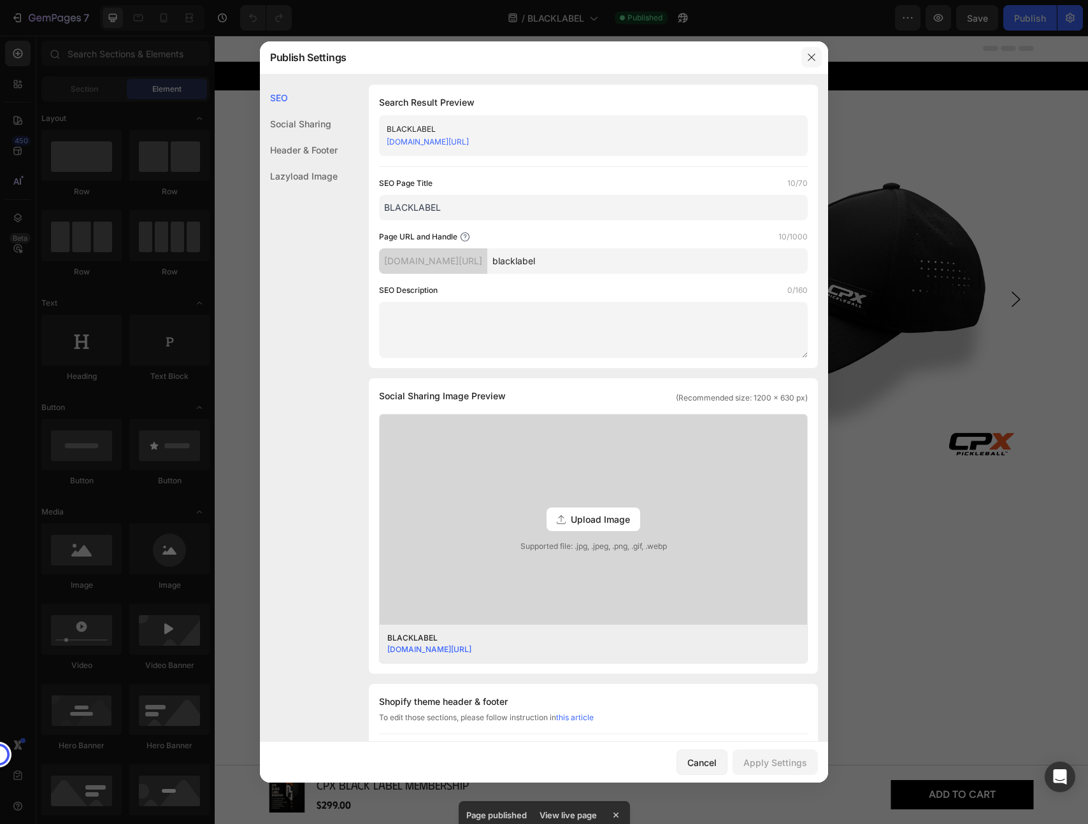
click at [804, 61] on button "button" at bounding box center [811, 57] width 20 height 20
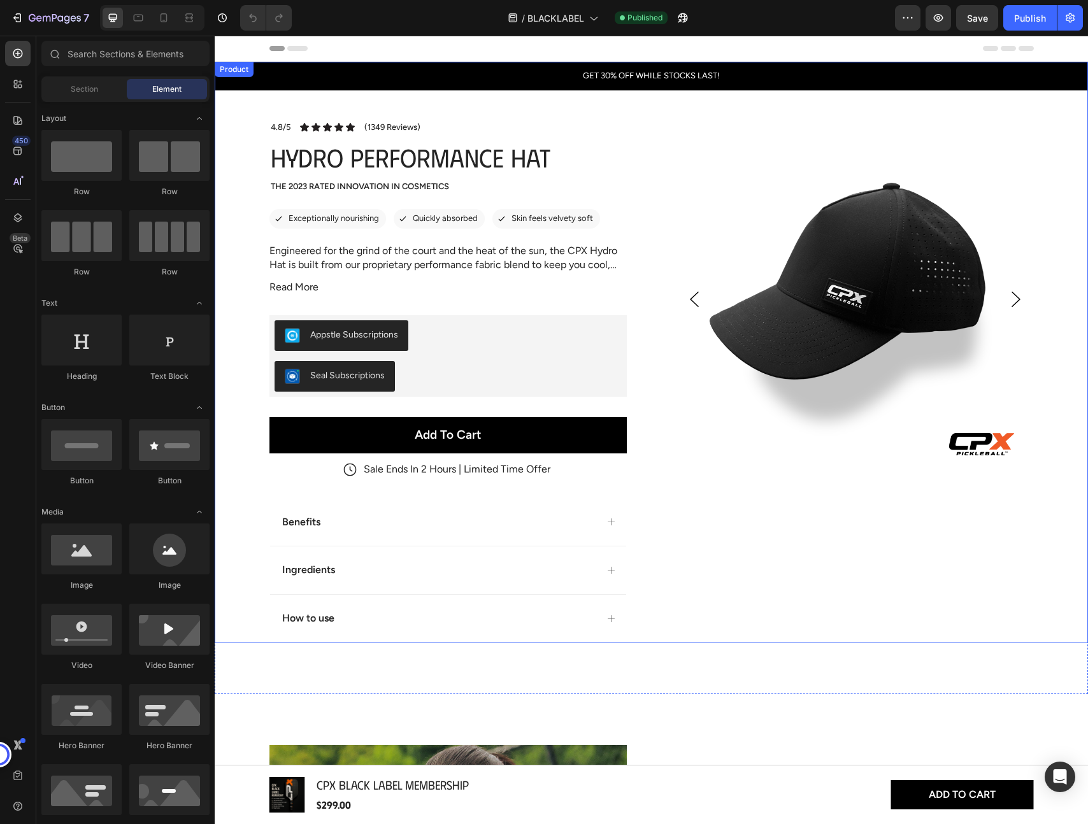
click at [816, 287] on img at bounding box center [854, 299] width 357 height 357
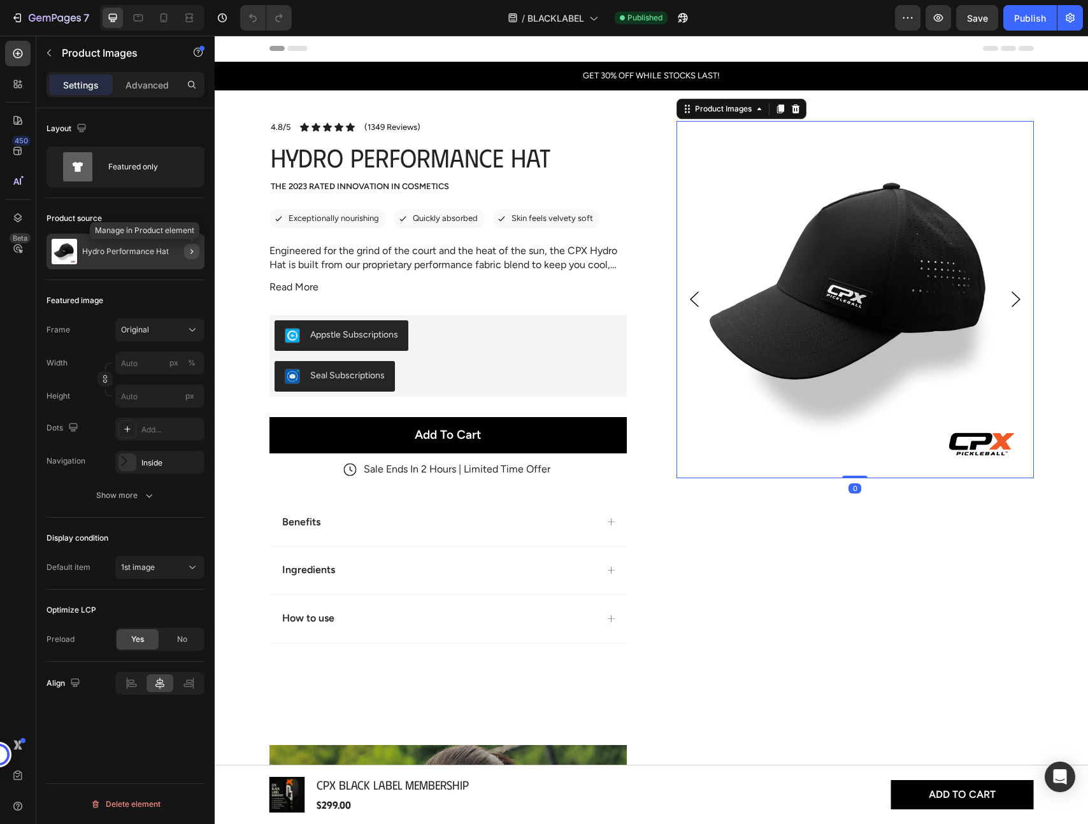
click at [192, 248] on icon "button" at bounding box center [192, 251] width 10 height 10
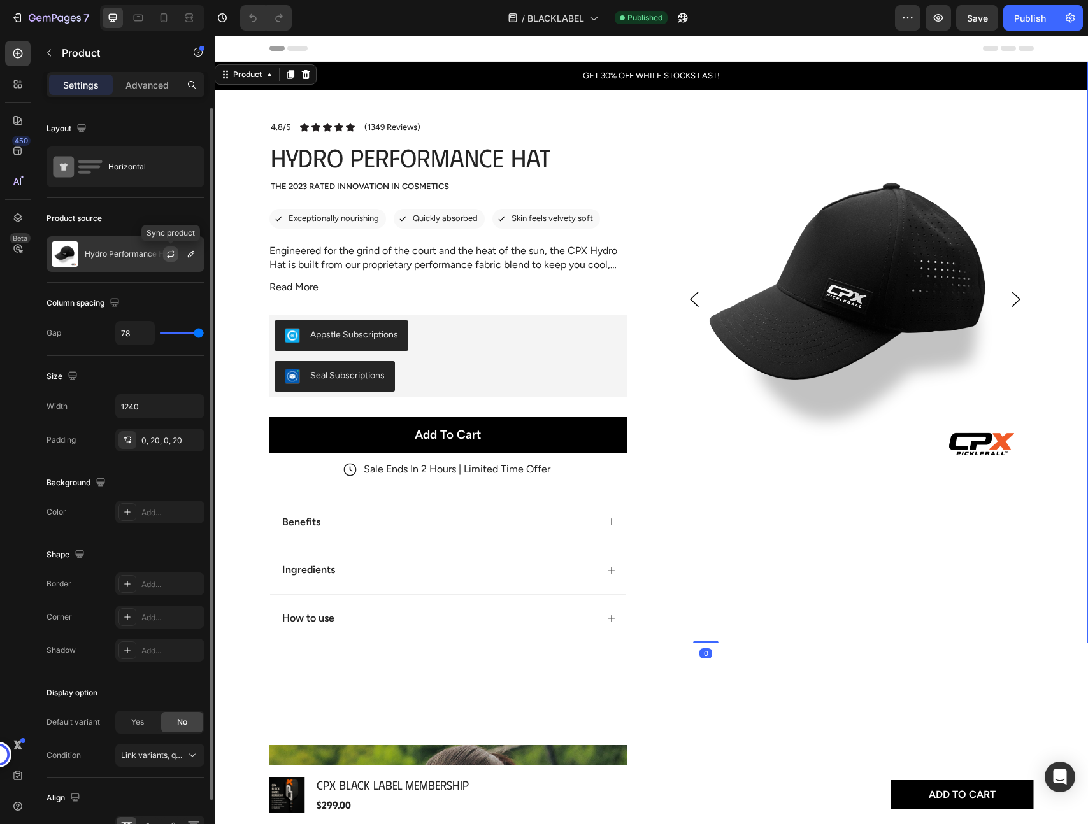
click at [169, 253] on icon "button" at bounding box center [171, 254] width 10 height 10
click at [192, 249] on icon "button" at bounding box center [191, 254] width 10 height 10
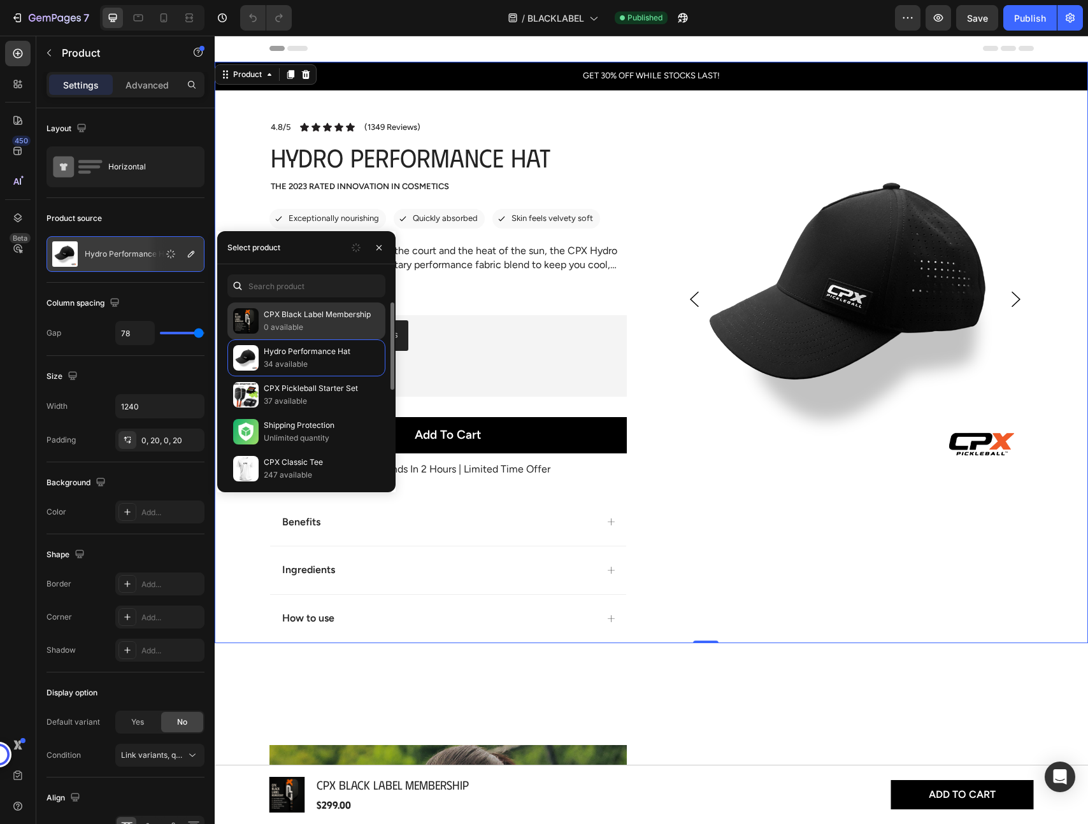
click at [297, 322] on p "0 available" at bounding box center [322, 327] width 116 height 13
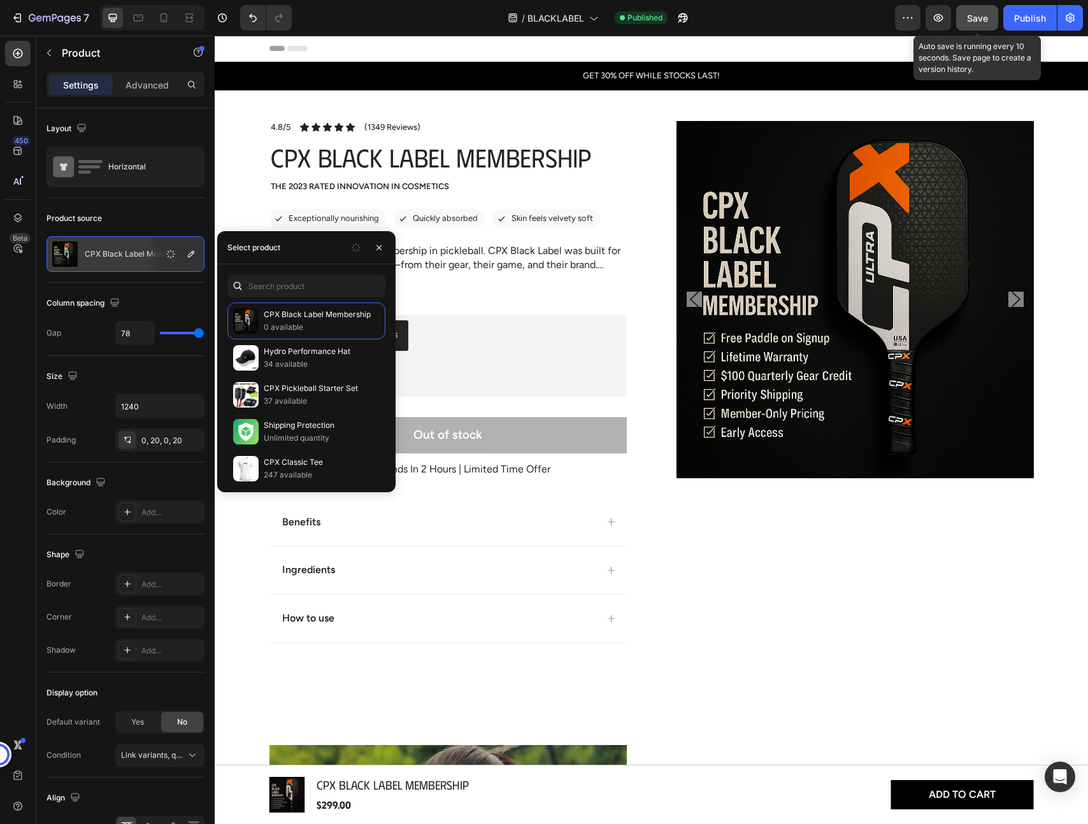
click at [971, 18] on span "Save" at bounding box center [977, 18] width 21 height 11
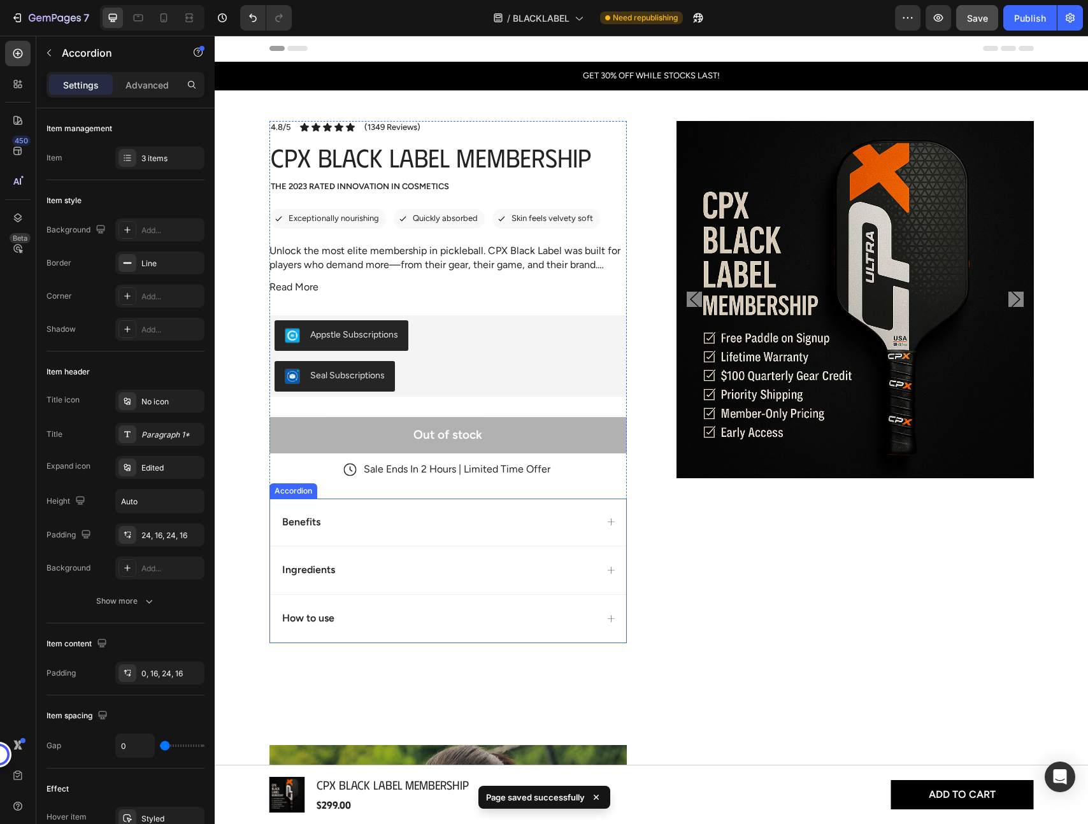
click at [506, 528] on div "Benefits" at bounding box center [438, 522] width 316 height 17
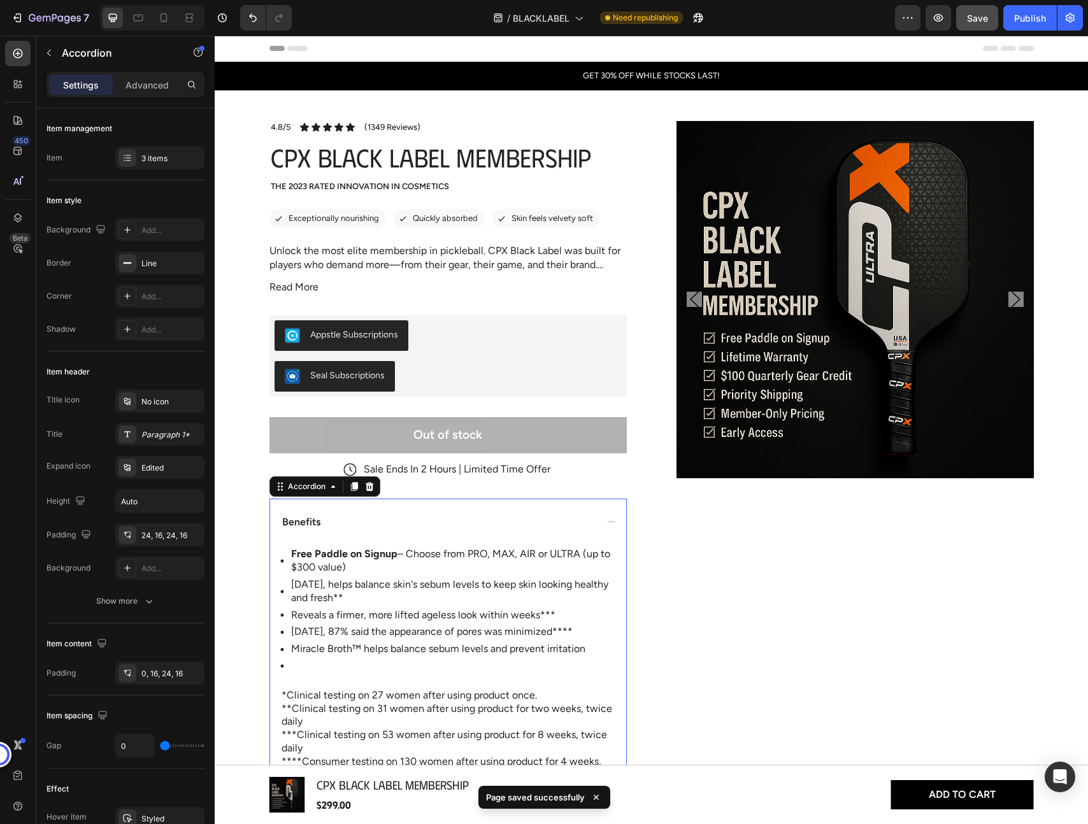
click at [506, 528] on div "Benefits" at bounding box center [438, 522] width 316 height 17
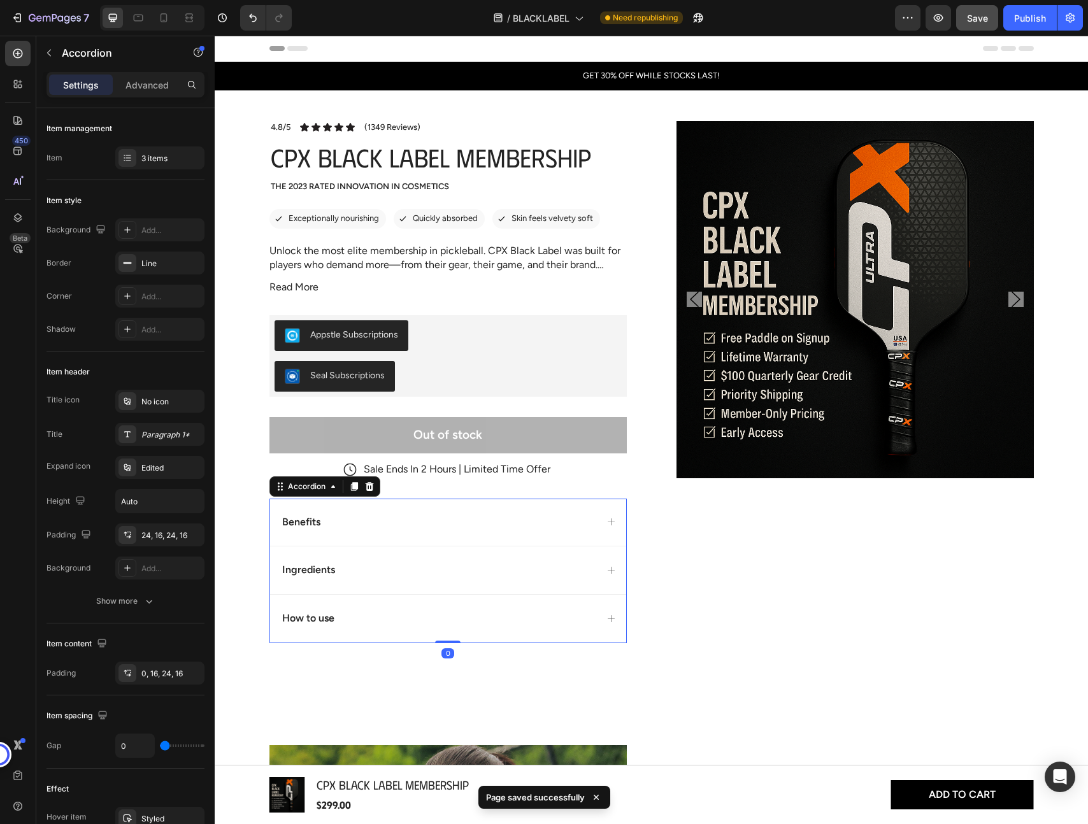
click at [481, 576] on div "Ingredients" at bounding box center [438, 570] width 316 height 17
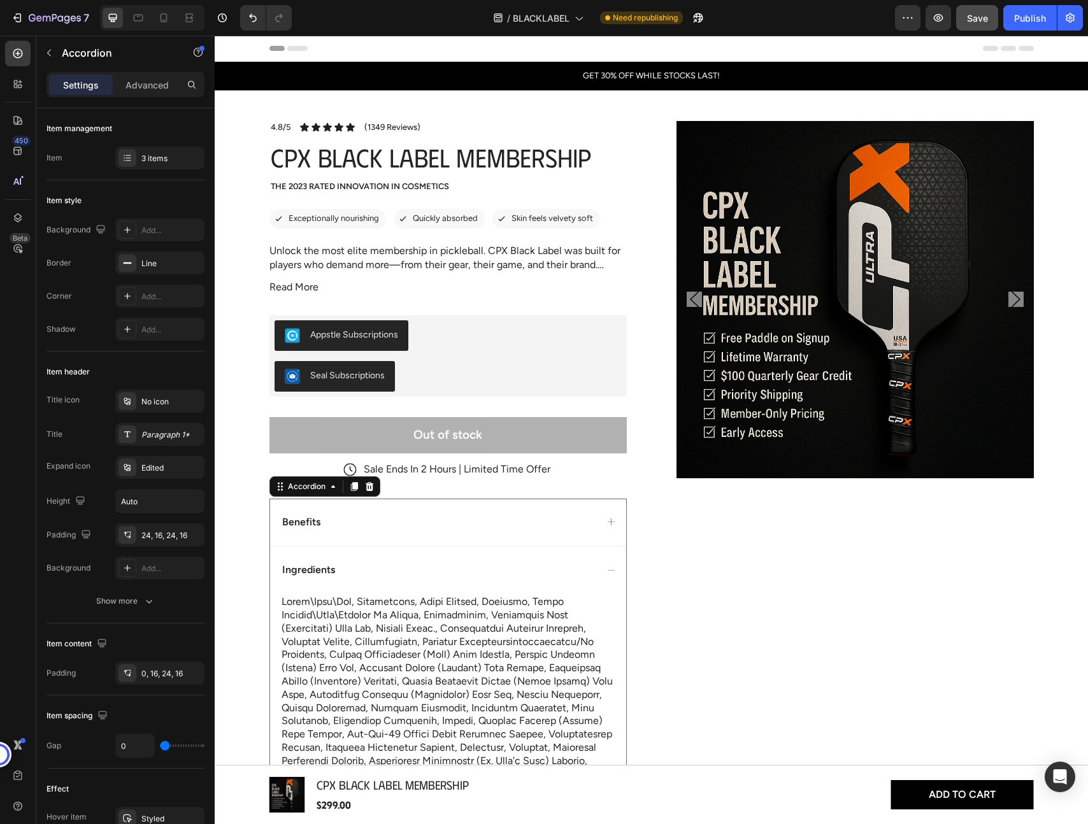
click at [481, 576] on div "Ingredients" at bounding box center [438, 570] width 316 height 17
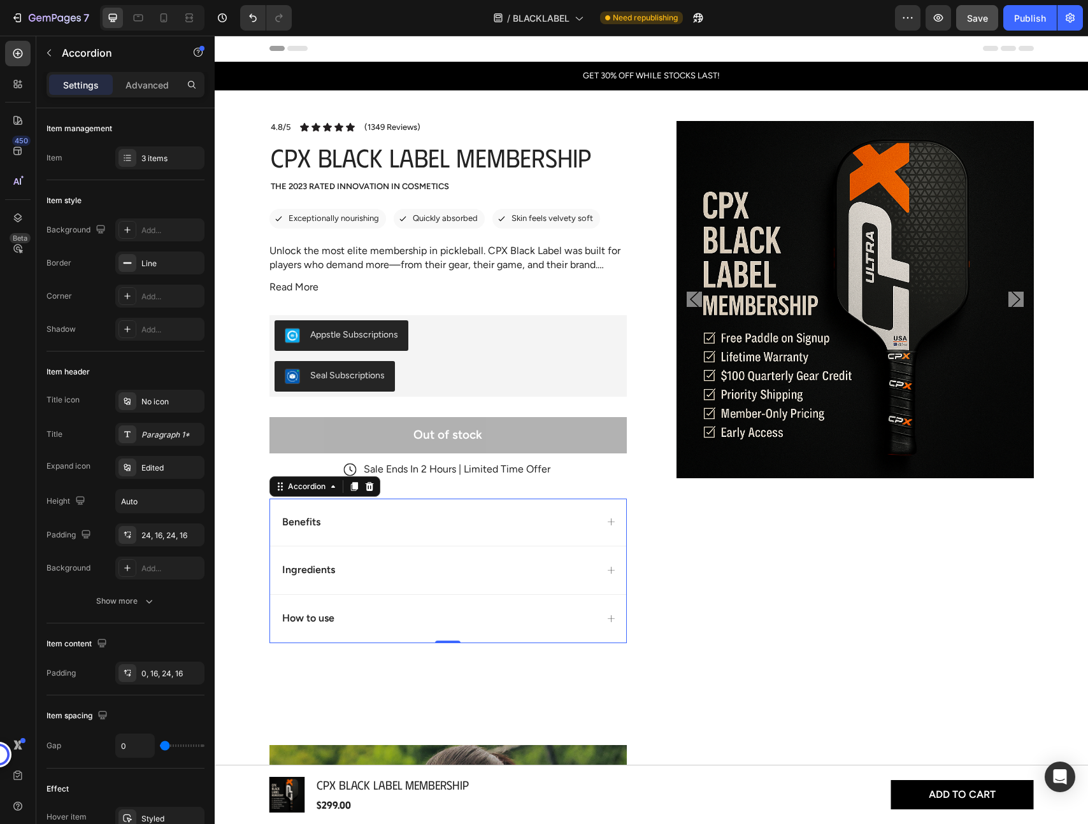
click at [532, 538] on div "Benefits" at bounding box center [448, 523] width 356 height 48
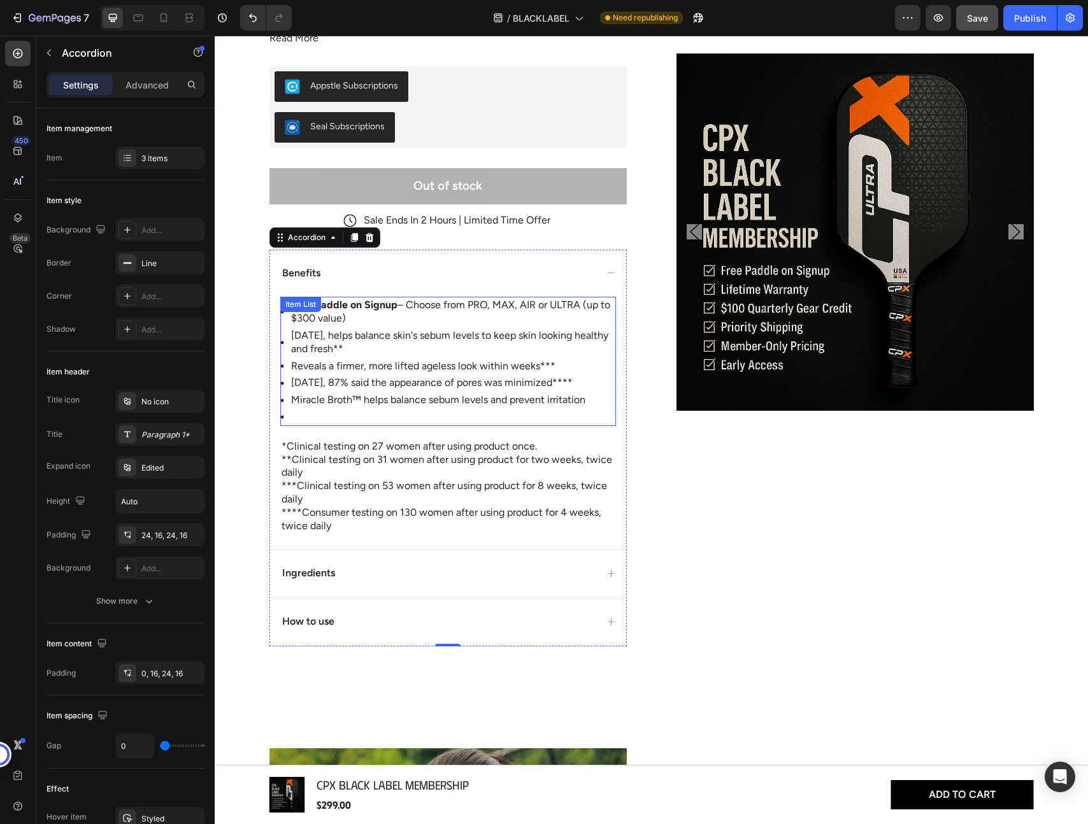
scroll to position [251, 0]
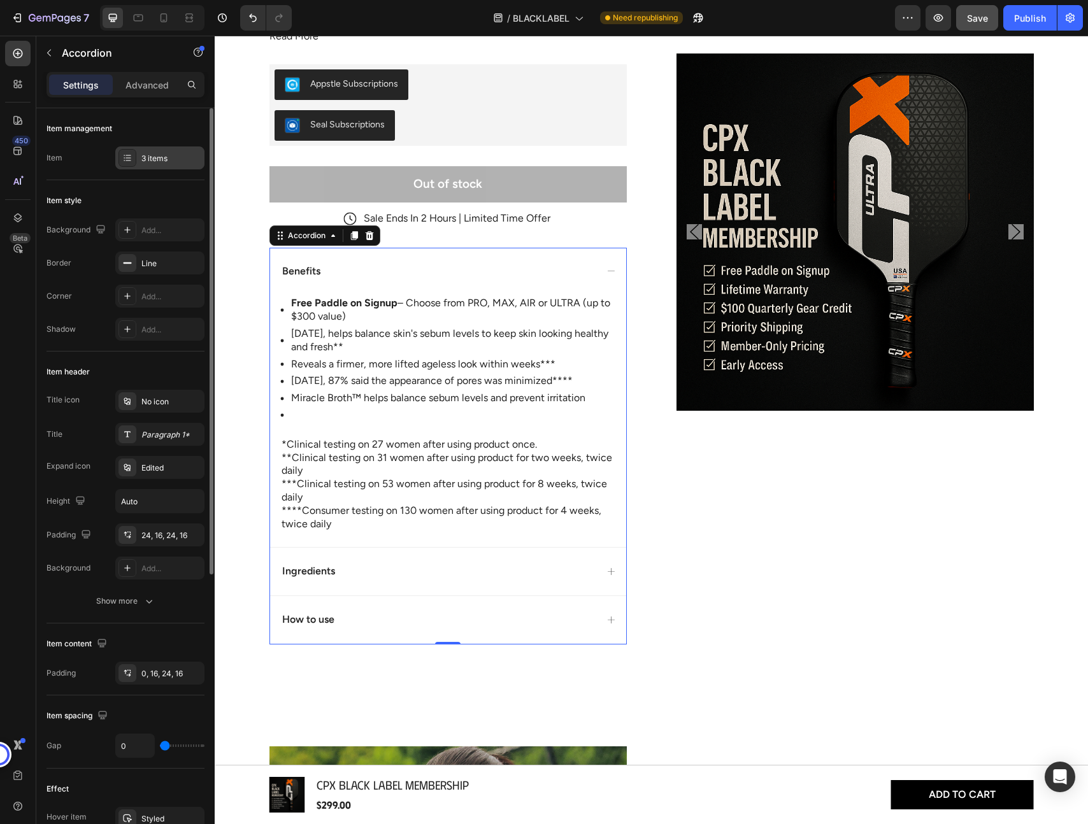
click at [159, 149] on div "3 items" at bounding box center [159, 157] width 89 height 23
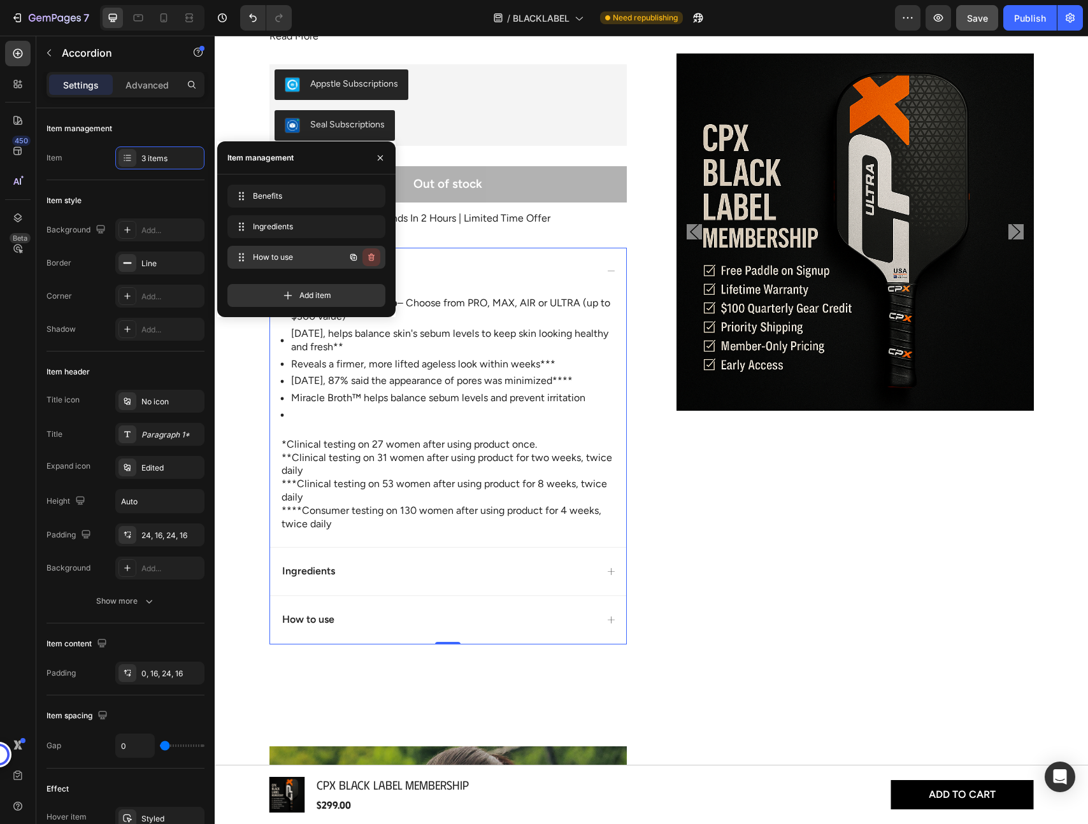
click at [374, 256] on icon "button" at bounding box center [371, 257] width 10 height 10
click at [363, 257] on div "Delete" at bounding box center [363, 257] width 24 height 11
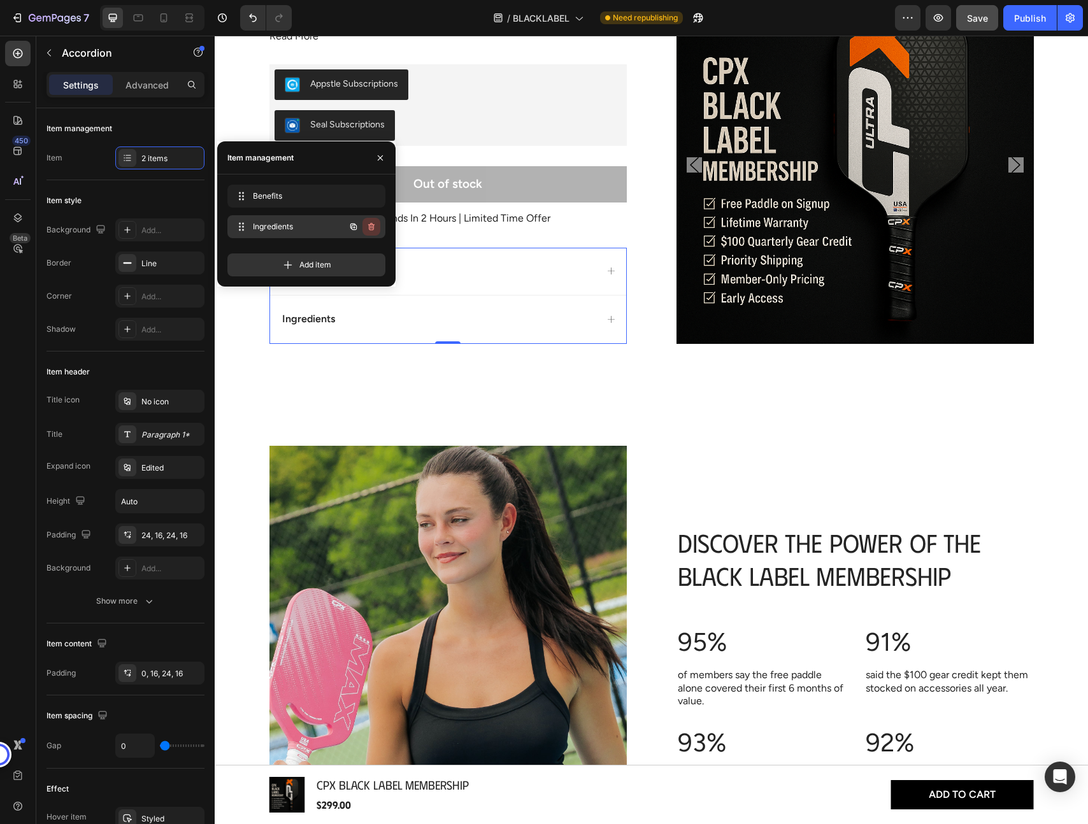
click at [373, 228] on icon "button" at bounding box center [371, 227] width 6 height 8
click at [365, 223] on div "Delete" at bounding box center [363, 226] width 24 height 11
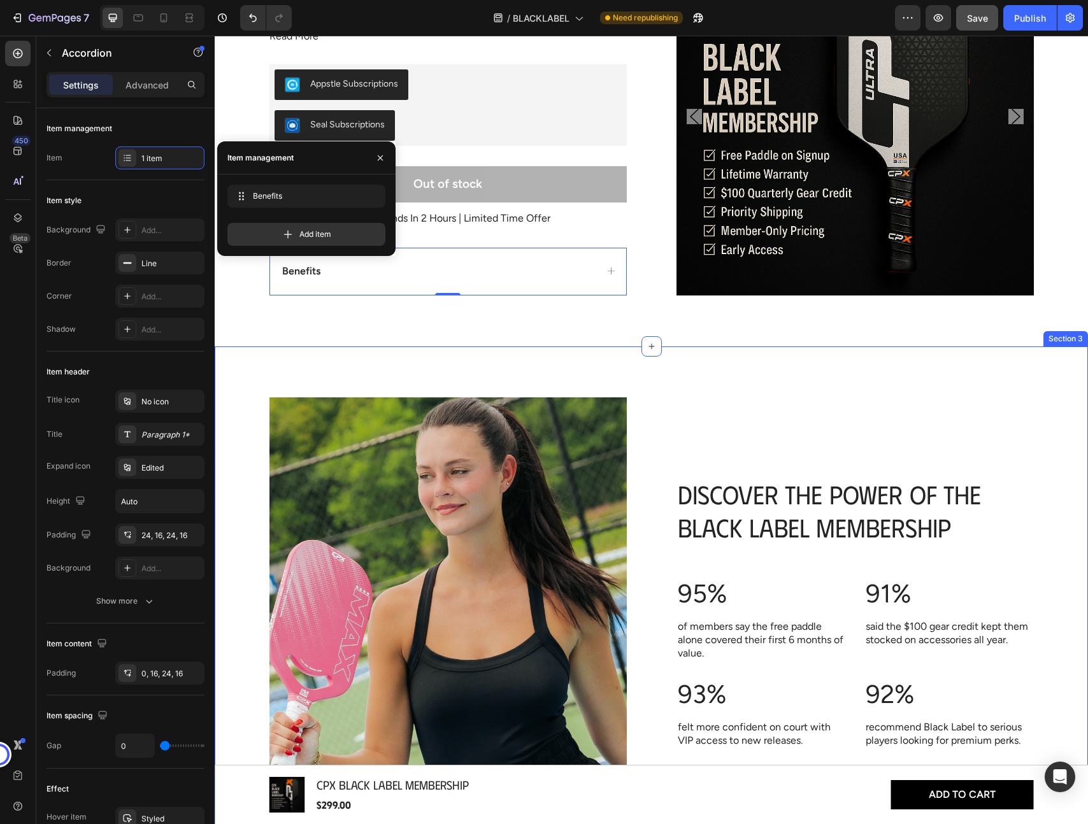
click at [781, 385] on div "Image DISCOVER THE POWER OF THE BLACK LABEL MEMBERSHIP Heading 95% Text Block o…" at bounding box center [651, 635] width 873 height 578
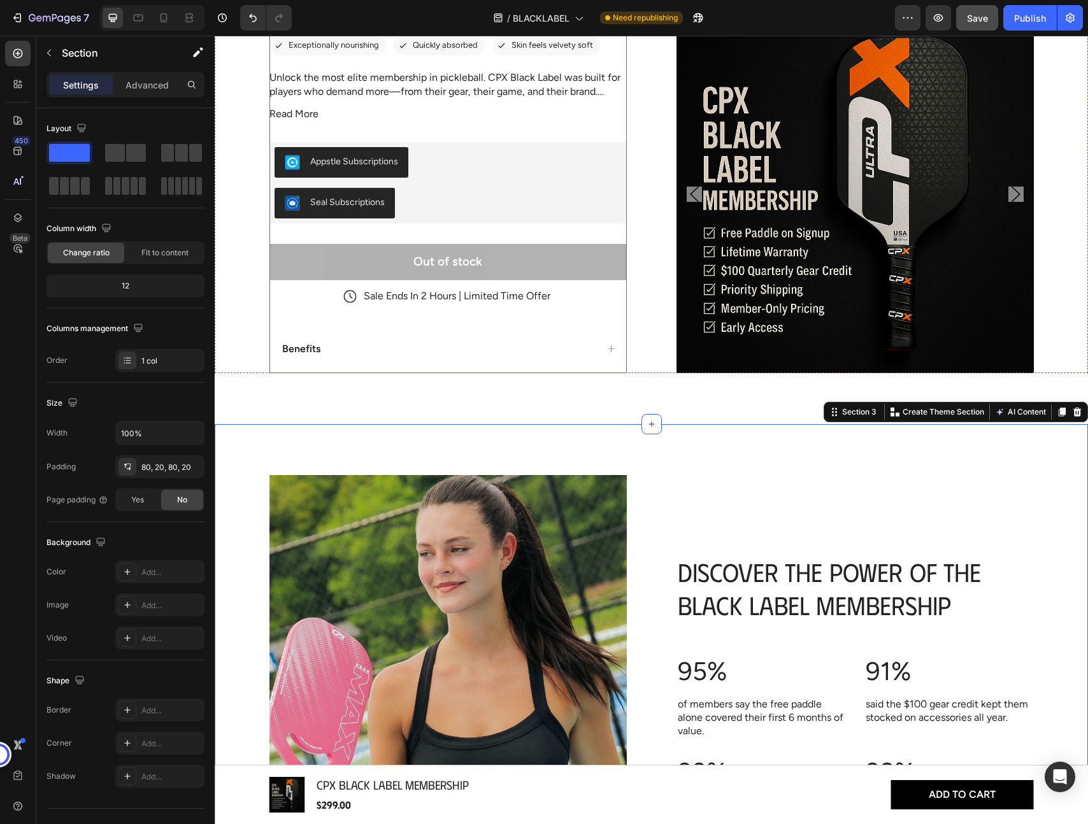
scroll to position [173, 0]
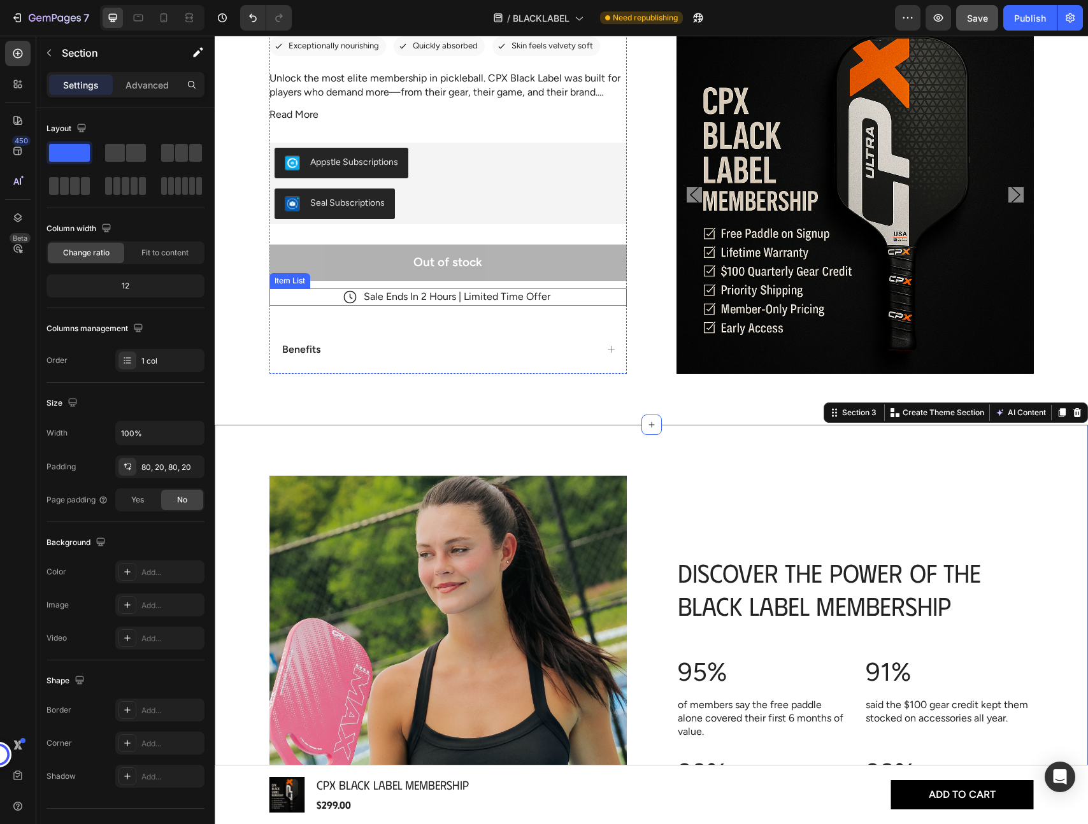
click at [427, 295] on p "Sale Ends In 2 Hours | Limited Time Offer" at bounding box center [457, 296] width 187 height 13
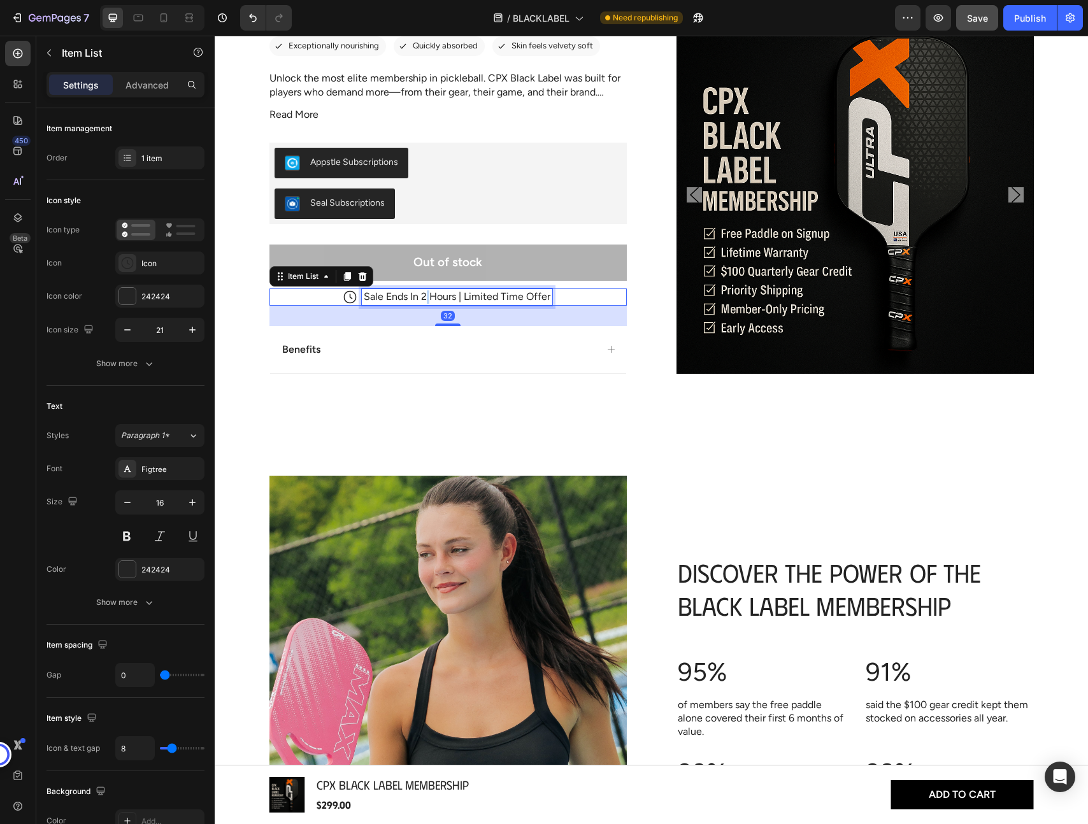
click at [427, 295] on p "Sale Ends In 2 Hours | Limited Time Offer" at bounding box center [457, 296] width 187 height 13
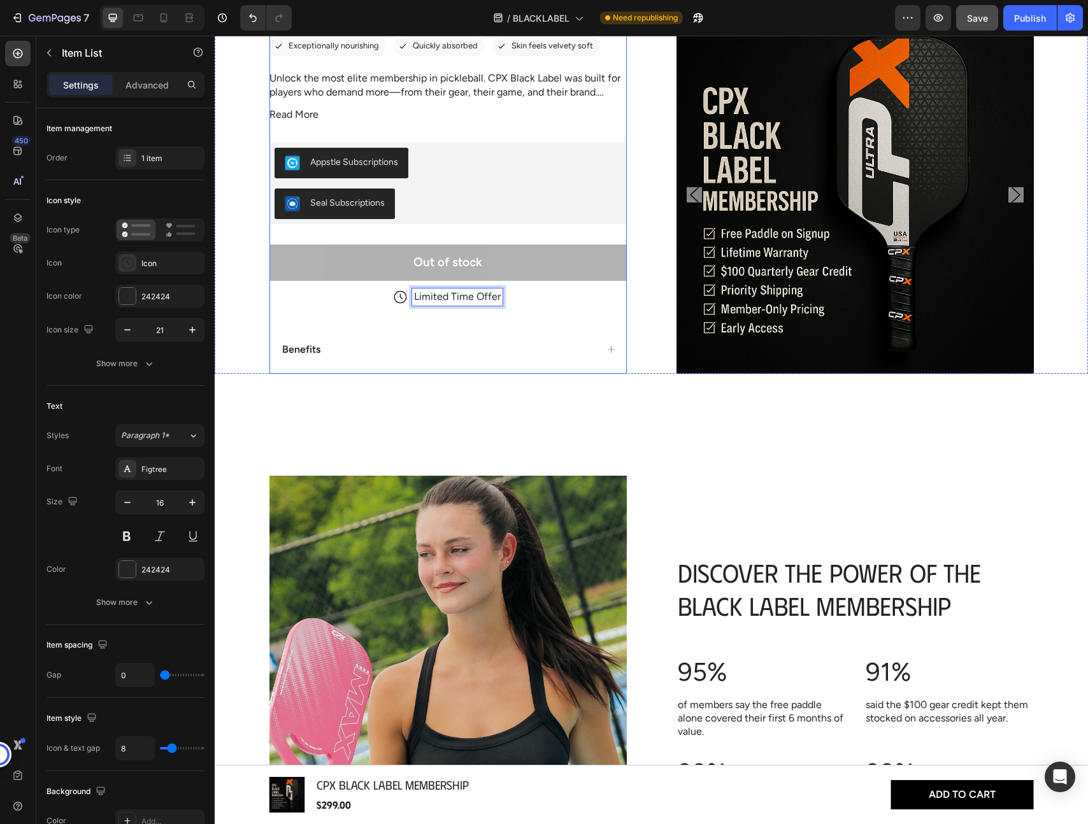
click at [615, 311] on div "4.8/5 Text Block Icon Icon Icon Icon Icon Icon List (1349 Reviews) Text Block R…" at bounding box center [447, 160] width 357 height 425
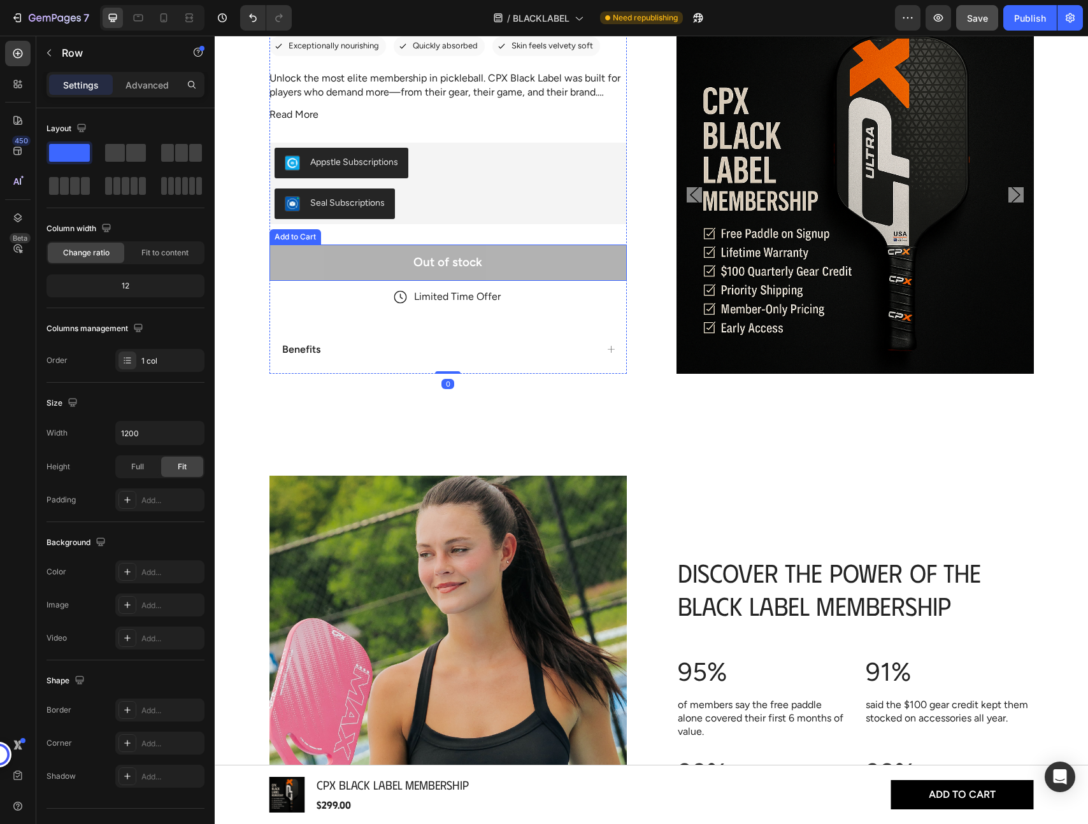
scroll to position [0, 0]
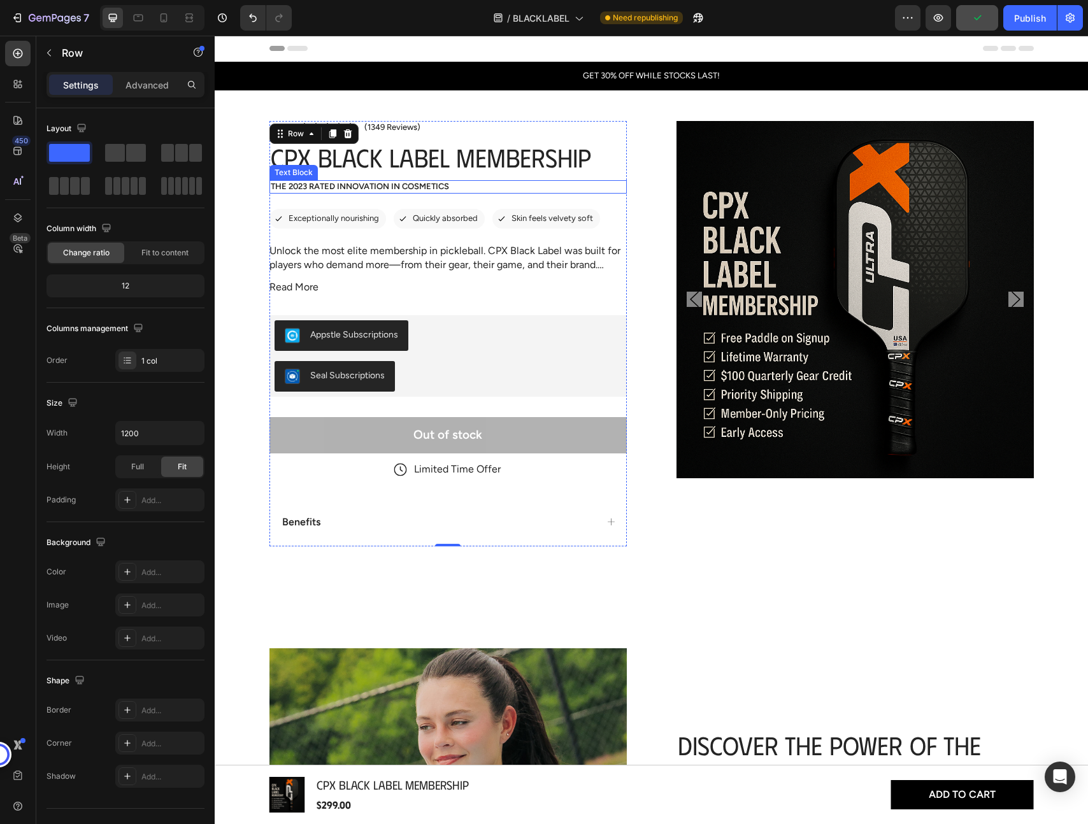
click at [400, 188] on p "The 2023 Rated Innovation in Cosmetics" at bounding box center [448, 187] width 355 height 11
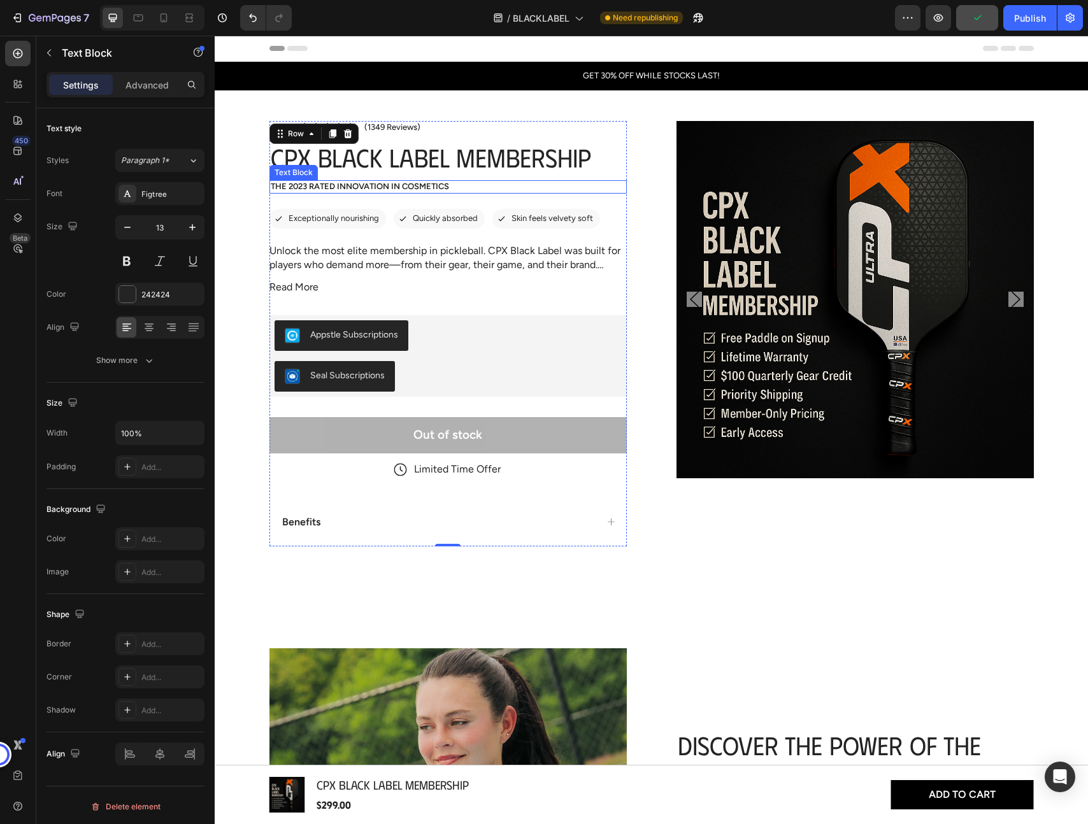
click at [400, 188] on p "The 2023 Rated Innovation in Cosmetics" at bounding box center [448, 187] width 355 height 11
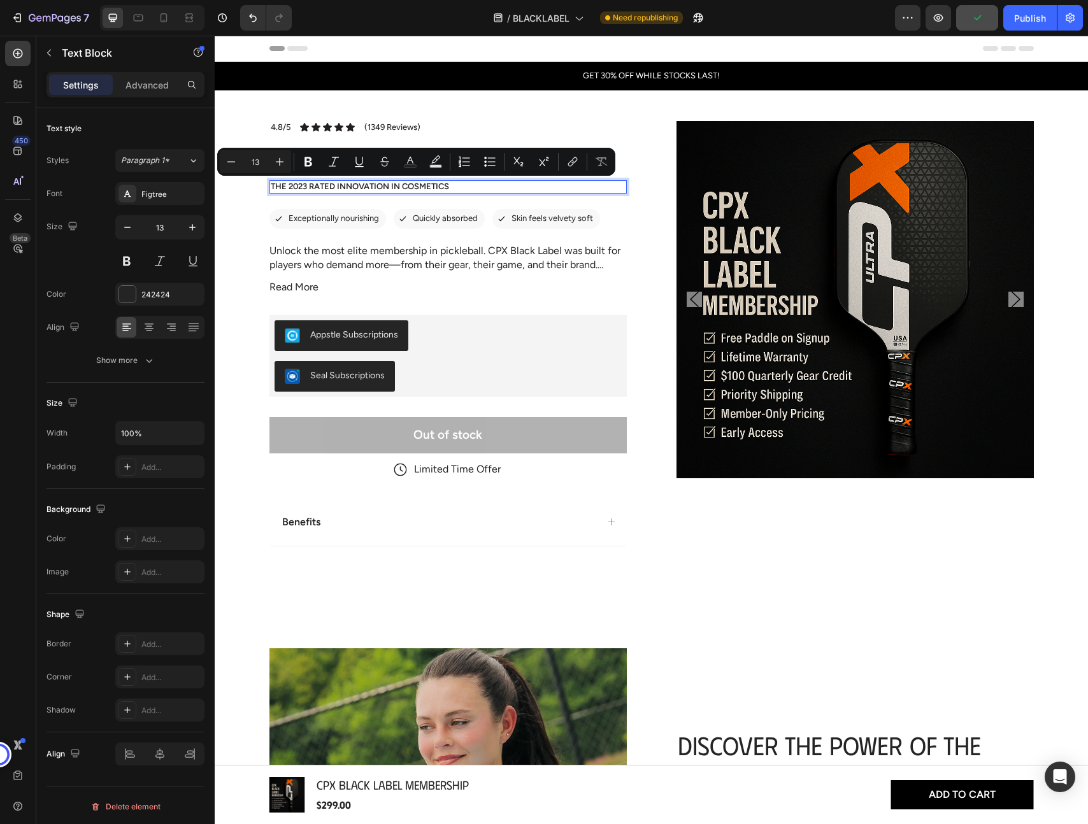
click at [408, 186] on p "The 2023 Rated Innovation in Cosmetics" at bounding box center [448, 187] width 355 height 11
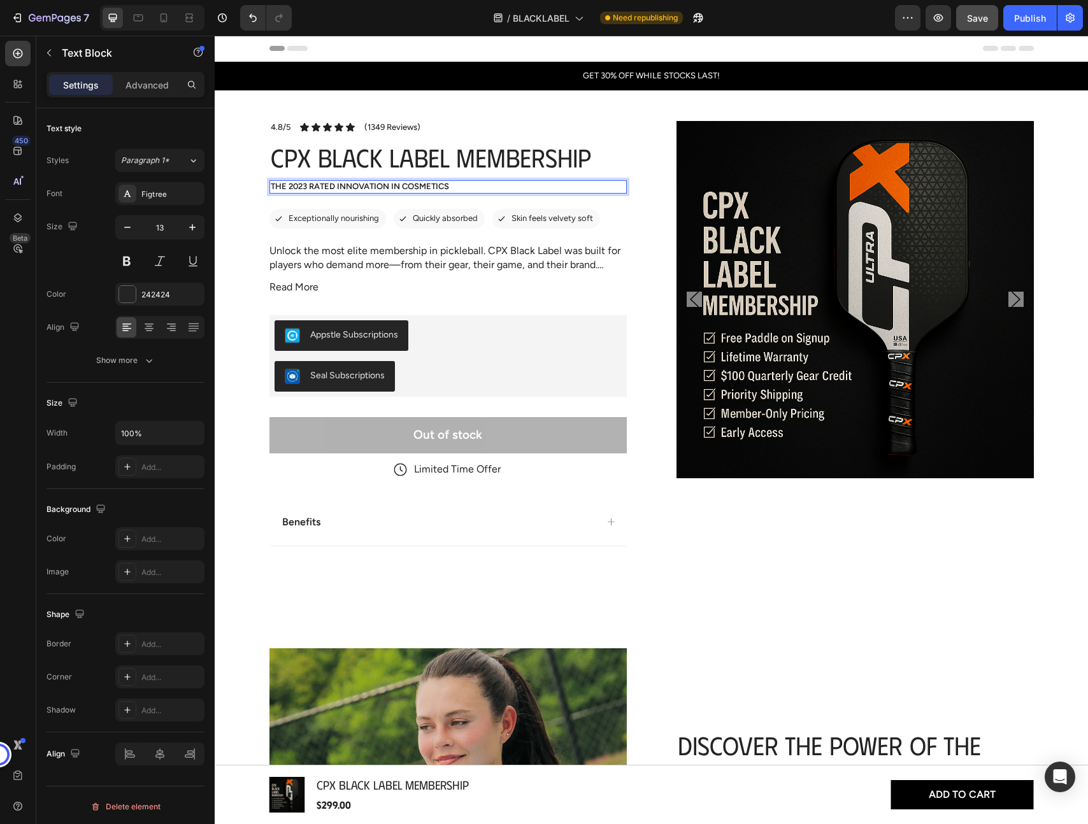
click at [306, 185] on p "The 2023 Rated Innovation in Cosmetics" at bounding box center [448, 187] width 355 height 11
drag, startPoint x: 467, startPoint y: 188, endPoint x: 404, endPoint y: 189, distance: 63.1
click at [404, 189] on p "The 2025 Rated Innovation in Cosmetics" at bounding box center [448, 187] width 355 height 11
click at [980, 23] on span "Save" at bounding box center [977, 18] width 21 height 11
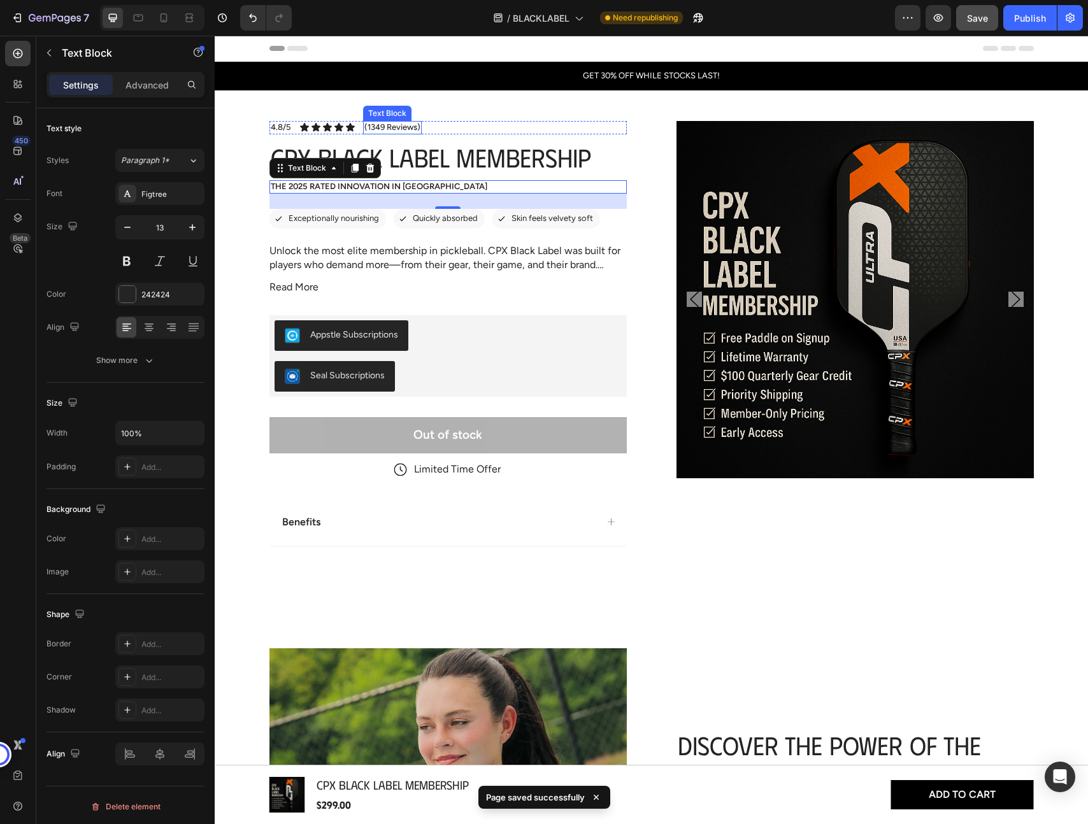
click at [388, 127] on p "(1349 Reviews)" at bounding box center [392, 127] width 56 height 11
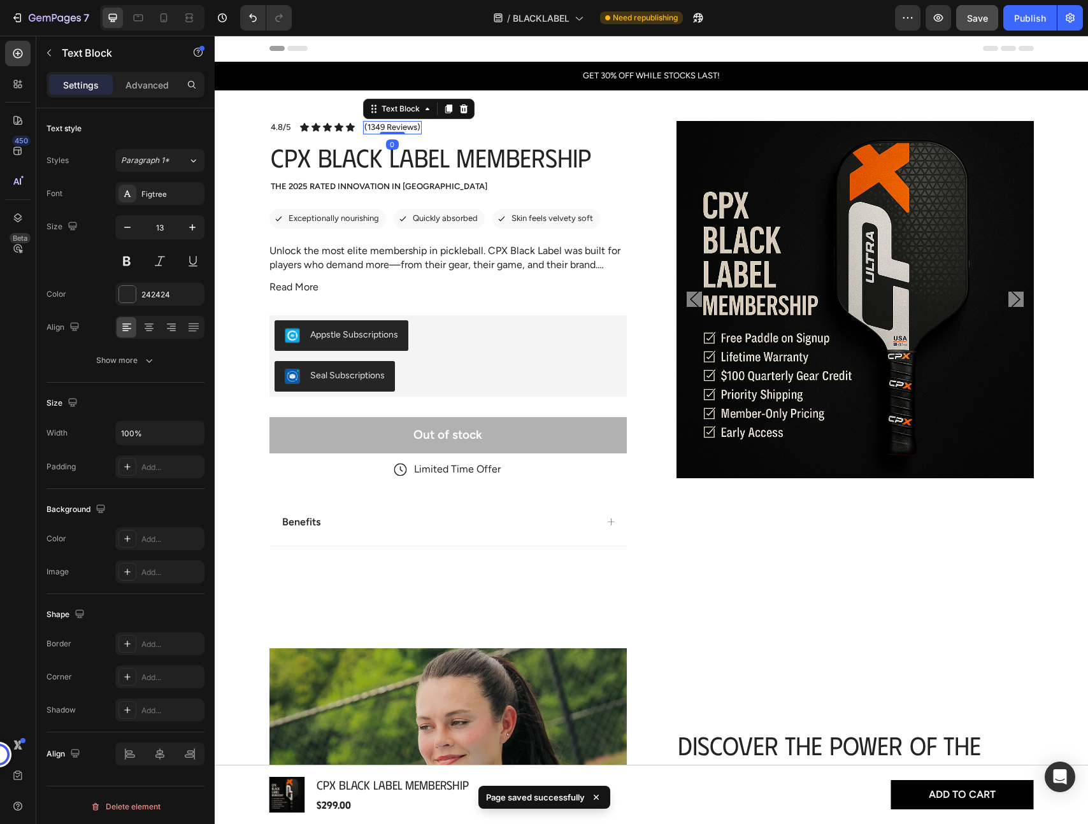
click at [388, 127] on p "(1349 Reviews)" at bounding box center [392, 127] width 56 height 11
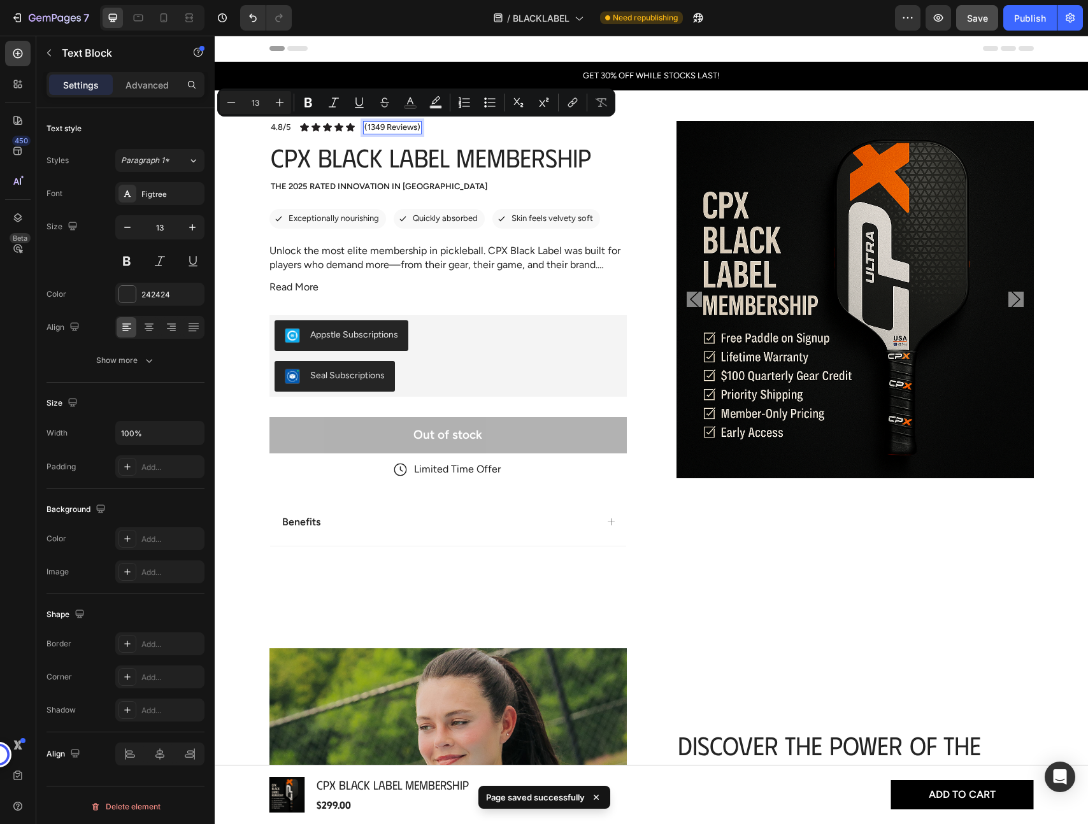
click at [377, 128] on p "(1349 Reviews)" at bounding box center [392, 127] width 56 height 11
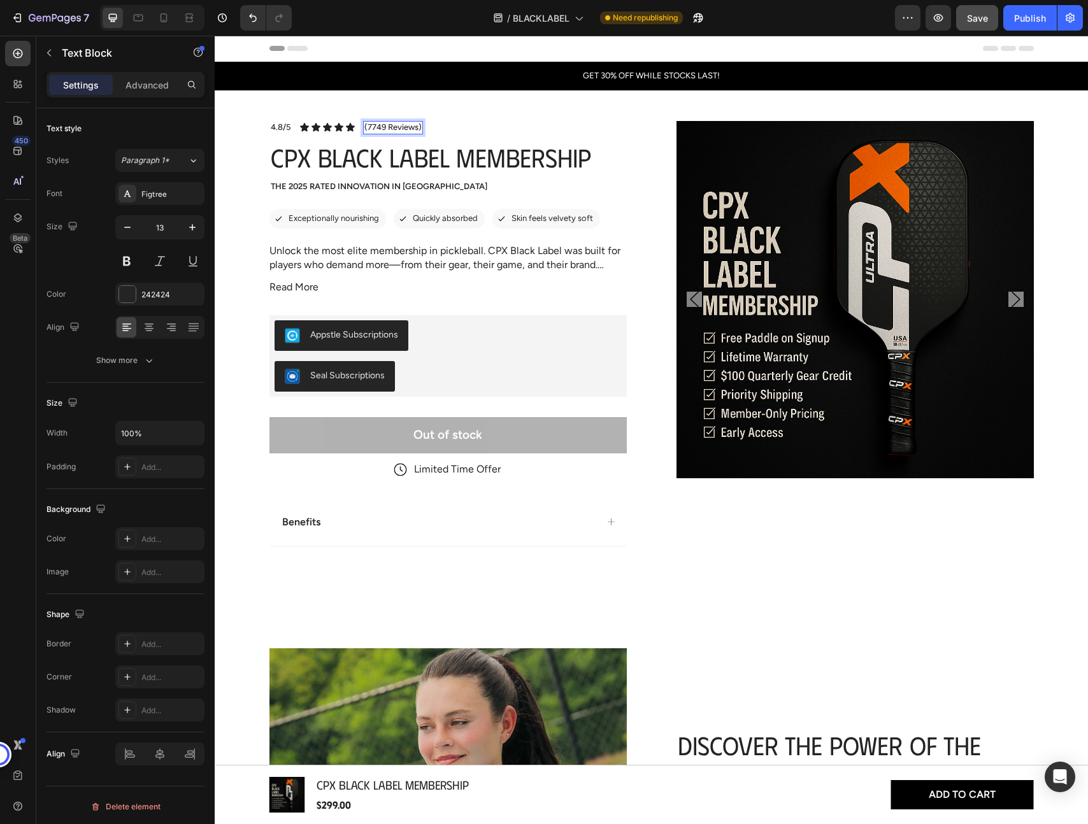
click at [976, 26] on button "Save" at bounding box center [977, 17] width 42 height 25
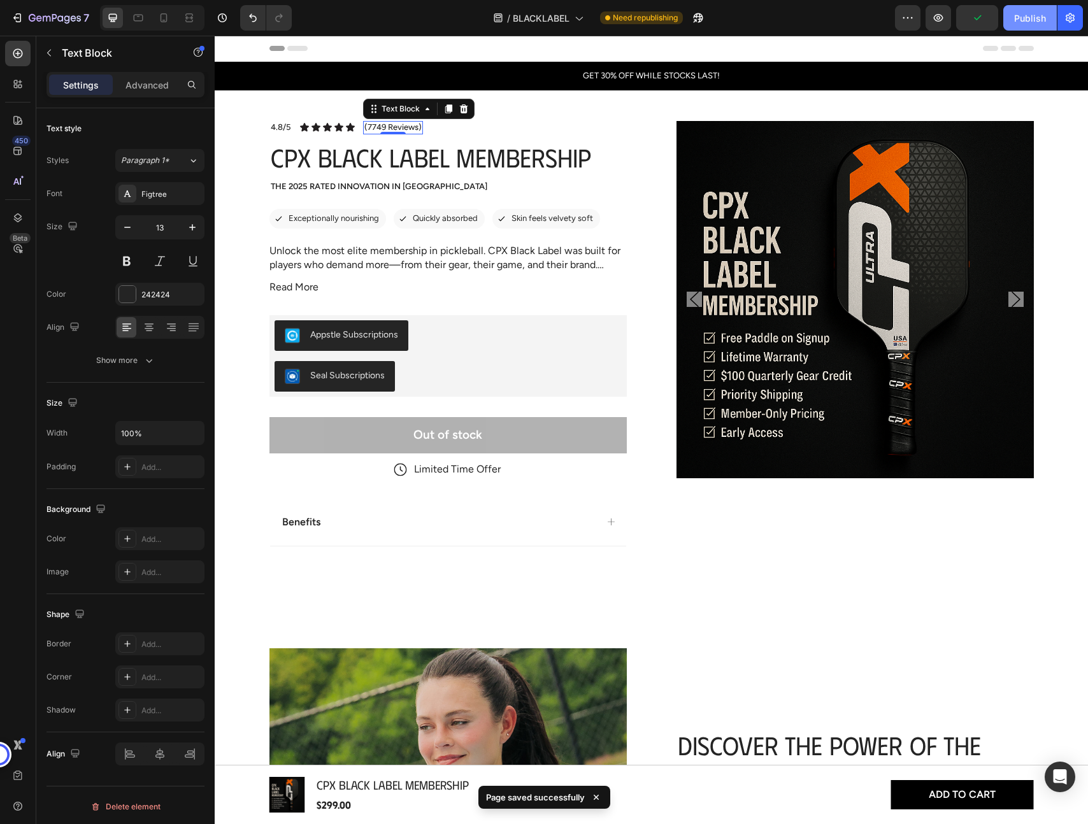
click at [1030, 23] on div "Publish" at bounding box center [1030, 17] width 32 height 13
click at [936, 22] on icon "button" at bounding box center [938, 17] width 13 height 13
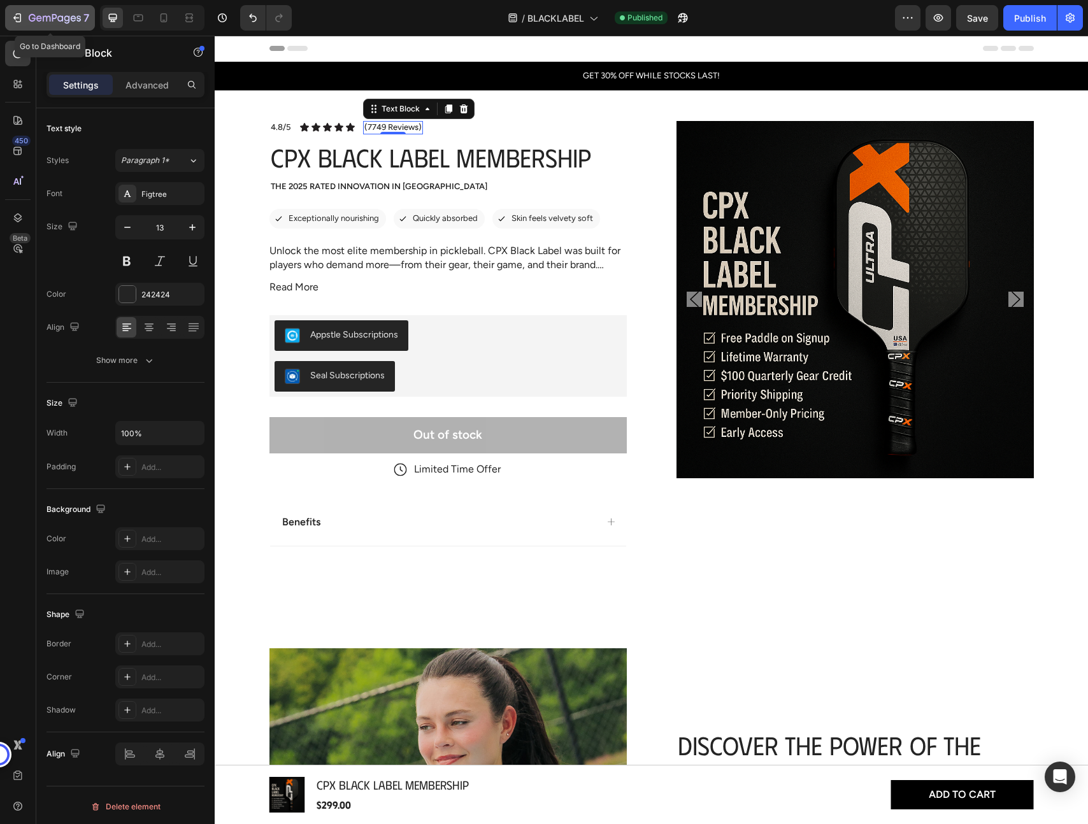
click at [46, 21] on icon "button" at bounding box center [47, 19] width 8 height 6
